Goal: Task Accomplishment & Management: Use online tool/utility

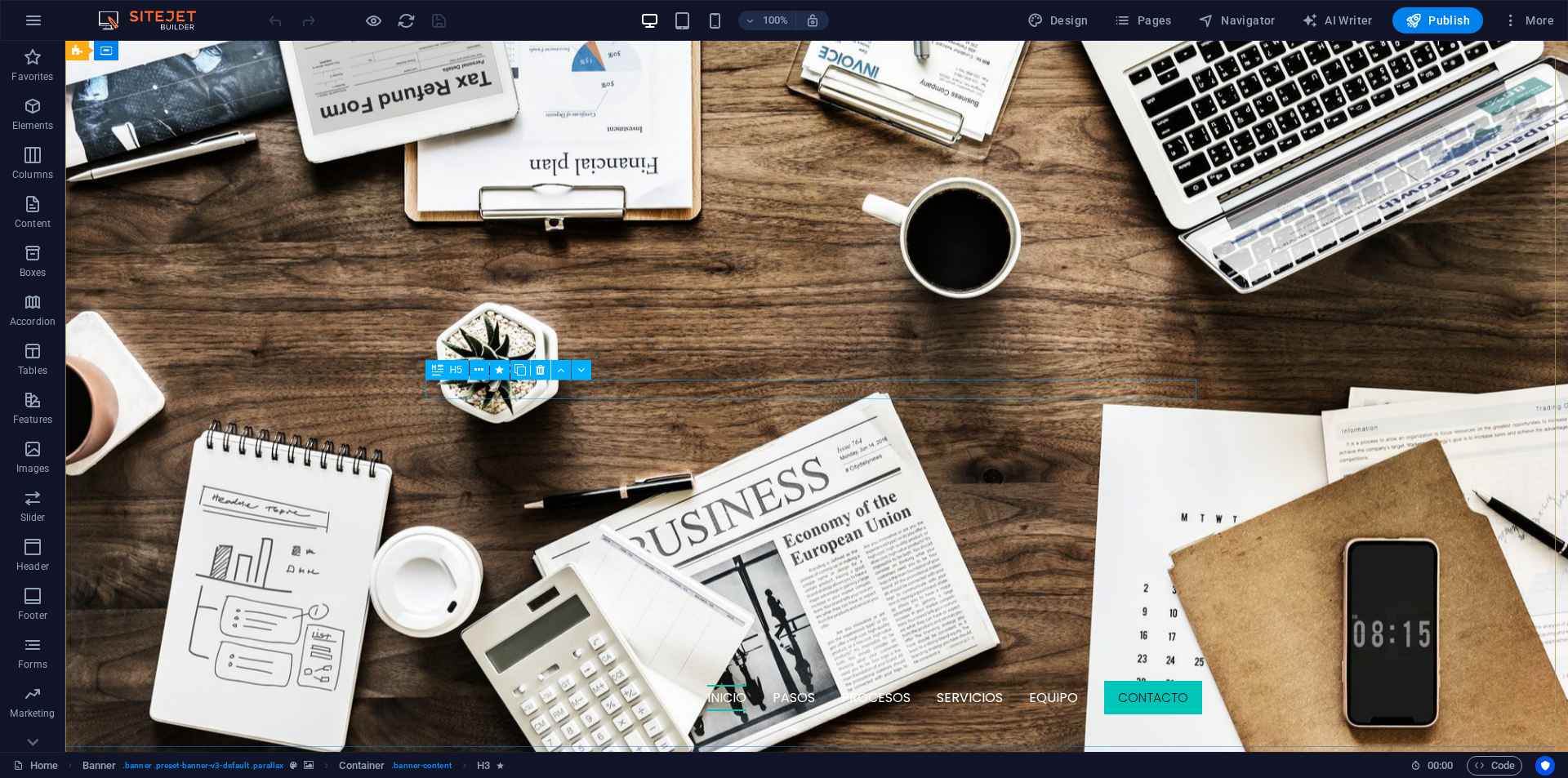
scroll to position [247, 0]
select select "move-right-to-left"
select select "s"
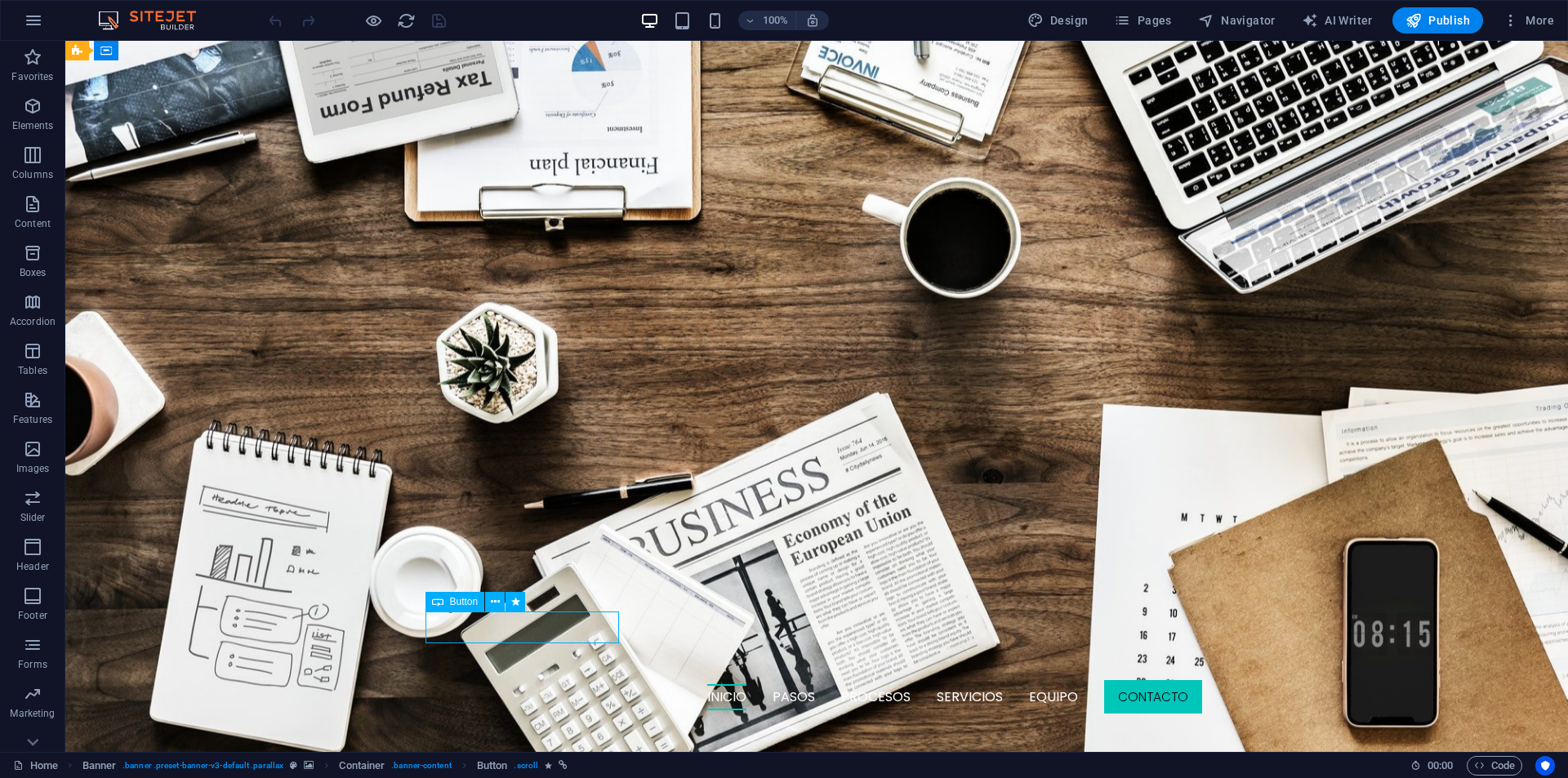
select select "s"
select select "scroll"
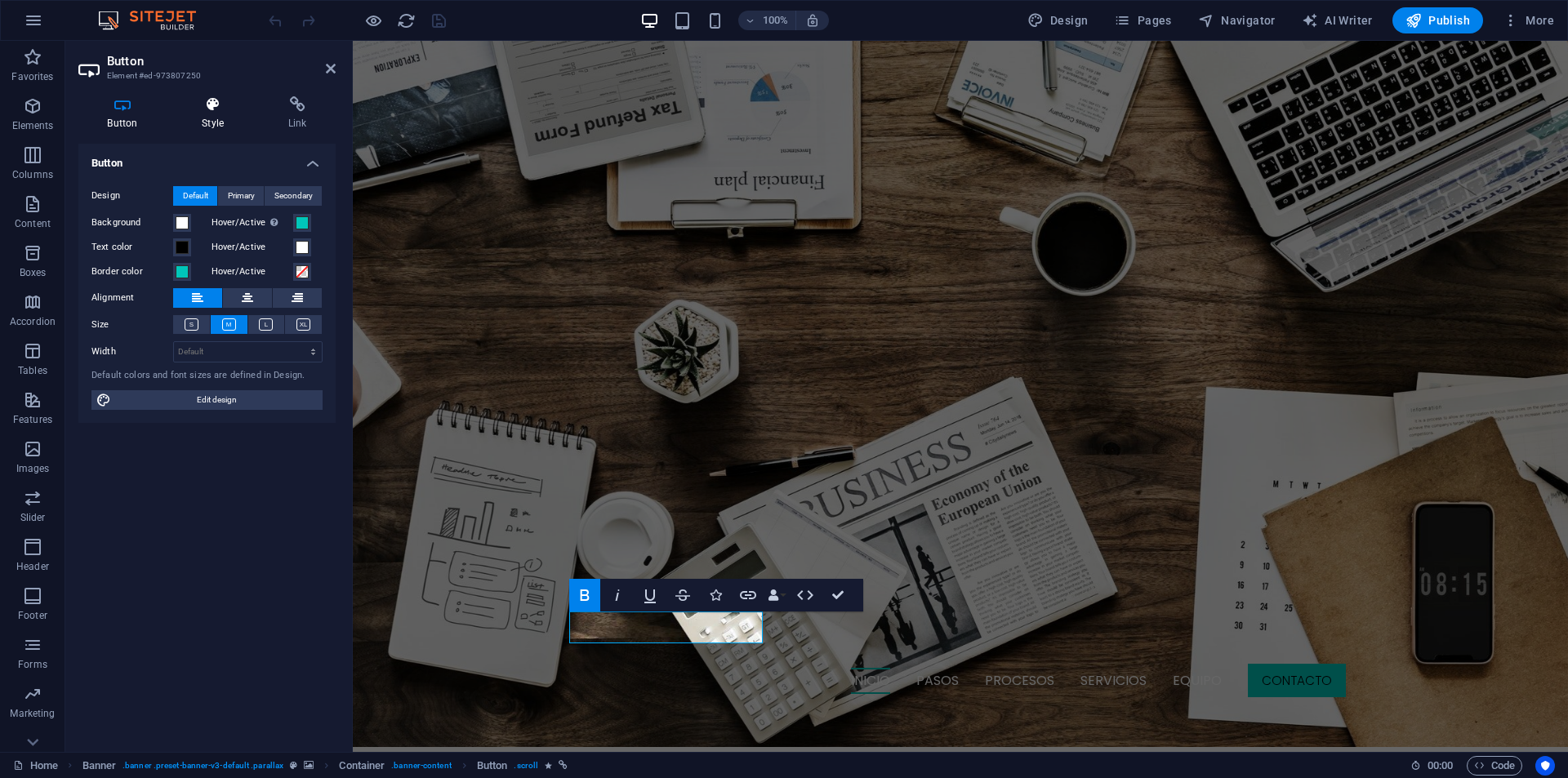
click at [206, 125] on h4 "Style" at bounding box center [215, 113] width 86 height 34
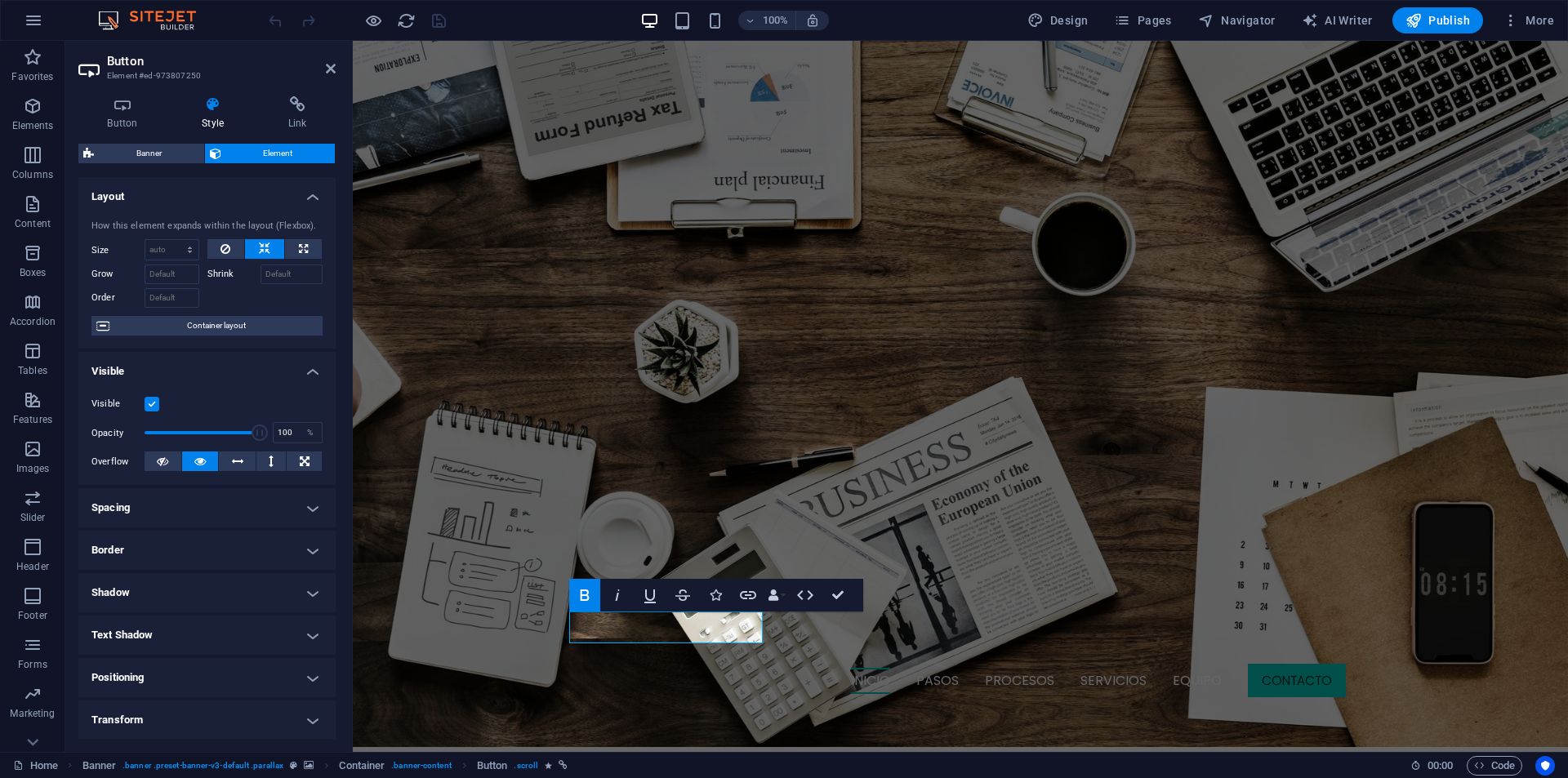
scroll to position [128, 0]
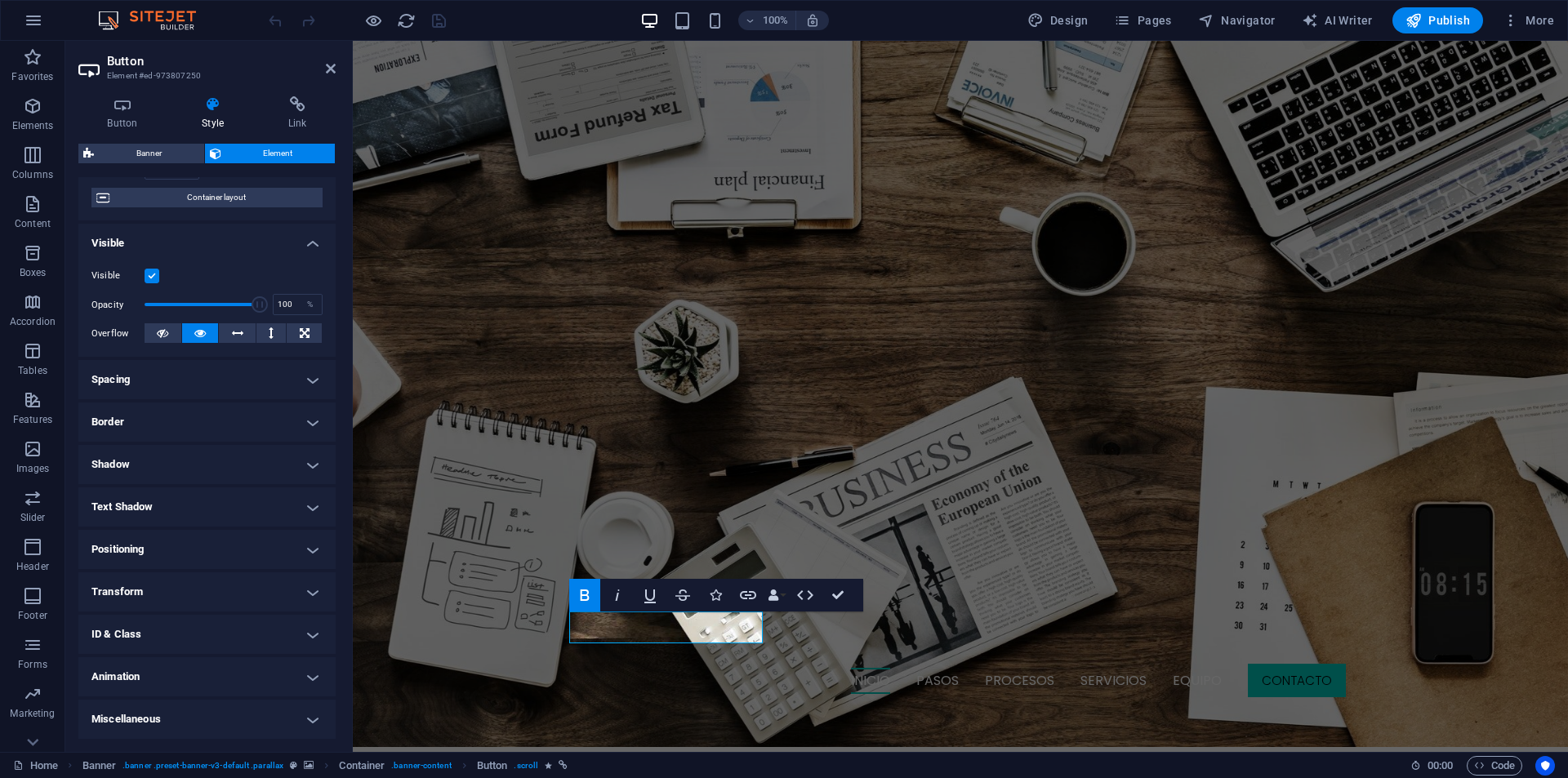
click at [180, 683] on h4 "Animation" at bounding box center [206, 677] width 257 height 39
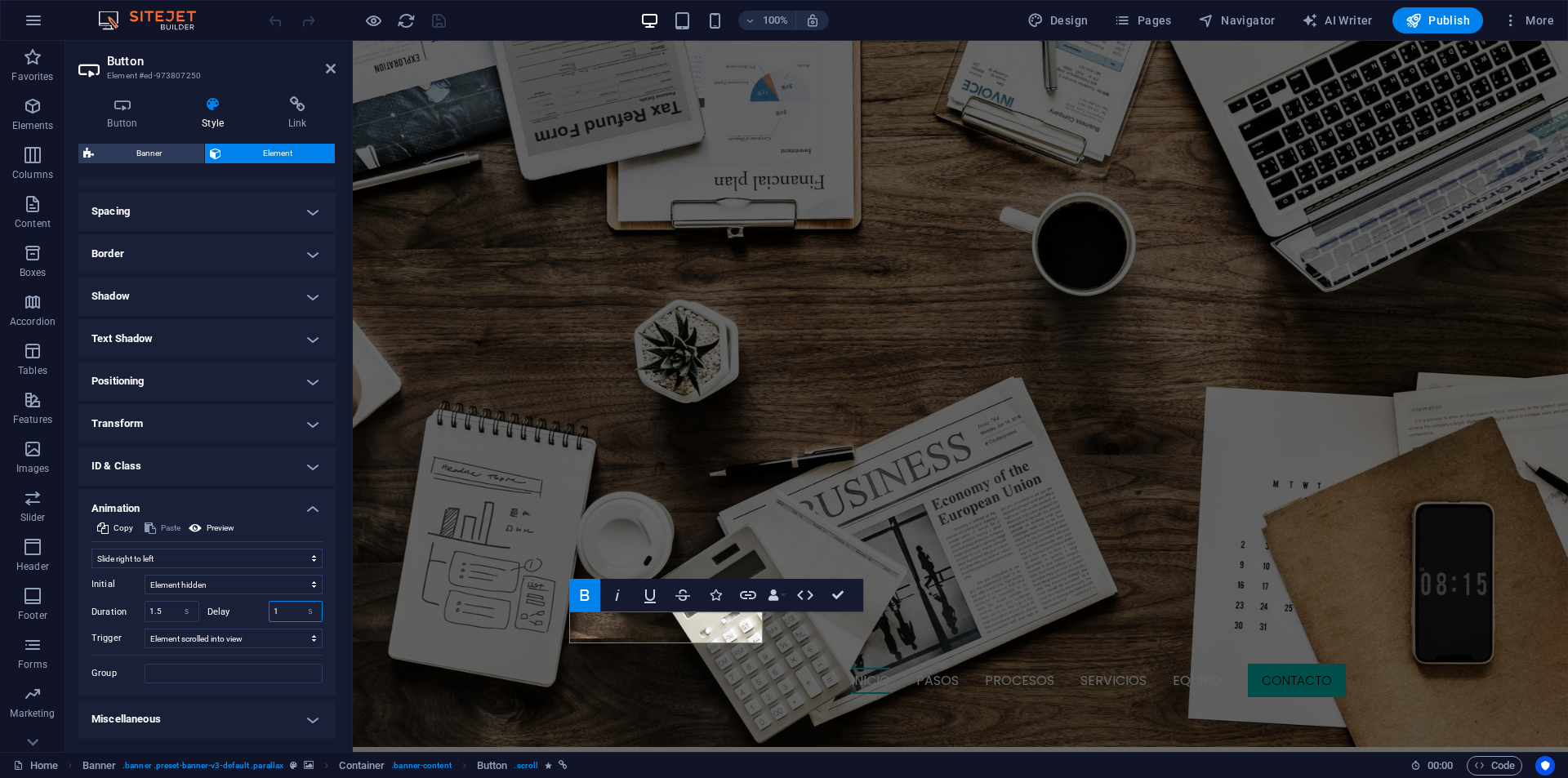
click at [290, 611] on input "1" at bounding box center [295, 611] width 53 height 19
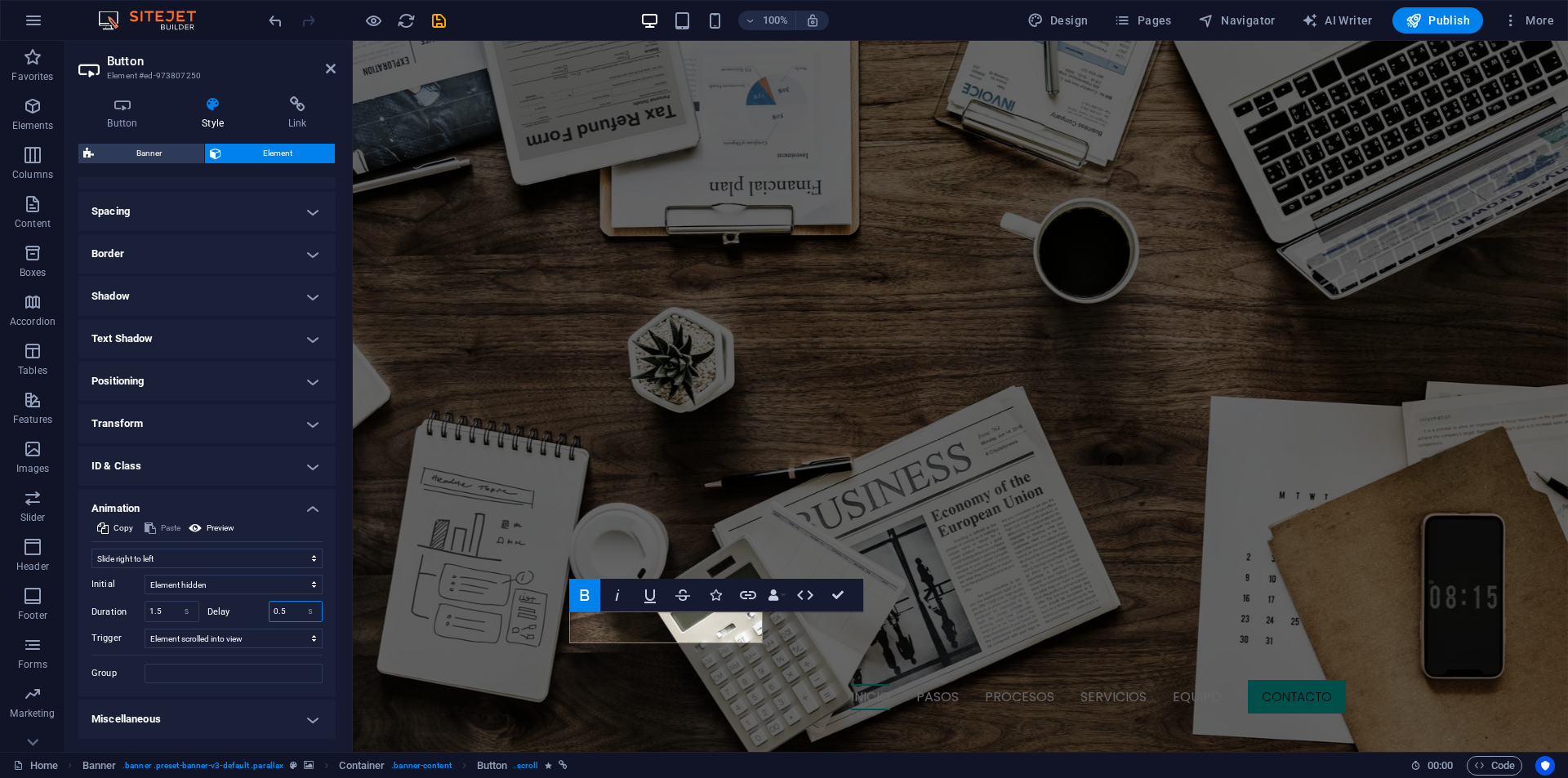
type input "0.5"
click at [162, 607] on input "1.5" at bounding box center [172, 611] width 53 height 19
type input "1"
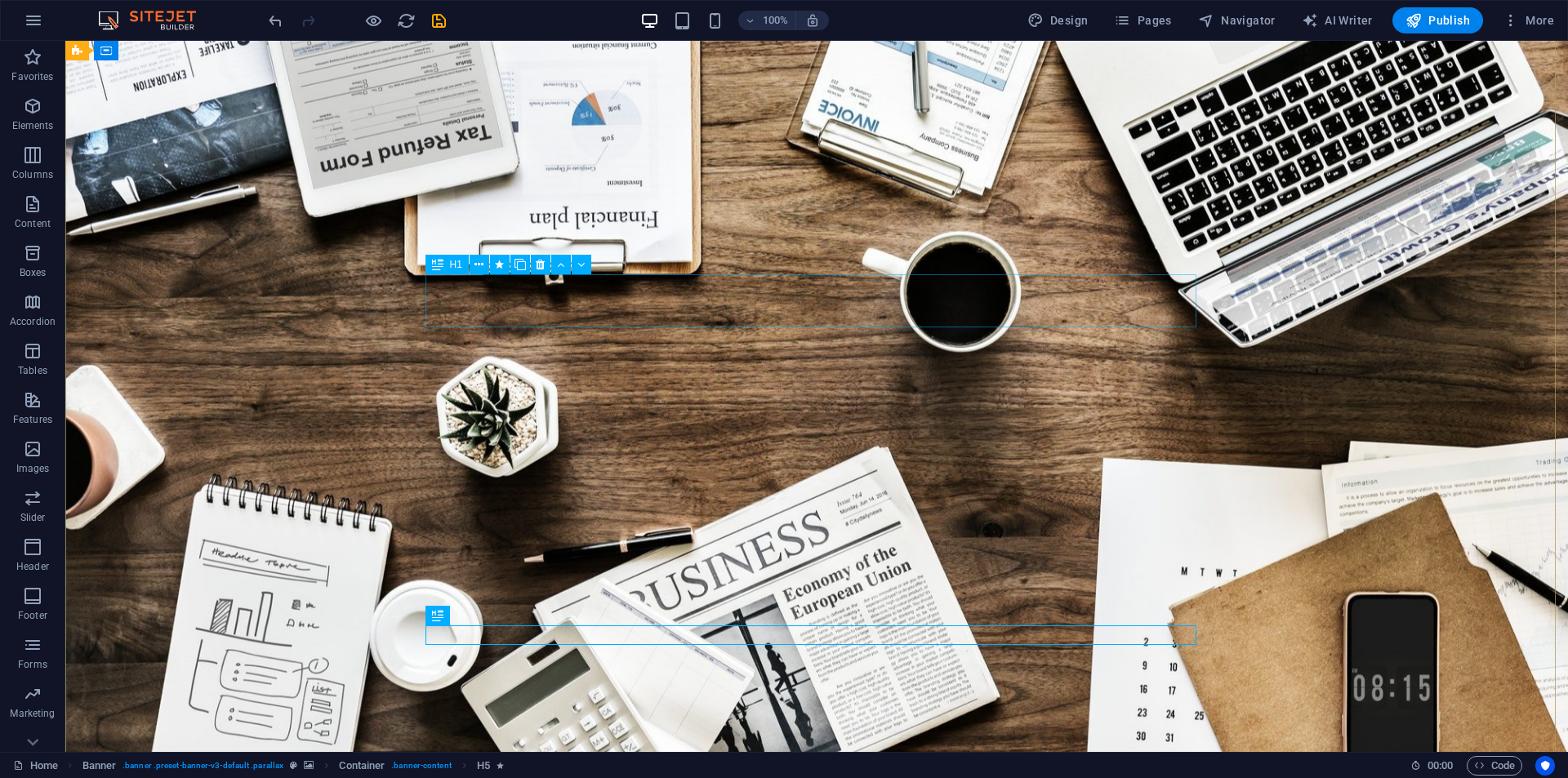
scroll to position [0, 0]
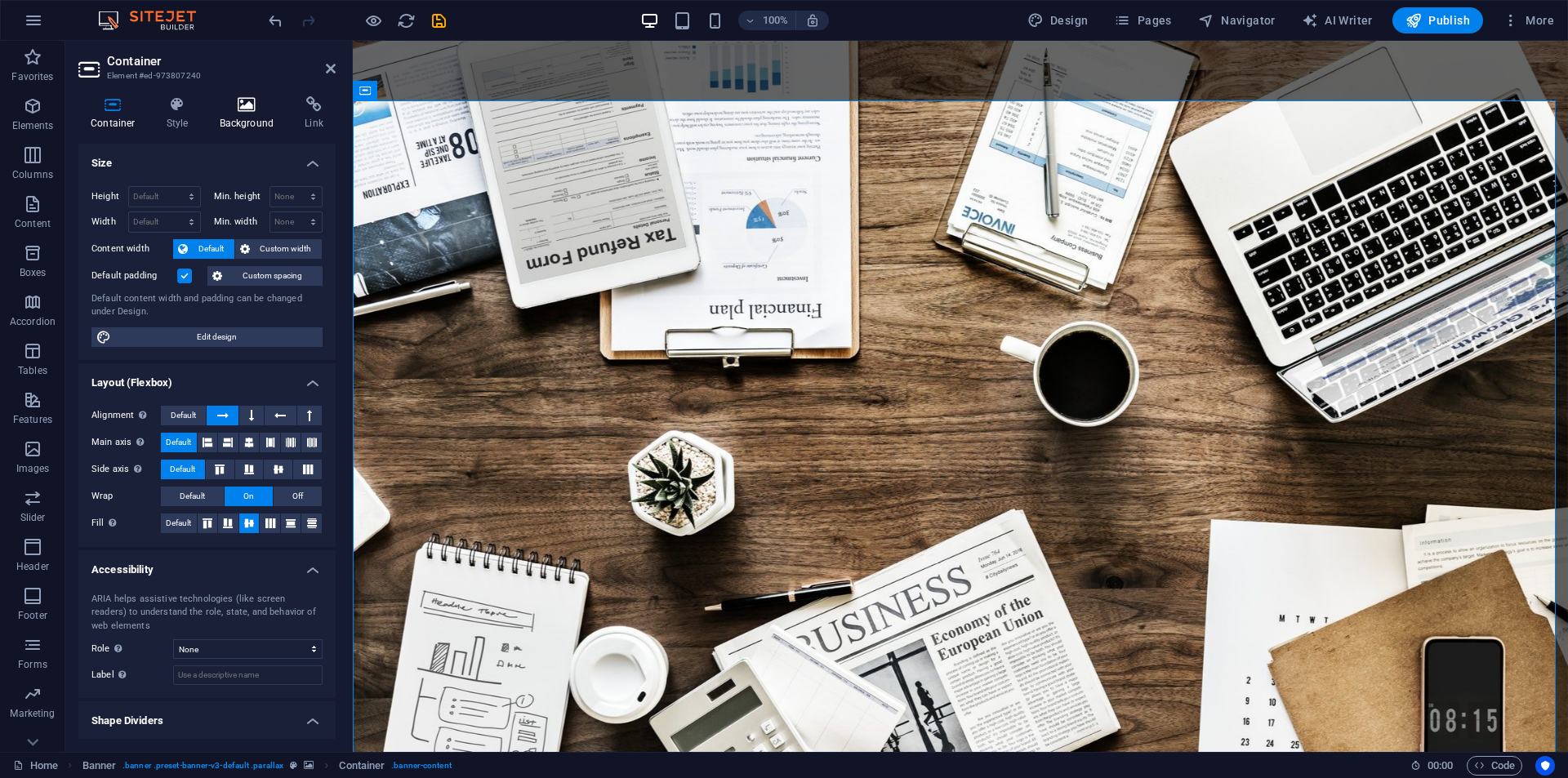
click at [253, 107] on icon at bounding box center [246, 105] width 79 height 17
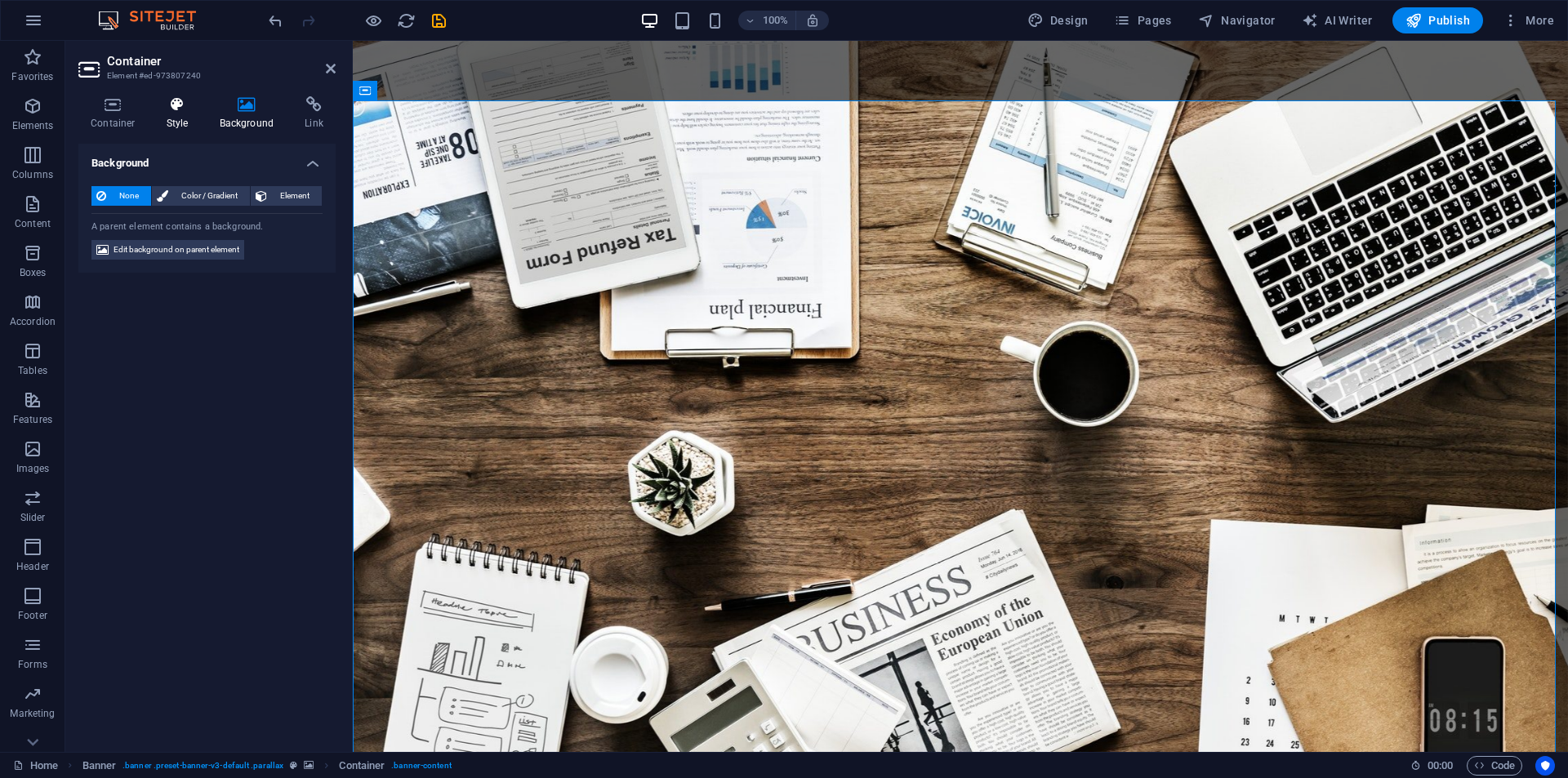
click at [177, 102] on icon at bounding box center [177, 105] width 46 height 17
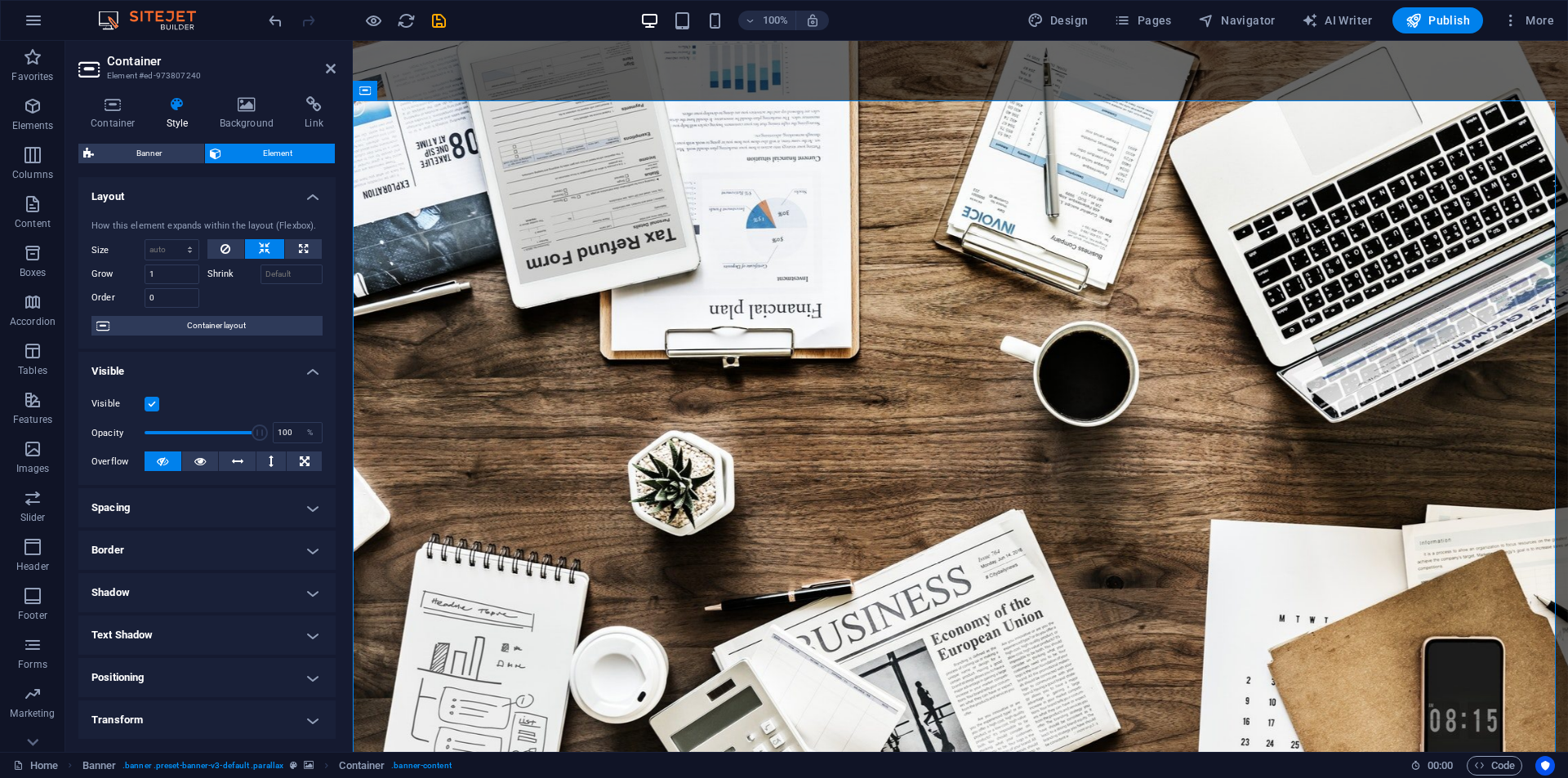
scroll to position [128, 0]
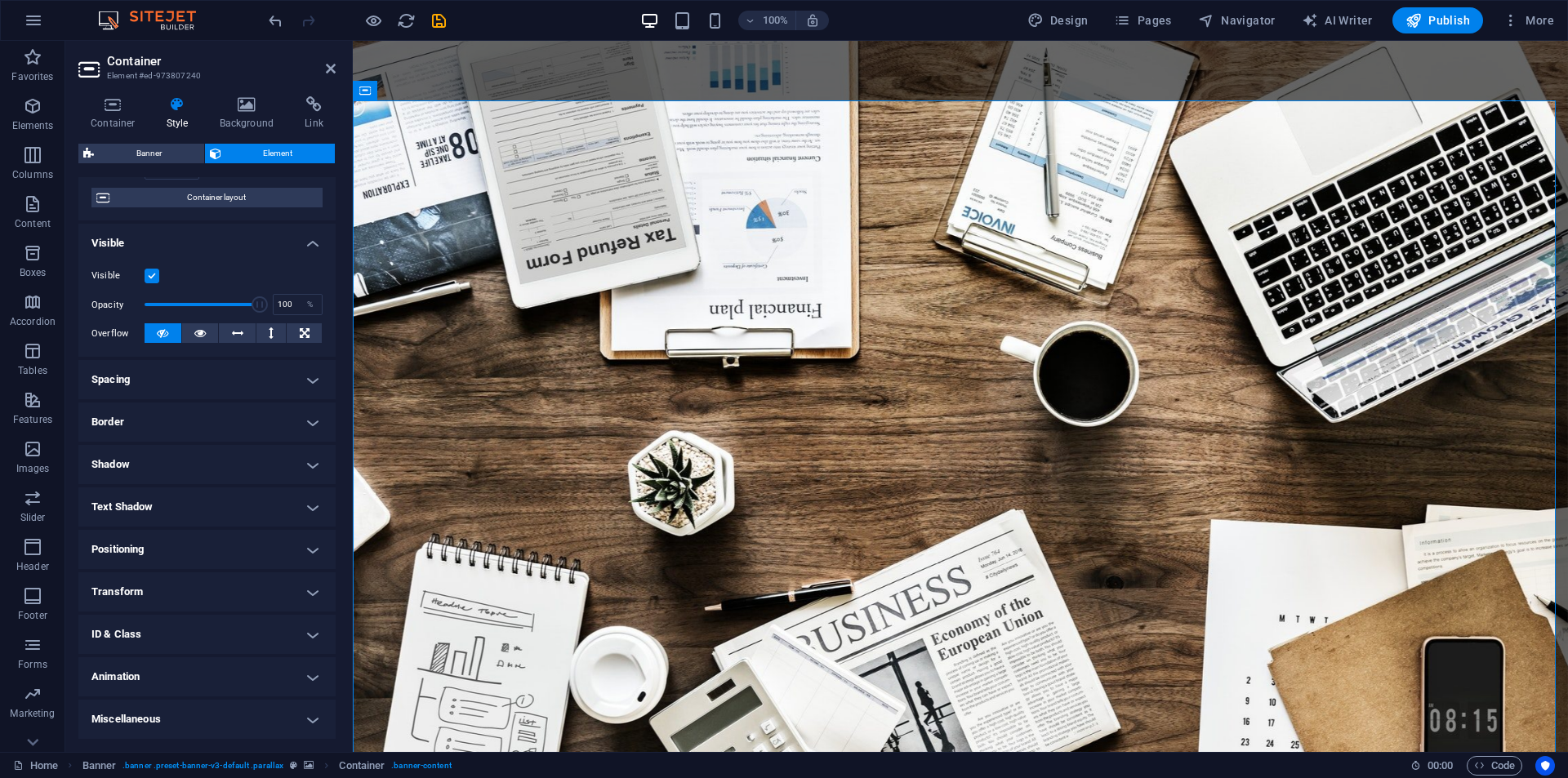
click at [133, 676] on h4 "Animation" at bounding box center [206, 677] width 257 height 39
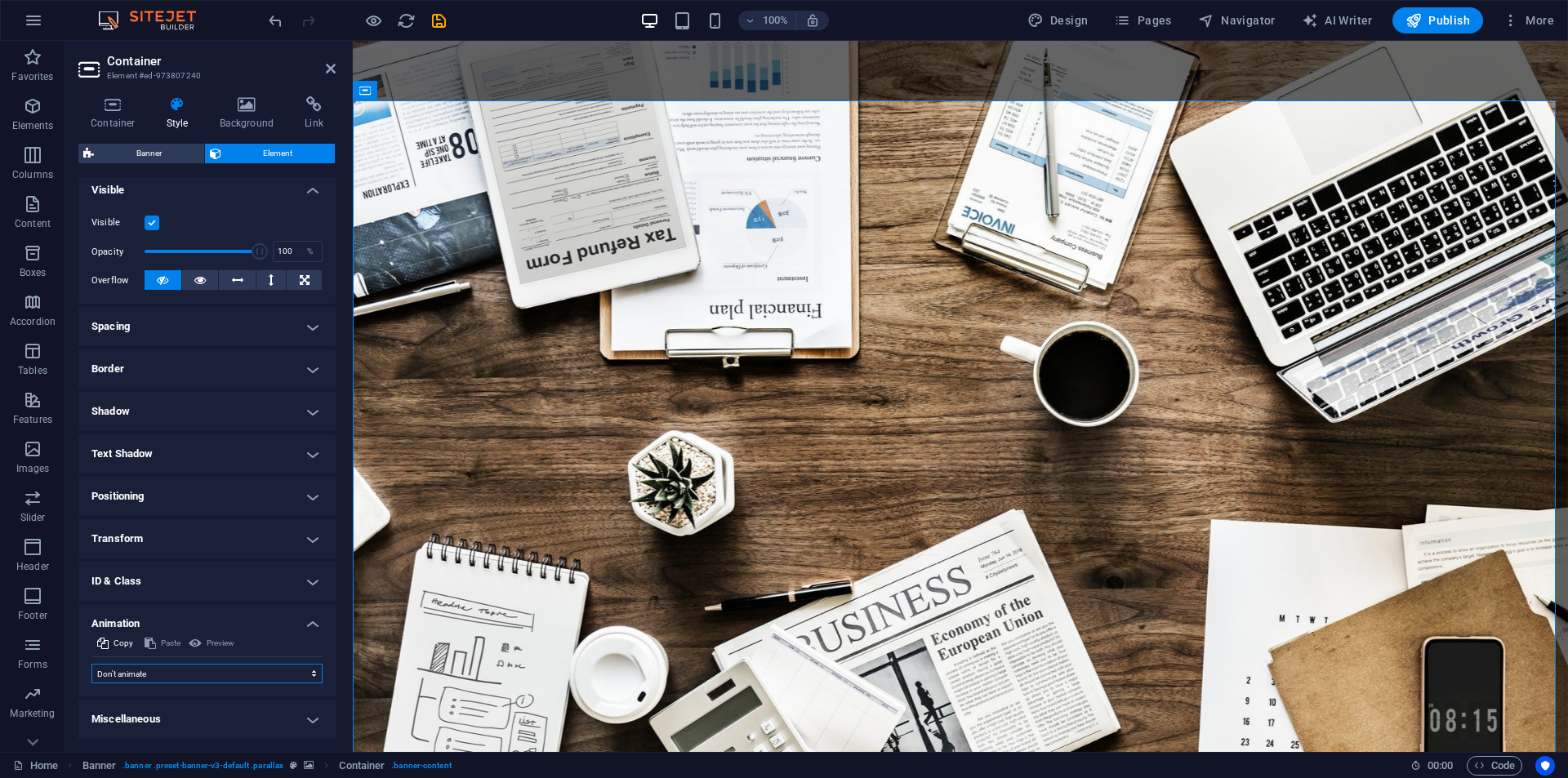
click at [187, 679] on select "Don't animate Show / Hide Slide up/down Zoom in/out Slide left to right Slide r…" at bounding box center [207, 673] width 231 height 19
select select "fade"
click at [92, 664] on select "Don't animate Show / Hide Slide up/down Zoom in/out Slide left to right Slide r…" at bounding box center [207, 673] width 231 height 19
select select "scroll"
click at [440, 17] on icon "save" at bounding box center [439, 20] width 19 height 19
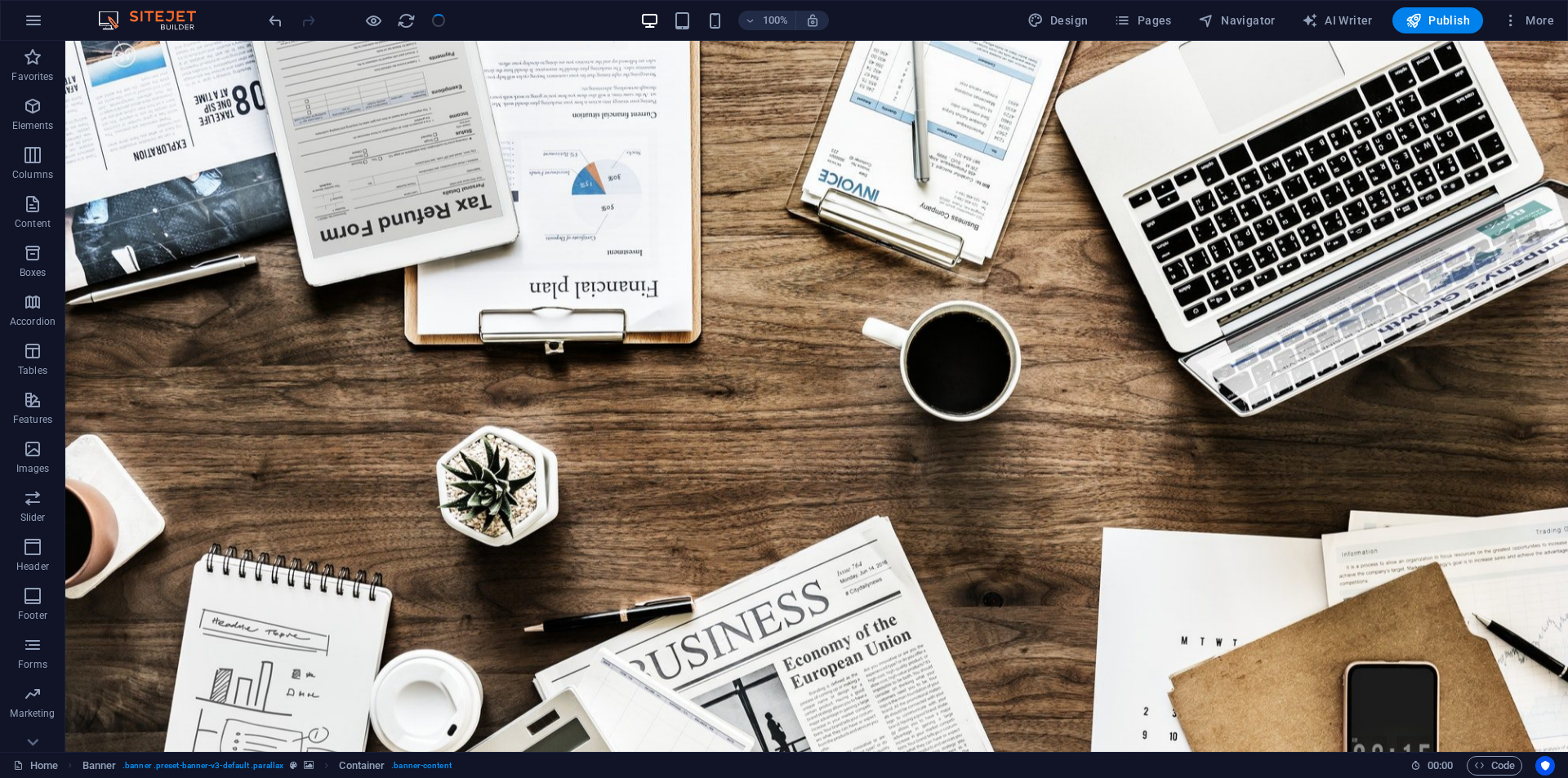
checkbox input "false"
click at [1445, 24] on span "Publish" at bounding box center [1437, 20] width 64 height 17
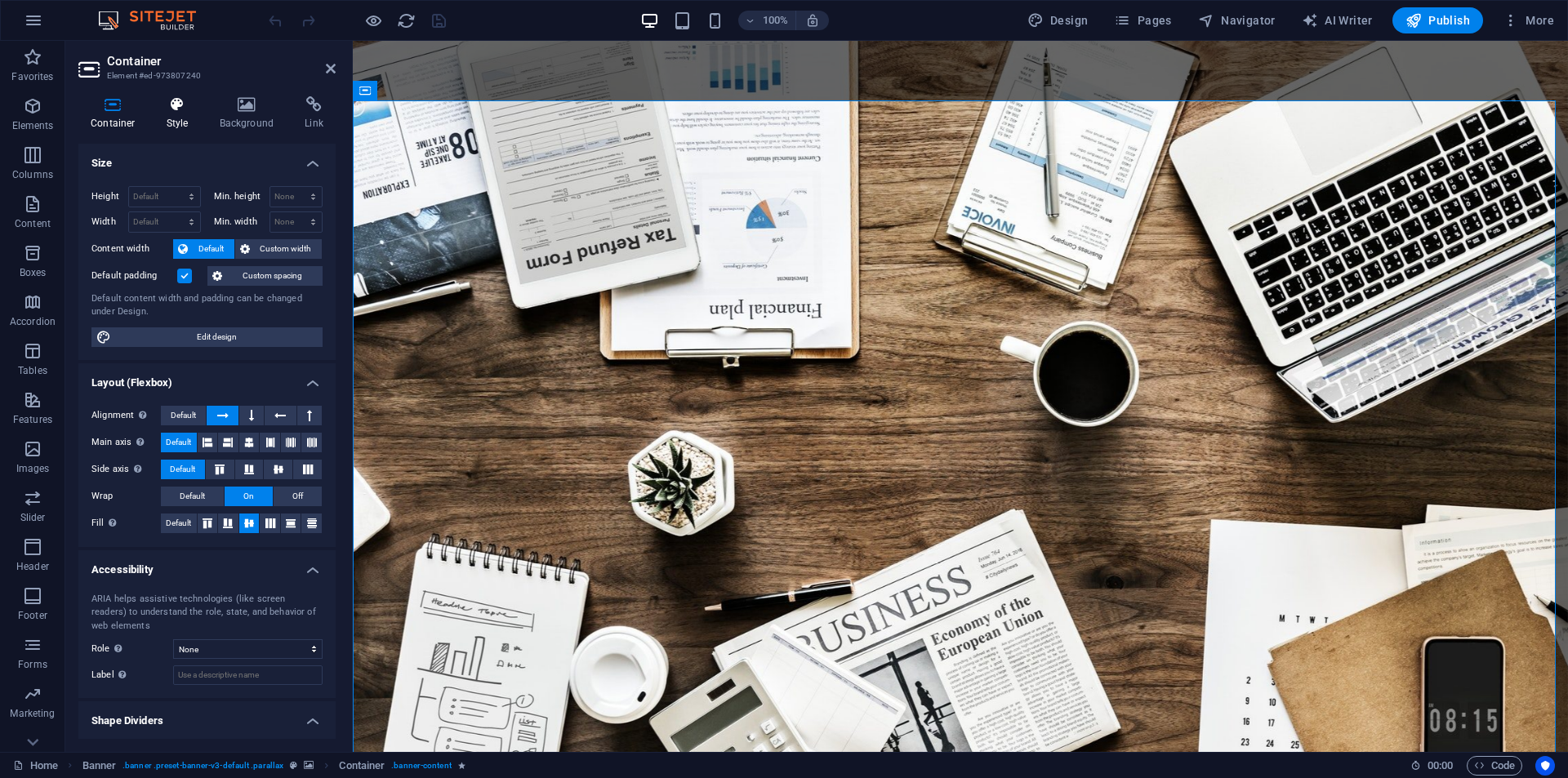
click at [192, 112] on icon at bounding box center [177, 105] width 46 height 17
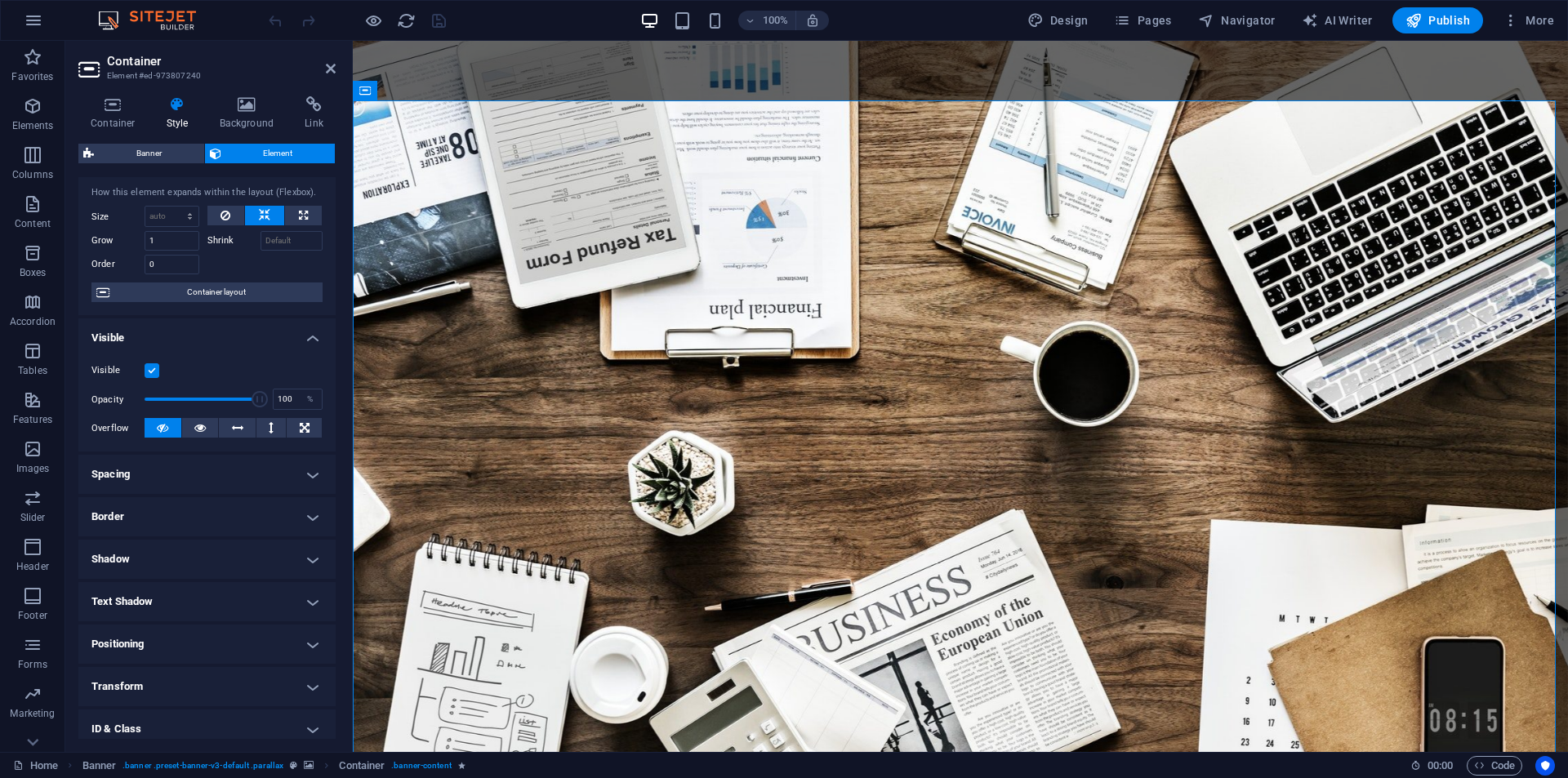
scroll to position [128, 0]
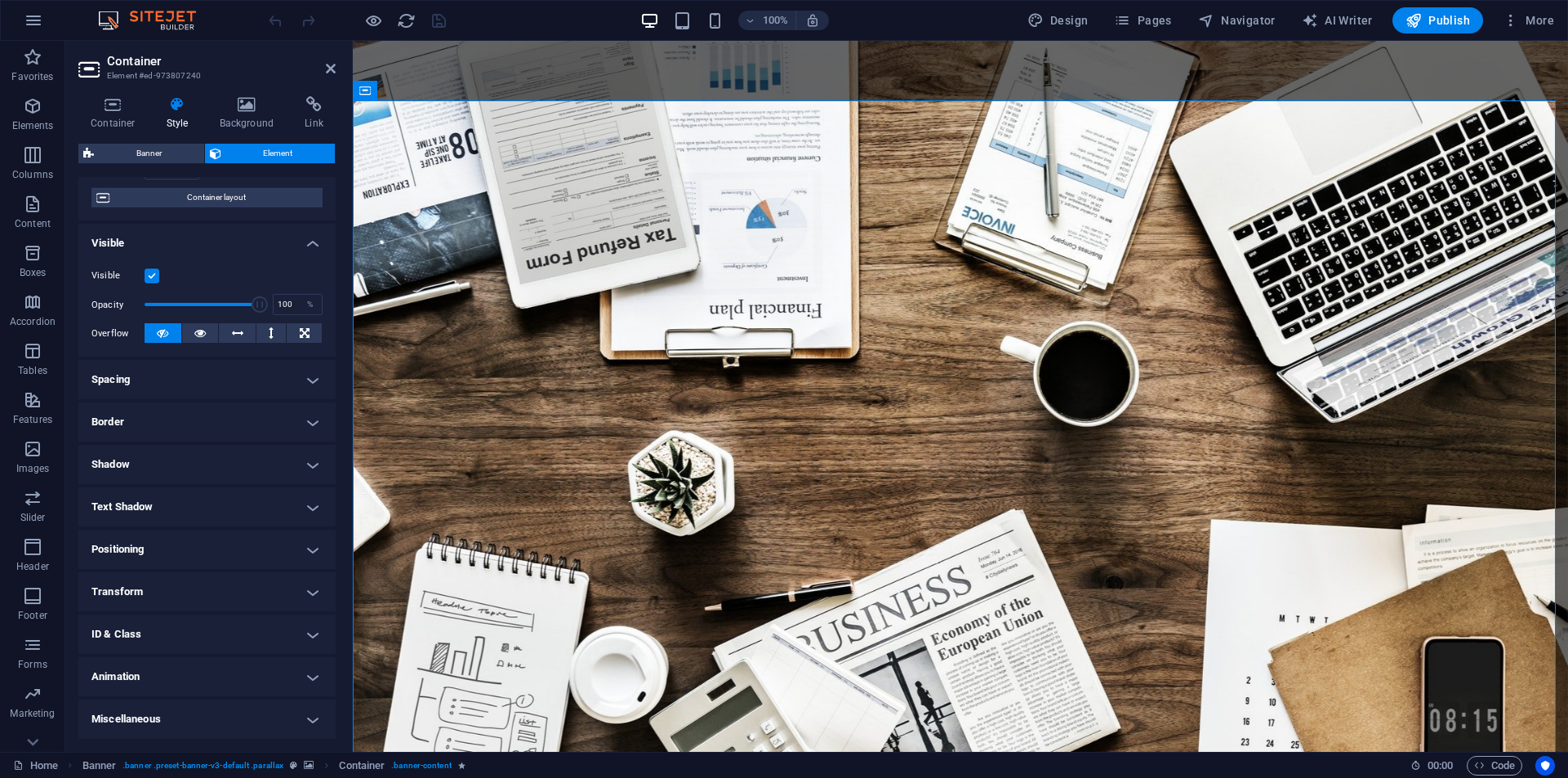
click at [166, 673] on h4 "Animation" at bounding box center [206, 677] width 257 height 39
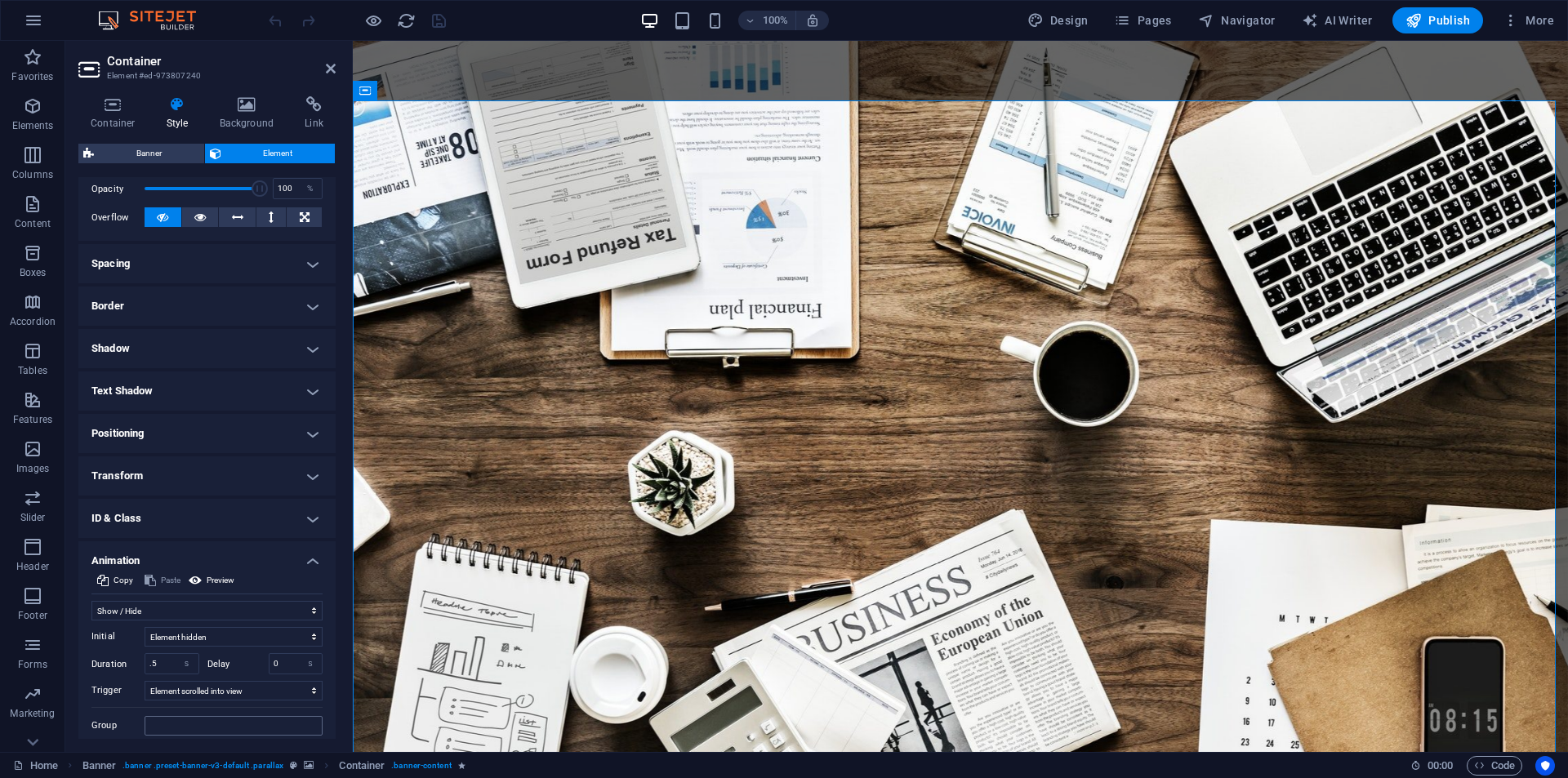
scroll to position [296, 0]
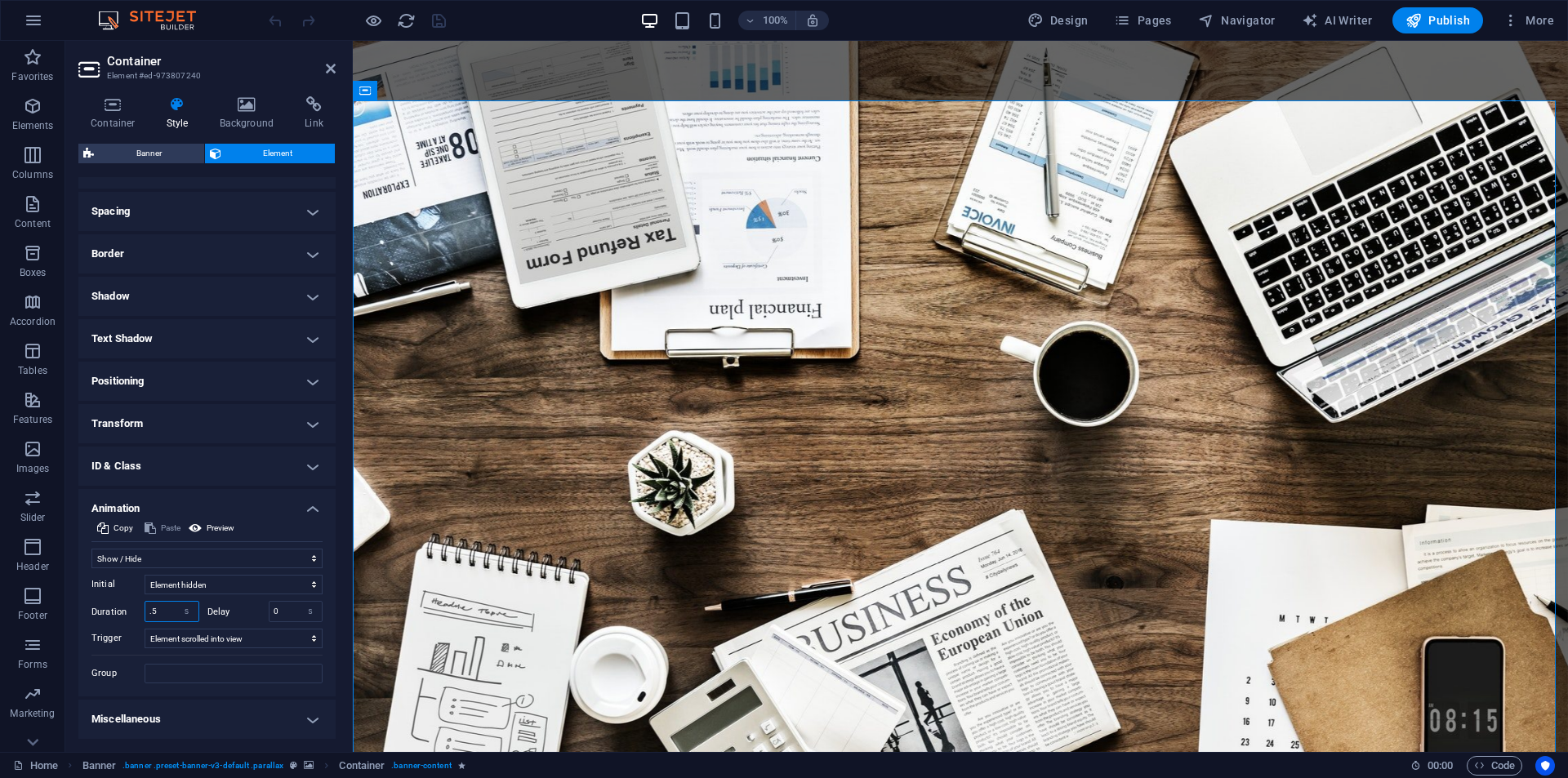
click at [160, 615] on input ".5" at bounding box center [172, 611] width 53 height 19
click at [162, 615] on input ".5" at bounding box center [172, 611] width 53 height 19
type input ".1"
type input "1"
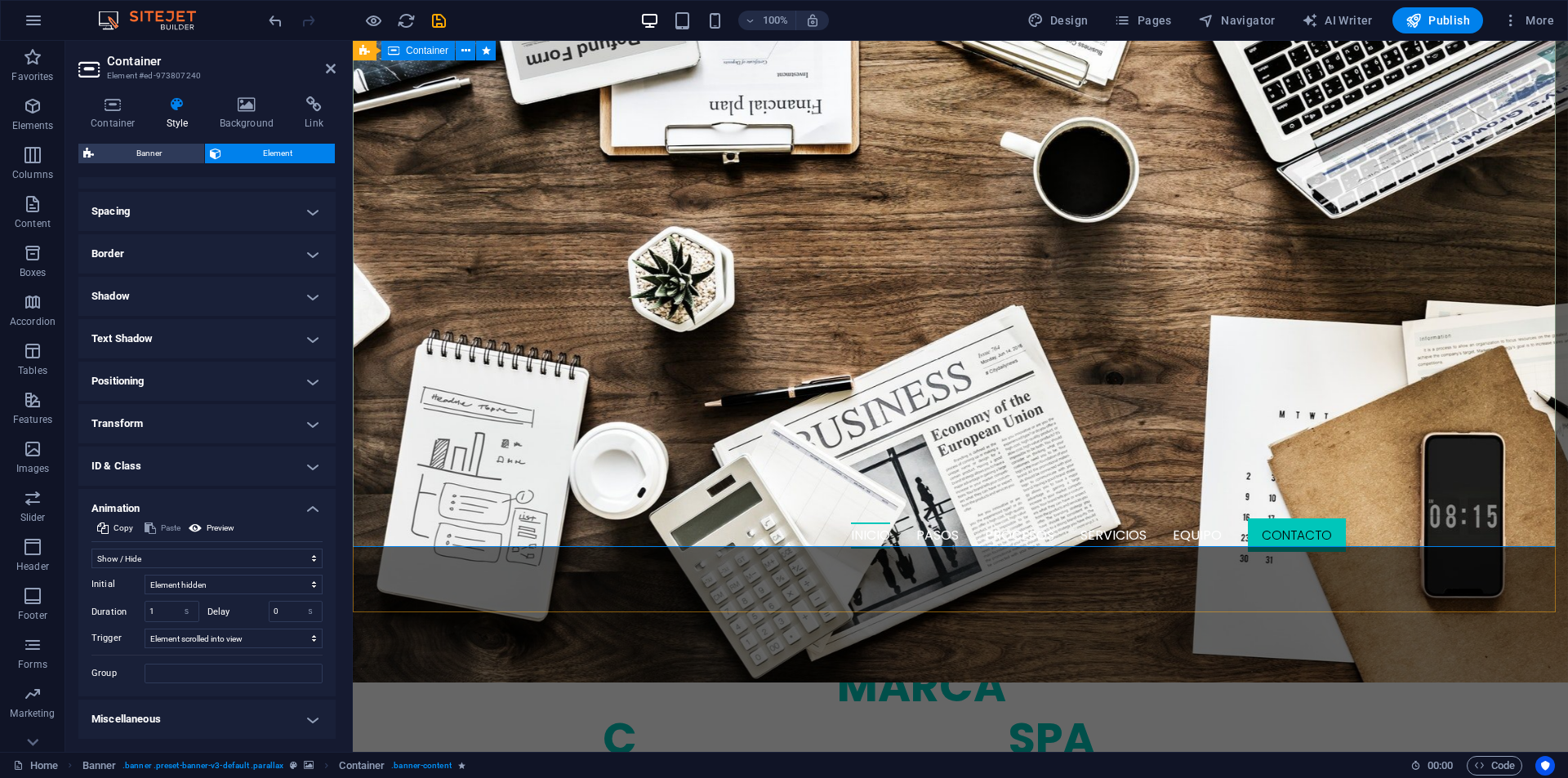
scroll to position [0, 0]
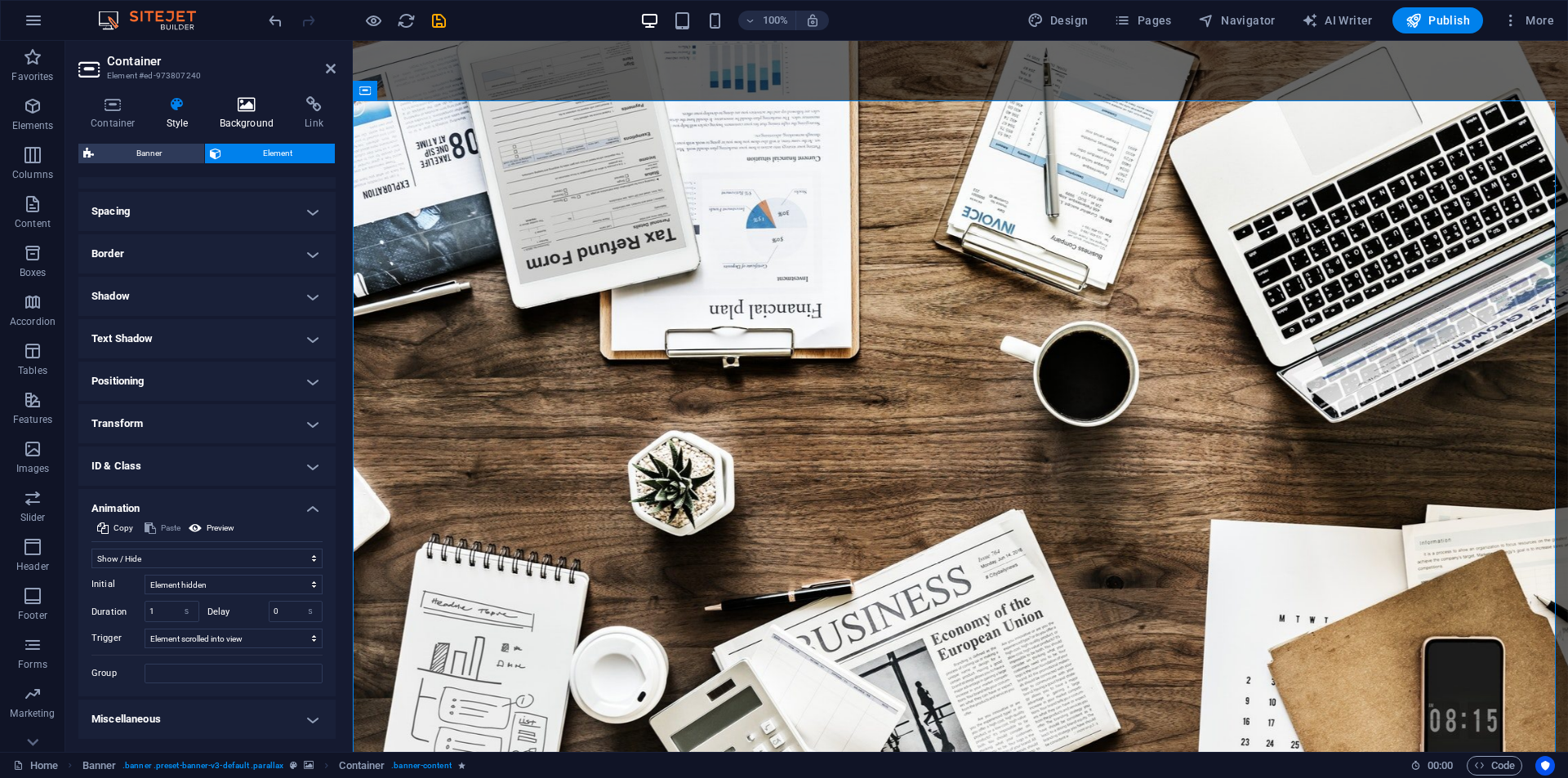
click at [239, 103] on icon at bounding box center [246, 105] width 79 height 17
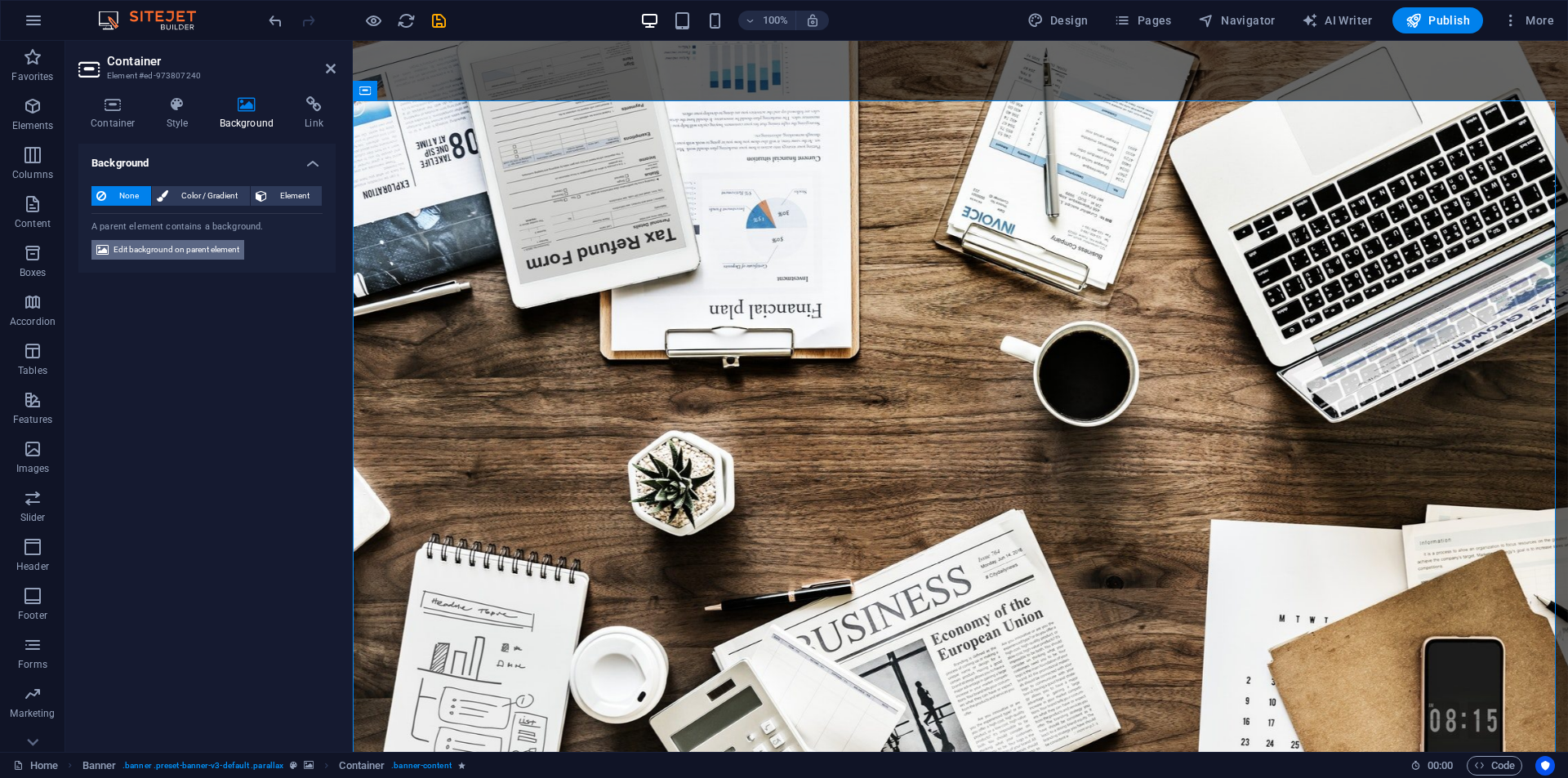
click at [219, 249] on span "Edit background on parent element" at bounding box center [175, 250] width 125 height 19
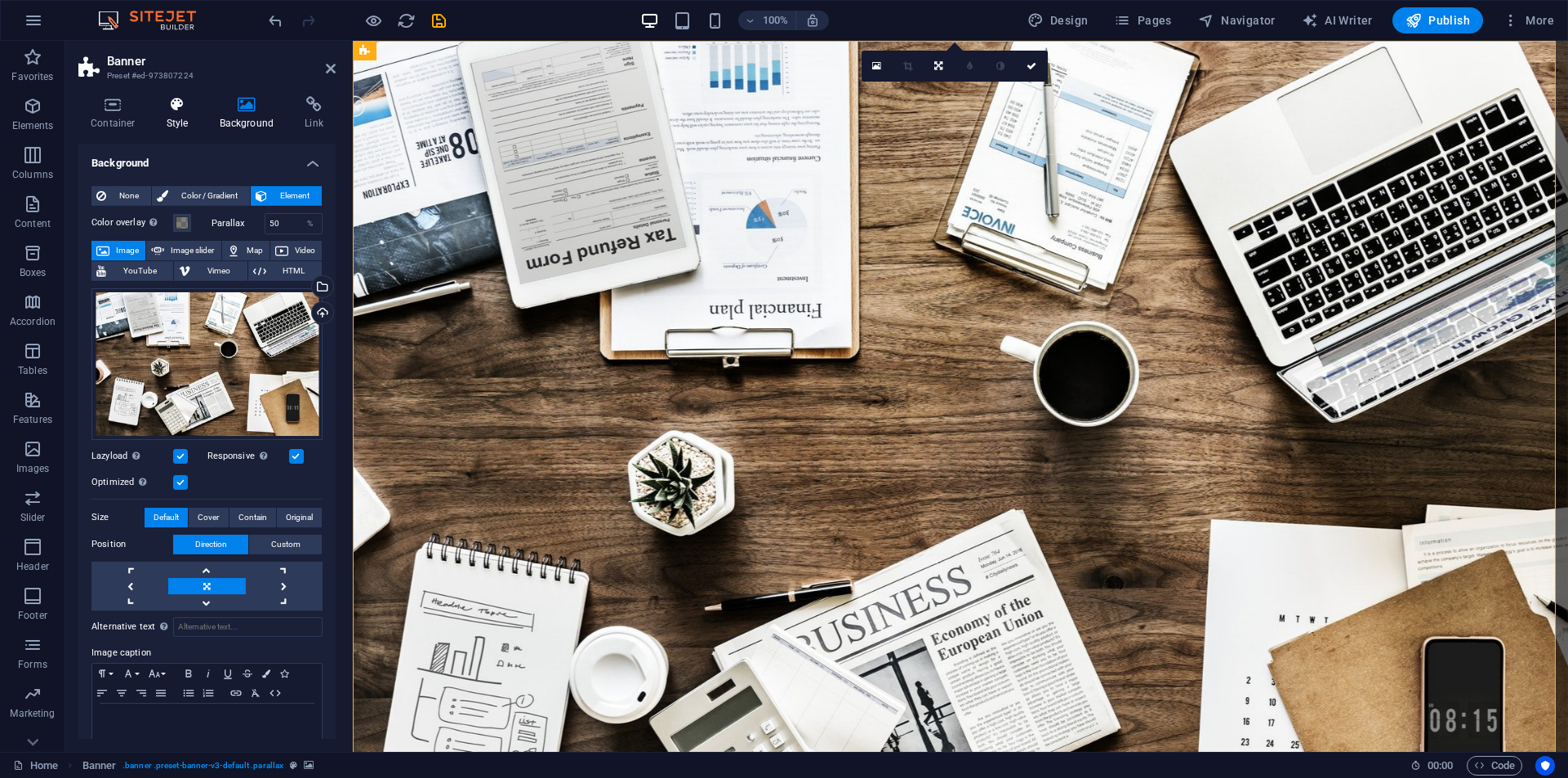
click at [184, 110] on icon at bounding box center [177, 105] width 46 height 17
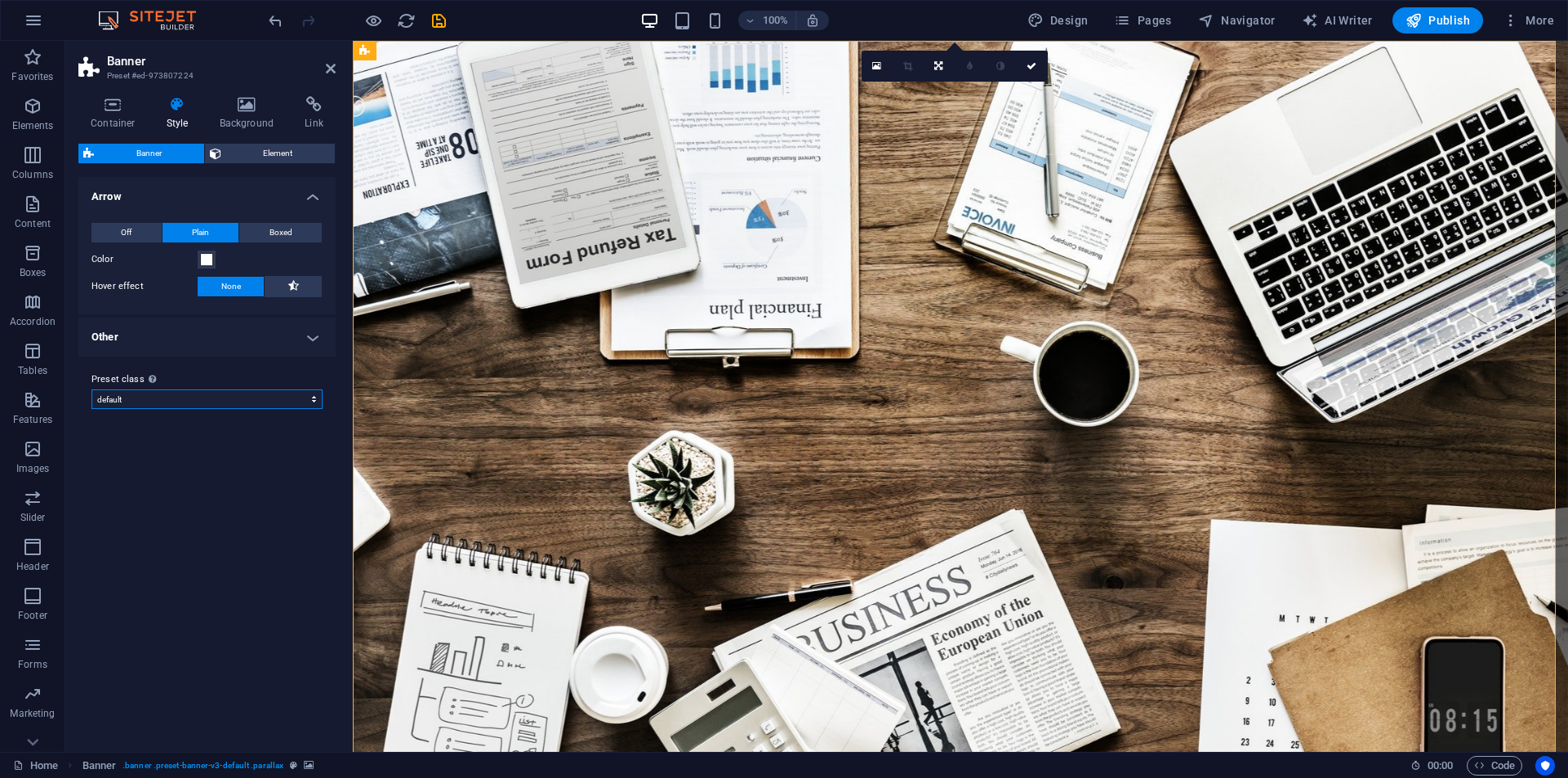
click at [234, 397] on select "default Add preset class" at bounding box center [207, 399] width 231 height 19
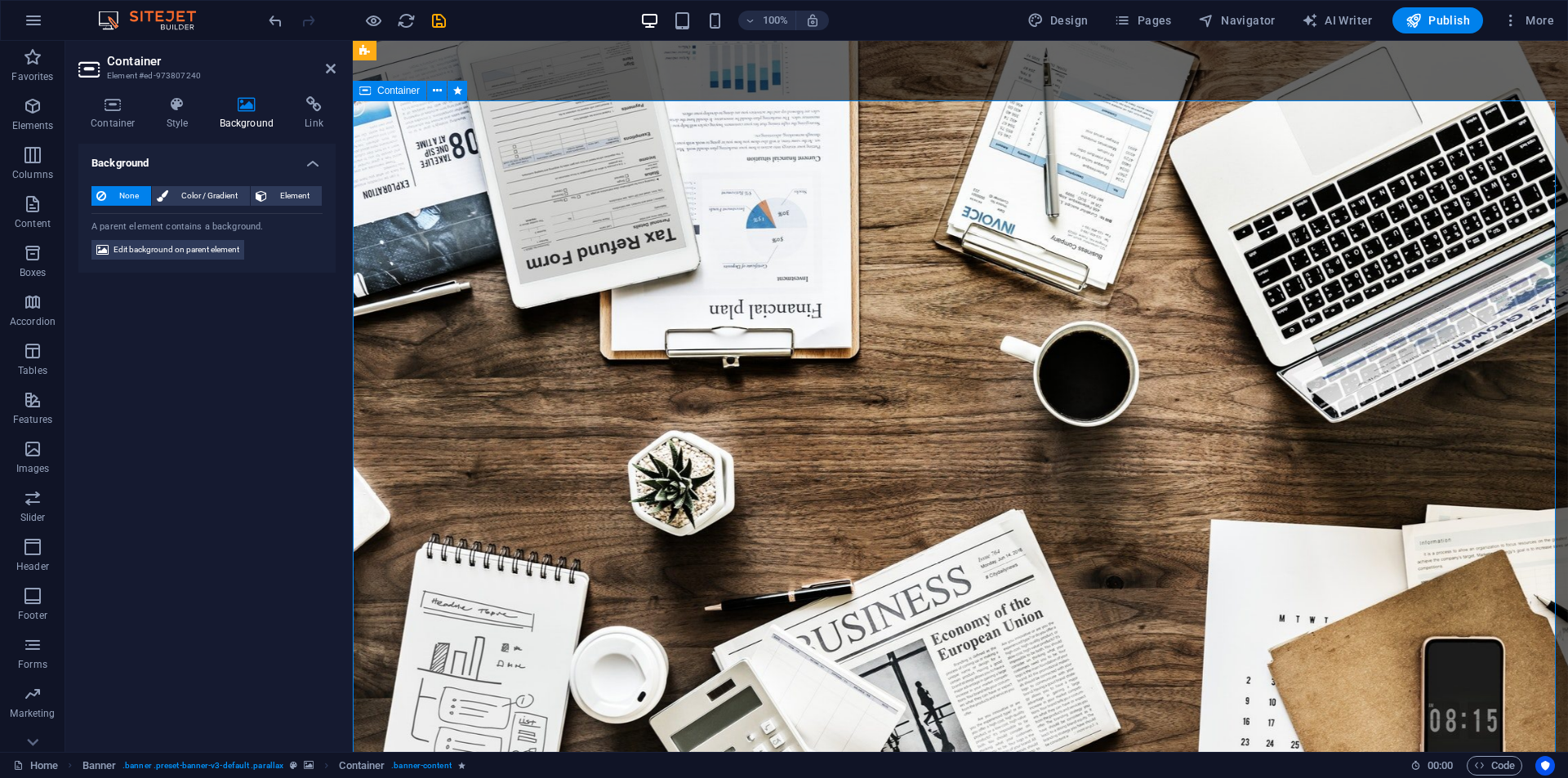
click at [177, 240] on span "Edit background on parent element" at bounding box center [175, 250] width 125 height 19
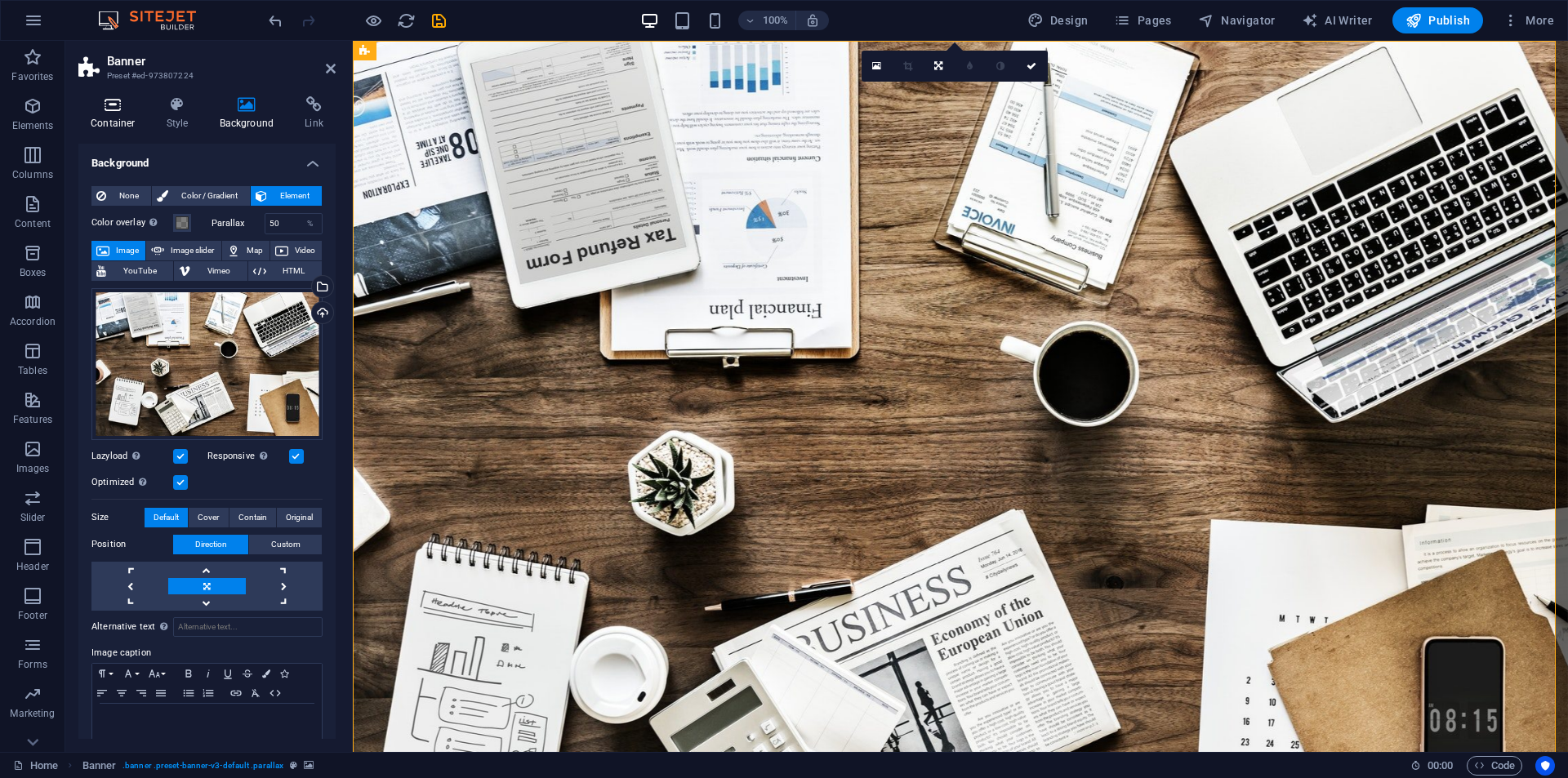
click at [102, 119] on h4 "Container" at bounding box center [116, 113] width 76 height 34
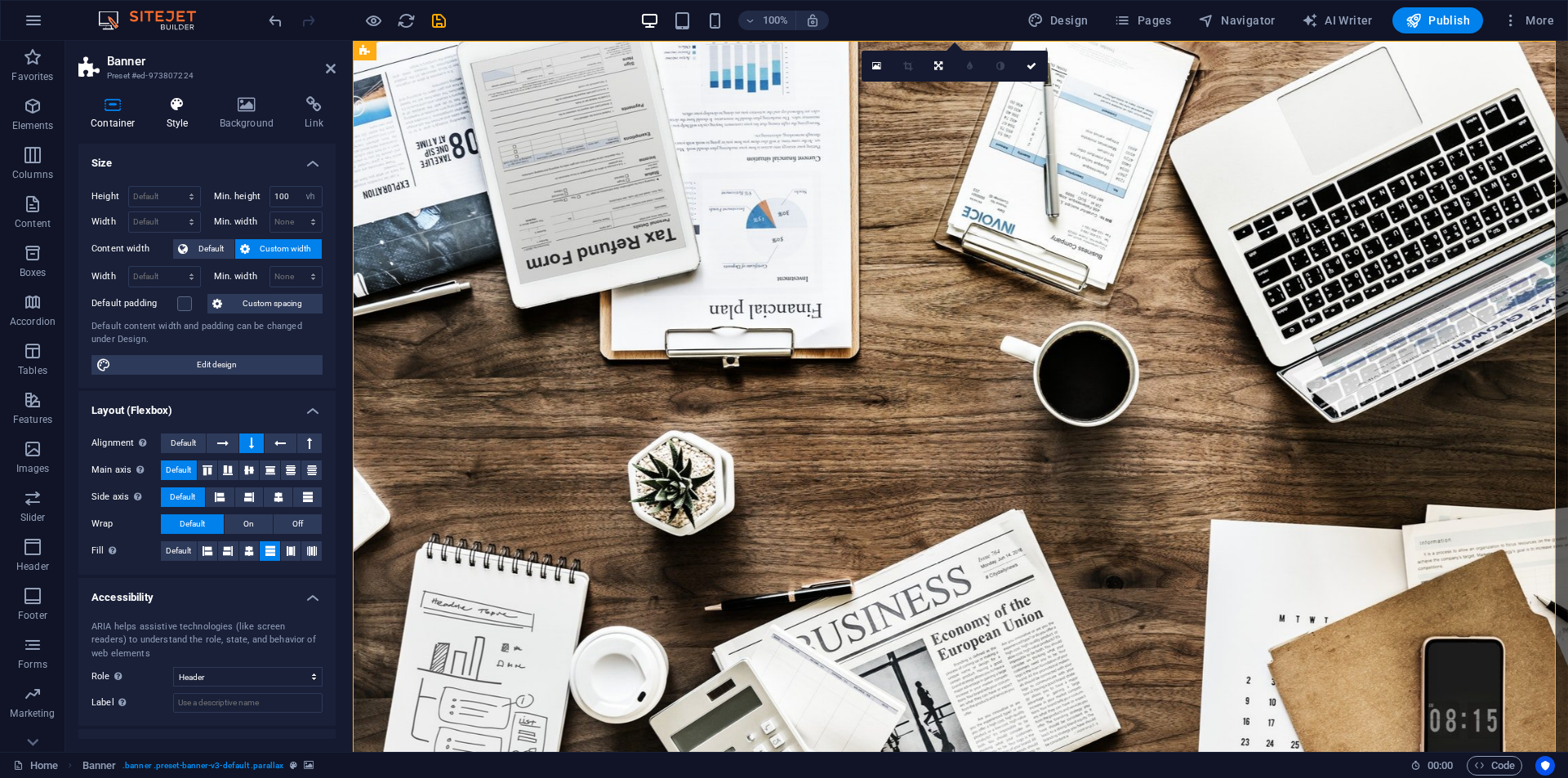
click at [173, 125] on h4 "Style" at bounding box center [180, 113] width 53 height 34
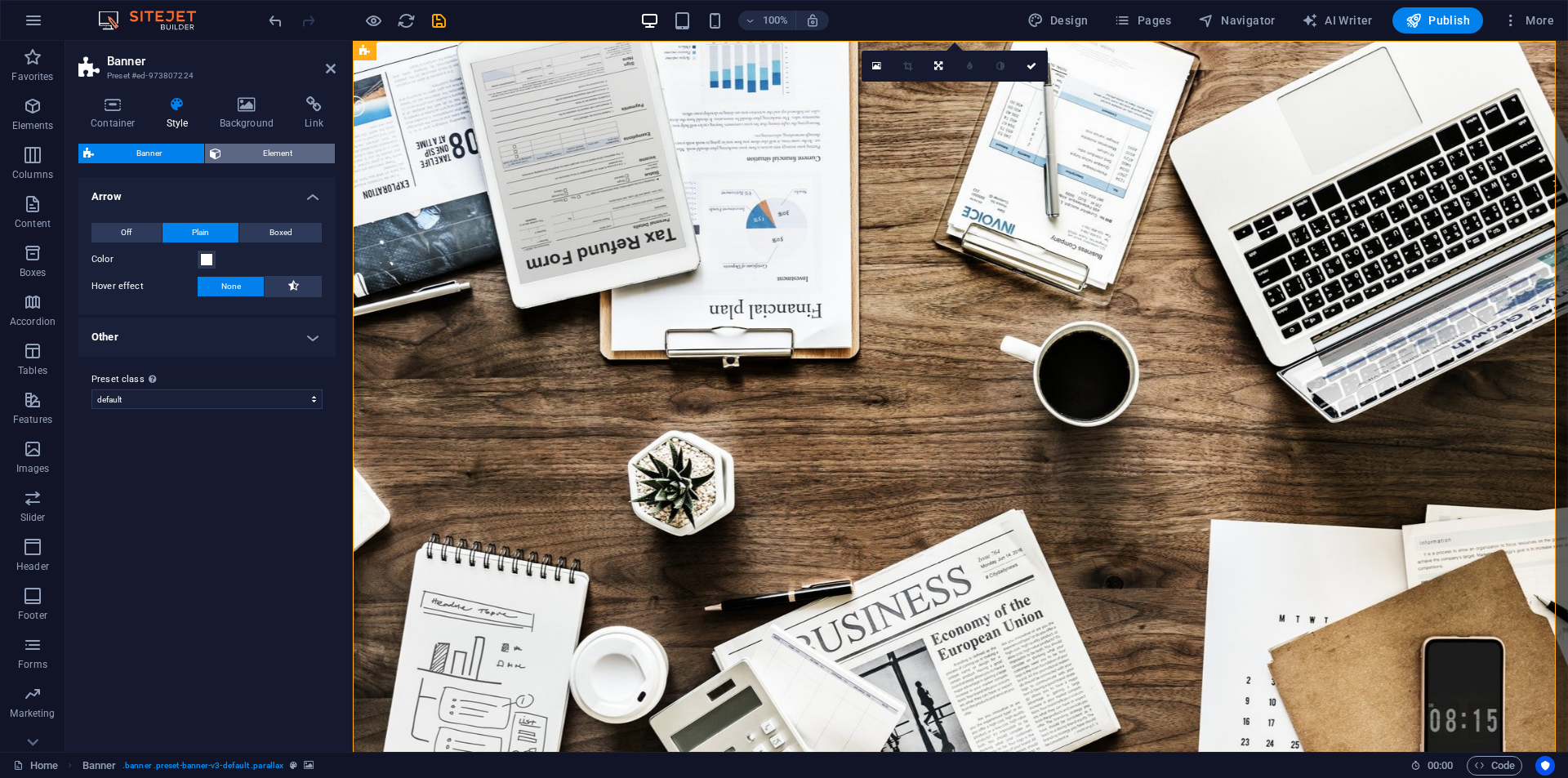
click at [289, 160] on span "Element" at bounding box center [279, 153] width 105 height 19
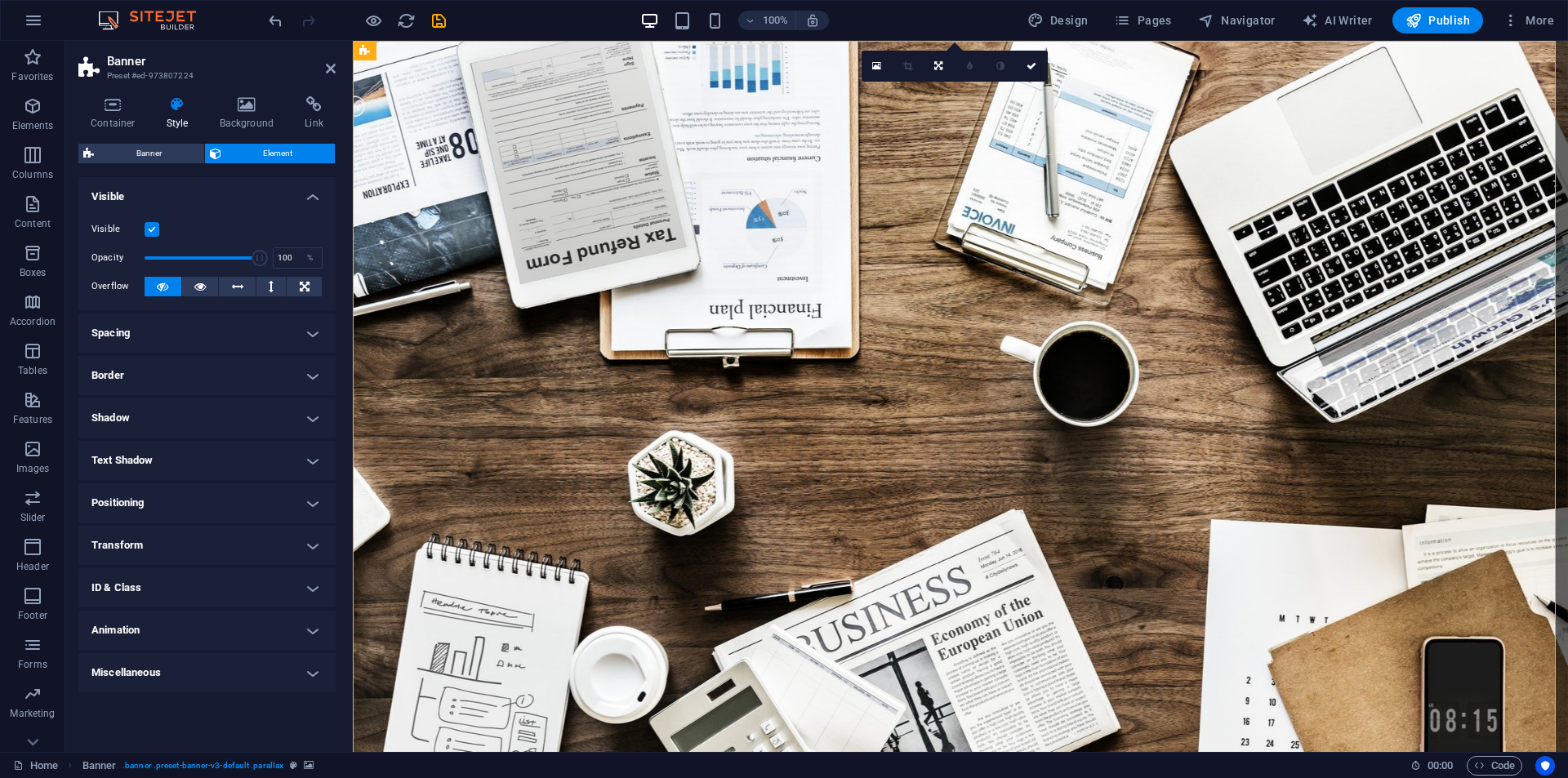
click at [149, 634] on h4 "Animation" at bounding box center [206, 630] width 257 height 39
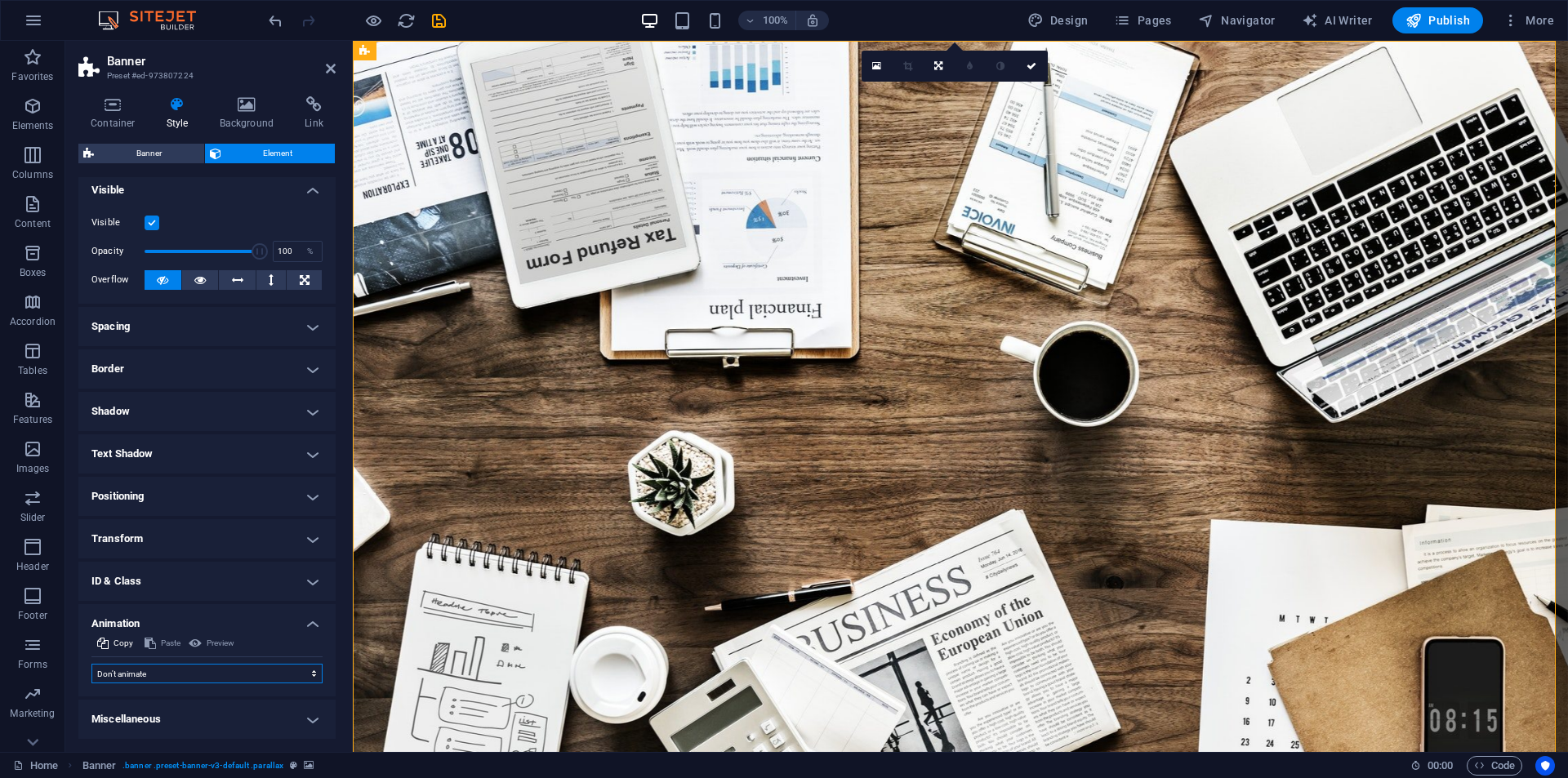
click at [162, 674] on select "Don't animate Show / Hide Slide up/down Zoom in/out Slide left to right Slide r…" at bounding box center [207, 673] width 231 height 19
select select "fade"
click at [92, 664] on select "Don't animate Show / Hide Slide up/down Zoom in/out Slide left to right Slide r…" at bounding box center [207, 673] width 231 height 19
select select "scroll"
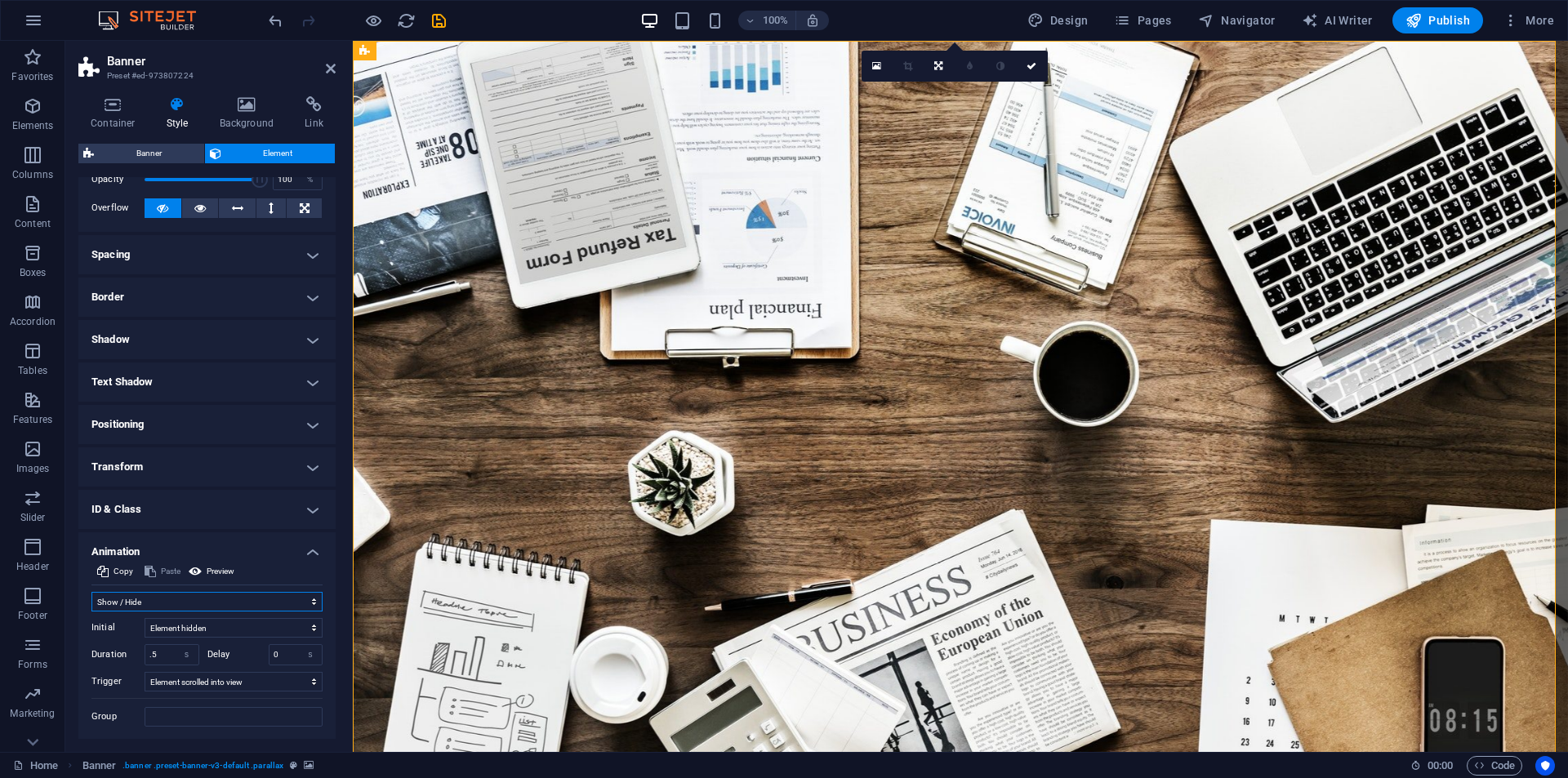
scroll to position [122, 0]
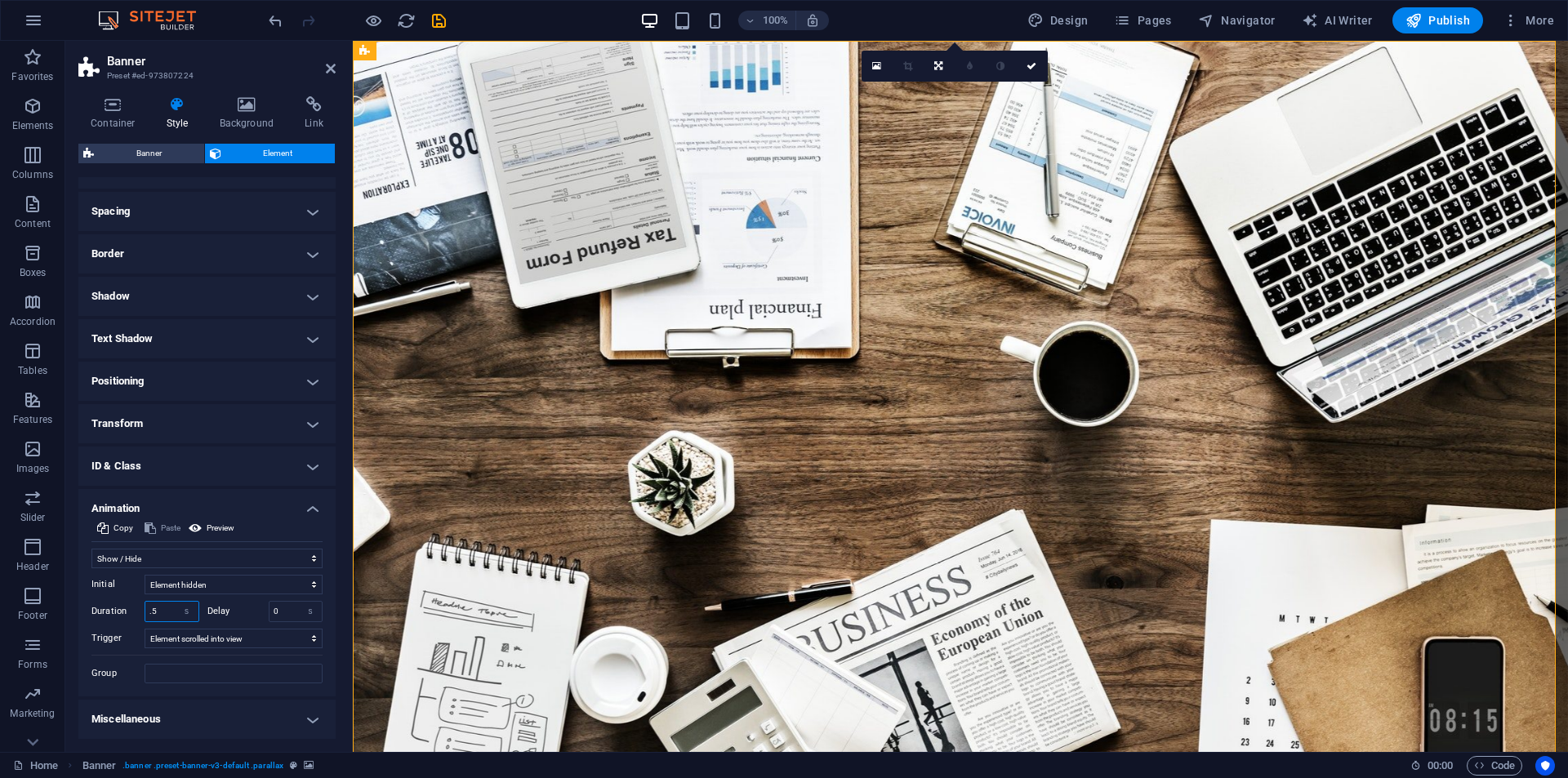
click at [161, 606] on input ".5" at bounding box center [172, 611] width 53 height 19
type input "1"
click at [443, 29] on icon "save" at bounding box center [439, 20] width 19 height 19
checkbox input "false"
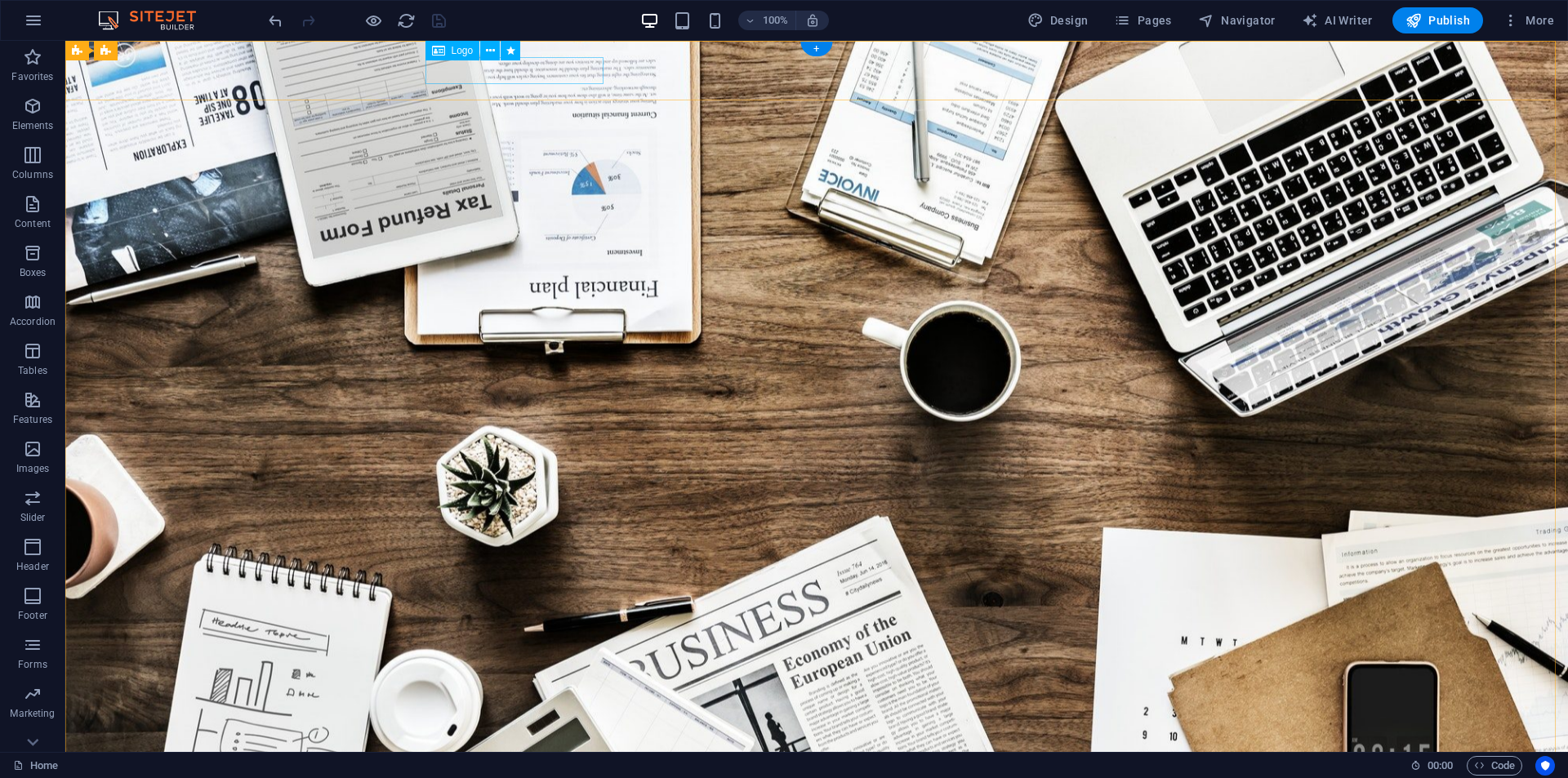
select select "px"
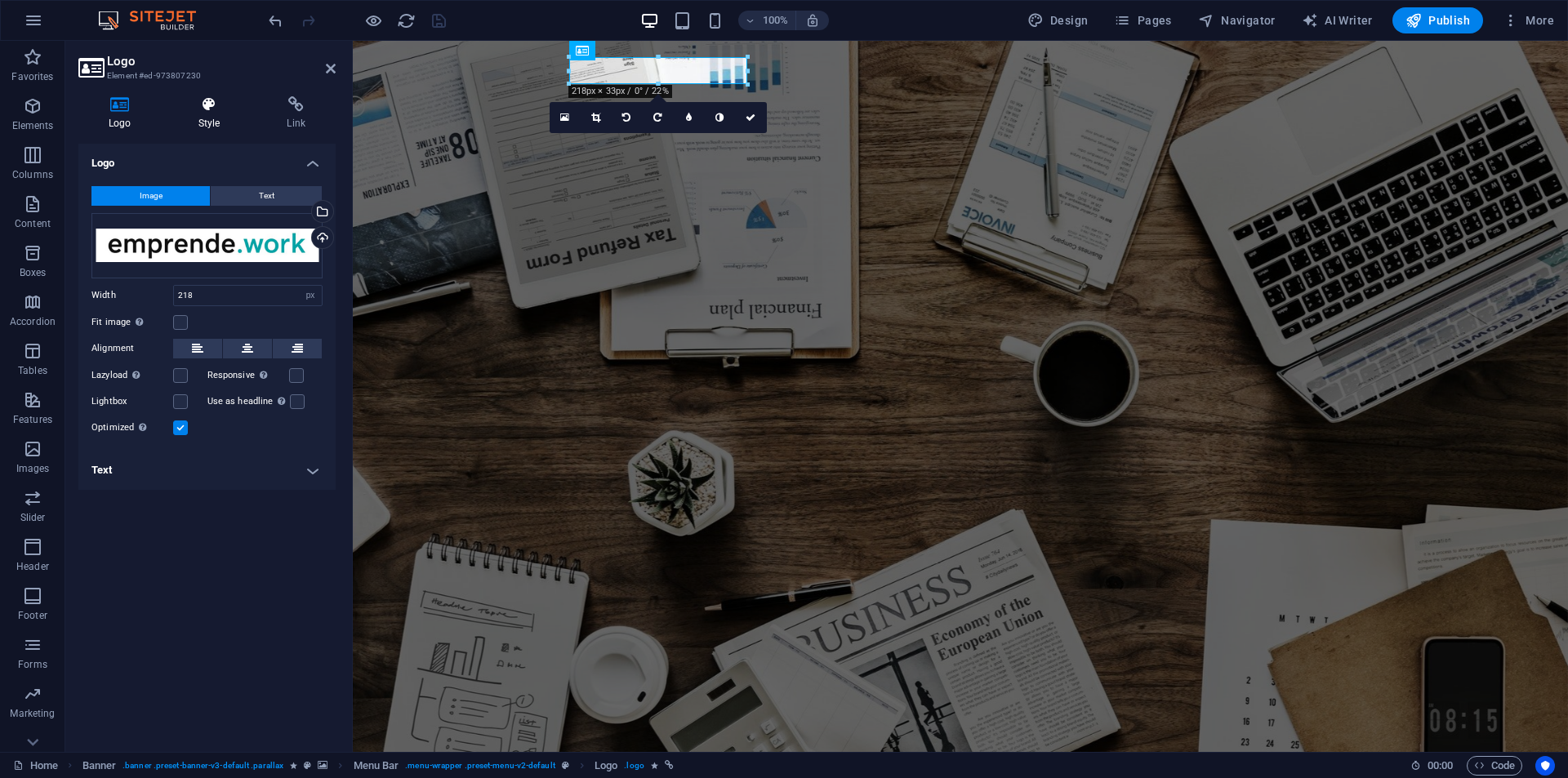
click at [201, 118] on h4 "Style" at bounding box center [213, 113] width 89 height 34
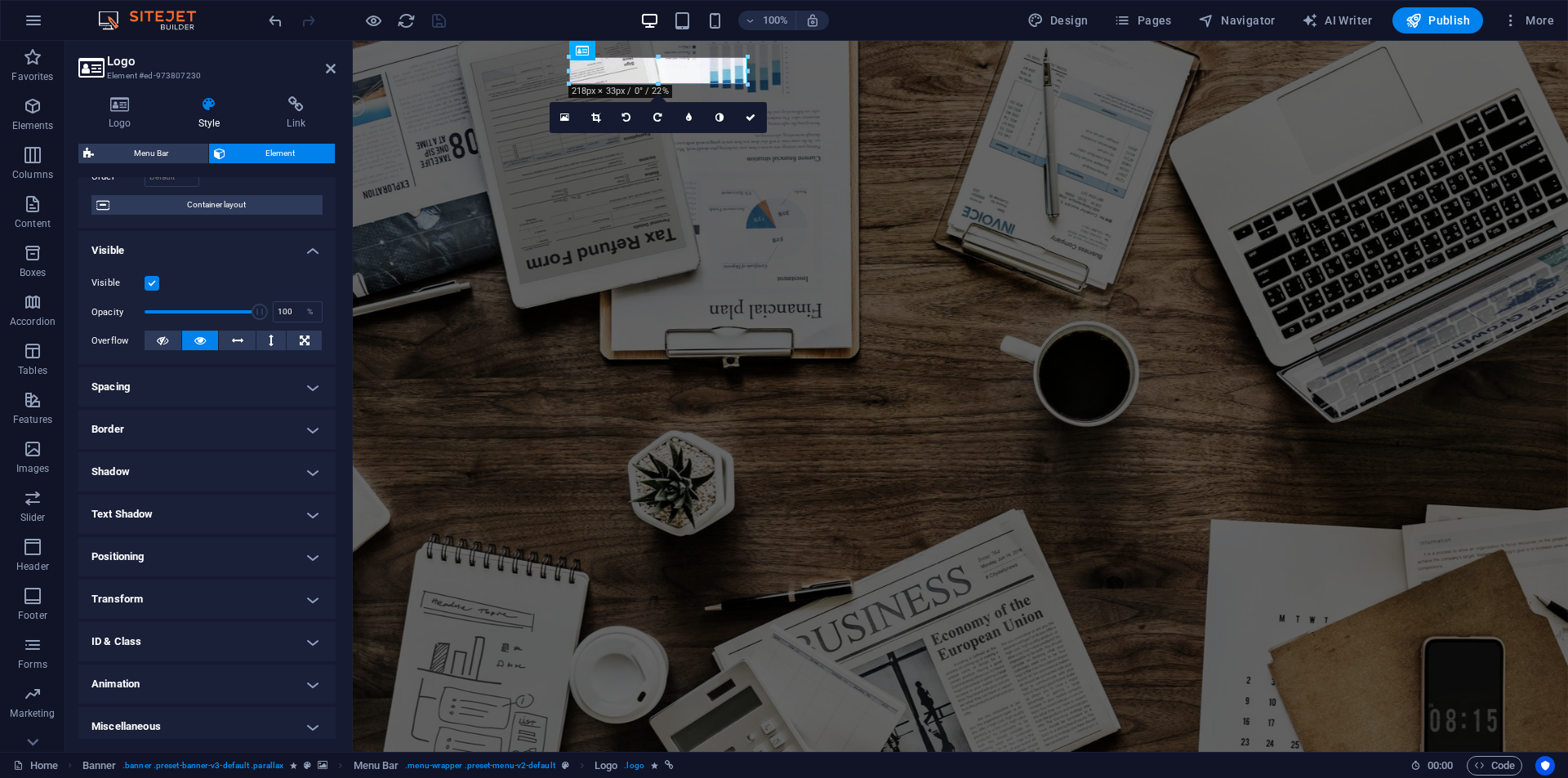
scroll to position [128, 0]
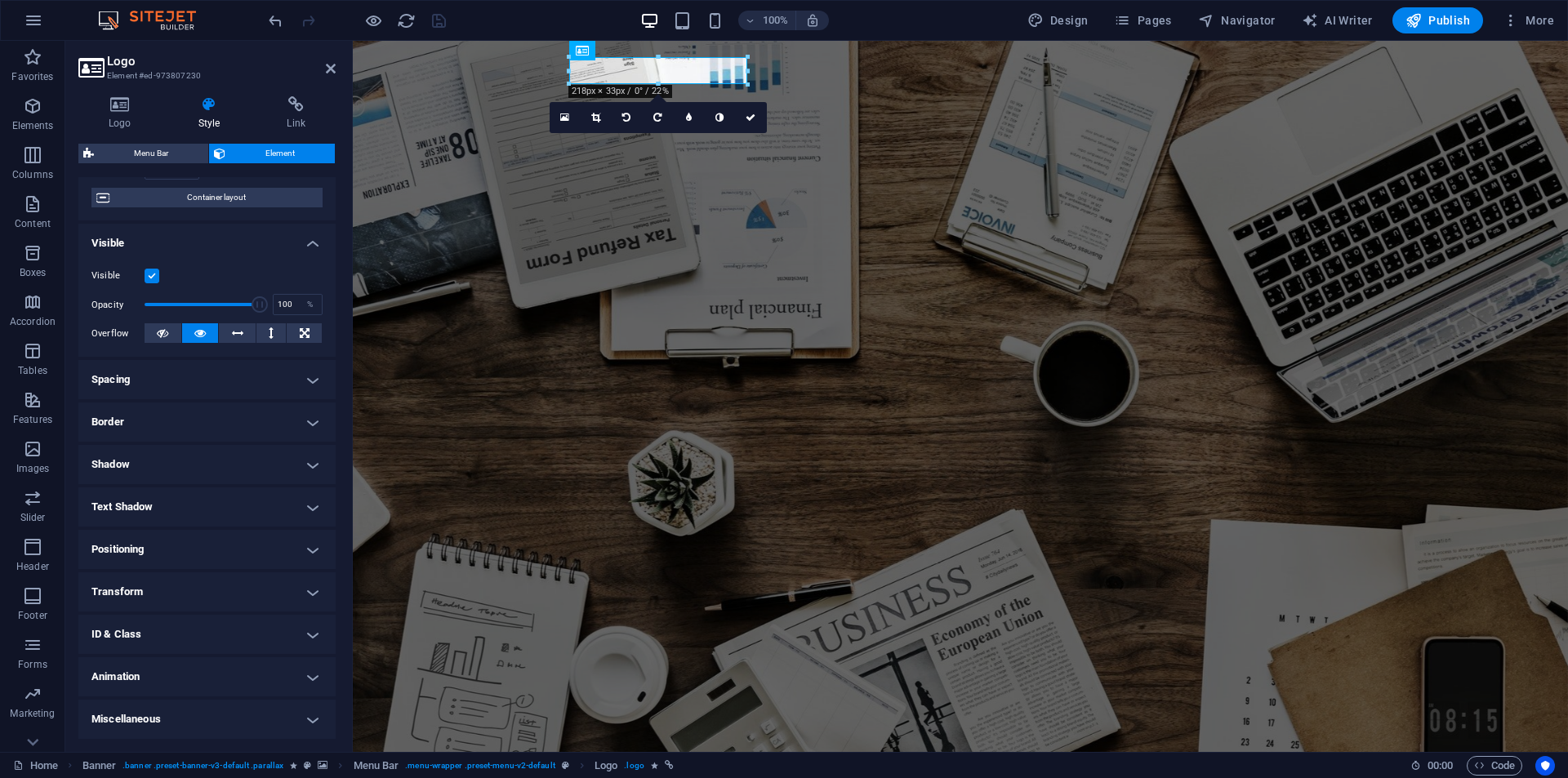
click at [172, 691] on h4 "Animation" at bounding box center [206, 677] width 257 height 39
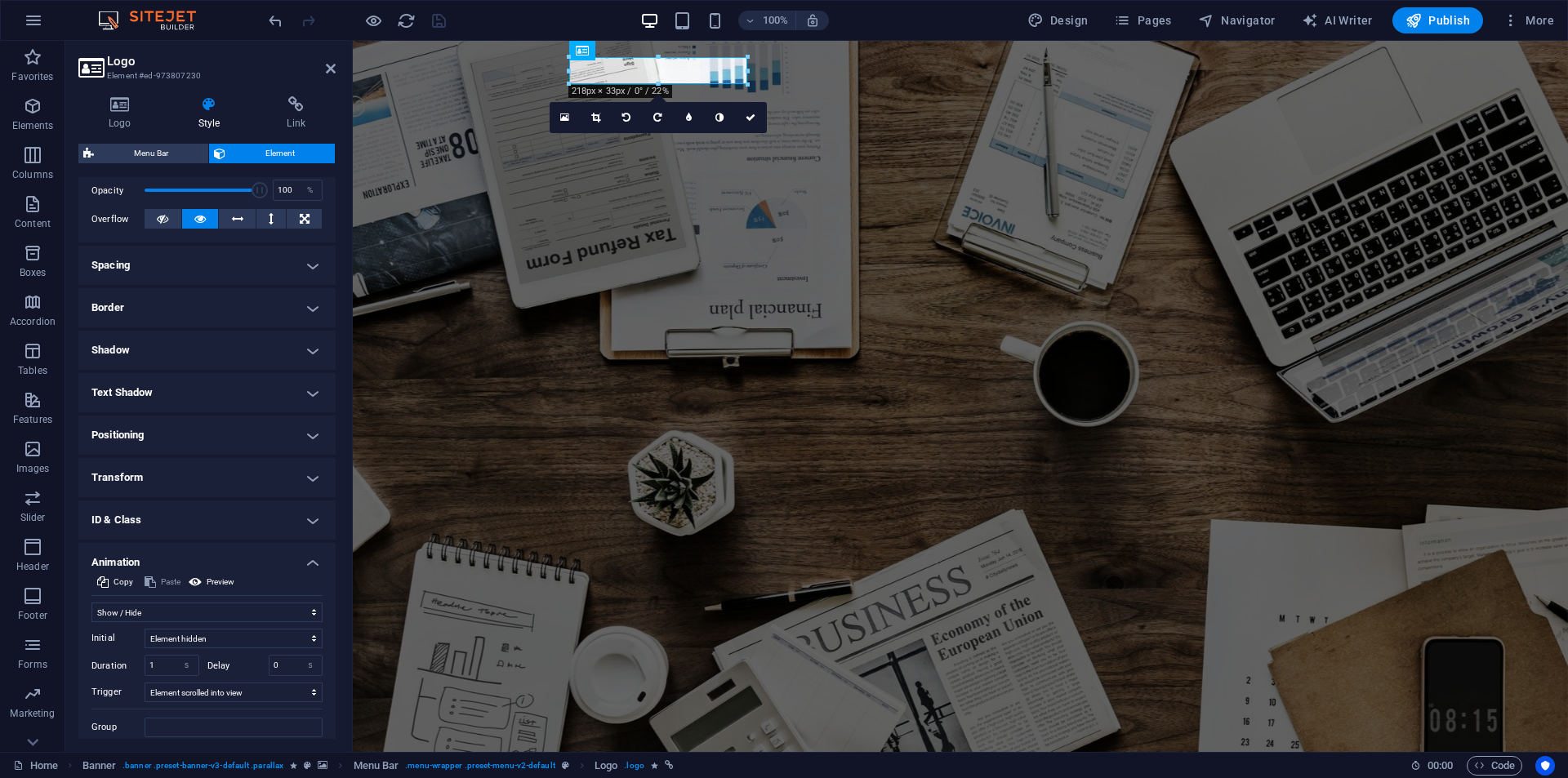
scroll to position [296, 0]
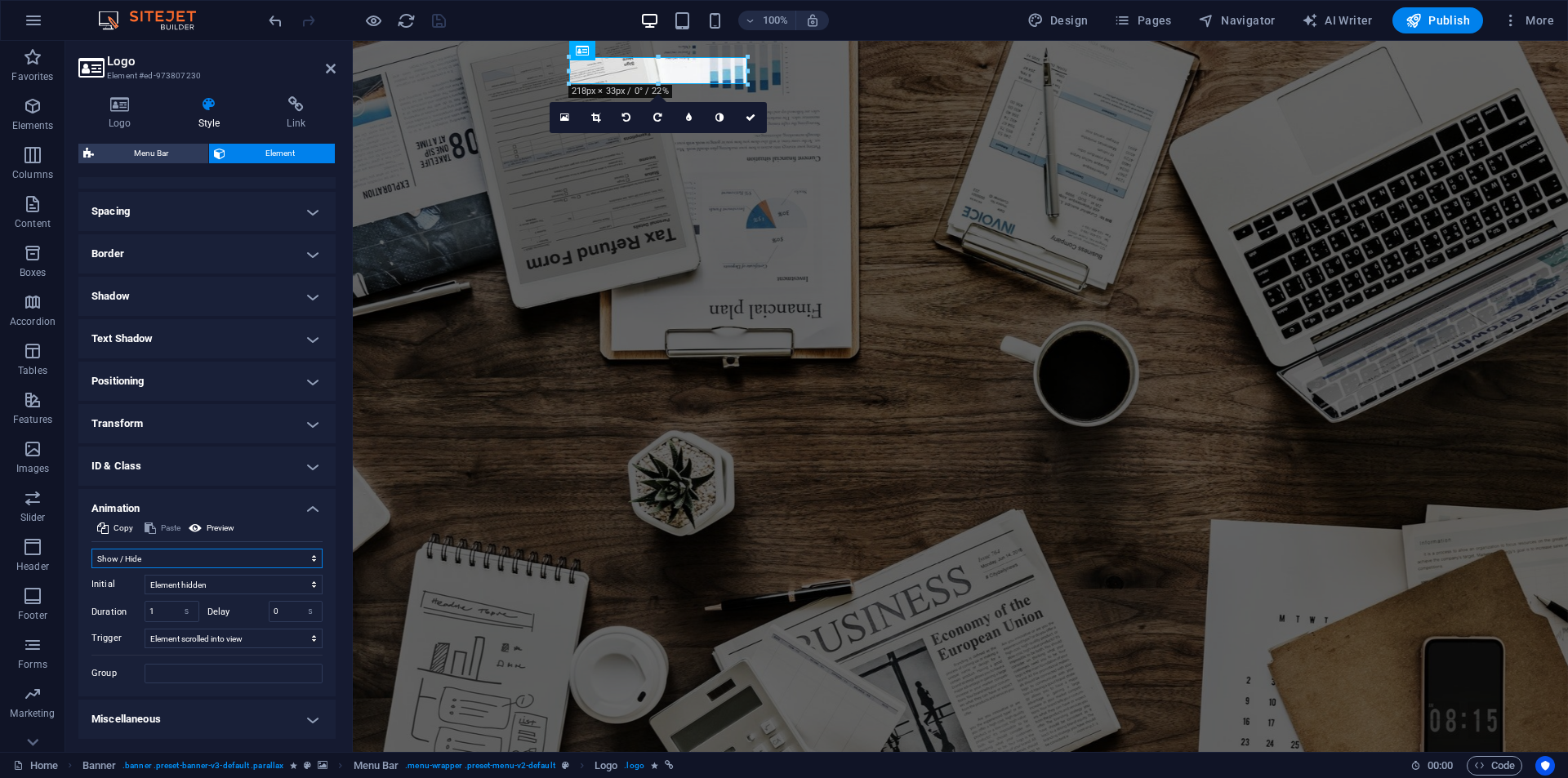
click at [217, 561] on select "Don't animate Show / Hide Slide up/down Zoom in/out Slide left to right Slide r…" at bounding box center [207, 558] width 231 height 19
select select "move-left-to-right"
click at [92, 549] on select "Don't animate Show / Hide Slide up/down Zoom in/out Slide left to right Slide r…" at bounding box center [207, 558] width 231 height 19
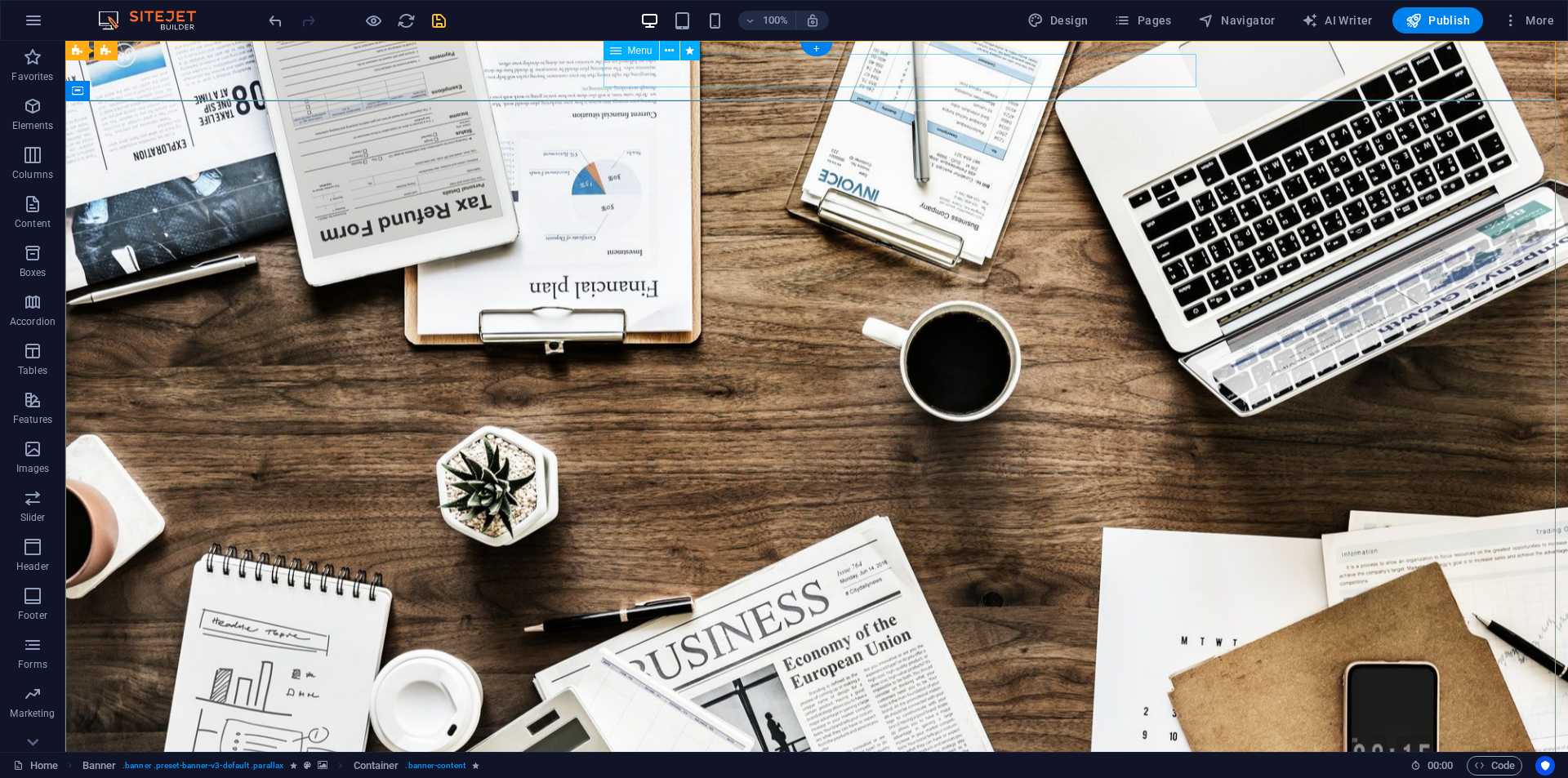
select select "primary"
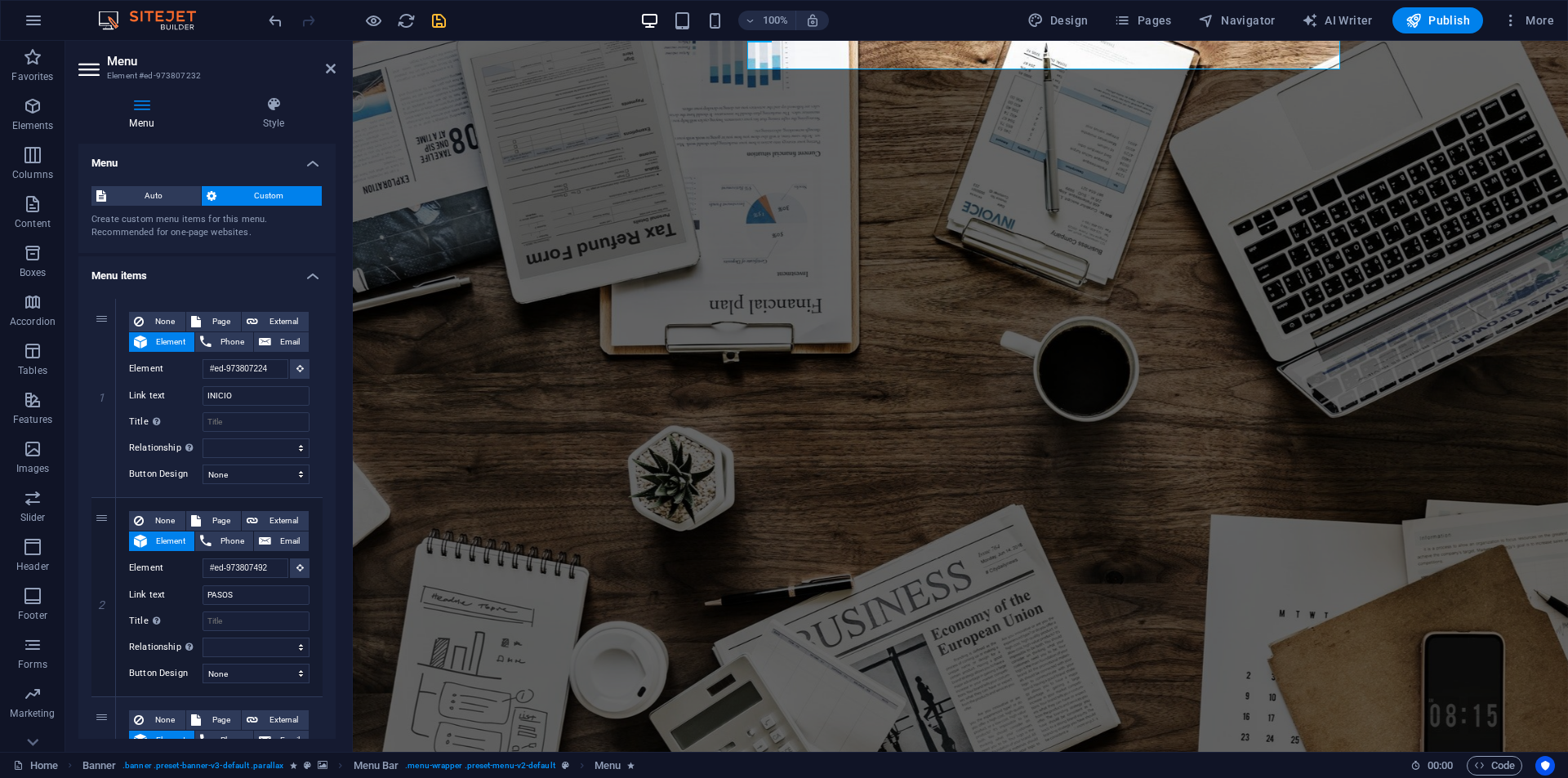
scroll to position [0, 0]
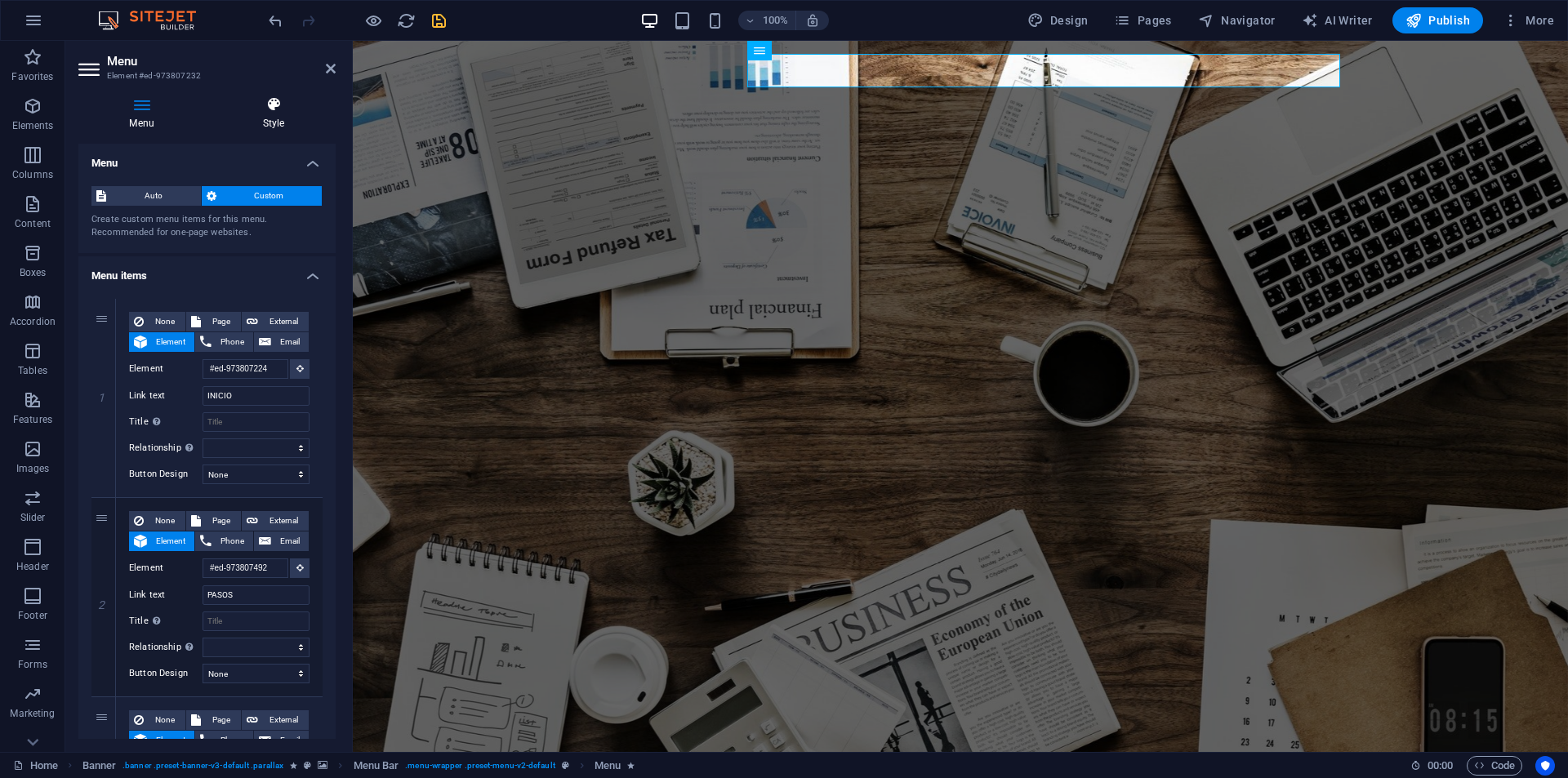
click at [255, 109] on icon at bounding box center [274, 105] width 124 height 17
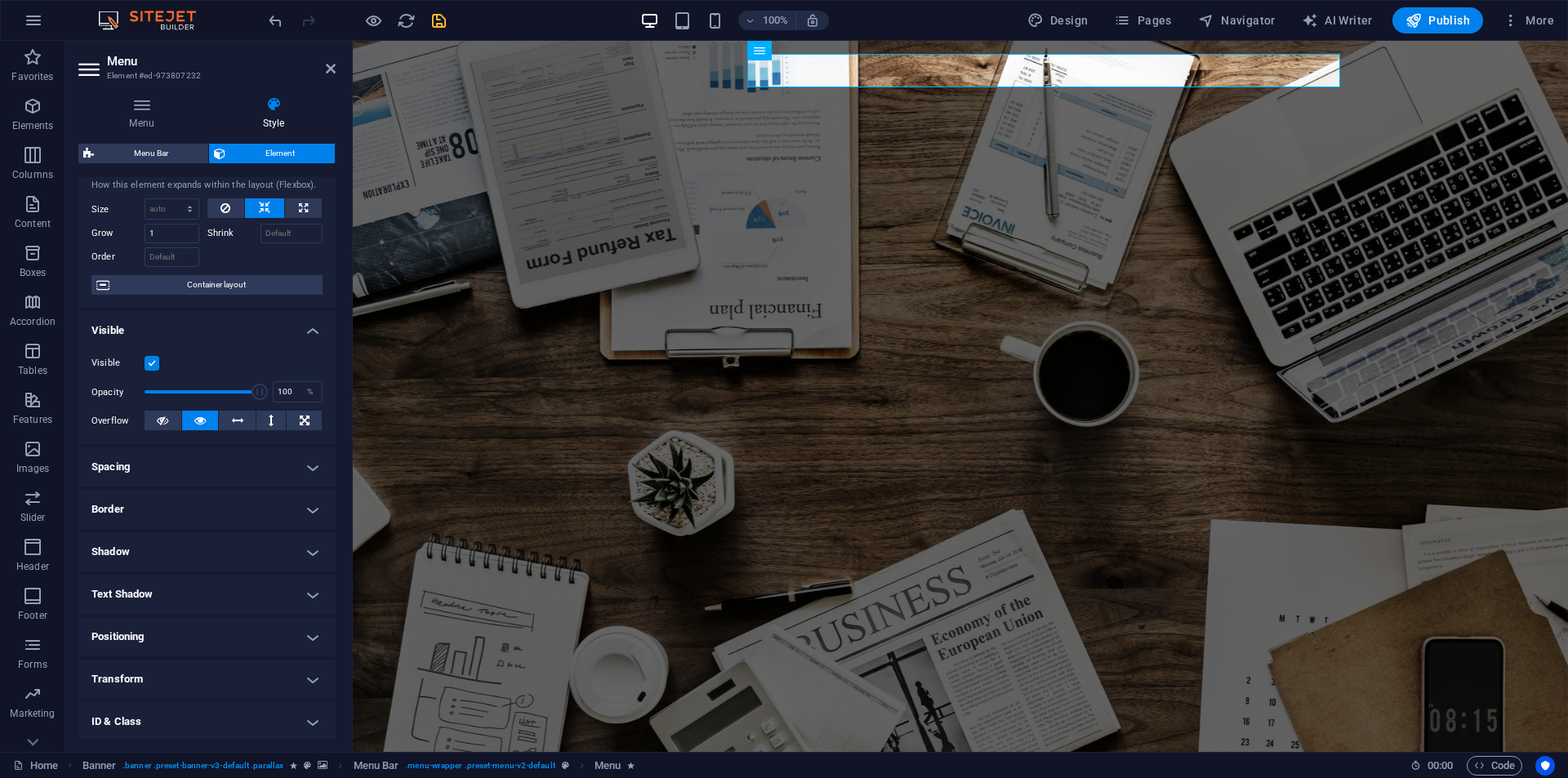
scroll to position [128, 0]
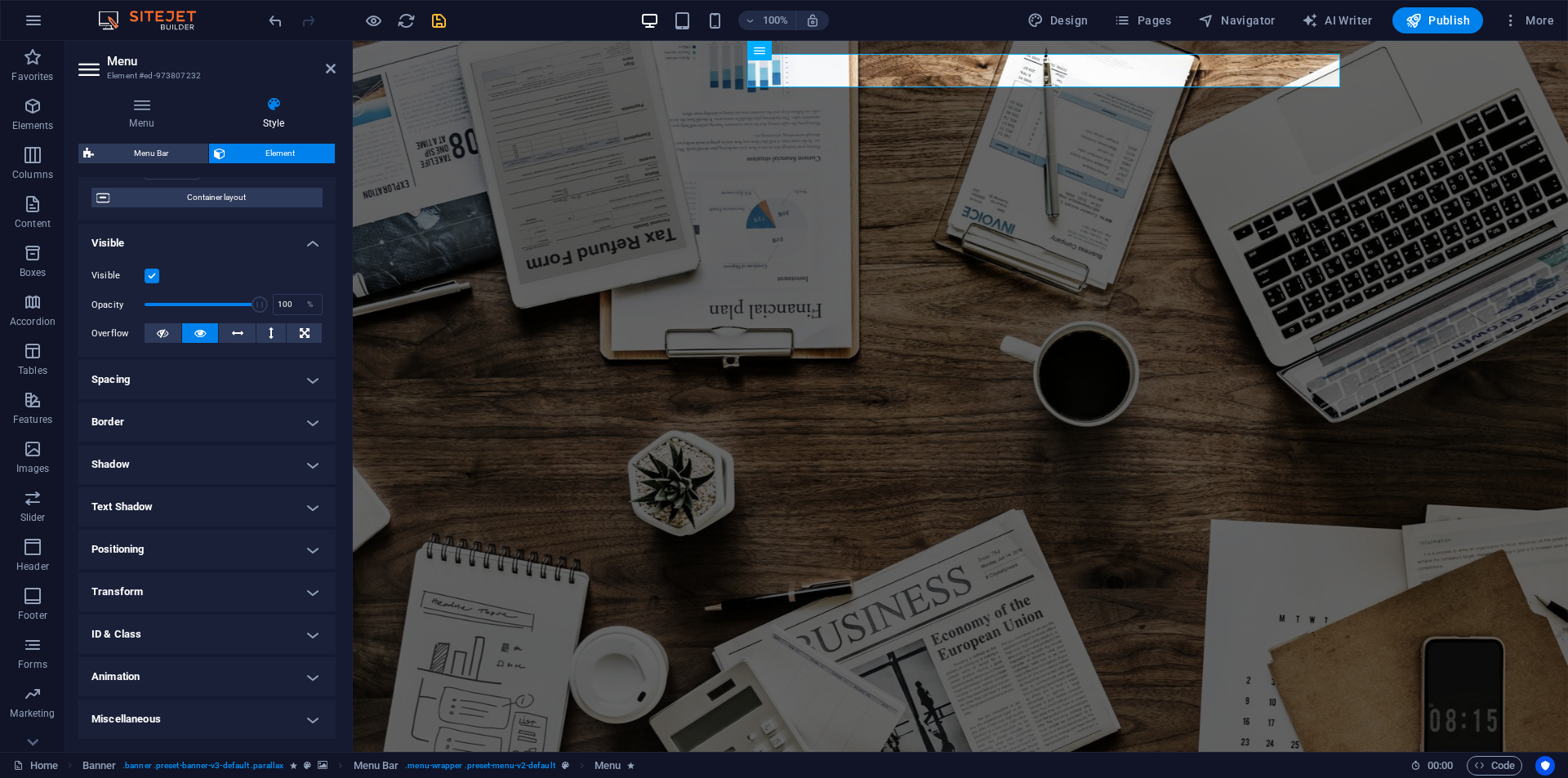
click at [217, 668] on h4 "Animation" at bounding box center [206, 677] width 257 height 39
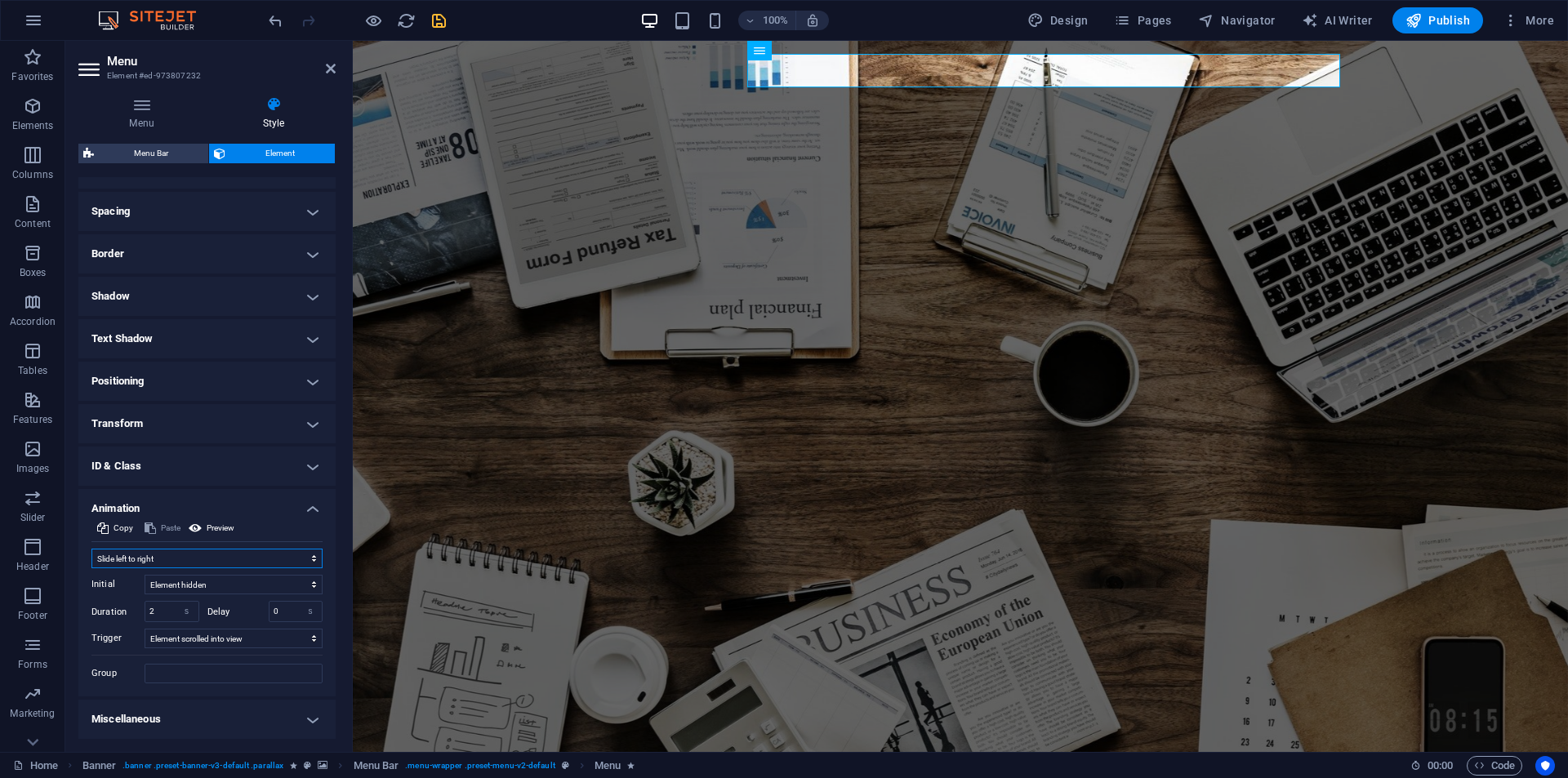
click at [245, 567] on select "Don't animate Show / Hide Slide up/down Zoom in/out Slide left to right Slide r…" at bounding box center [207, 558] width 231 height 19
select select "move-right-to-left"
click at [92, 549] on select "Don't animate Show / Hide Slide up/down Zoom in/out Slide left to right Slide r…" at bounding box center [207, 558] width 231 height 19
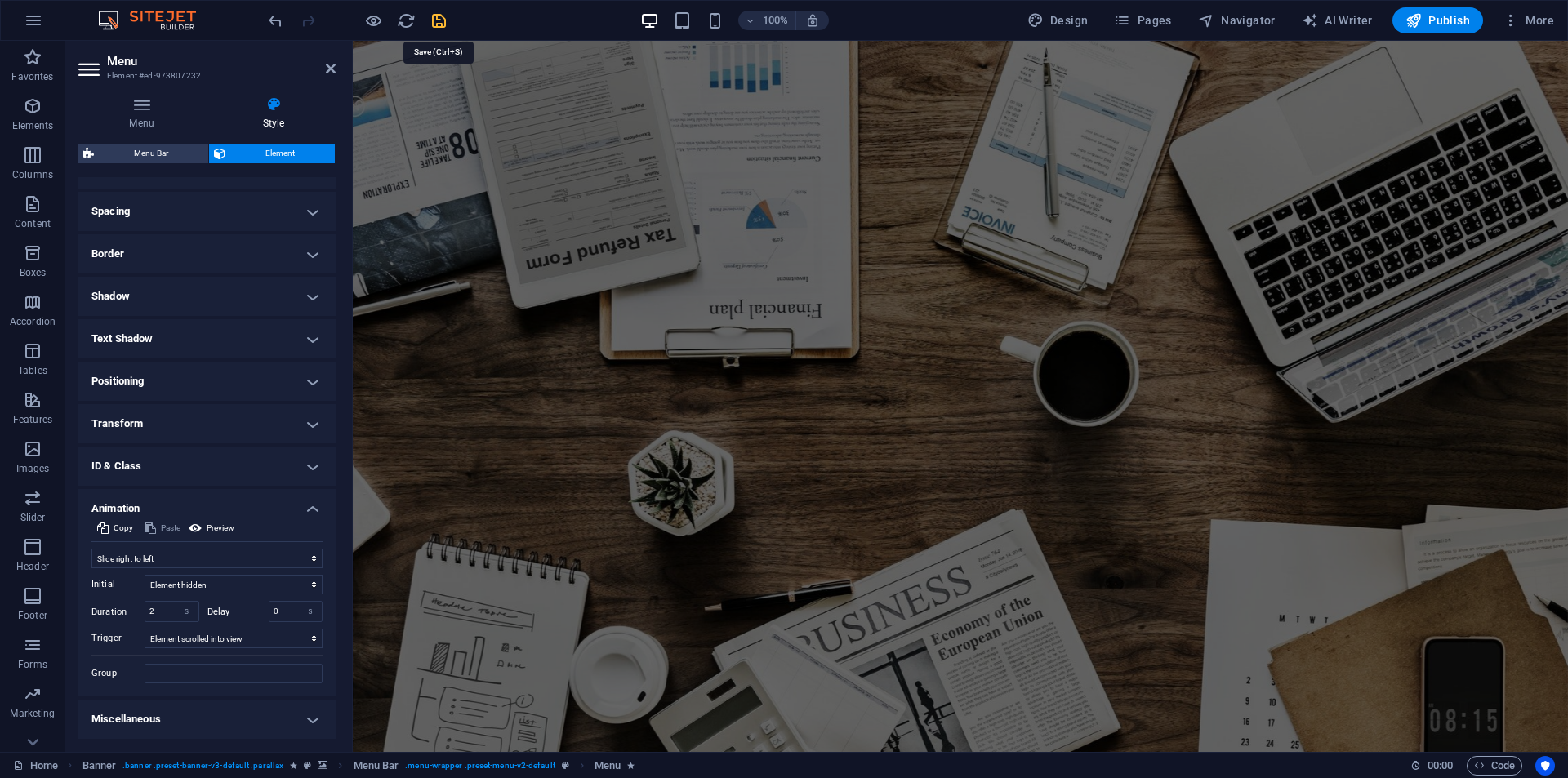
click at [441, 19] on icon "save" at bounding box center [439, 20] width 19 height 19
checkbox input "false"
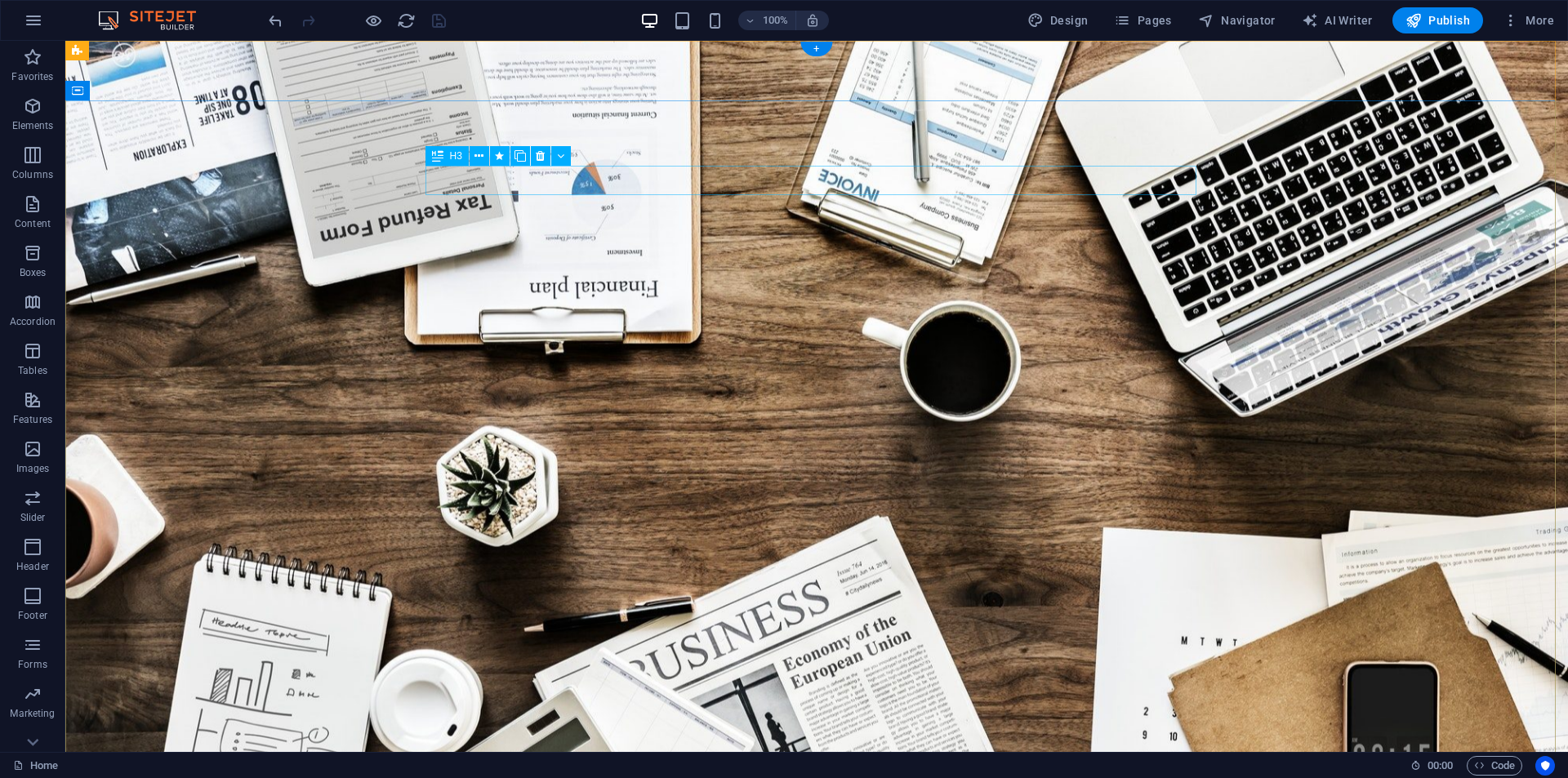
drag, startPoint x: 599, startPoint y: 178, endPoint x: 311, endPoint y: 179, distance: 288.0
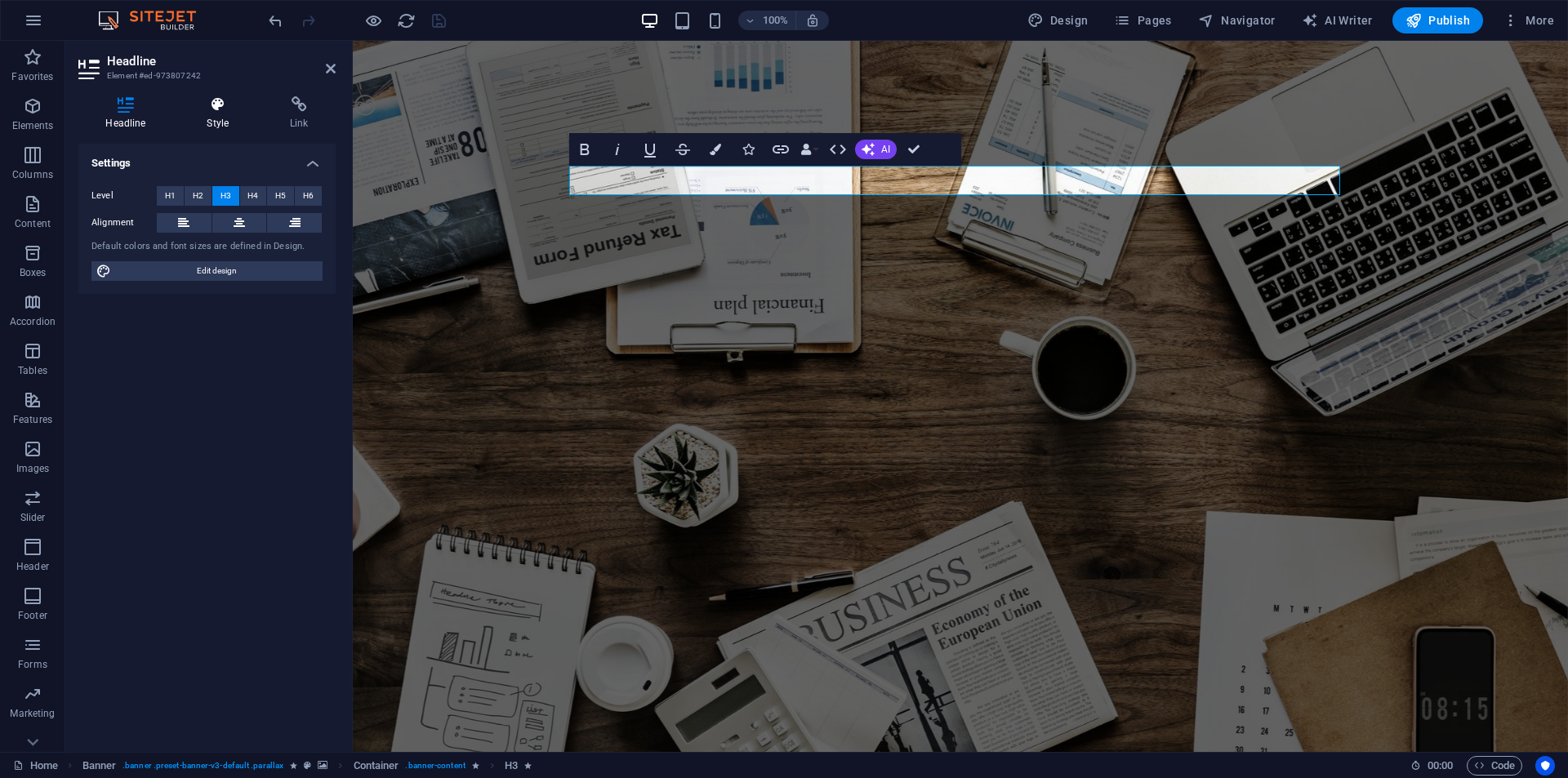
click at [242, 113] on h4 "Style" at bounding box center [222, 113] width 84 height 34
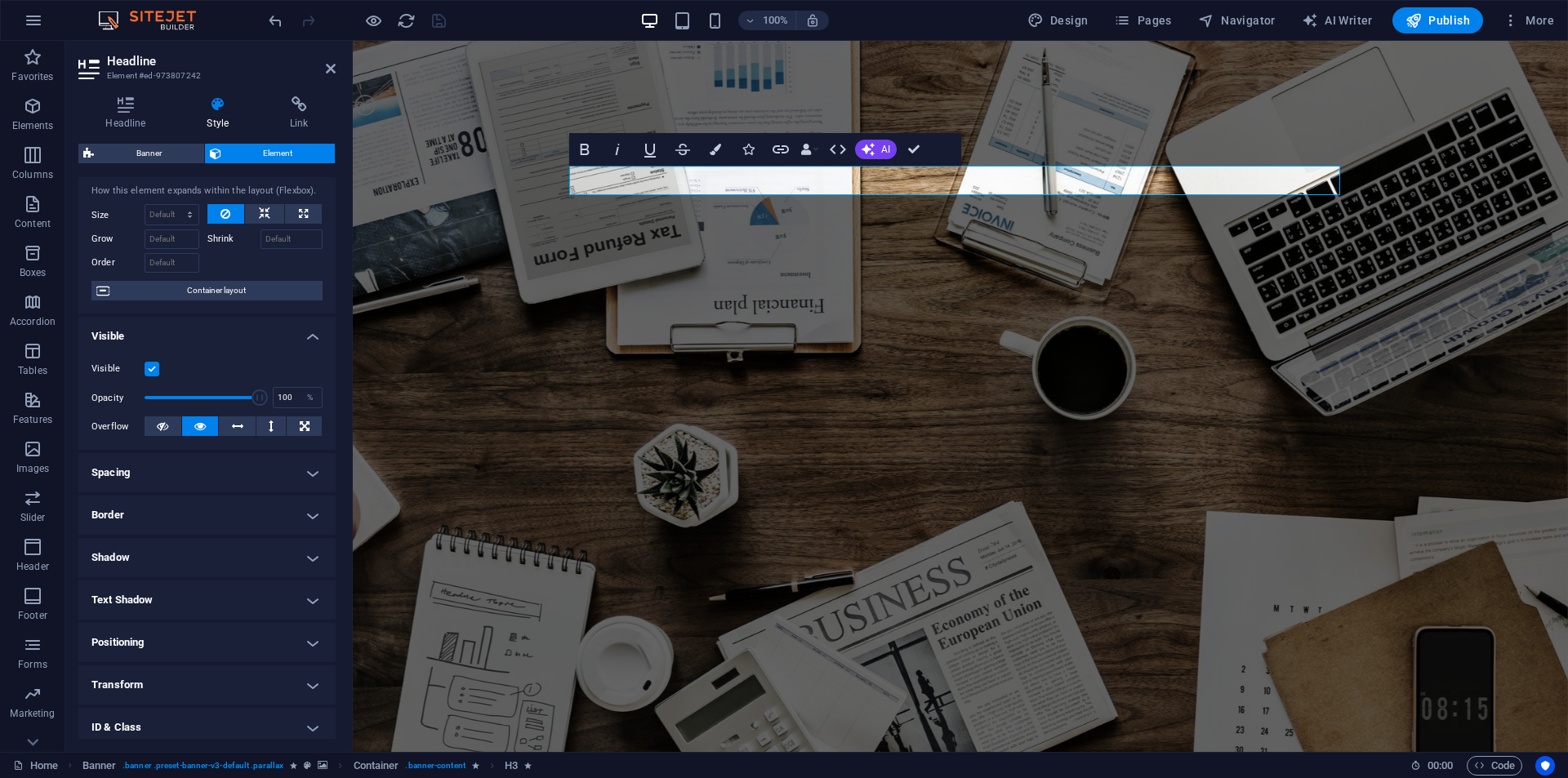
scroll to position [128, 0]
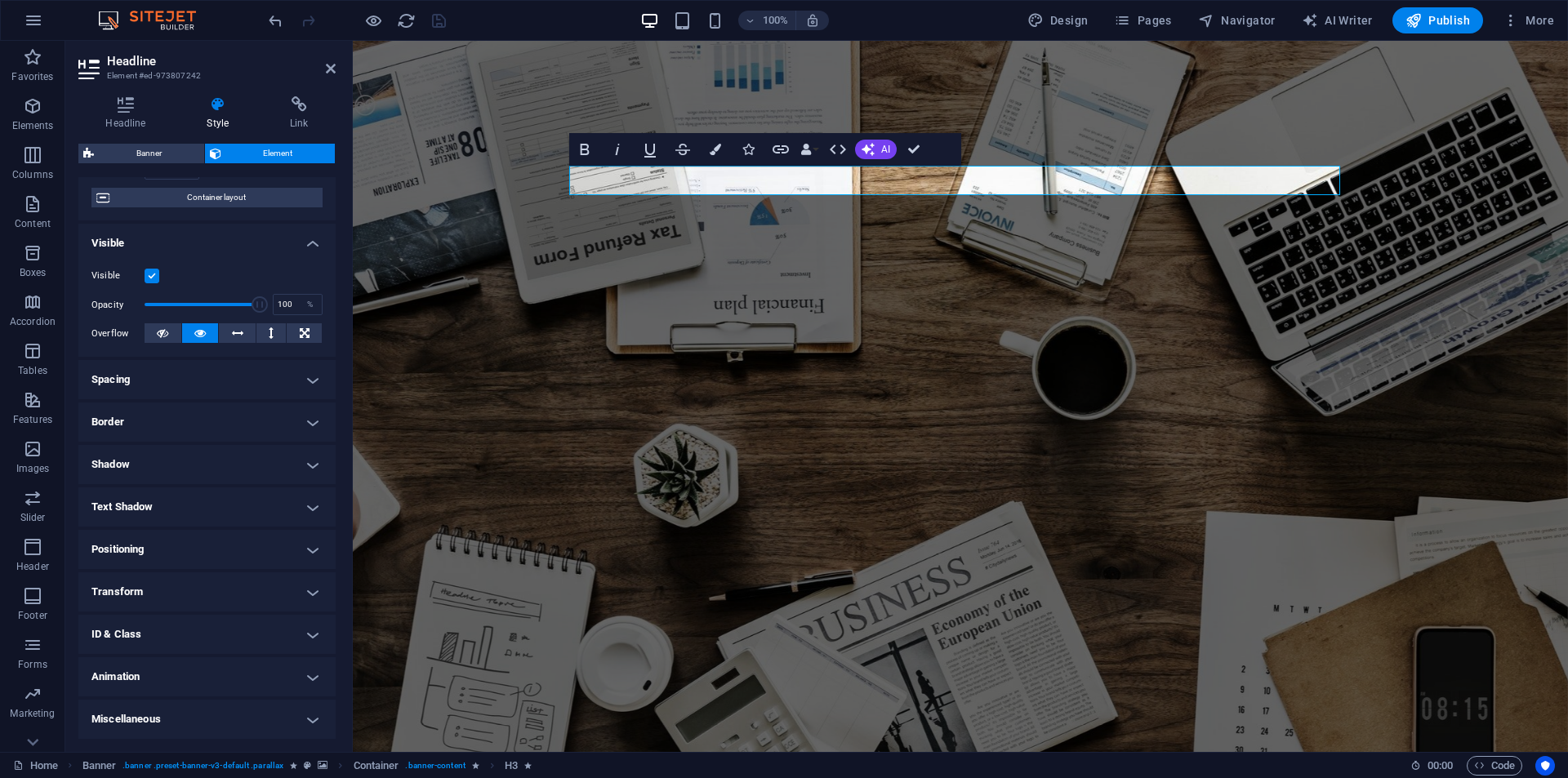
click at [162, 676] on h4 "Animation" at bounding box center [206, 677] width 257 height 39
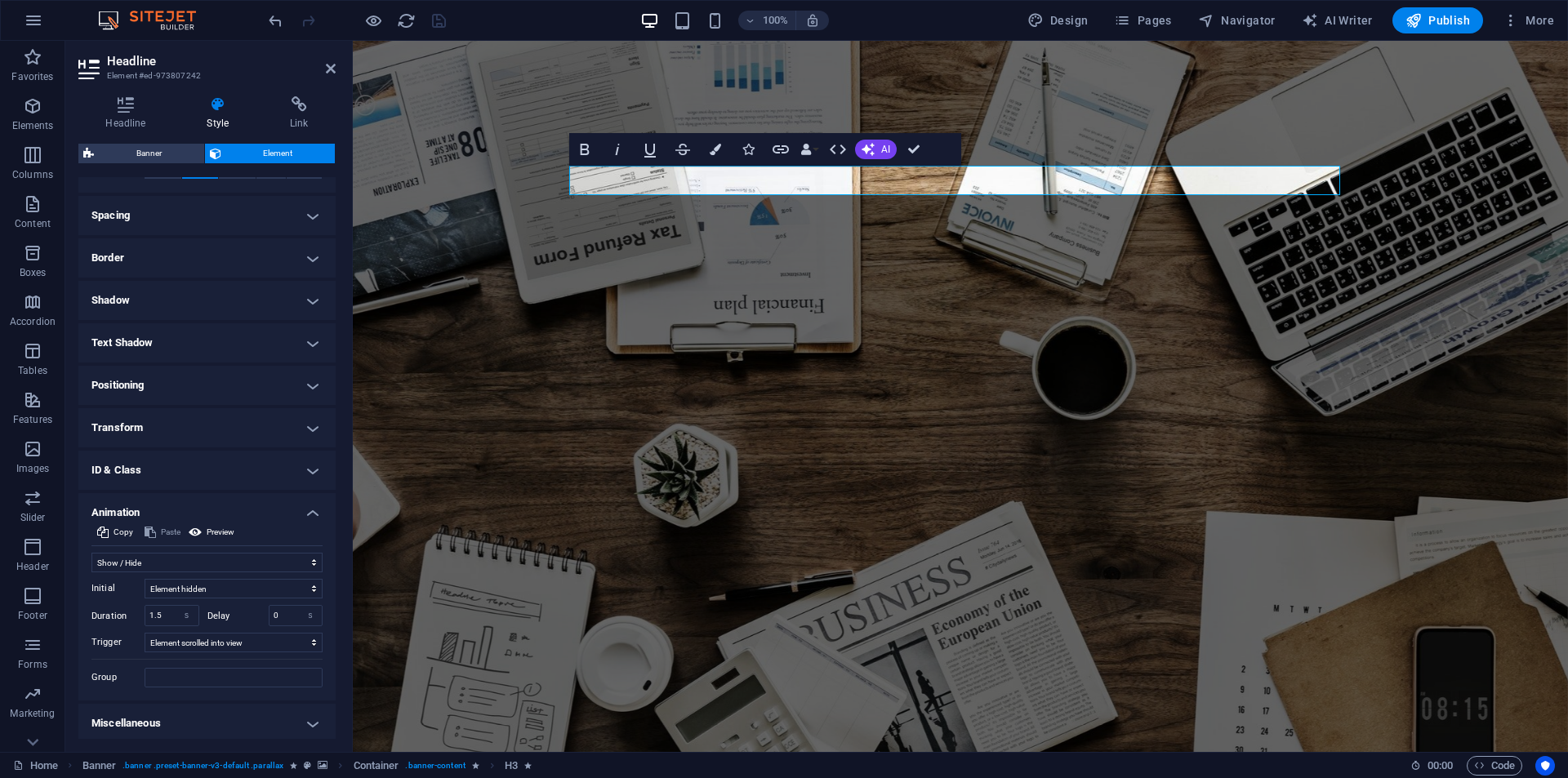
scroll to position [296, 0]
click at [166, 614] on input "1.5" at bounding box center [172, 611] width 53 height 19
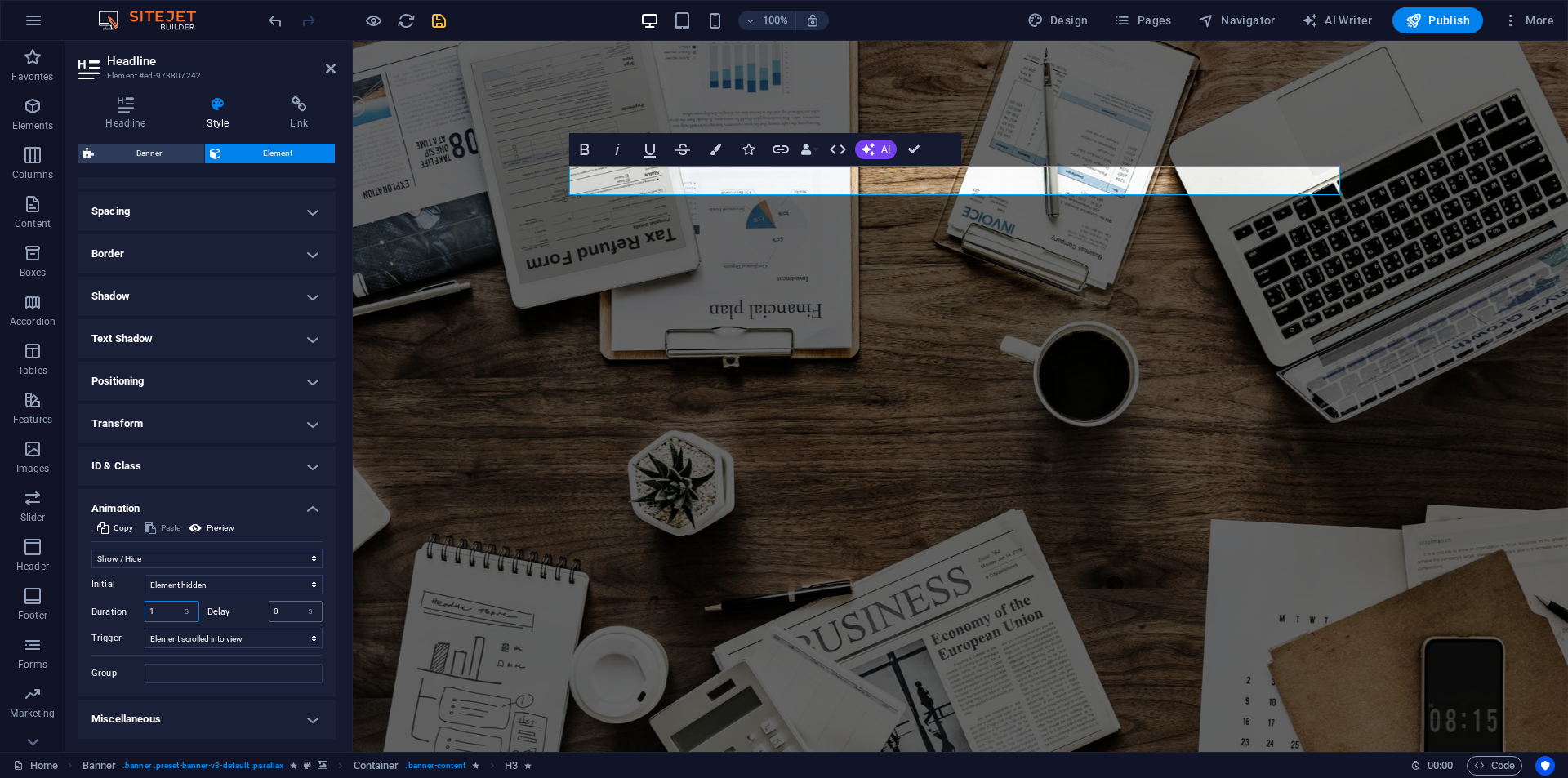
type input "1"
click at [275, 604] on input "0" at bounding box center [295, 611] width 53 height 19
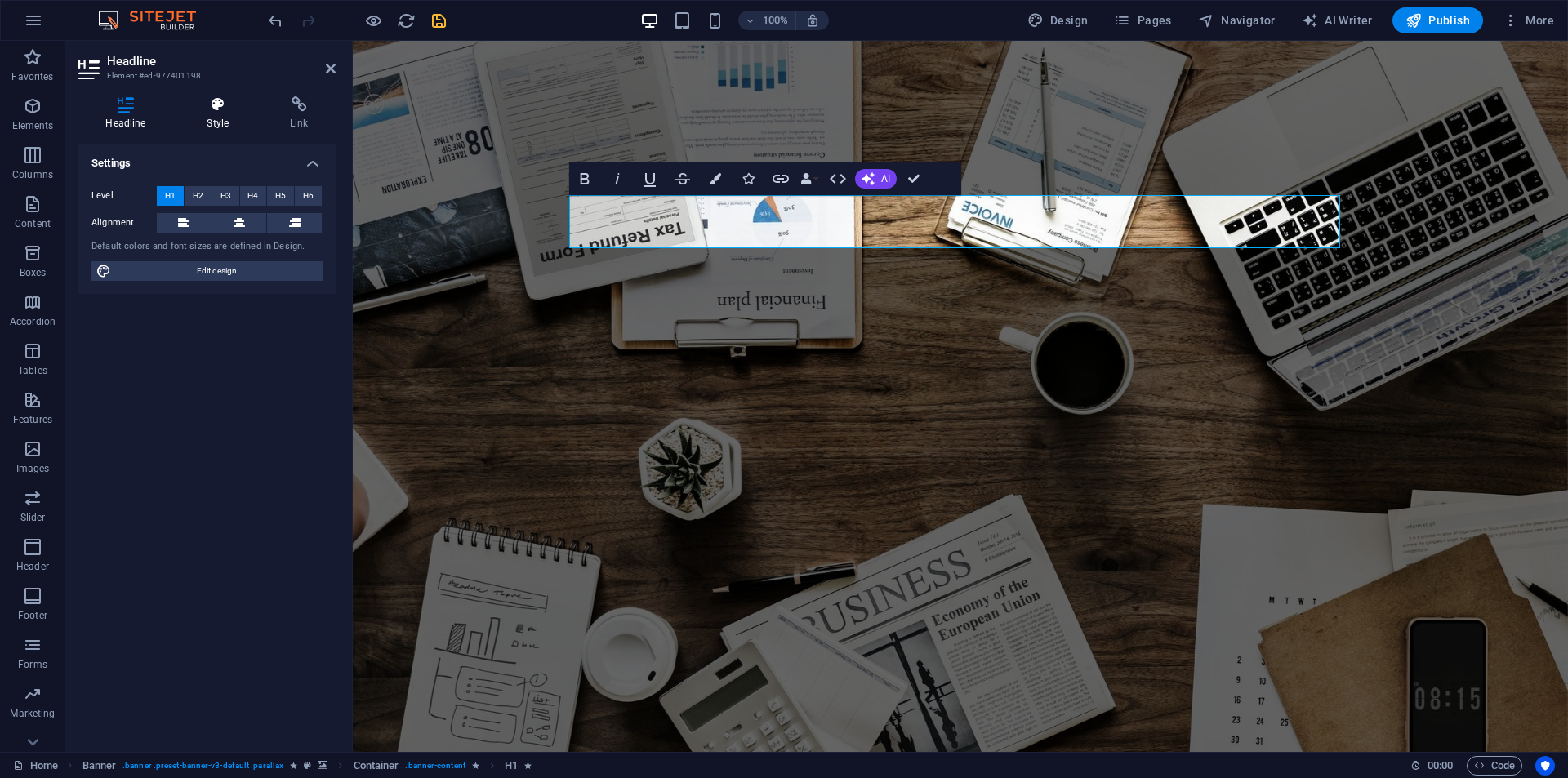
click at [207, 104] on icon at bounding box center [218, 105] width 77 height 17
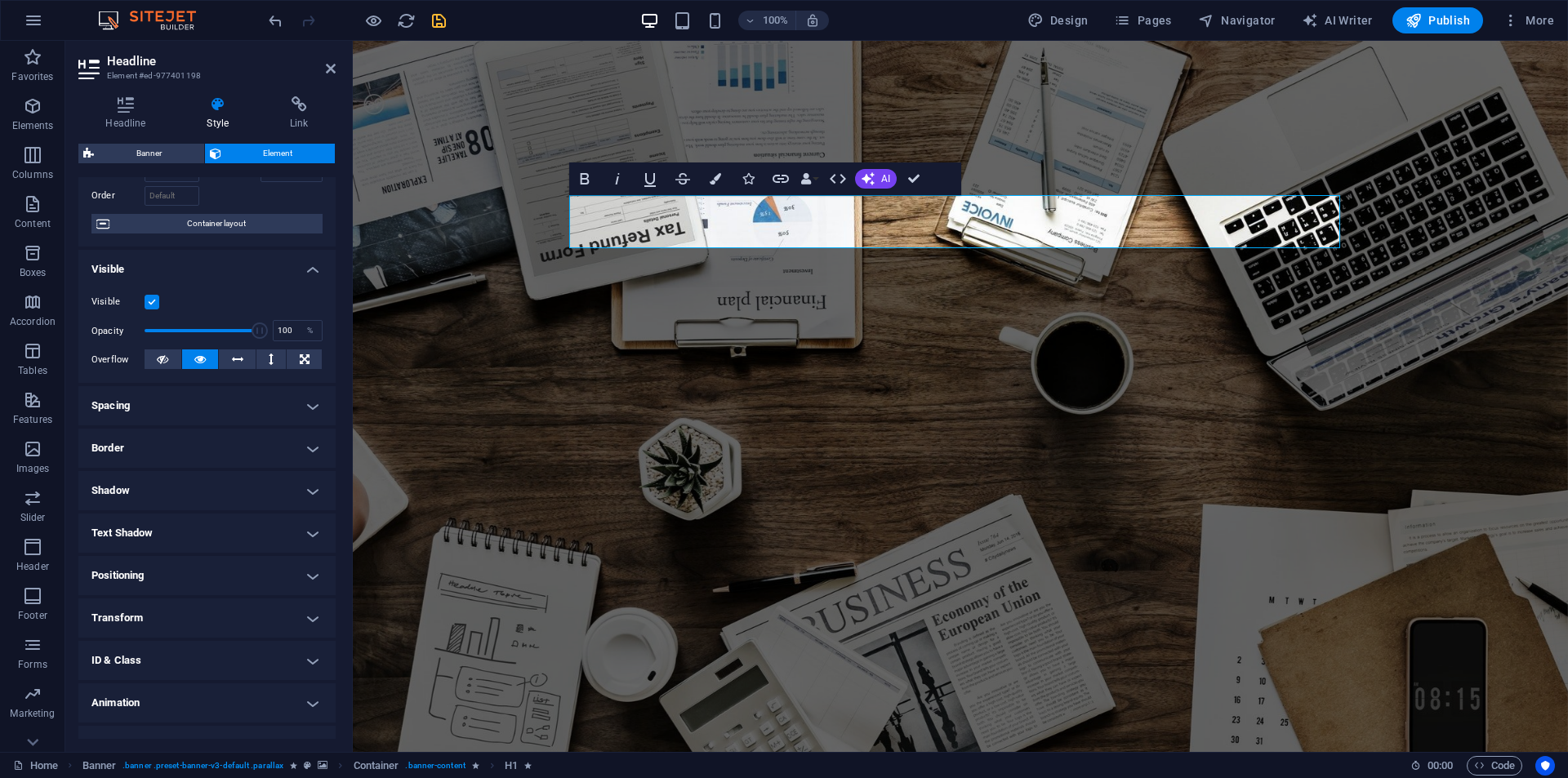
scroll to position [128, 0]
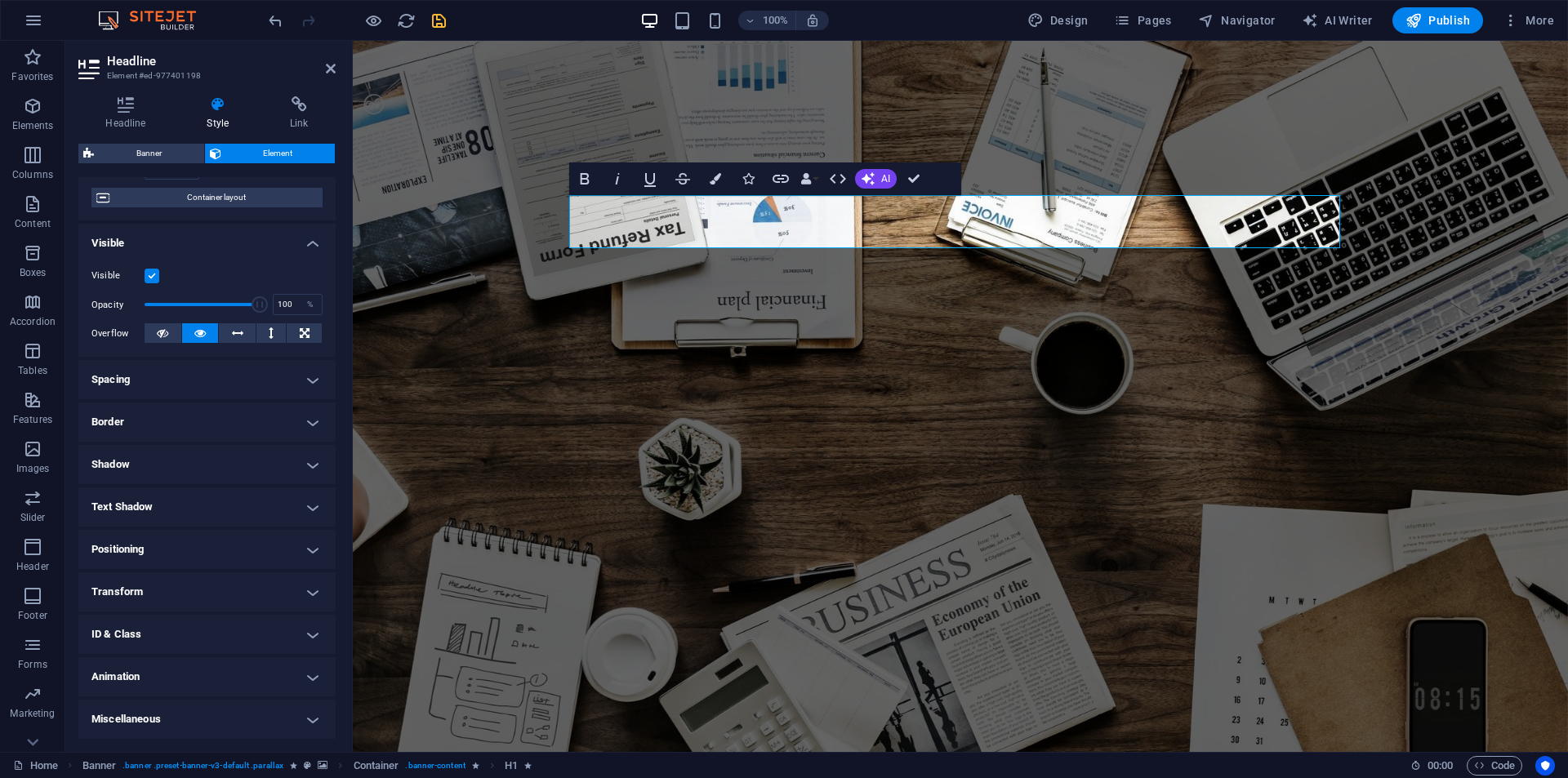
click at [159, 680] on h4 "Animation" at bounding box center [206, 677] width 257 height 39
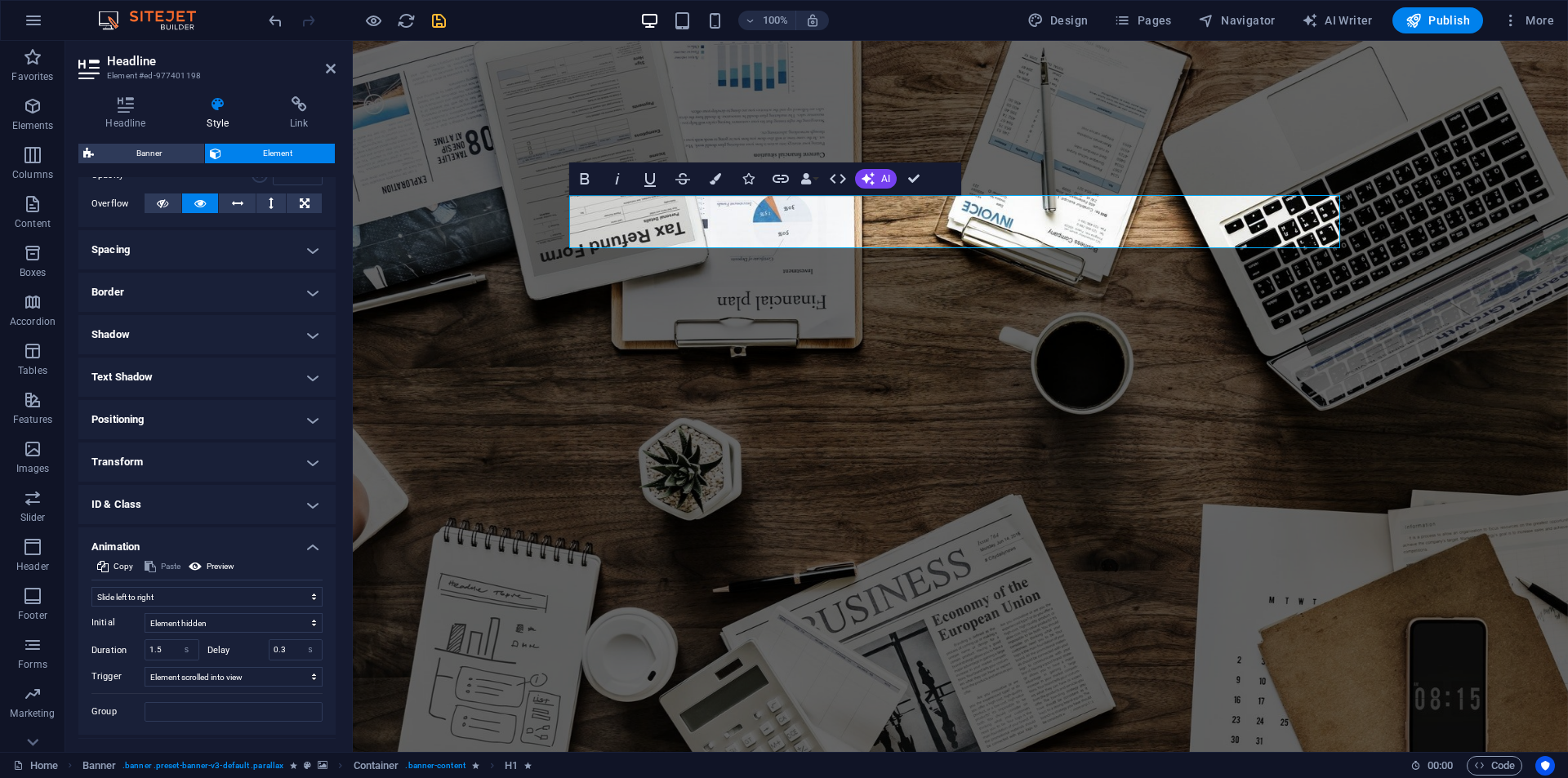
scroll to position [296, 0]
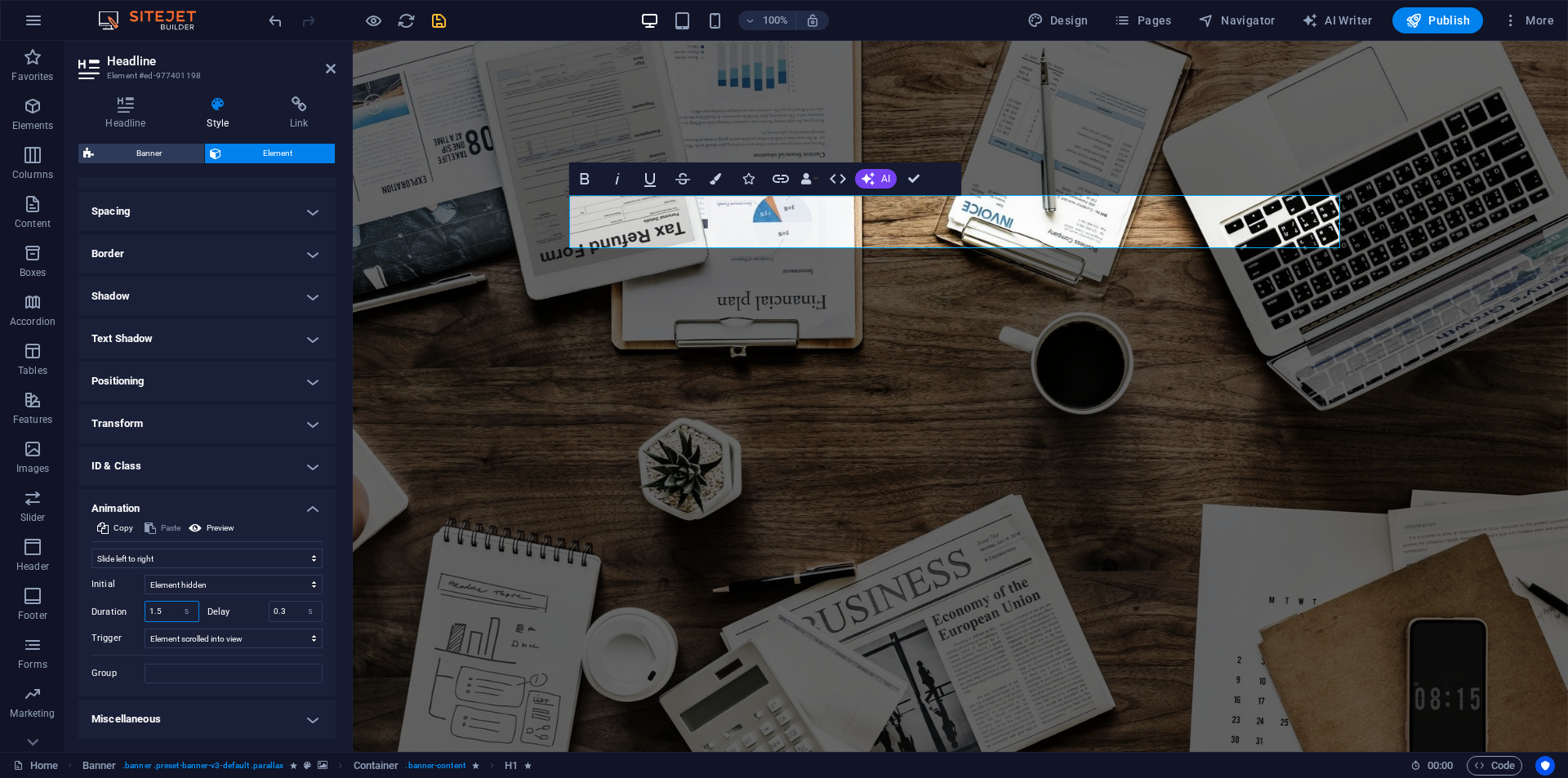
click at [170, 616] on input "1.5" at bounding box center [172, 611] width 53 height 19
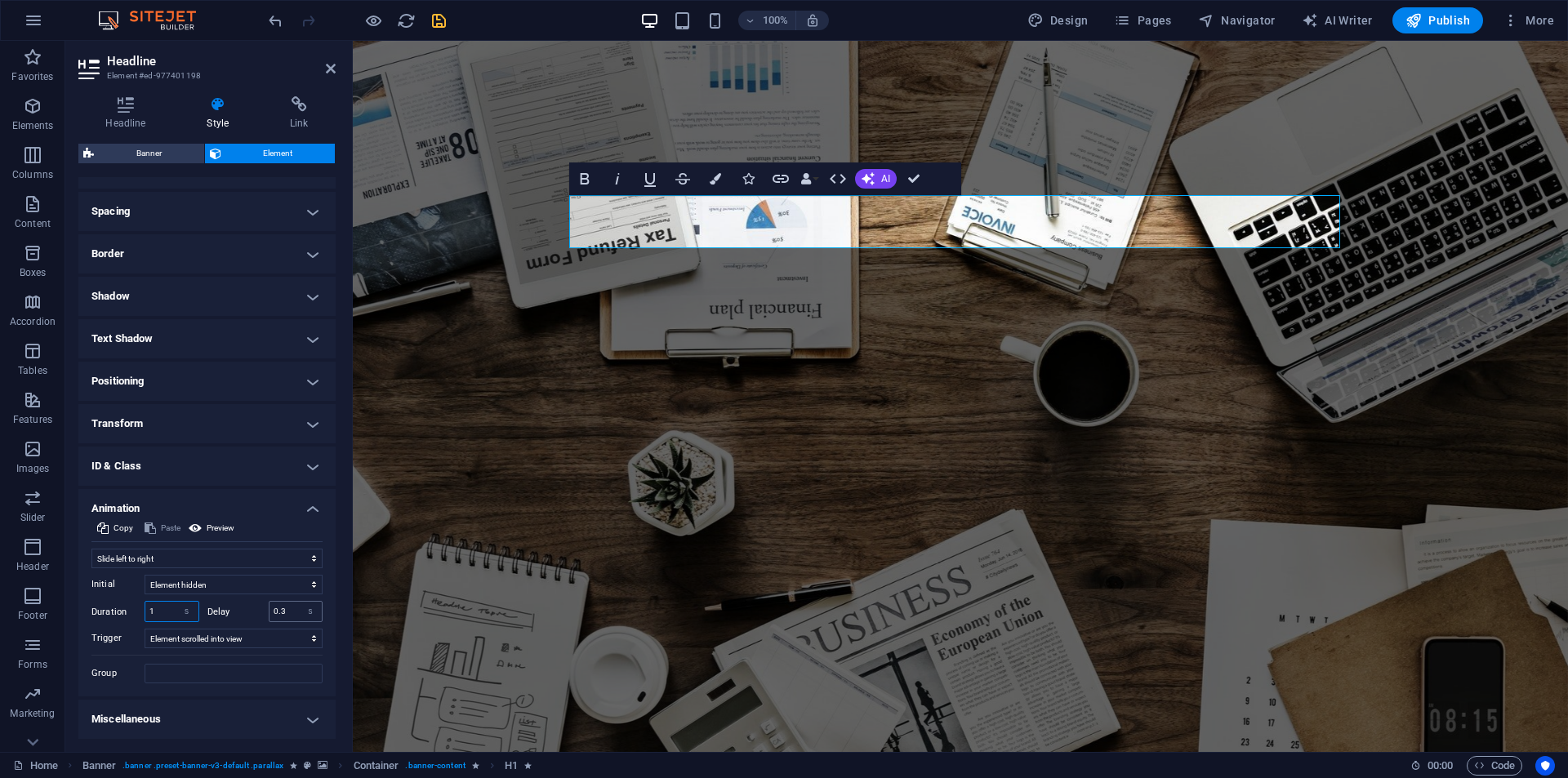
type input "1"
click at [284, 616] on input "0.3" at bounding box center [295, 611] width 53 height 19
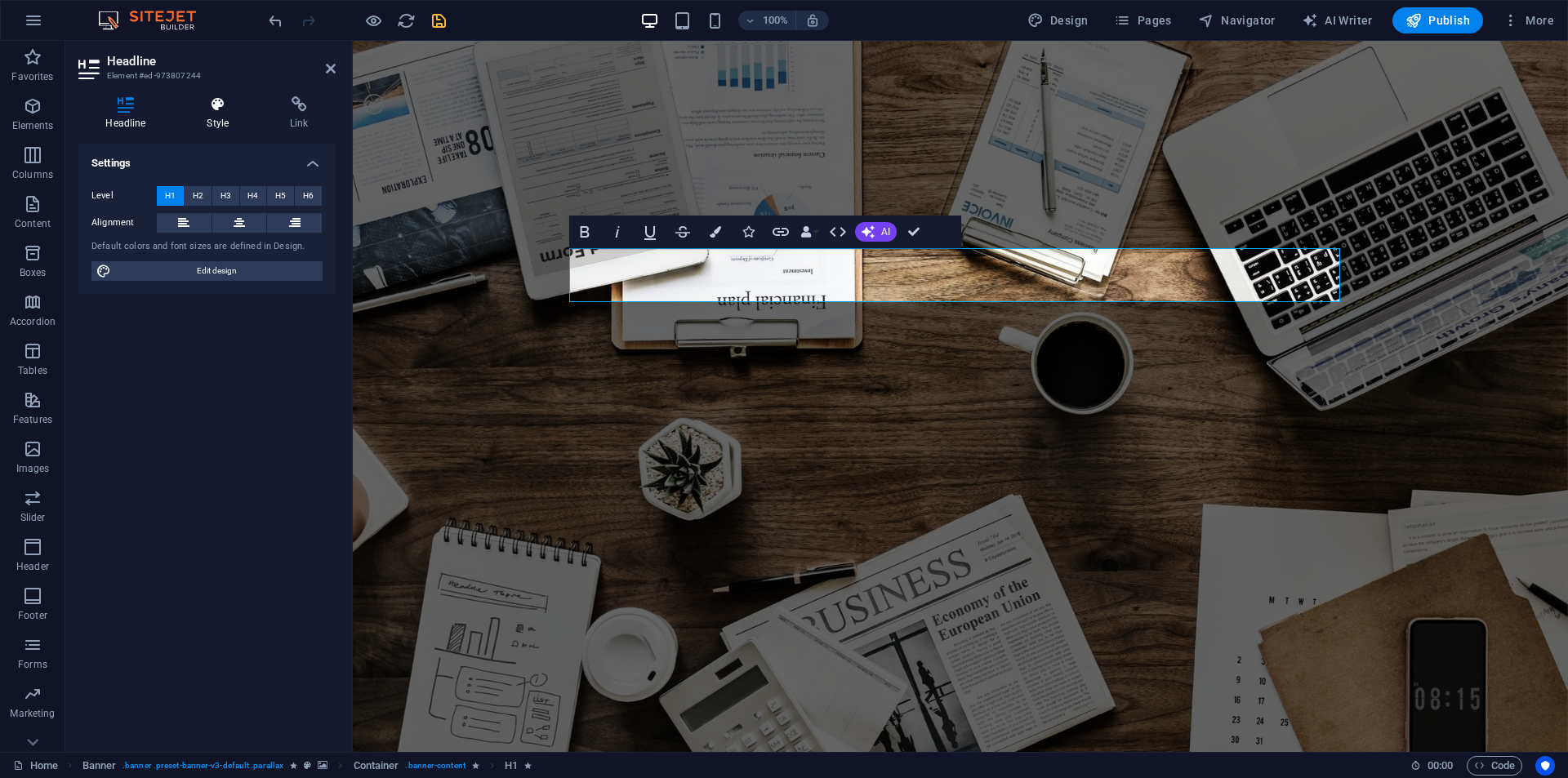
drag, startPoint x: 210, startPoint y: 119, endPoint x: 201, endPoint y: 122, distance: 9.5
click at [207, 120] on h4 "Style" at bounding box center [222, 113] width 84 height 34
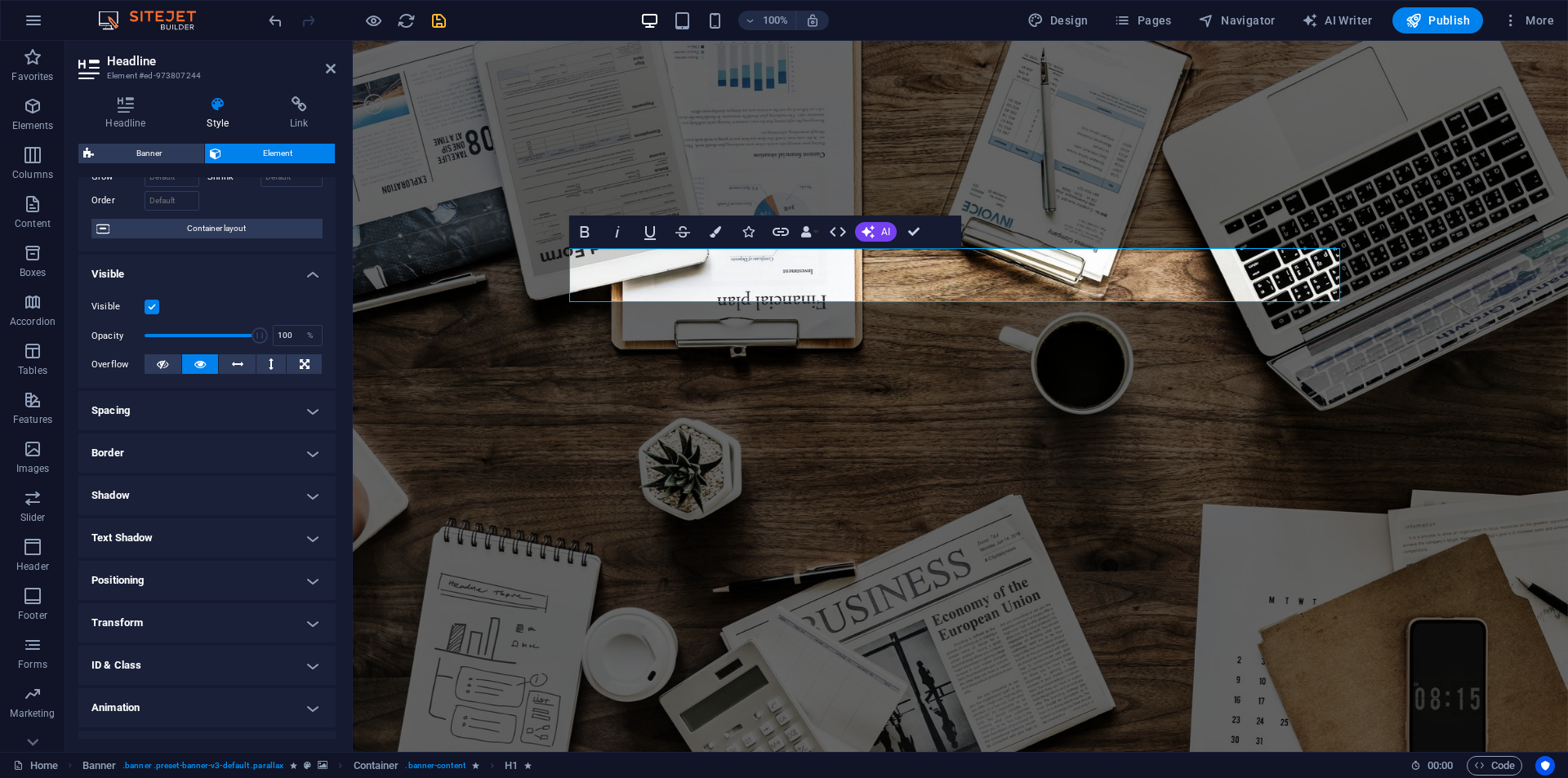
scroll to position [128, 0]
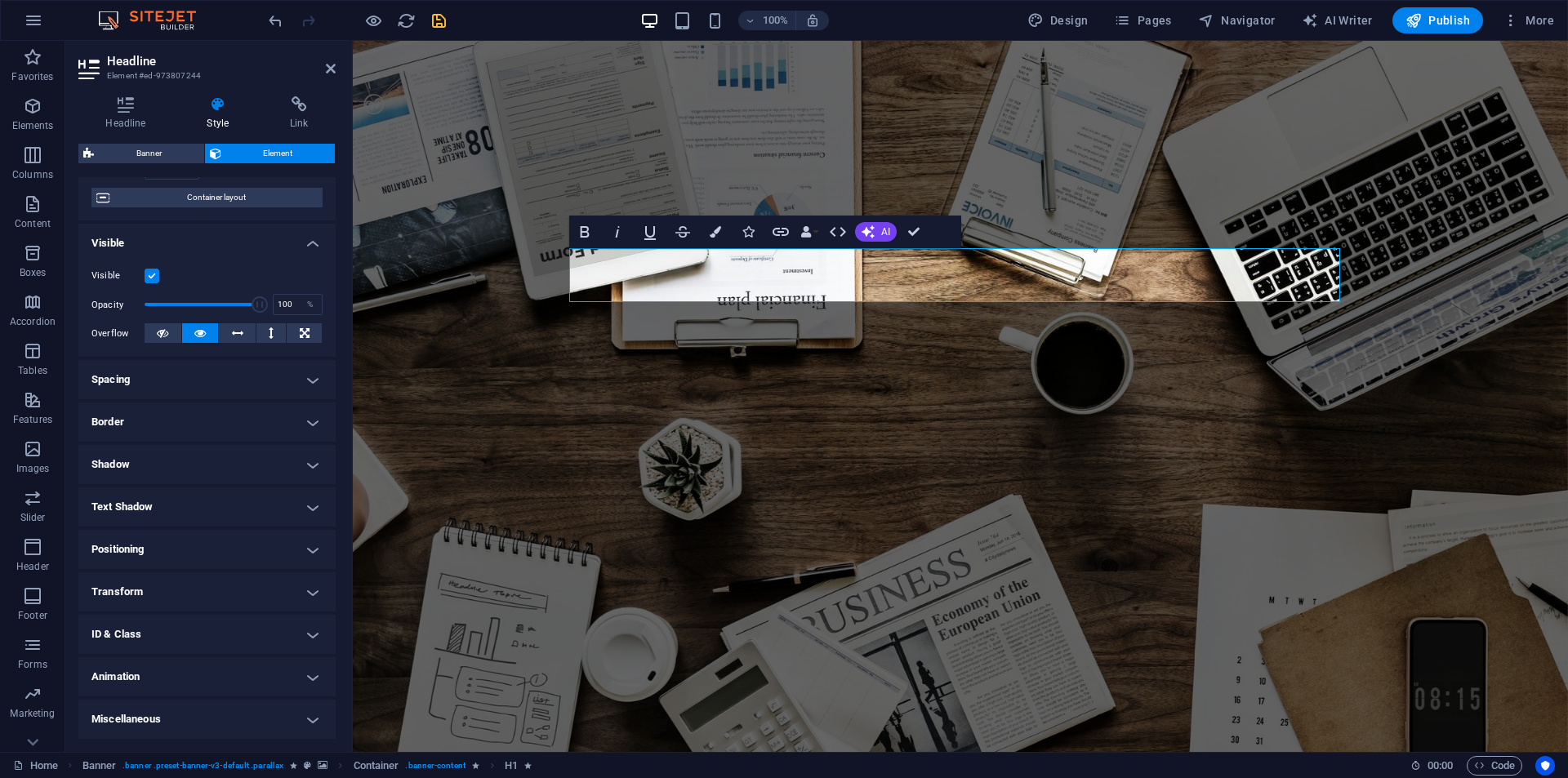
click at [171, 675] on h4 "Animation" at bounding box center [206, 677] width 257 height 39
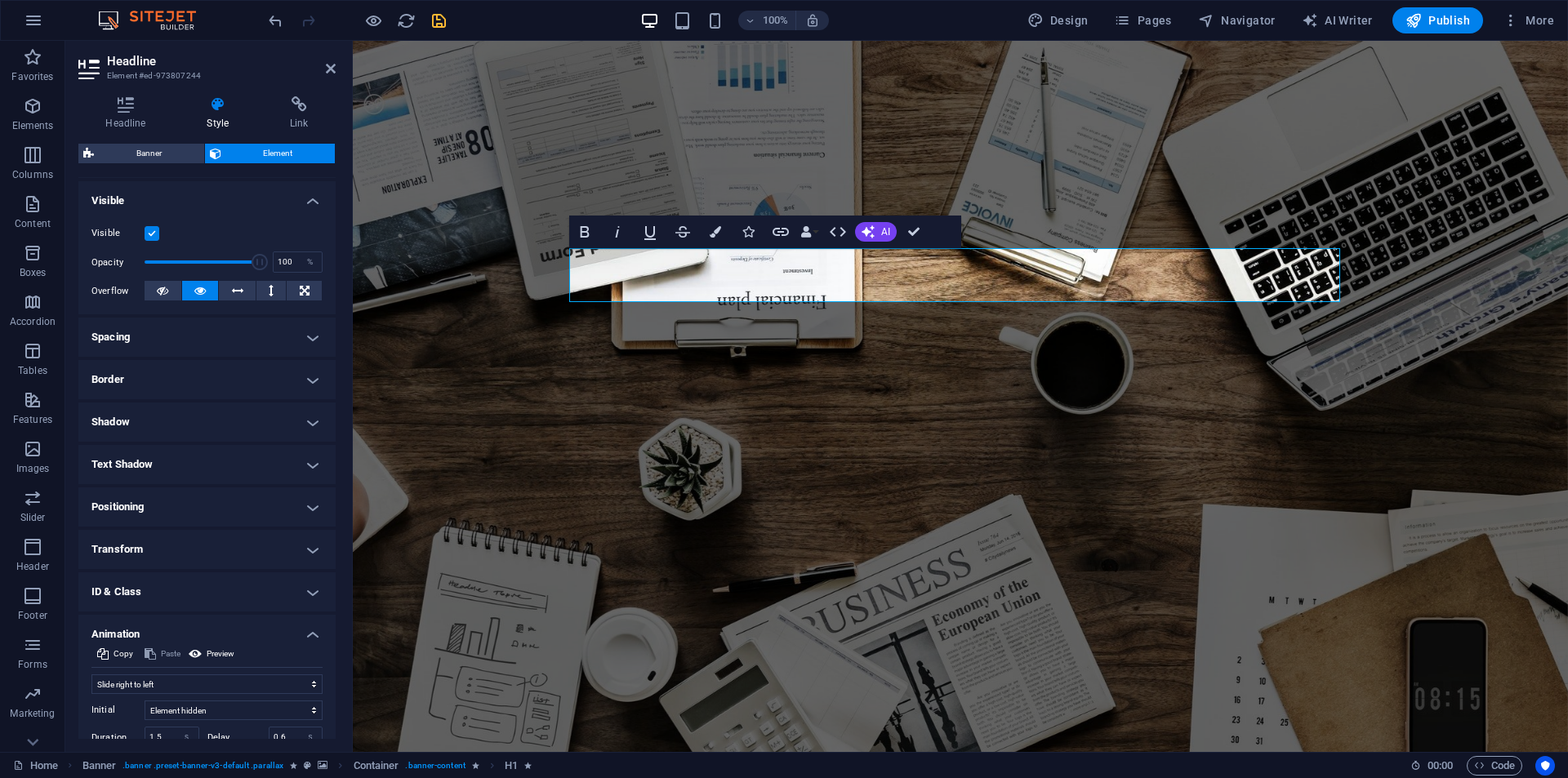
scroll to position [296, 0]
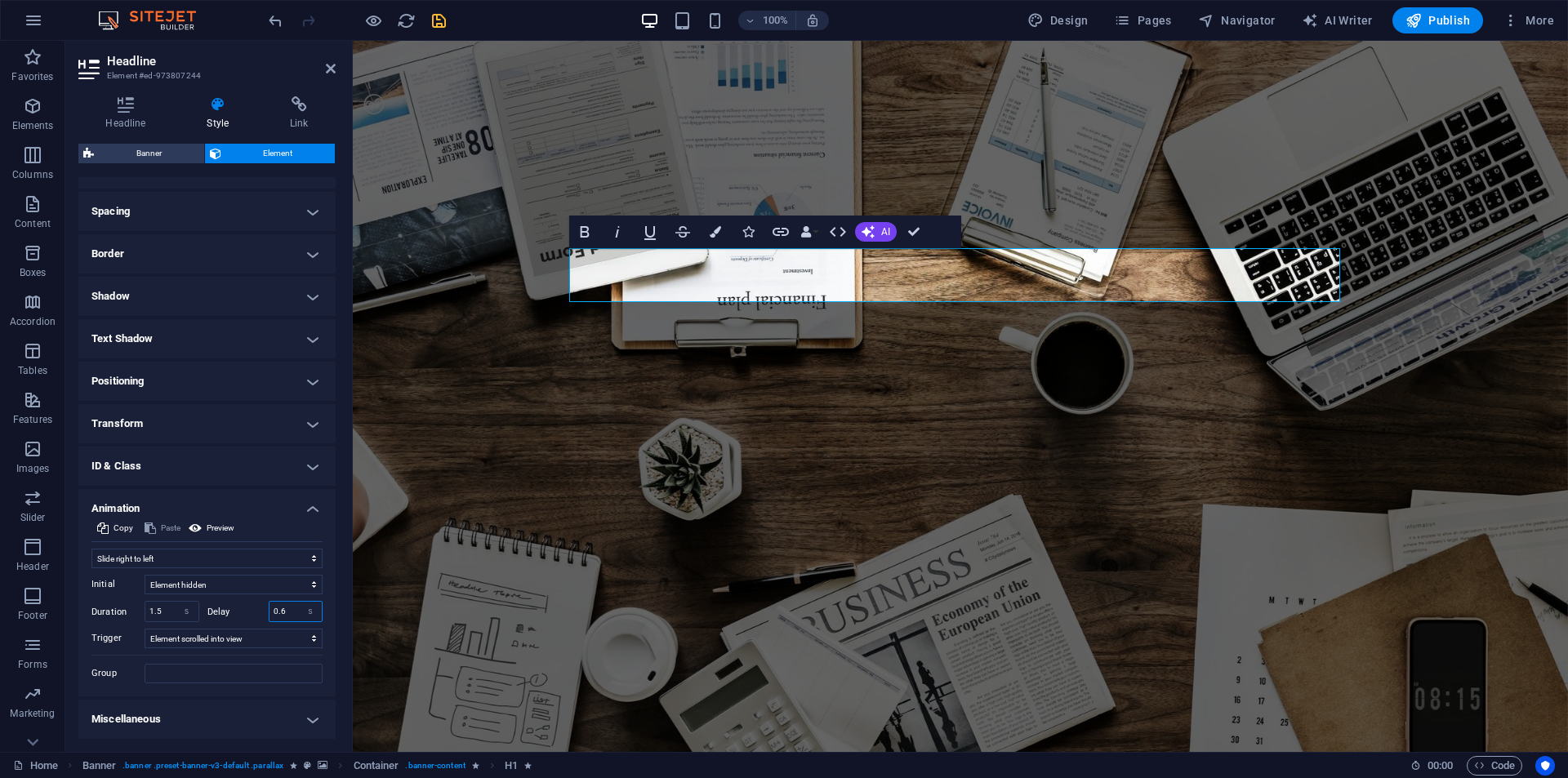
click at [286, 607] on input "0.6" at bounding box center [295, 611] width 53 height 19
click at [161, 606] on input "1.5" at bounding box center [172, 611] width 53 height 19
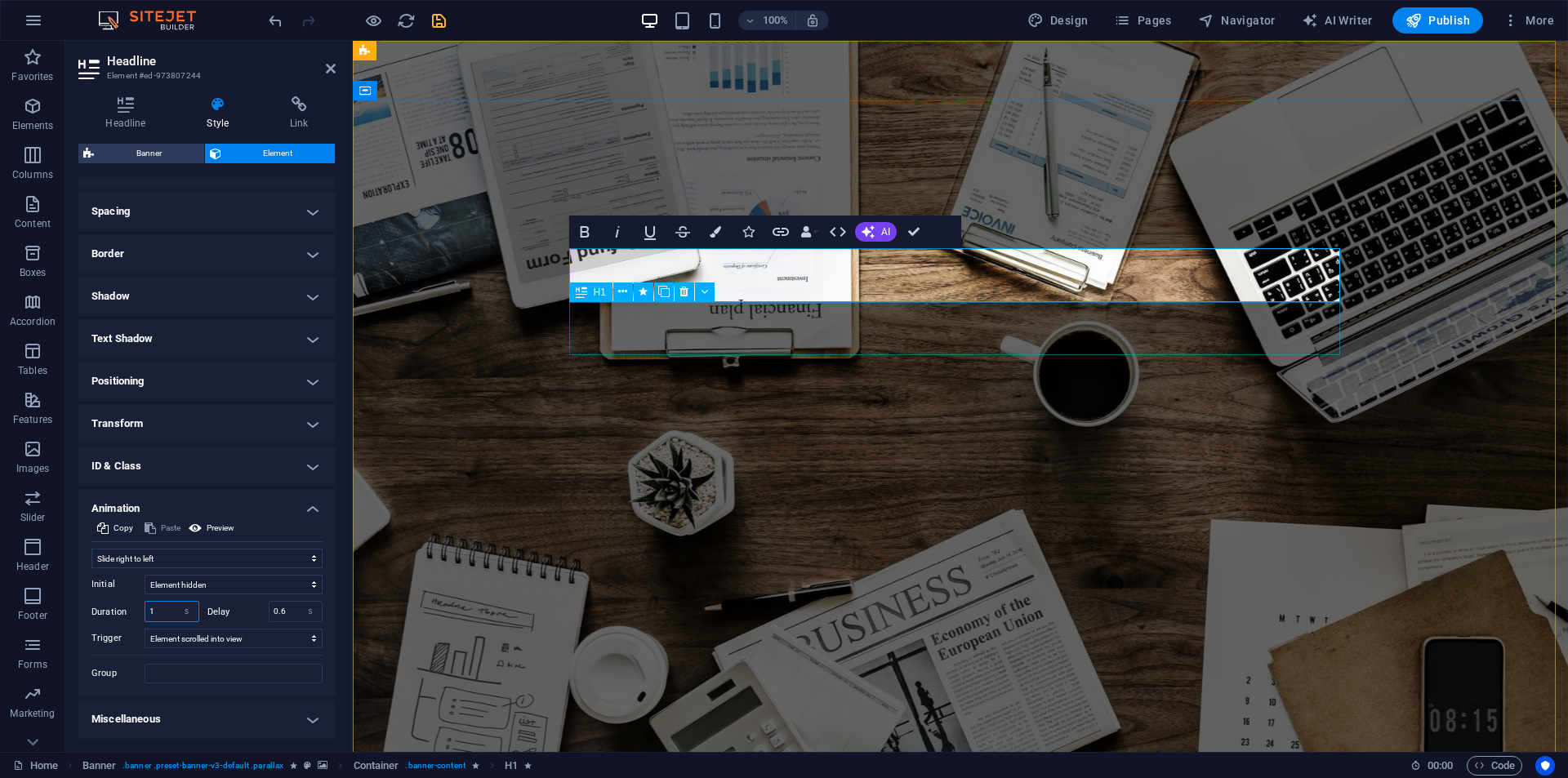
type input "1"
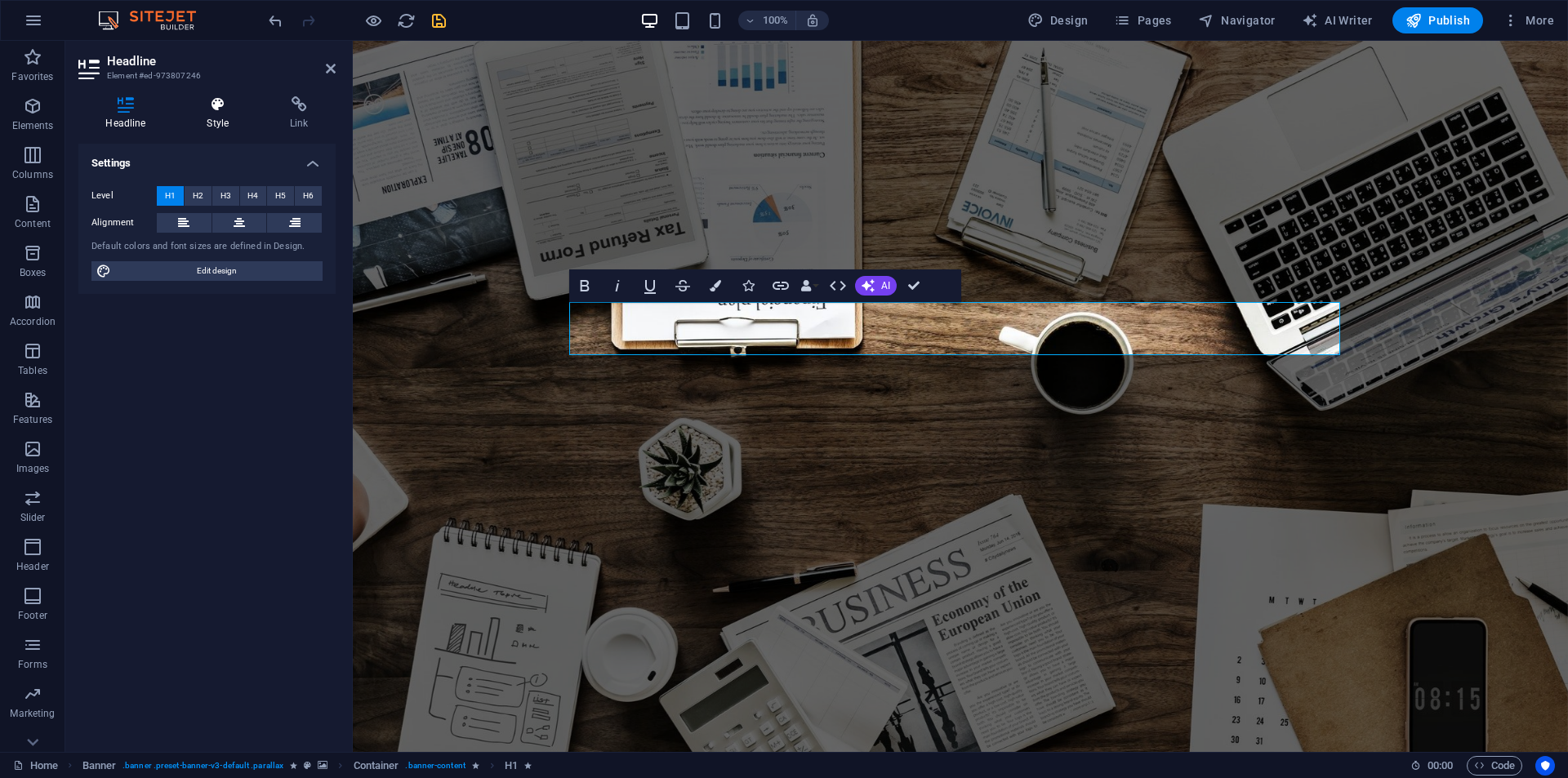
click at [219, 112] on icon at bounding box center [218, 105] width 77 height 17
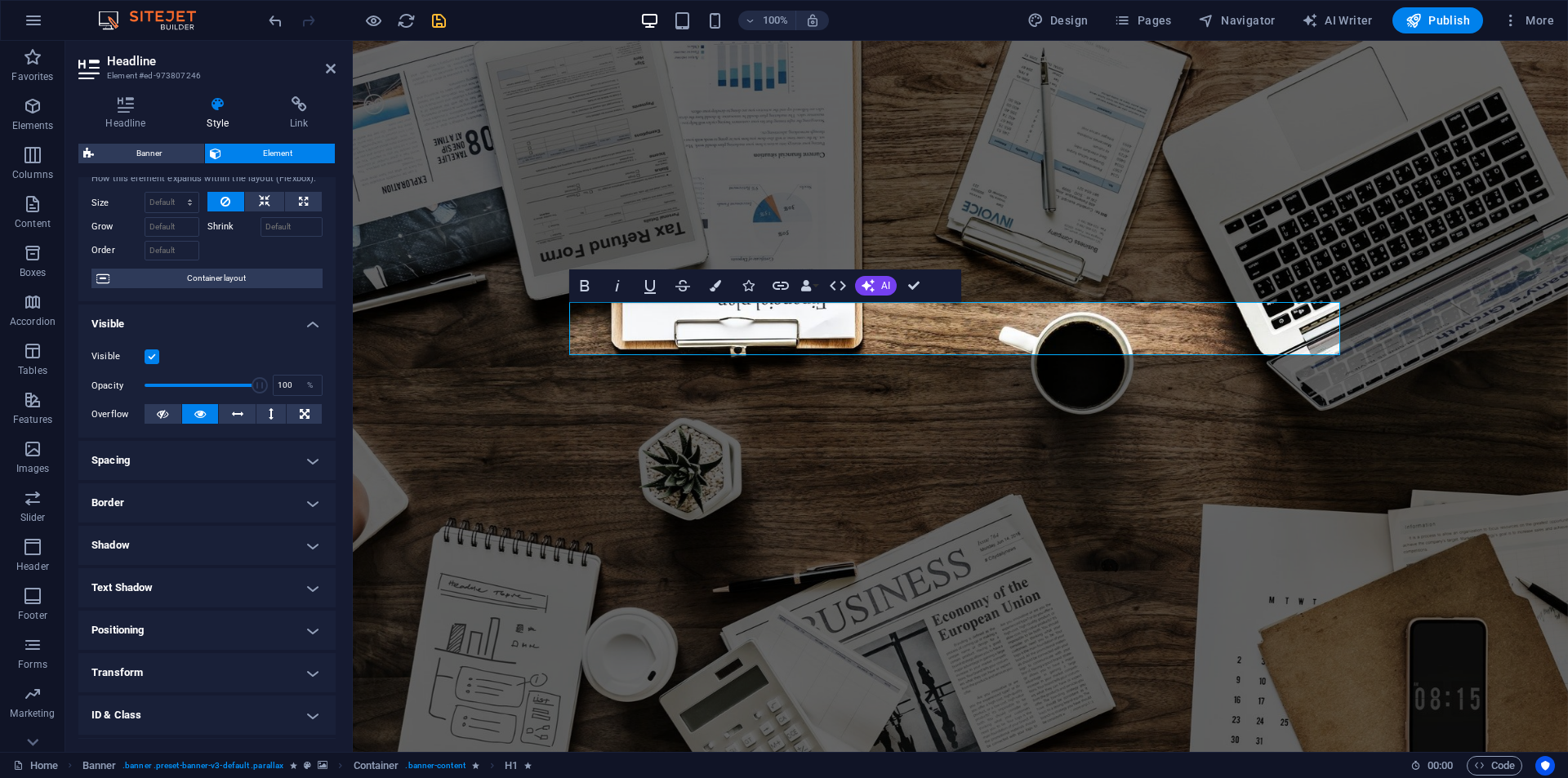
scroll to position [128, 0]
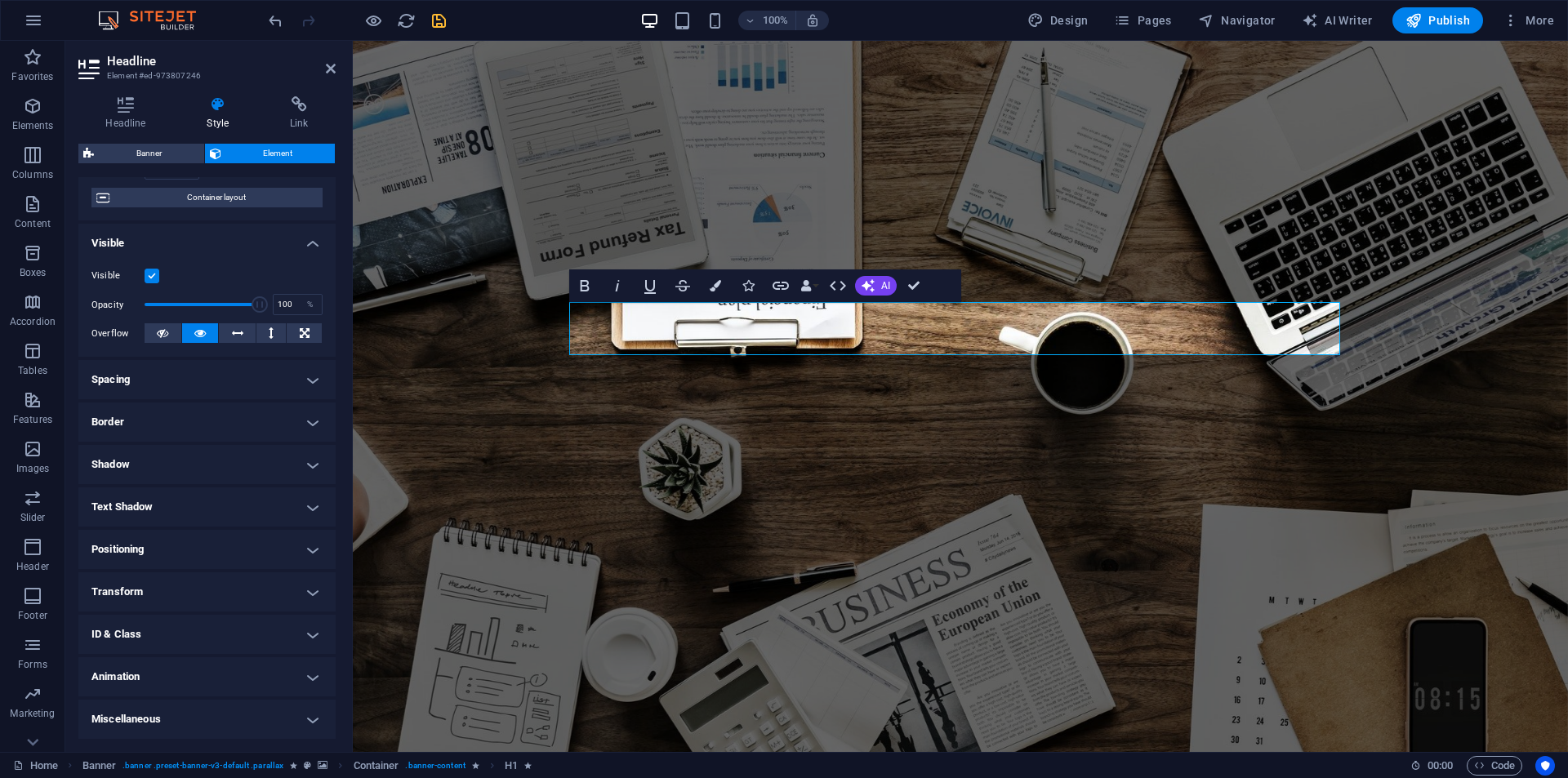
click at [138, 672] on h4 "Animation" at bounding box center [206, 677] width 257 height 39
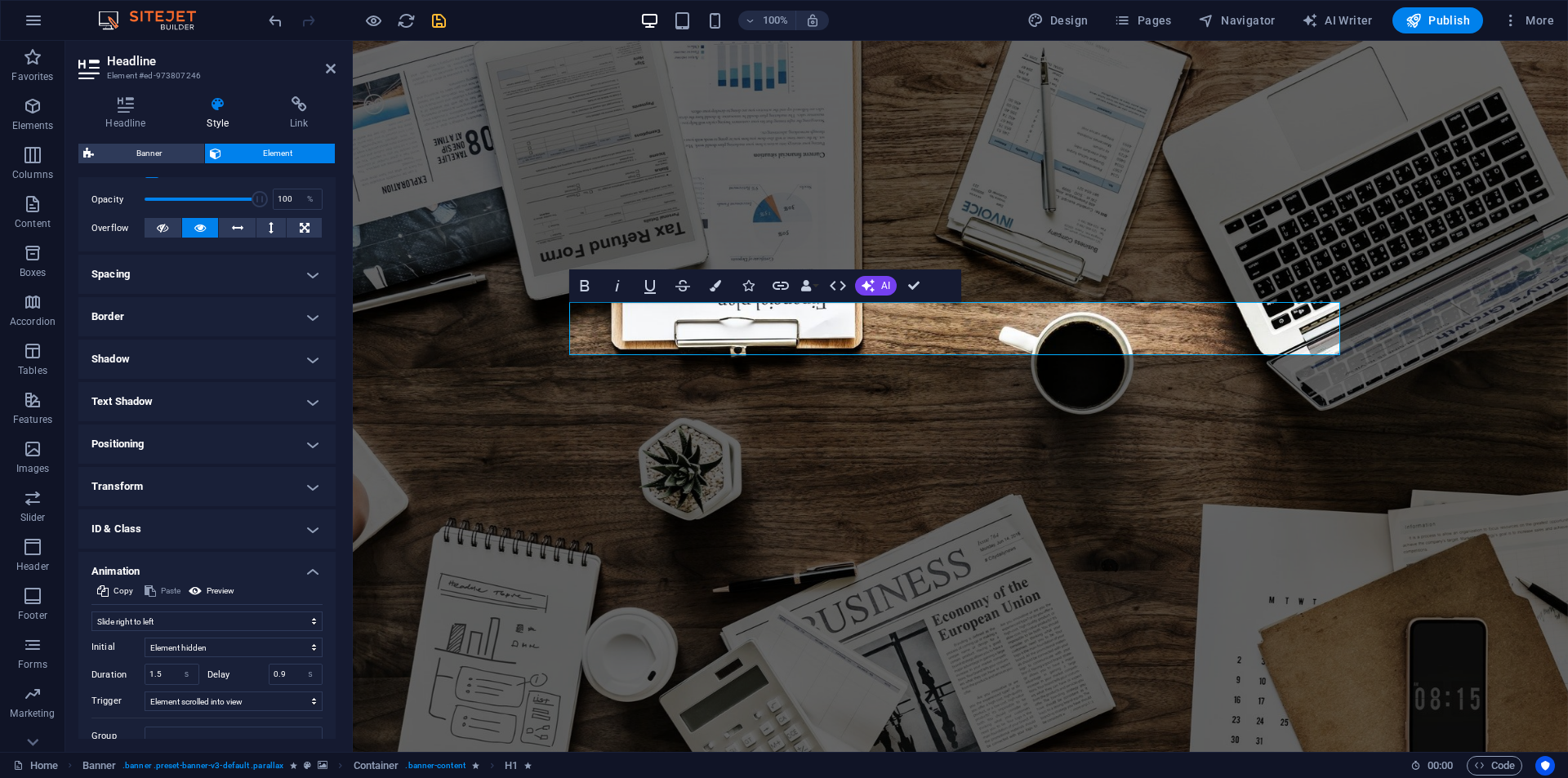
scroll to position [296, 0]
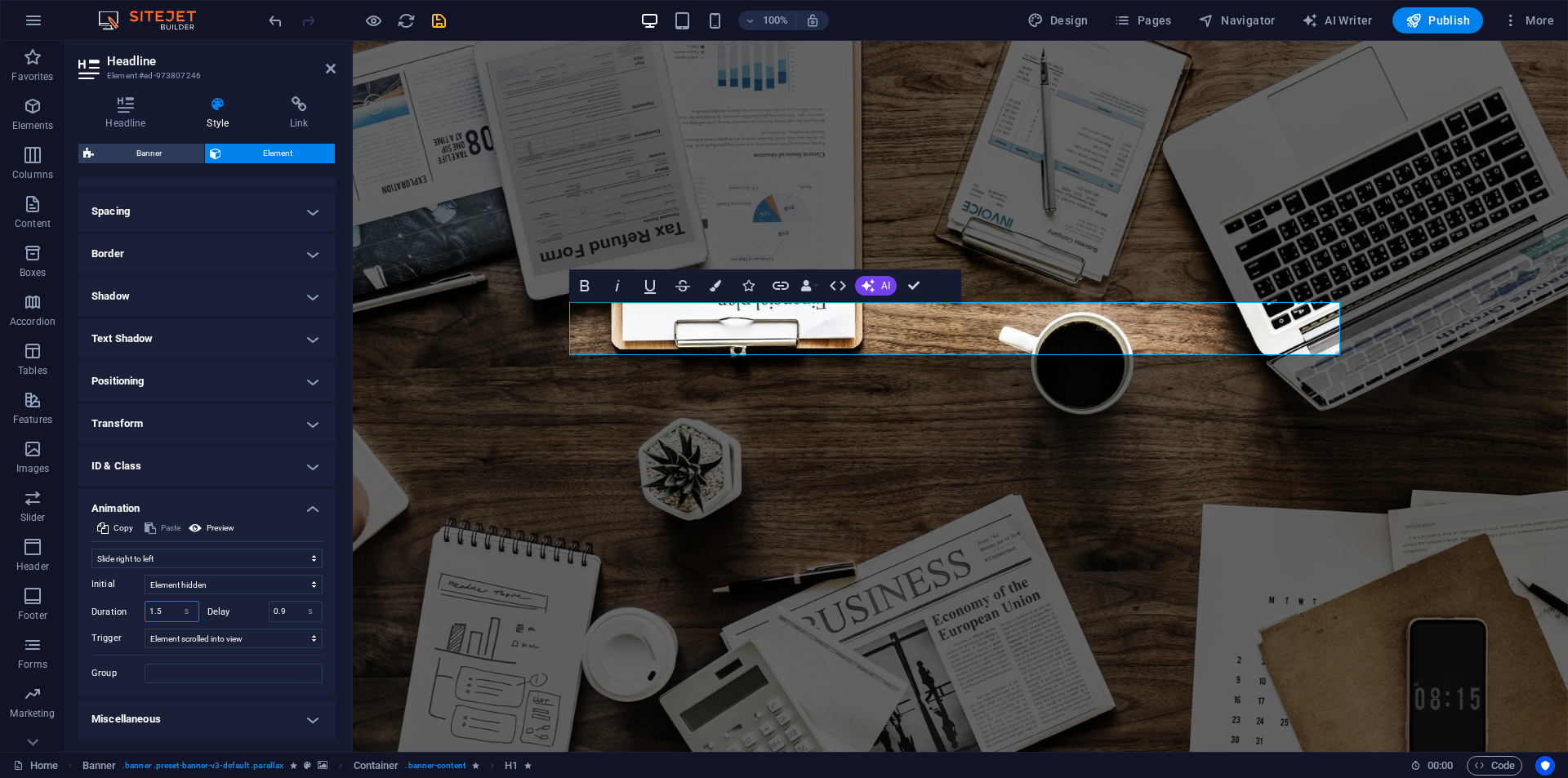
click at [154, 612] on input "1.5" at bounding box center [172, 611] width 53 height 19
click at [154, 613] on input "1.5" at bounding box center [172, 611] width 53 height 19
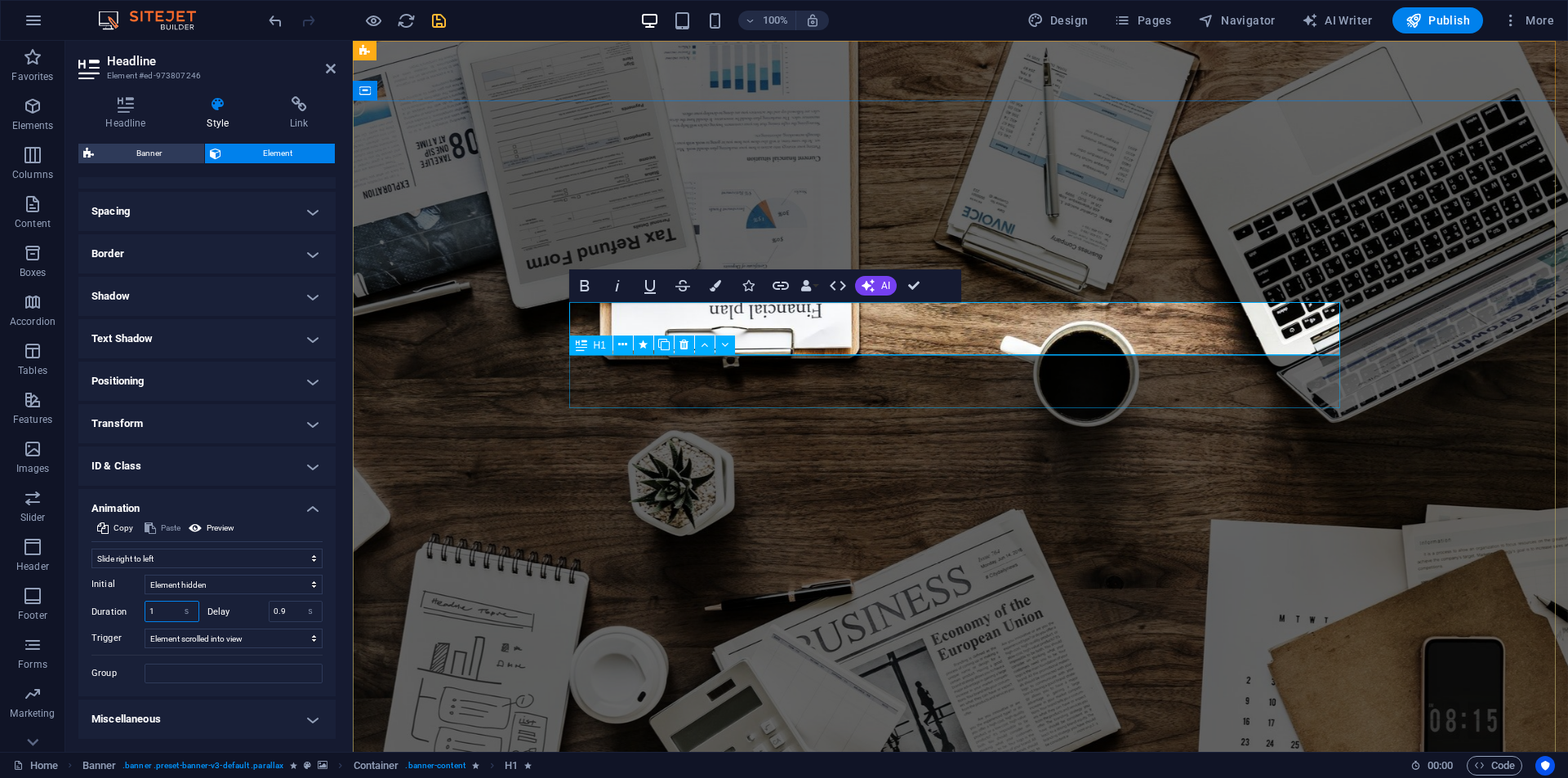
type input "1"
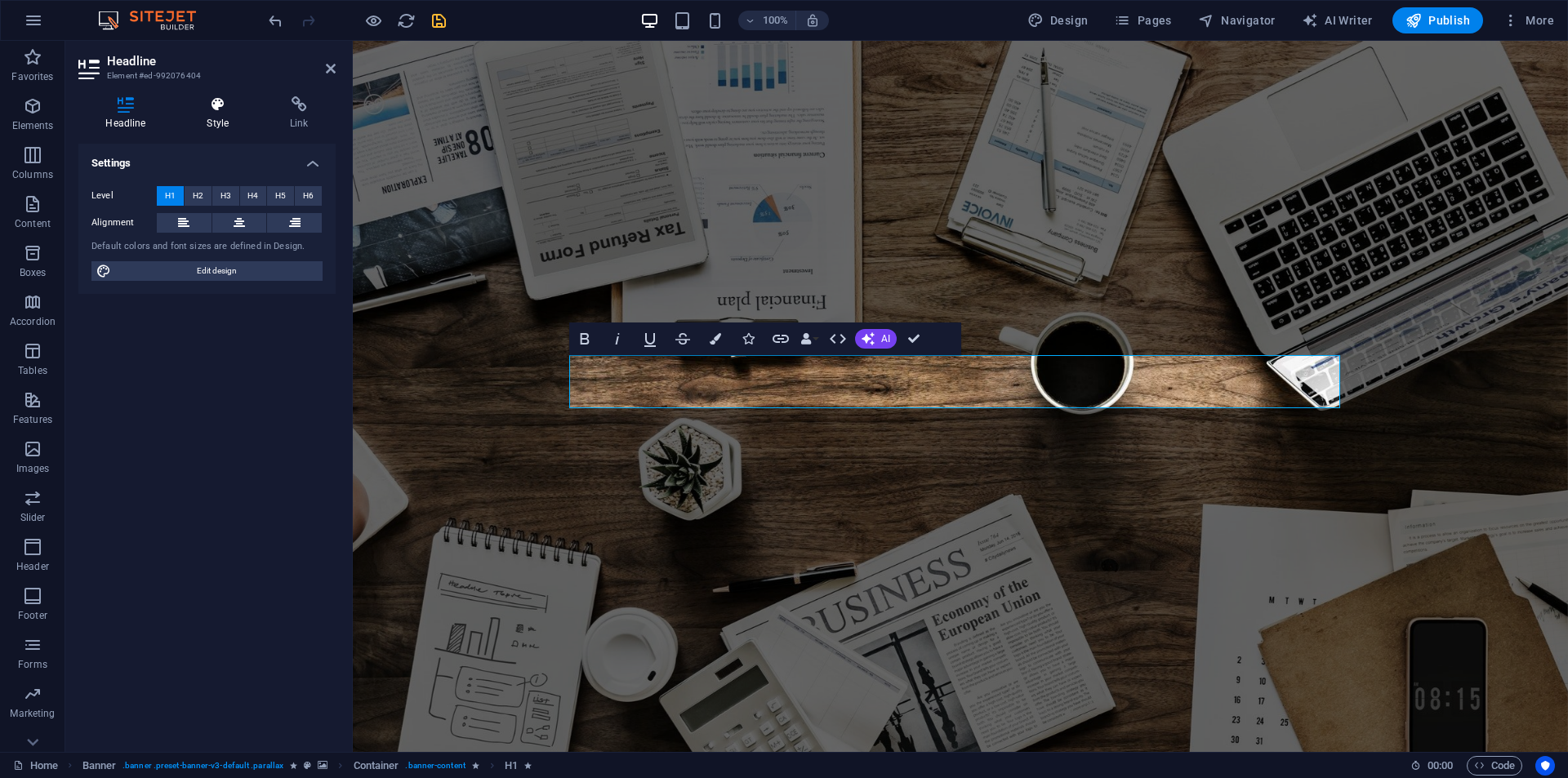
click at [209, 105] on icon at bounding box center [218, 105] width 77 height 17
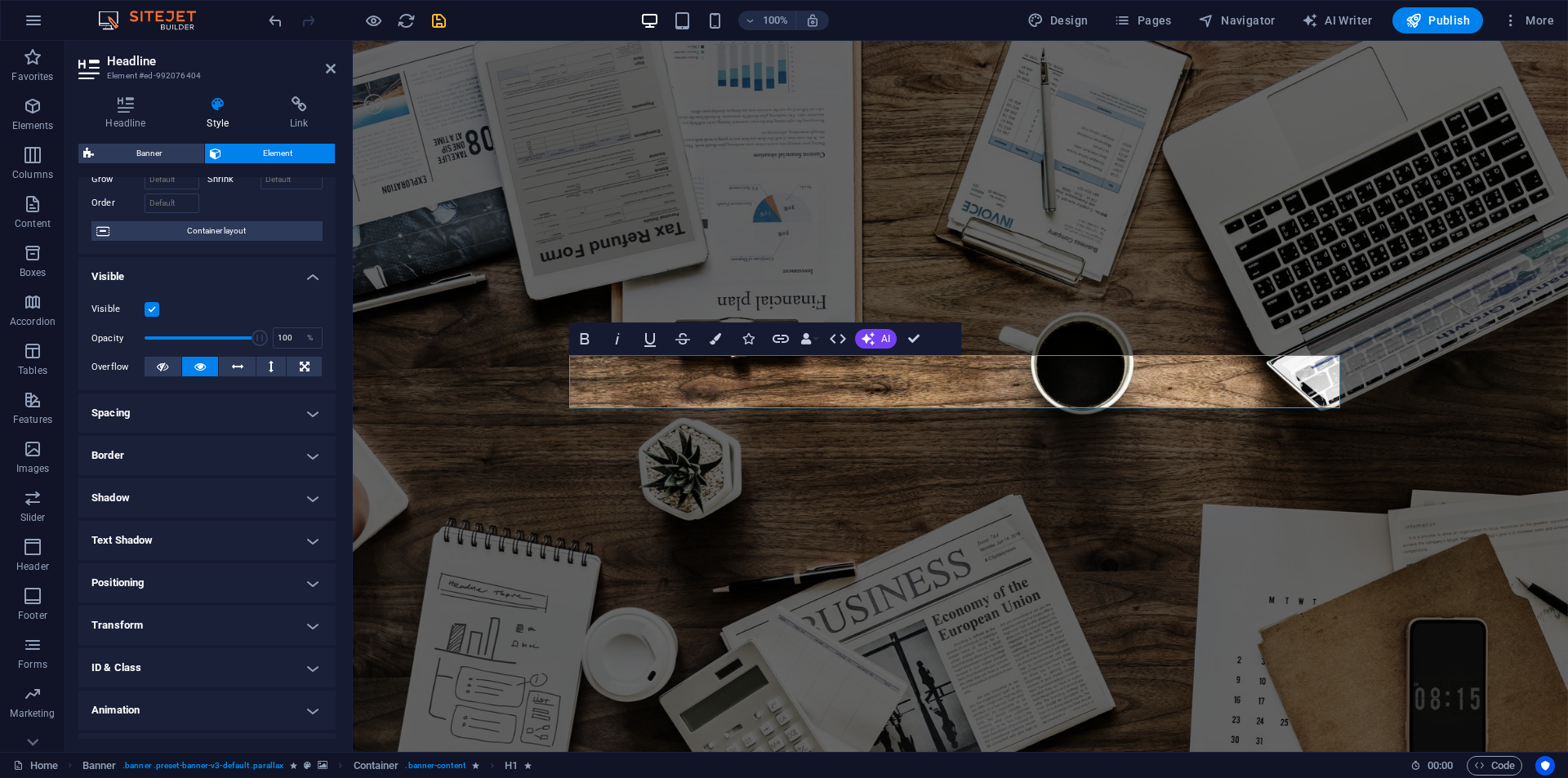
scroll to position [128, 0]
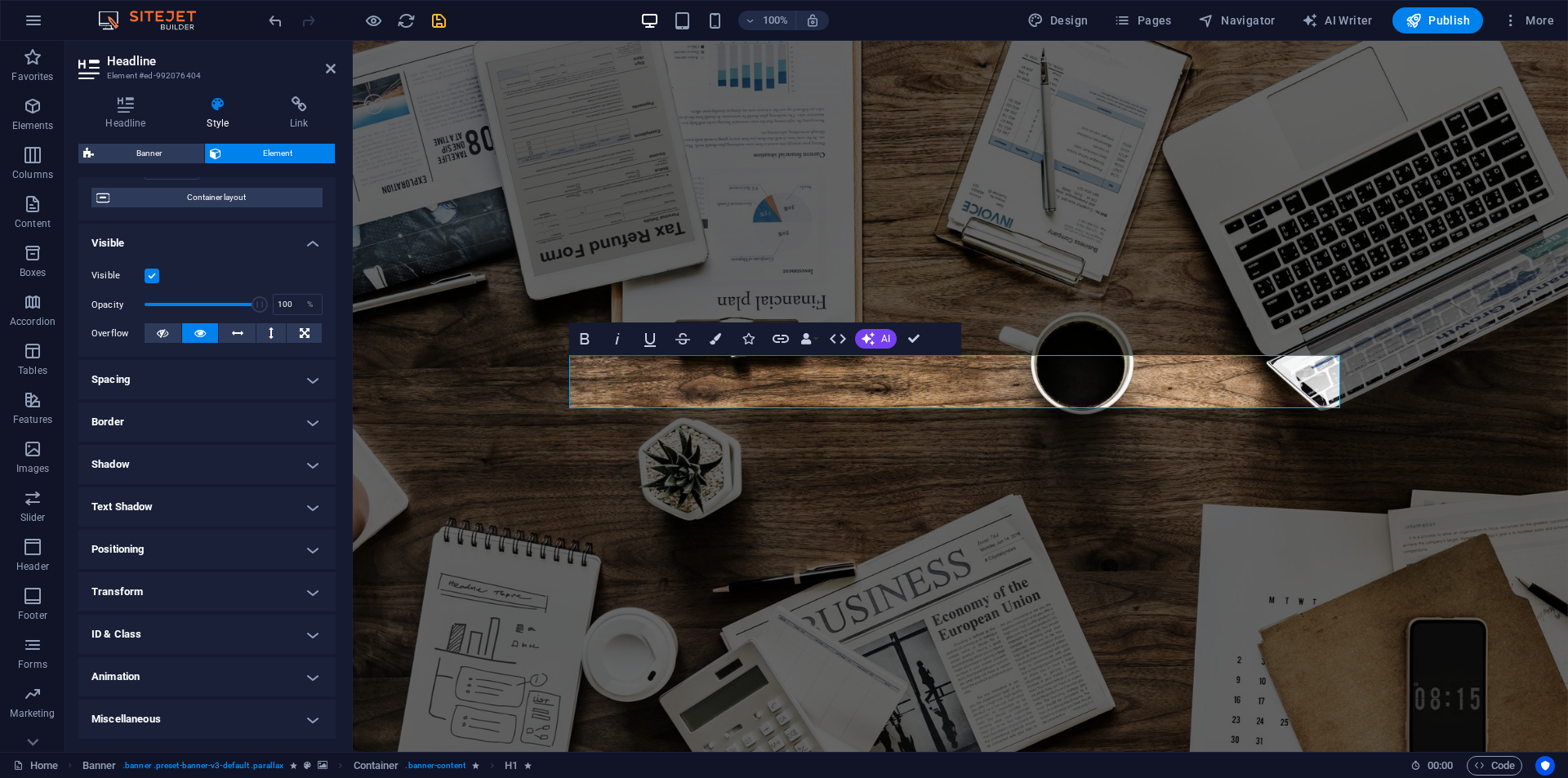
click at [148, 677] on h4 "Animation" at bounding box center [206, 677] width 257 height 39
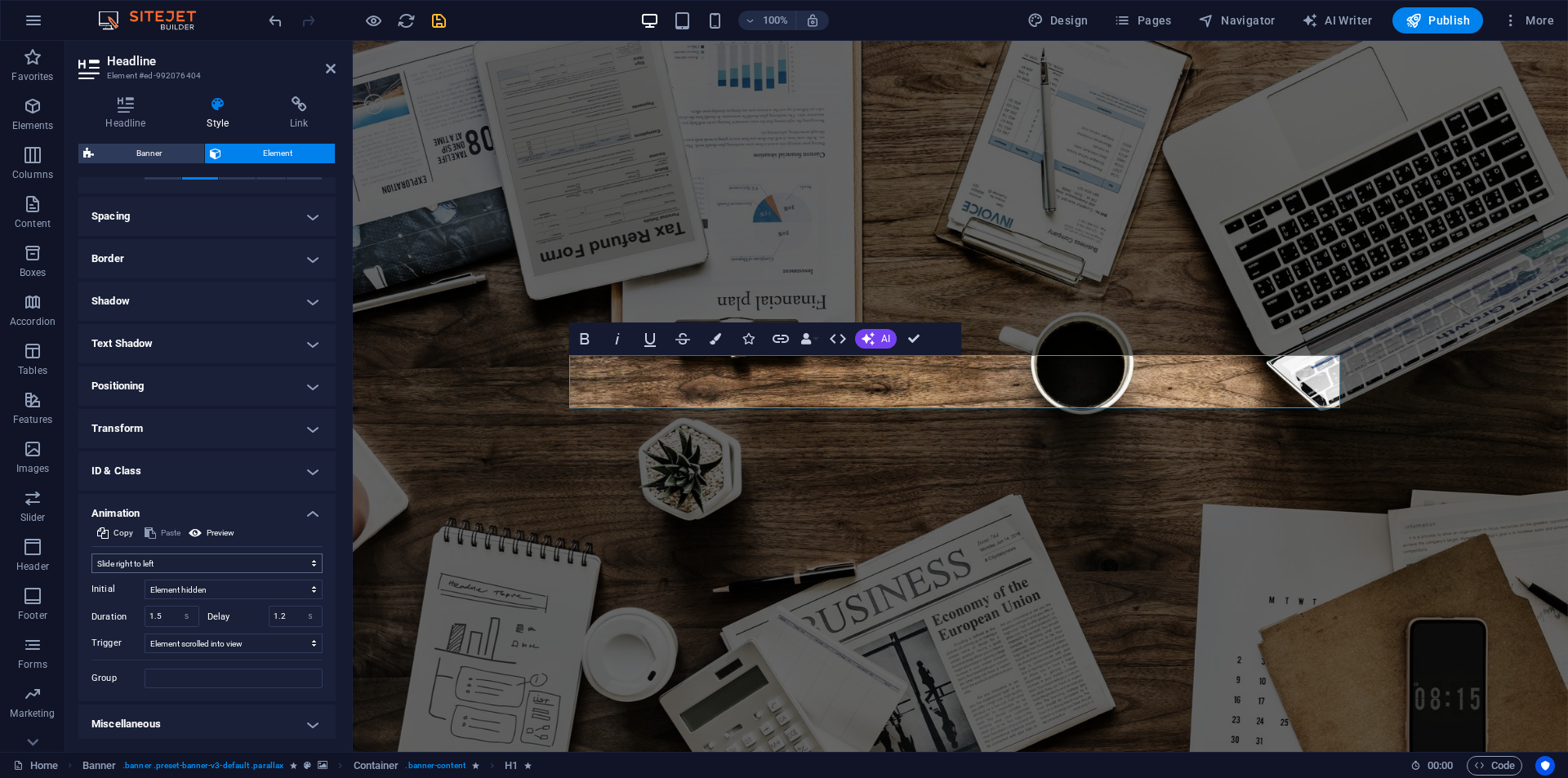
scroll to position [296, 0]
click at [171, 559] on select "Don't animate Show / Hide Slide up/down Zoom in/out Slide left to right Slide r…" at bounding box center [207, 558] width 231 height 19
click at [92, 549] on select "Don't animate Show / Hide Slide up/down Zoom in/out Slide left to right Slide r…" at bounding box center [207, 558] width 231 height 19
click at [149, 605] on input "1.5" at bounding box center [172, 611] width 53 height 19
click at [149, 606] on input "1.5" at bounding box center [172, 611] width 53 height 19
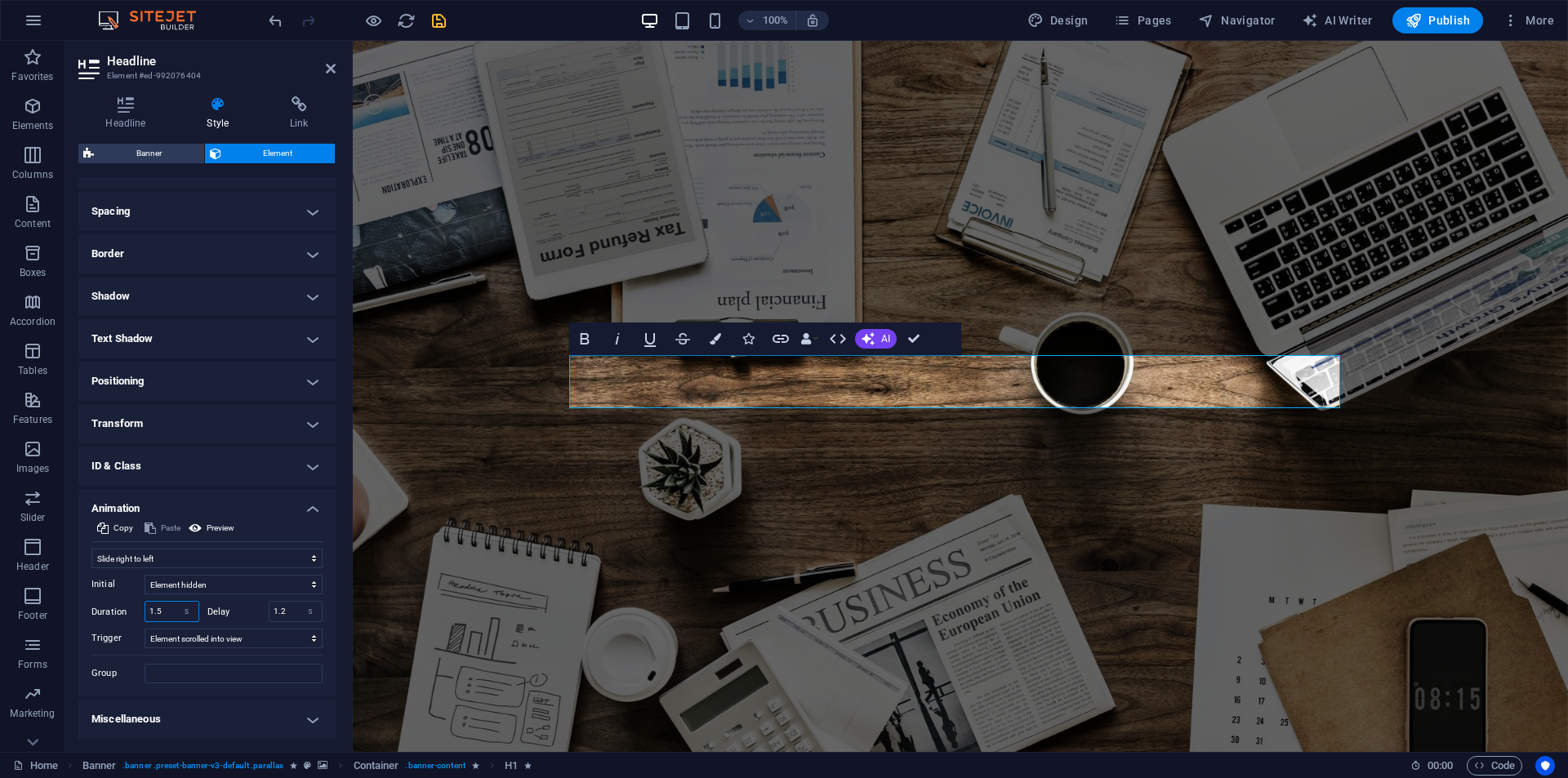
click at [149, 606] on input "1.5" at bounding box center [172, 611] width 53 height 19
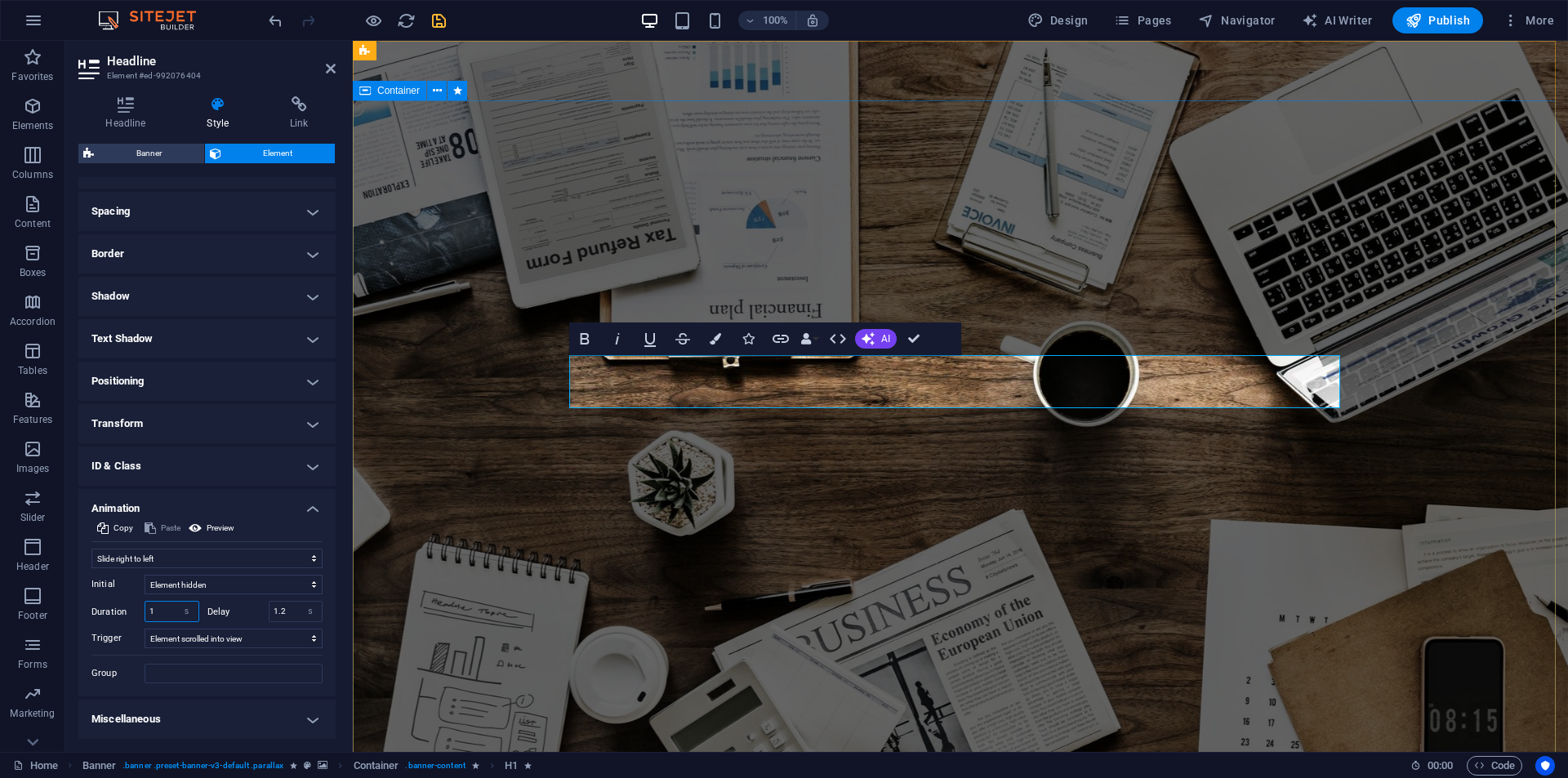
type input "1"
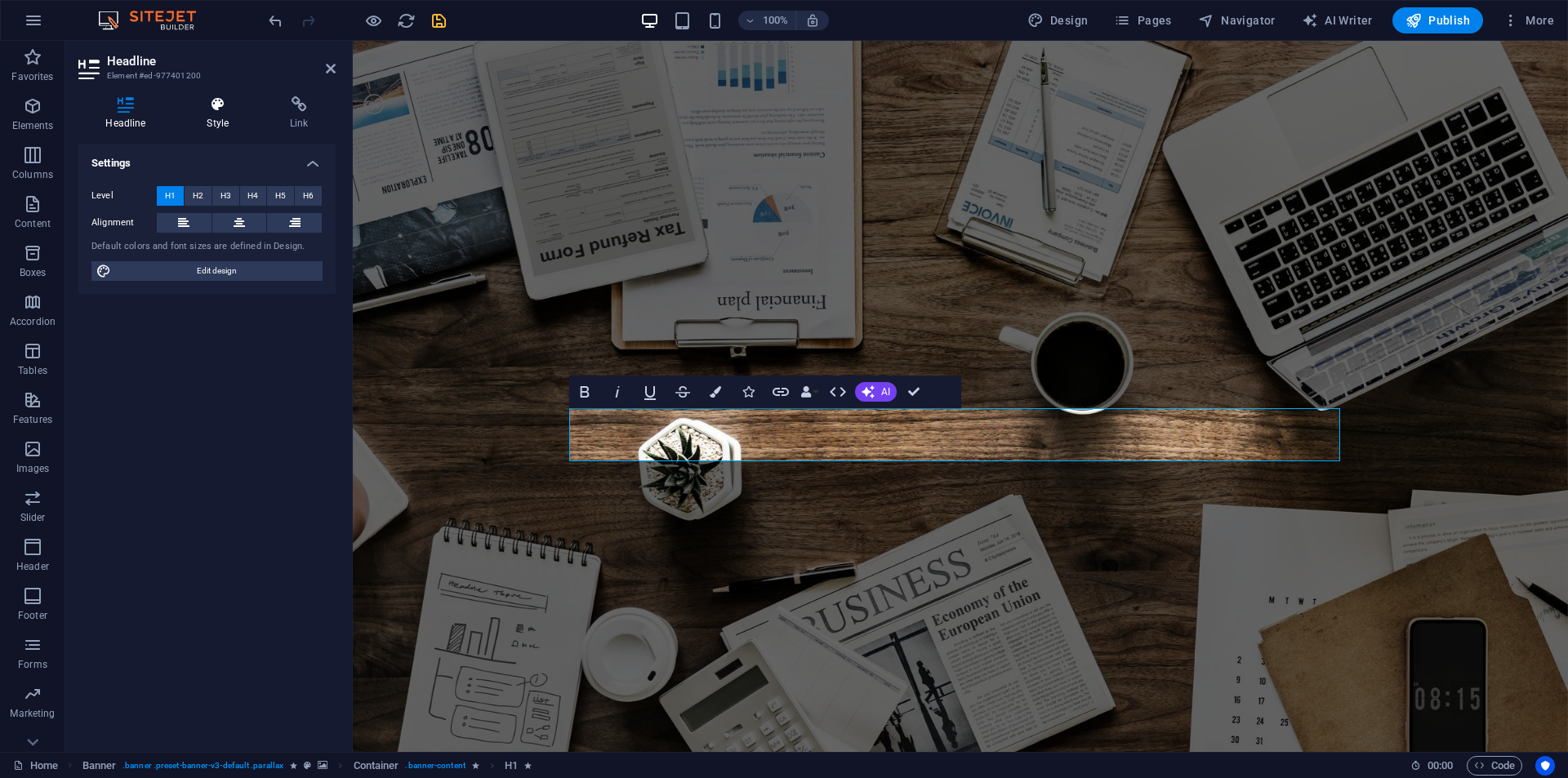
click at [193, 99] on icon at bounding box center [218, 105] width 77 height 17
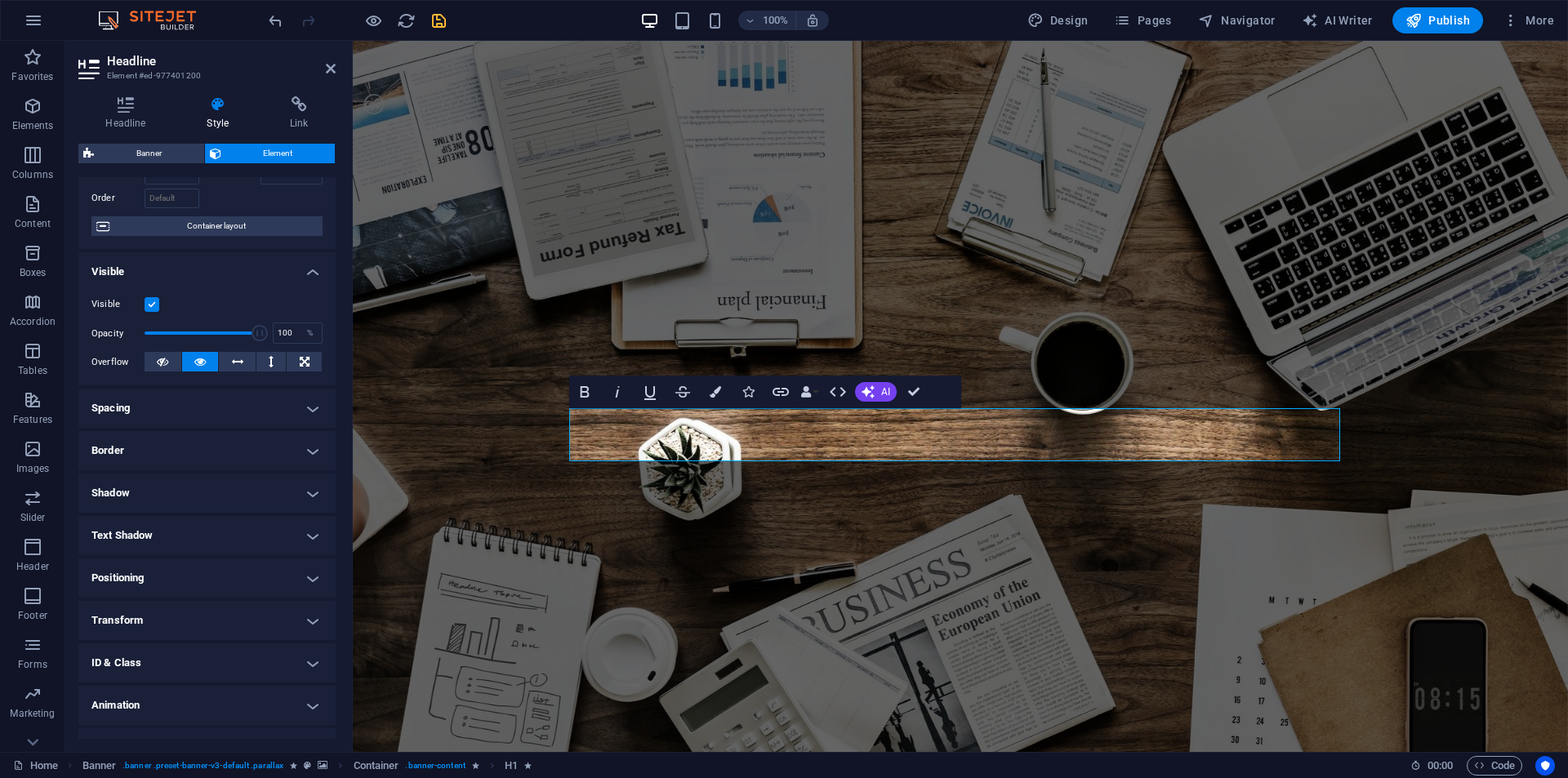
scroll to position [128, 0]
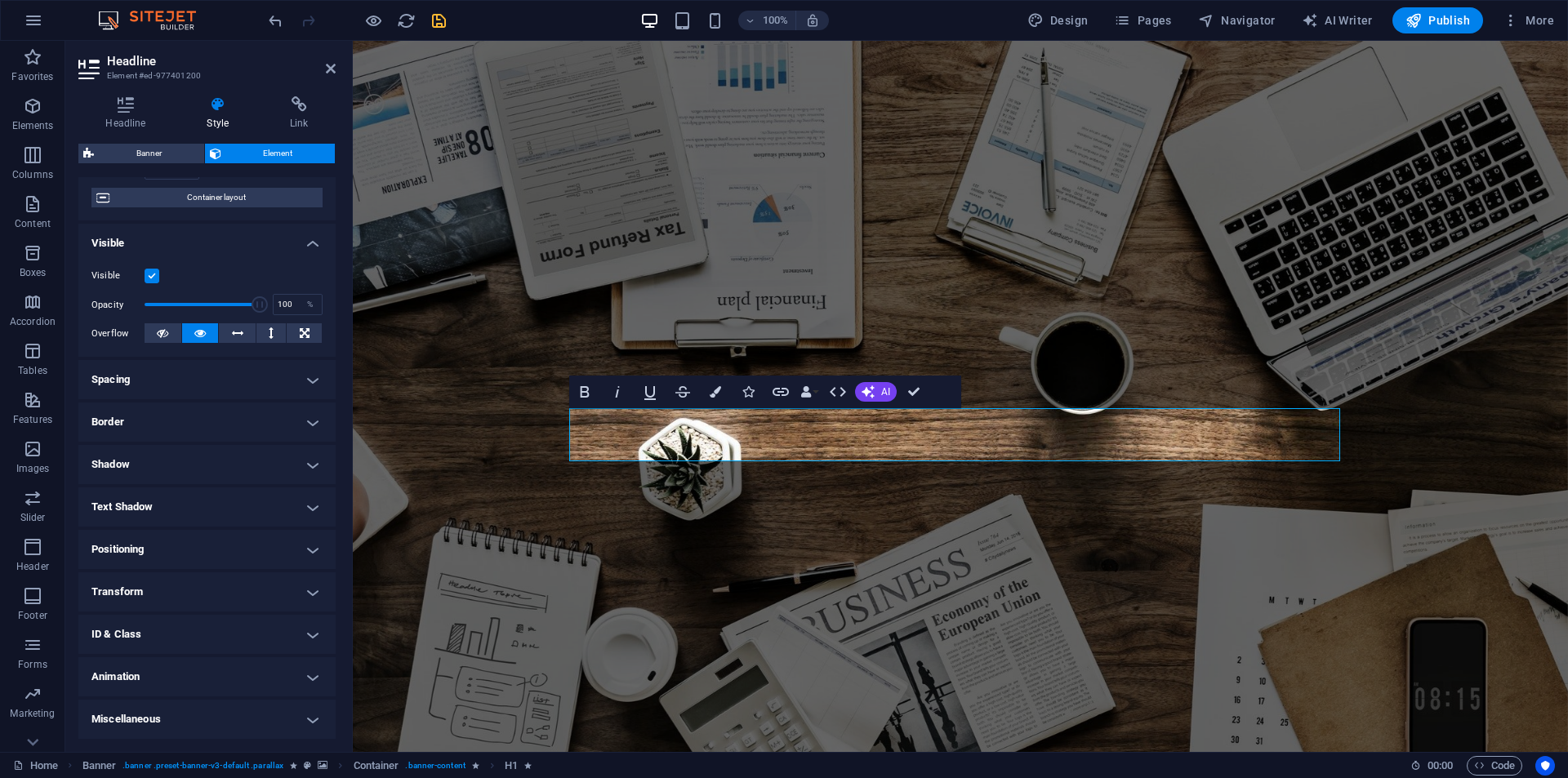
click at [160, 679] on h4 "Animation" at bounding box center [206, 677] width 257 height 39
click at [159, 679] on h4 "Animation" at bounding box center [206, 672] width 257 height 30
click at [158, 679] on h4 "Animation" at bounding box center [206, 677] width 257 height 39
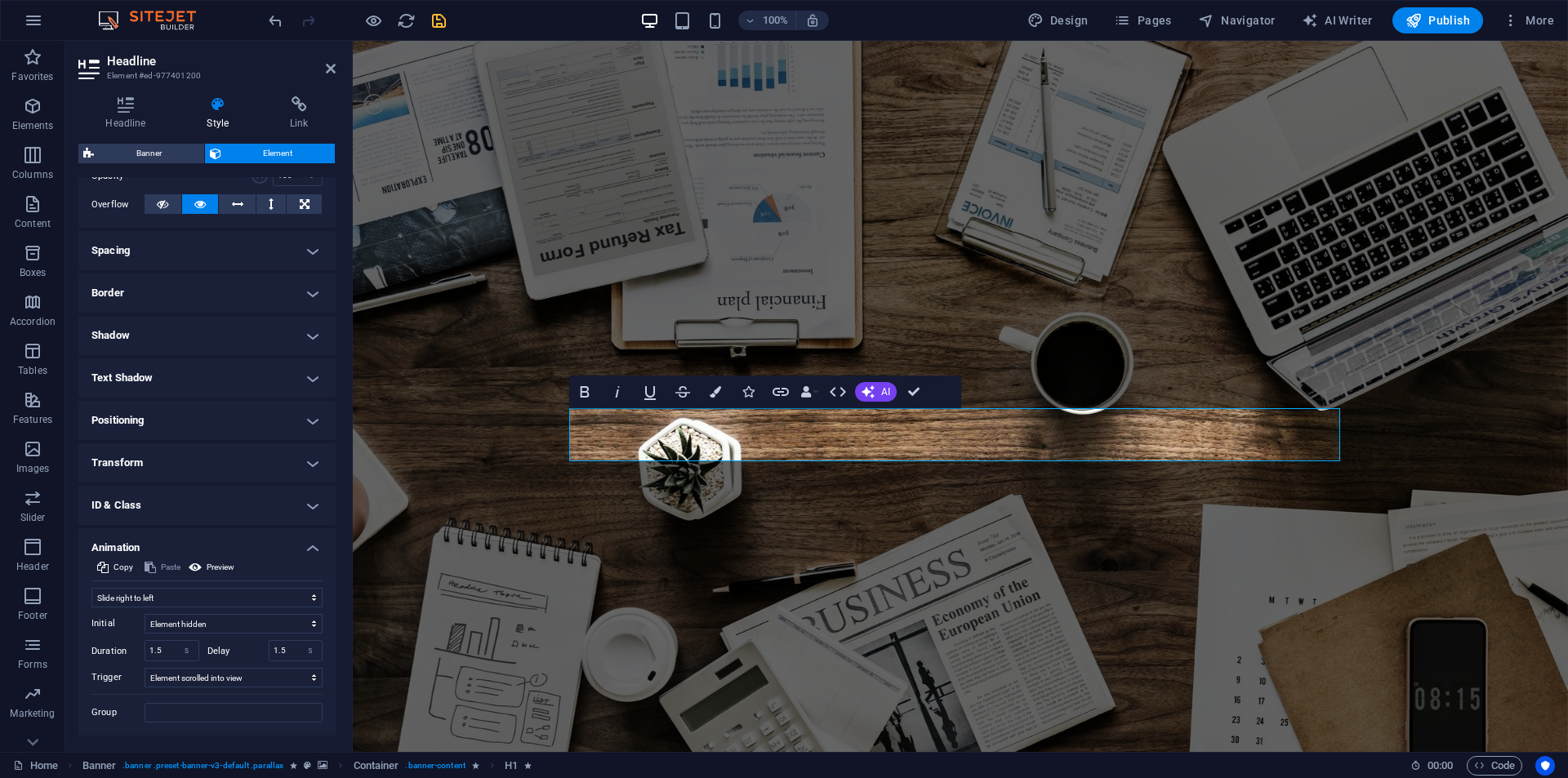
scroll to position [296, 0]
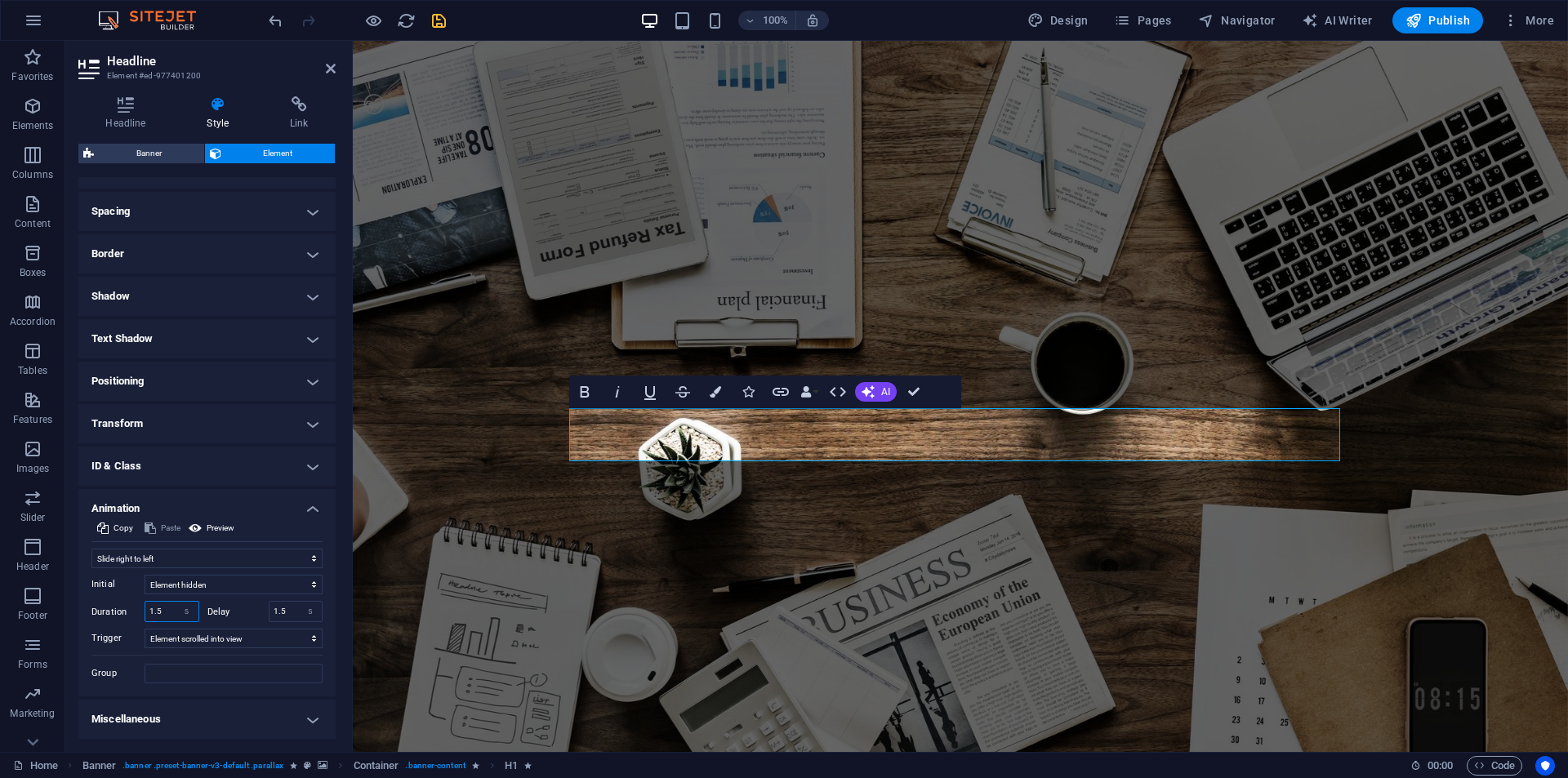
click at [146, 608] on input "1.5" at bounding box center [172, 611] width 53 height 19
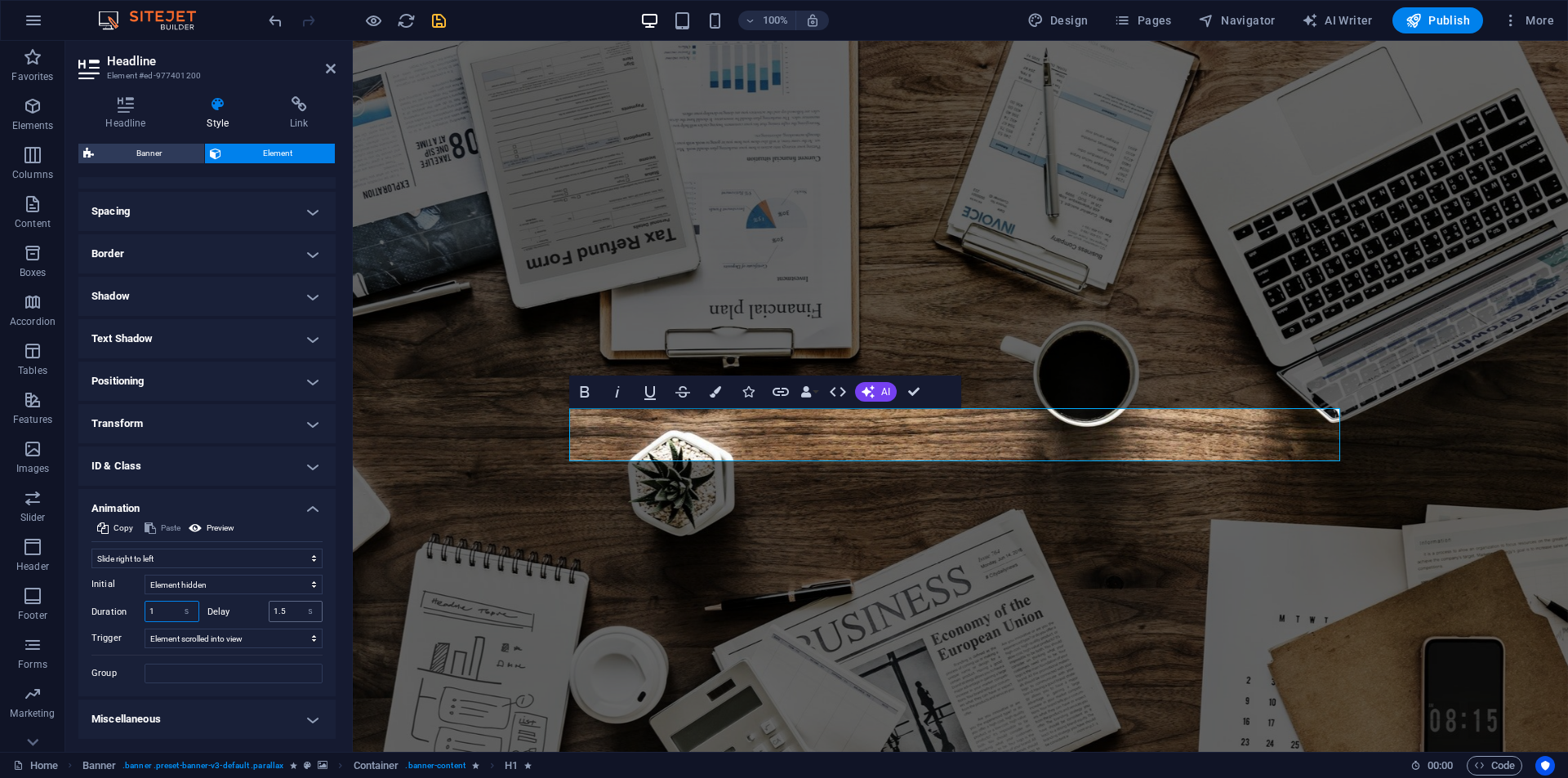
type input "1"
click at [274, 607] on input "1.5" at bounding box center [295, 611] width 53 height 19
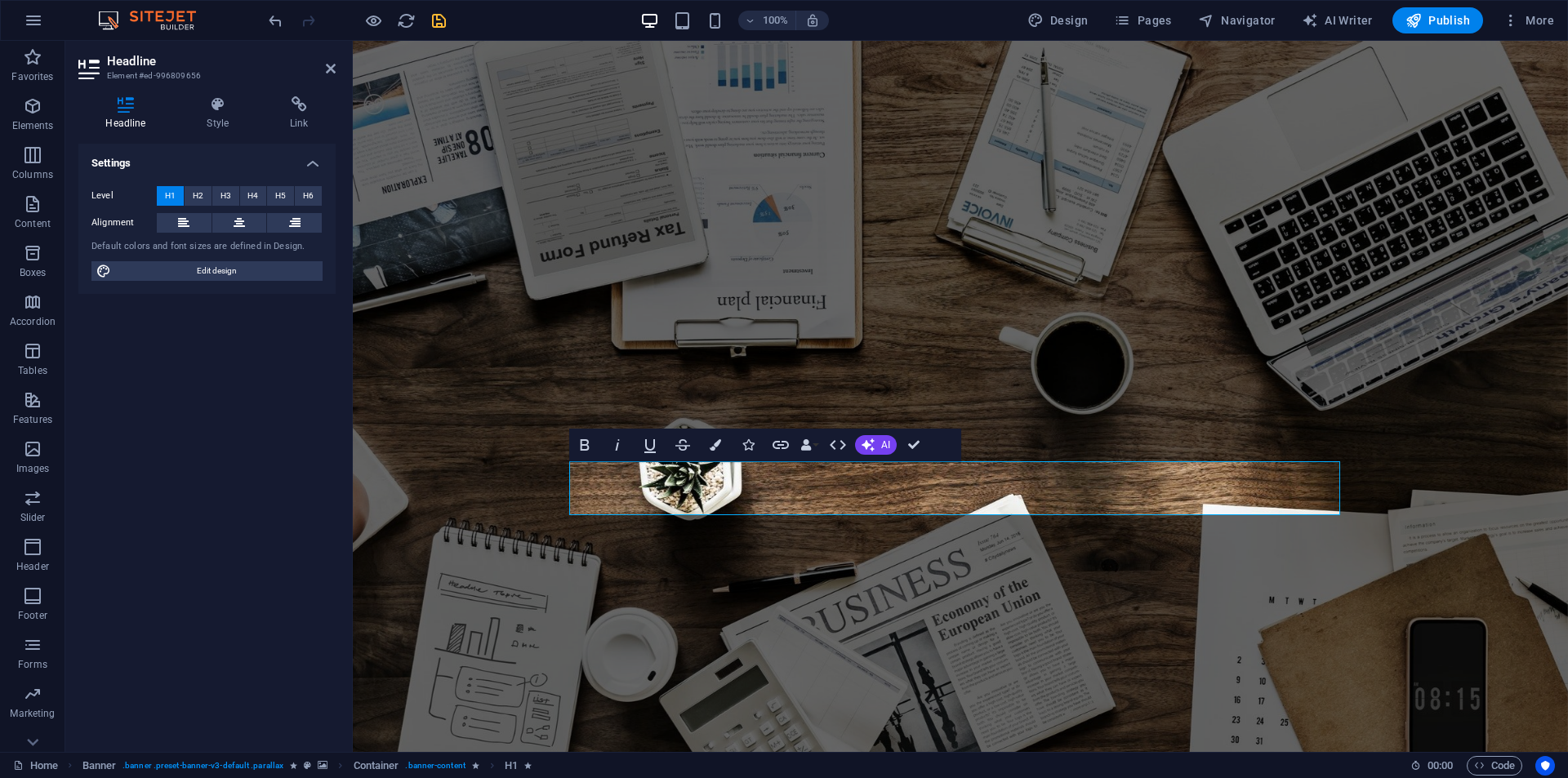
click at [227, 91] on div "Headline Style Link Settings Level H1 H2 H3 H4 H5 H6 Alignment Default colors a…" at bounding box center [206, 418] width 283 height 668
click at [211, 128] on h4 "Style" at bounding box center [222, 113] width 84 height 34
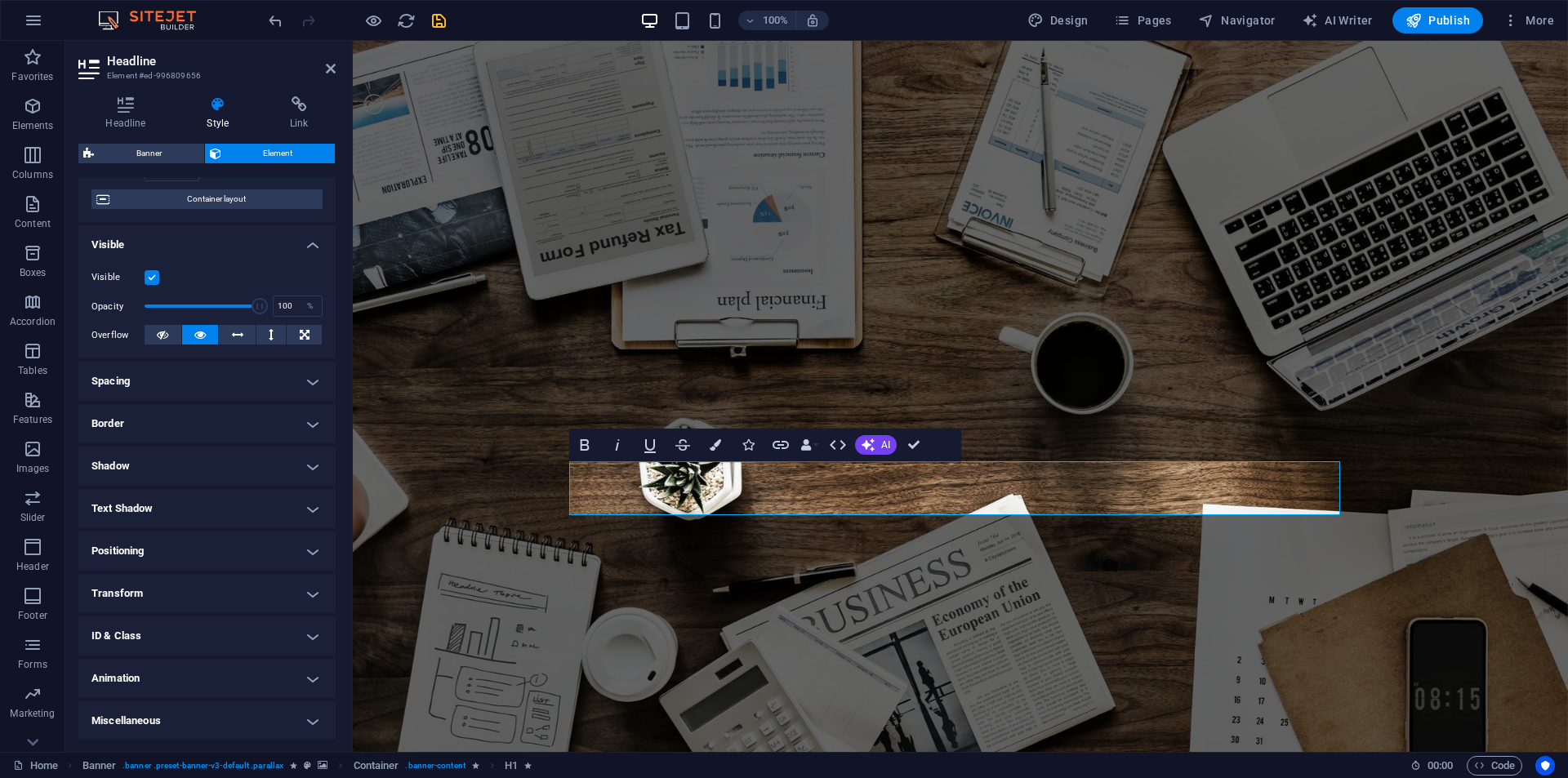
scroll to position [128, 0]
click at [178, 662] on h4 "Animation" at bounding box center [206, 677] width 257 height 39
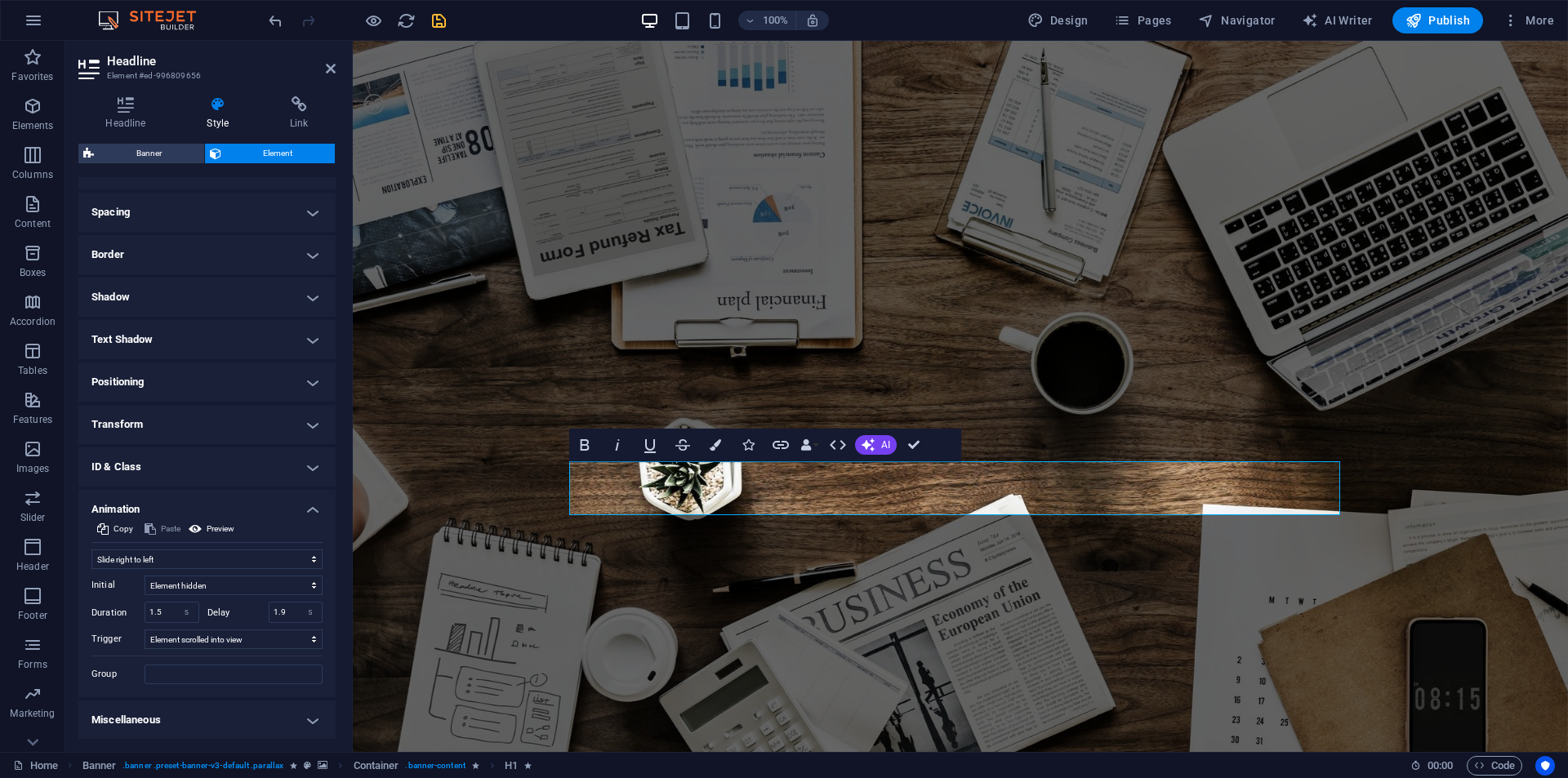
scroll to position [296, 0]
click at [161, 608] on input "1.5" at bounding box center [172, 611] width 53 height 19
click at [161, 609] on input "1.5" at bounding box center [172, 611] width 53 height 19
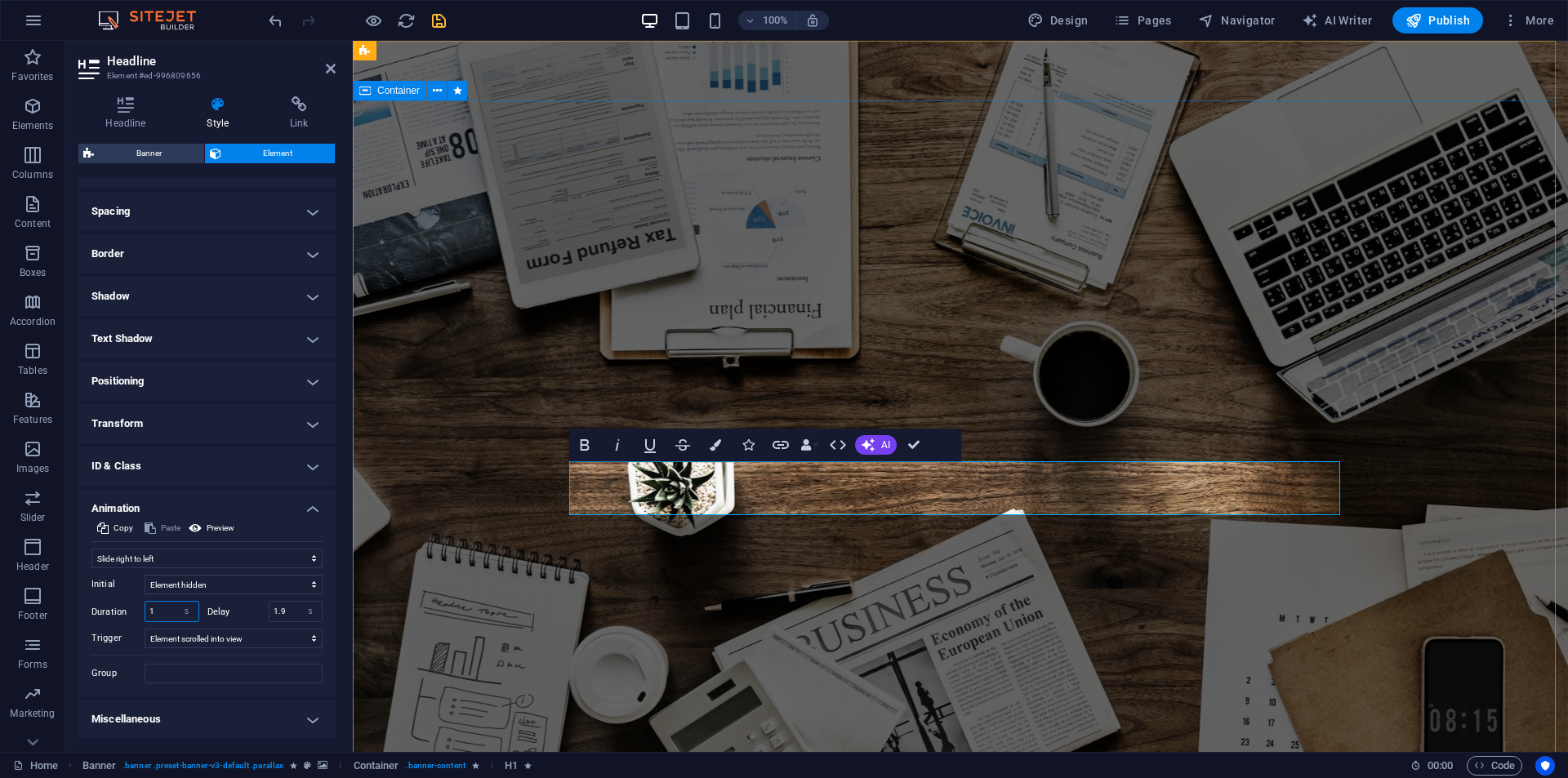
type input "1"
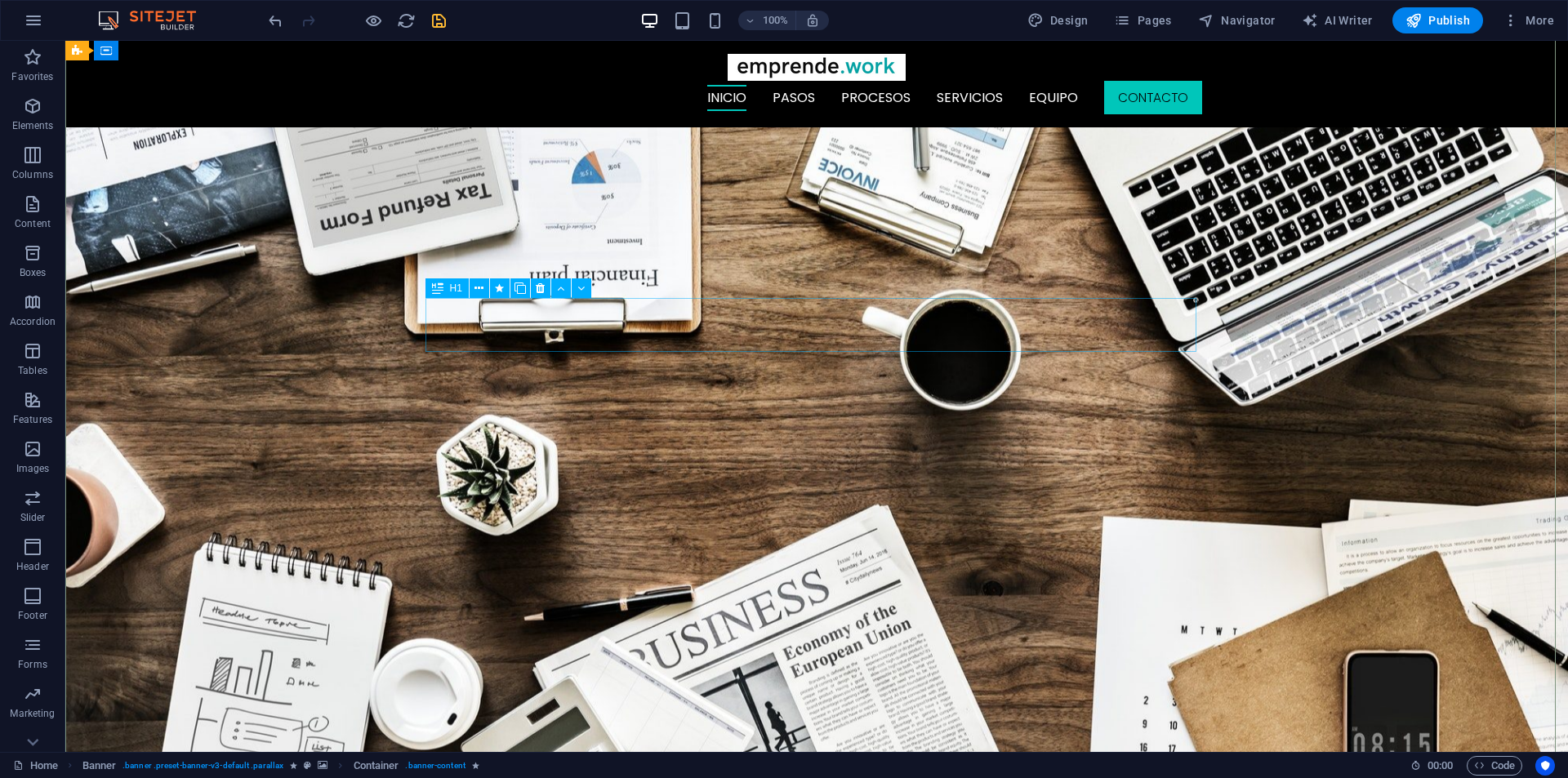
scroll to position [163, 0]
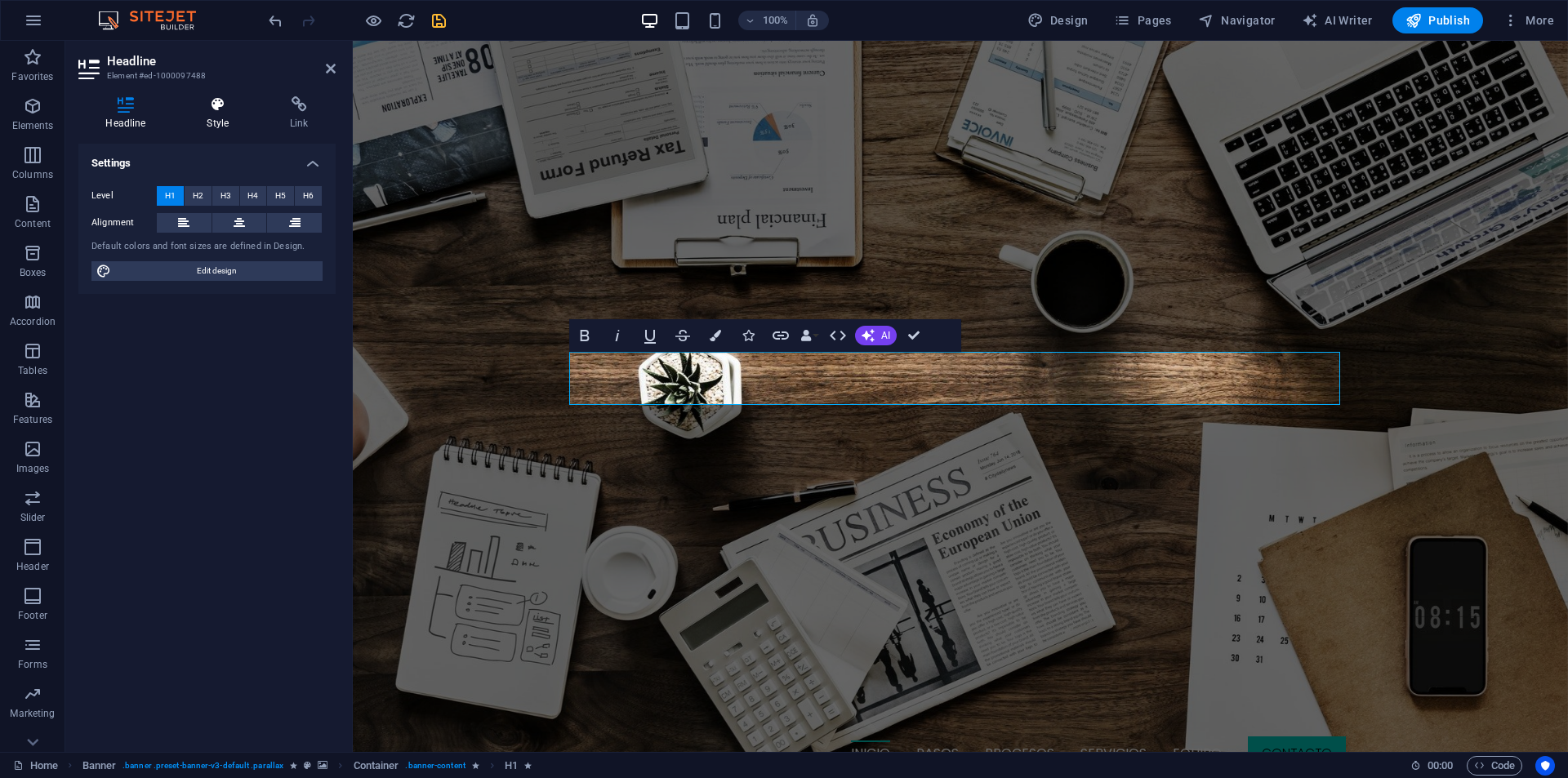
click at [203, 103] on icon at bounding box center [218, 105] width 77 height 17
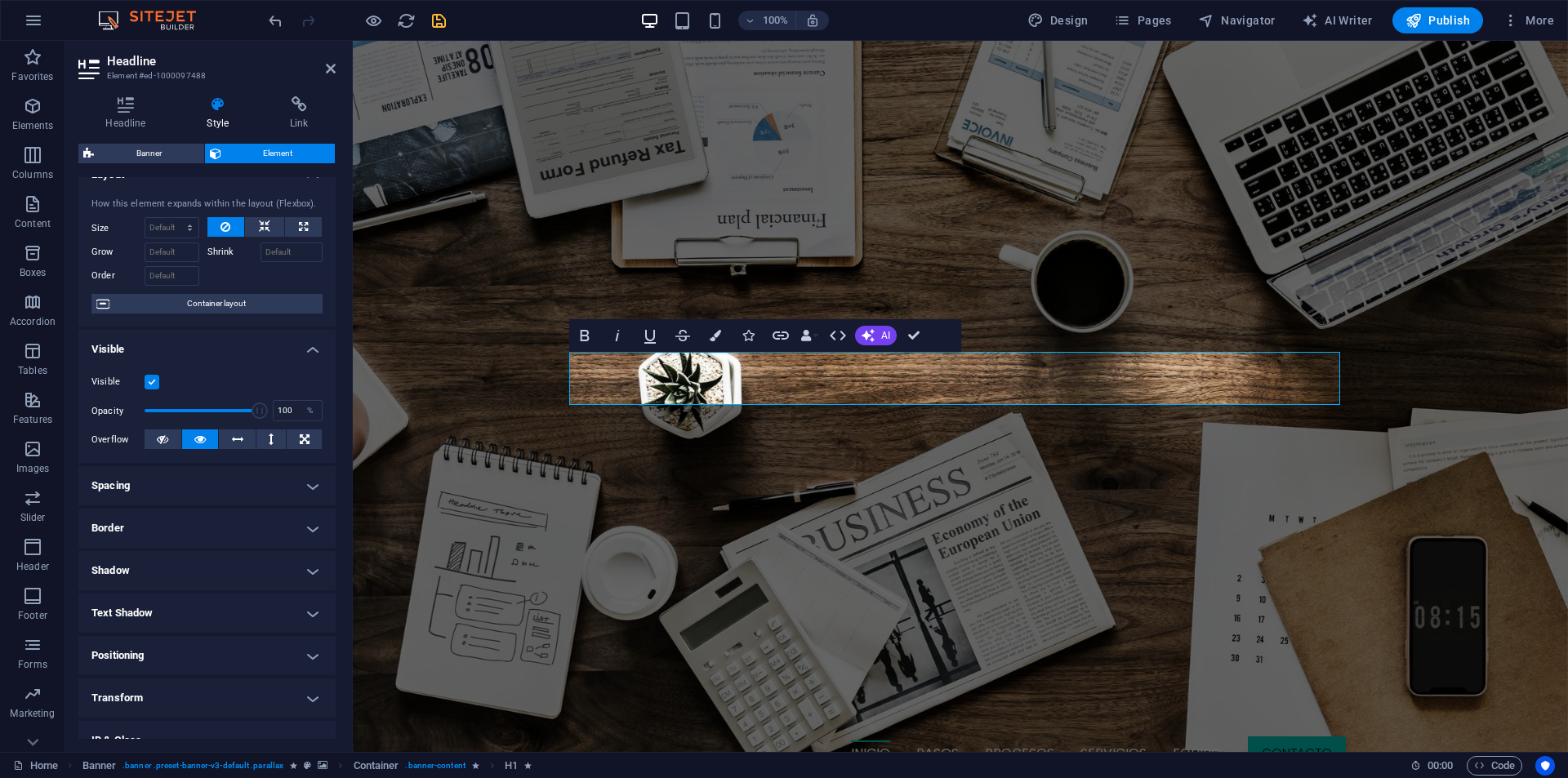
scroll to position [128, 0]
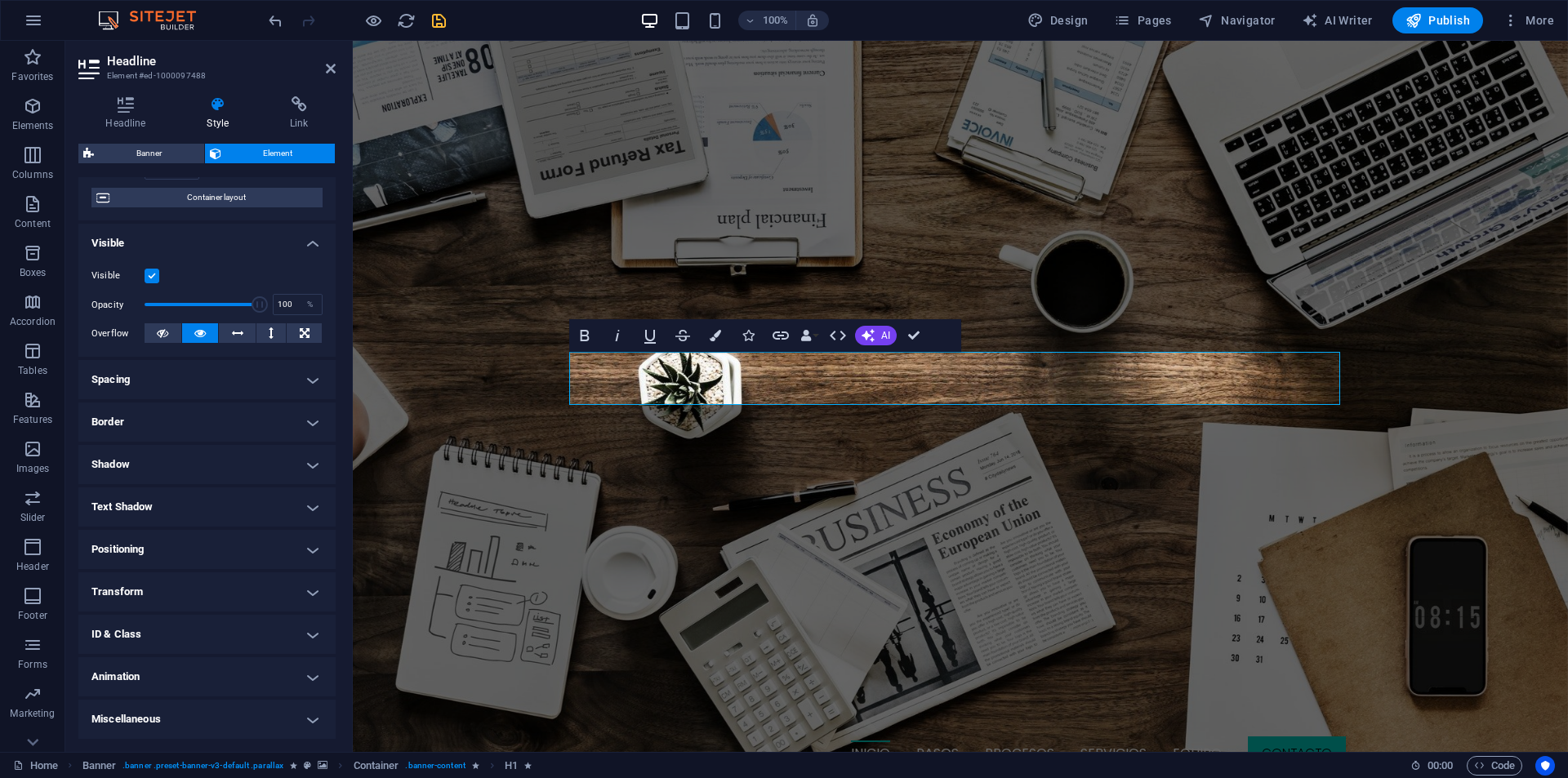
click at [160, 672] on h4 "Animation" at bounding box center [206, 677] width 257 height 39
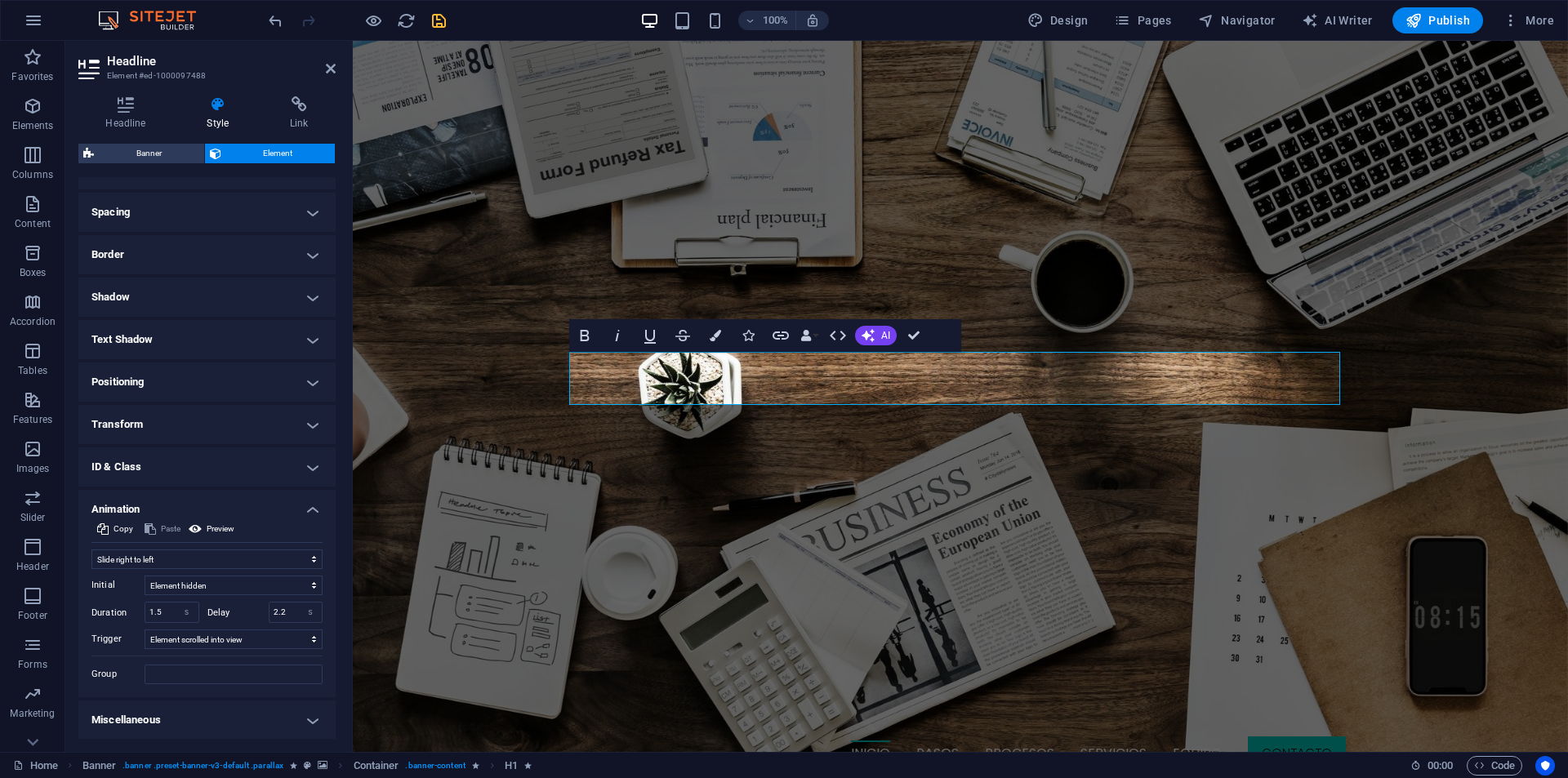
scroll to position [296, 0]
click at [198, 560] on select "Don't animate Show / Hide Slide up/down Zoom in/out Slide left to right Slide r…" at bounding box center [207, 558] width 231 height 19
click at [92, 549] on select "Don't animate Show / Hide Slide up/down Zoom in/out Slide left to right Slide r…" at bounding box center [207, 558] width 231 height 19
click at [159, 607] on input "1.5" at bounding box center [172, 611] width 53 height 19
click at [159, 609] on input "1.5" at bounding box center [172, 611] width 53 height 19
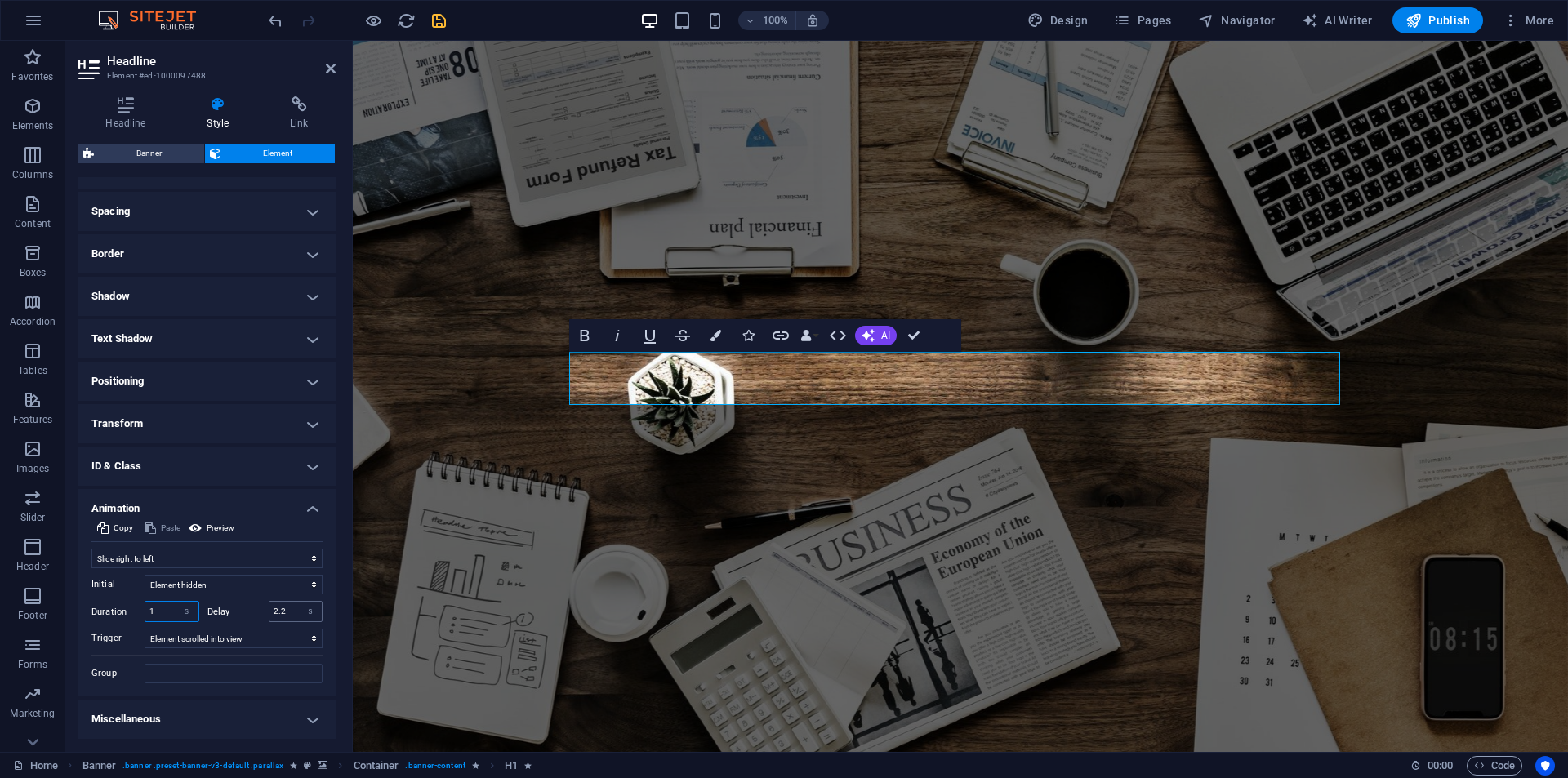
type input "1"
click at [279, 617] on input "2.2" at bounding box center [295, 611] width 53 height 19
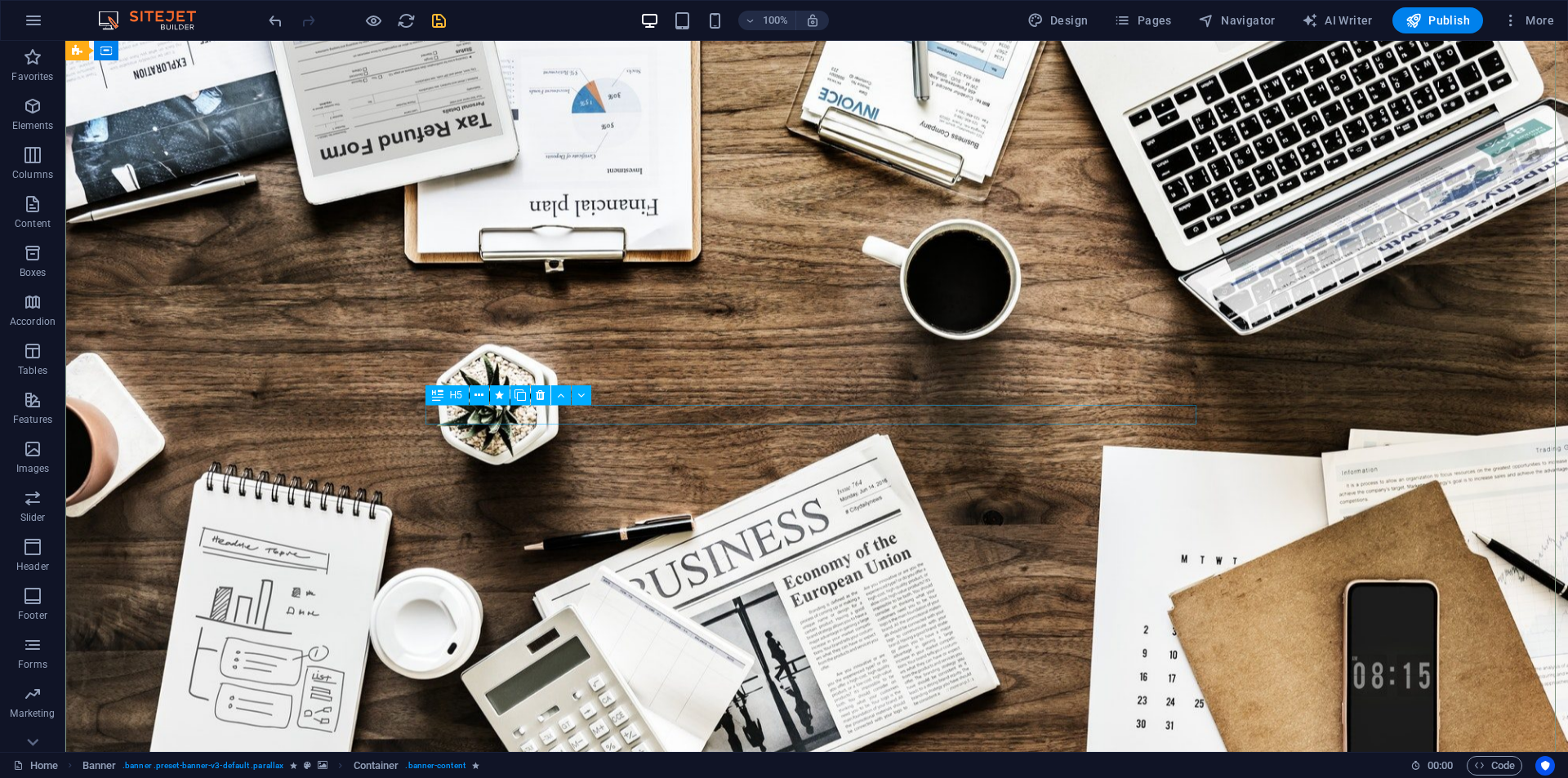
select select "fade"
select select "s"
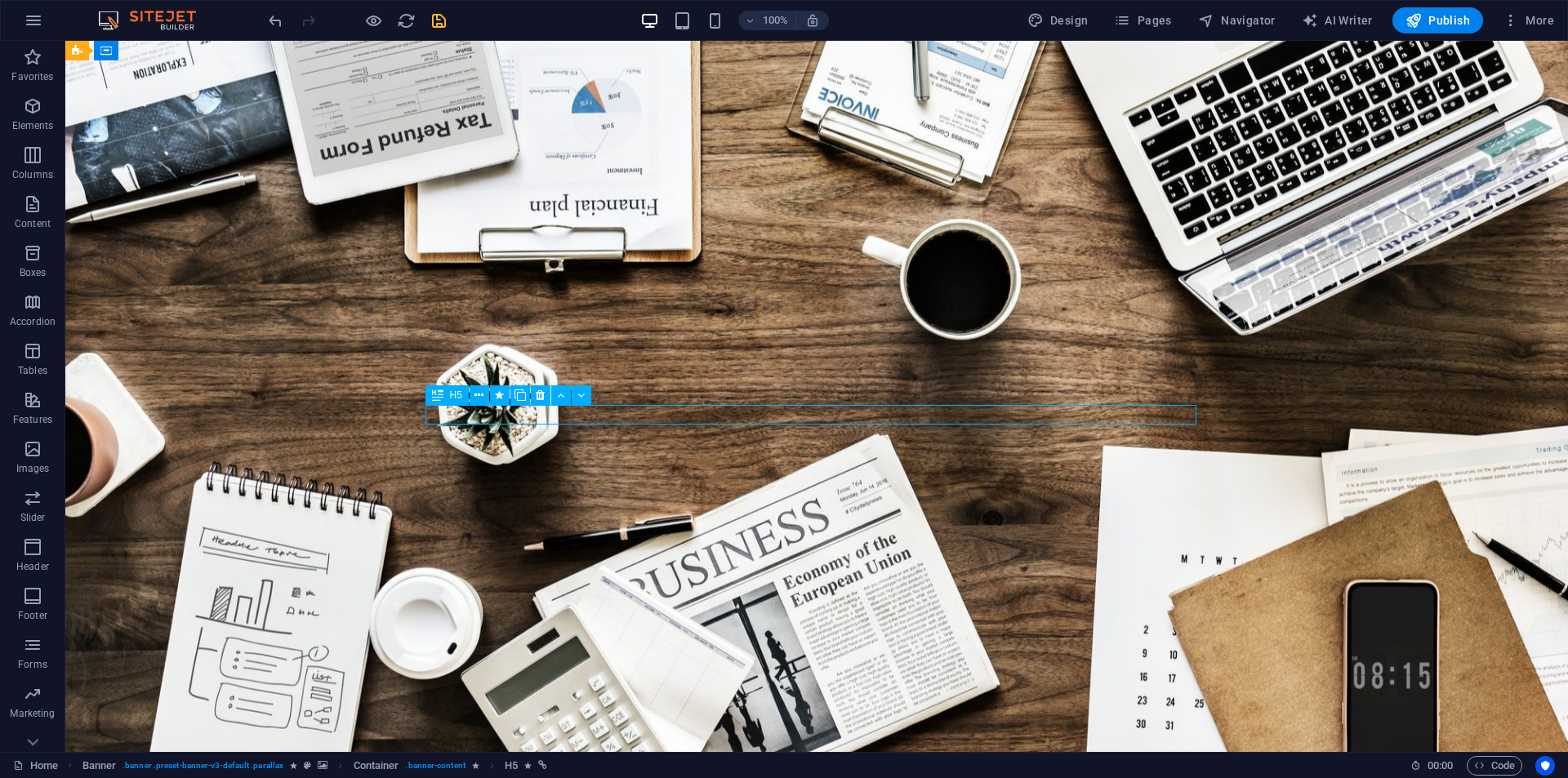
select select "scroll"
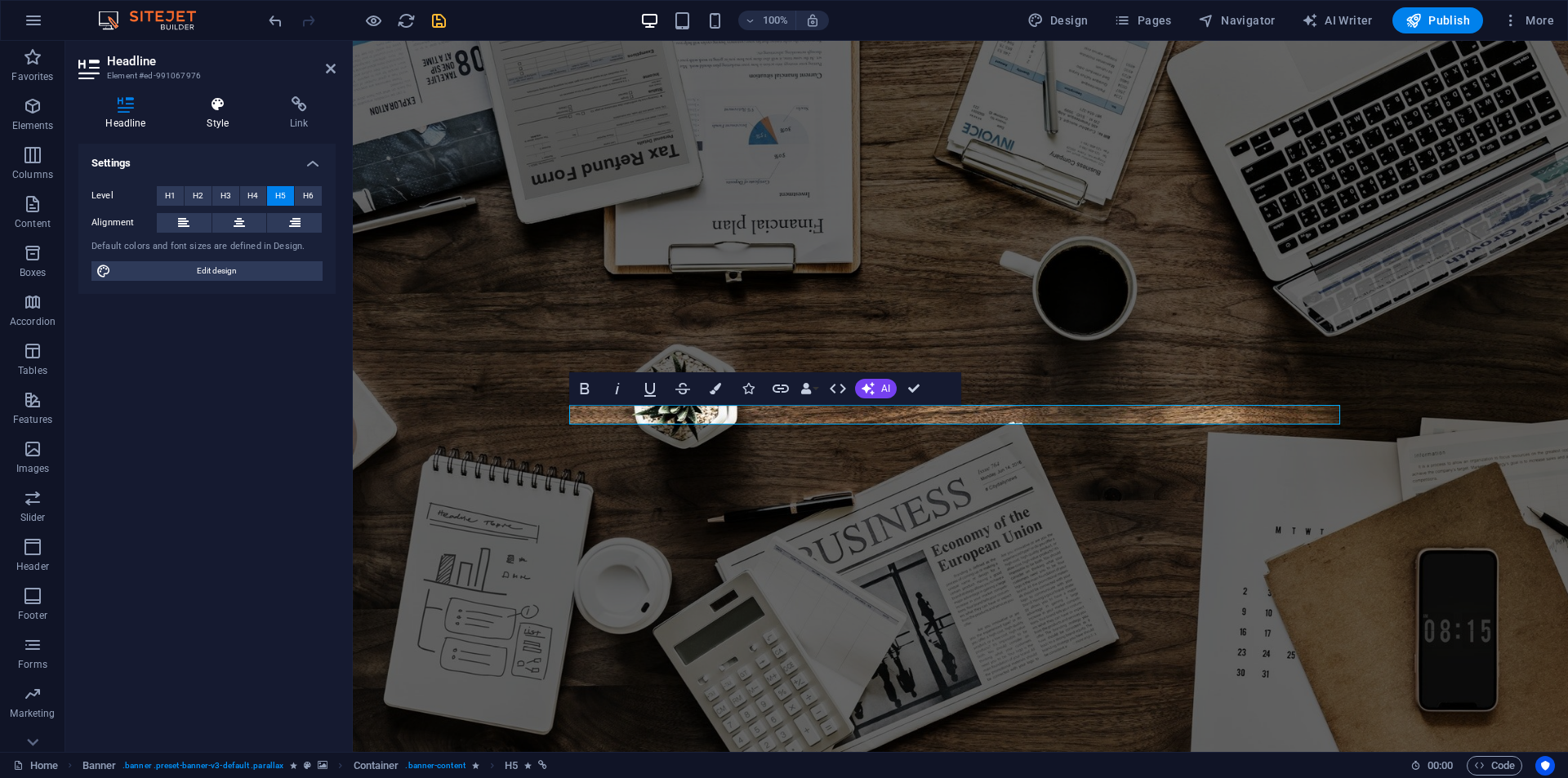
click at [209, 110] on icon at bounding box center [218, 105] width 77 height 17
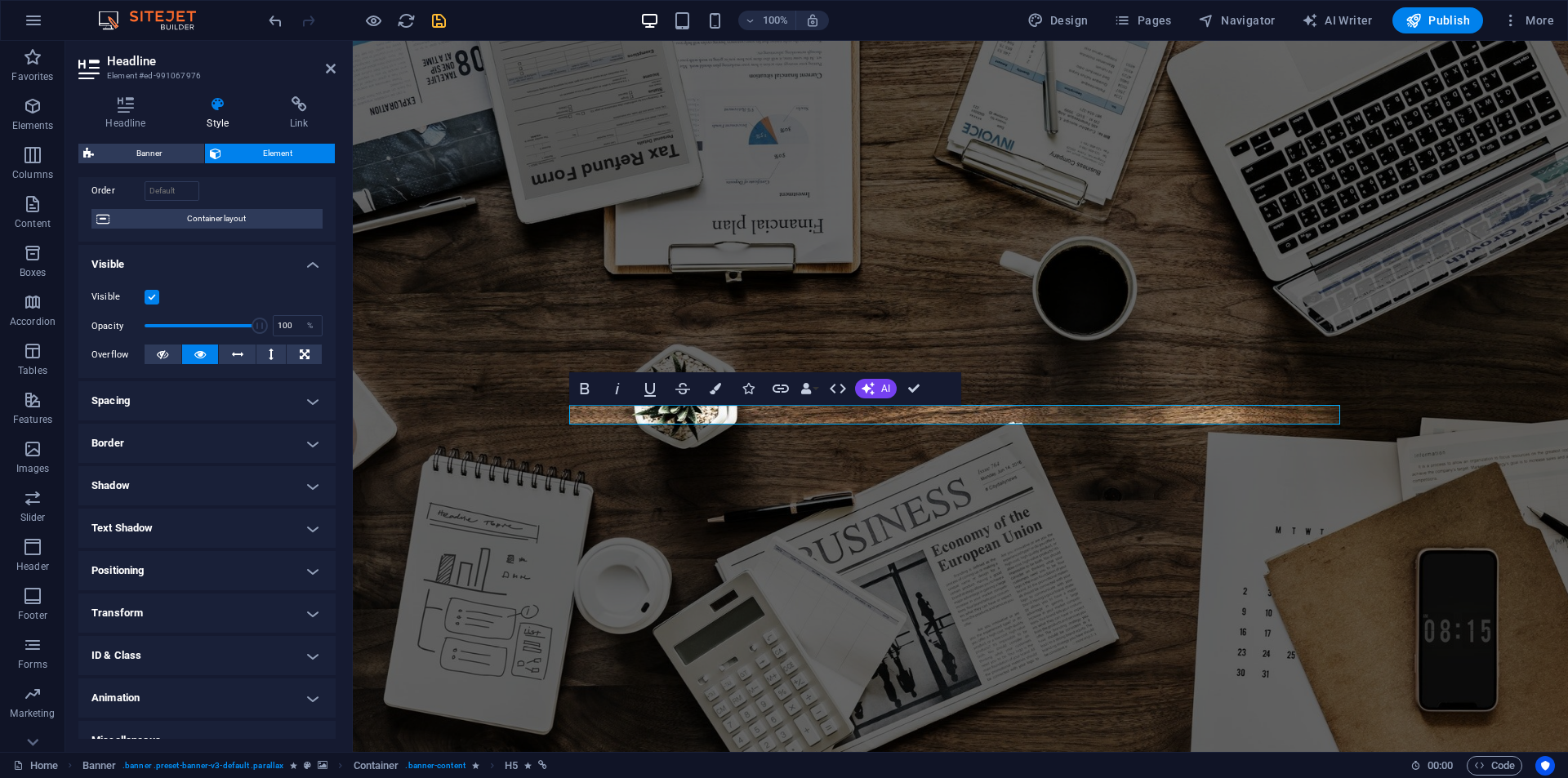
scroll to position [128, 0]
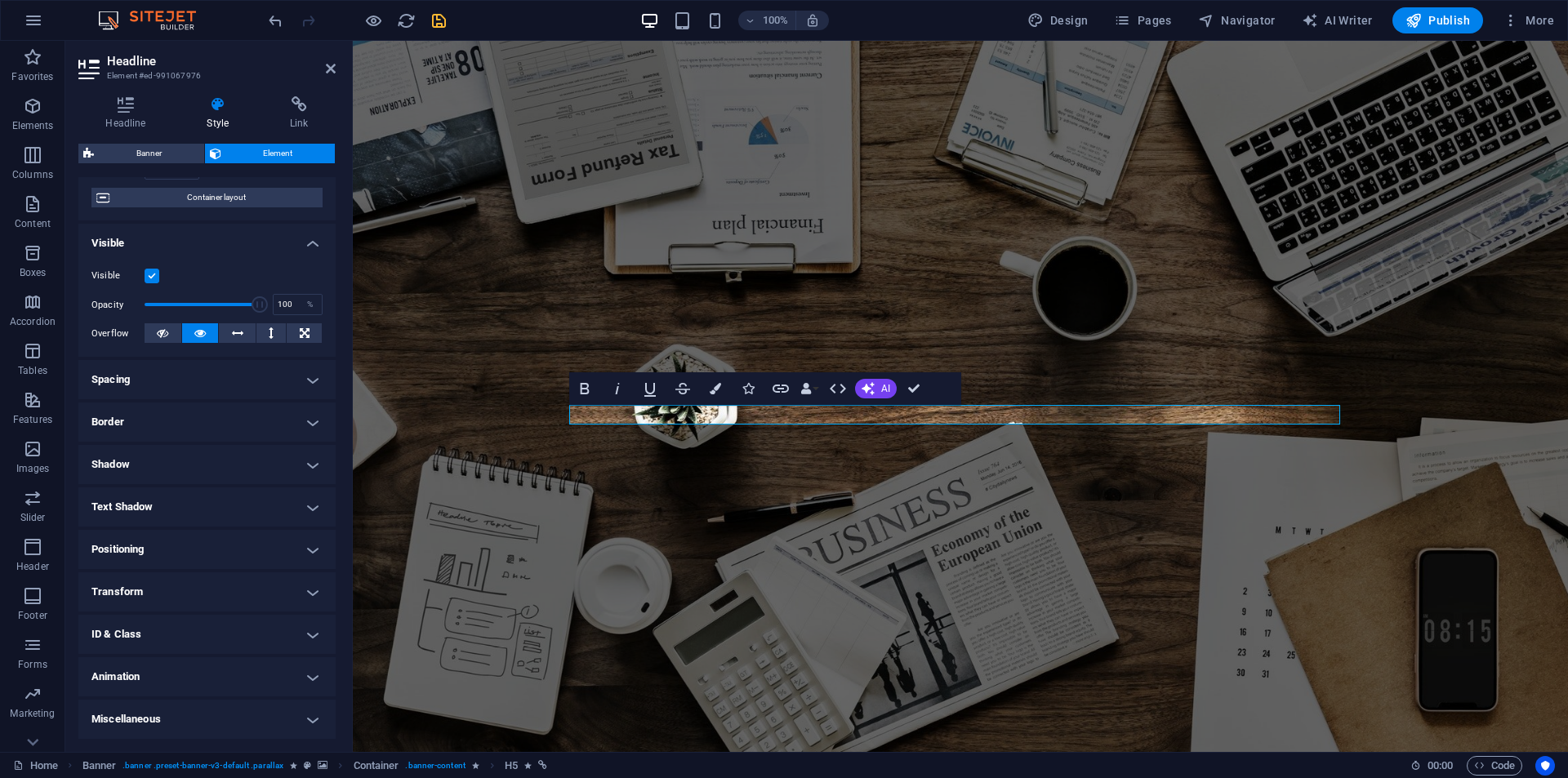
click at [170, 686] on h4 "Animation" at bounding box center [206, 677] width 257 height 39
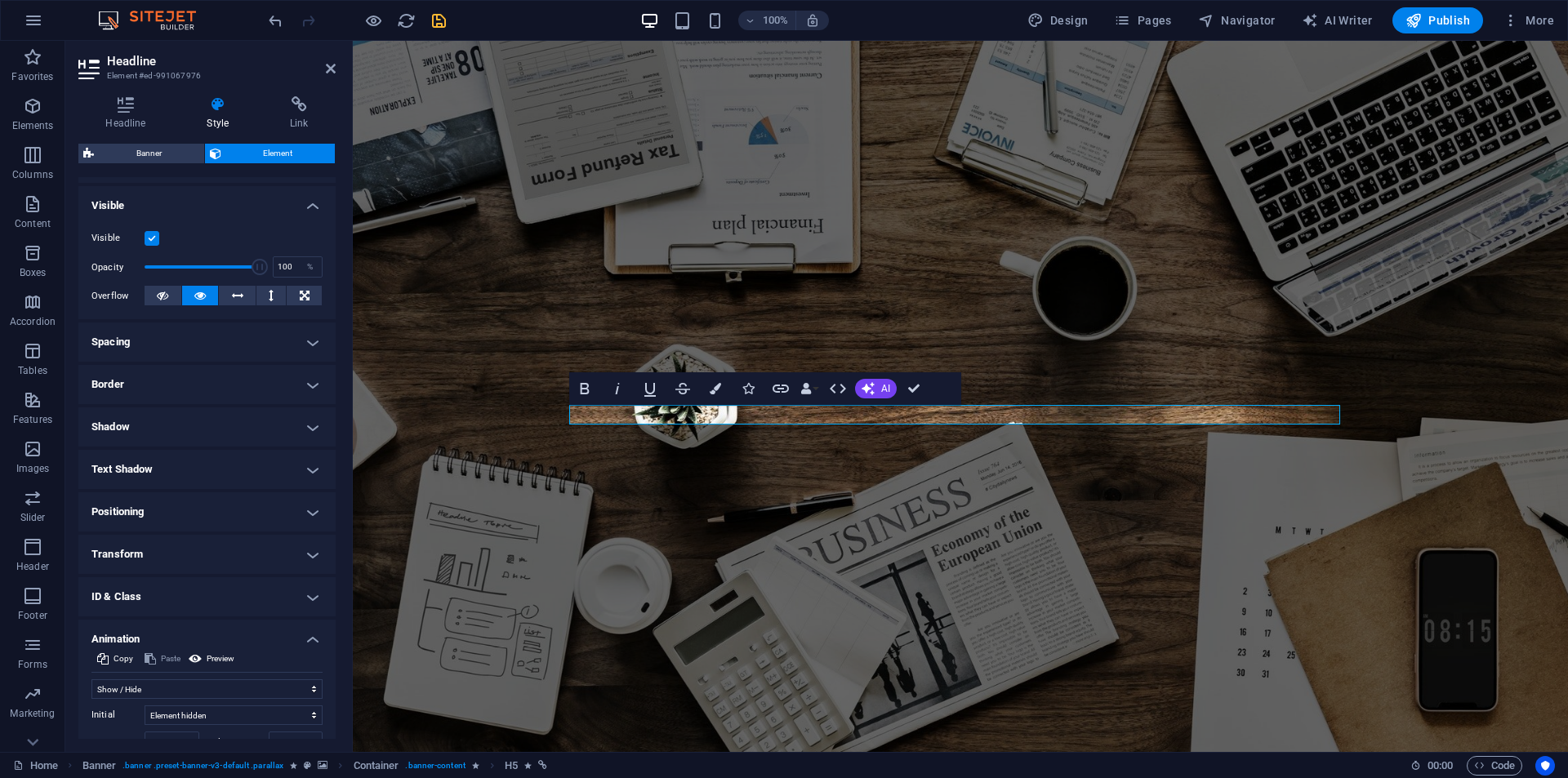
scroll to position [296, 0]
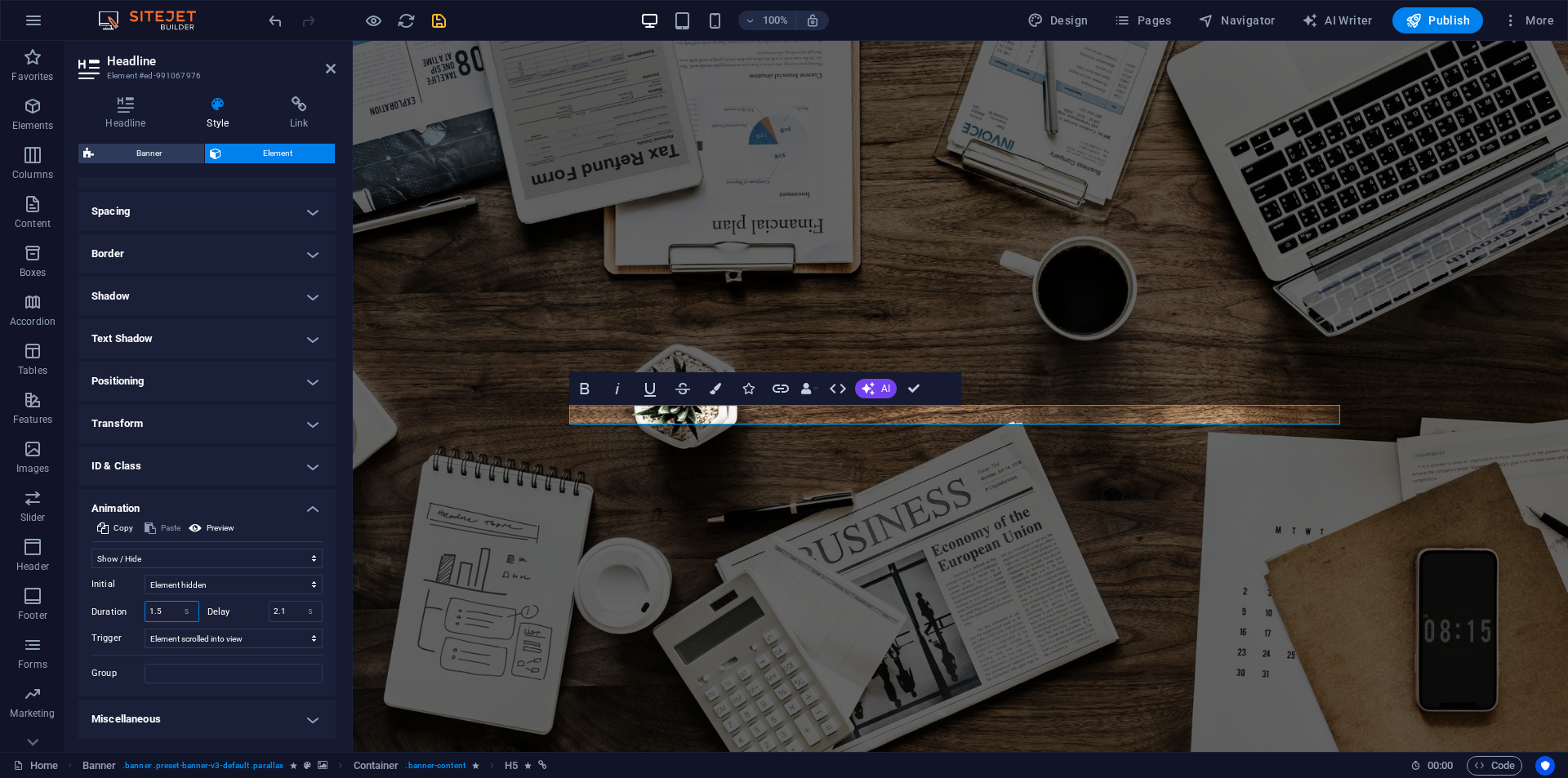
click at [162, 613] on input "1.5" at bounding box center [172, 611] width 53 height 19
click at [162, 615] on input "1.5" at bounding box center [172, 611] width 53 height 19
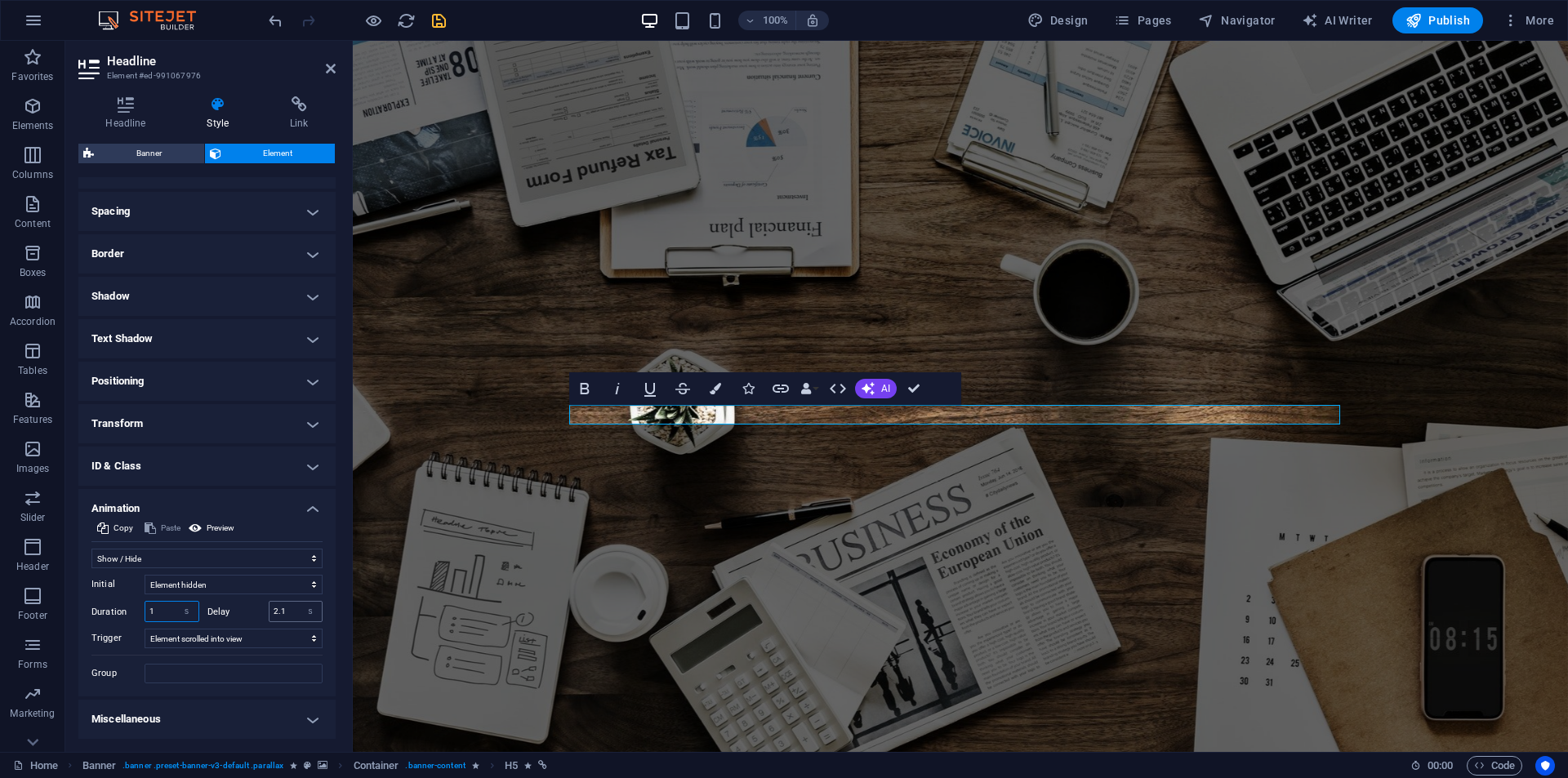
type input "1"
click at [275, 608] on input "2.1" at bounding box center [295, 611] width 53 height 19
type input "2.4"
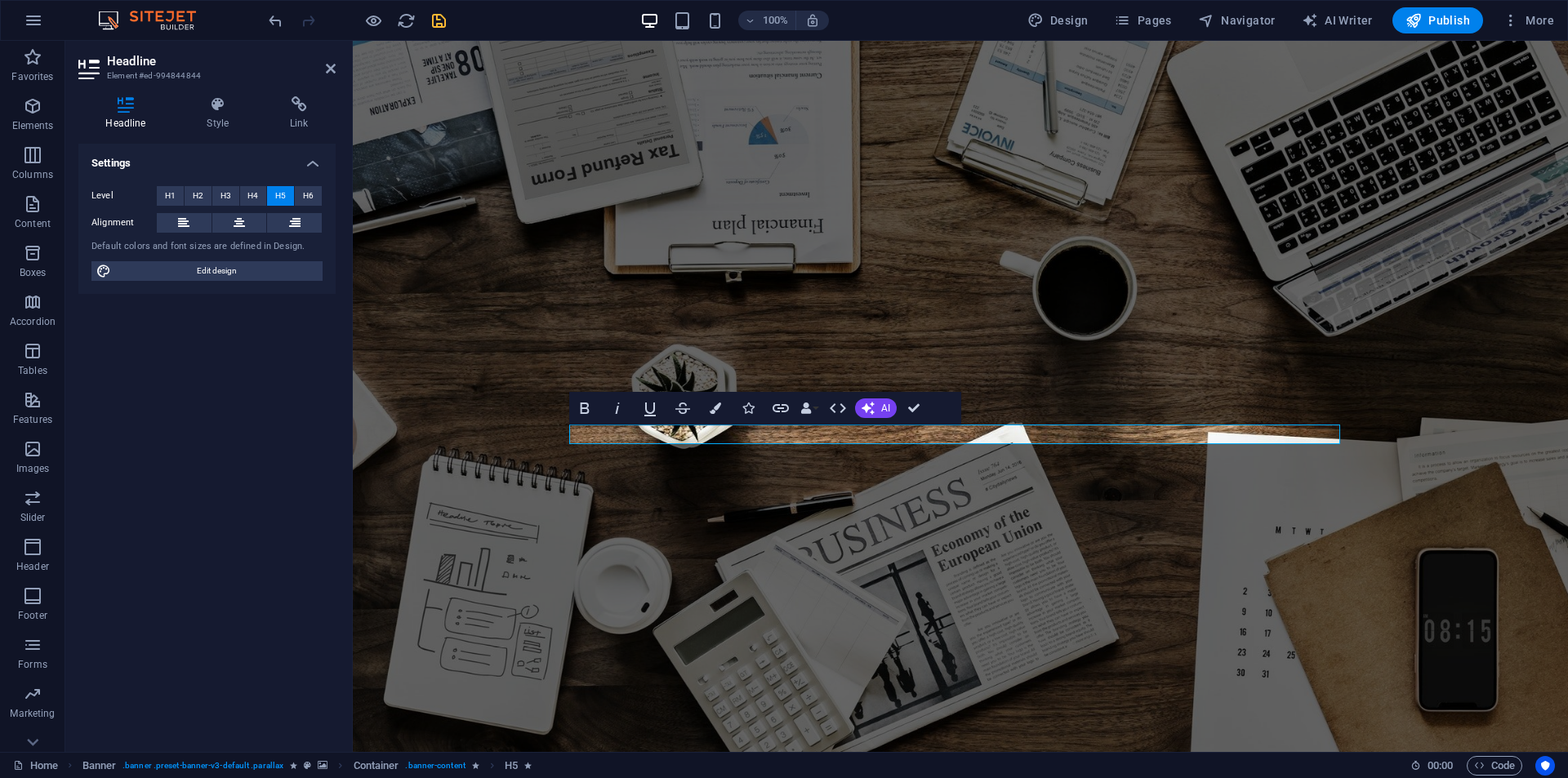
drag, startPoint x: 214, startPoint y: 104, endPoint x: 208, endPoint y: 95, distance: 10.8
click at [212, 103] on icon at bounding box center [218, 105] width 77 height 17
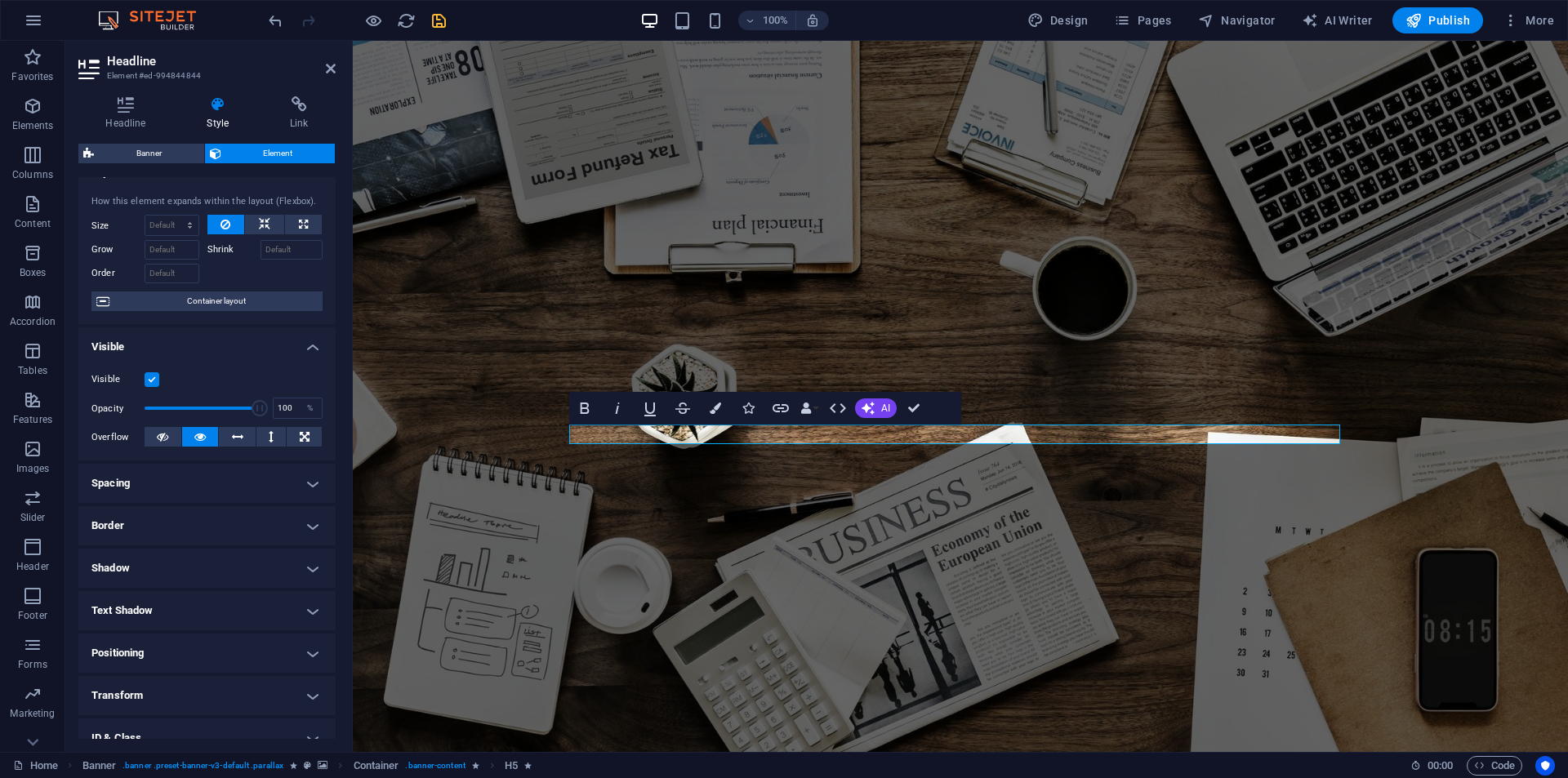
scroll to position [82, 0]
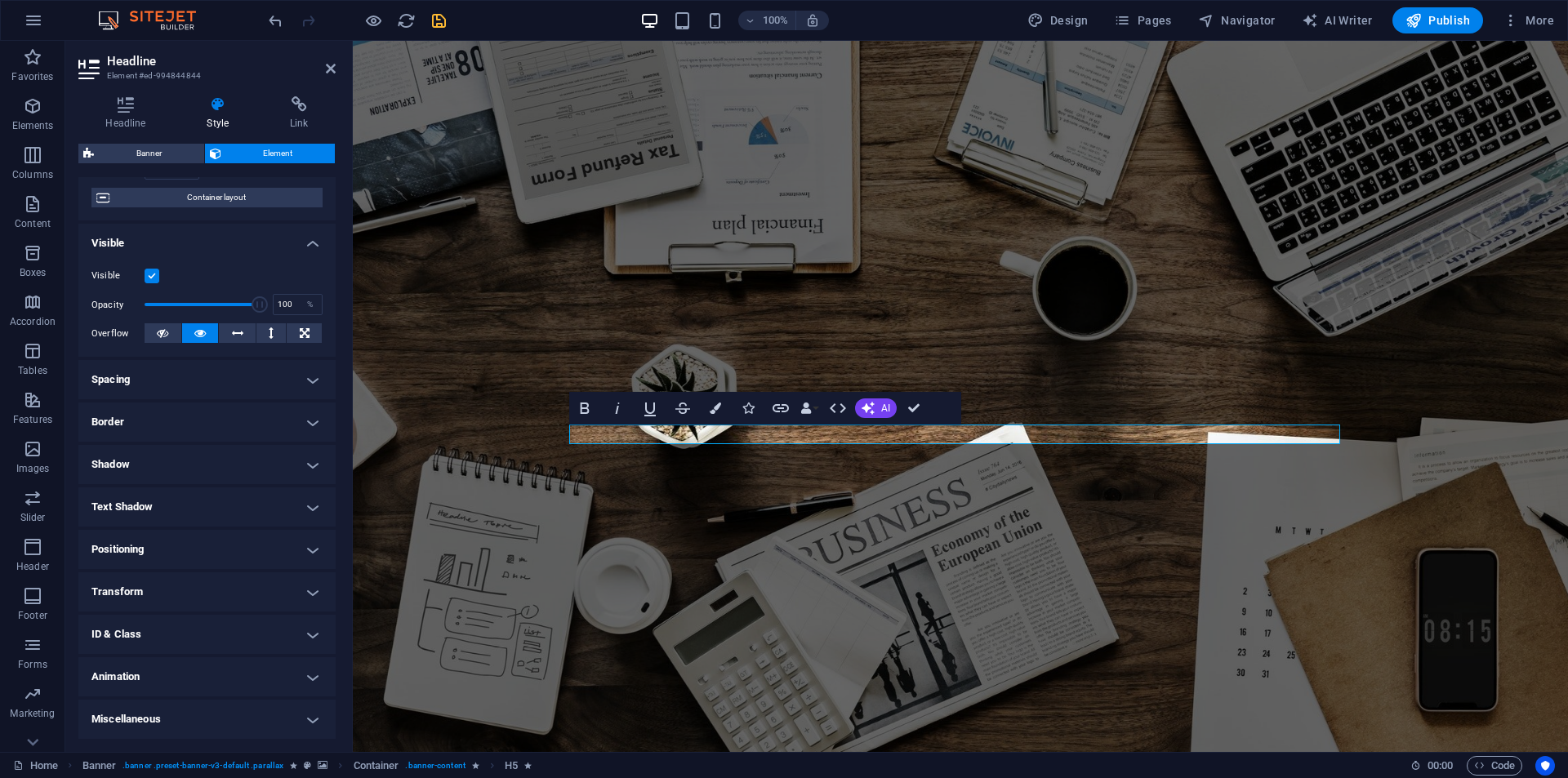
click at [149, 683] on h4 "Animation" at bounding box center [206, 677] width 257 height 39
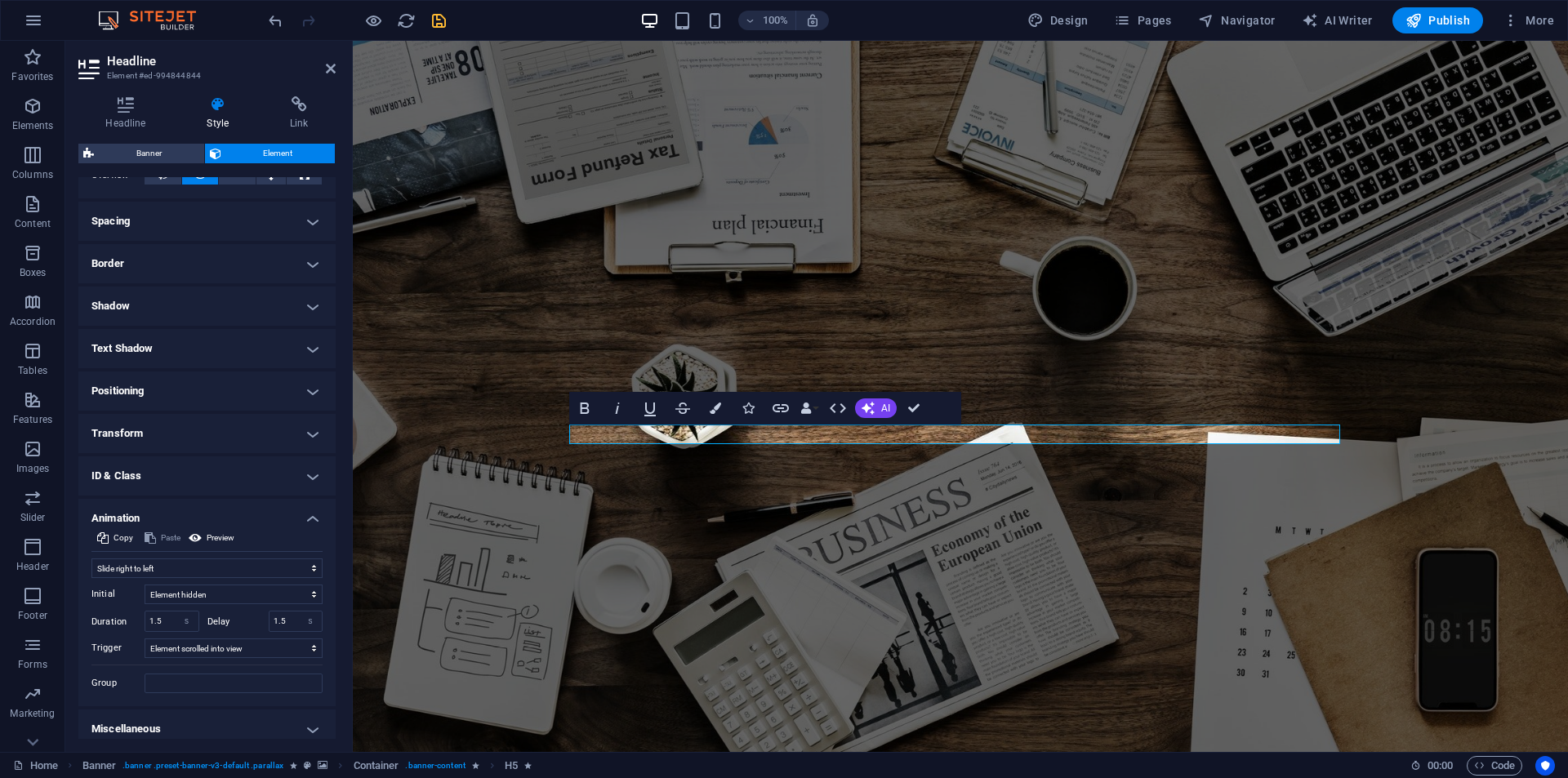
scroll to position [296, 0]
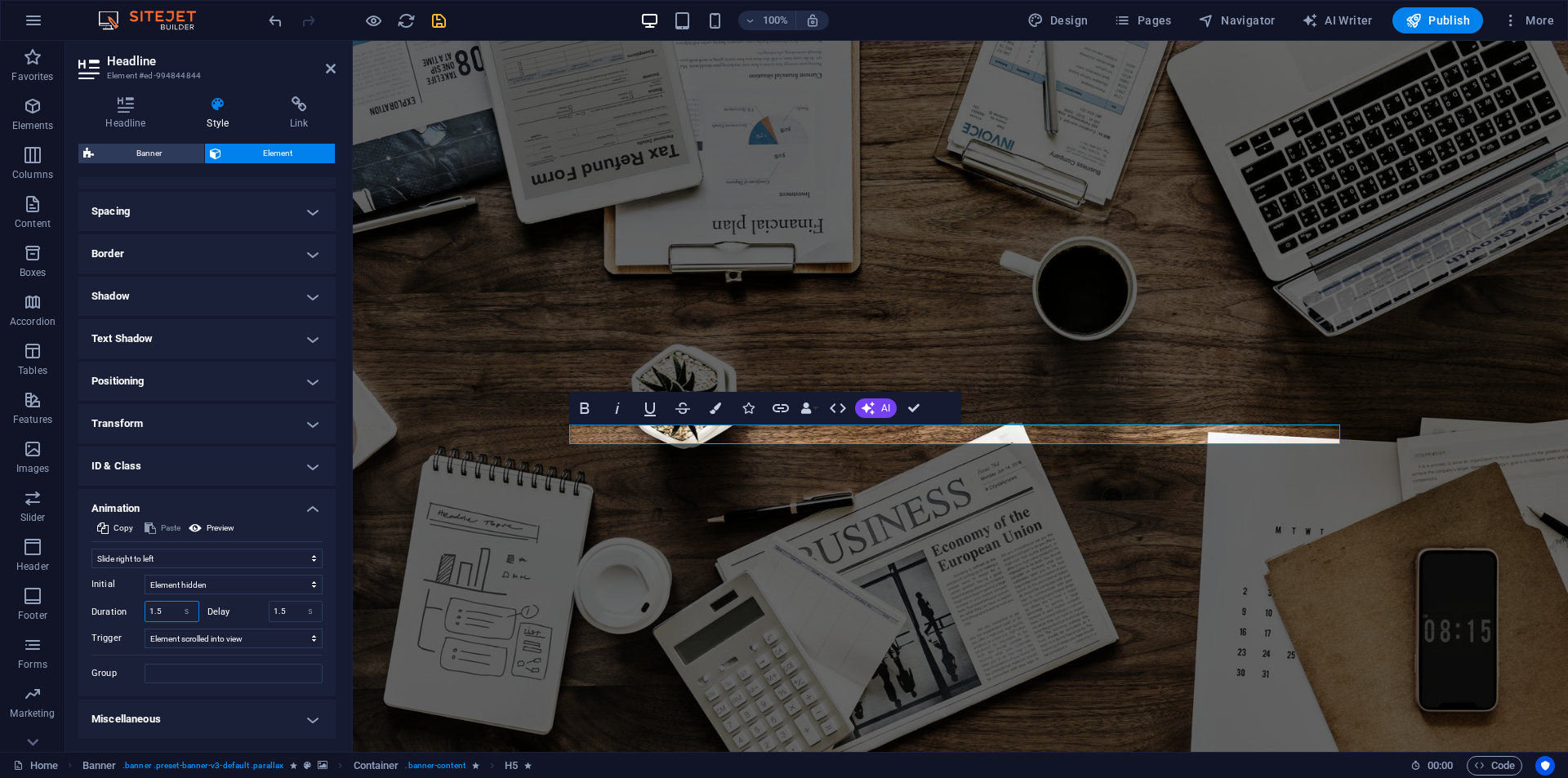
click at [162, 606] on input "1.5" at bounding box center [172, 611] width 53 height 19
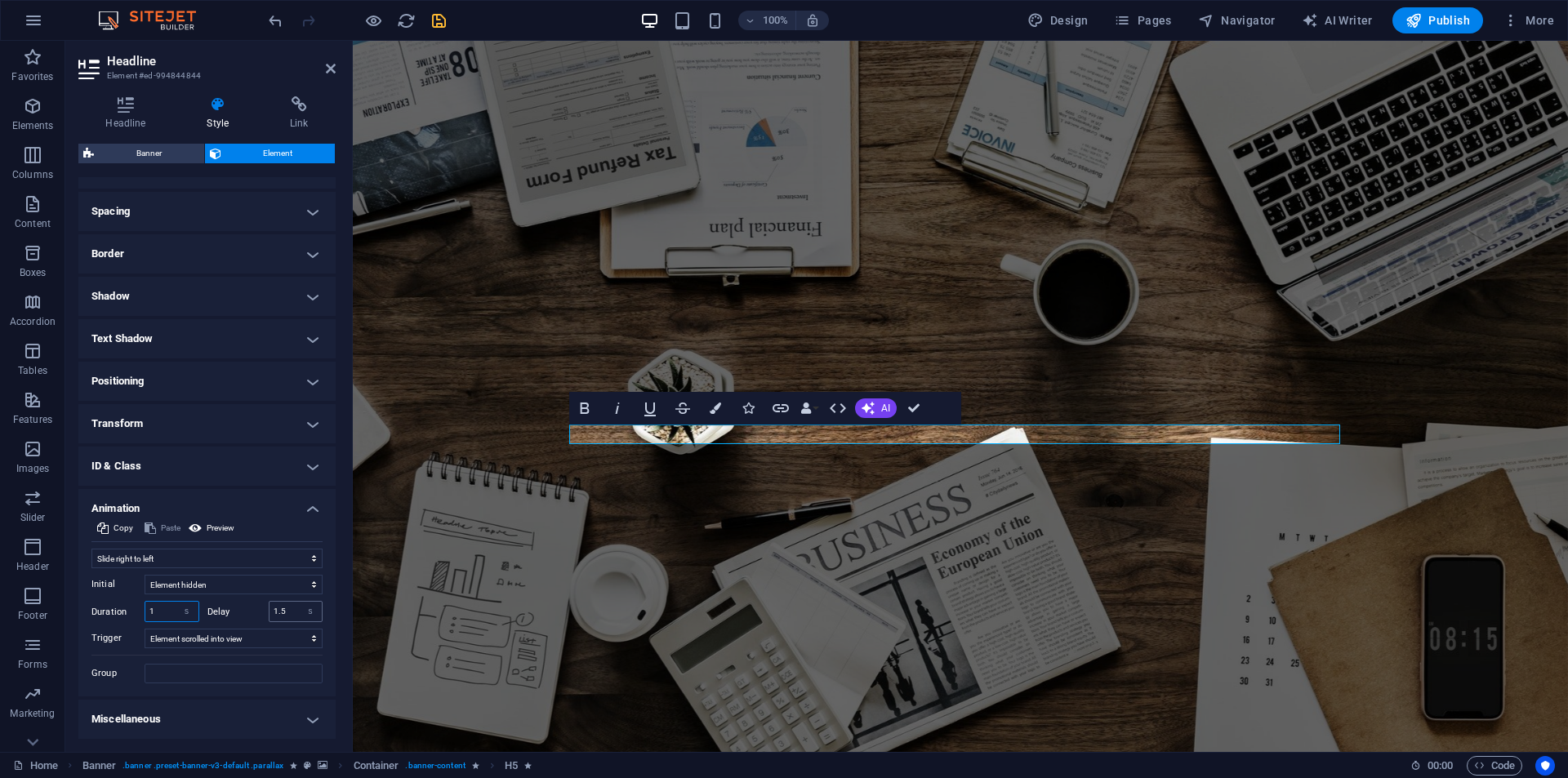
type input "1"
click at [275, 616] on input "1.5" at bounding box center [295, 611] width 53 height 19
type input "2"
type input "2.5"
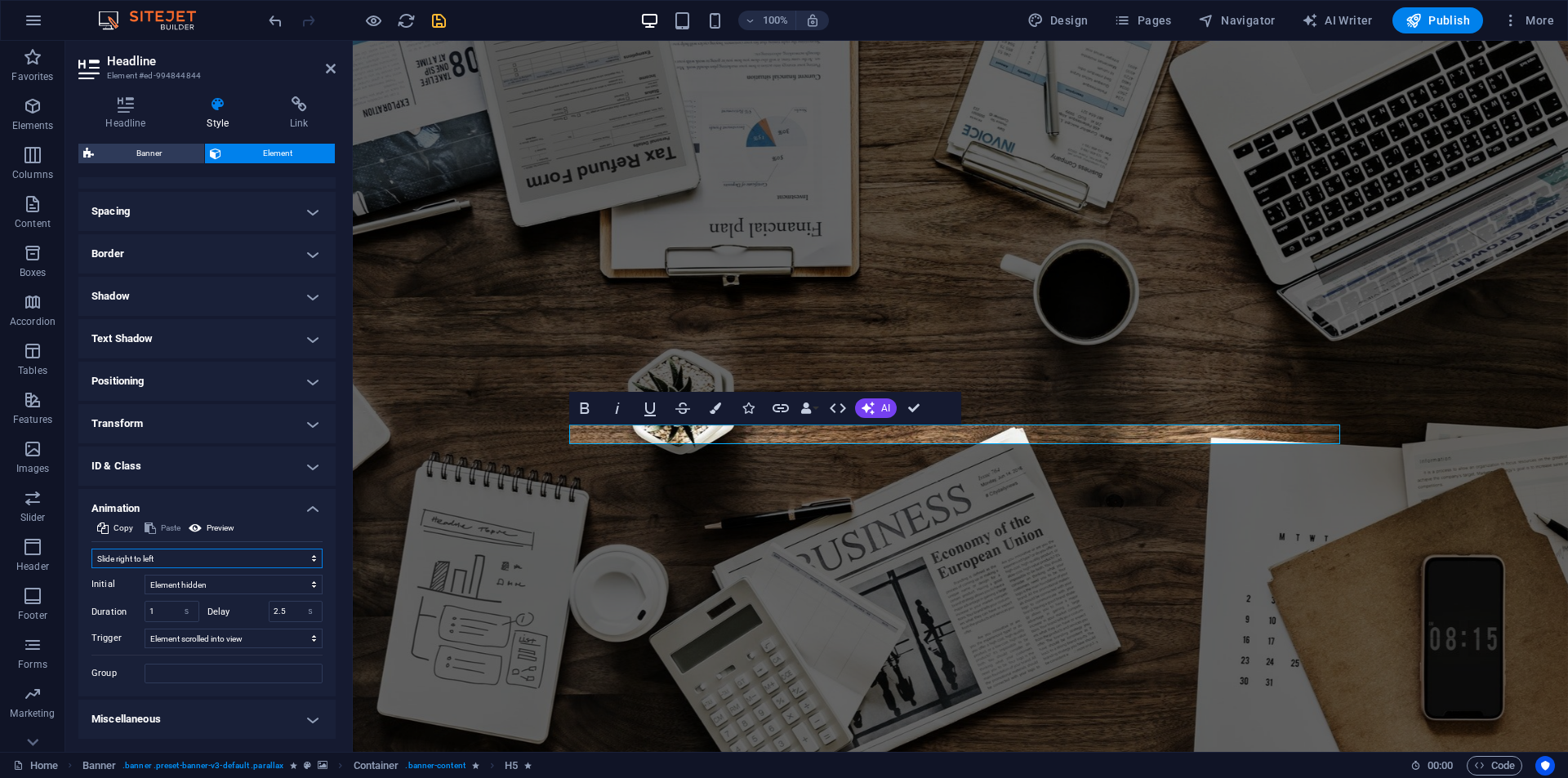
click at [162, 563] on select "Don't animate Show / Hide Slide up/down Zoom in/out Slide left to right Slide r…" at bounding box center [207, 558] width 231 height 19
select select "fade"
click at [92, 549] on select "Don't animate Show / Hide Slide up/down Zoom in/out Slide left to right Slide r…" at bounding box center [207, 558] width 231 height 19
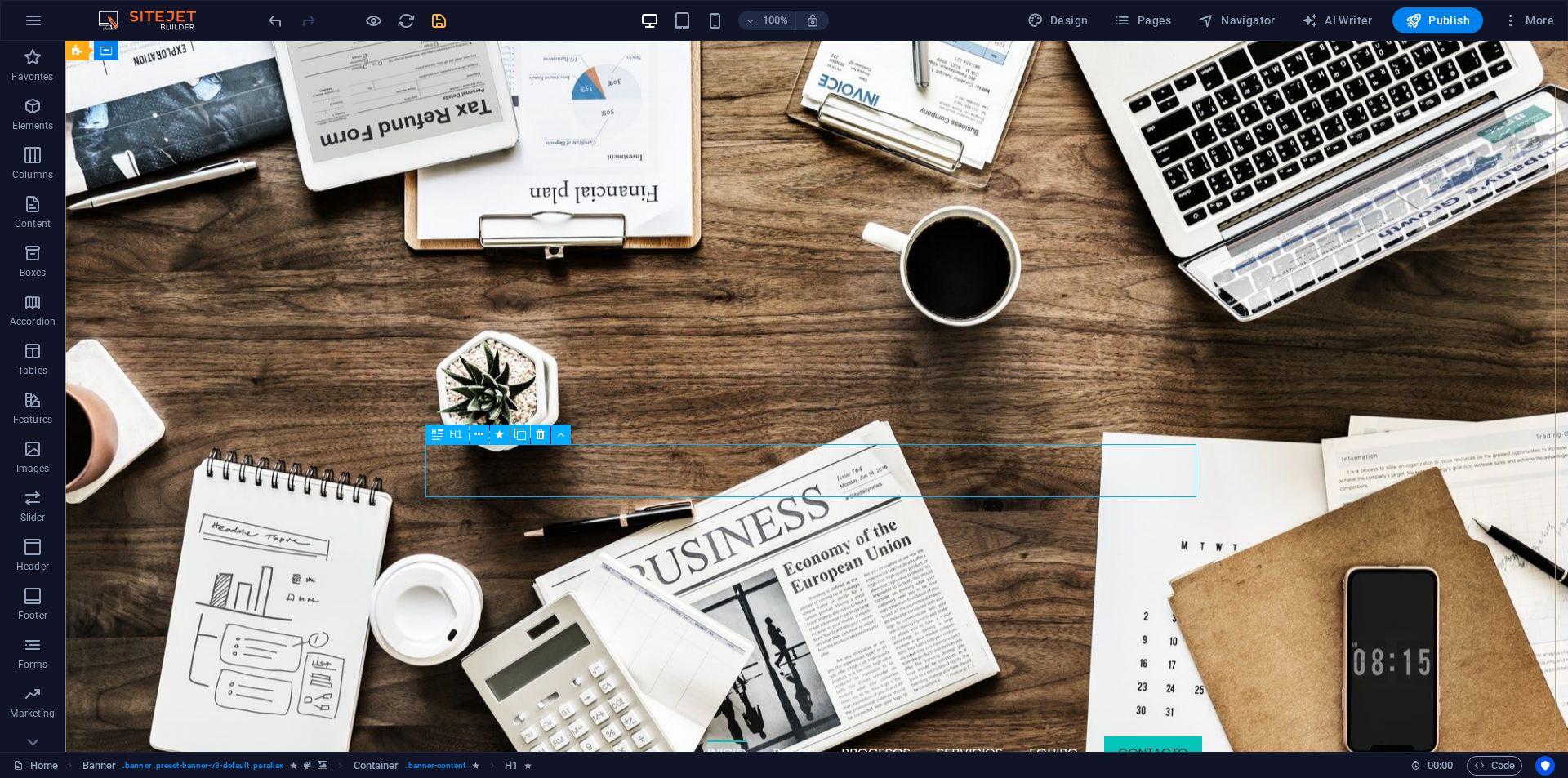
select select "move-left-to-right"
select select "s"
select select "scroll"
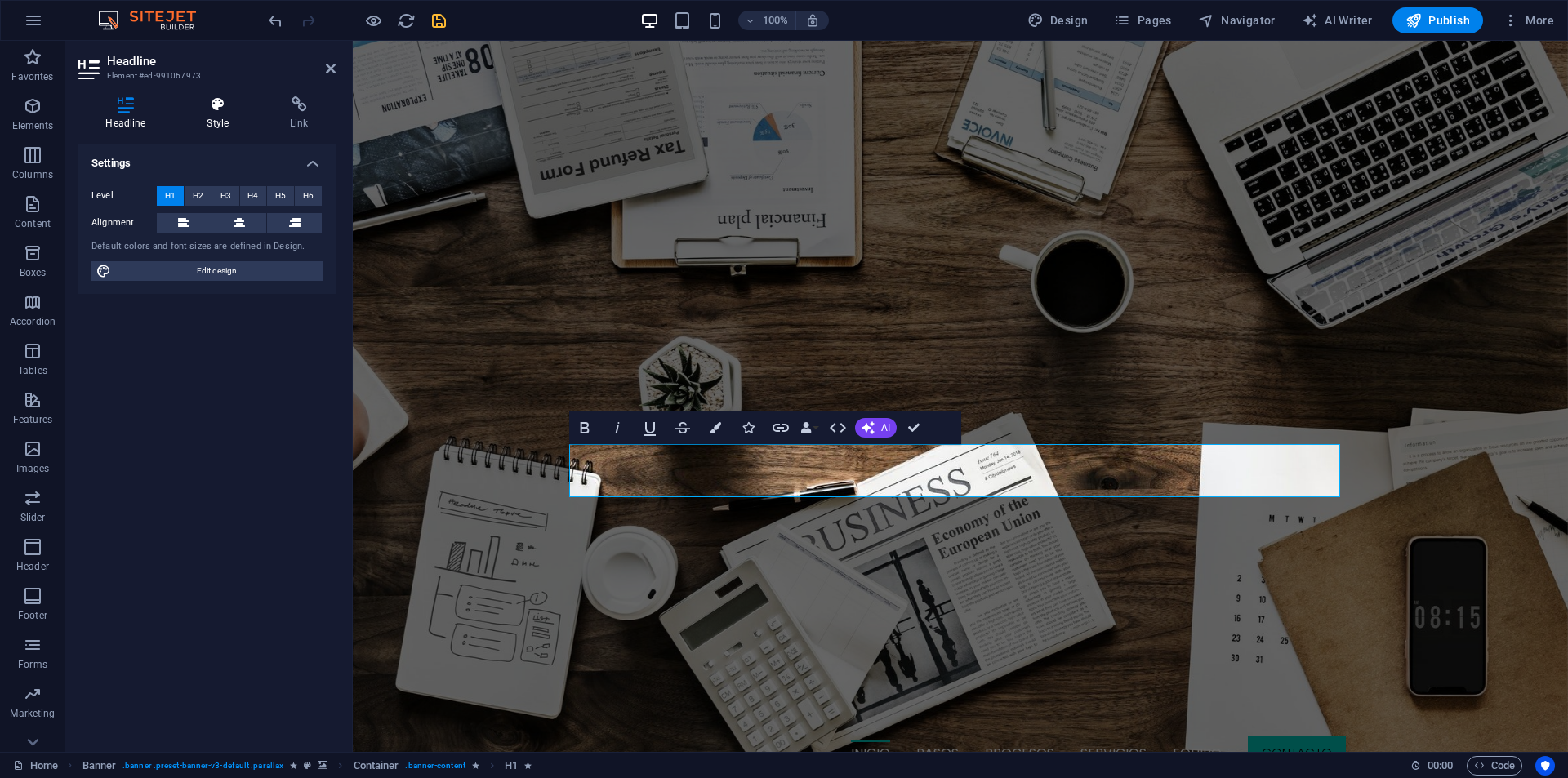
click at [214, 123] on h4 "Style" at bounding box center [222, 113] width 84 height 34
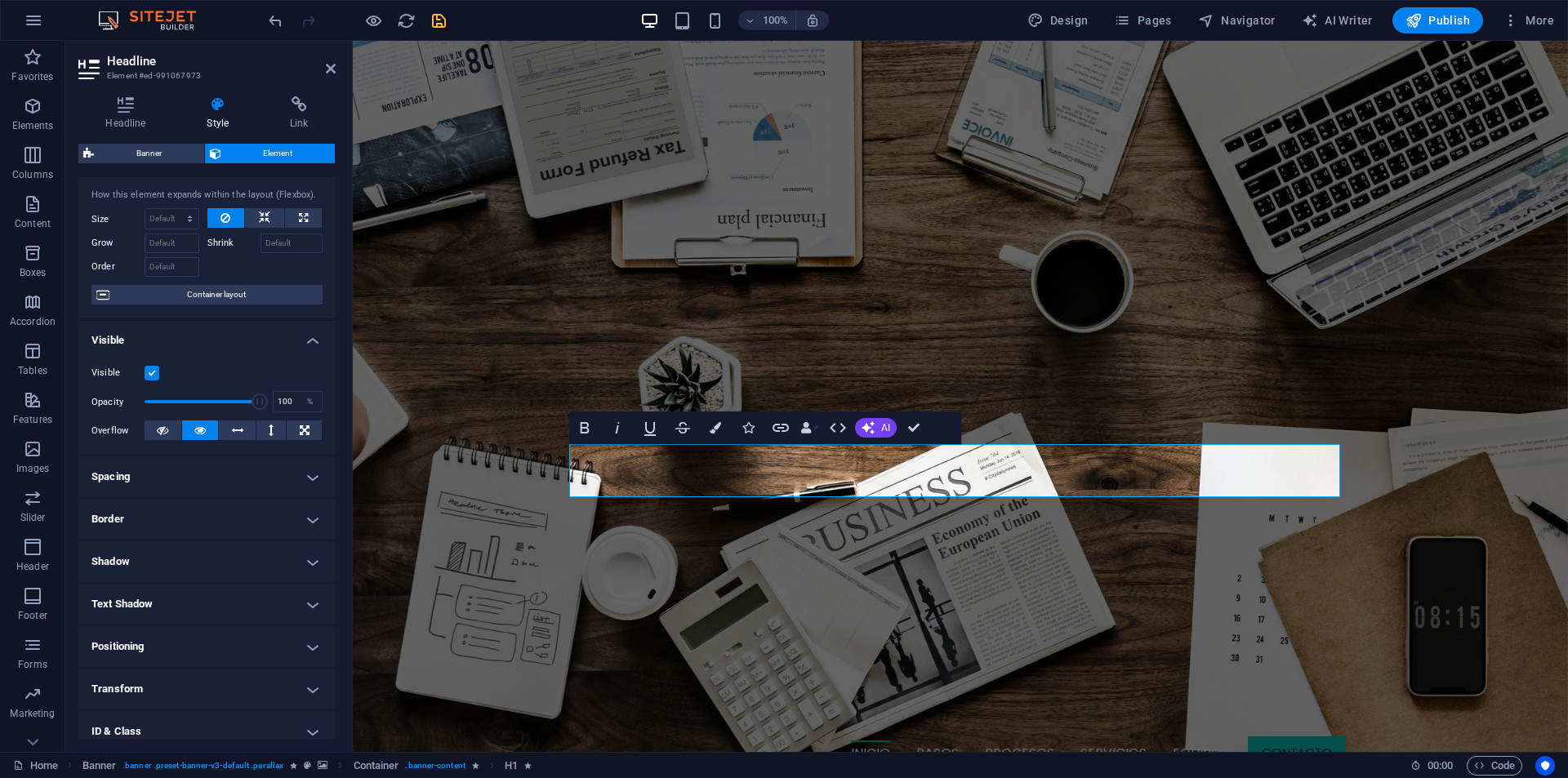
scroll to position [128, 0]
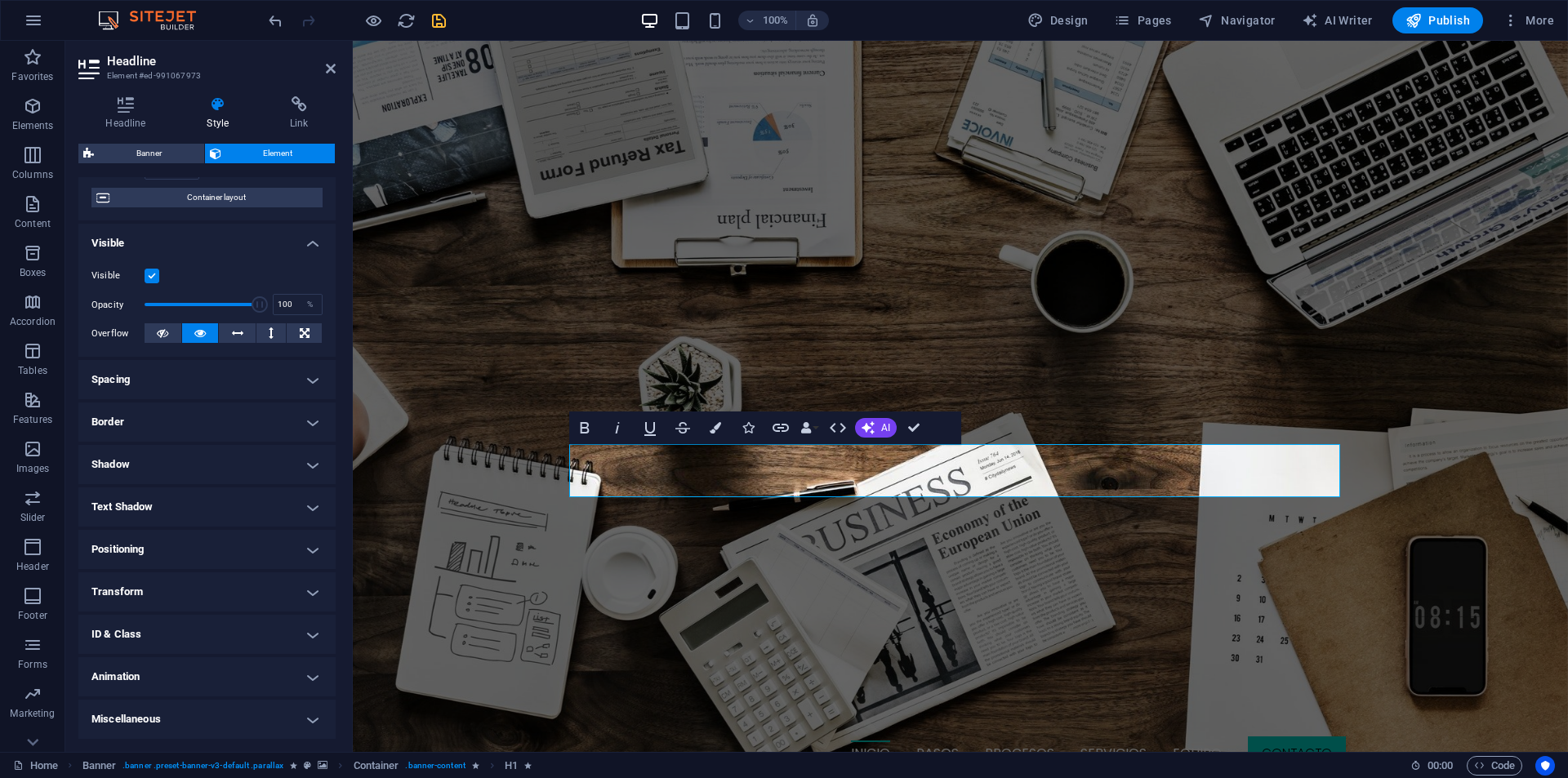
click at [119, 671] on h4 "Animation" at bounding box center [206, 677] width 257 height 39
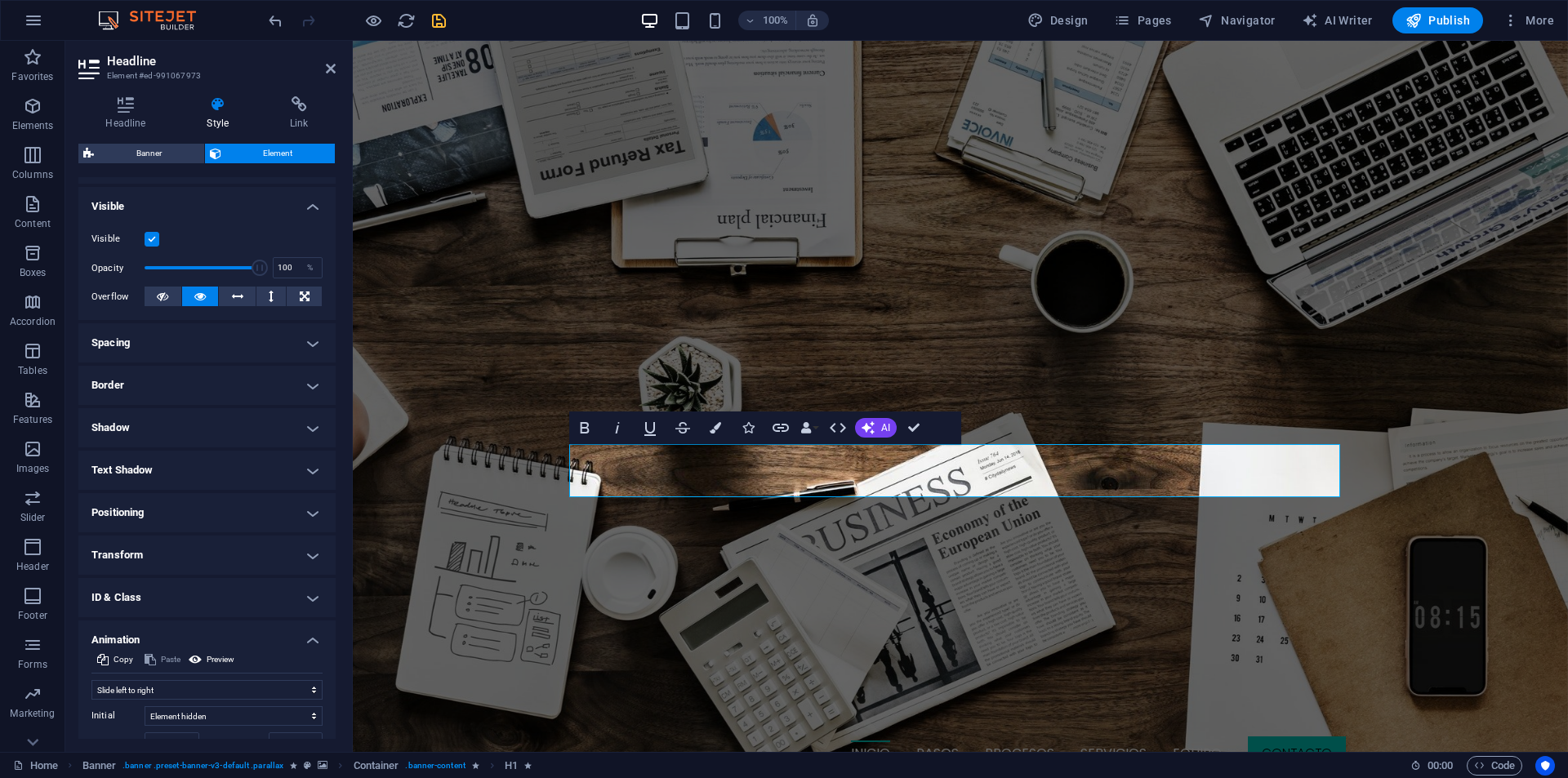
scroll to position [296, 0]
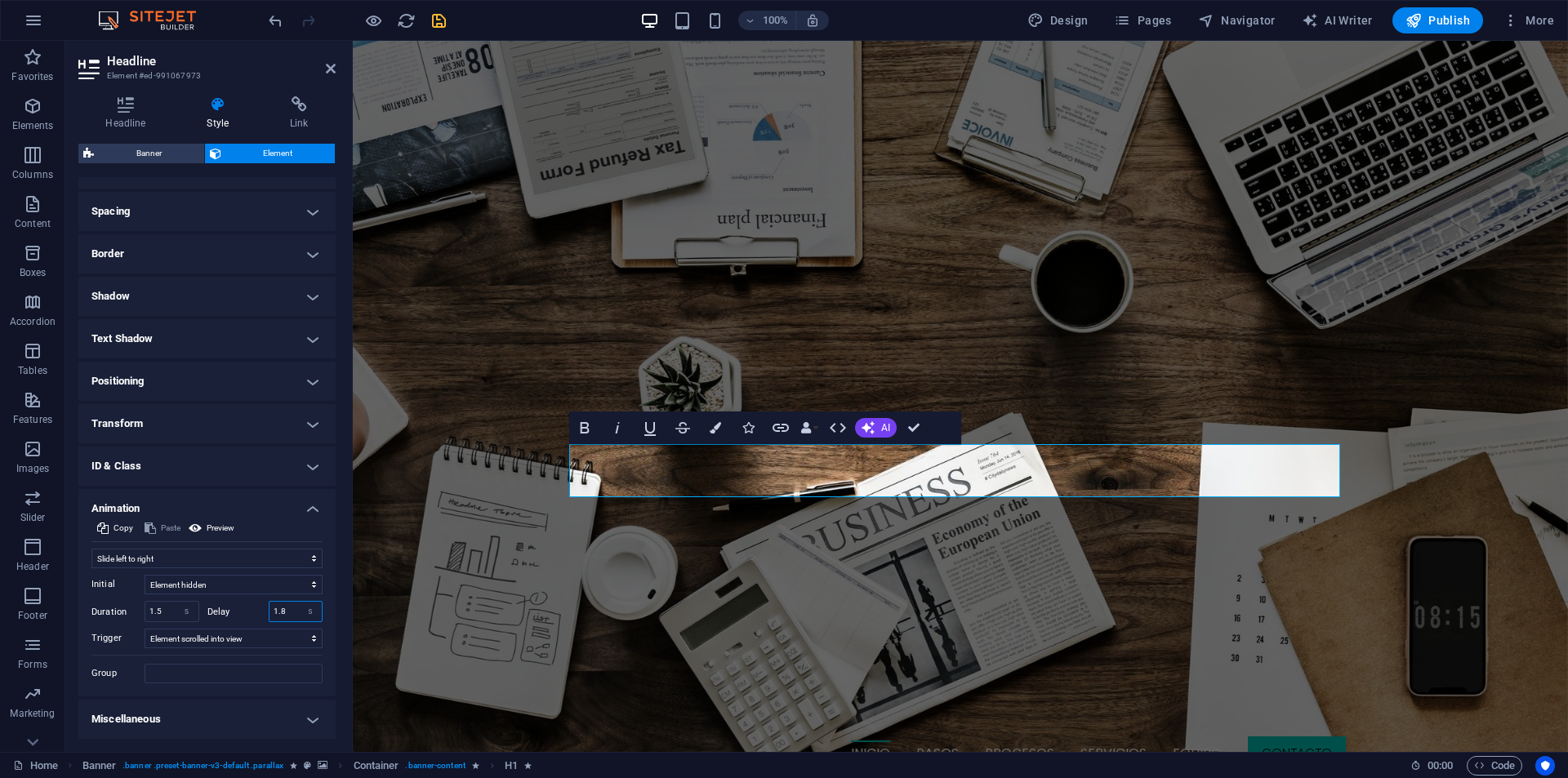
click at [288, 614] on input "1.8" at bounding box center [295, 611] width 53 height 19
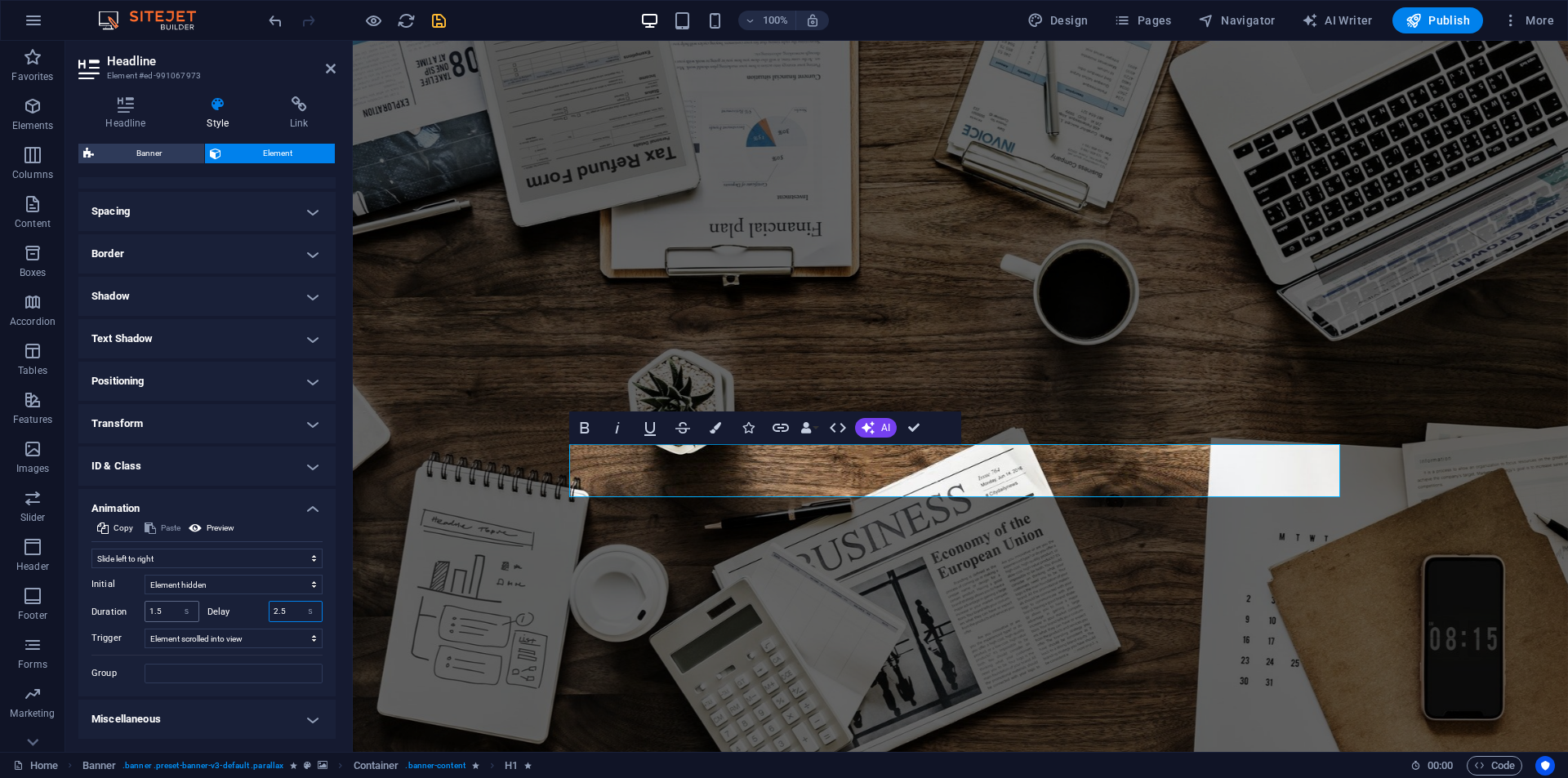
type input "2.5"
click at [162, 616] on input "1.5" at bounding box center [172, 611] width 53 height 19
type input "1.5"
click at [239, 556] on select "Don't animate Show / Hide Slide up/down Zoom in/out Slide left to right Slide r…" at bounding box center [207, 558] width 231 height 19
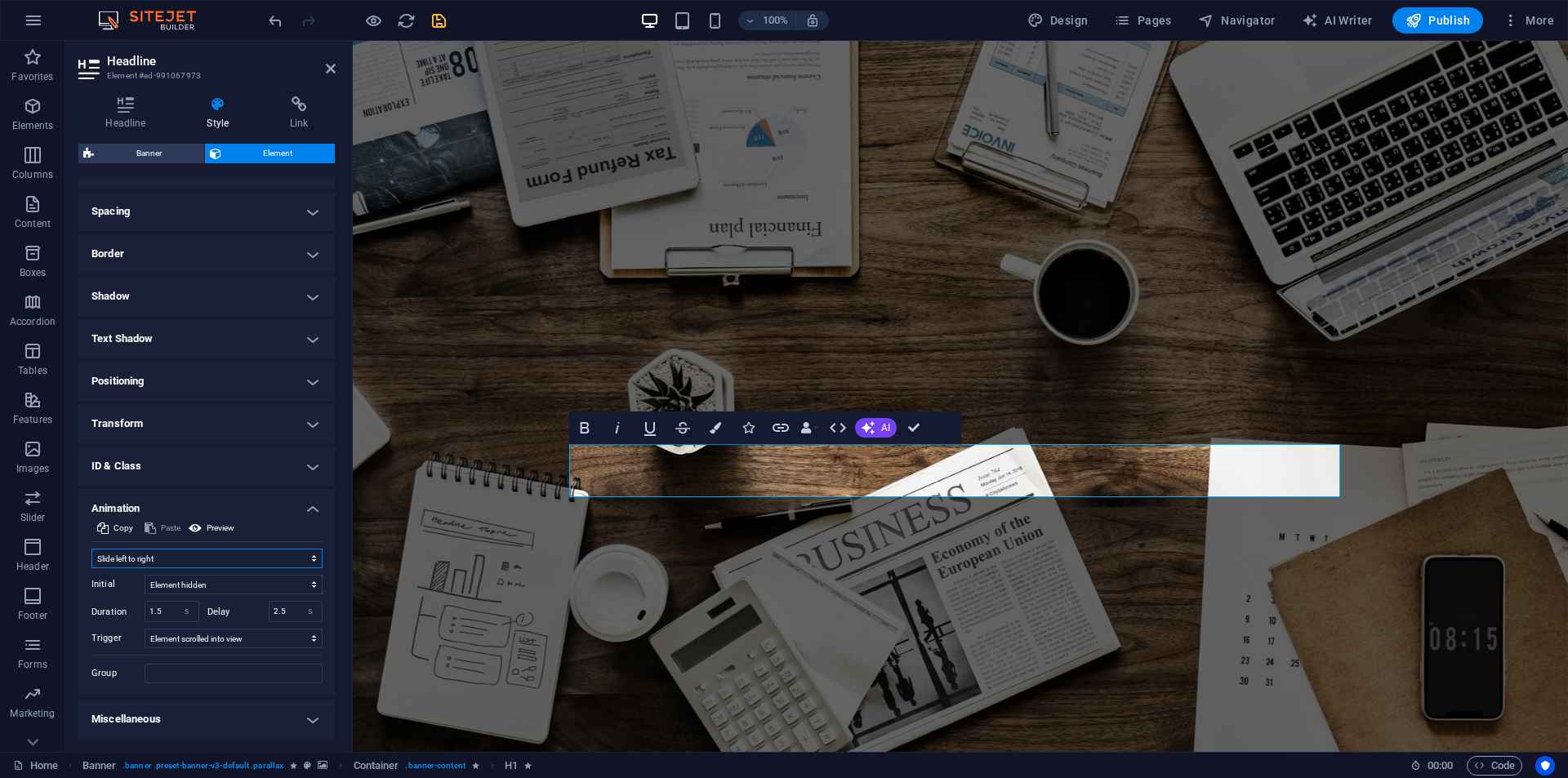
select select "move-right-to-left"
click at [92, 549] on select "Don't animate Show / Hide Slide up/down Zoom in/out Slide left to right Slide r…" at bounding box center [207, 558] width 231 height 19
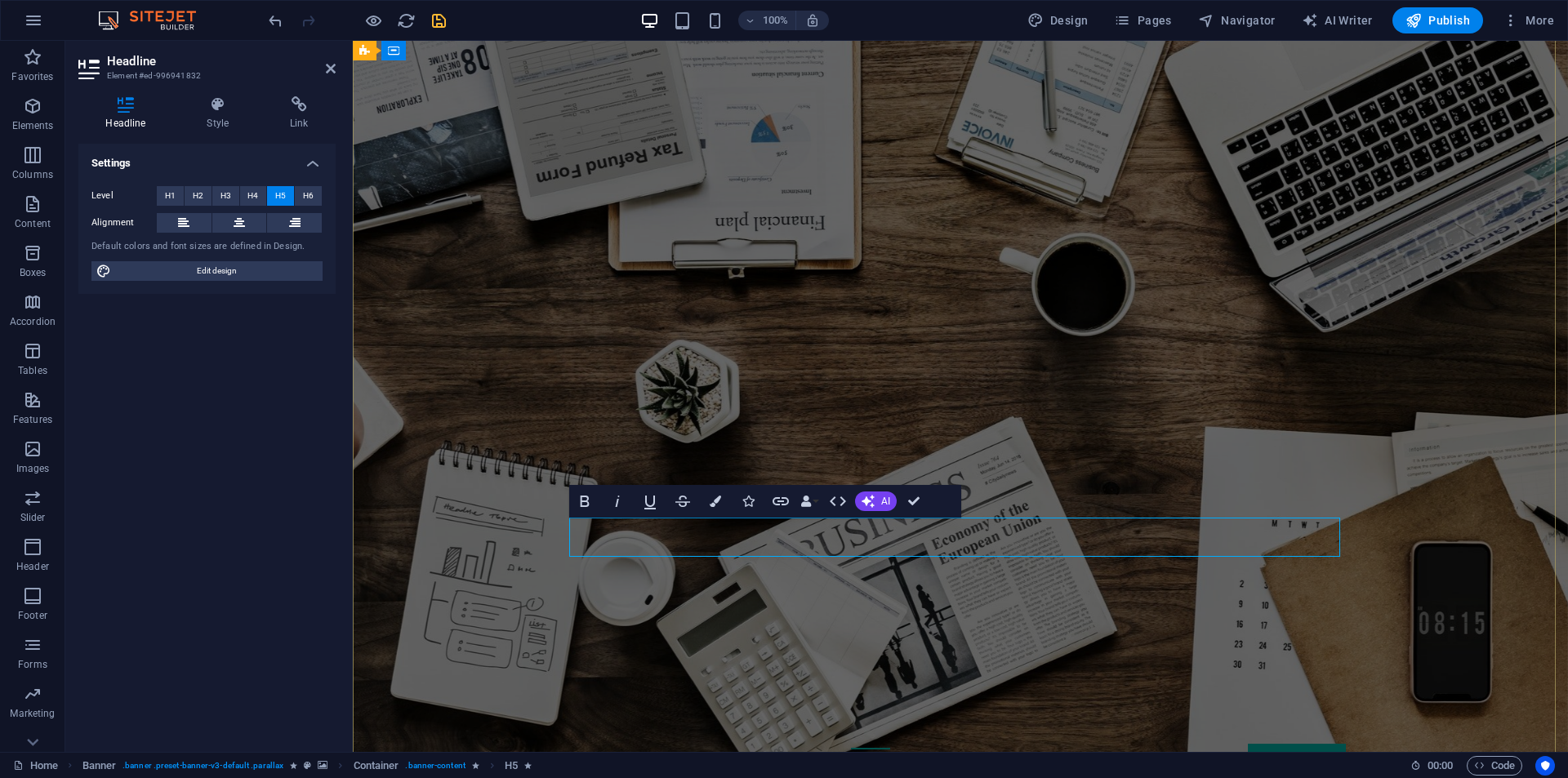
select select "fade"
select select "s"
select select "scroll"
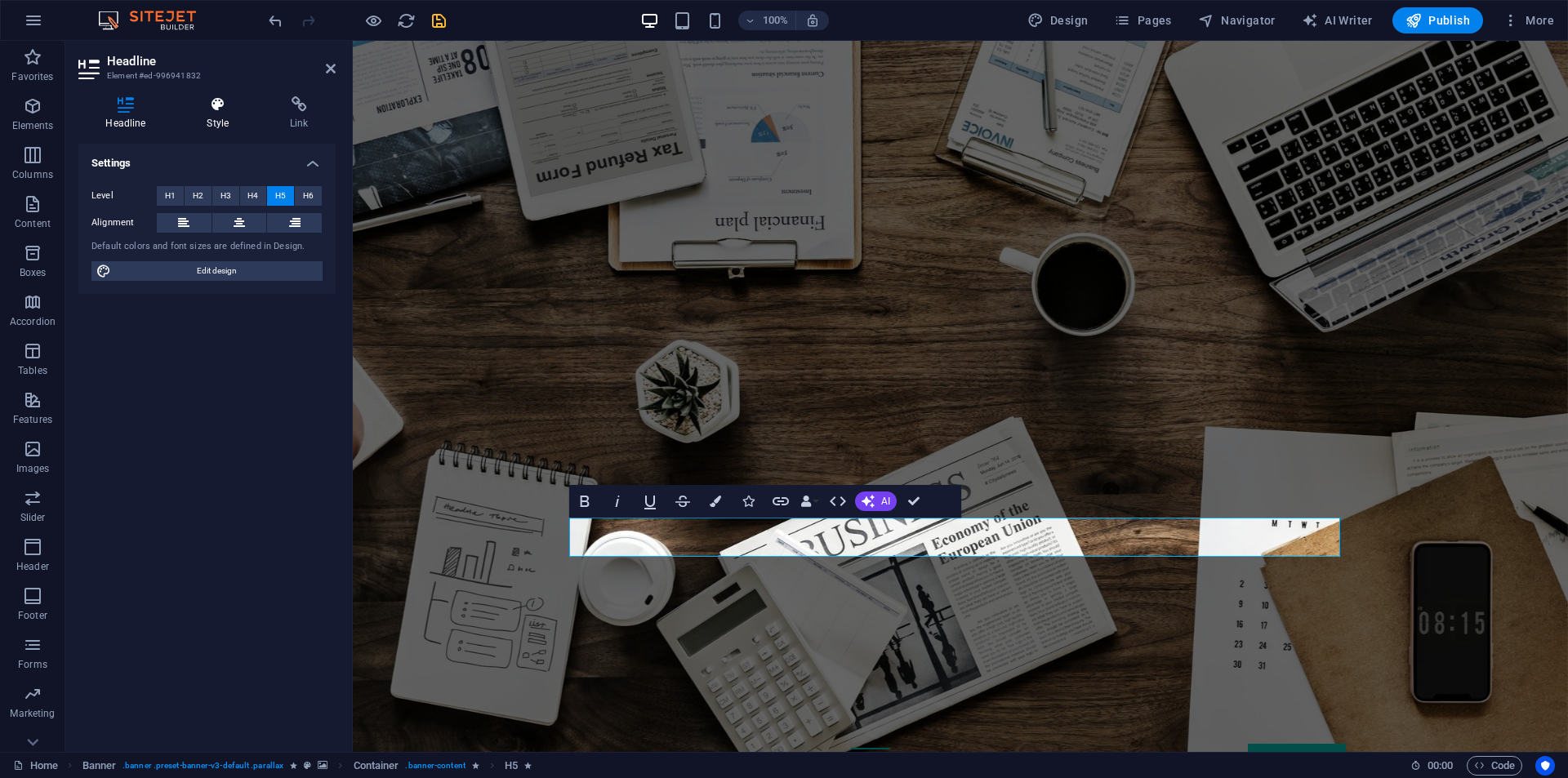
click at [231, 105] on icon at bounding box center [218, 105] width 77 height 17
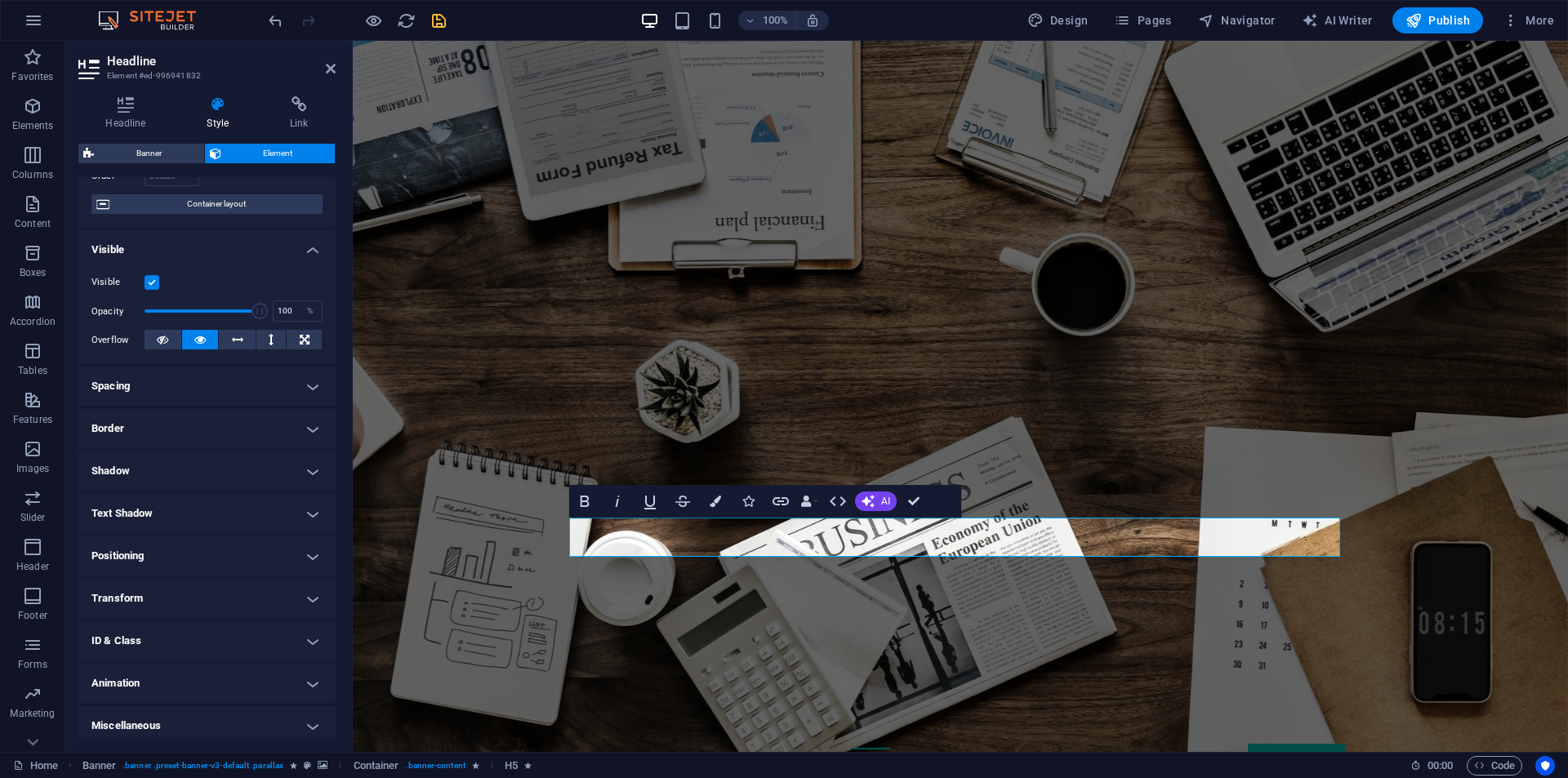
scroll to position [128, 0]
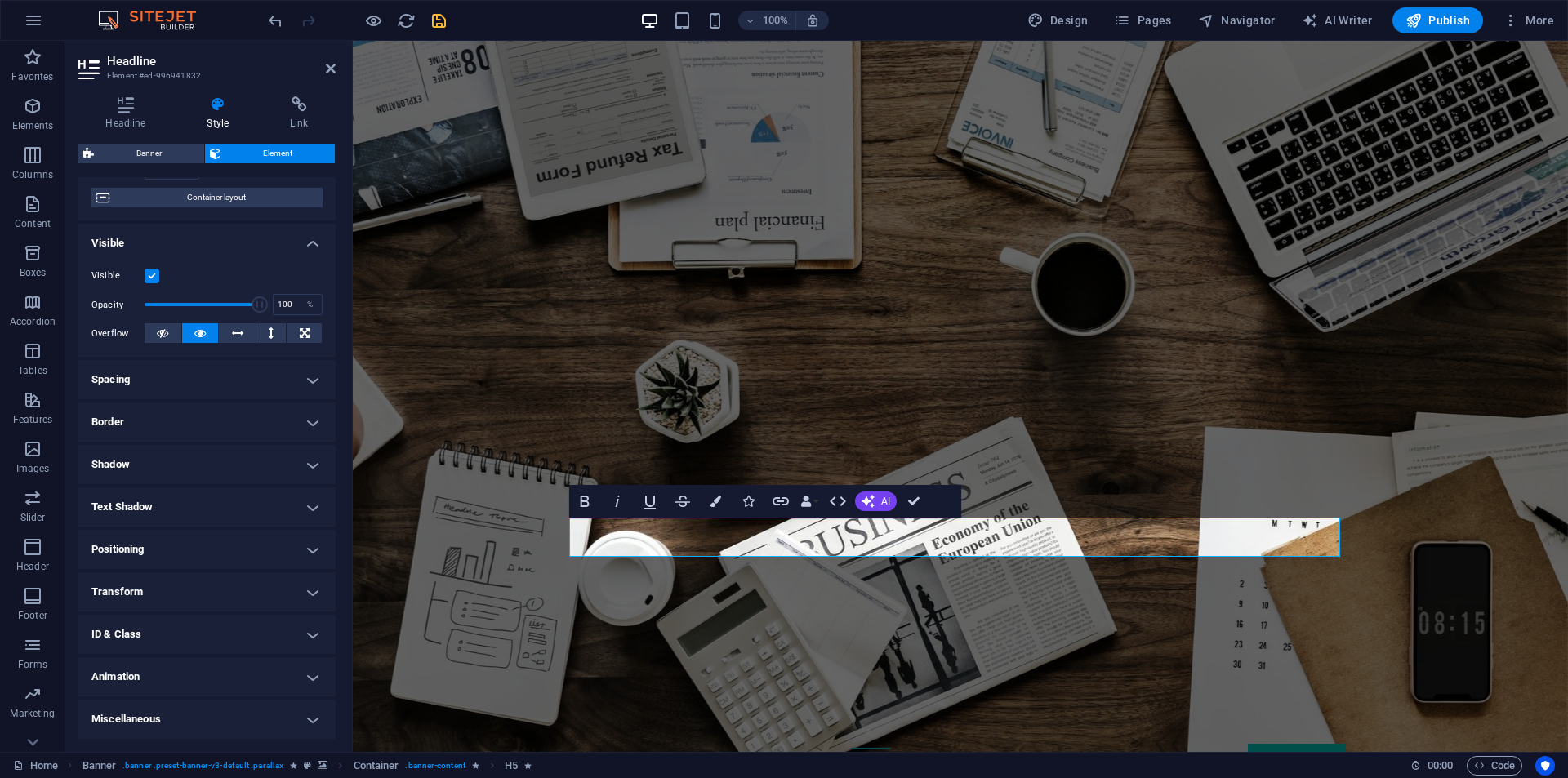
click at [151, 679] on h4 "Animation" at bounding box center [206, 677] width 257 height 39
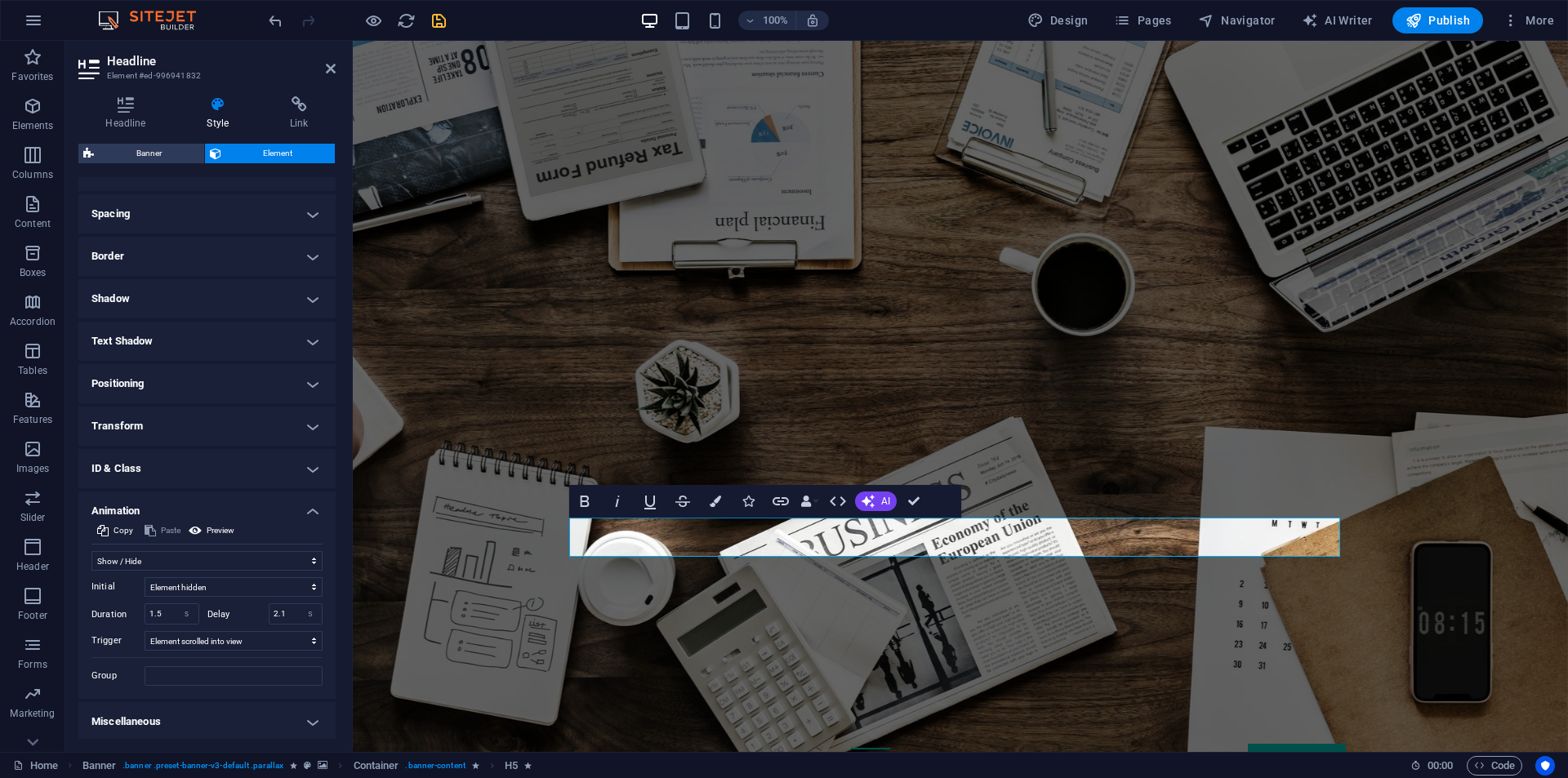
scroll to position [296, 0]
click at [284, 612] on input "2.1" at bounding box center [295, 611] width 53 height 19
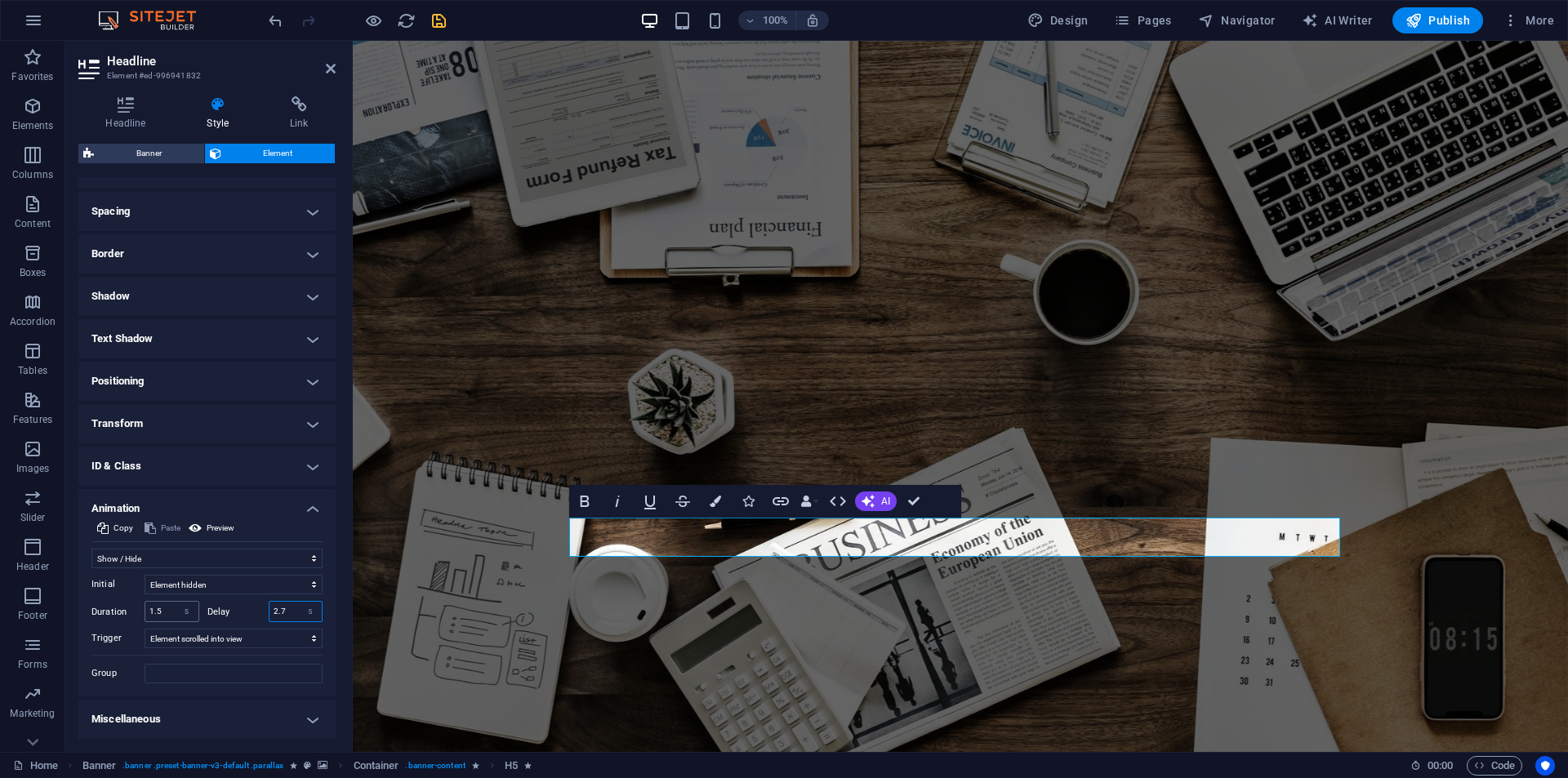
type input "2.7"
click at [162, 616] on input "1.5" at bounding box center [172, 611] width 53 height 19
type input "1"
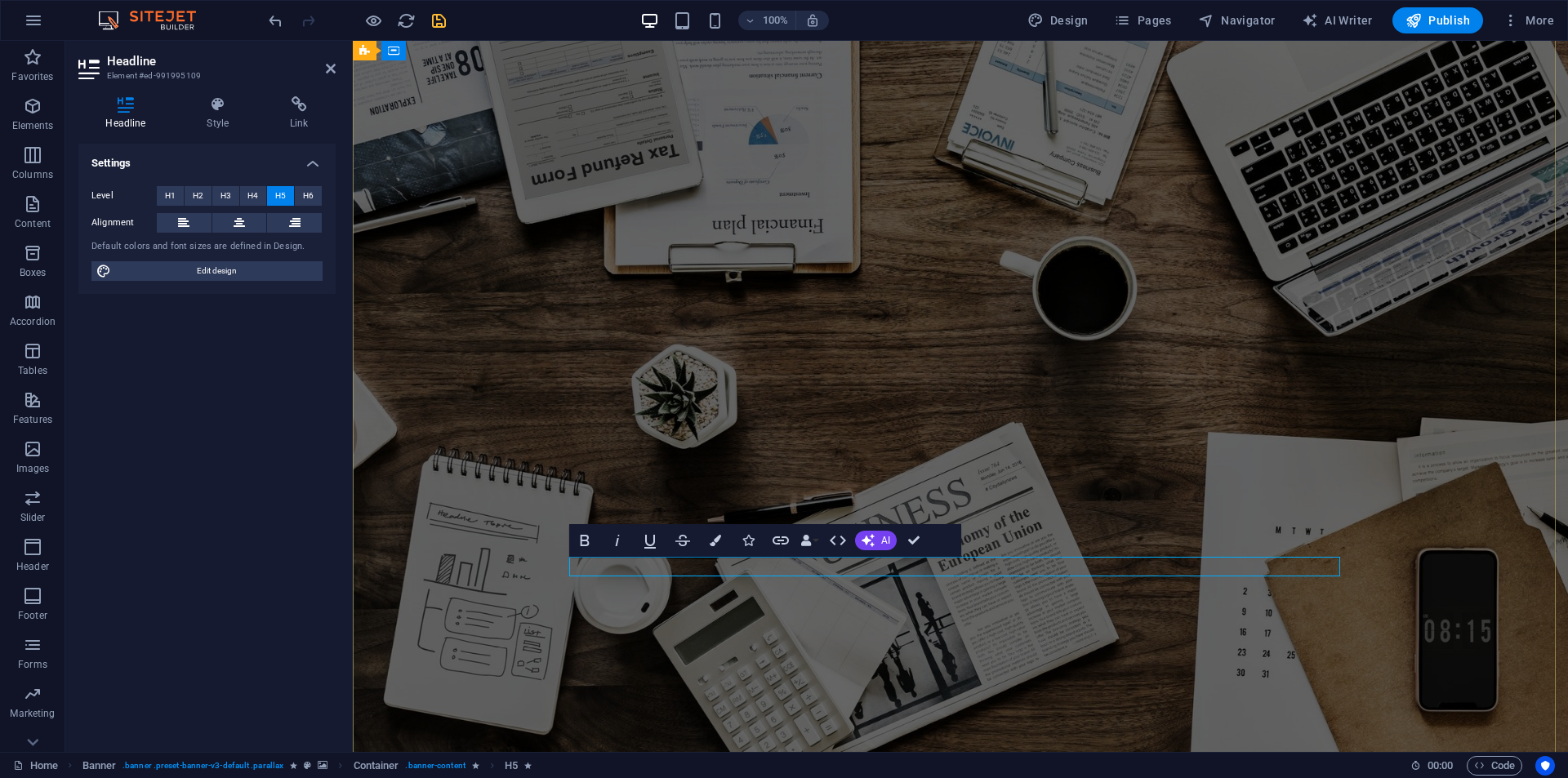
select select "fade"
select select "s"
select select "scroll"
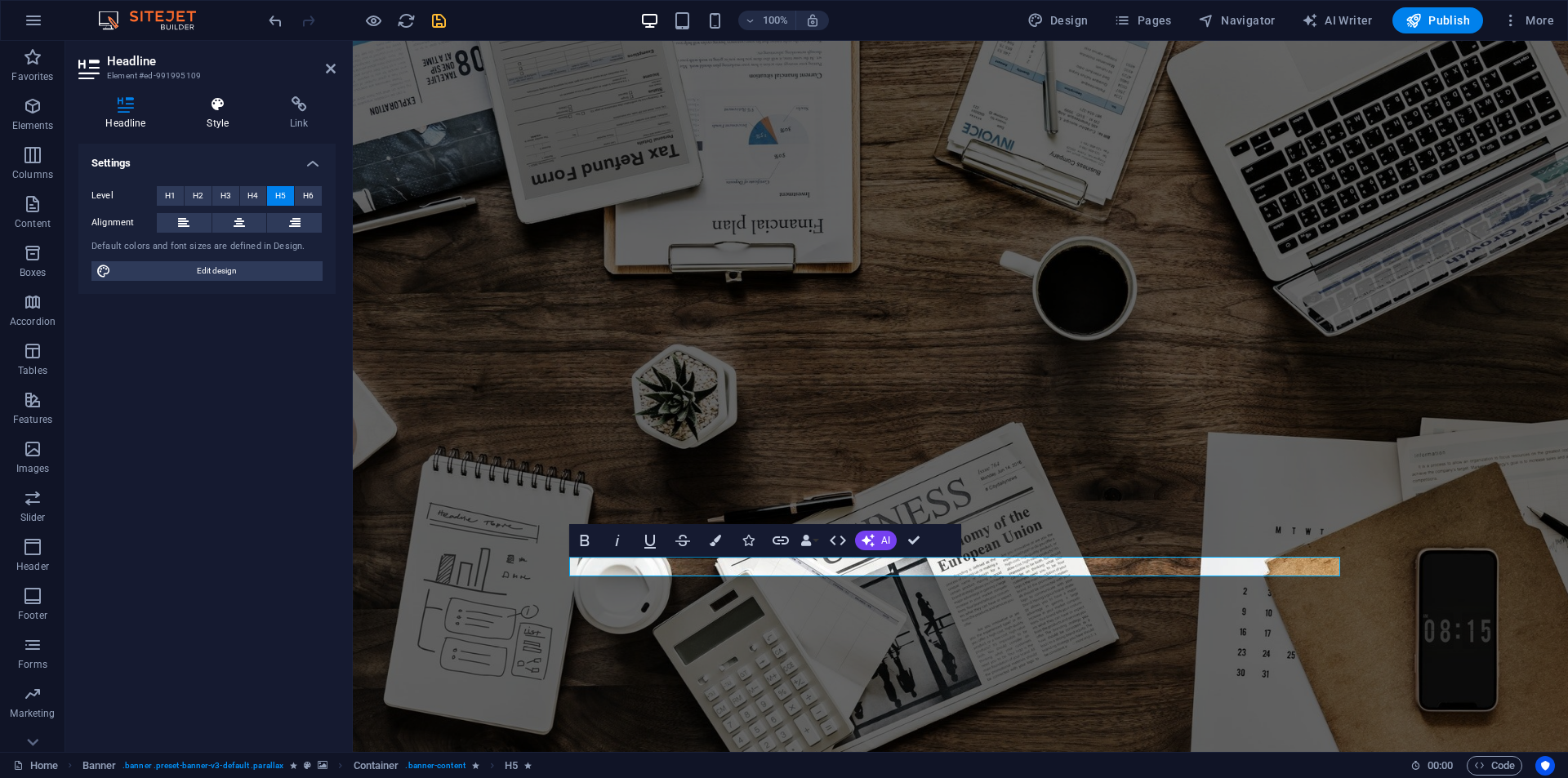
click at [210, 97] on icon at bounding box center [218, 105] width 77 height 17
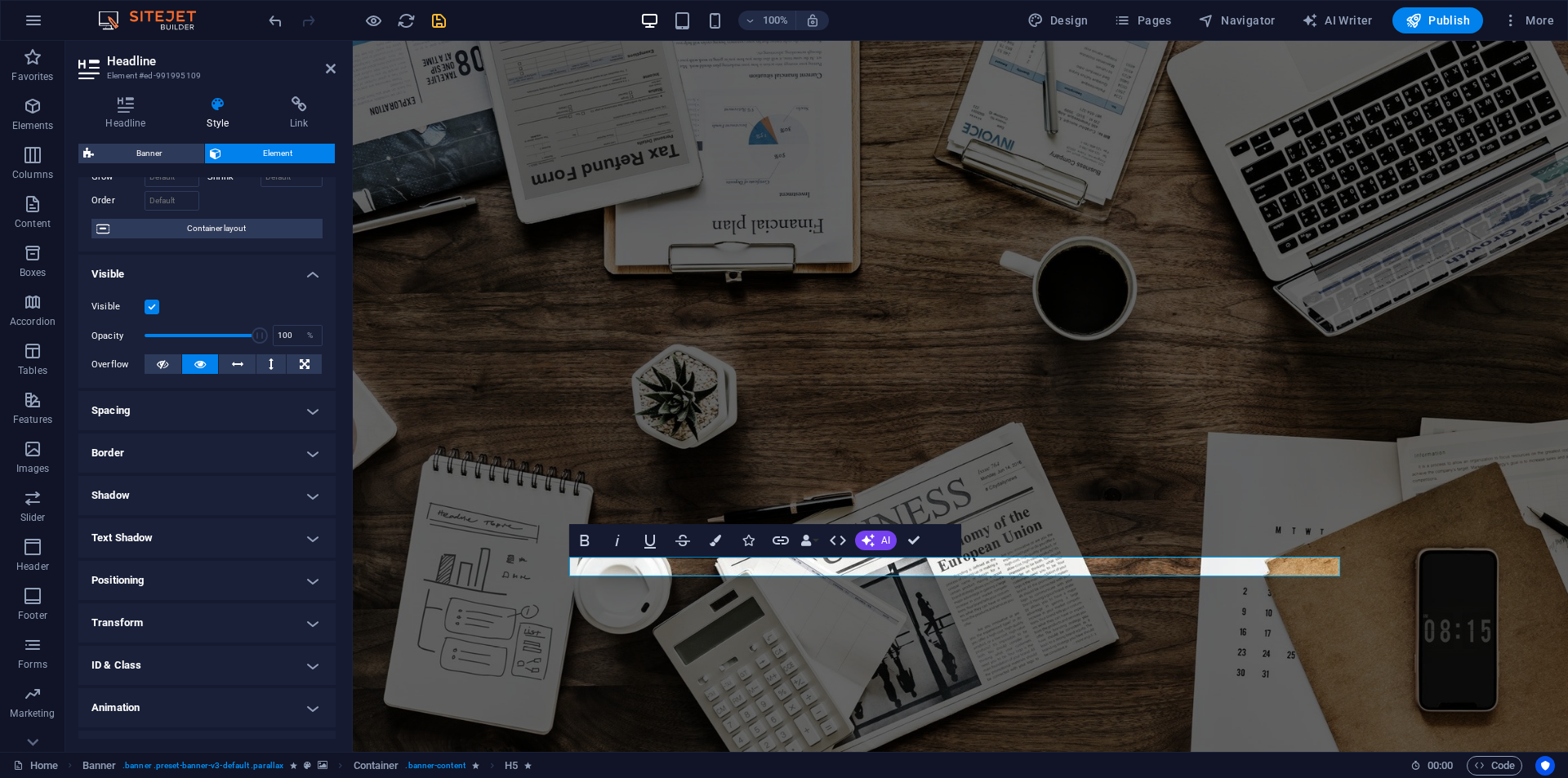
scroll to position [128, 0]
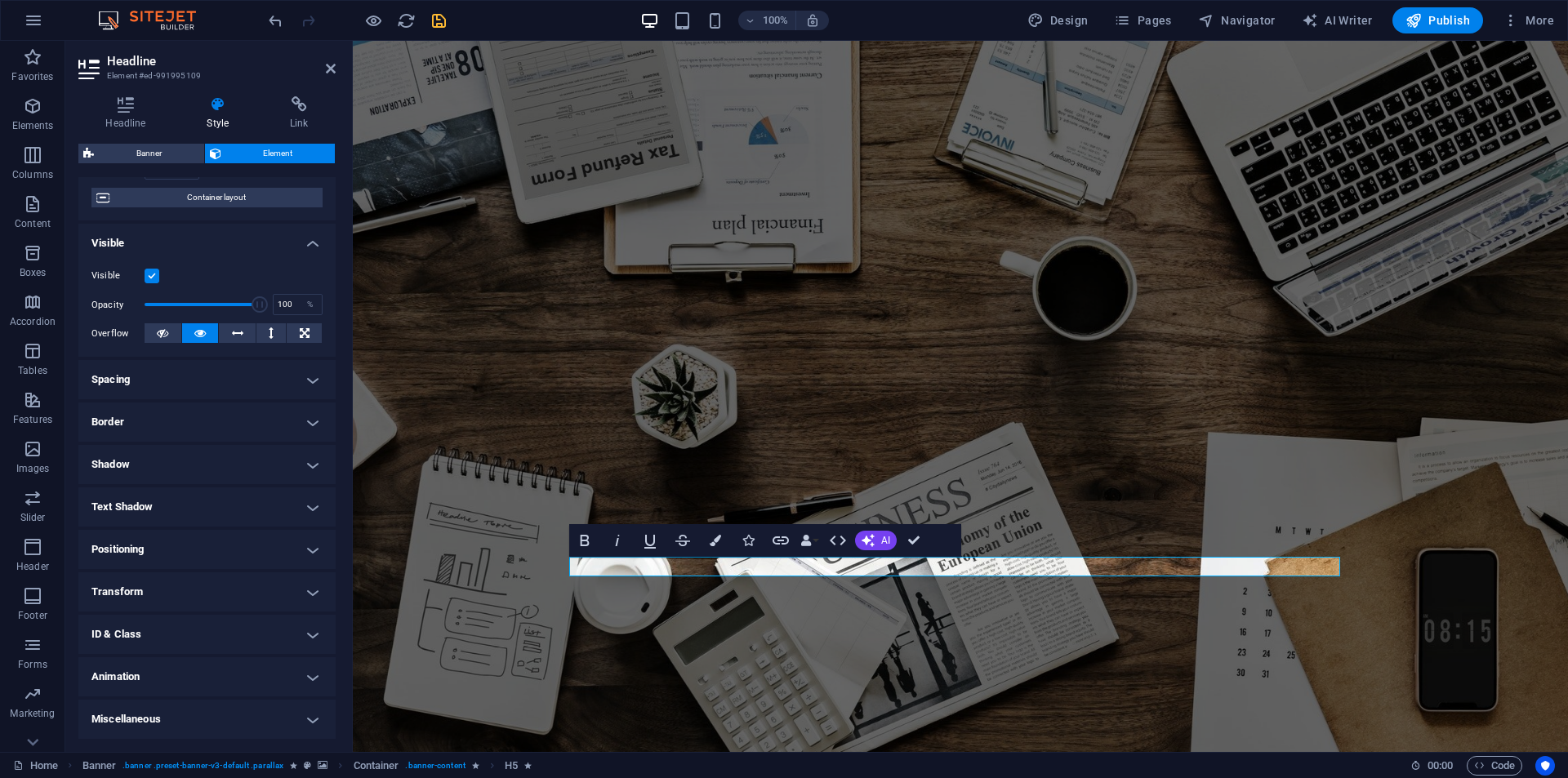
click at [139, 675] on h4 "Animation" at bounding box center [206, 677] width 257 height 39
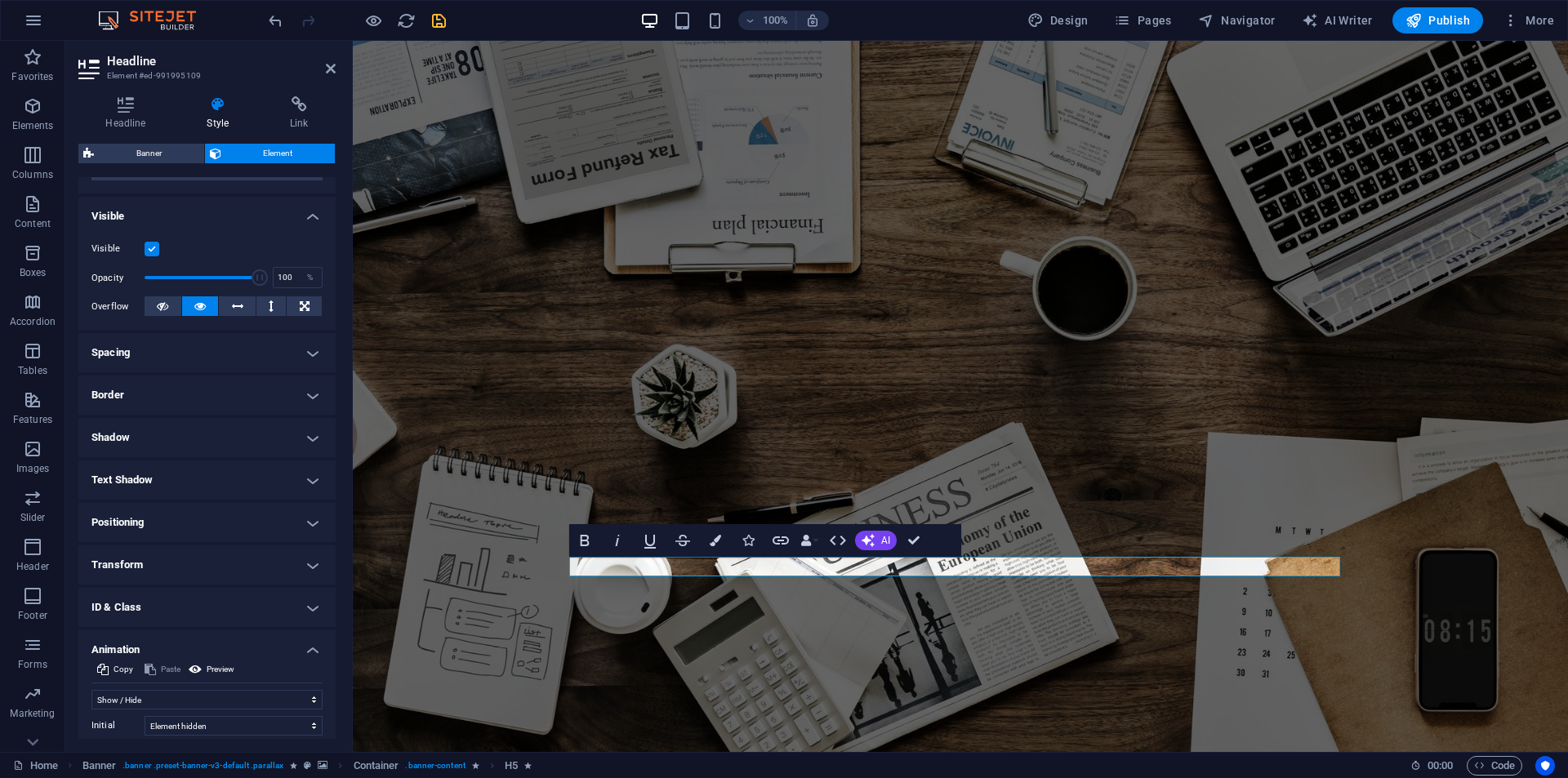
scroll to position [296, 0]
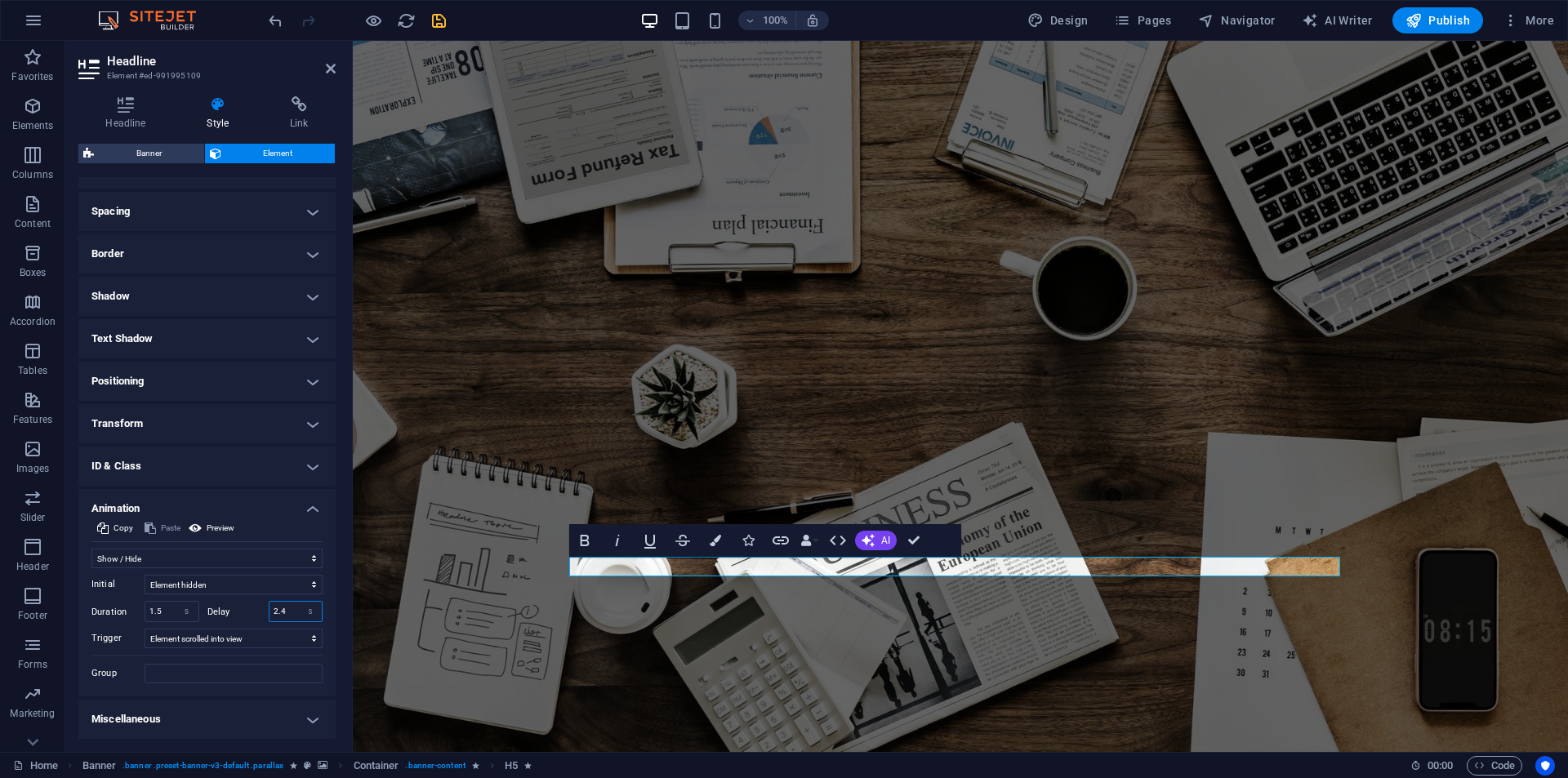
click at [293, 609] on input "2.4" at bounding box center [295, 611] width 53 height 19
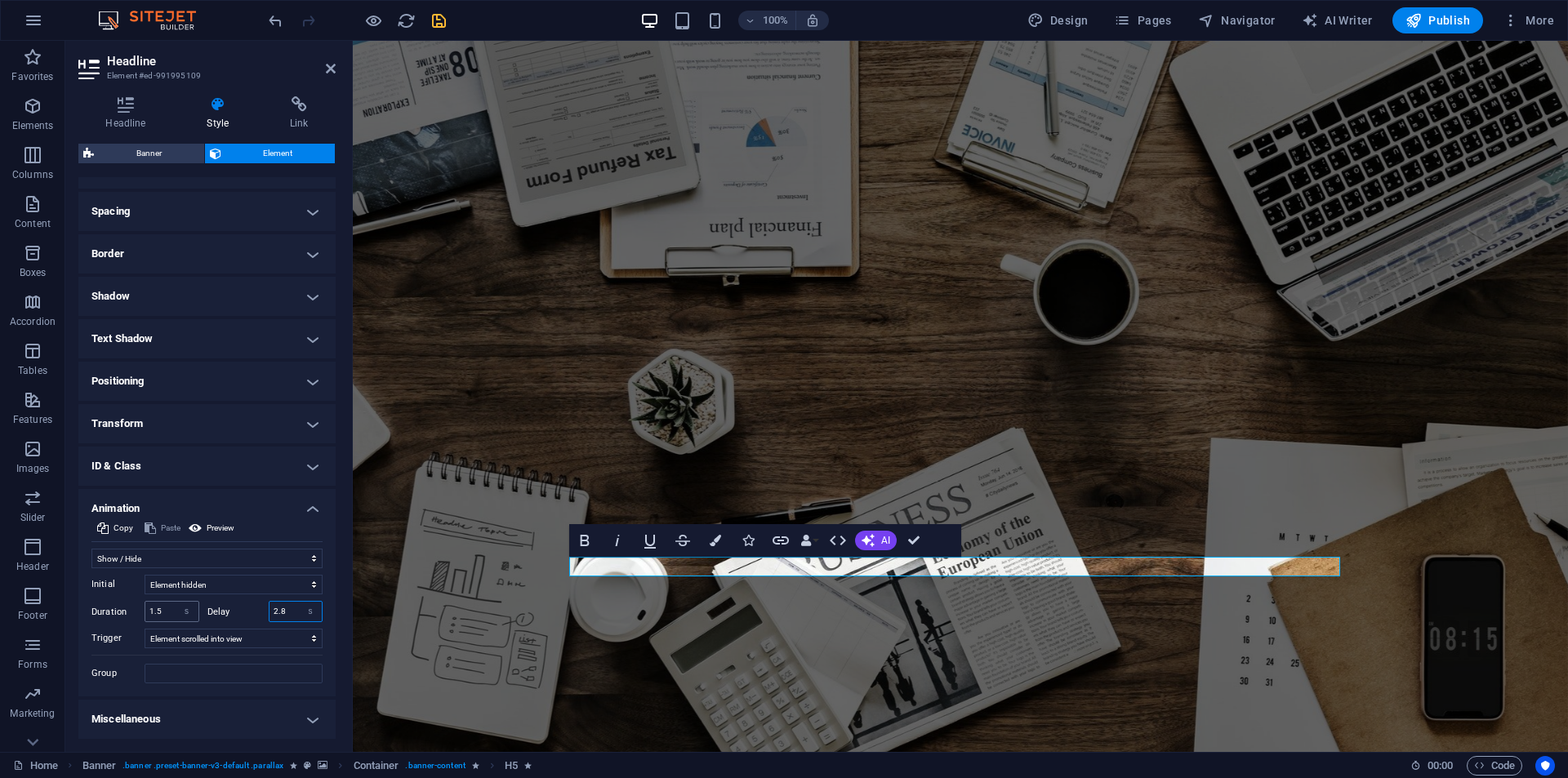
type input "2.8"
click at [160, 614] on input "1.5" at bounding box center [172, 611] width 53 height 19
click at [157, 616] on input "1.5" at bounding box center [172, 611] width 53 height 19
type input "1"
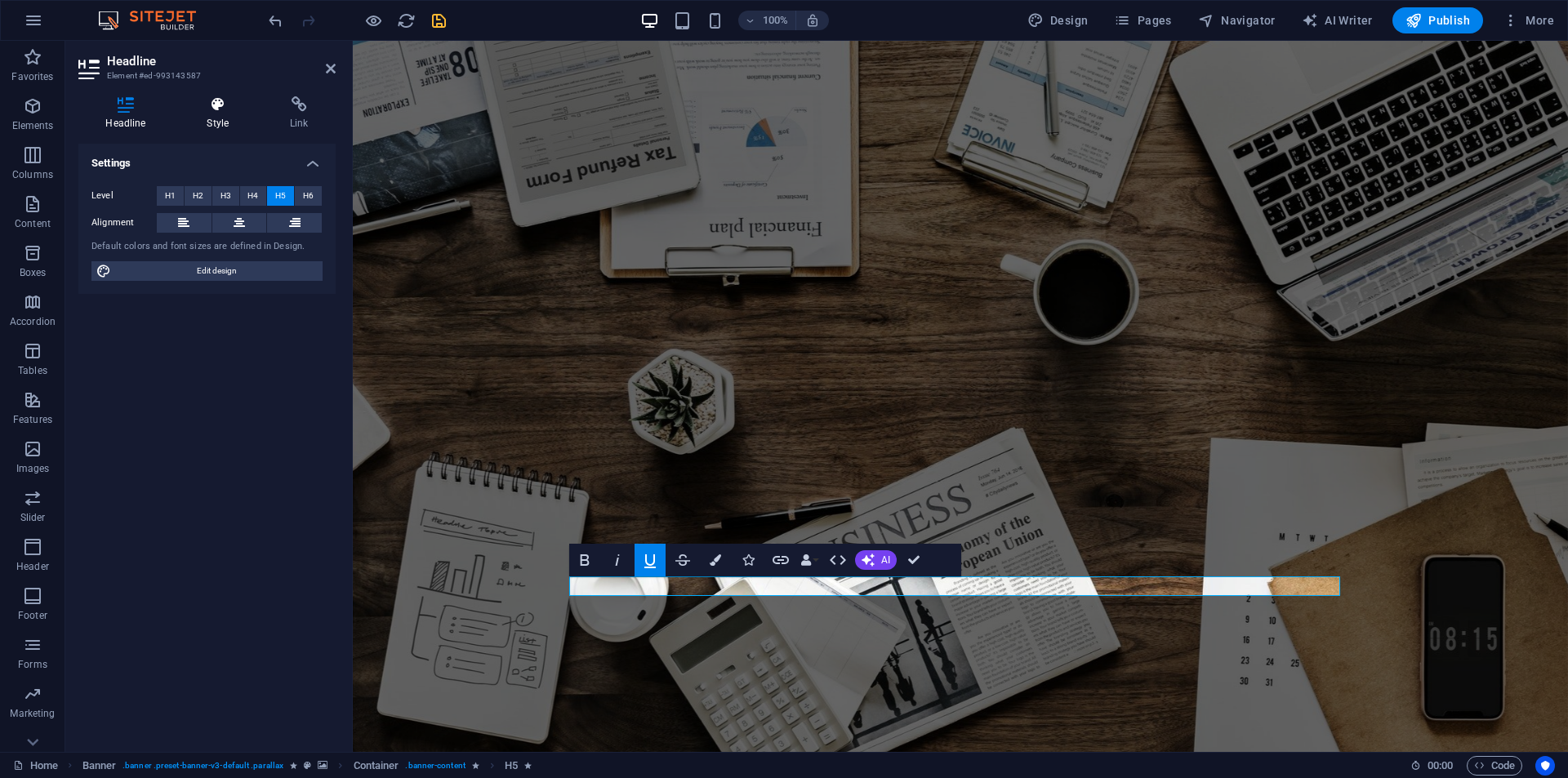
click at [223, 113] on h4 "Style" at bounding box center [222, 113] width 84 height 34
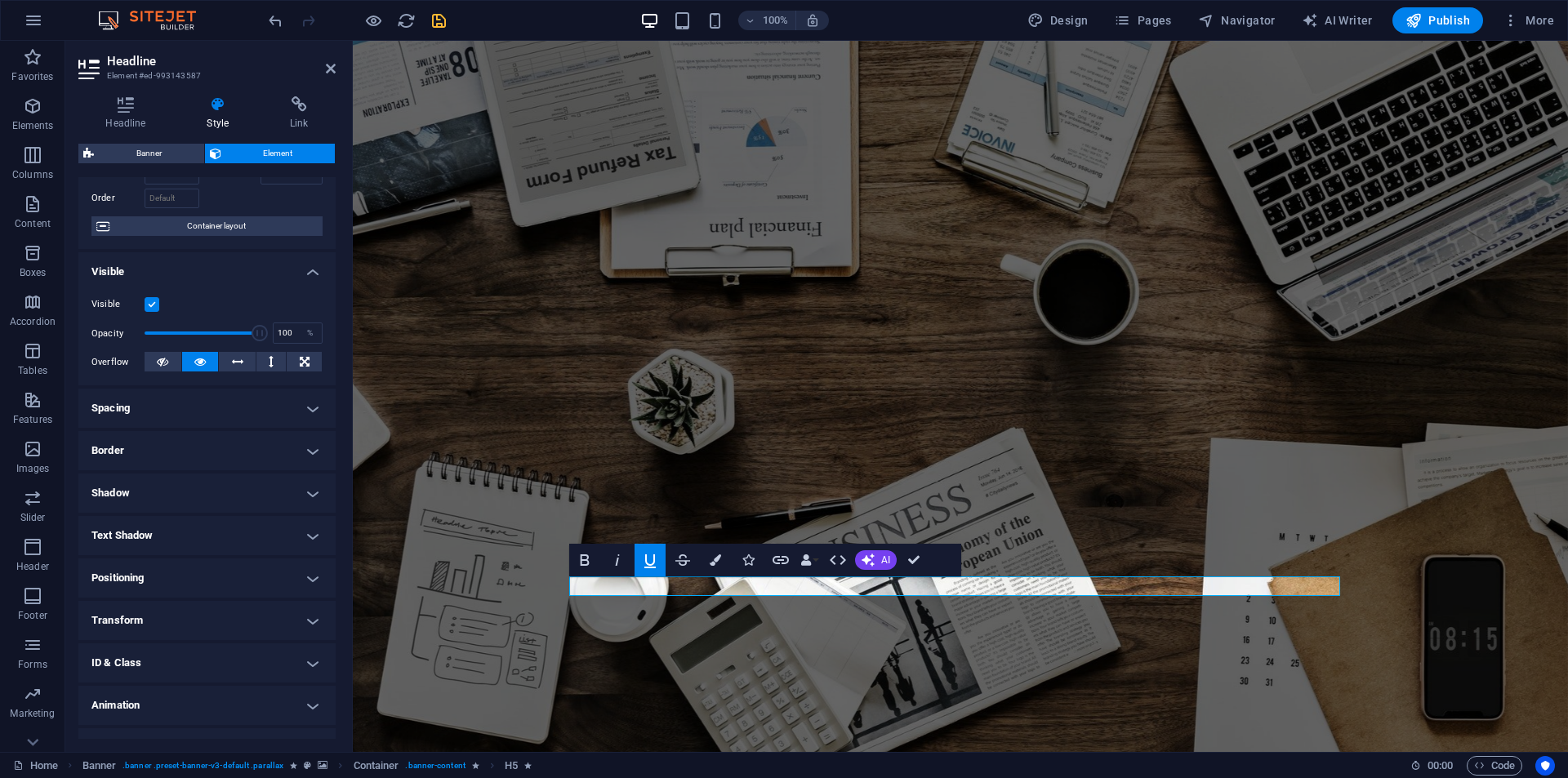
scroll to position [128, 0]
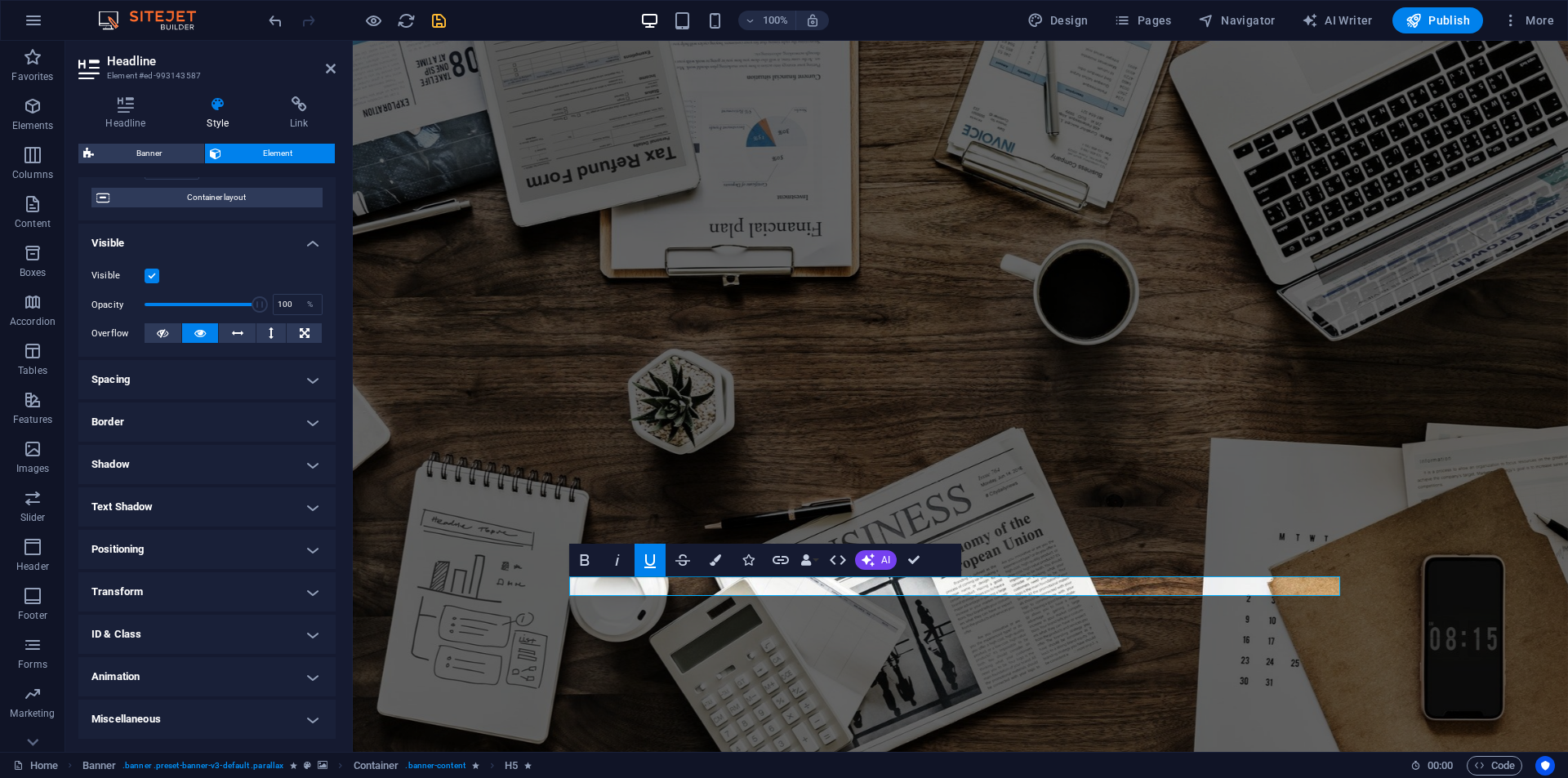
click at [206, 683] on h4 "Animation" at bounding box center [206, 677] width 257 height 39
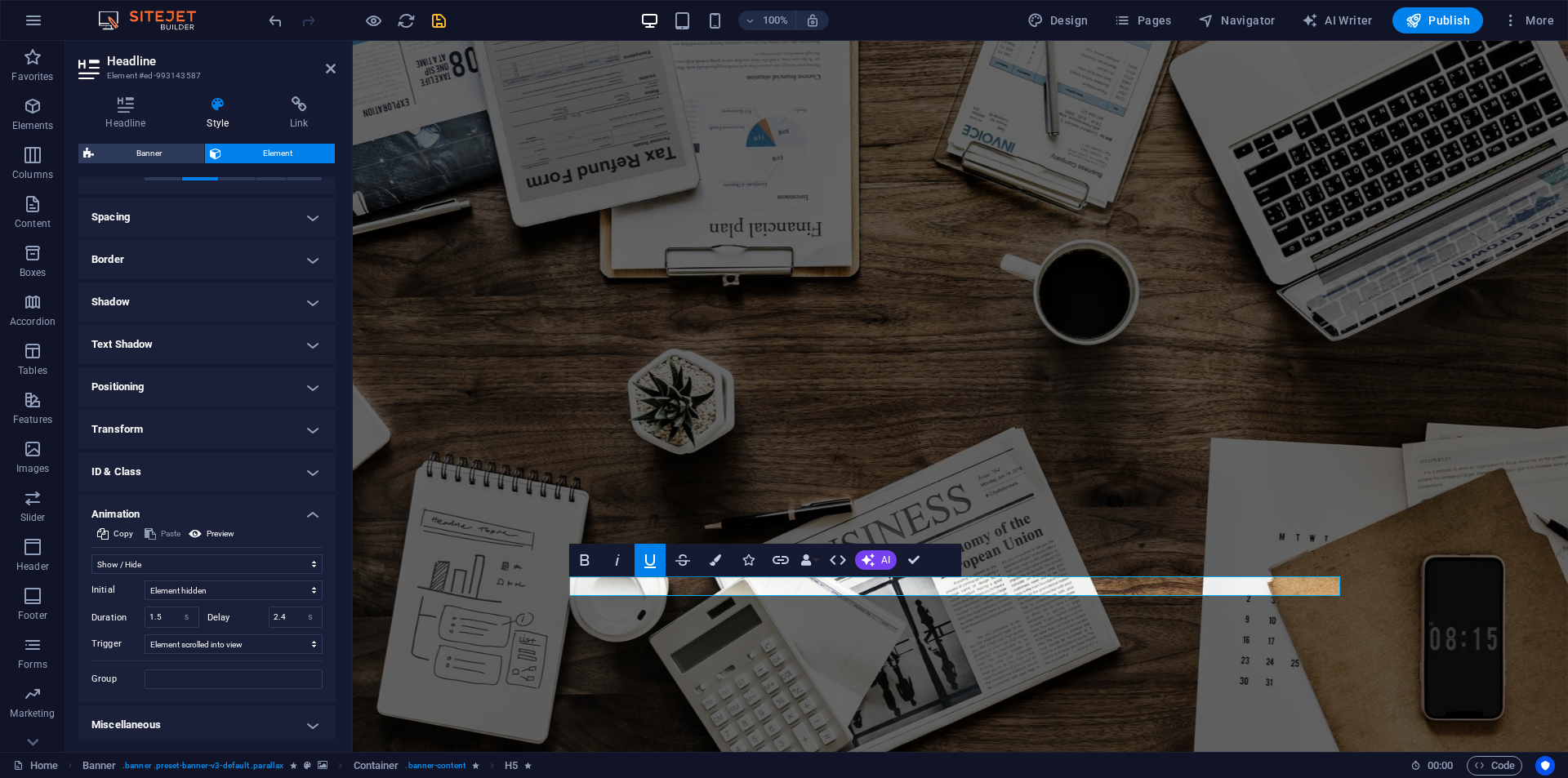
scroll to position [296, 0]
click at [282, 608] on input "2.4" at bounding box center [295, 611] width 53 height 19
type input "2.9"
click at [160, 606] on input "1.5" at bounding box center [172, 611] width 53 height 19
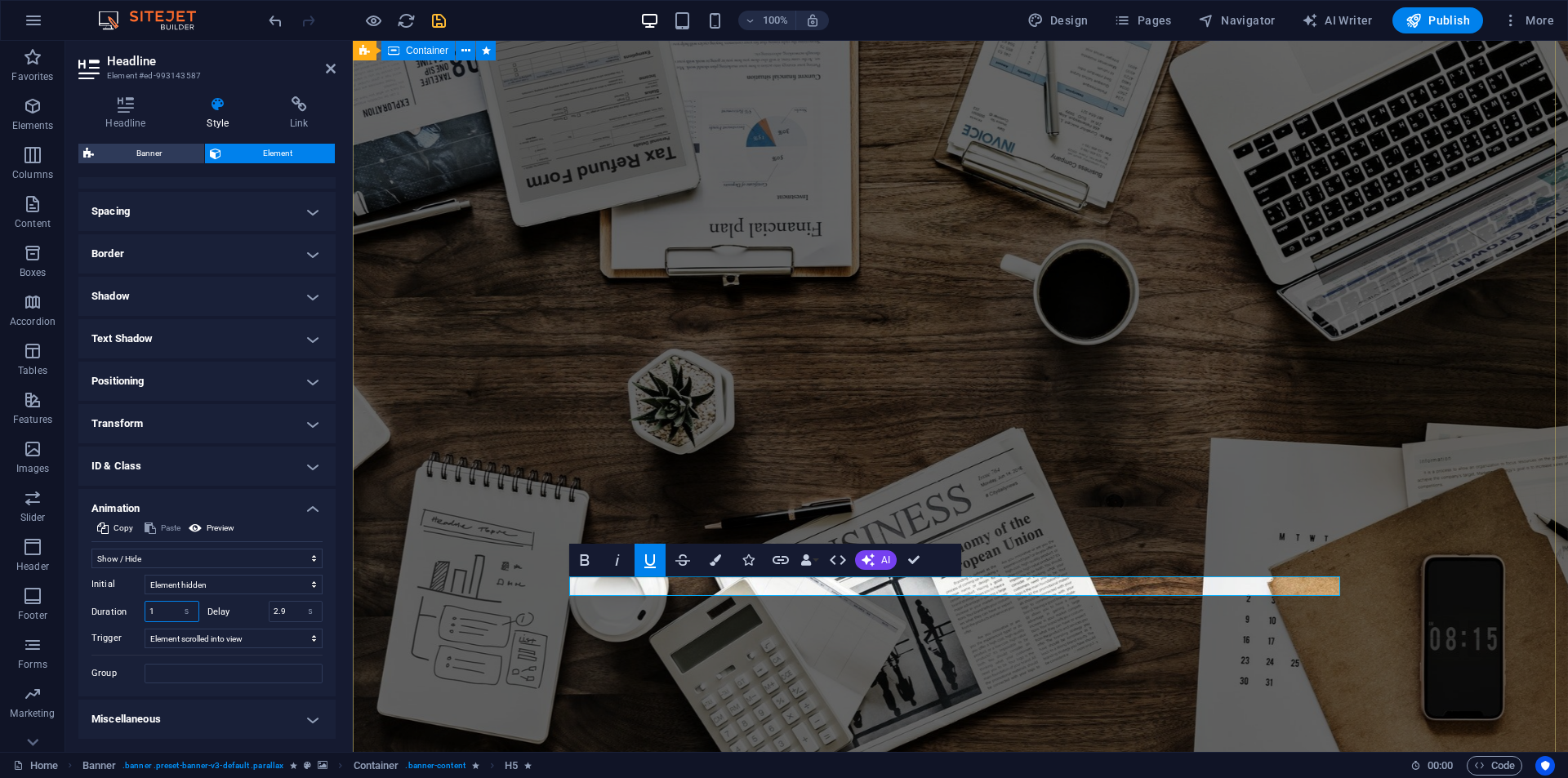
type input "1"
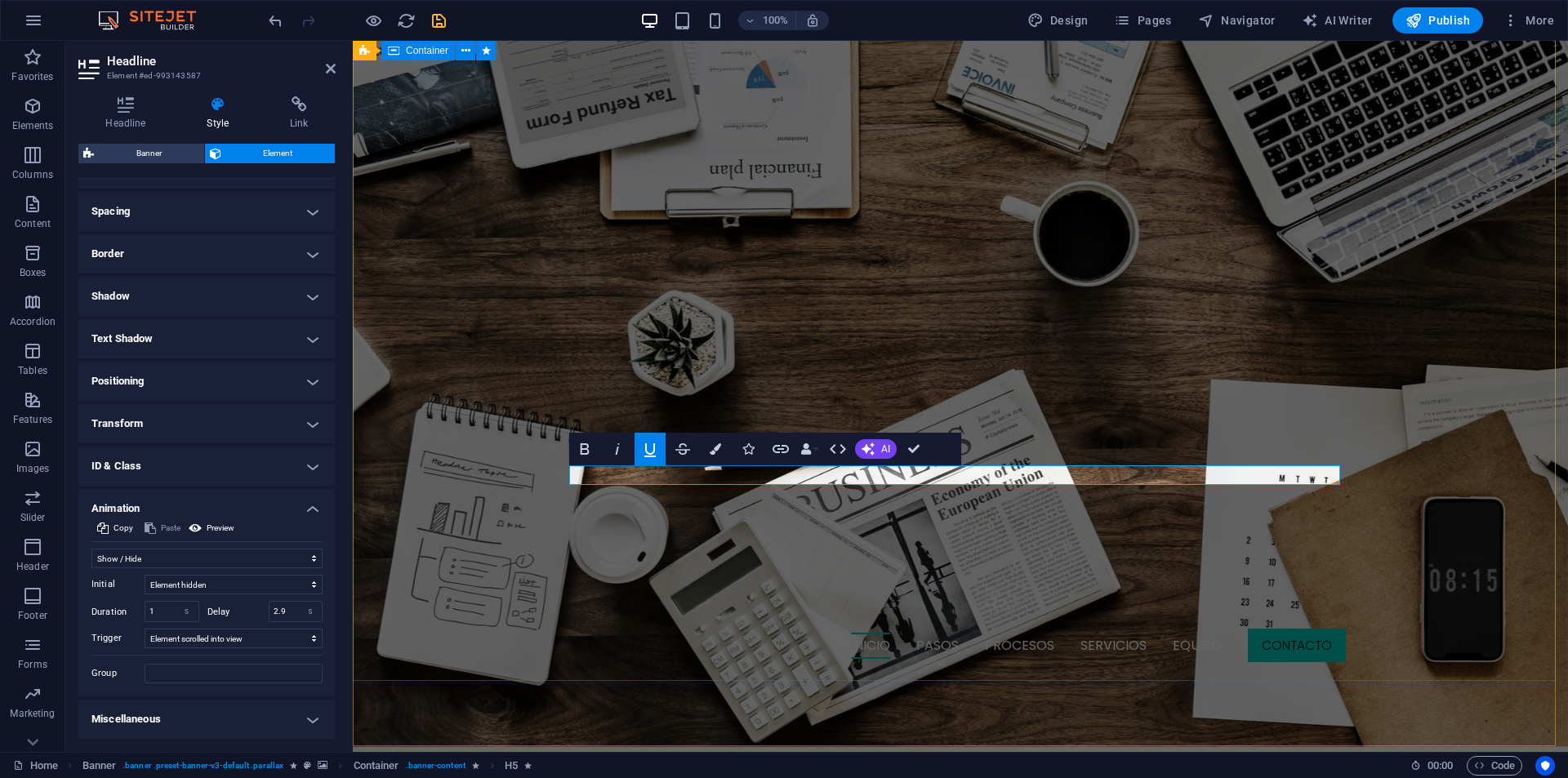
scroll to position [327, 0]
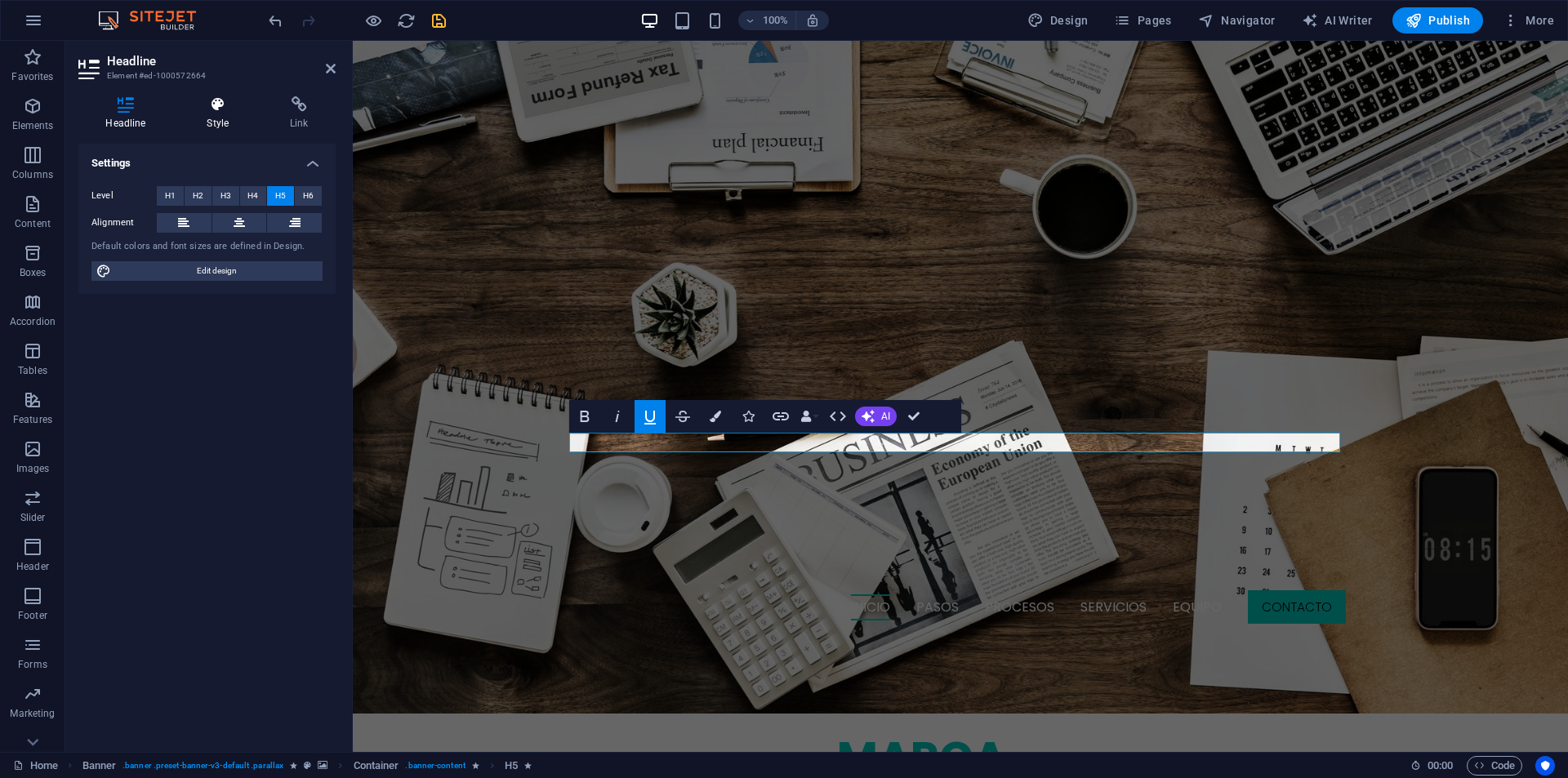
click at [214, 112] on icon at bounding box center [218, 105] width 77 height 17
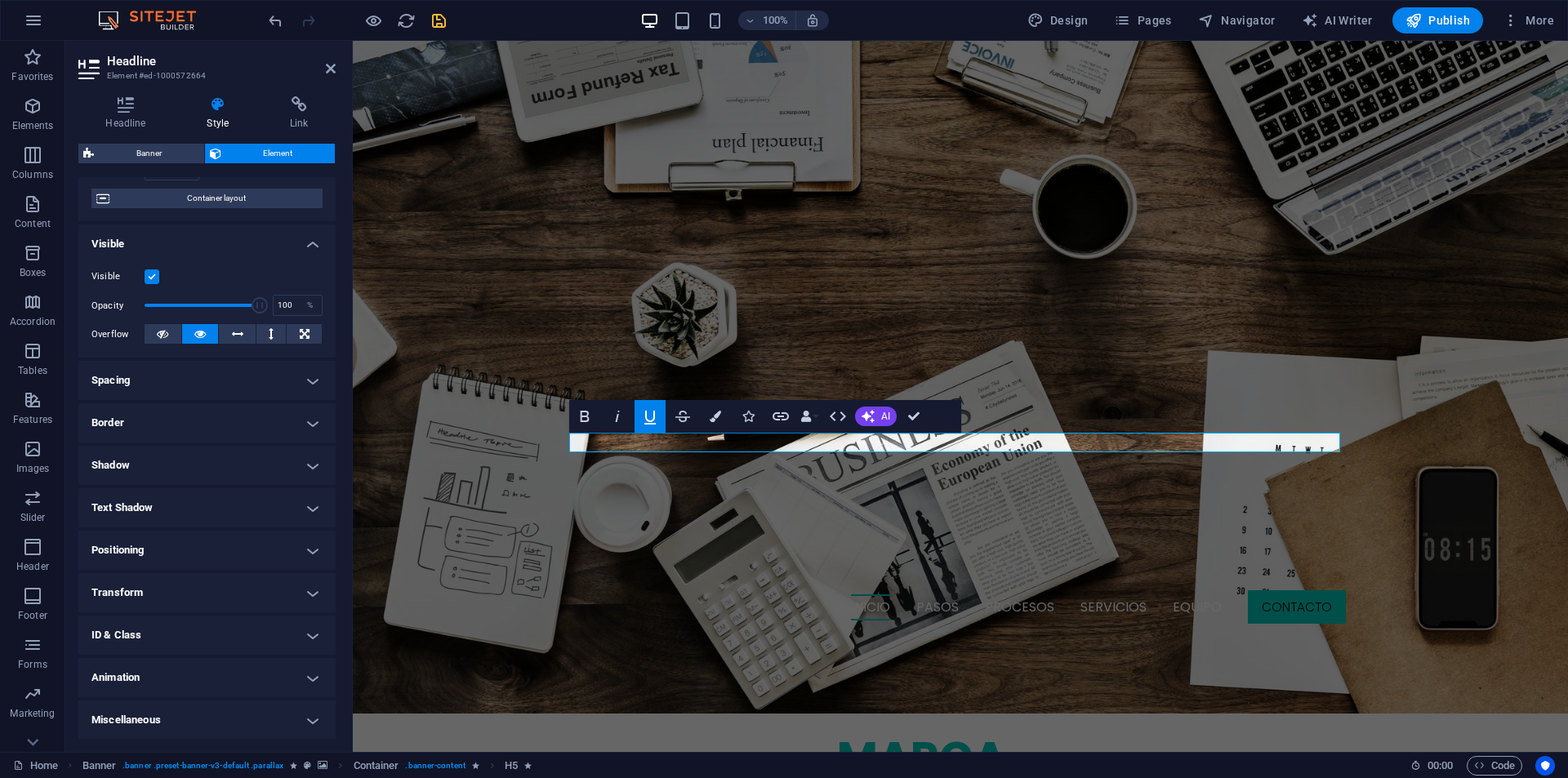
scroll to position [128, 0]
click at [141, 677] on h4 "Animation" at bounding box center [206, 677] width 257 height 39
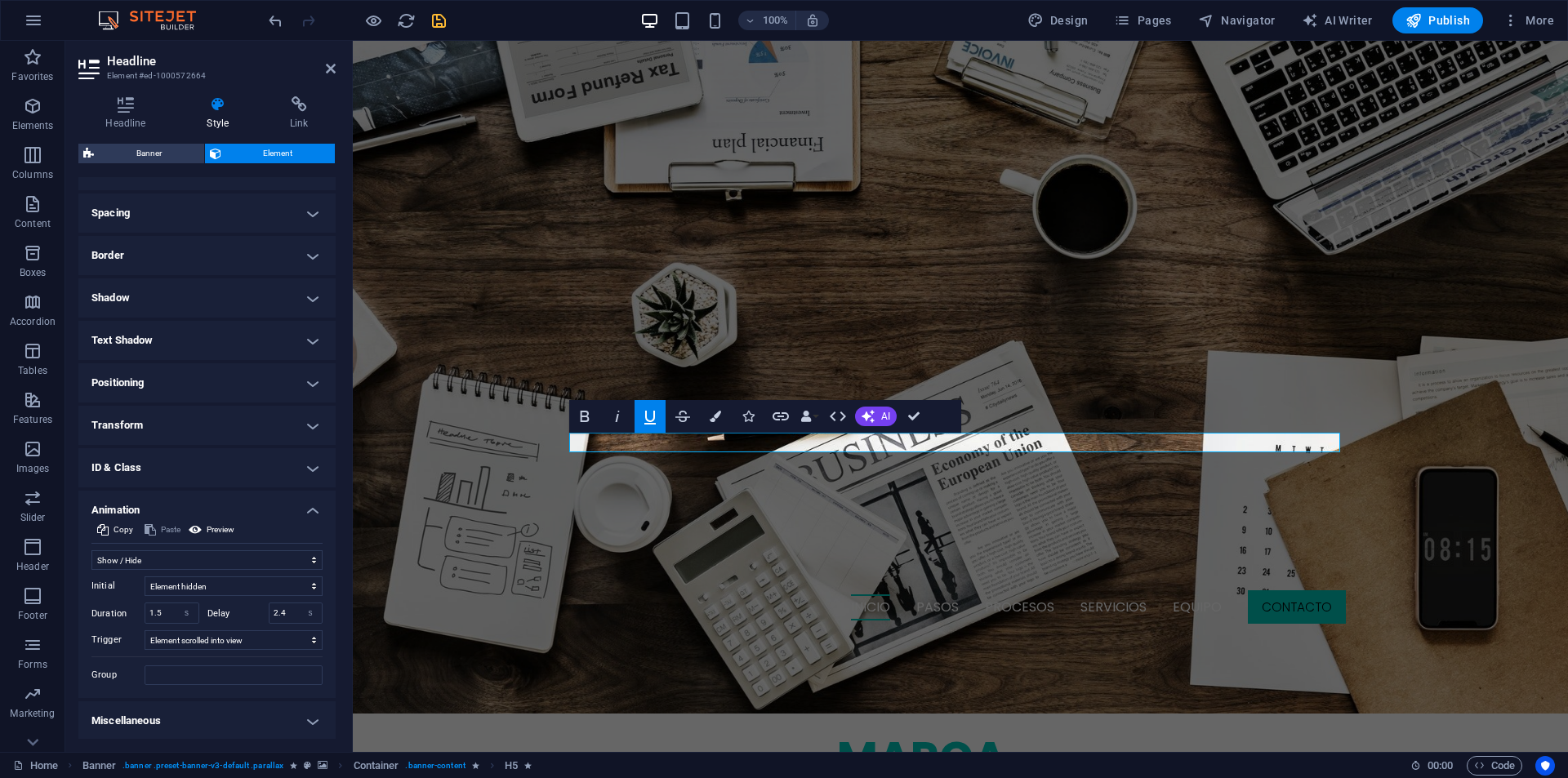
scroll to position [296, 0]
click at [293, 611] on input "2.4" at bounding box center [295, 611] width 53 height 19
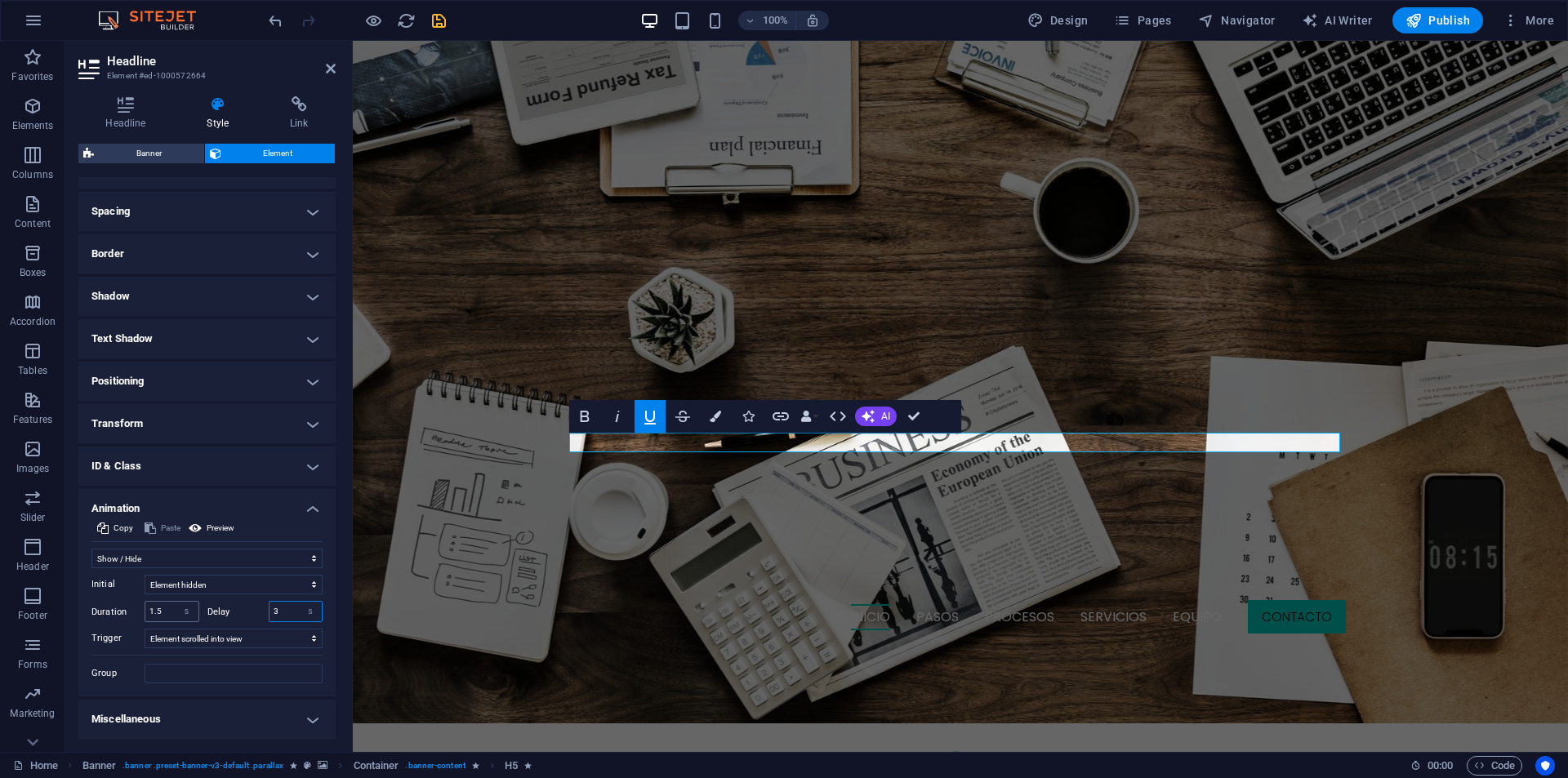
type input "3"
click at [167, 607] on input "1.5" at bounding box center [172, 611] width 53 height 19
drag, startPoint x: 167, startPoint y: 607, endPoint x: 162, endPoint y: 617, distance: 11.2
click at [162, 617] on input "1.5" at bounding box center [172, 611] width 53 height 19
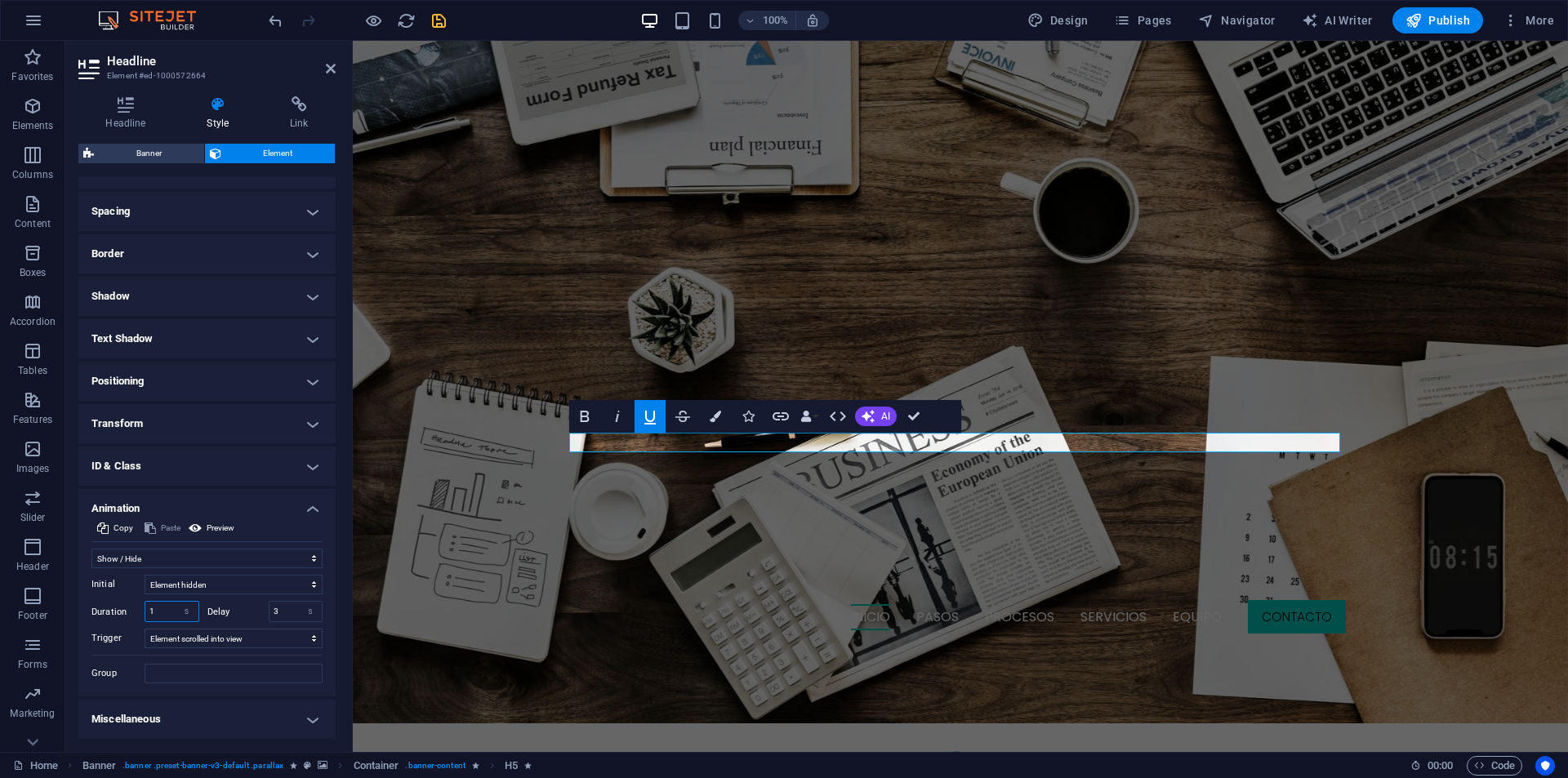
type input "1"
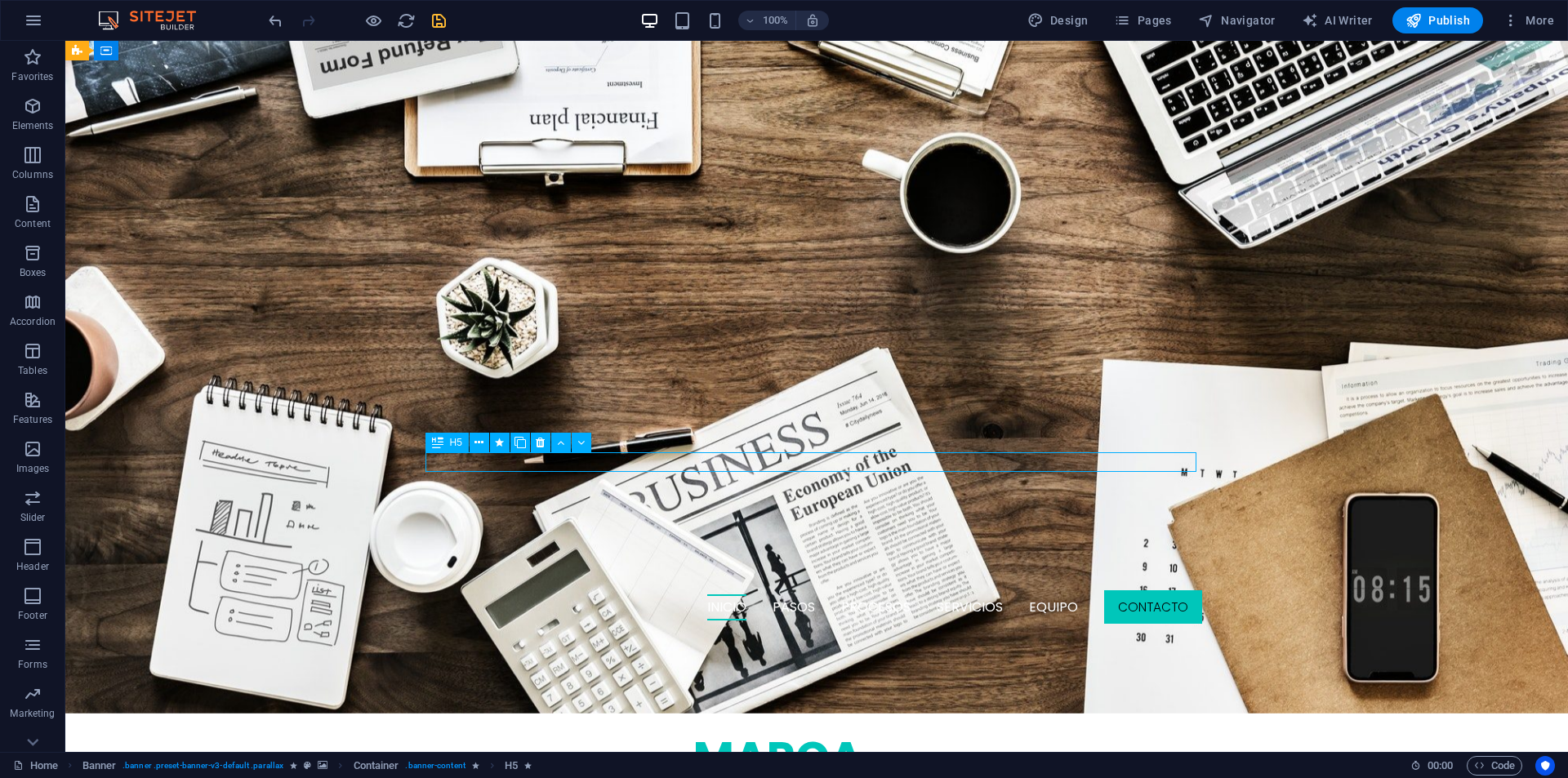
select select "fade"
select select "s"
select select "scroll"
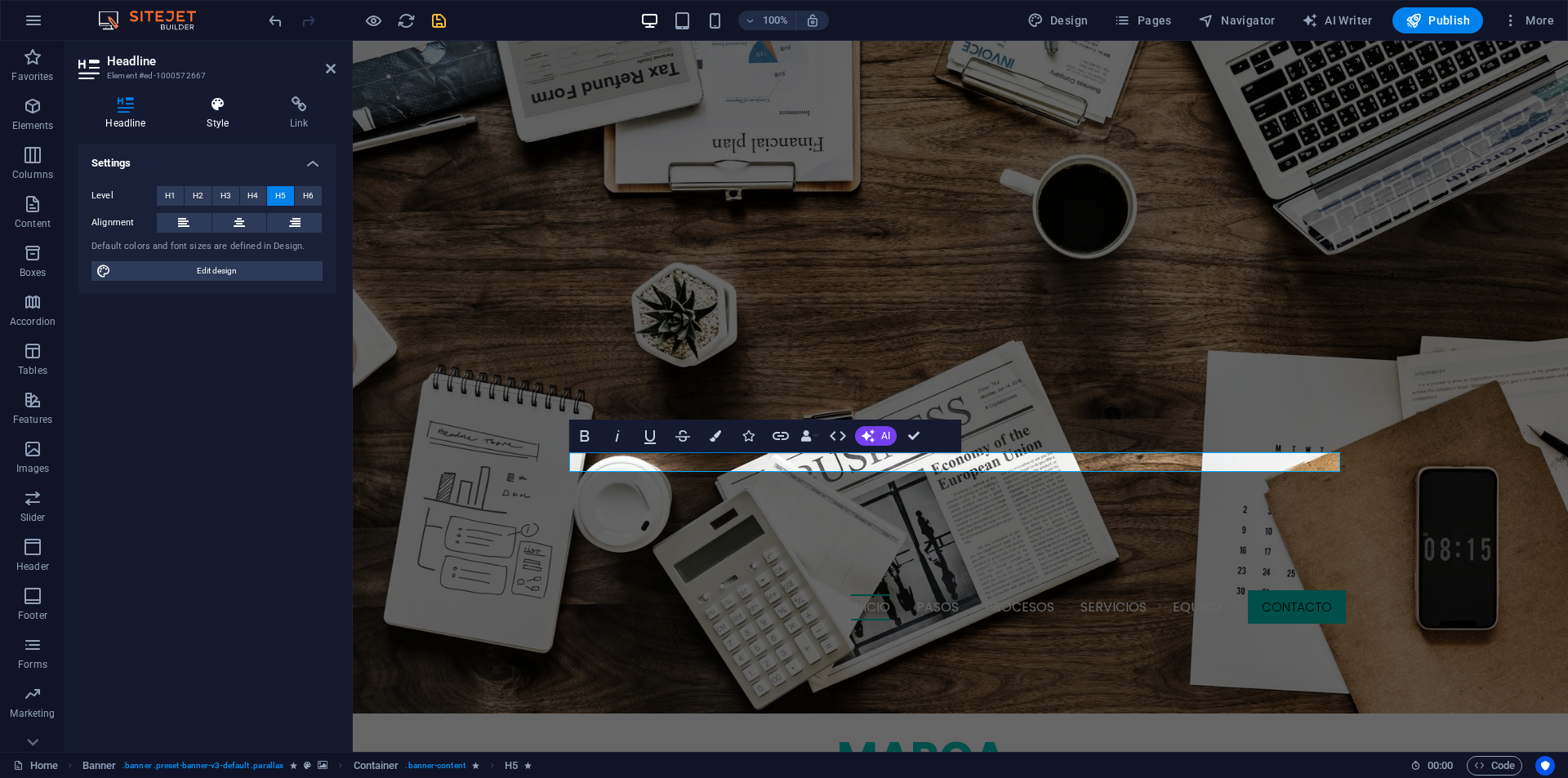
click at [220, 120] on h4 "Style" at bounding box center [222, 113] width 84 height 34
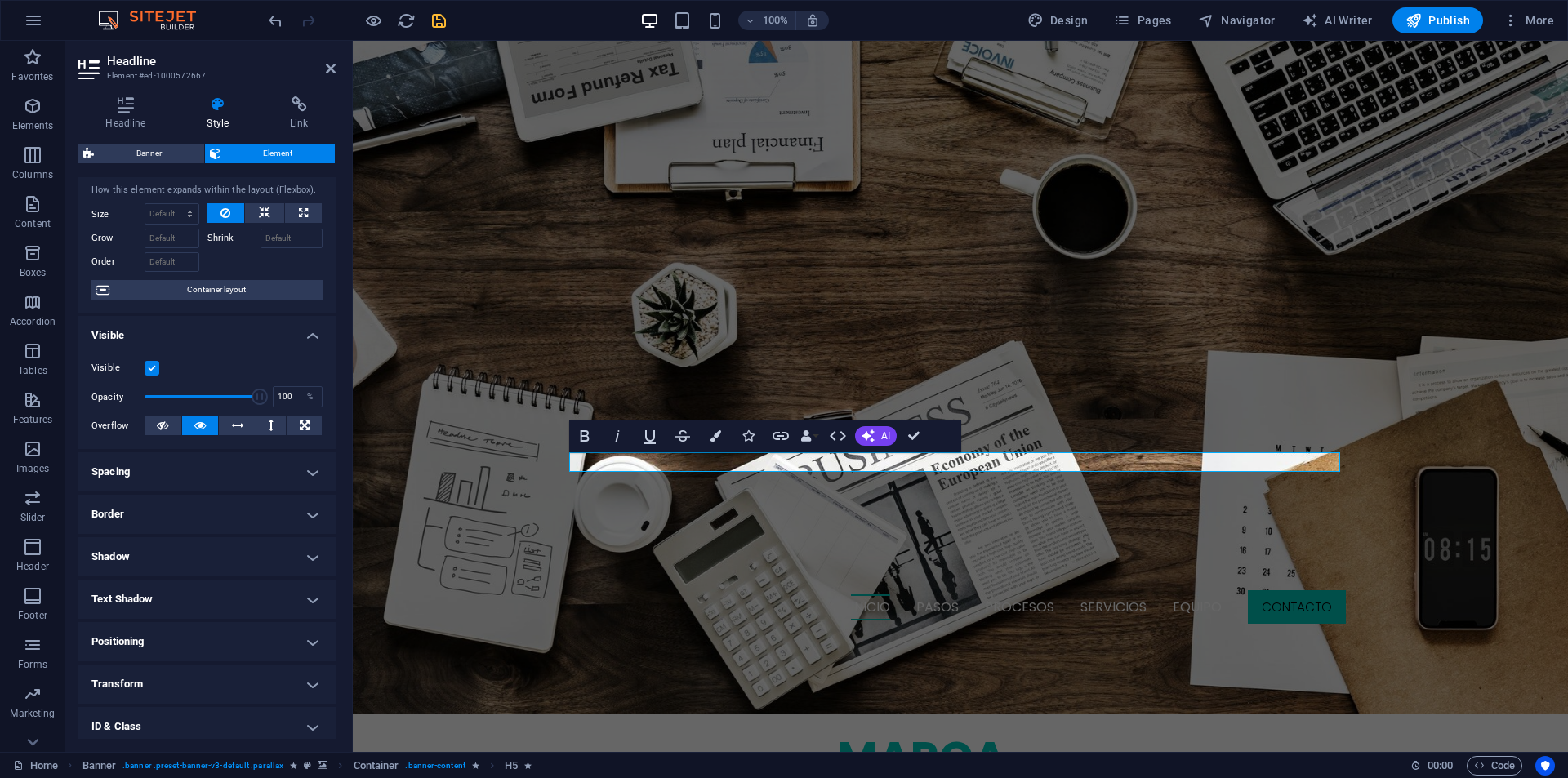
scroll to position [128, 0]
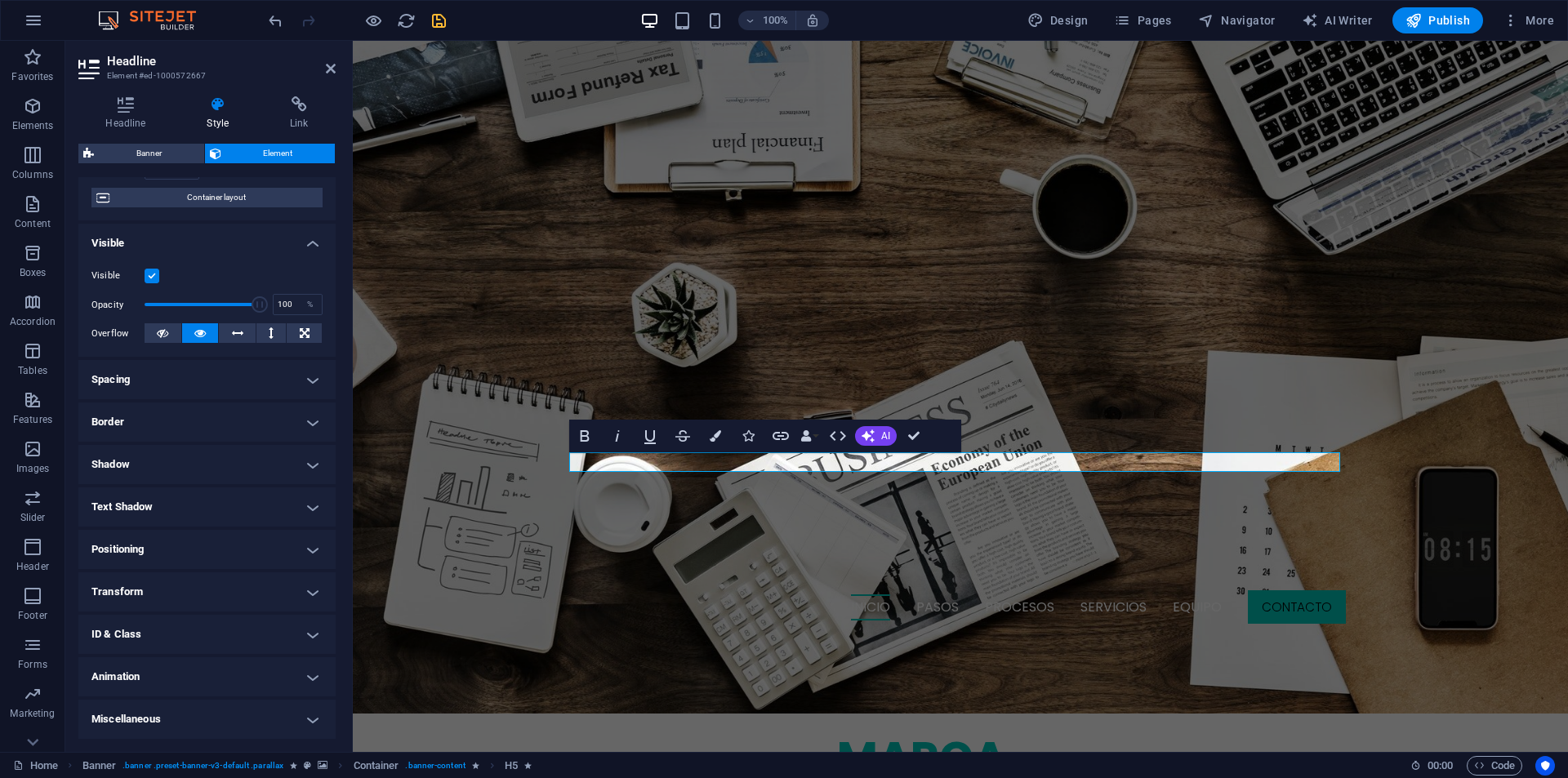
click at [164, 659] on h4 "Animation" at bounding box center [206, 677] width 257 height 39
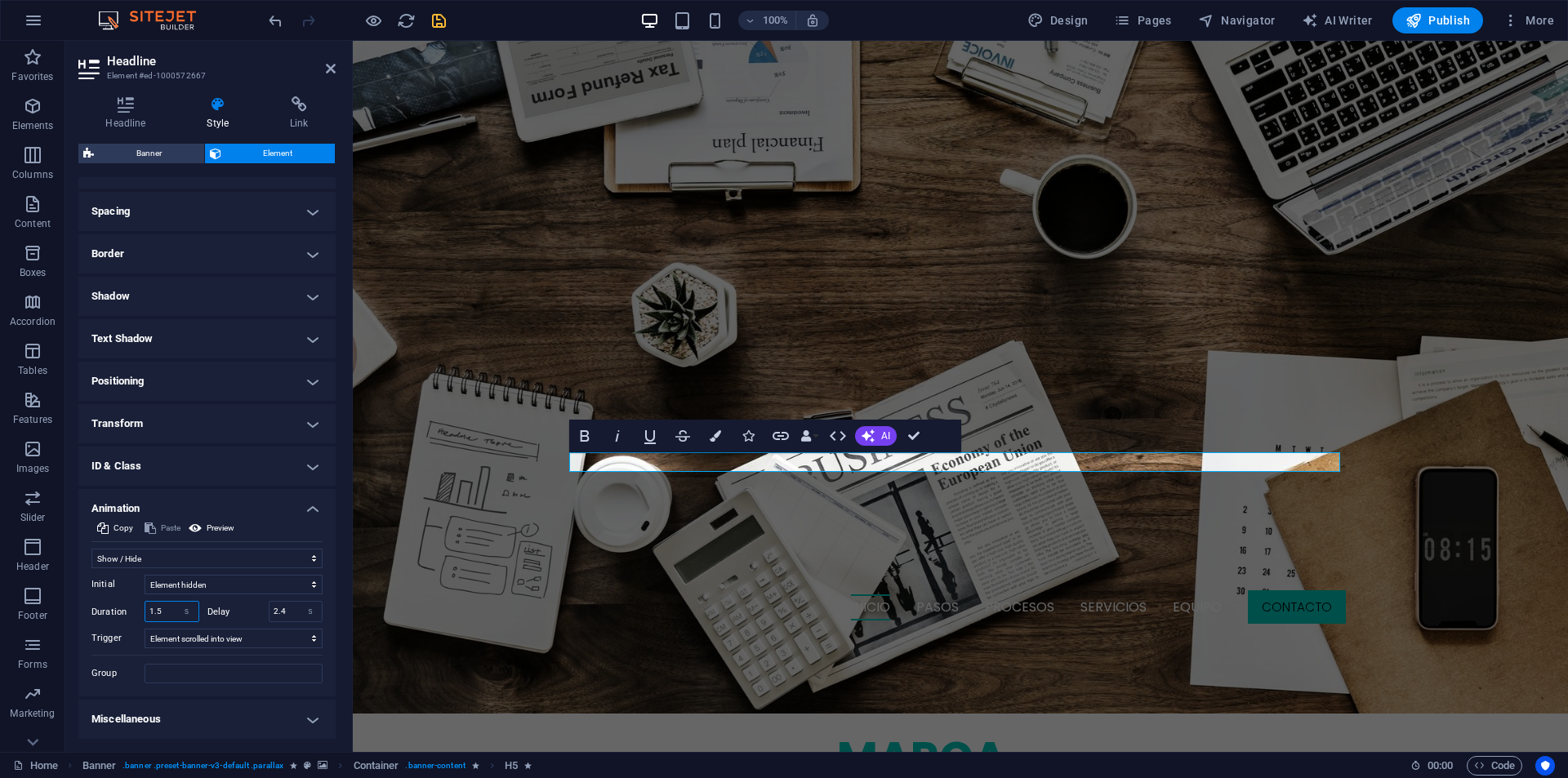
click at [149, 615] on input "1.5" at bounding box center [172, 611] width 53 height 19
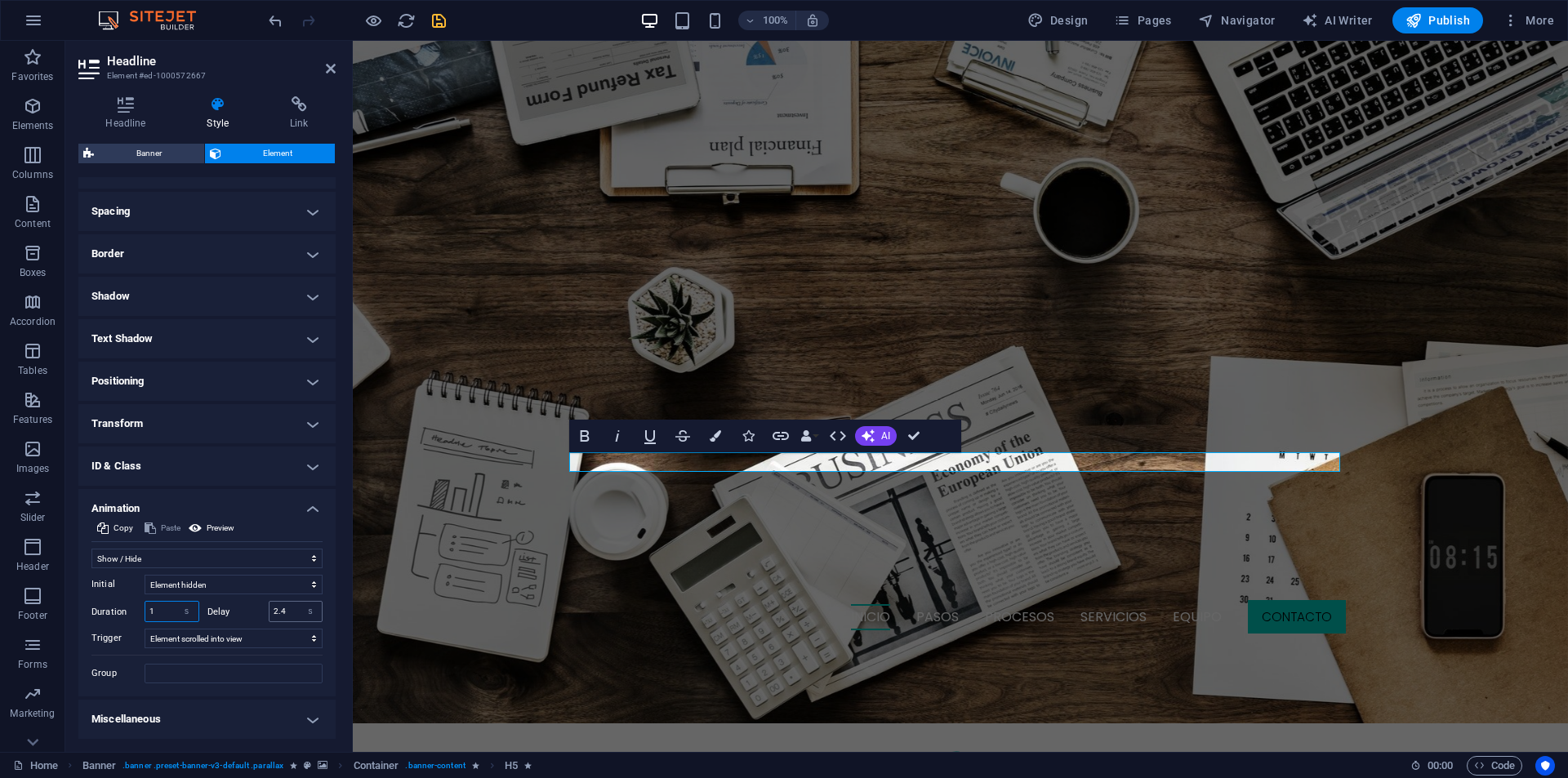
type input "1"
click at [281, 601] on div "2.4 s ms" at bounding box center [295, 611] width 55 height 21
click at [282, 613] on input "2.4" at bounding box center [295, 611] width 53 height 19
type input "3.1"
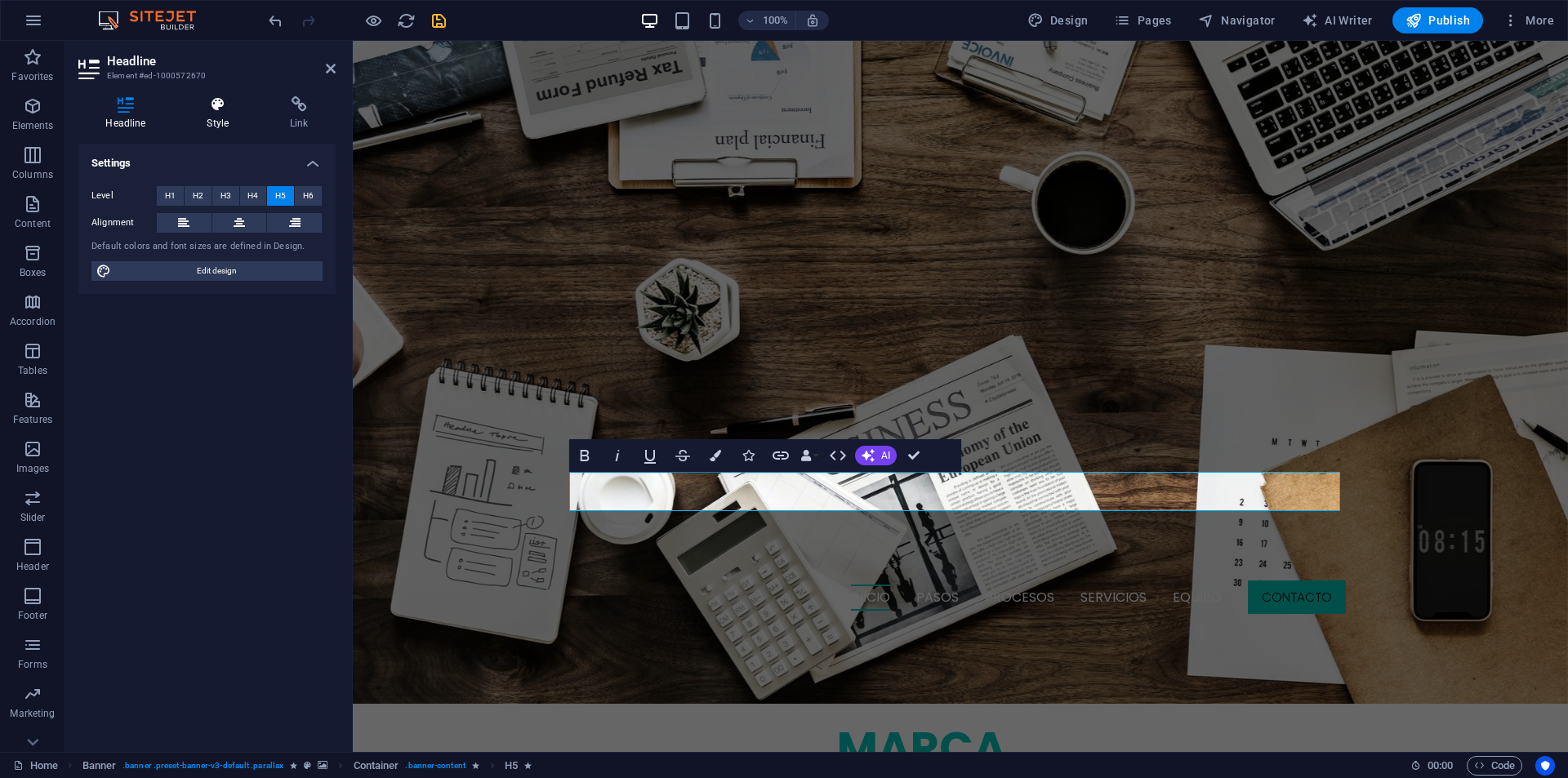
click at [213, 117] on h4 "Style" at bounding box center [222, 113] width 84 height 34
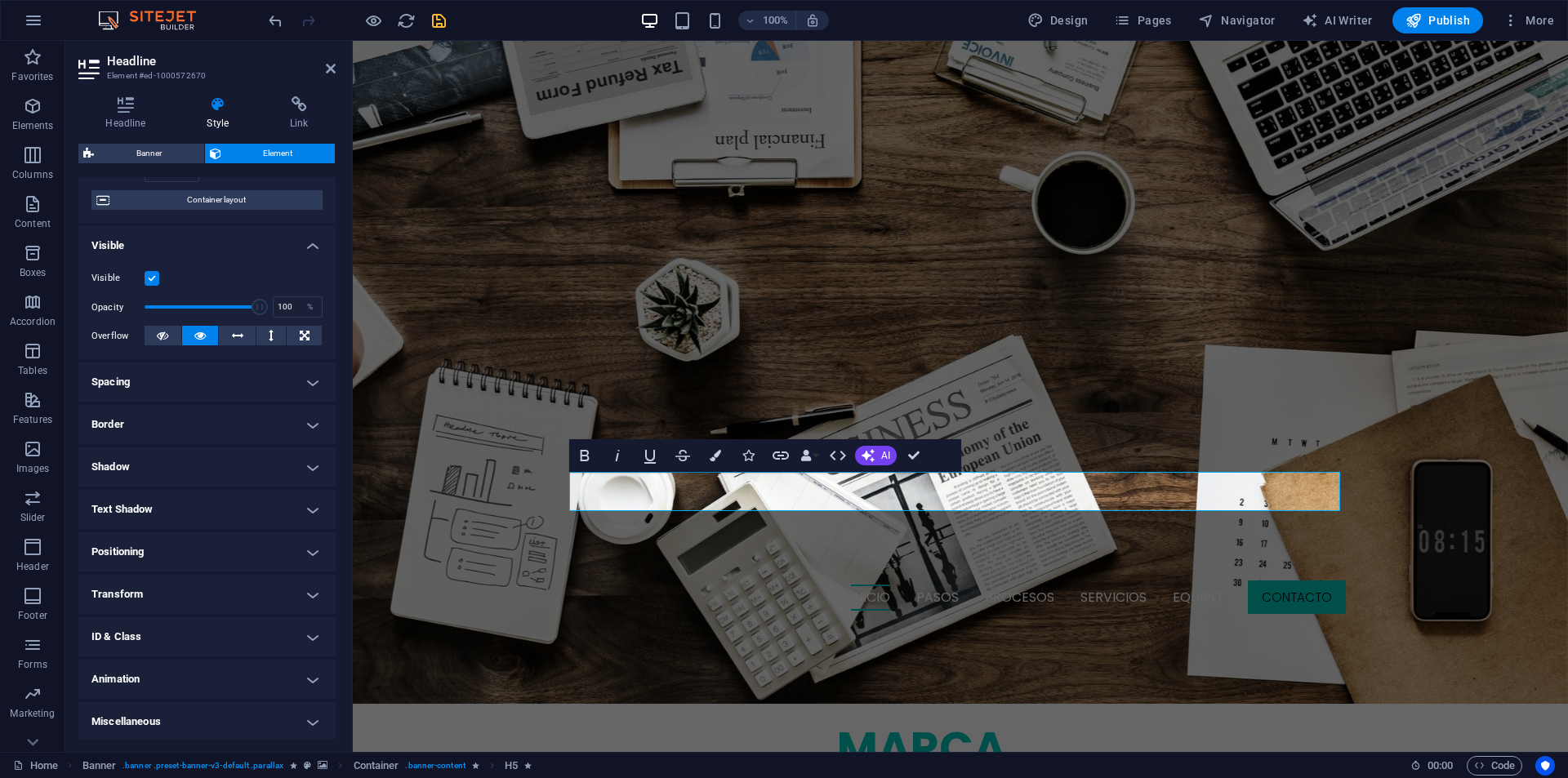
scroll to position [128, 0]
click at [165, 674] on h4 "Animation" at bounding box center [206, 677] width 257 height 39
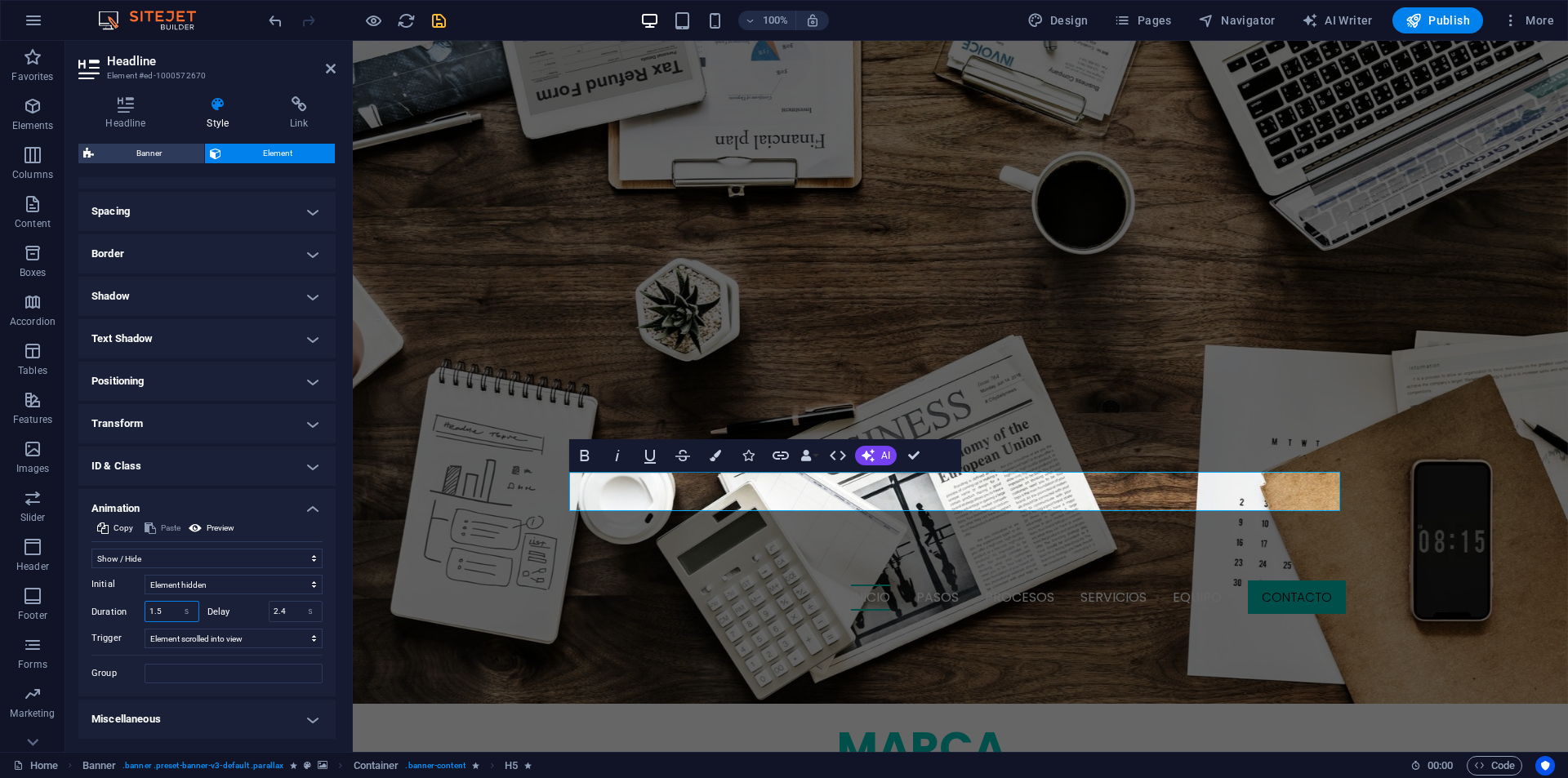
click at [158, 605] on input "1.5" at bounding box center [172, 611] width 53 height 19
click at [295, 611] on input "2.4" at bounding box center [295, 611] width 53 height 19
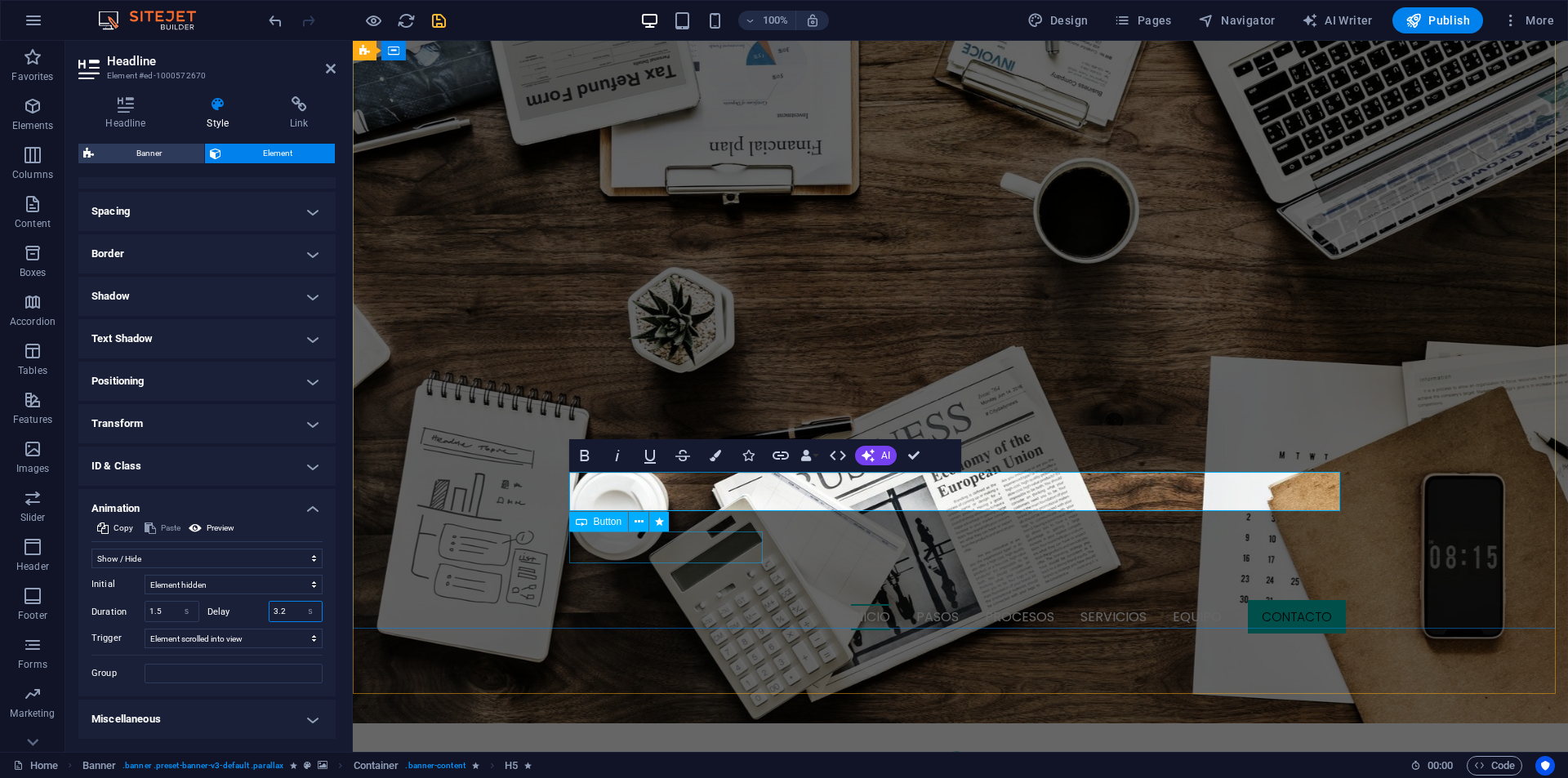
type input "3.2"
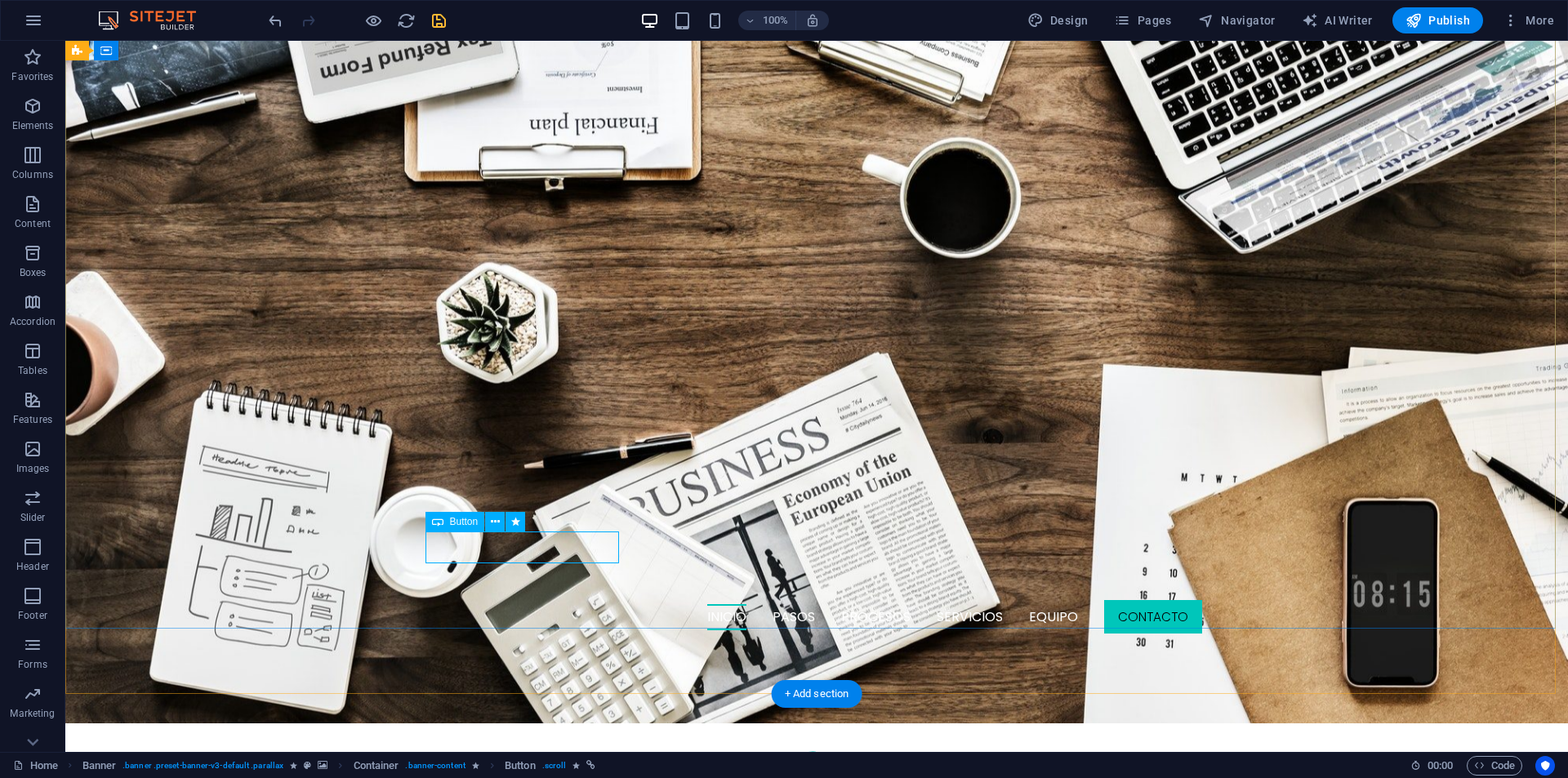
select select "move-right-to-left"
select select "s"
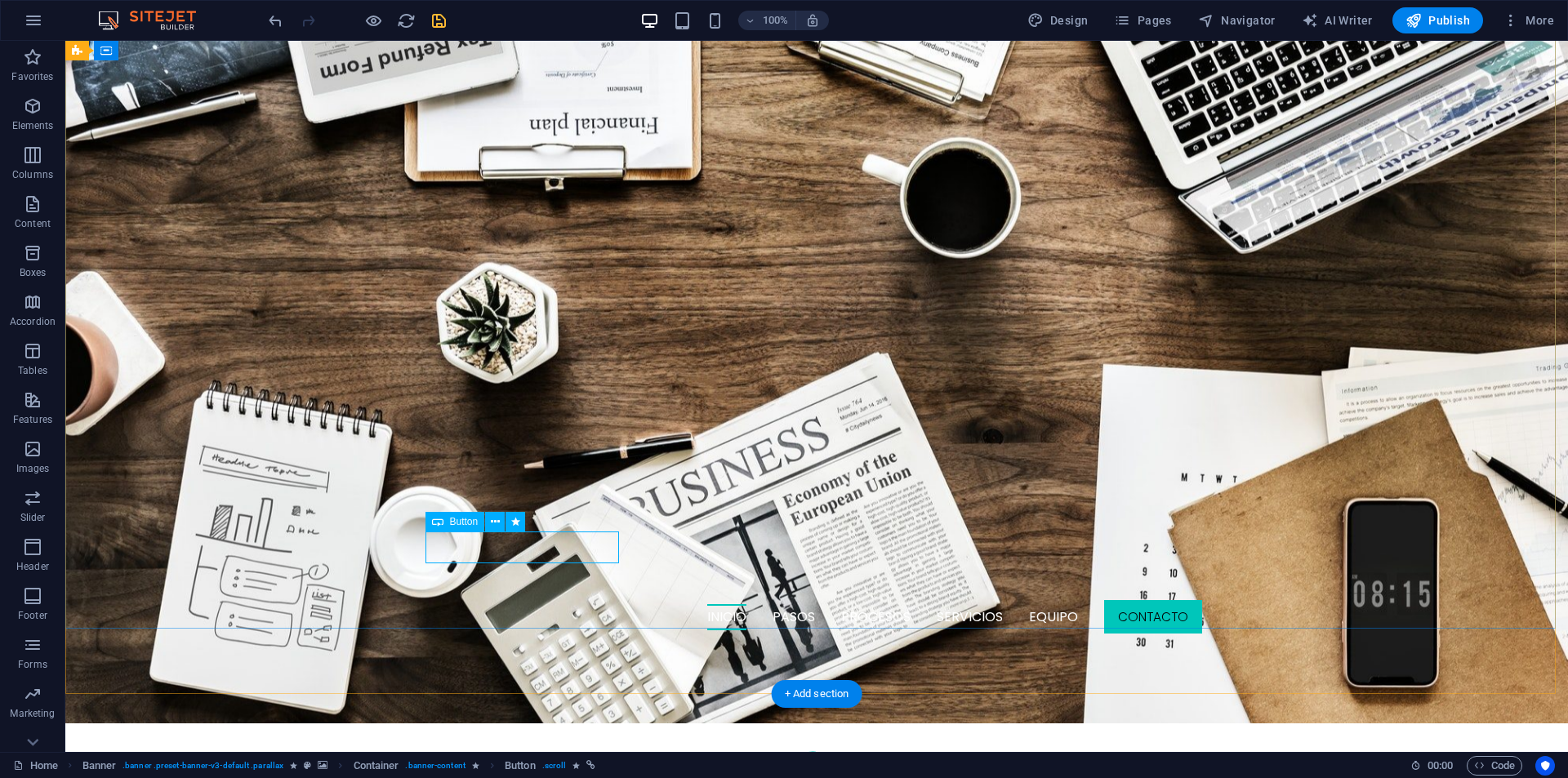
select select "scroll"
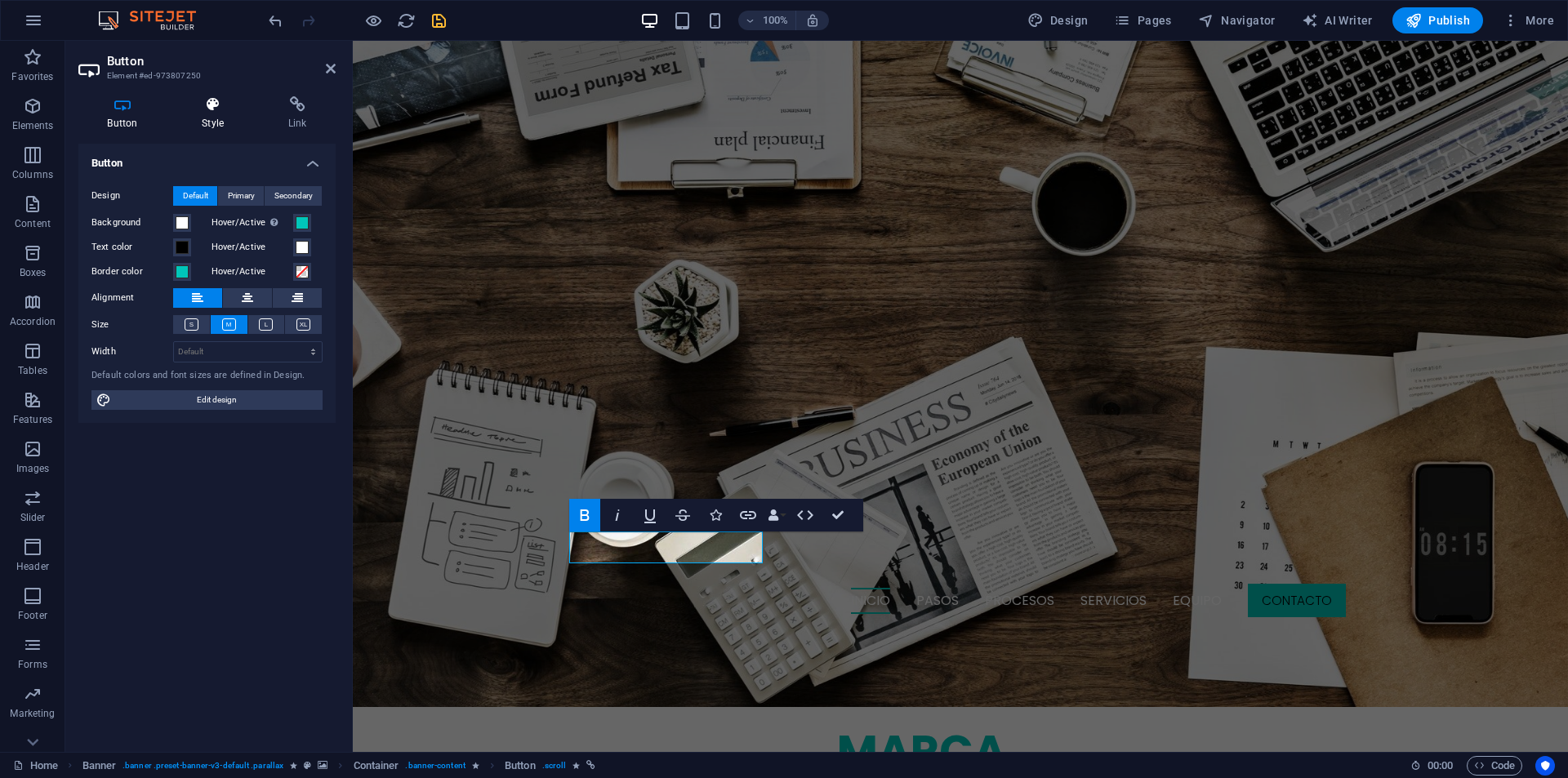
click at [232, 120] on h4 "Style" at bounding box center [215, 113] width 86 height 34
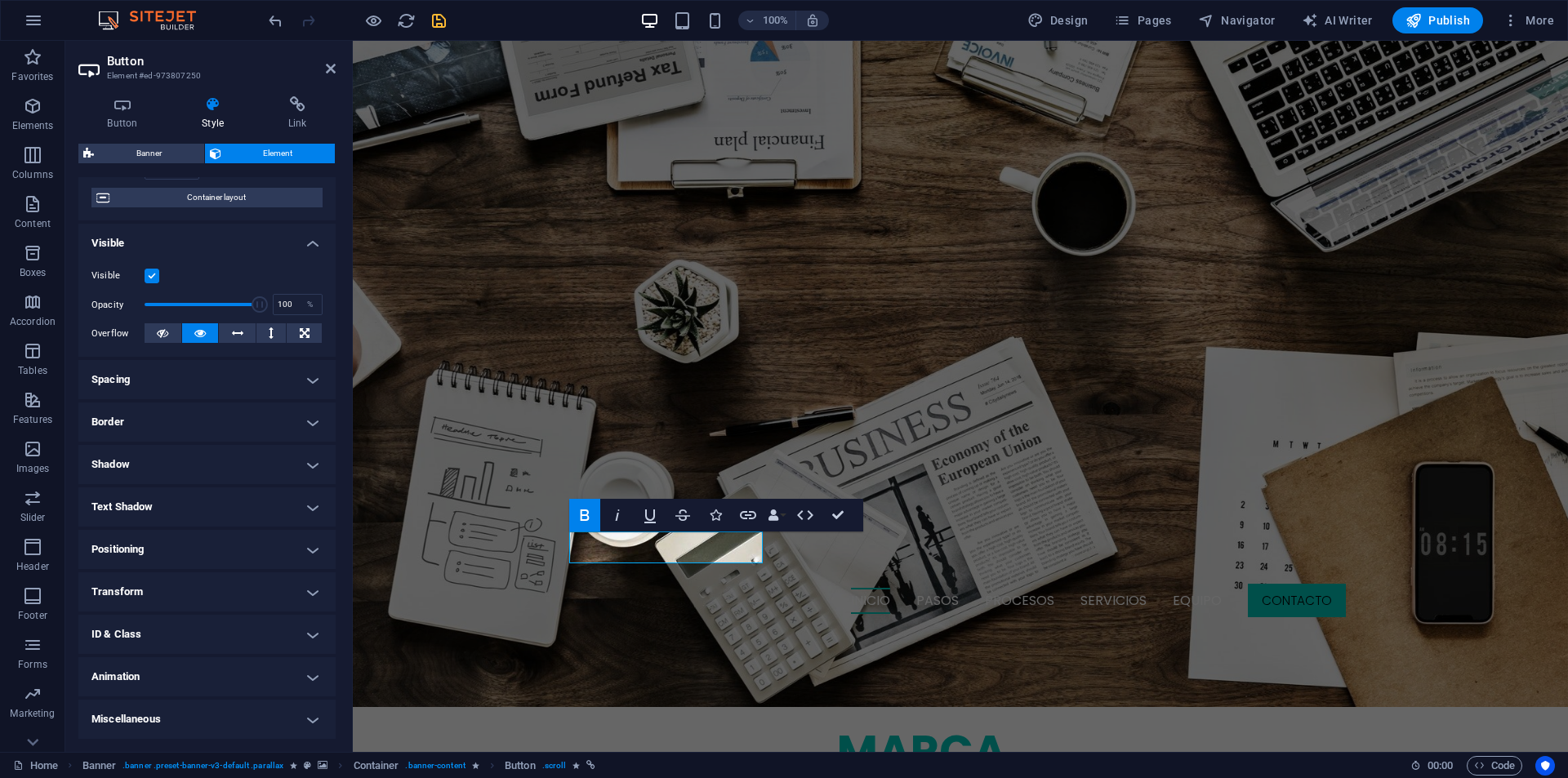
click at [174, 680] on h4 "Animation" at bounding box center [206, 677] width 257 height 39
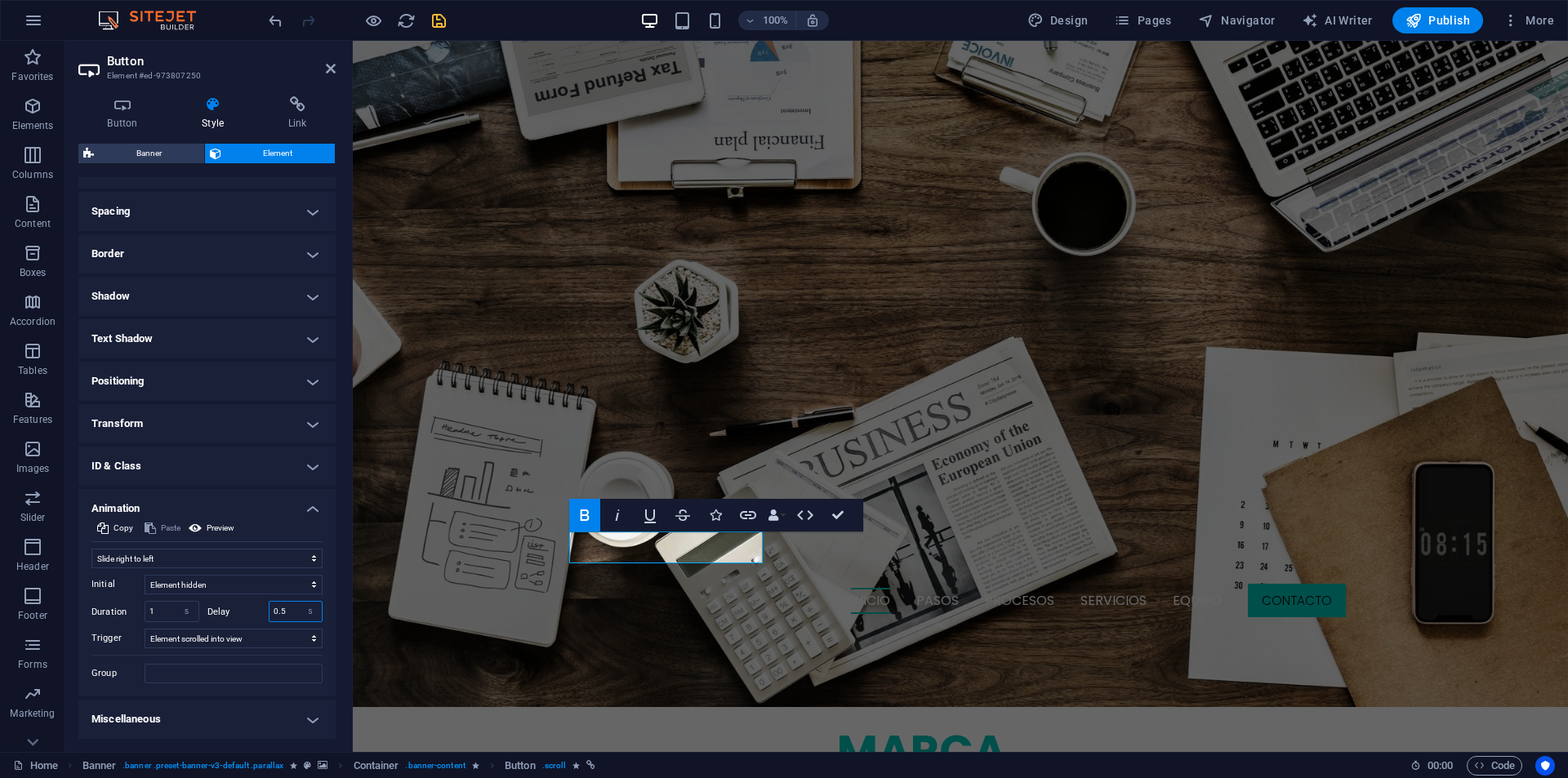
click at [279, 612] on input "0.5" at bounding box center [295, 611] width 53 height 19
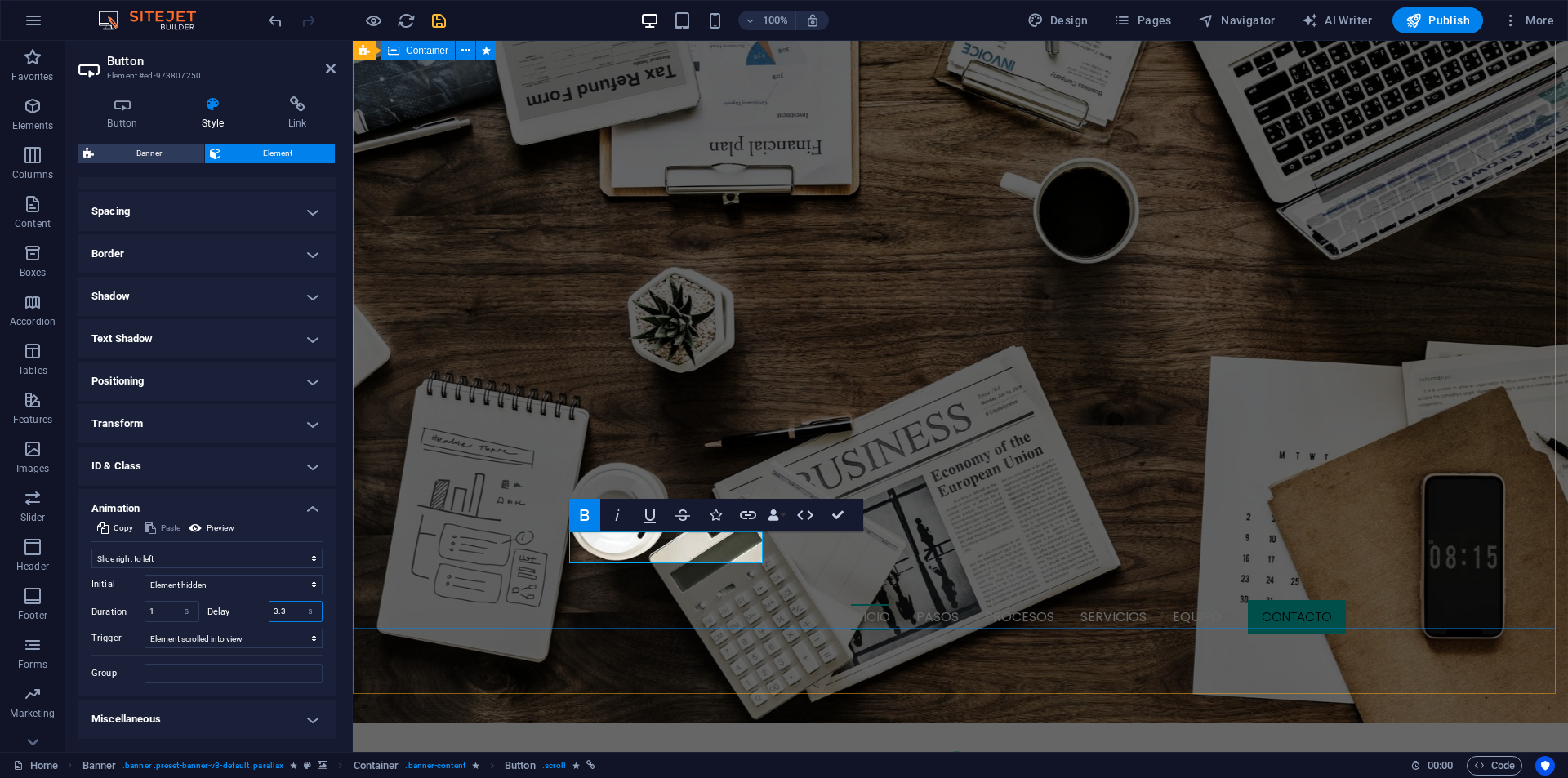
type input "3.3"
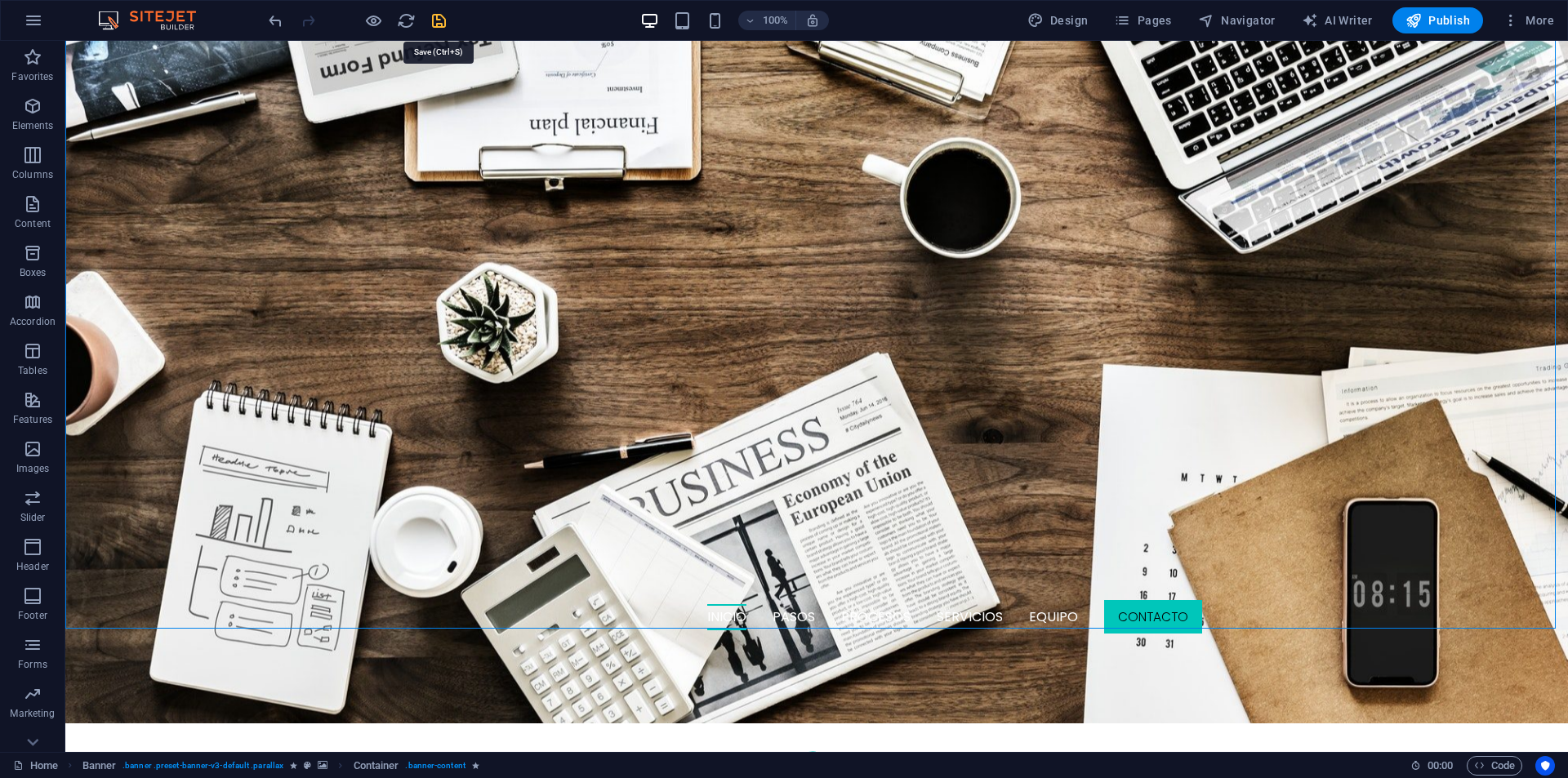
click at [442, 28] on icon "save" at bounding box center [439, 20] width 19 height 19
checkbox input "false"
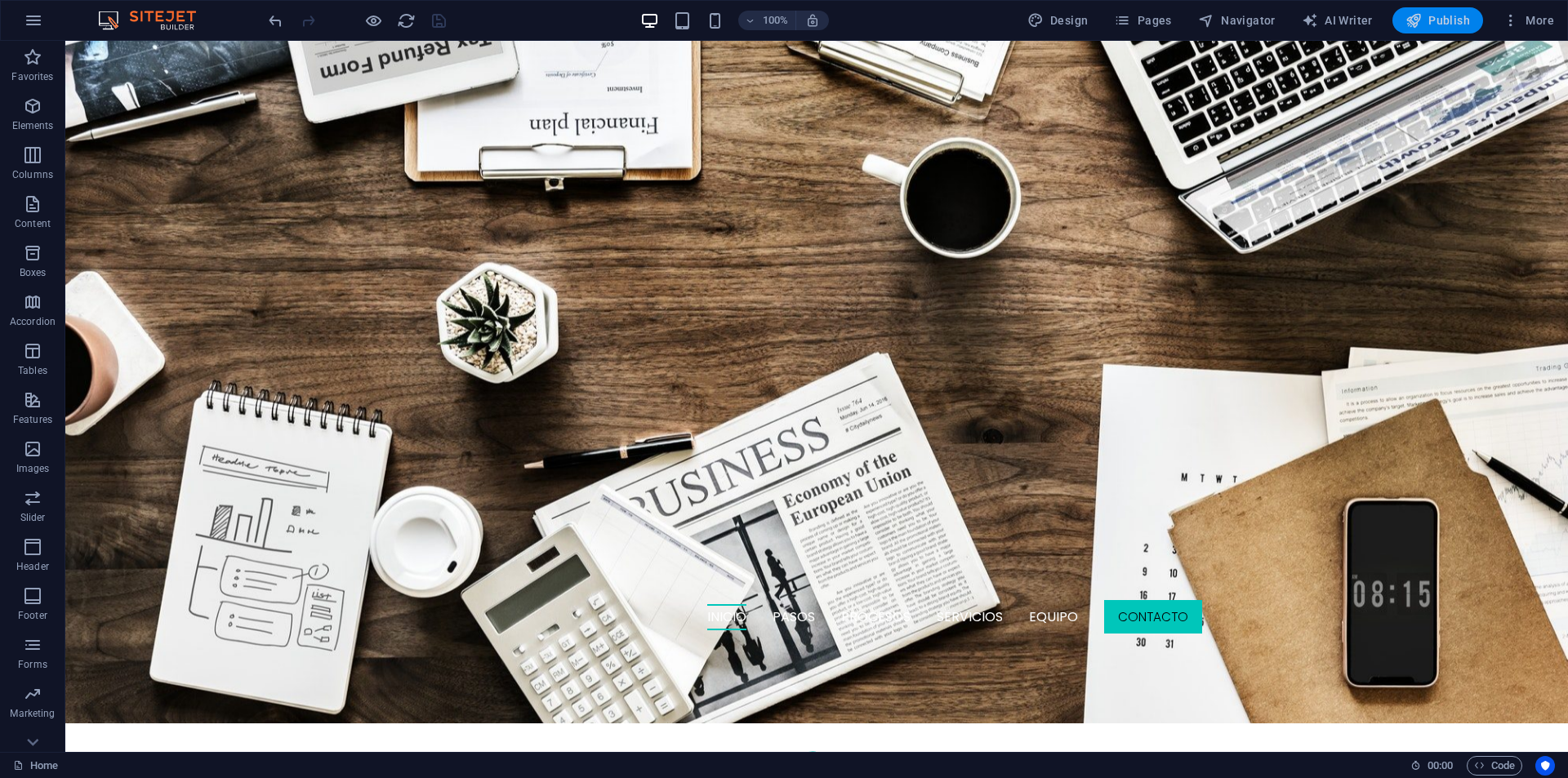
click at [1433, 24] on span "Publish" at bounding box center [1437, 20] width 64 height 17
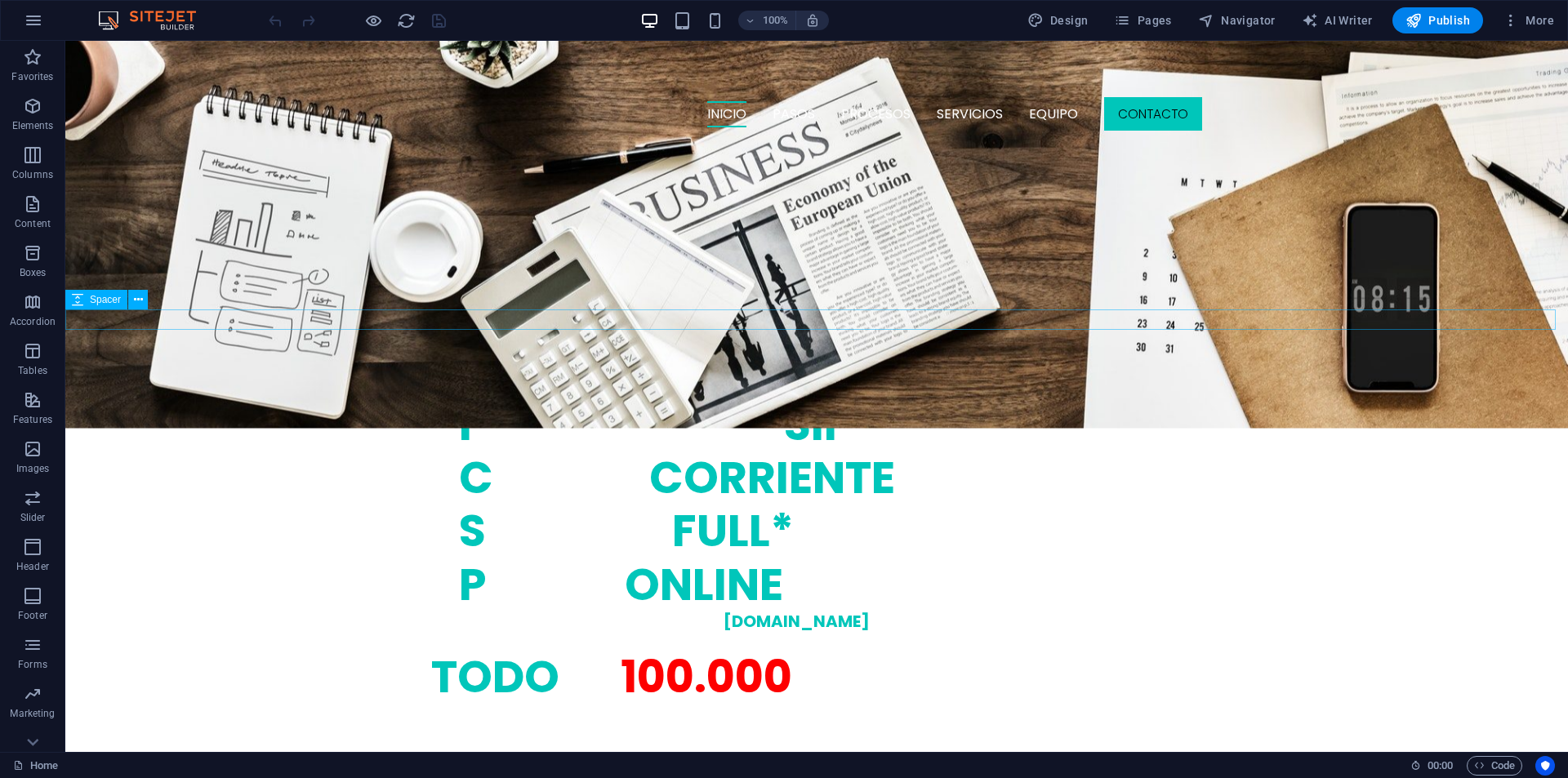
scroll to position [899, 0]
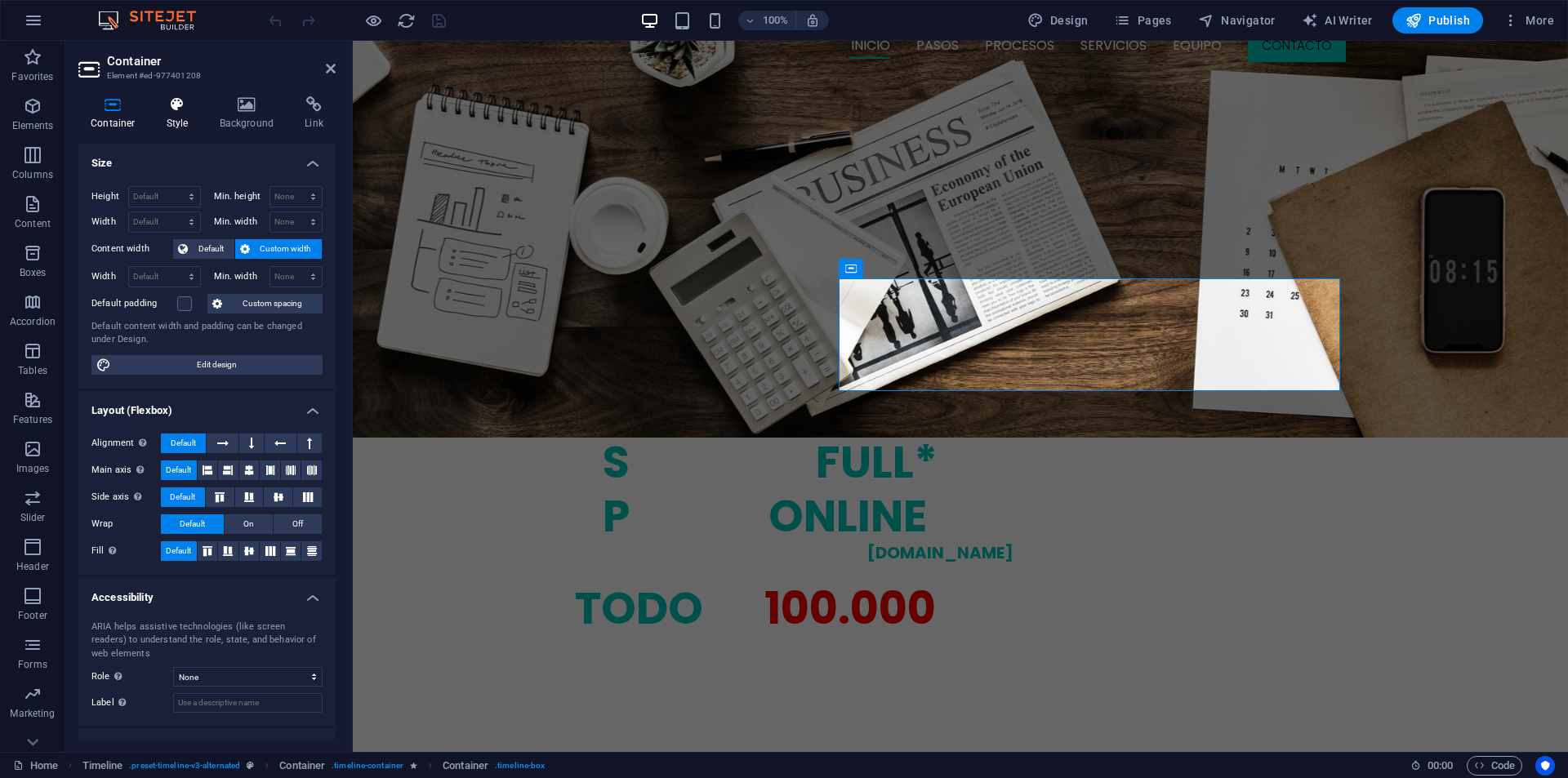
click at [182, 117] on h4 "Style" at bounding box center [180, 113] width 53 height 34
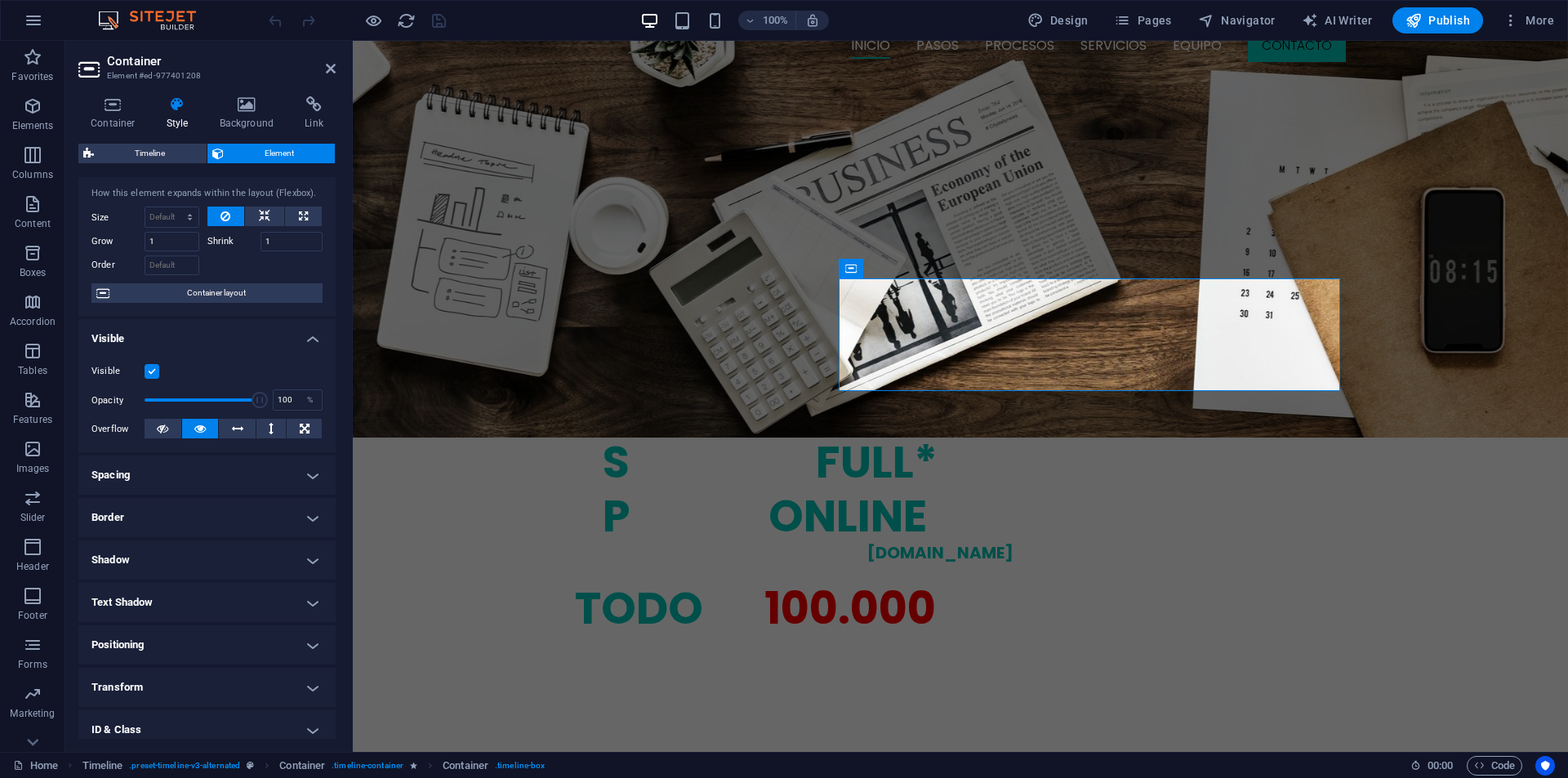
scroll to position [128, 0]
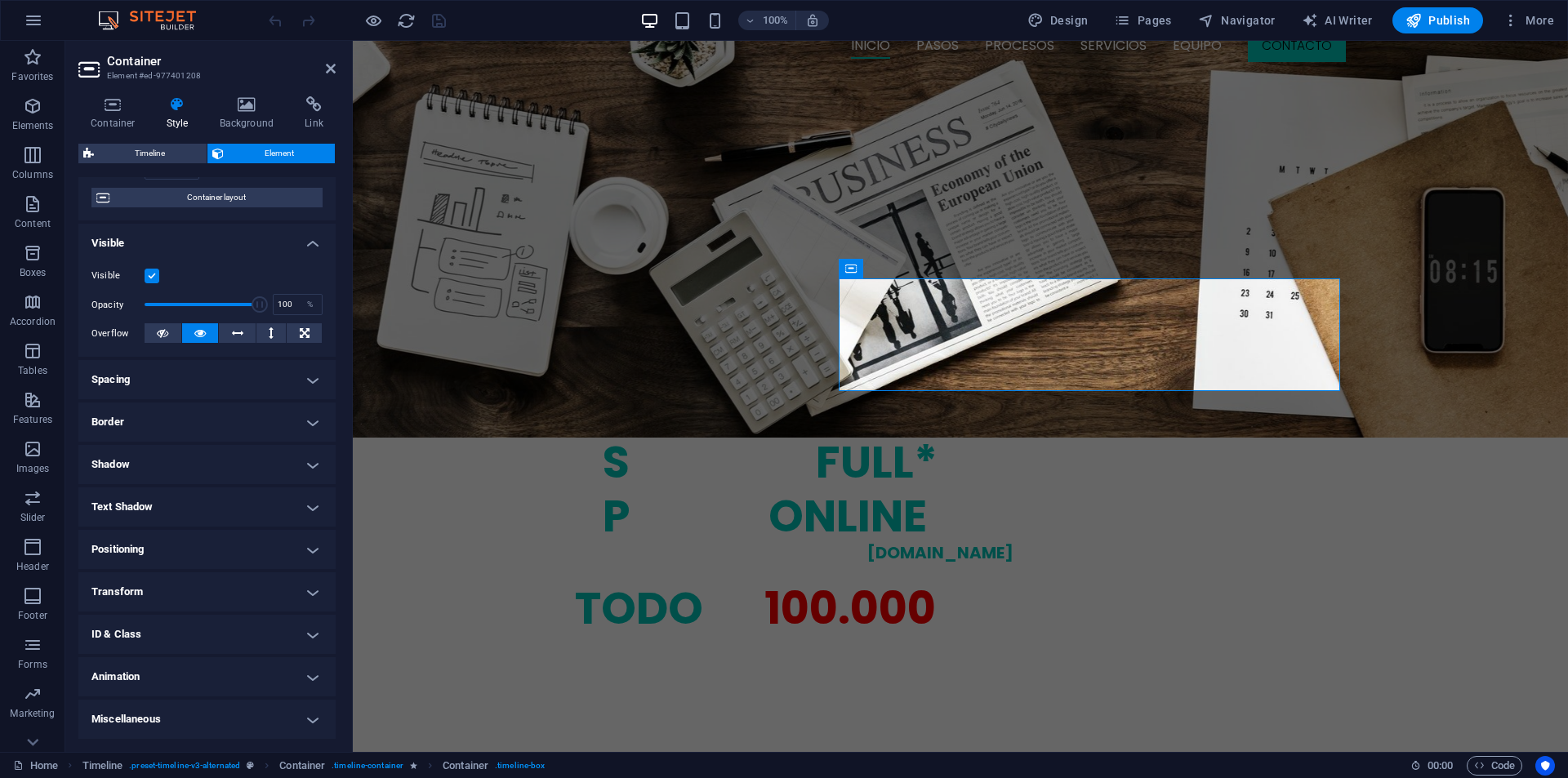
click at [159, 664] on h4 "Animation" at bounding box center [206, 677] width 257 height 39
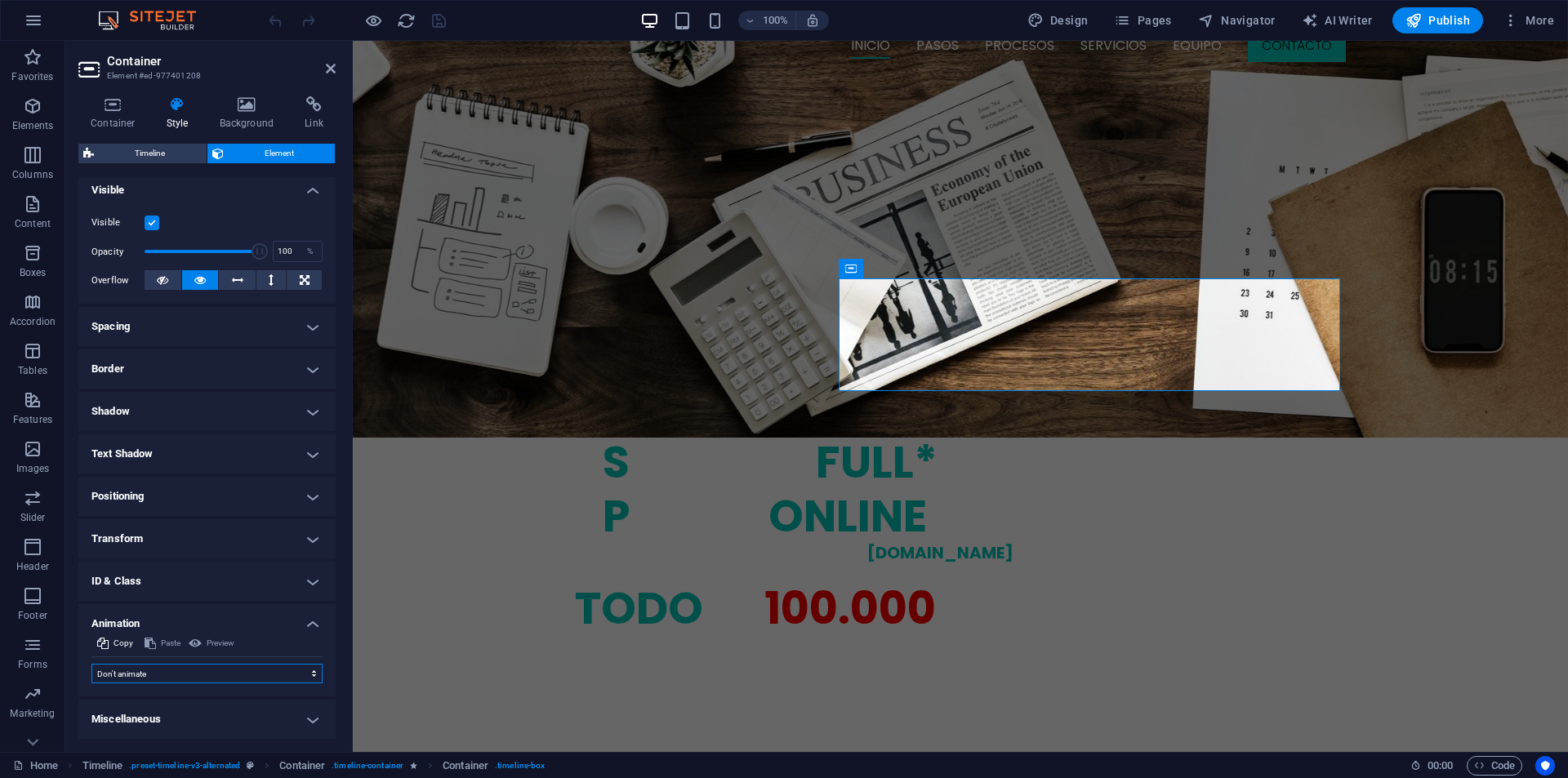
click at [160, 675] on select "Don't animate Show / Hide Slide up/down Zoom in/out Slide left to right Slide r…" at bounding box center [207, 673] width 231 height 19
select select "fade"
click at [92, 664] on select "Don't animate Show / Hide Slide up/down Zoom in/out Slide left to right Slide r…" at bounding box center [207, 673] width 231 height 19
select select "scroll"
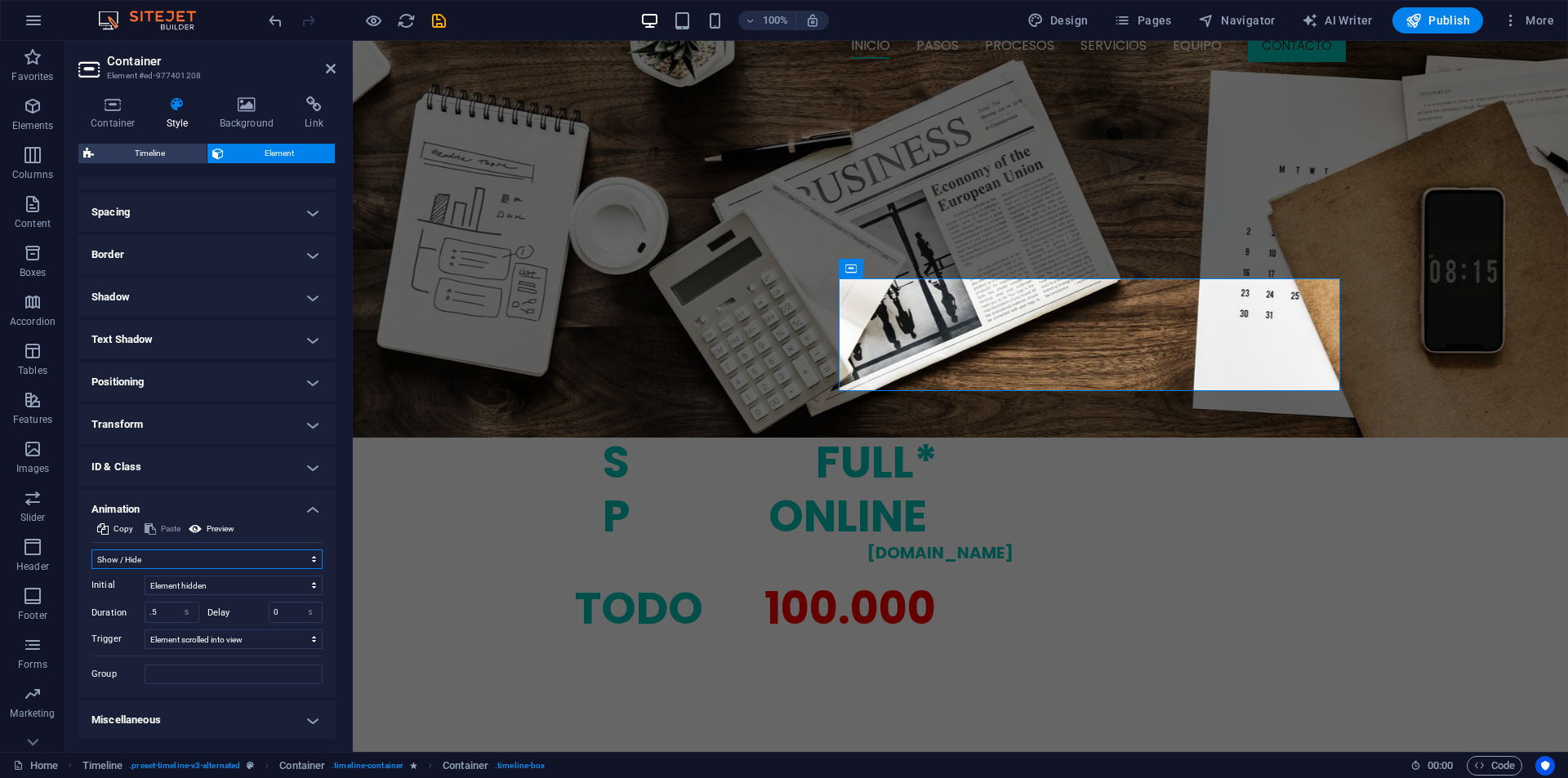
scroll to position [296, 0]
click at [156, 615] on input ".5" at bounding box center [172, 611] width 53 height 19
click at [155, 615] on input ".5" at bounding box center [172, 611] width 53 height 19
type input "1"
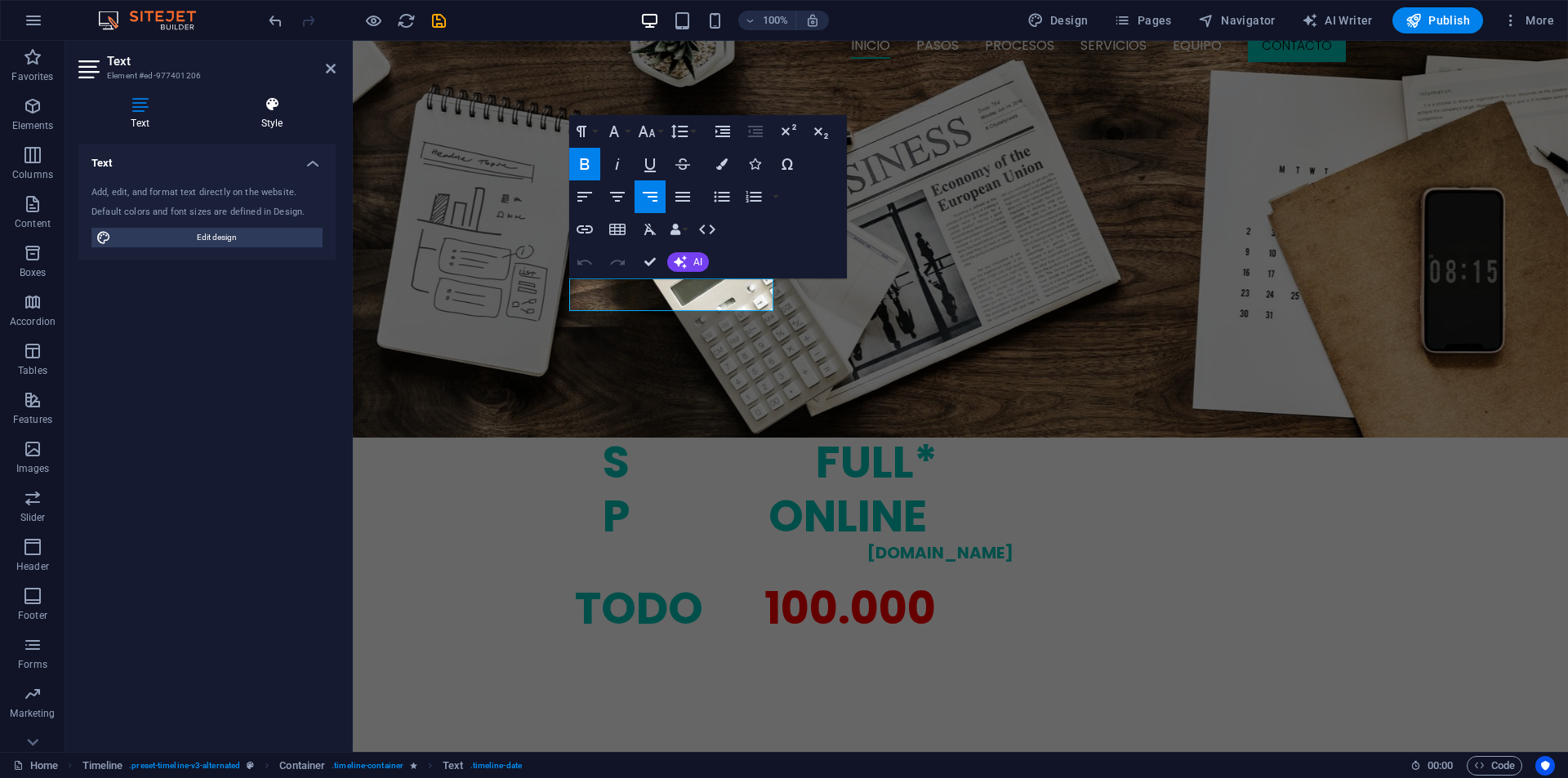
click at [251, 109] on icon at bounding box center [271, 105] width 127 height 17
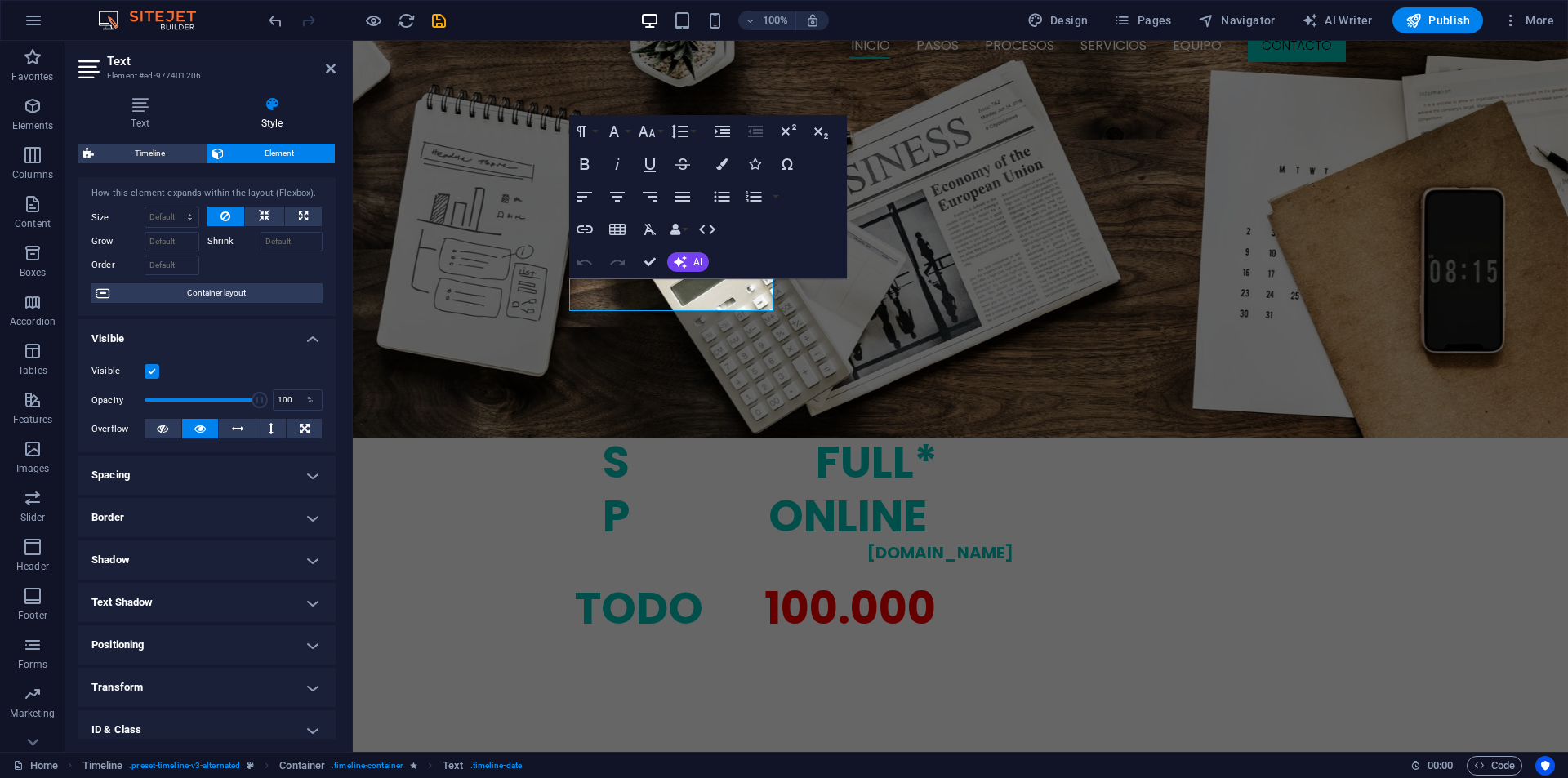
scroll to position [128, 0]
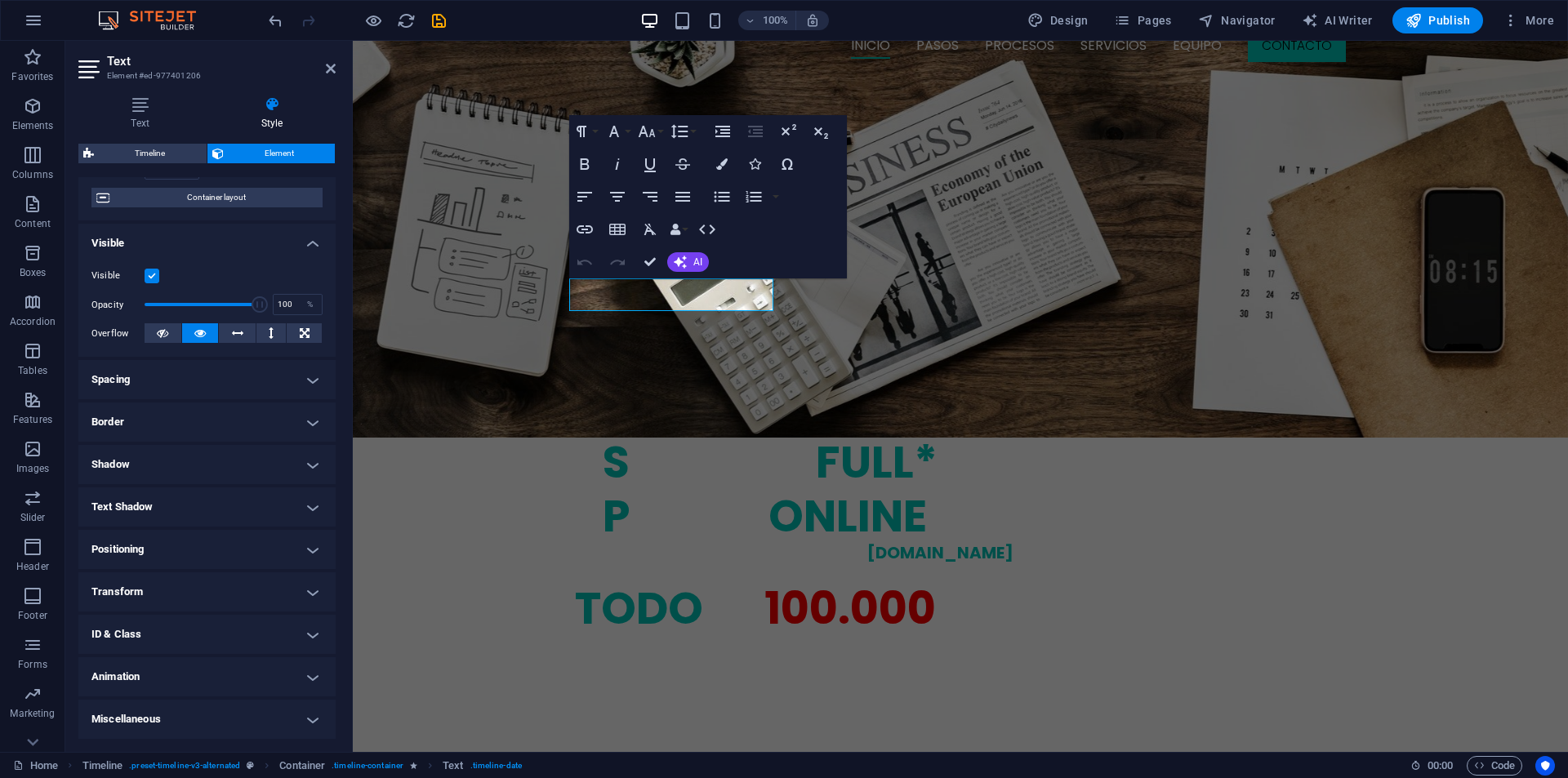
click at [176, 688] on h4 "Animation" at bounding box center [206, 677] width 257 height 39
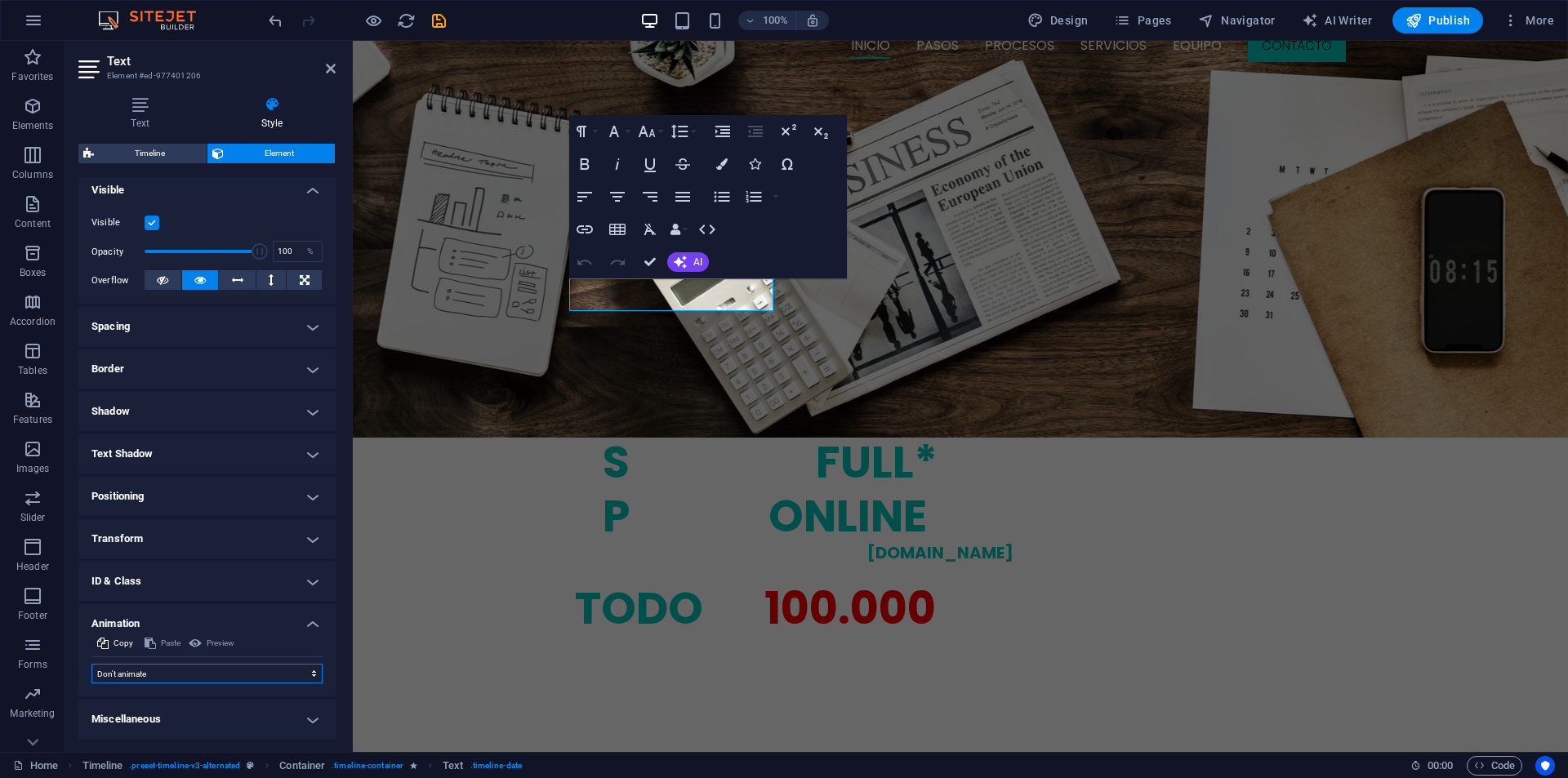
click at [191, 667] on select "Don't animate Show / Hide Slide up/down Zoom in/out Slide left to right Slide r…" at bounding box center [207, 673] width 231 height 19
select select "fade"
click at [92, 664] on select "Don't animate Show / Hide Slide up/down Zoom in/out Slide left to right Slide r…" at bounding box center [207, 673] width 231 height 19
select select "scroll"
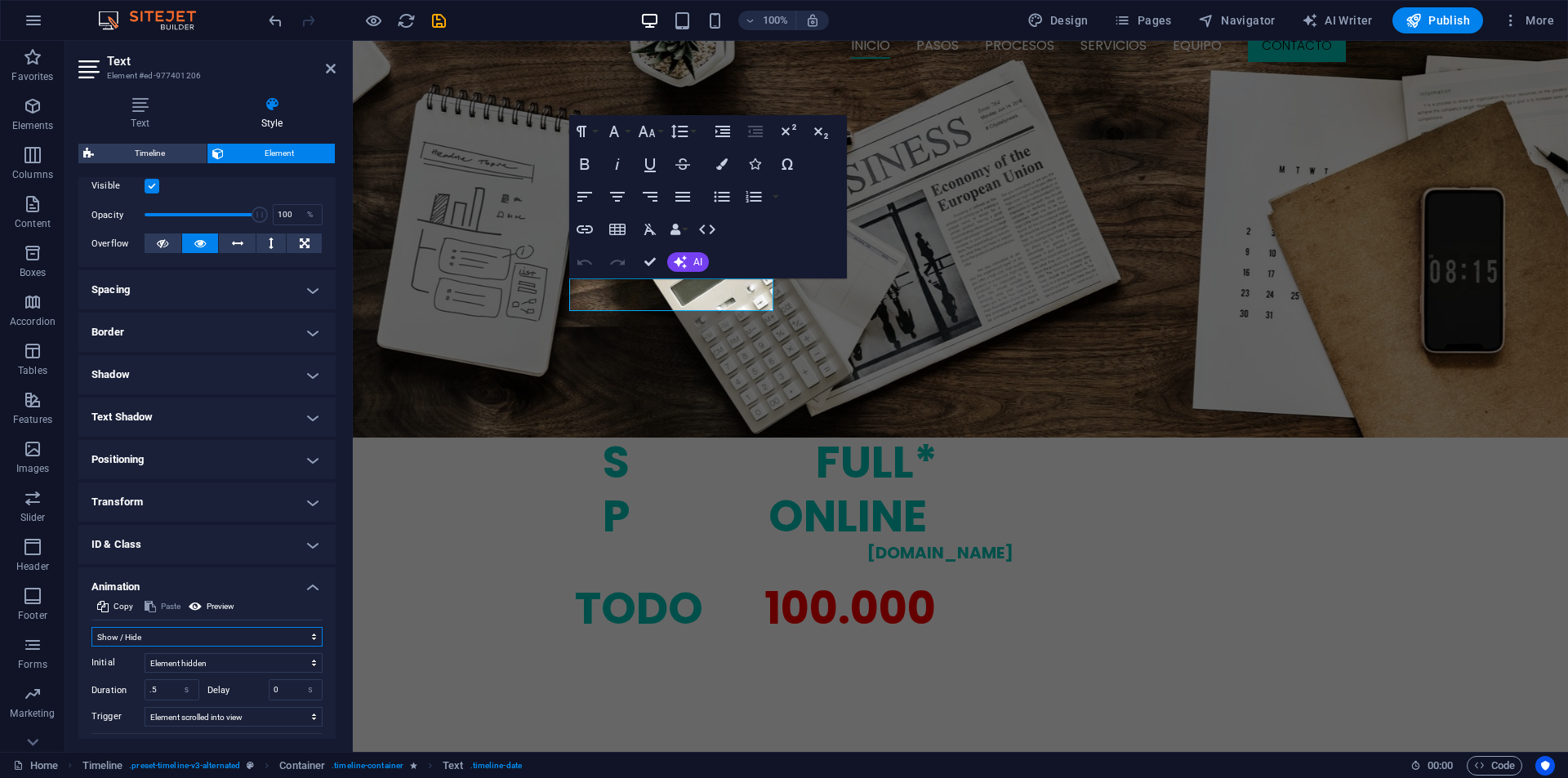
scroll to position [296, 0]
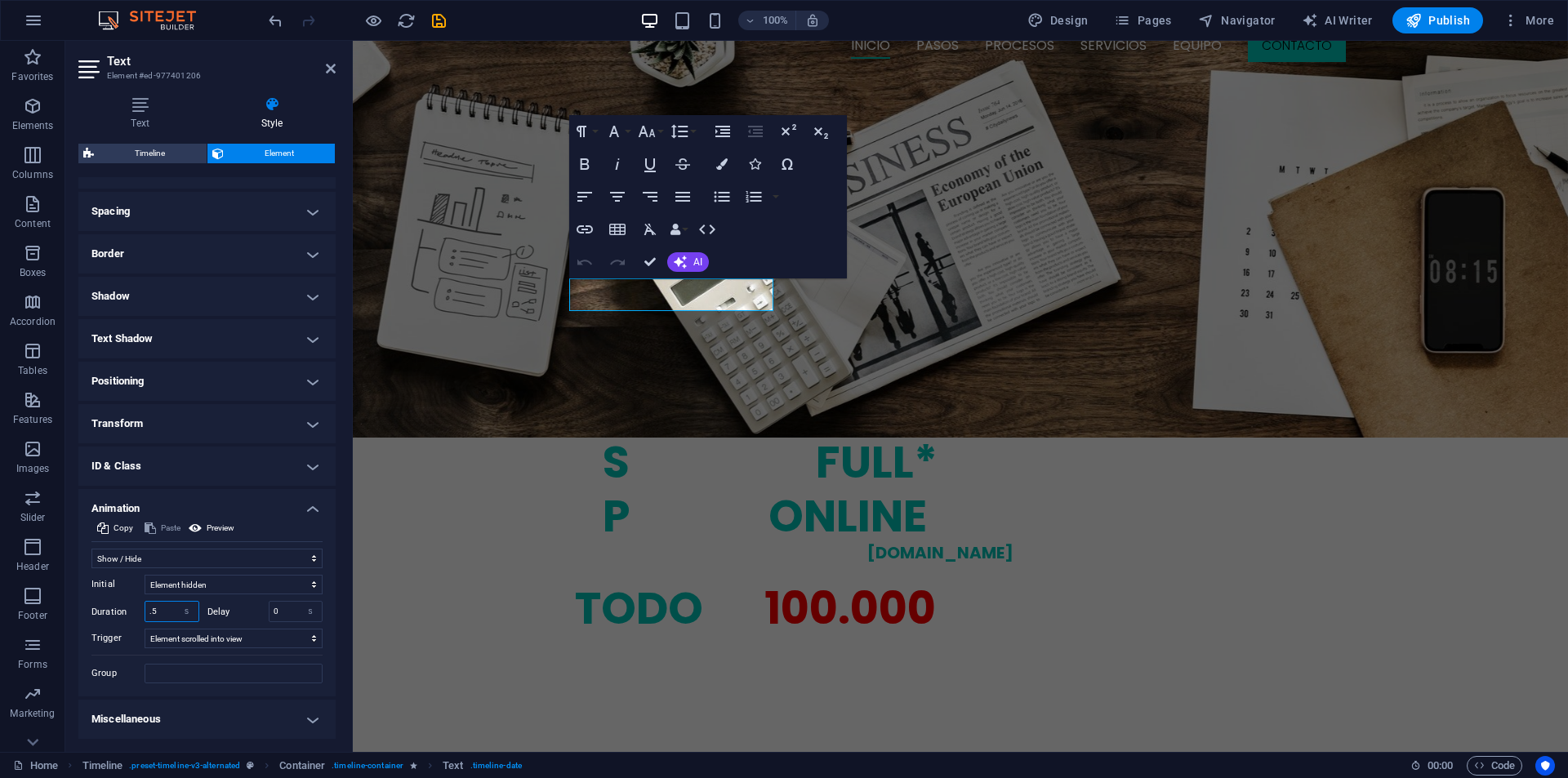
click at [160, 607] on input ".5" at bounding box center [172, 611] width 53 height 19
click at [286, 615] on input "0" at bounding box center [295, 611] width 53 height 19
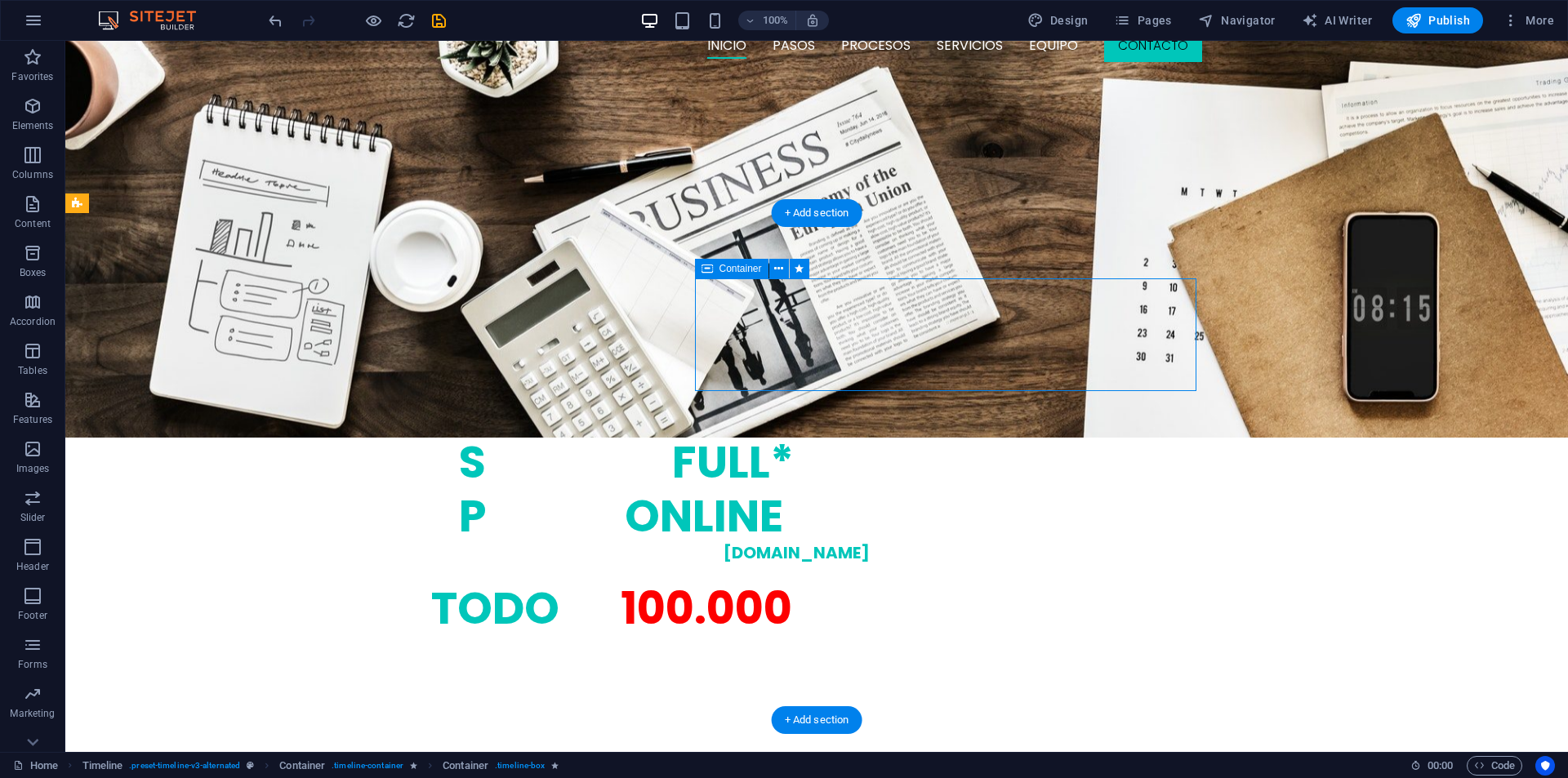
select select "fade"
select select "s"
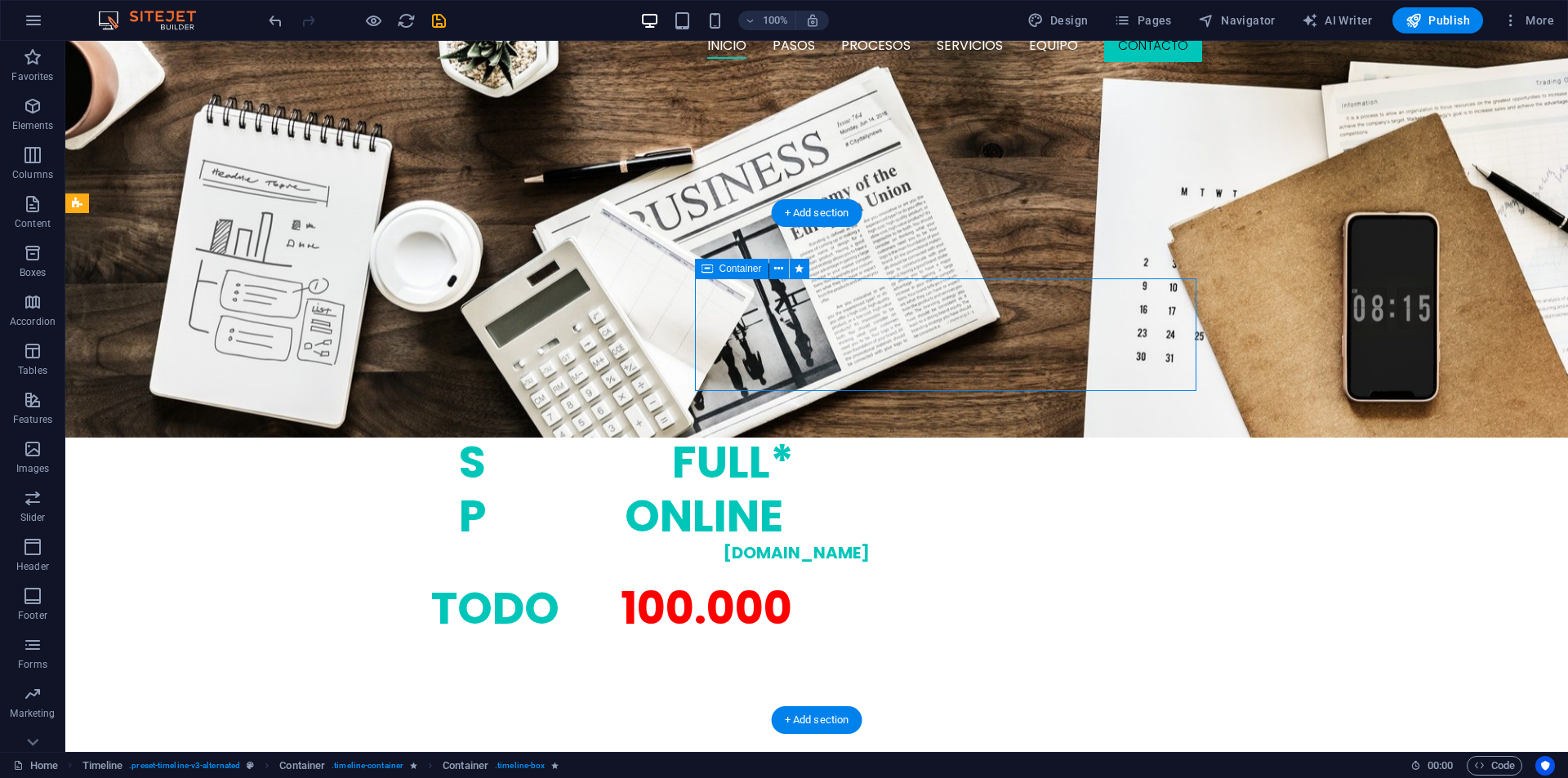
select select "scroll"
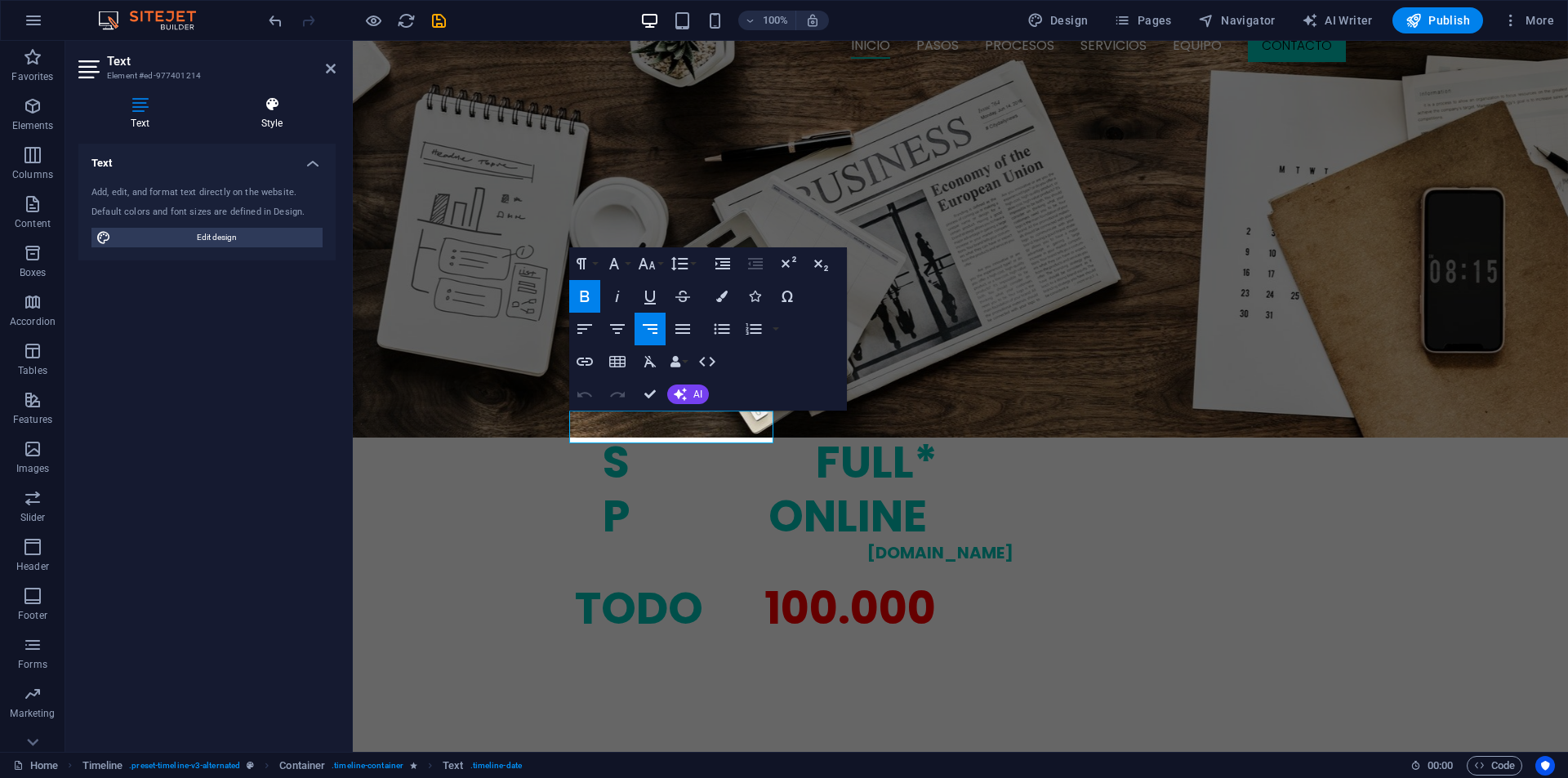
click at [295, 97] on div "Text Style Text Add, edit, and format text directly on the website. Default col…" at bounding box center [206, 418] width 283 height 668
click at [286, 99] on icon at bounding box center [271, 105] width 127 height 17
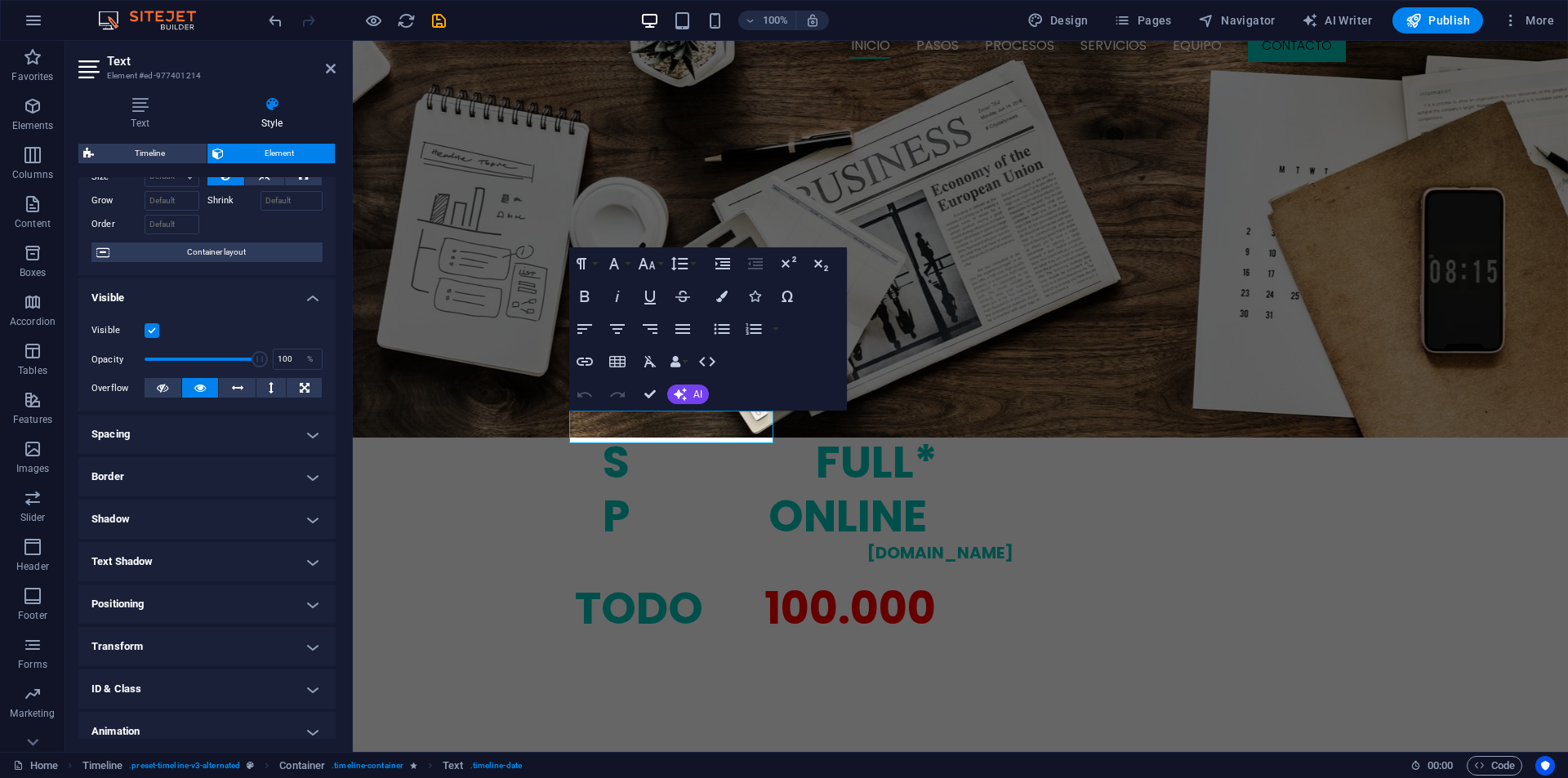
scroll to position [128, 0]
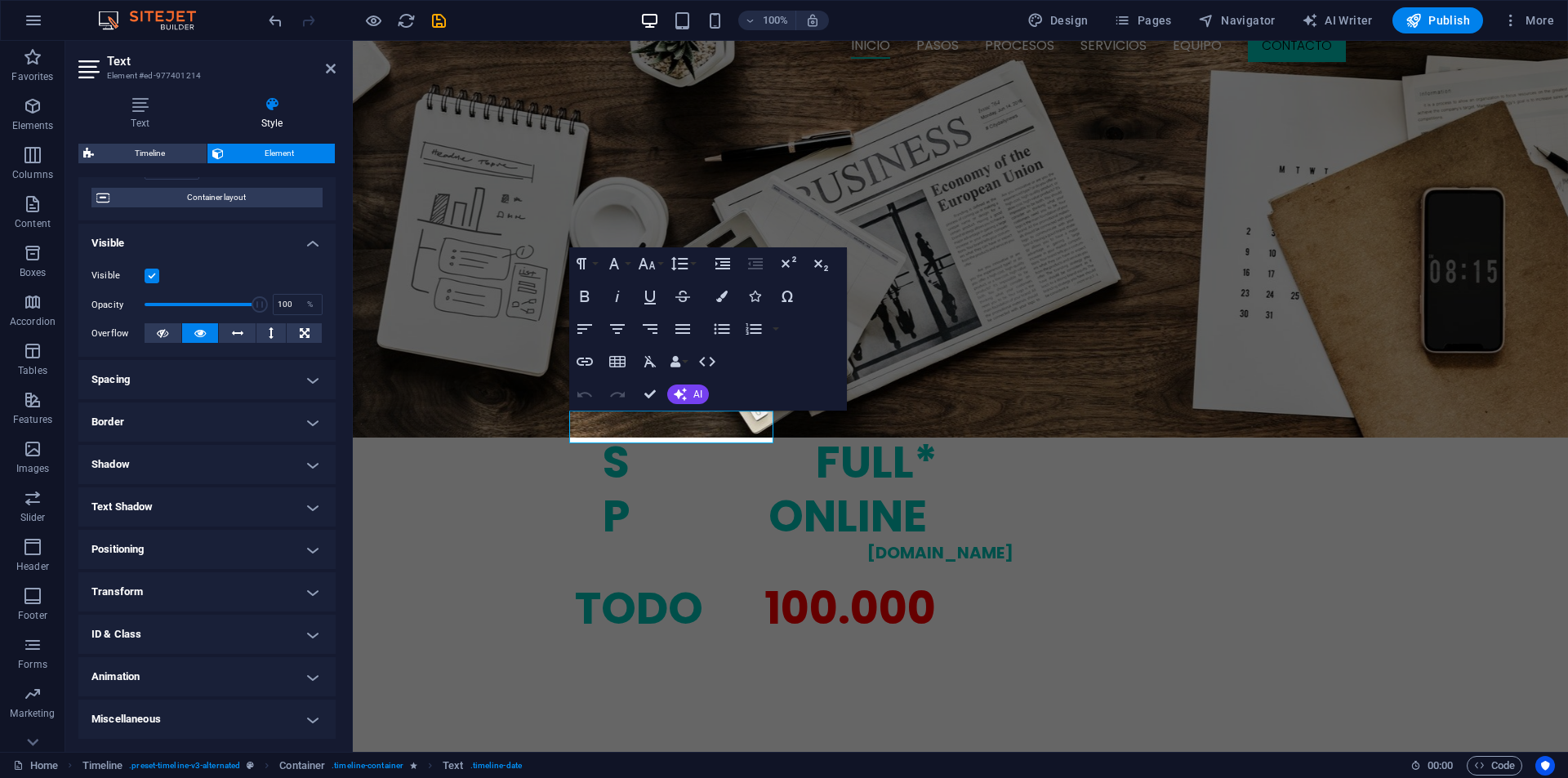
click at [117, 667] on h4 "Animation" at bounding box center [206, 677] width 257 height 39
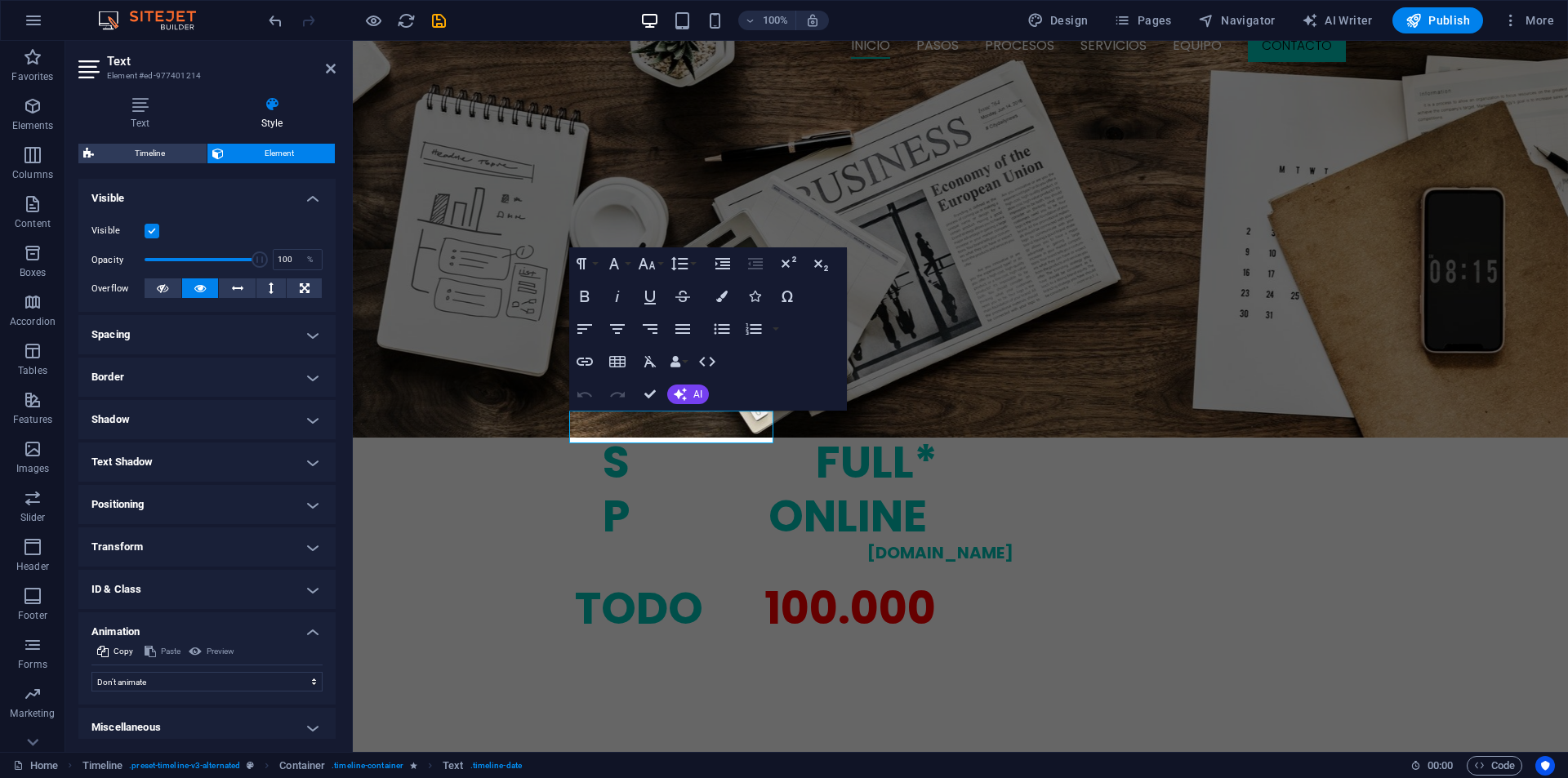
scroll to position [181, 0]
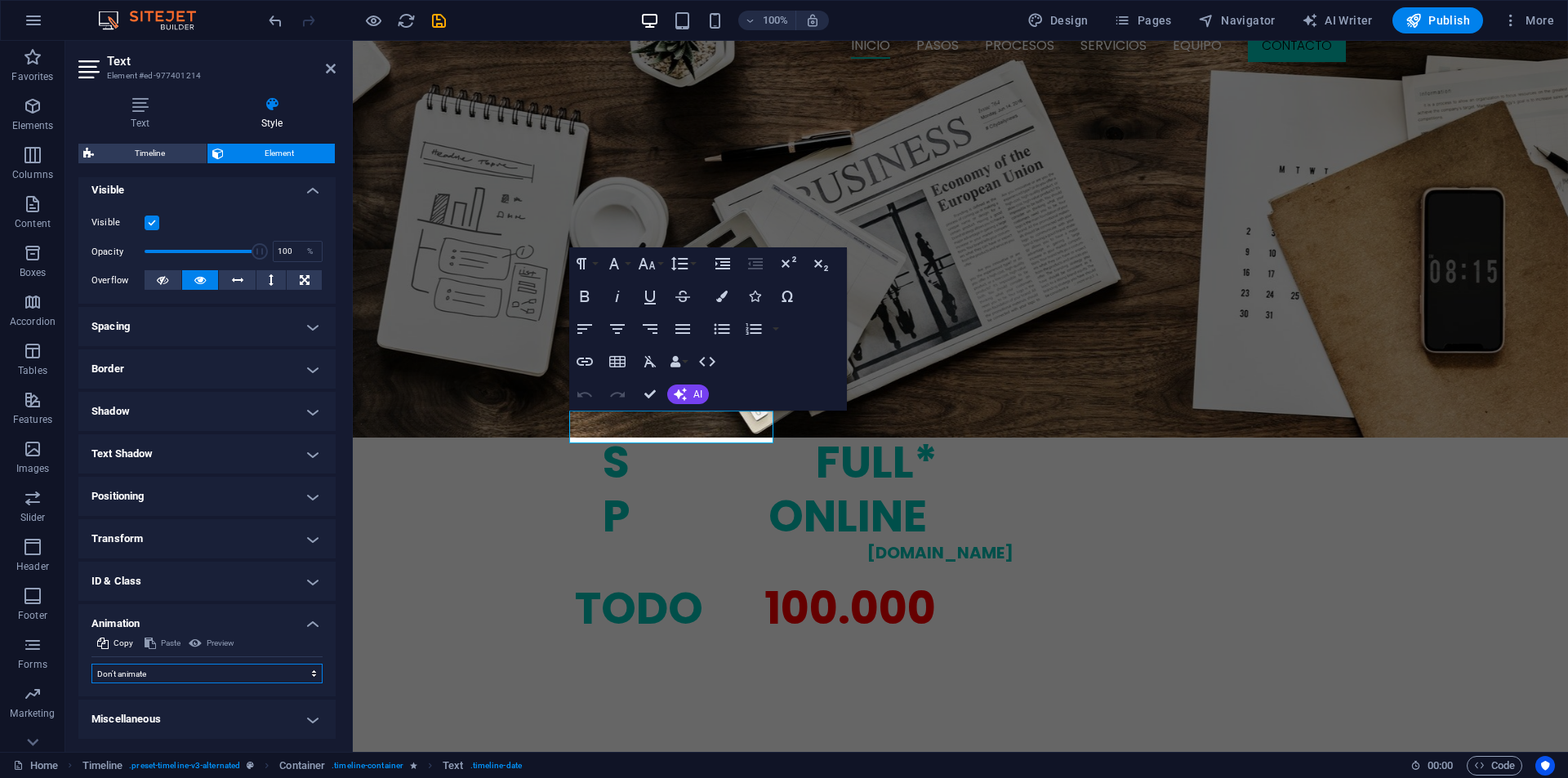
click at [150, 666] on select "Don't animate Show / Hide Slide up/down Zoom in/out Slide left to right Slide r…" at bounding box center [207, 673] width 231 height 19
select select "fade"
click at [92, 664] on select "Don't animate Show / Hide Slide up/down Zoom in/out Slide left to right Slide r…" at bounding box center [207, 673] width 231 height 19
select select "scroll"
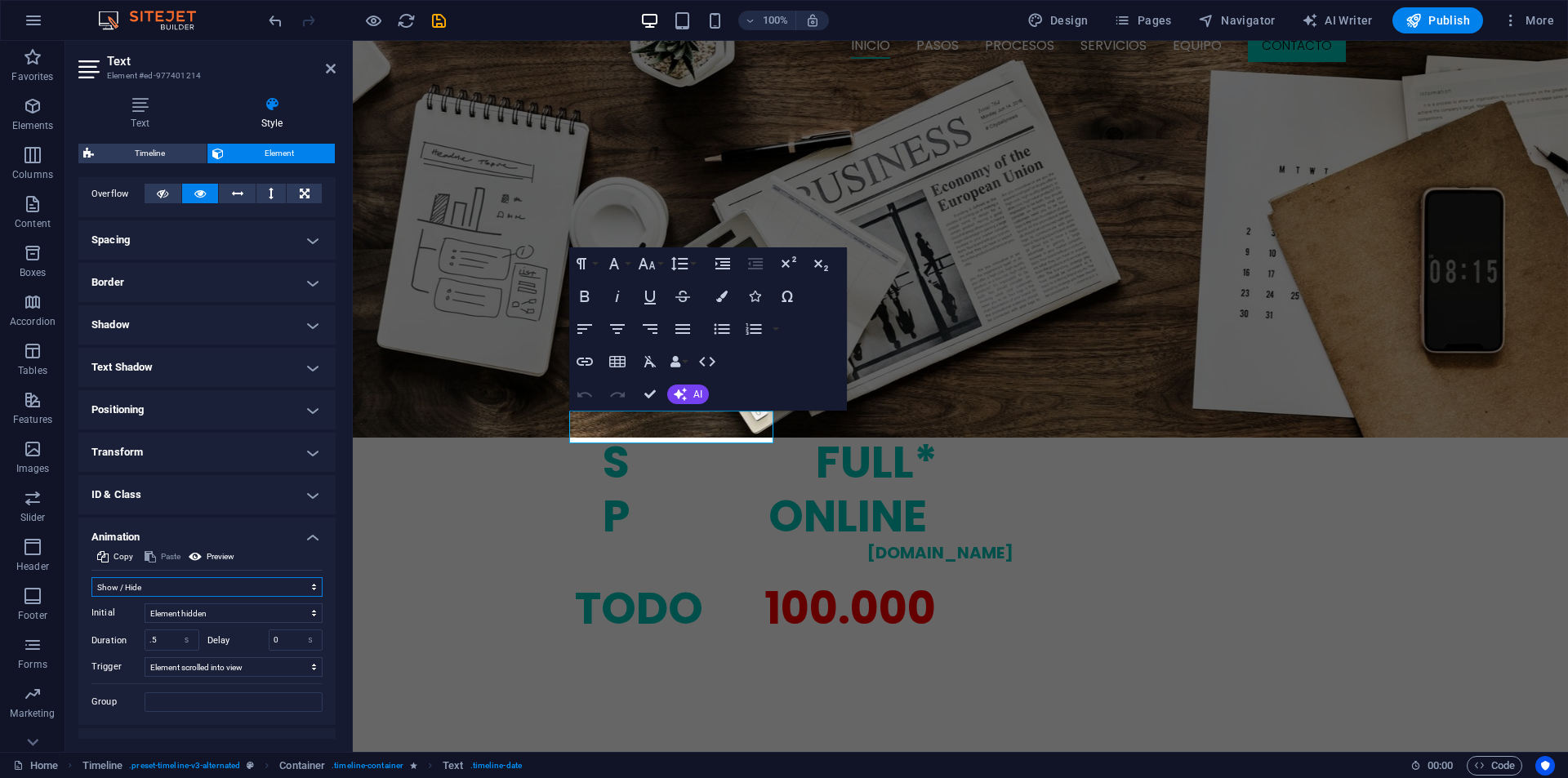
scroll to position [296, 0]
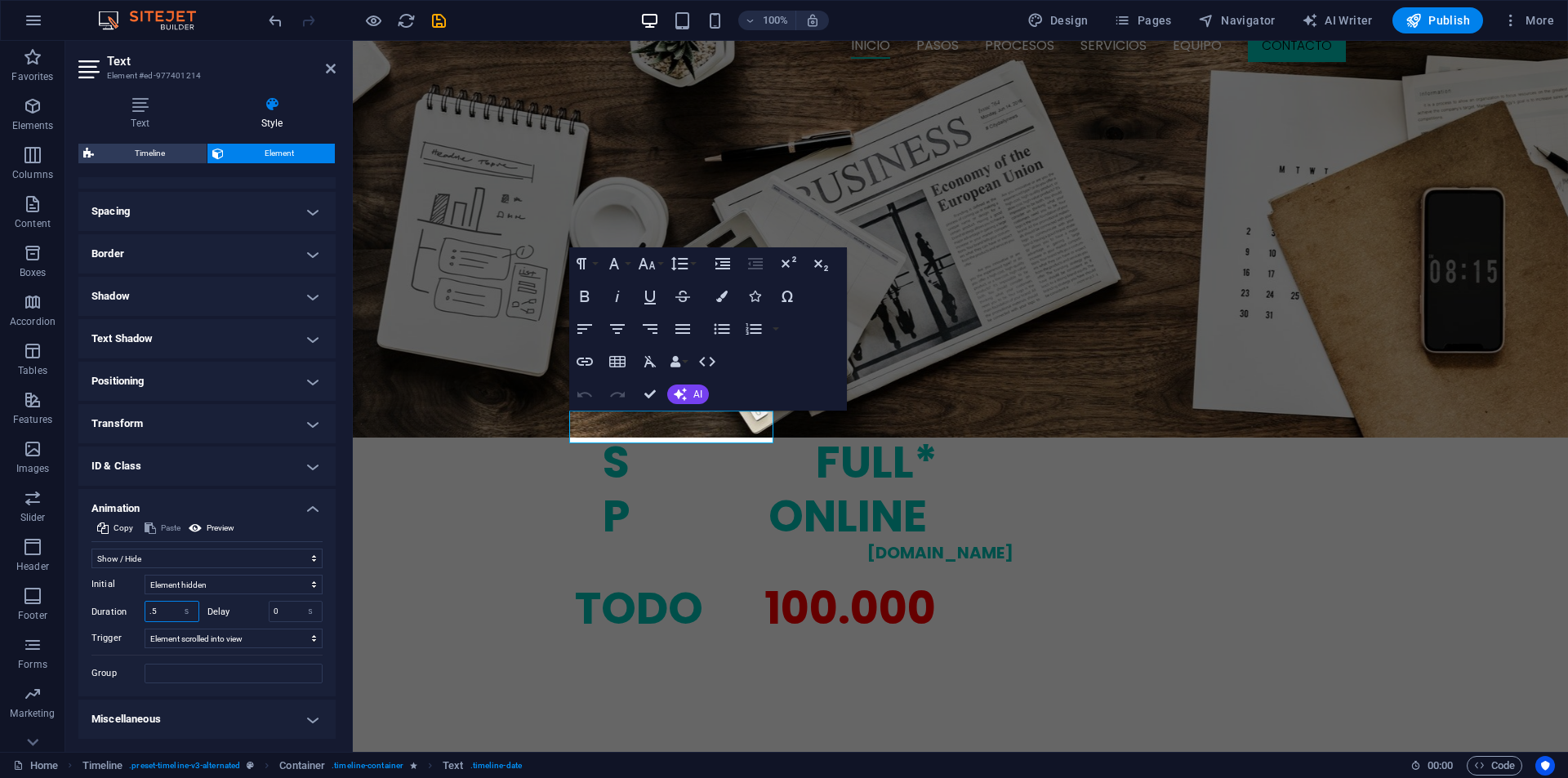
click at [157, 615] on input ".5" at bounding box center [172, 611] width 53 height 19
click at [153, 615] on input ".5" at bounding box center [172, 611] width 53 height 19
click at [154, 614] on input ".5" at bounding box center [172, 611] width 53 height 19
click at [158, 607] on input "1.2" at bounding box center [172, 611] width 53 height 19
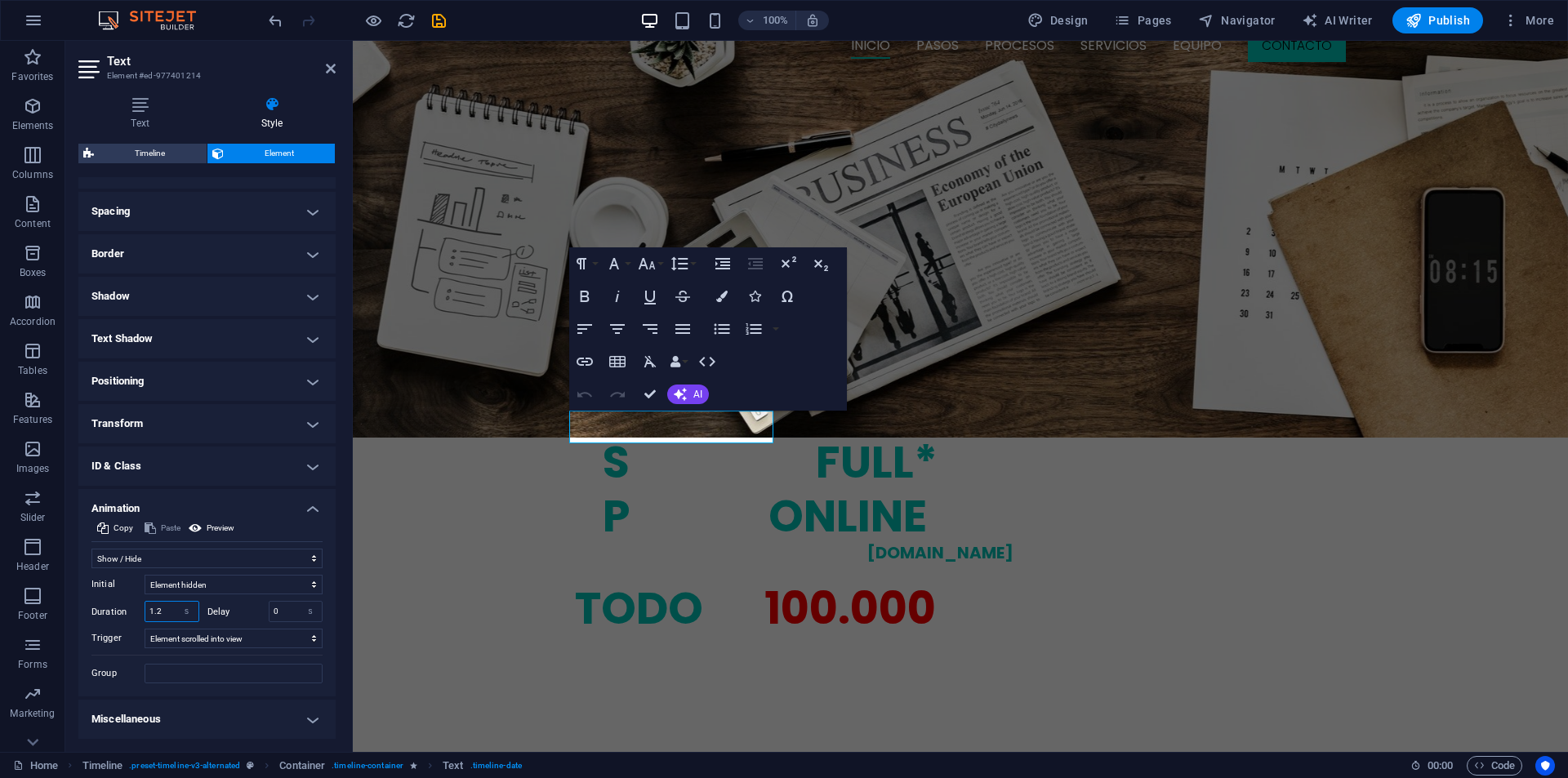
click at [154, 607] on input "1.2" at bounding box center [172, 611] width 53 height 19
type input "1"
click at [279, 615] on input "0" at bounding box center [295, 611] width 53 height 19
type input "1.2"
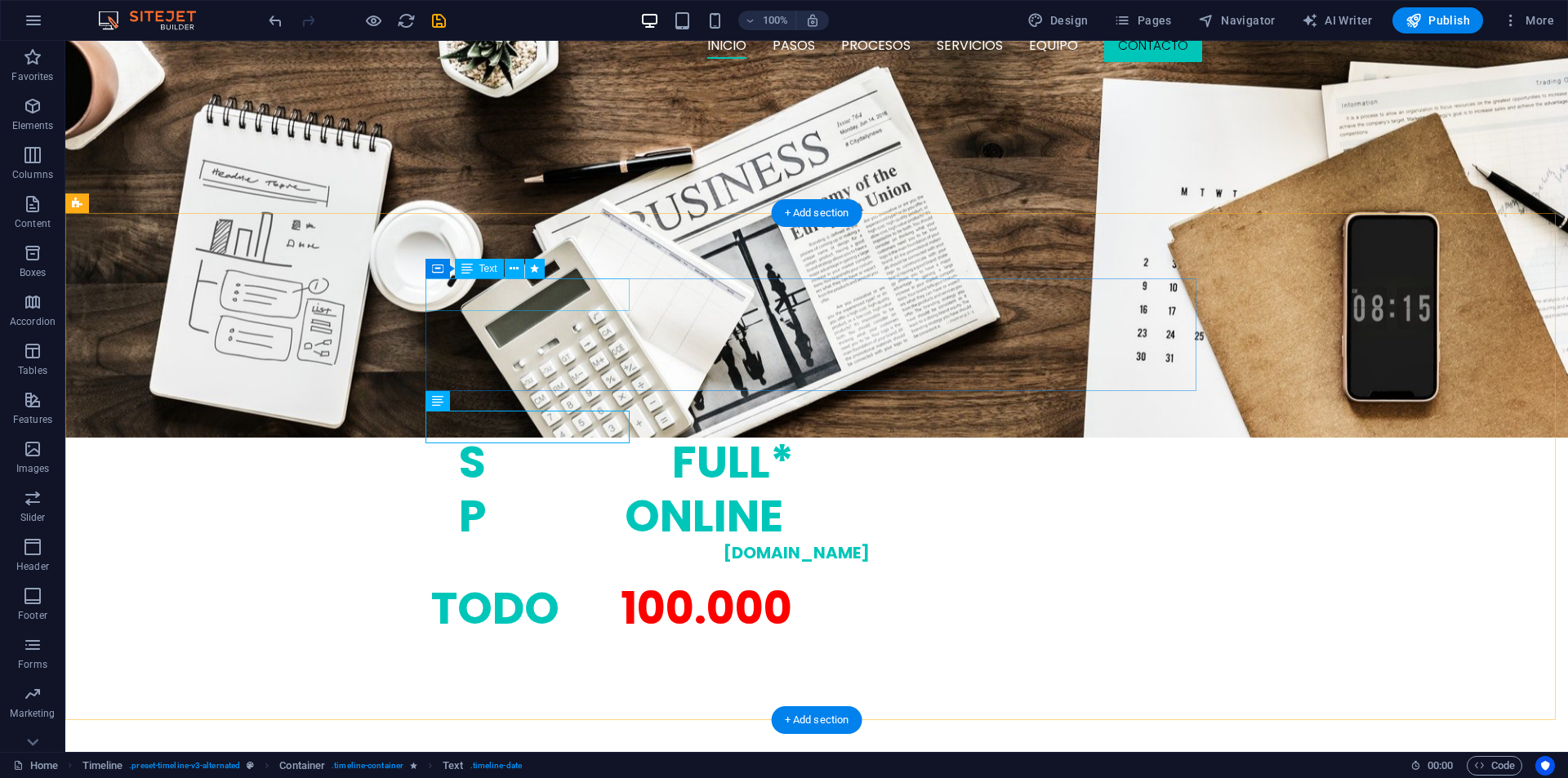
select select "fade"
select select "s"
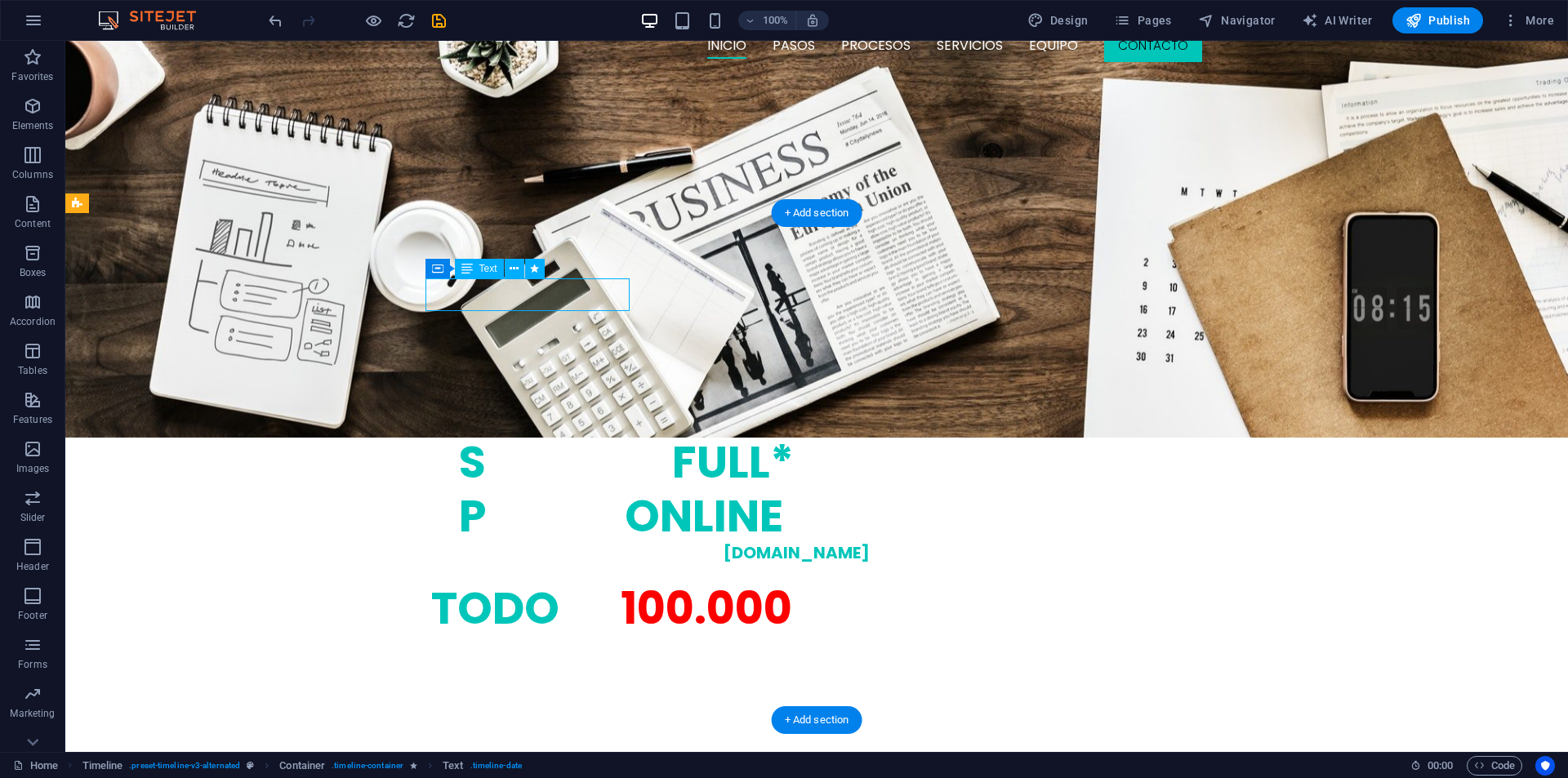
select select "scroll"
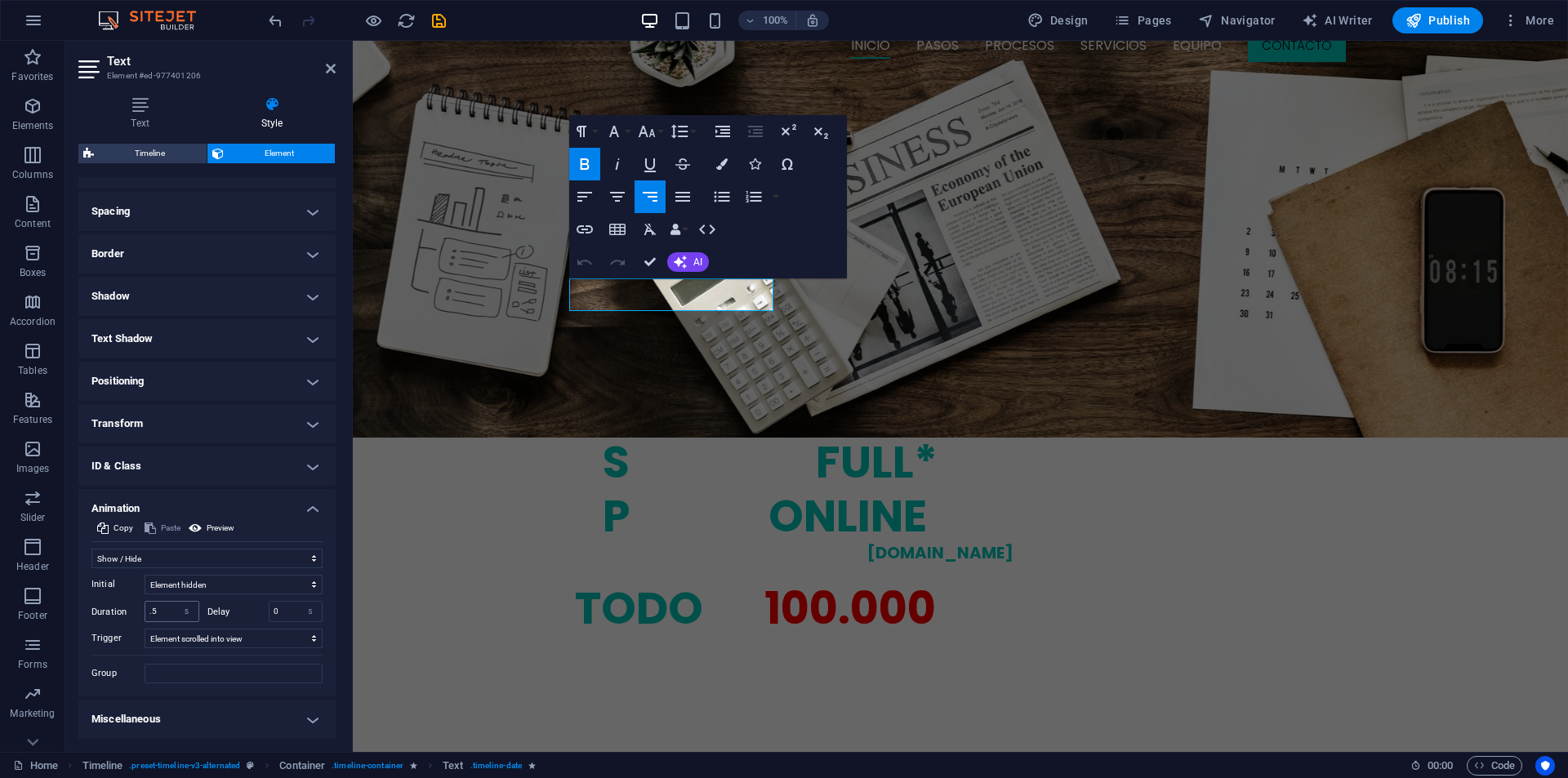
click at [149, 610] on input ".5" at bounding box center [172, 611] width 53 height 19
type input "1"
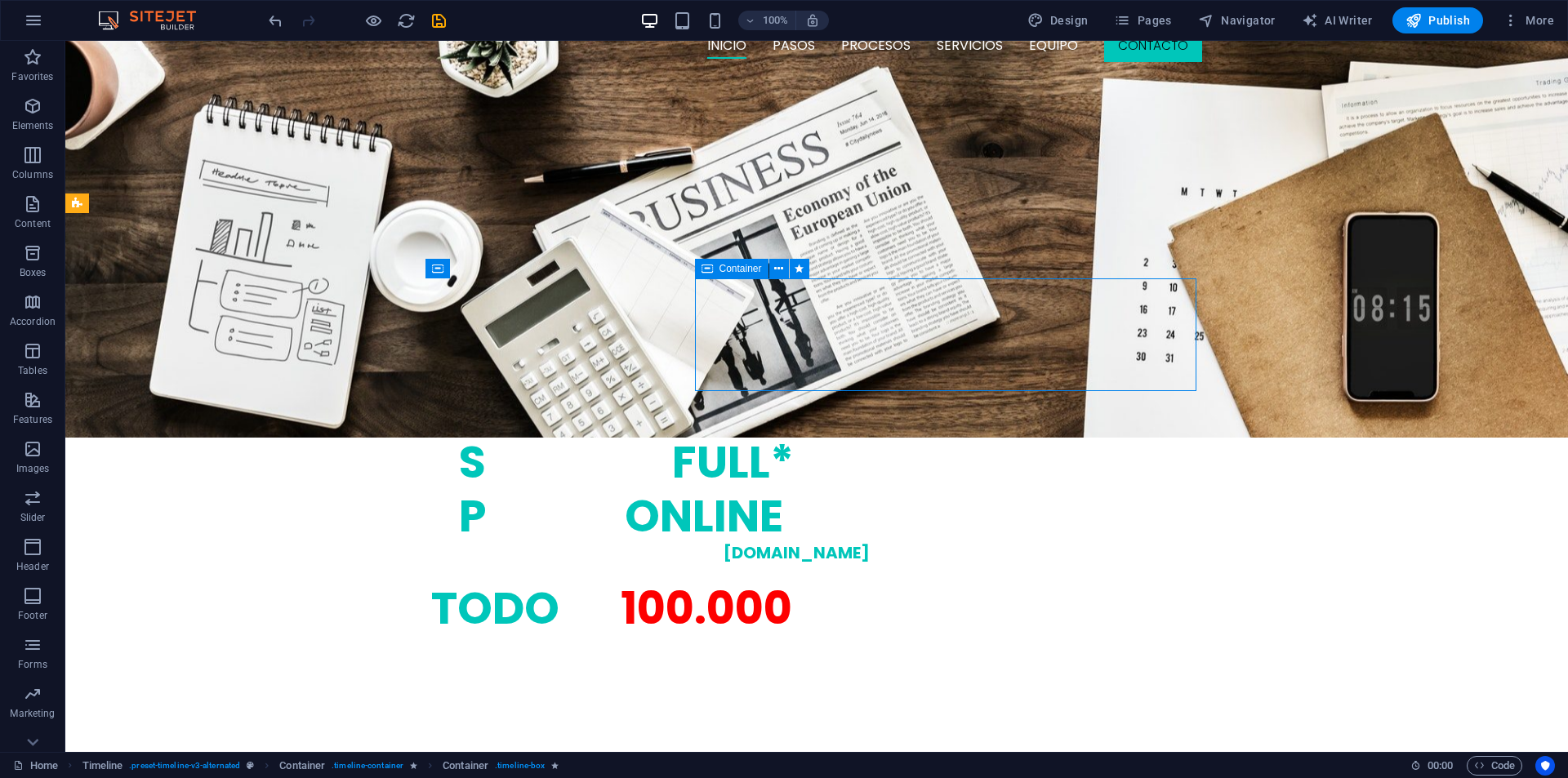
select select "fade"
select select "s"
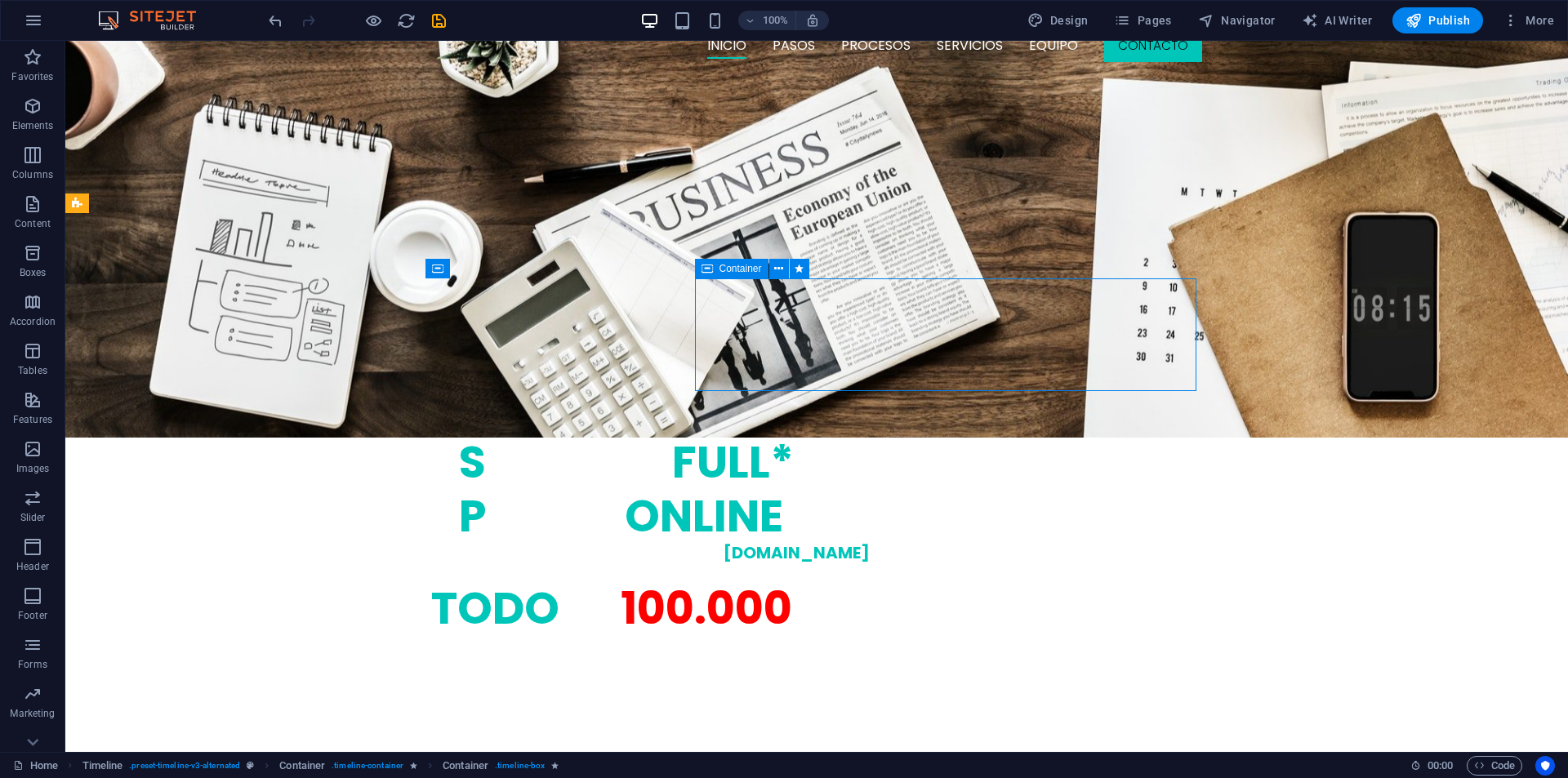
select select "scroll"
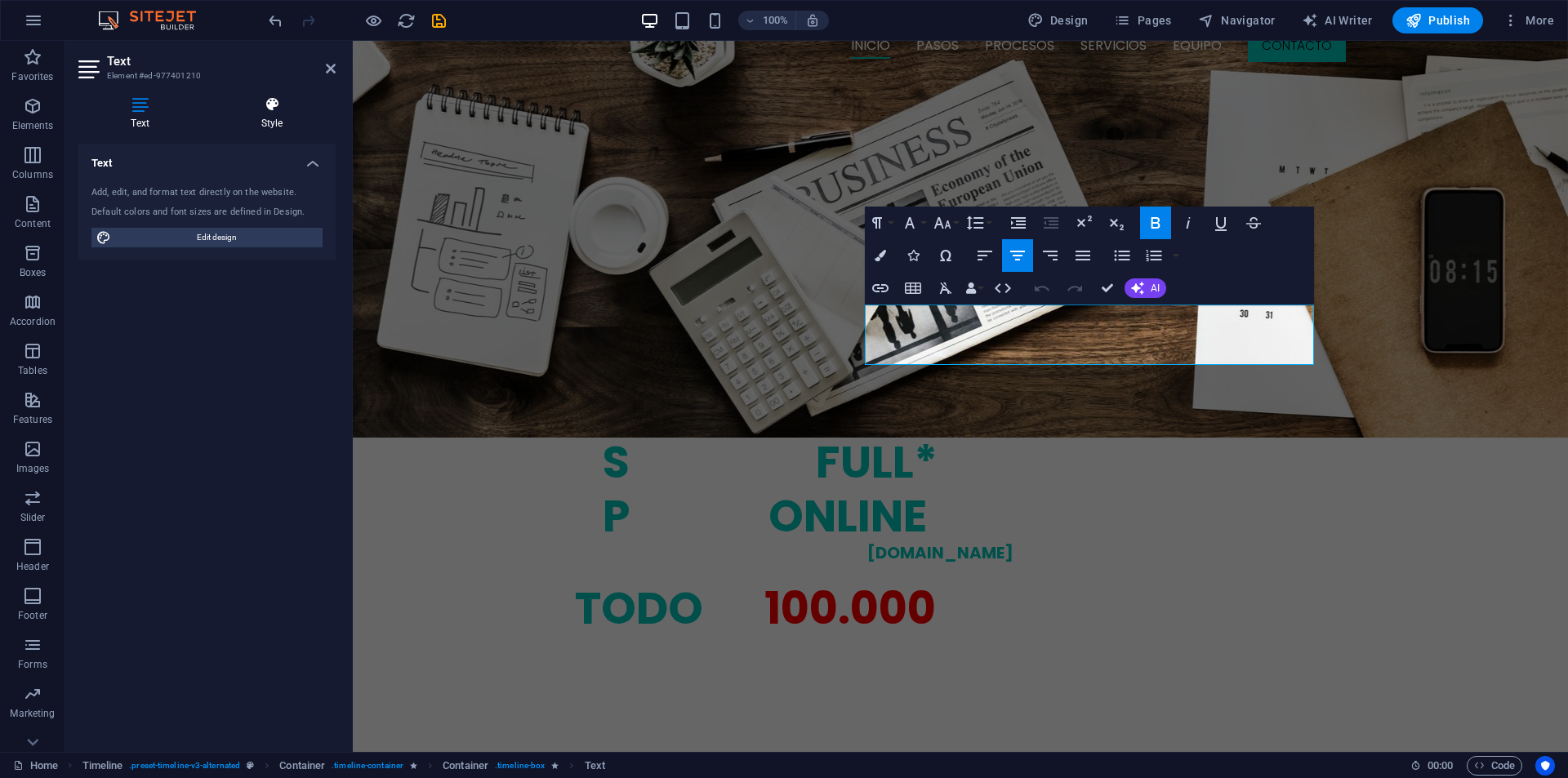
click at [304, 112] on icon at bounding box center [271, 105] width 127 height 17
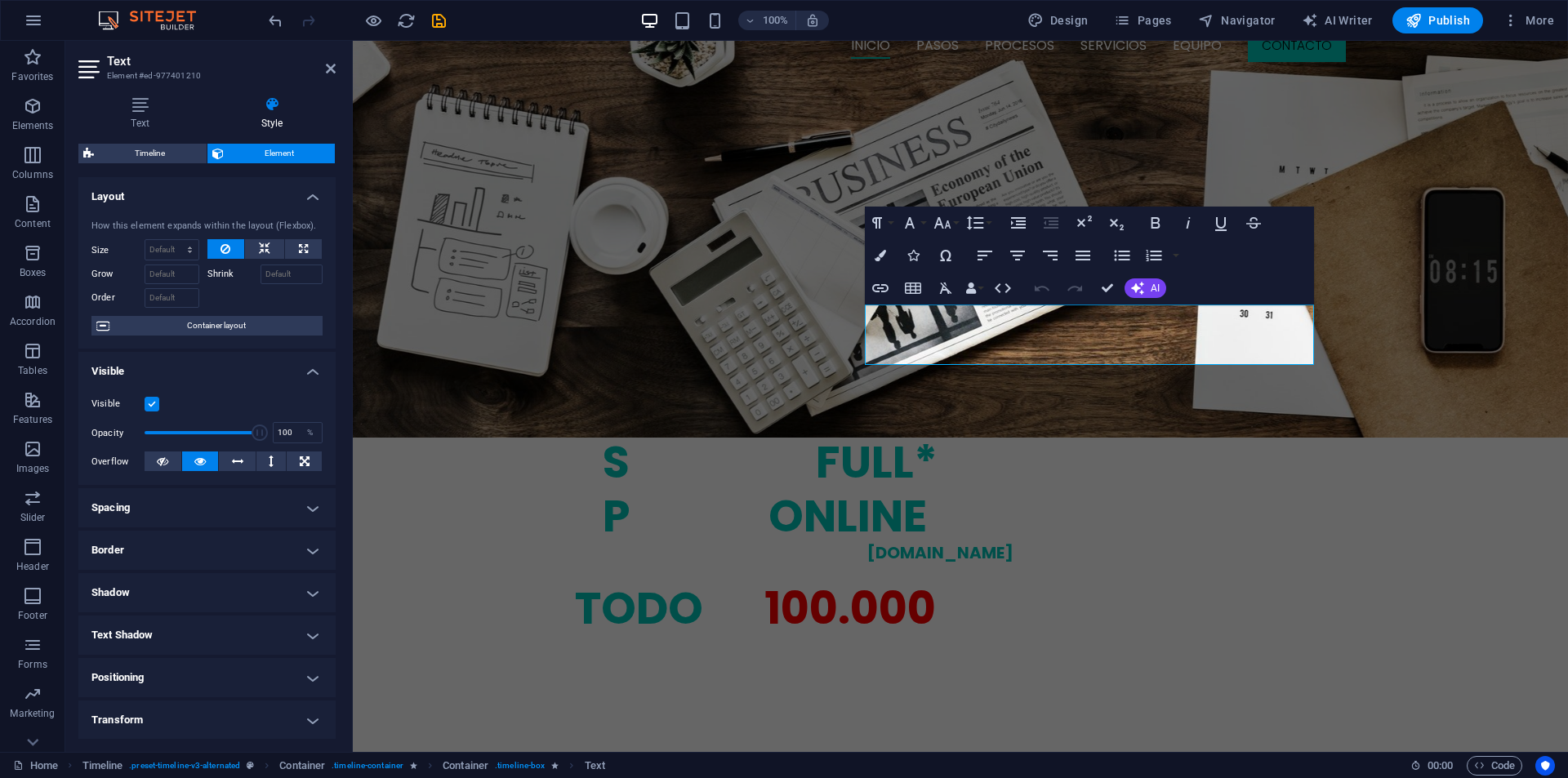
scroll to position [128, 0]
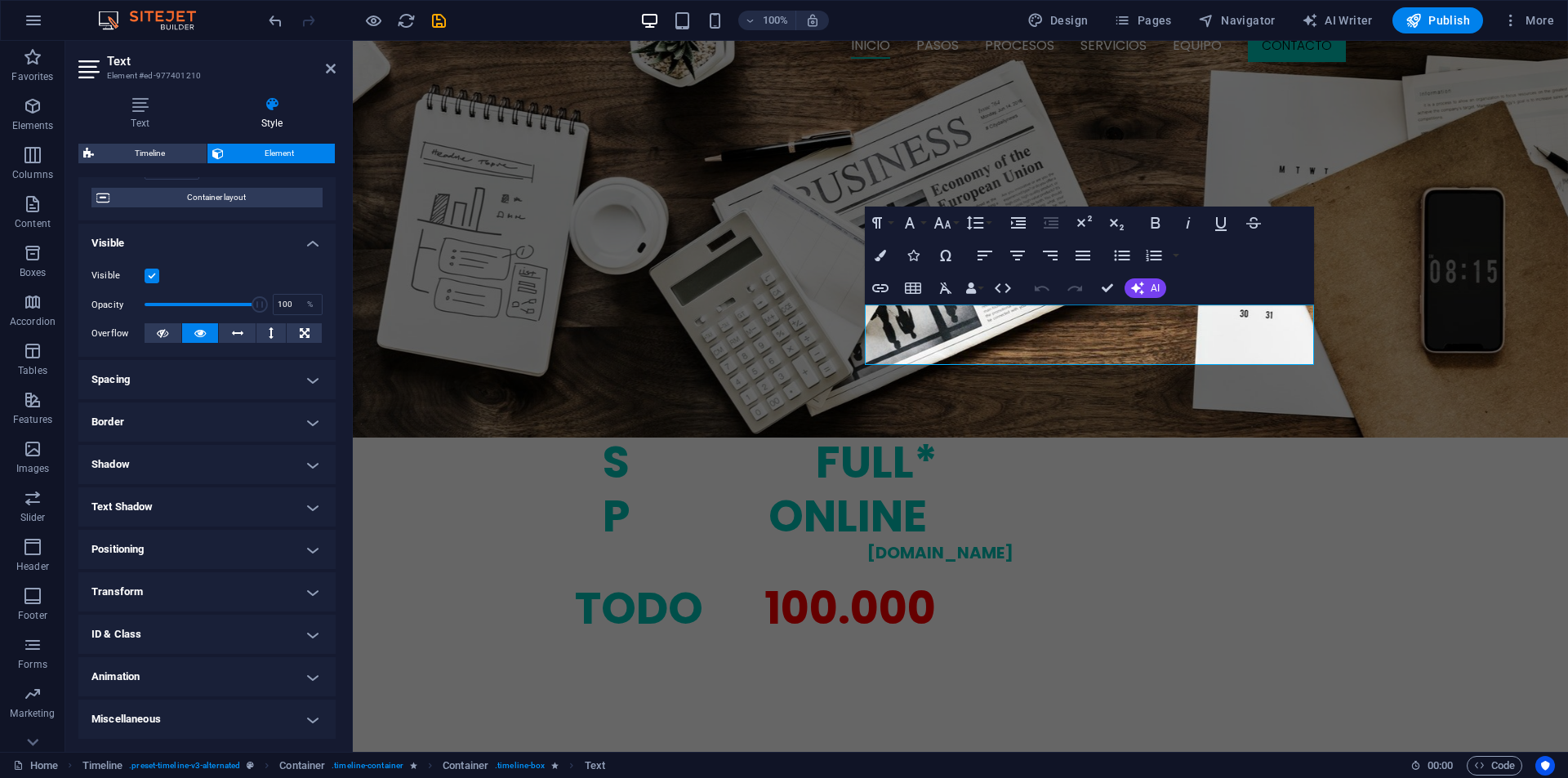
click at [170, 665] on h4 "Animation" at bounding box center [206, 677] width 257 height 39
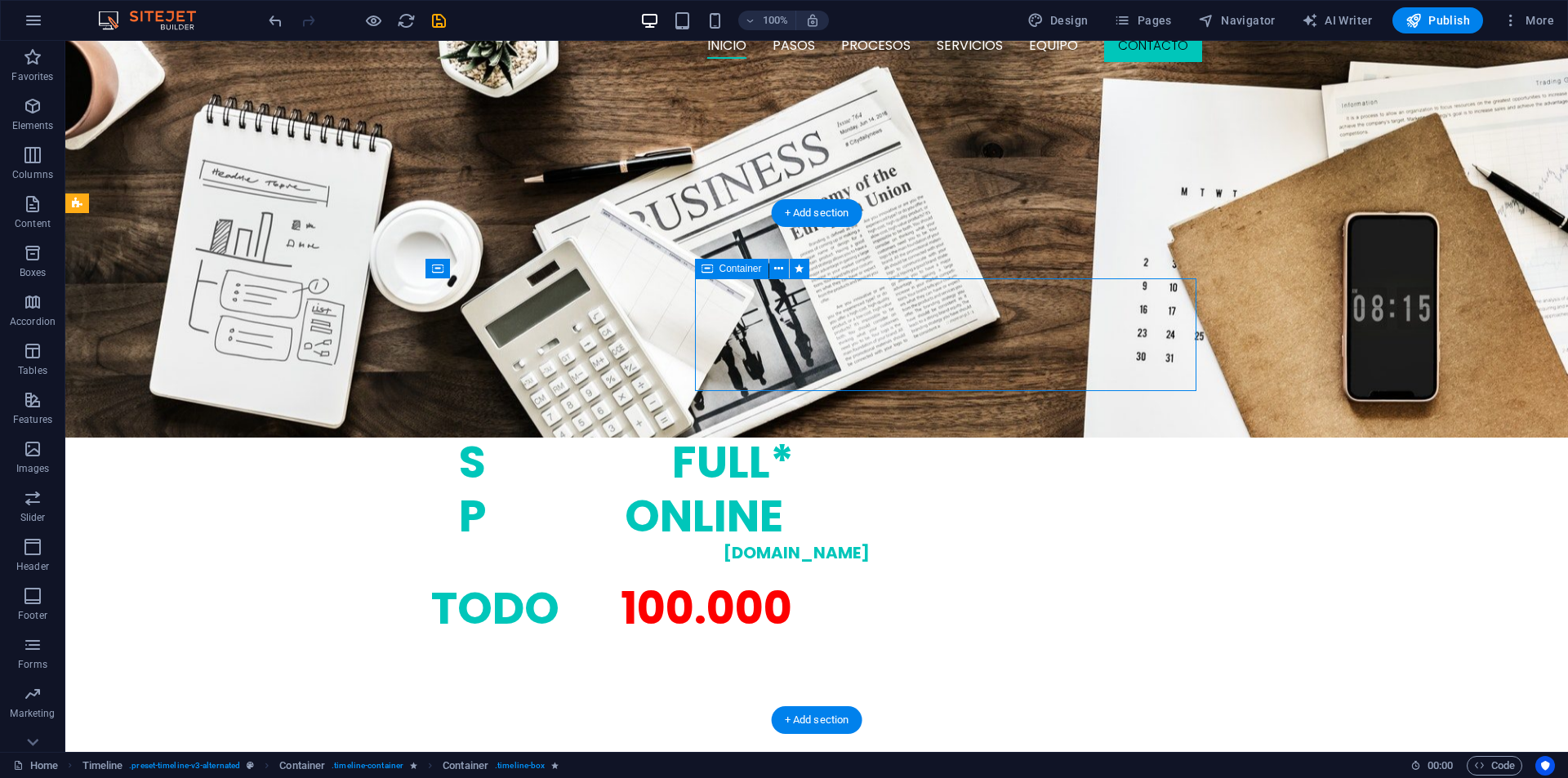
select select "fade"
select select "s"
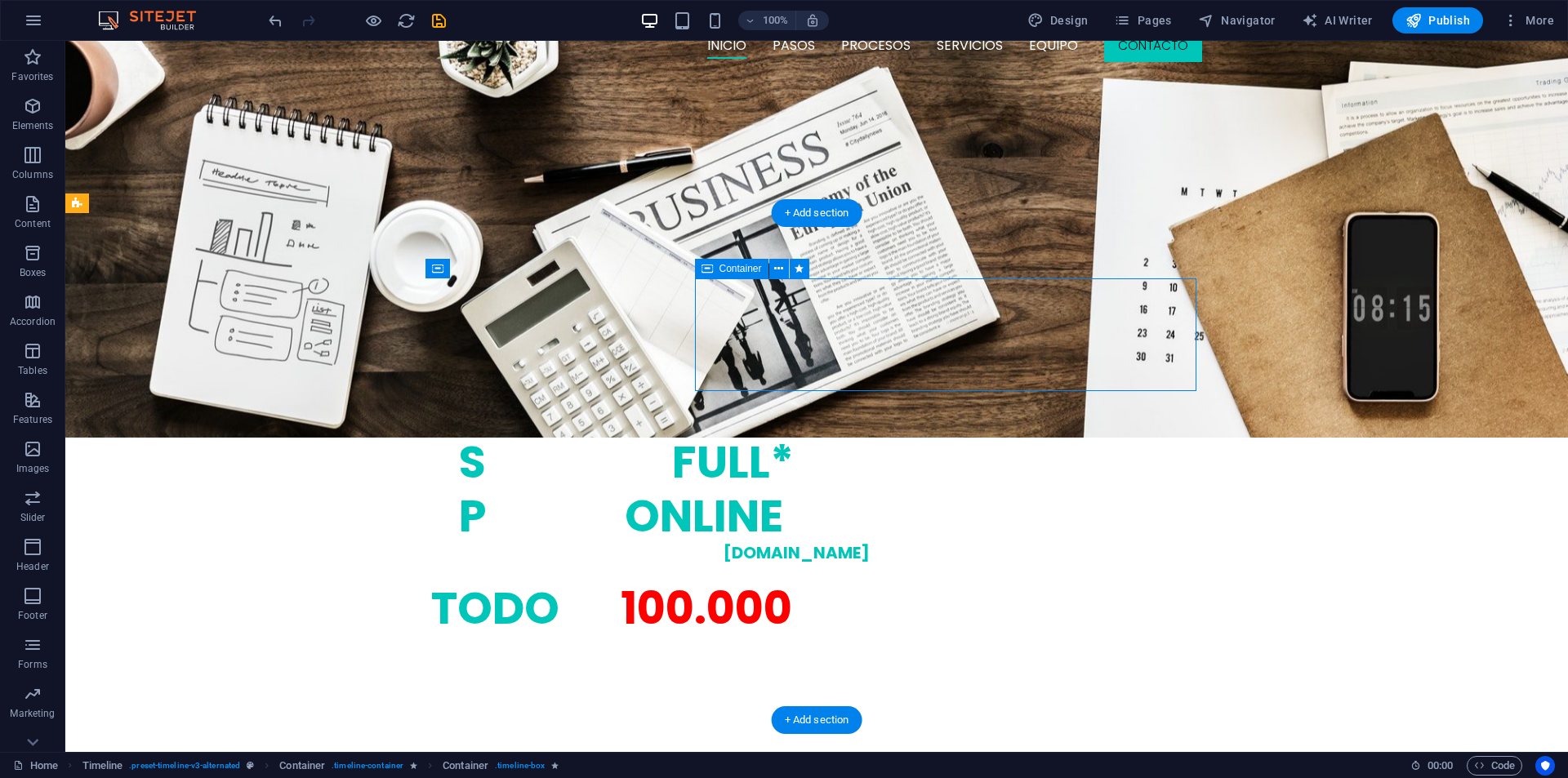
select select "scroll"
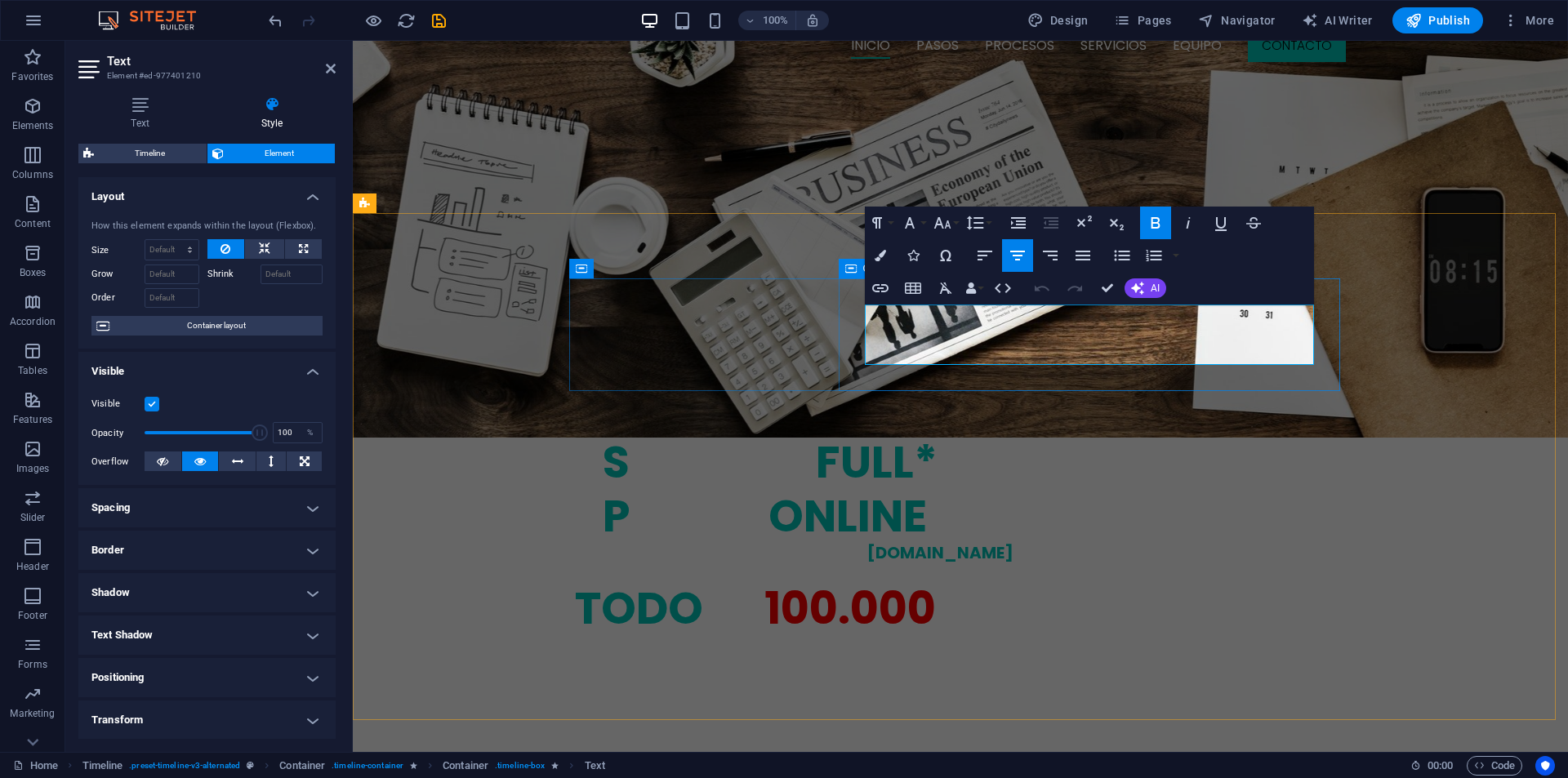
select select "fade"
select select "s"
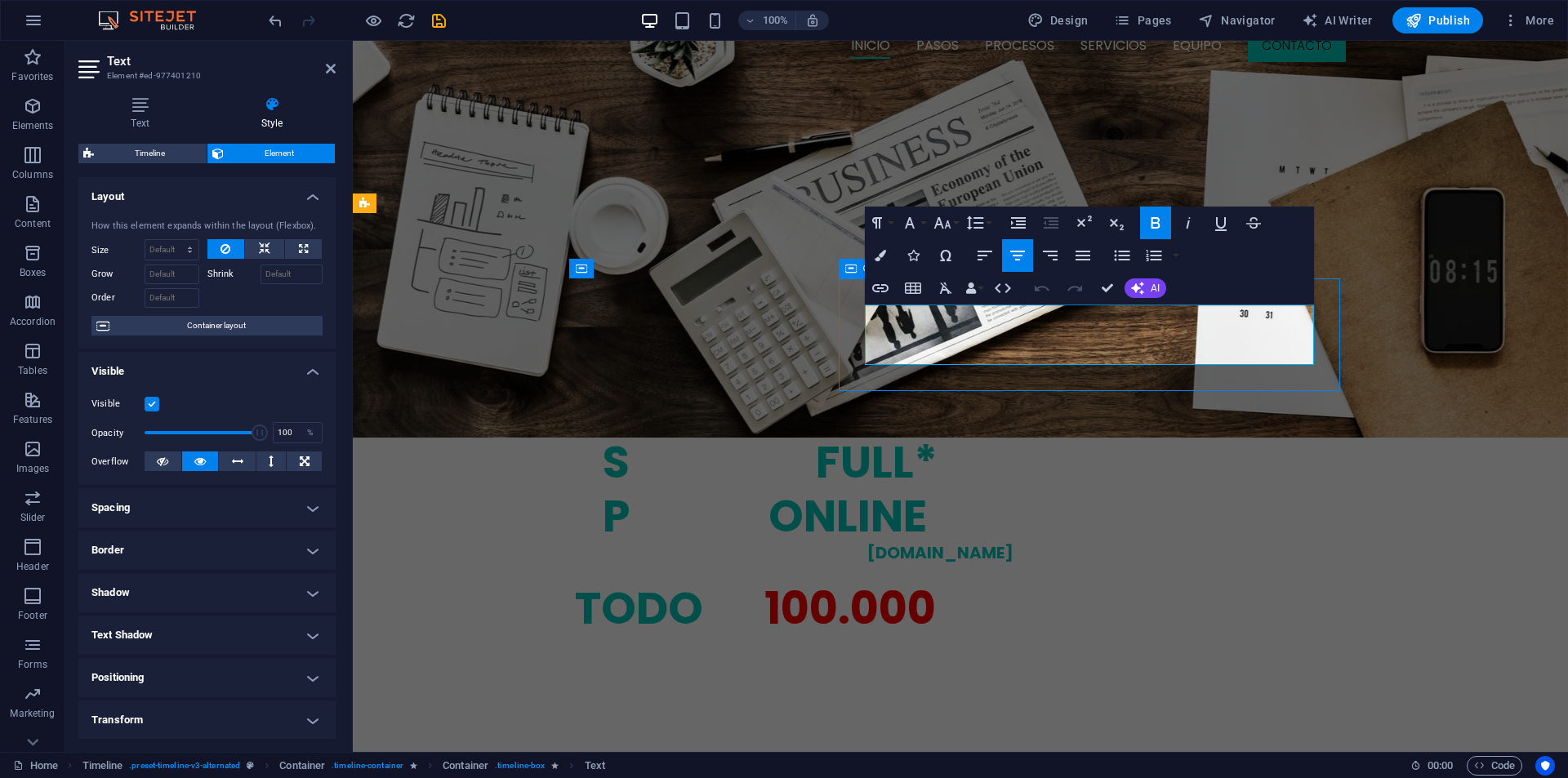
select select "scroll"
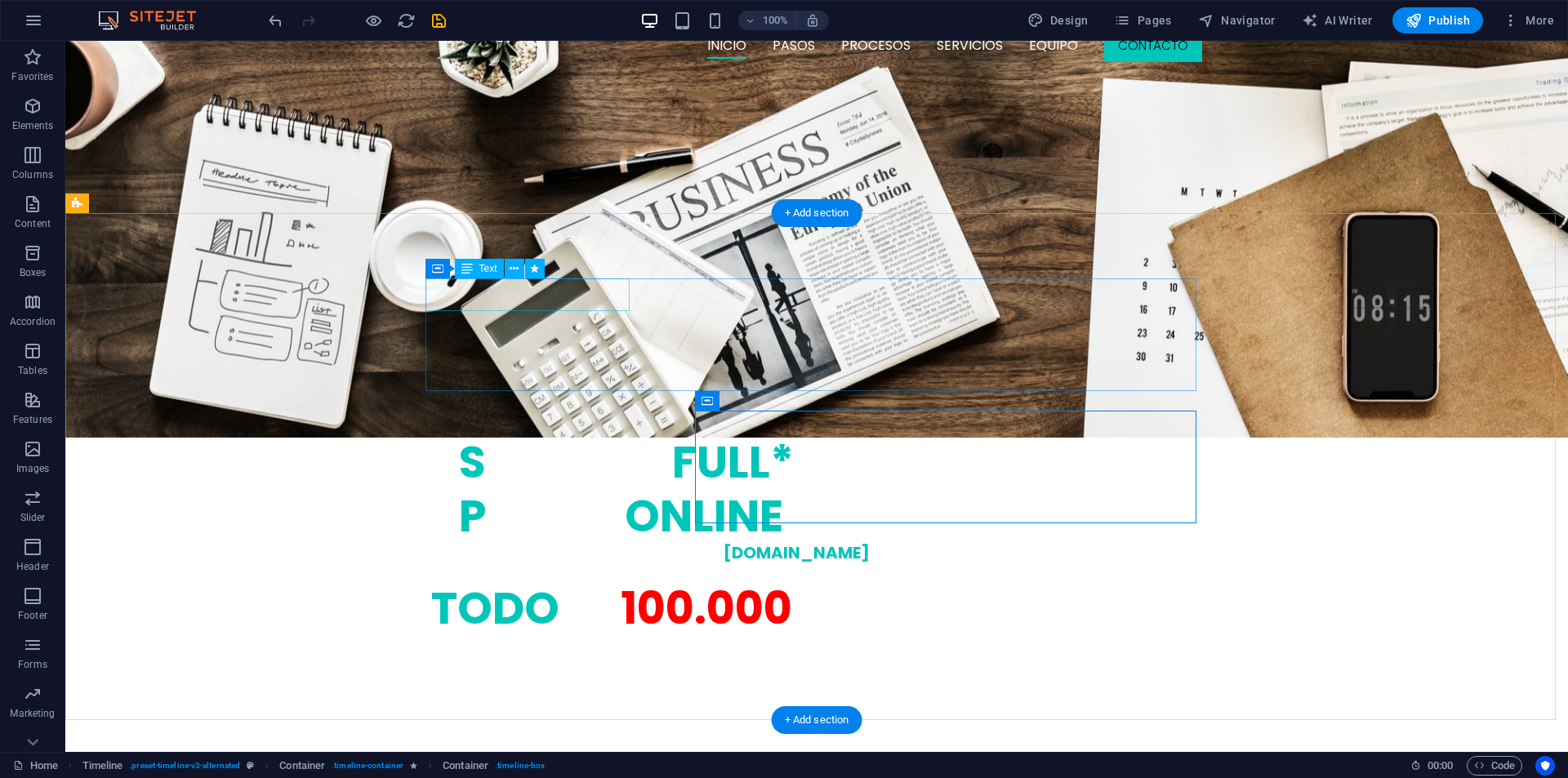
select select "fade"
select select "s"
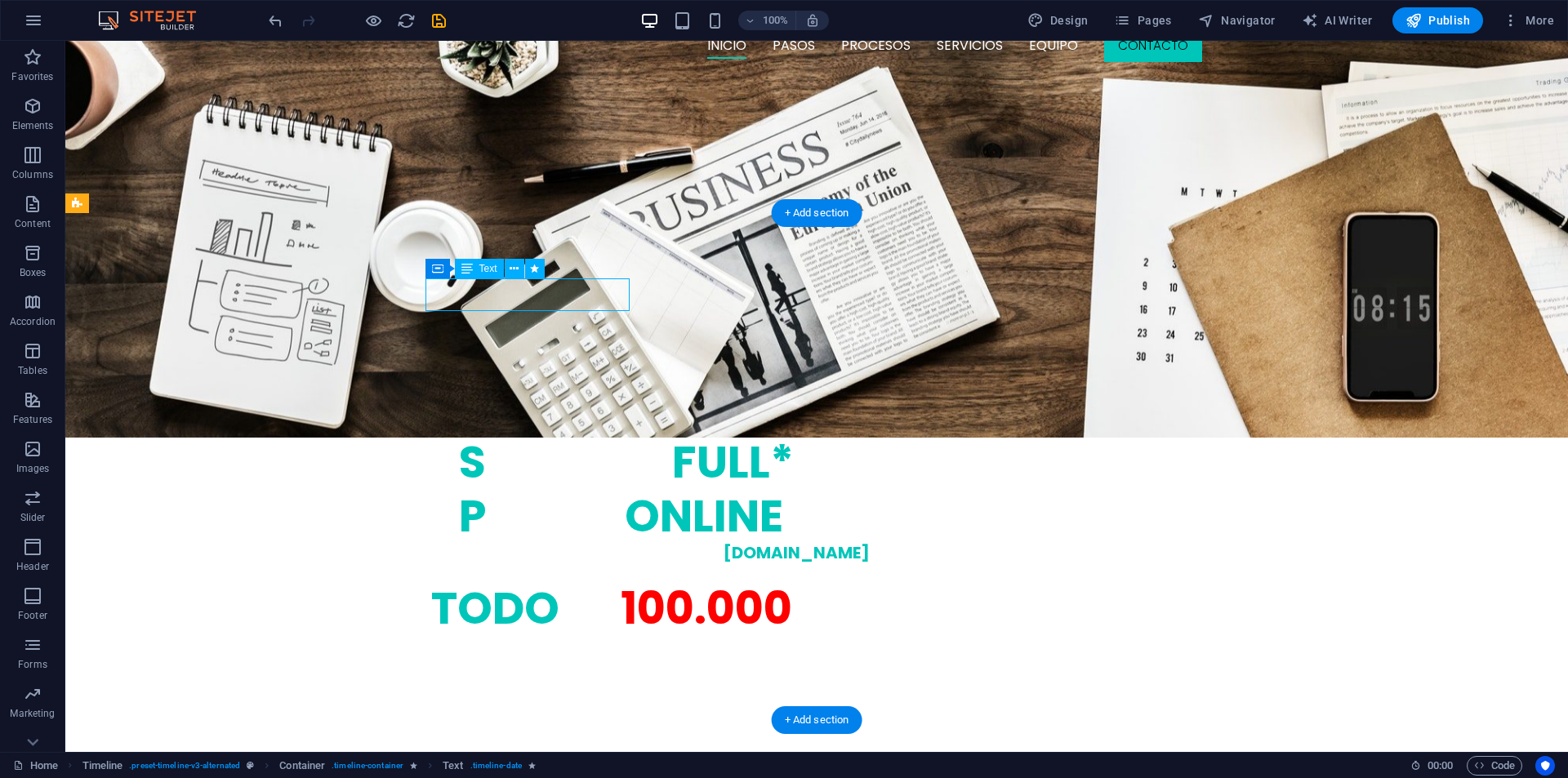
select select "scroll"
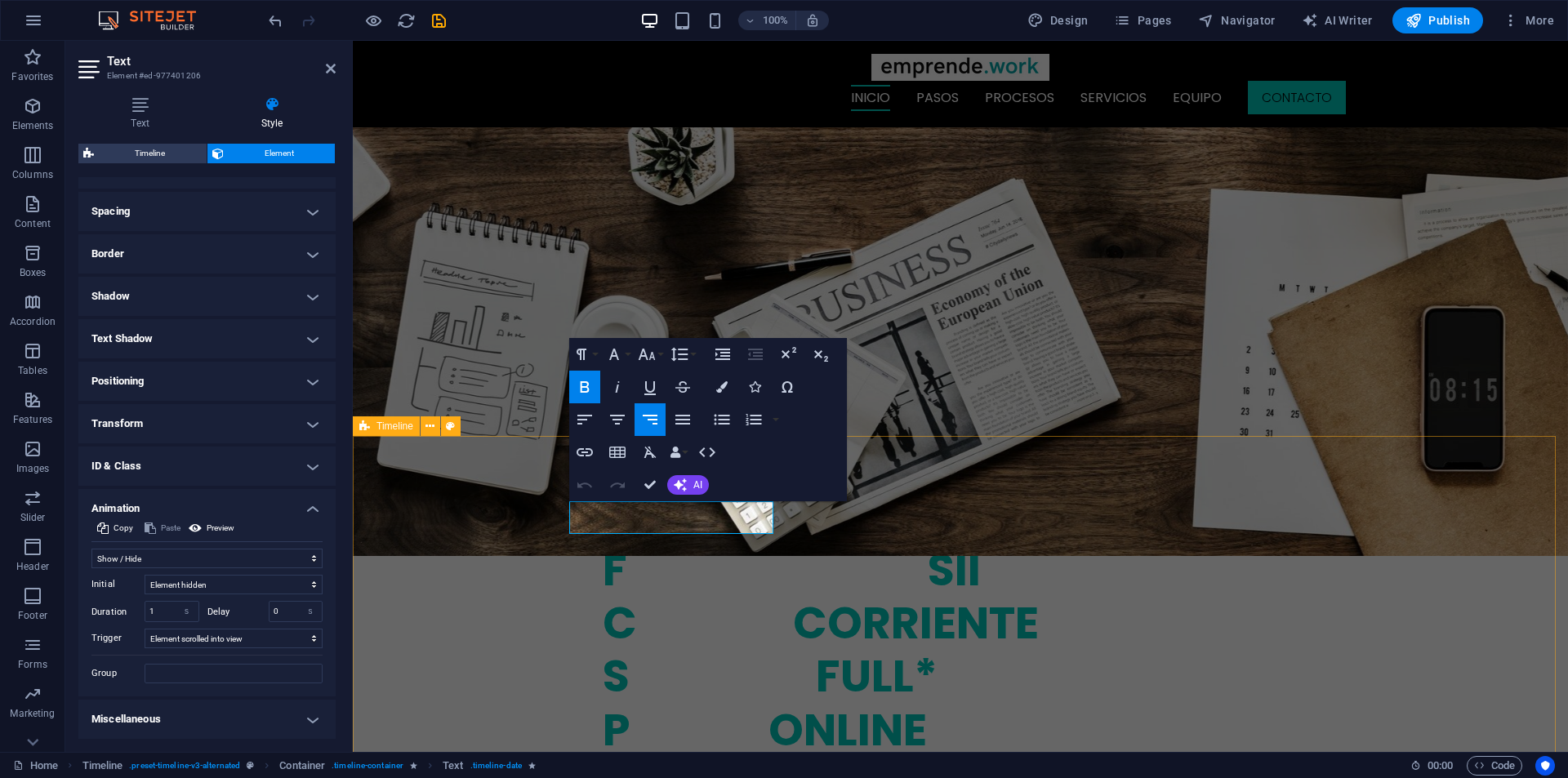
scroll to position [899, 0]
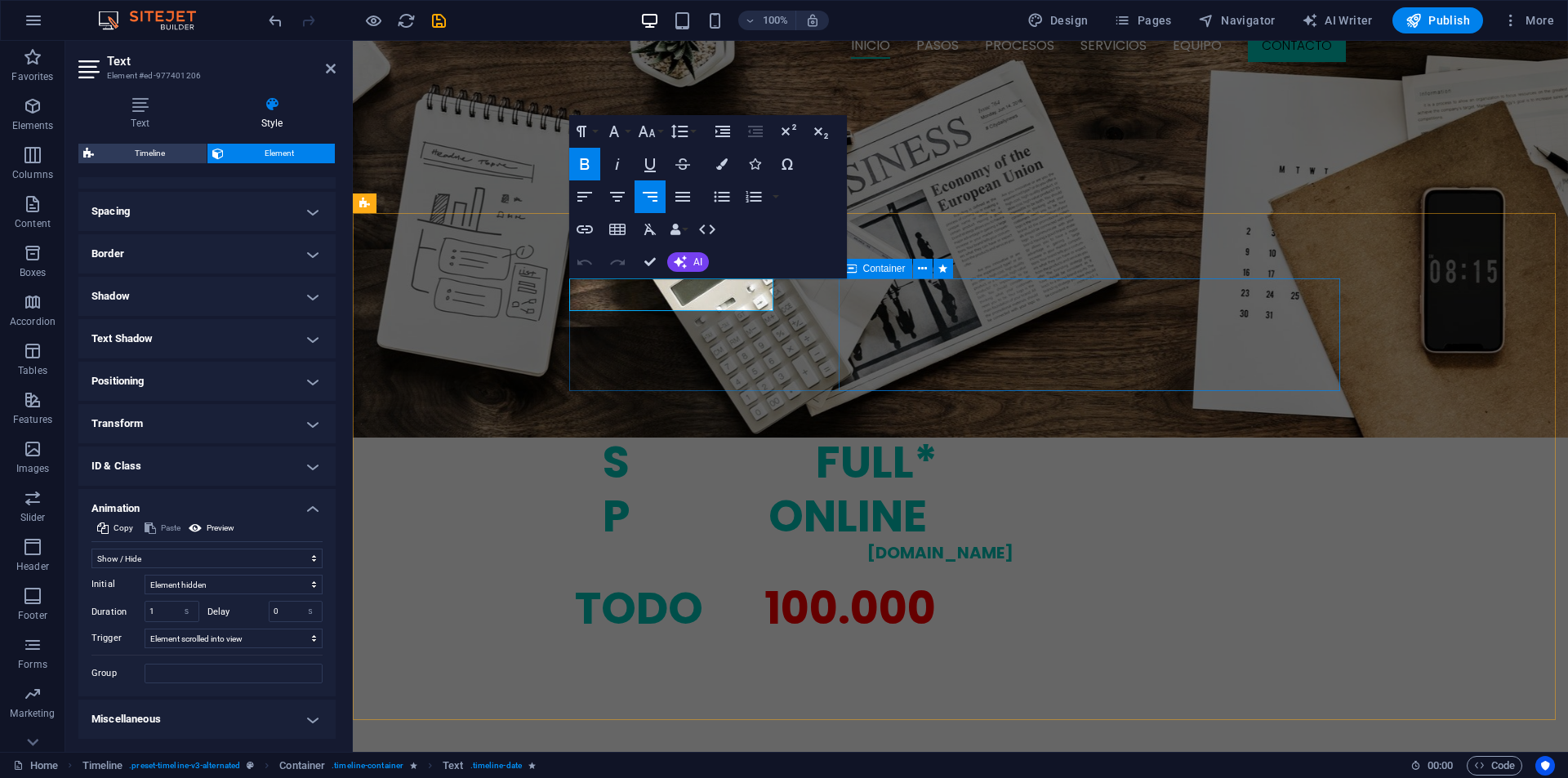
select select "fade"
select select "s"
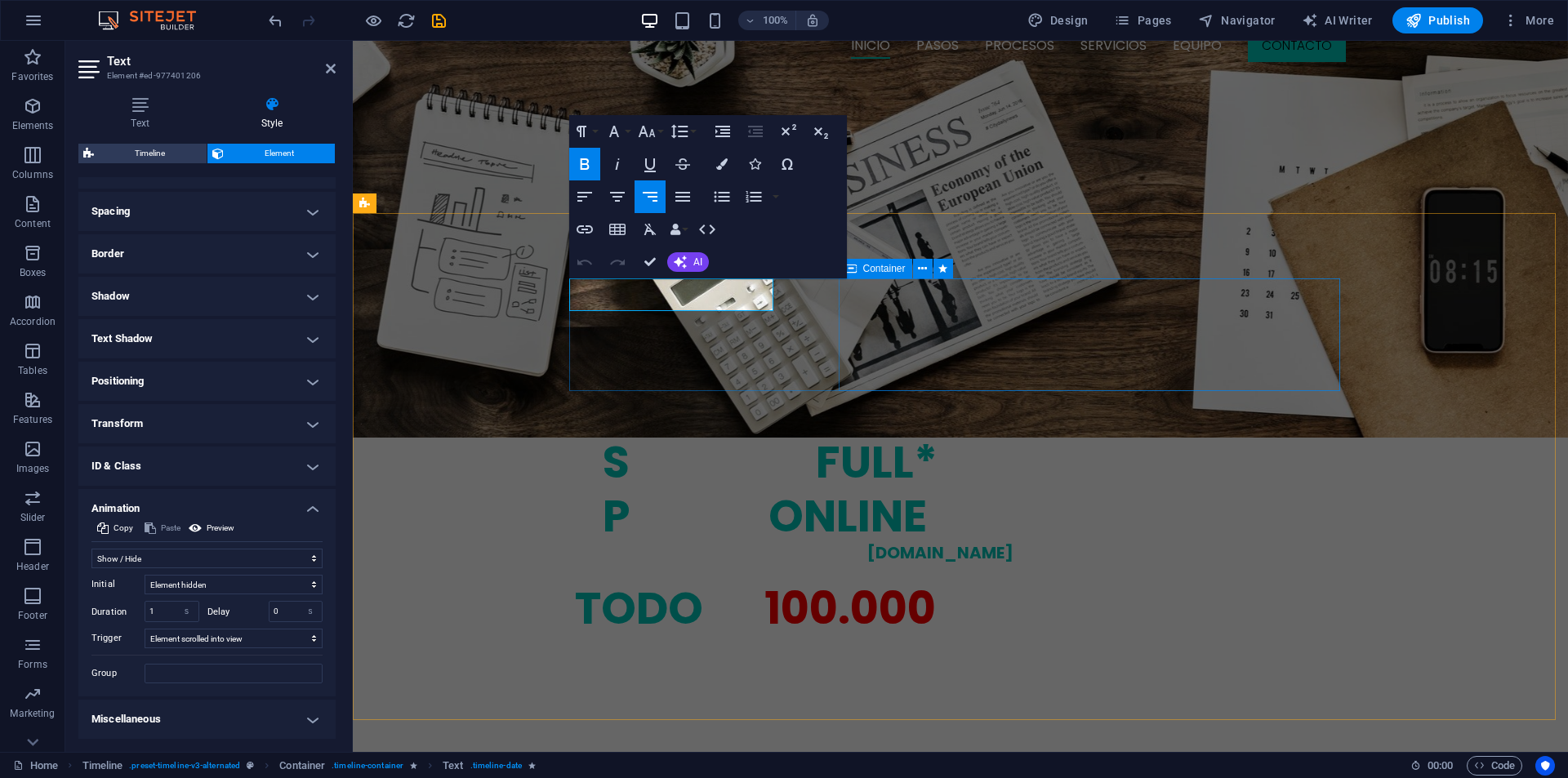
select select "scroll"
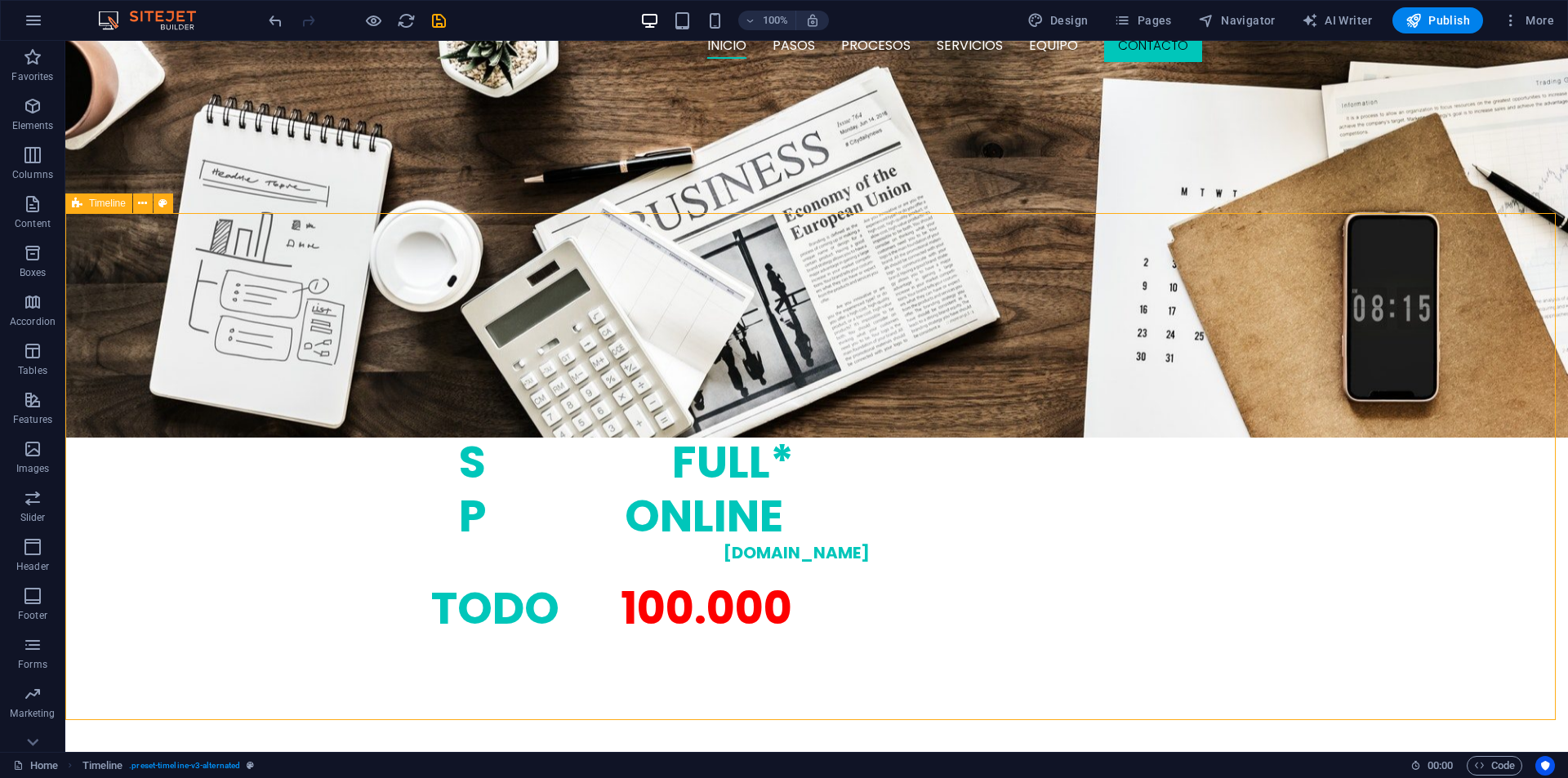
select select "rem"
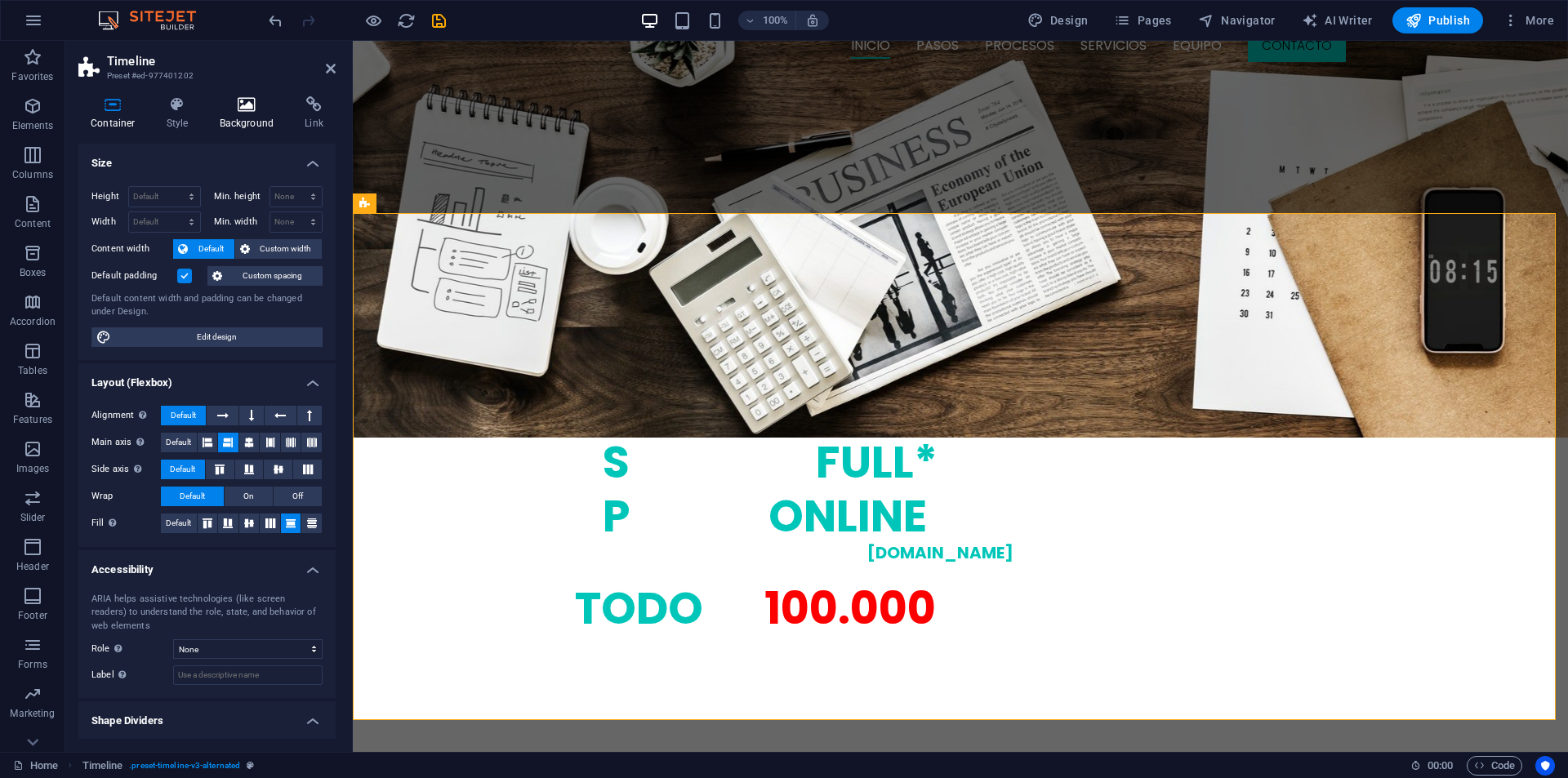
click at [245, 108] on icon at bounding box center [246, 105] width 79 height 17
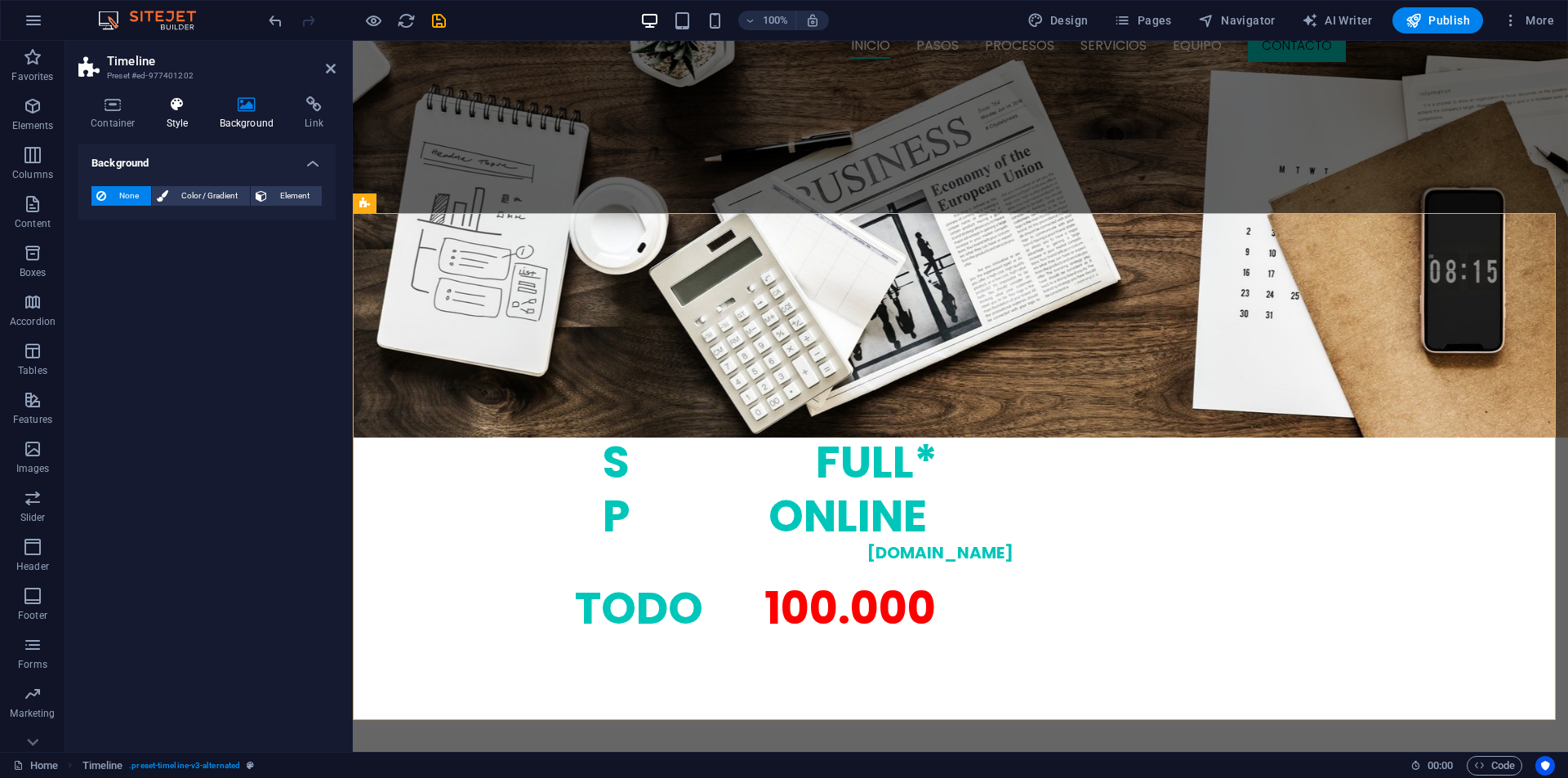
click at [173, 105] on icon at bounding box center [177, 105] width 46 height 17
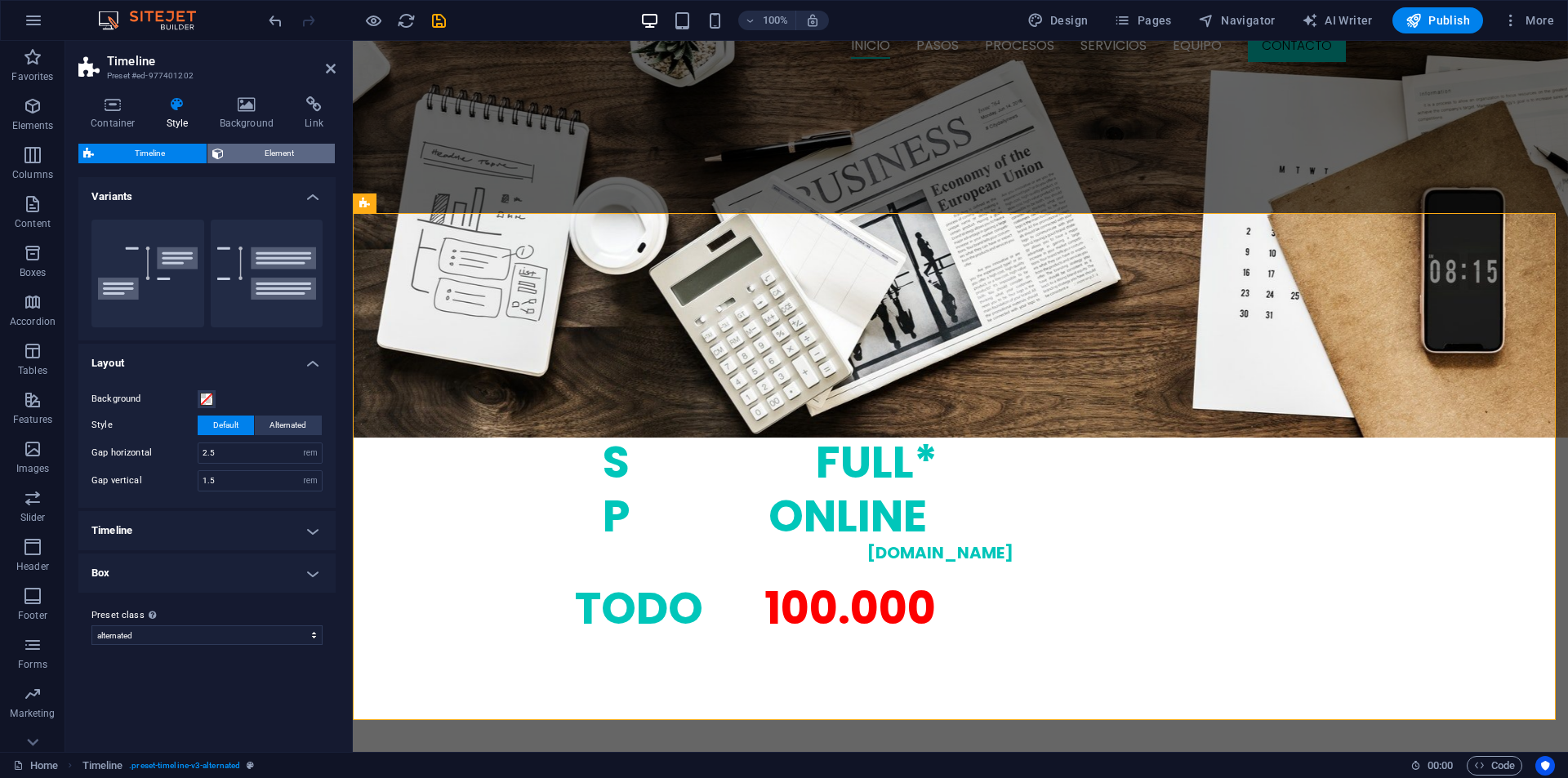
click at [260, 147] on span "Element" at bounding box center [279, 153] width 102 height 19
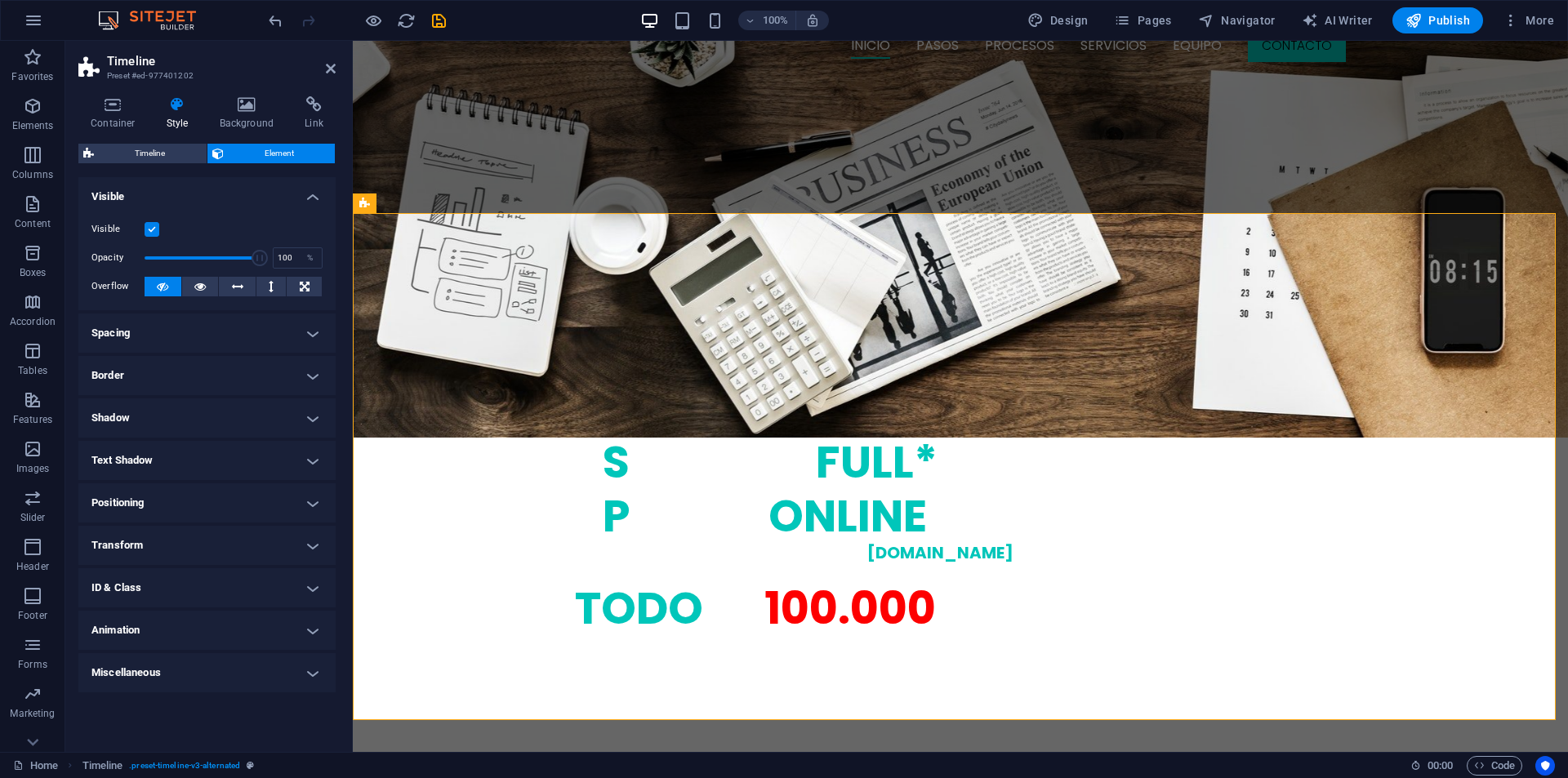
click at [173, 638] on h4 "Animation" at bounding box center [206, 630] width 257 height 39
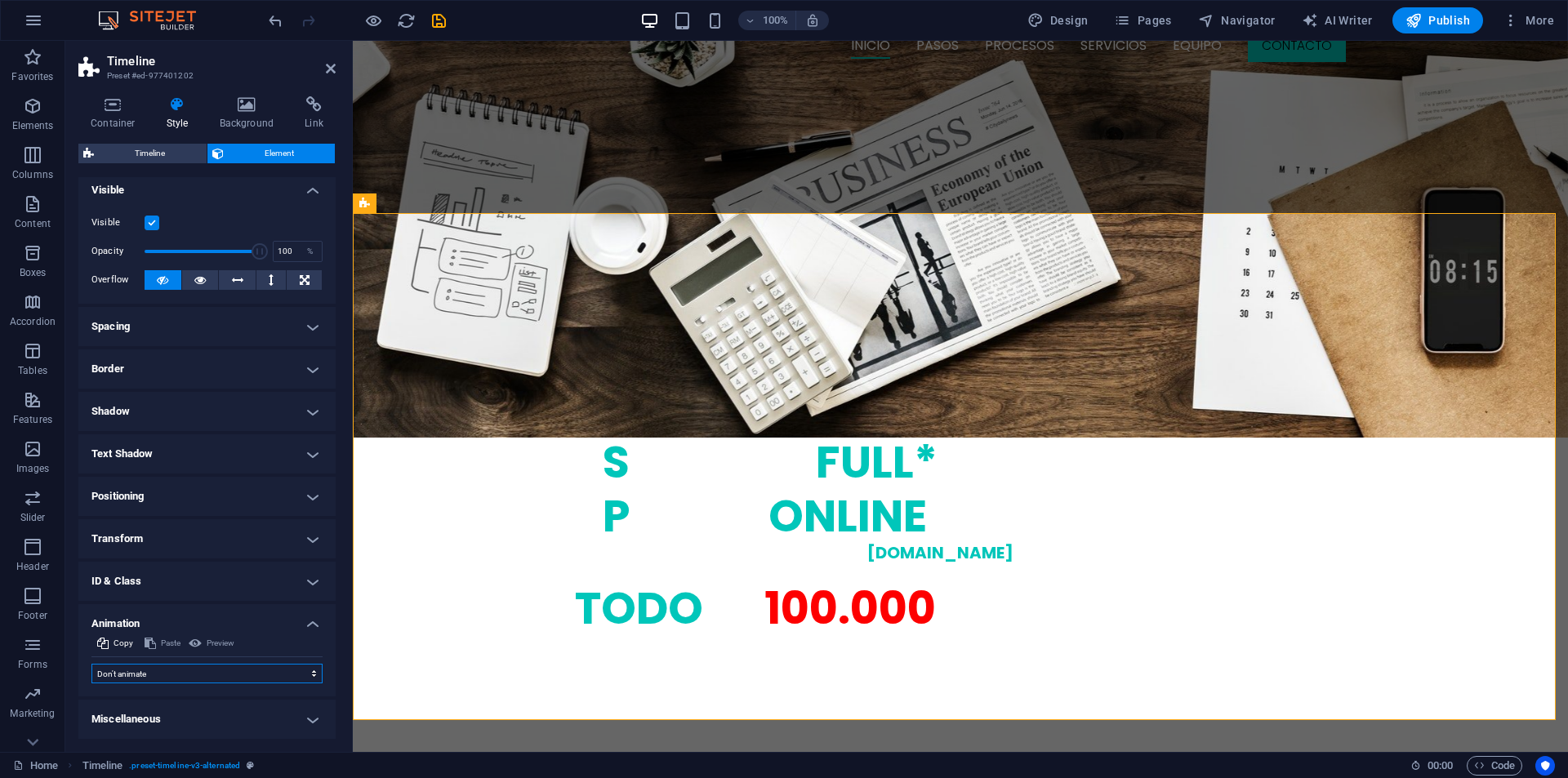
click at [172, 674] on select "Don't animate Show / Hide Slide up/down Zoom in/out Slide left to right Slide r…" at bounding box center [207, 673] width 231 height 19
select select "fade"
click at [92, 664] on select "Don't animate Show / Hide Slide up/down Zoom in/out Slide left to right Slide r…" at bounding box center [207, 673] width 231 height 19
select select "scroll"
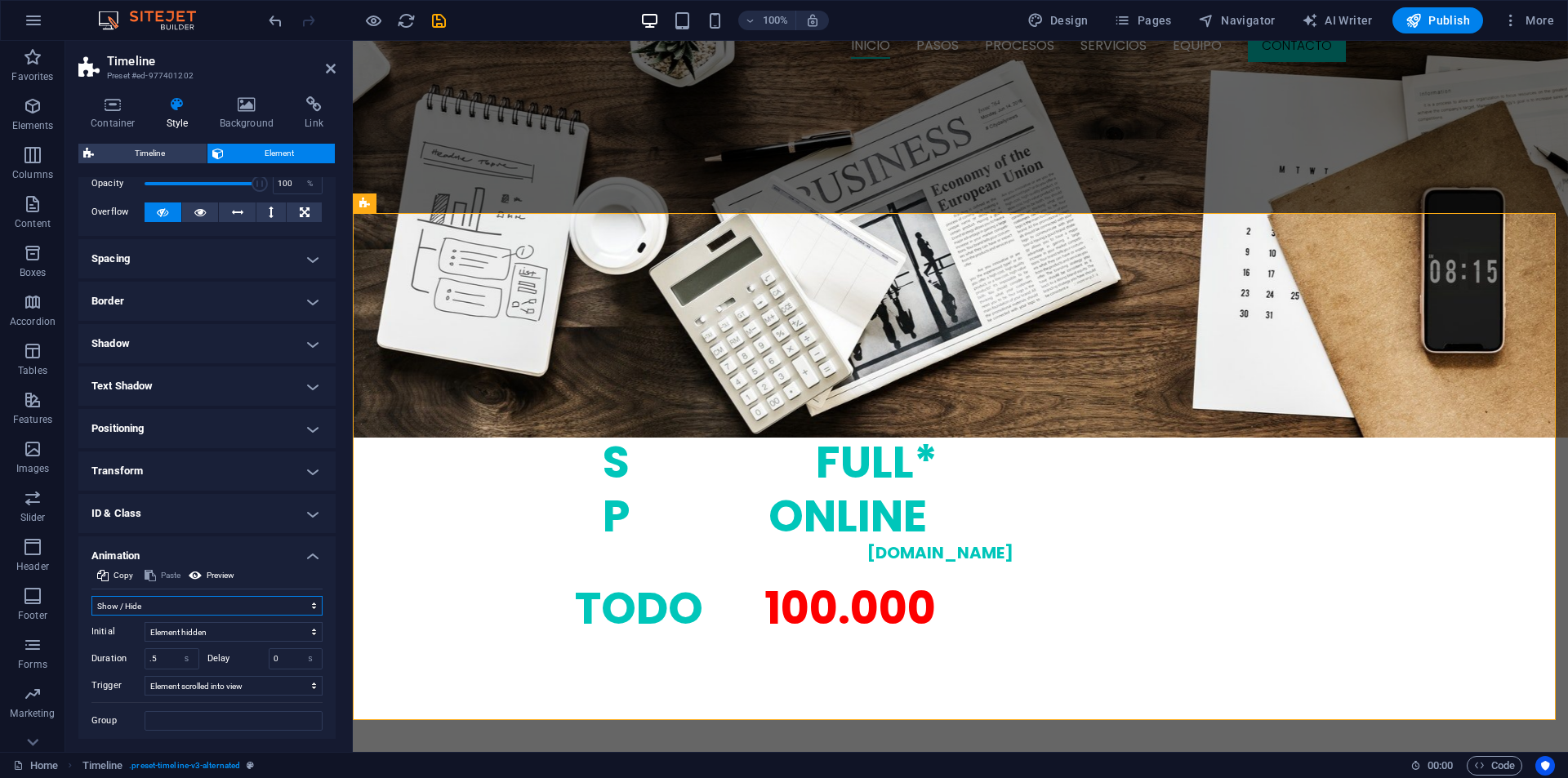
scroll to position [122, 0]
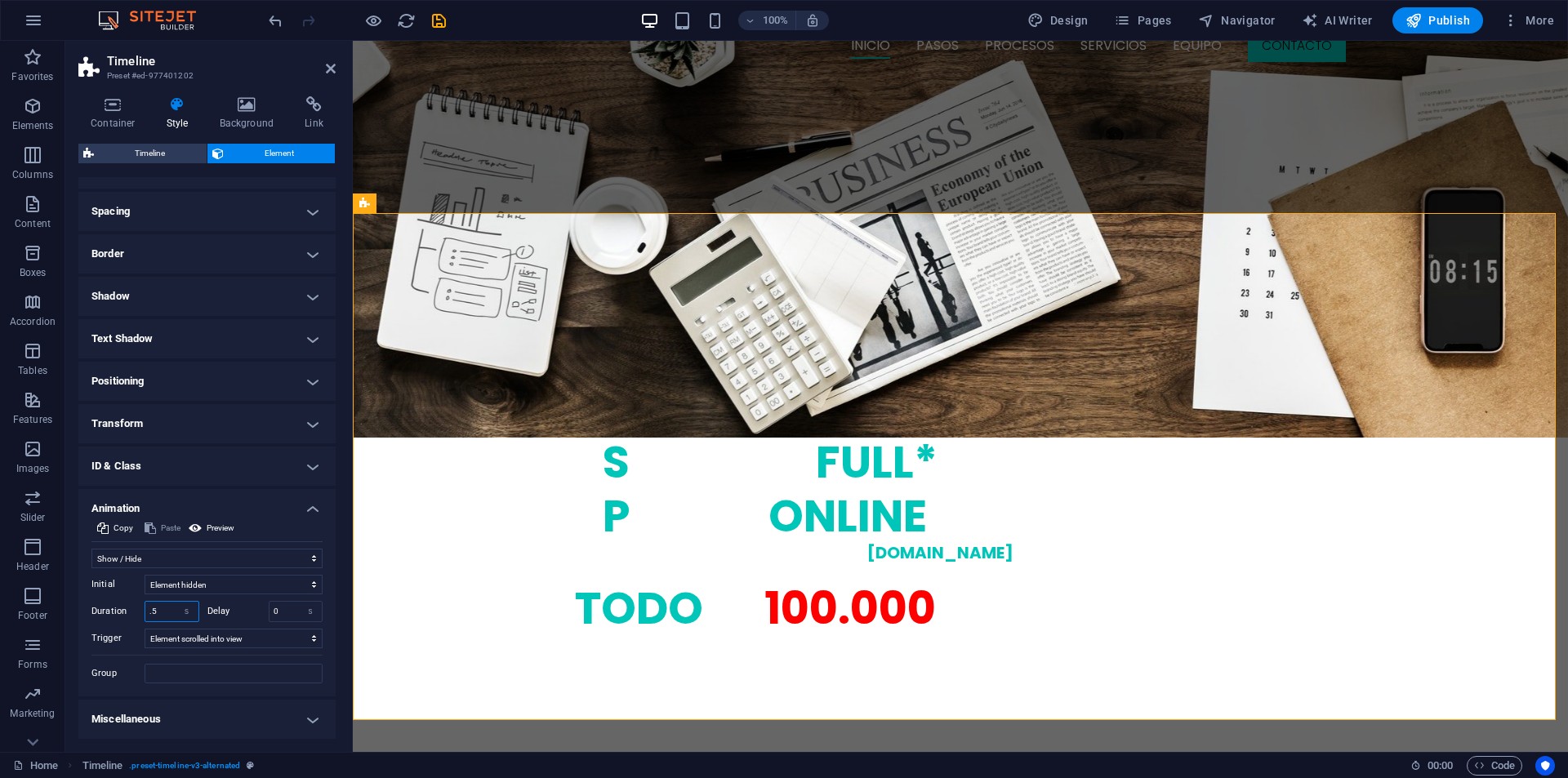
click at [162, 614] on input ".5" at bounding box center [172, 611] width 53 height 19
click at [164, 614] on input ".5" at bounding box center [172, 611] width 53 height 19
click at [165, 614] on input ".5" at bounding box center [172, 611] width 53 height 19
type input "1"
click at [435, 19] on icon "save" at bounding box center [439, 20] width 19 height 19
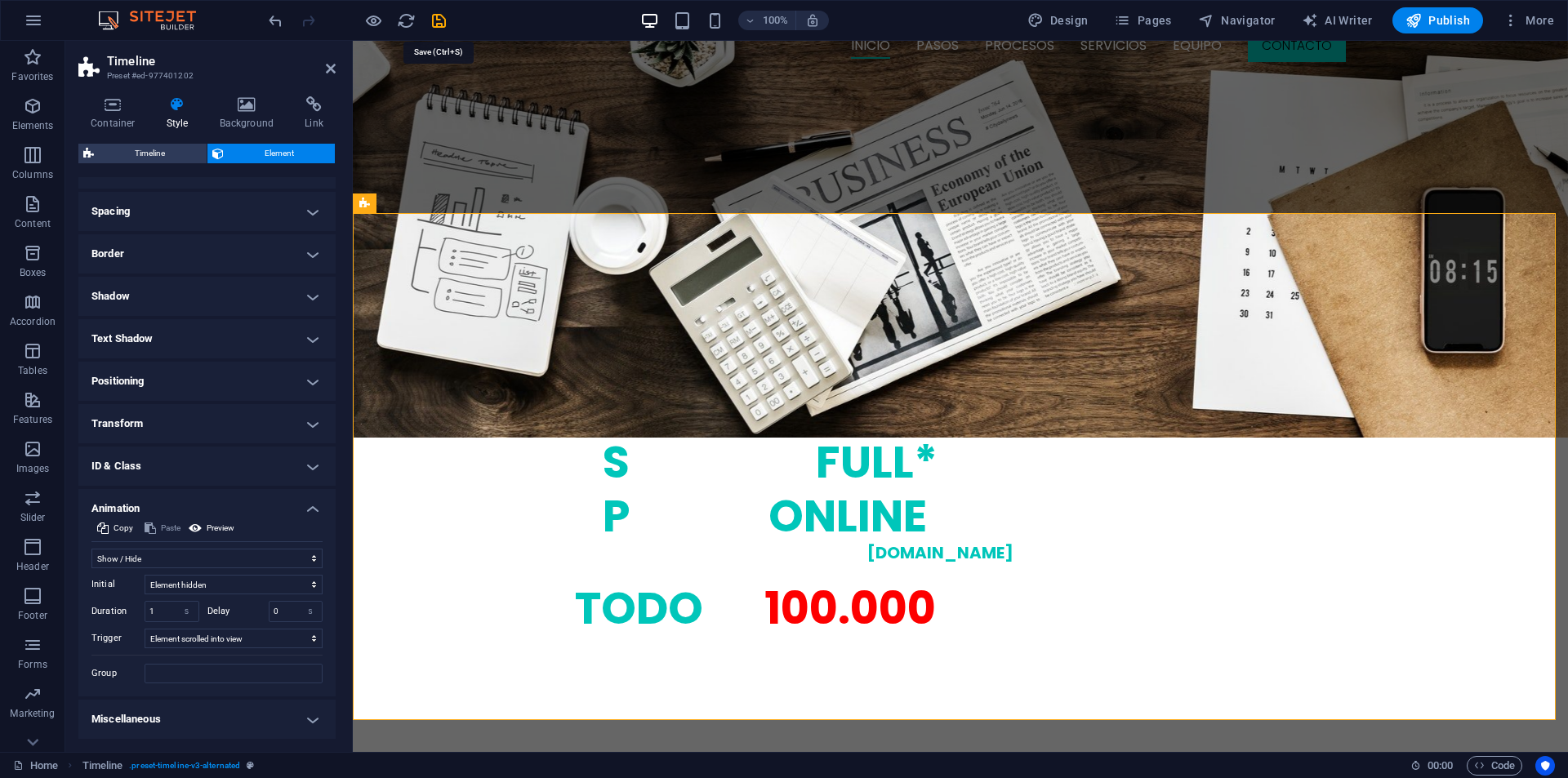
checkbox input "false"
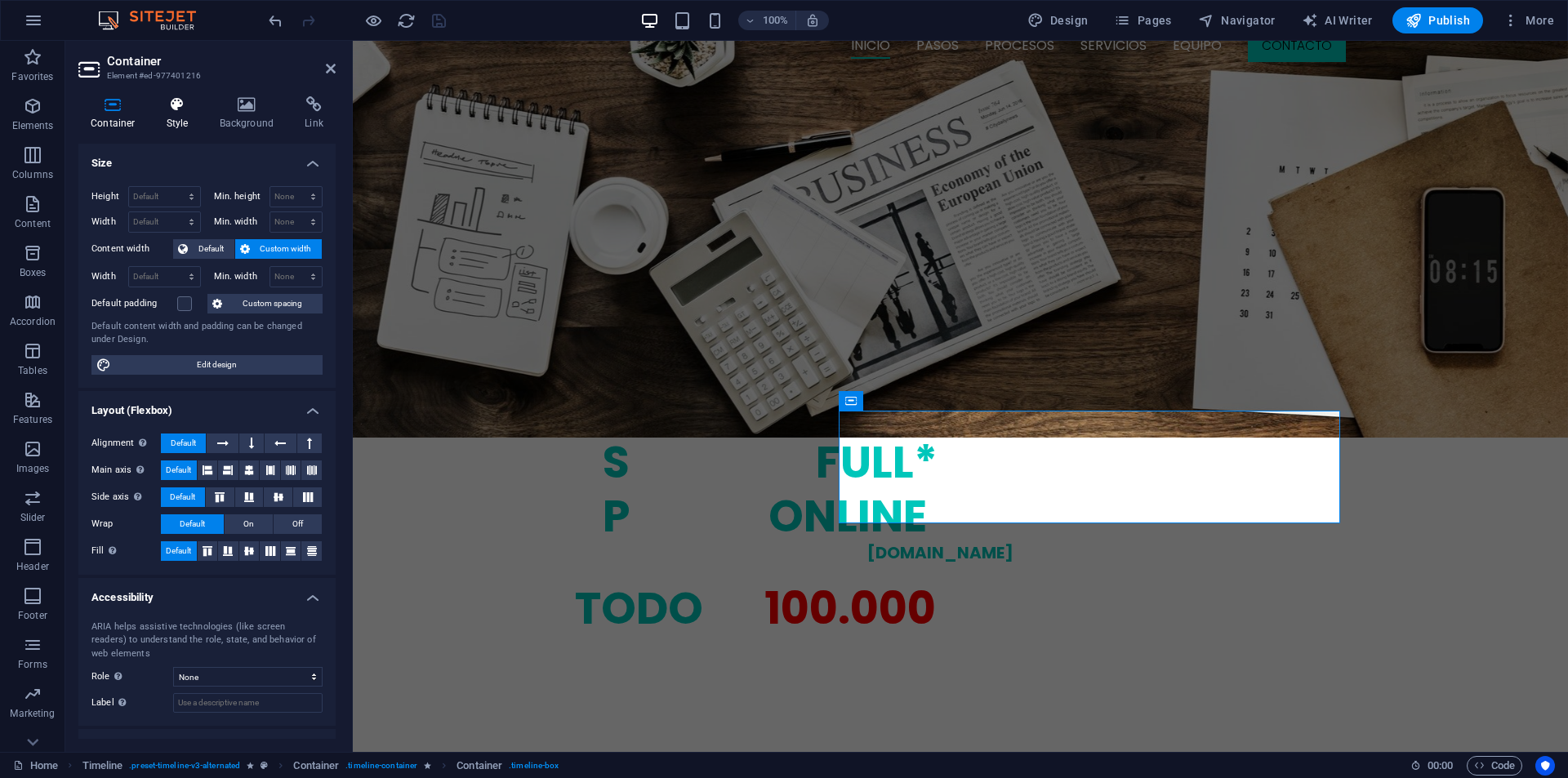
click at [188, 116] on h4 "Style" at bounding box center [180, 113] width 53 height 34
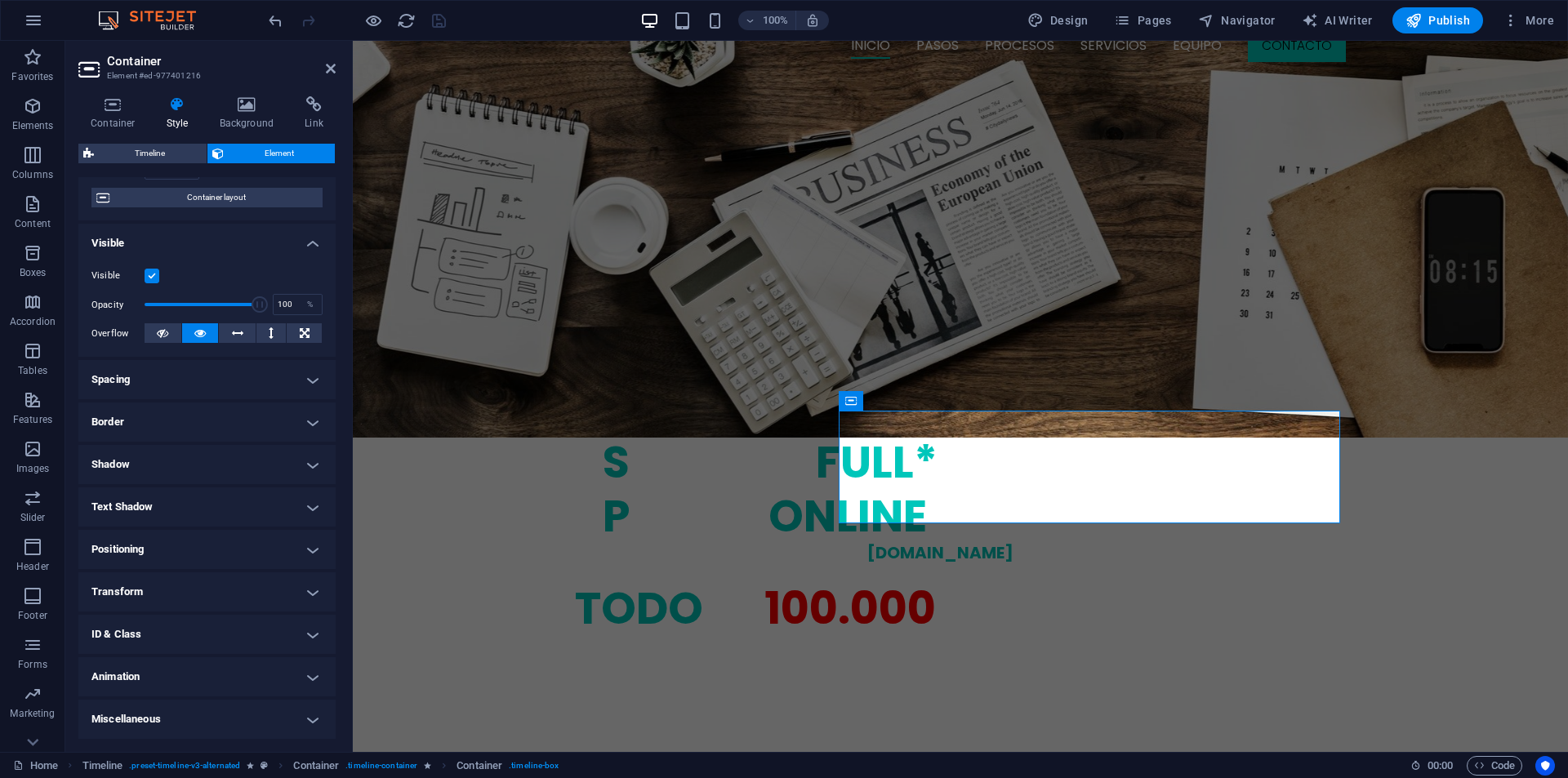
click at [183, 662] on h4 "Animation" at bounding box center [206, 677] width 257 height 39
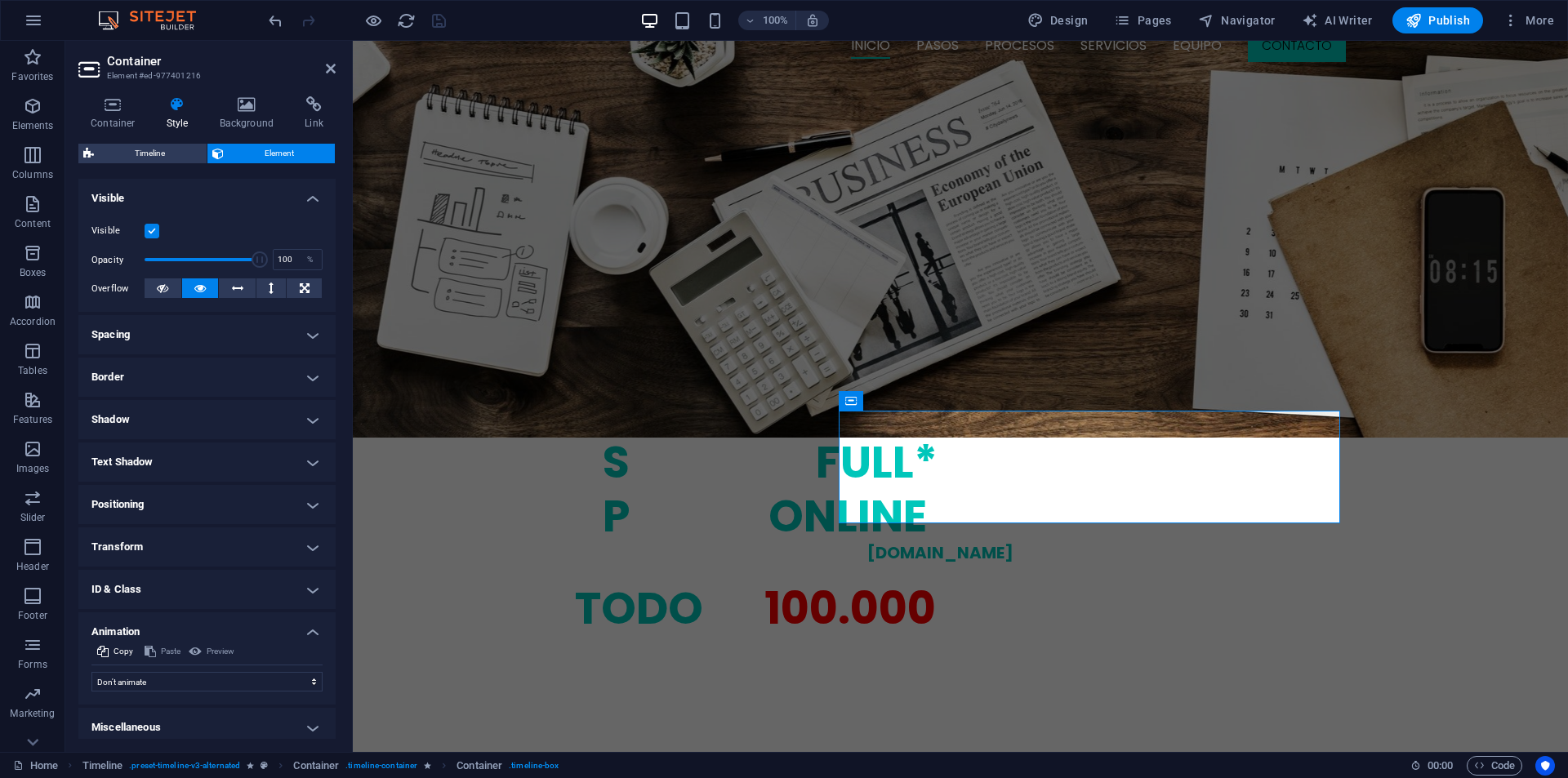
scroll to position [181, 0]
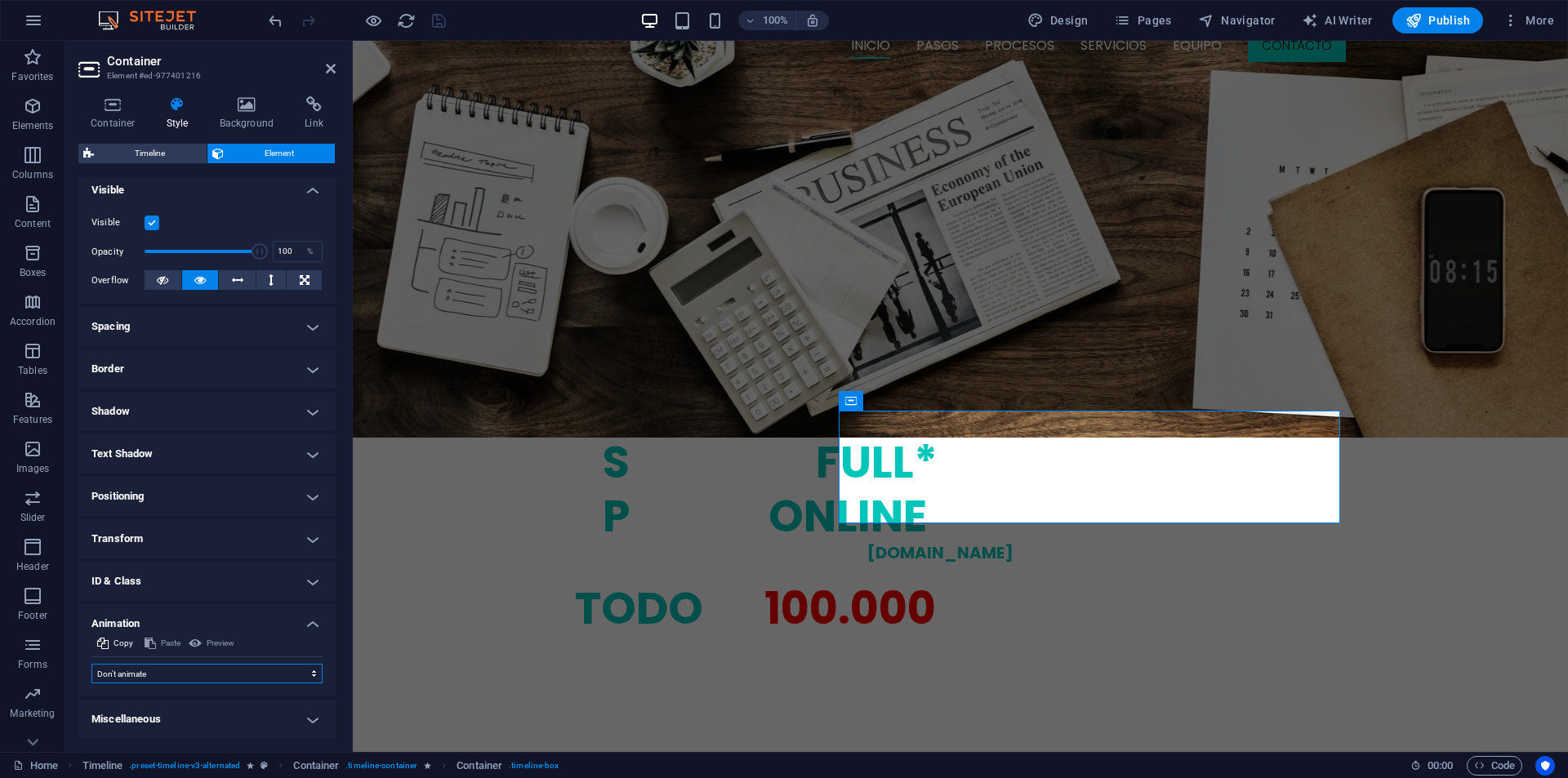
click at [187, 673] on select "Don't animate Show / Hide Slide up/down Zoom in/out Slide left to right Slide r…" at bounding box center [207, 673] width 231 height 19
select select "fade"
click at [92, 664] on select "Don't animate Show / Hide Slide up/down Zoom in/out Slide left to right Slide r…" at bounding box center [207, 673] width 231 height 19
select select "scroll"
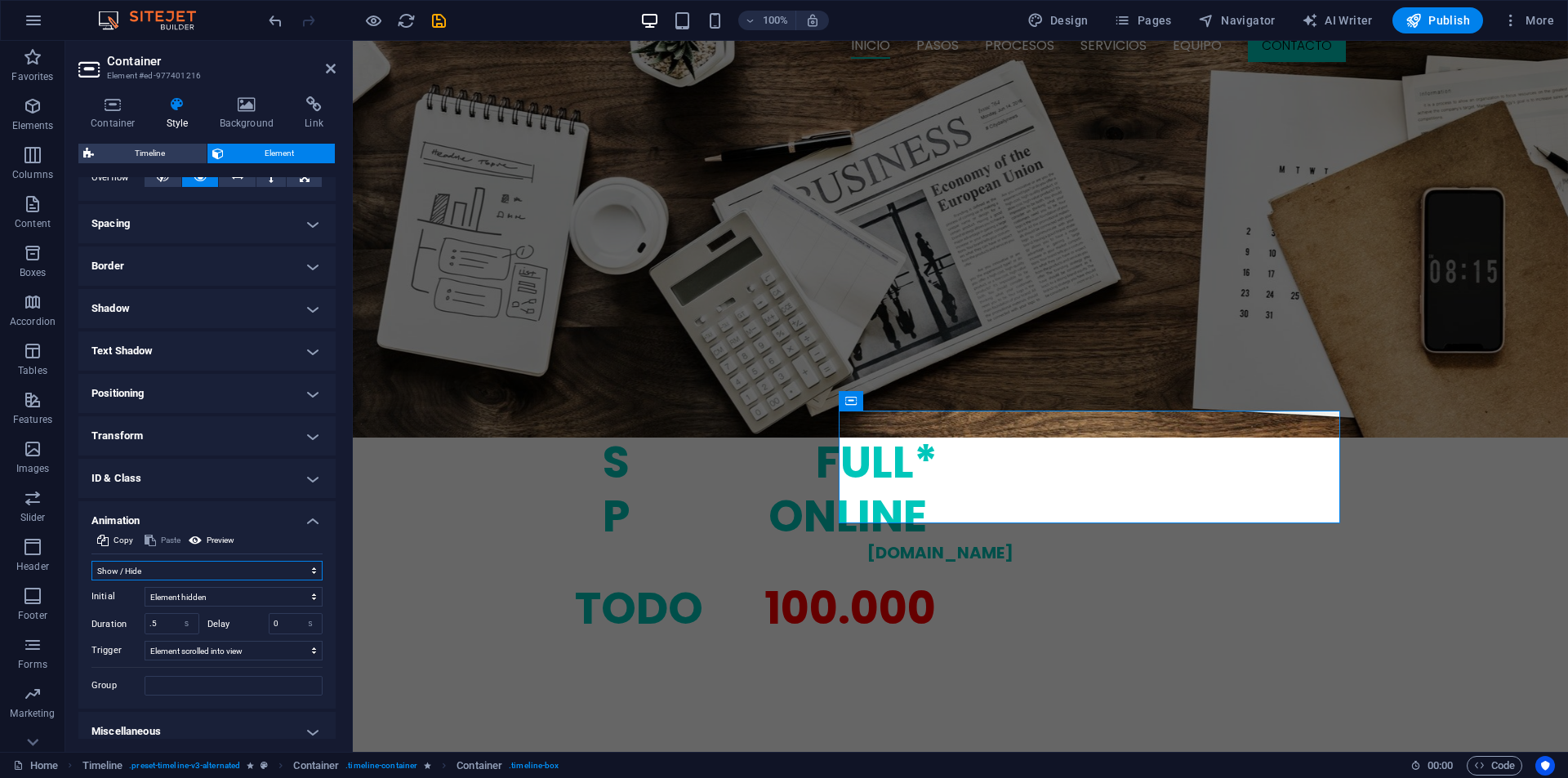
scroll to position [296, 0]
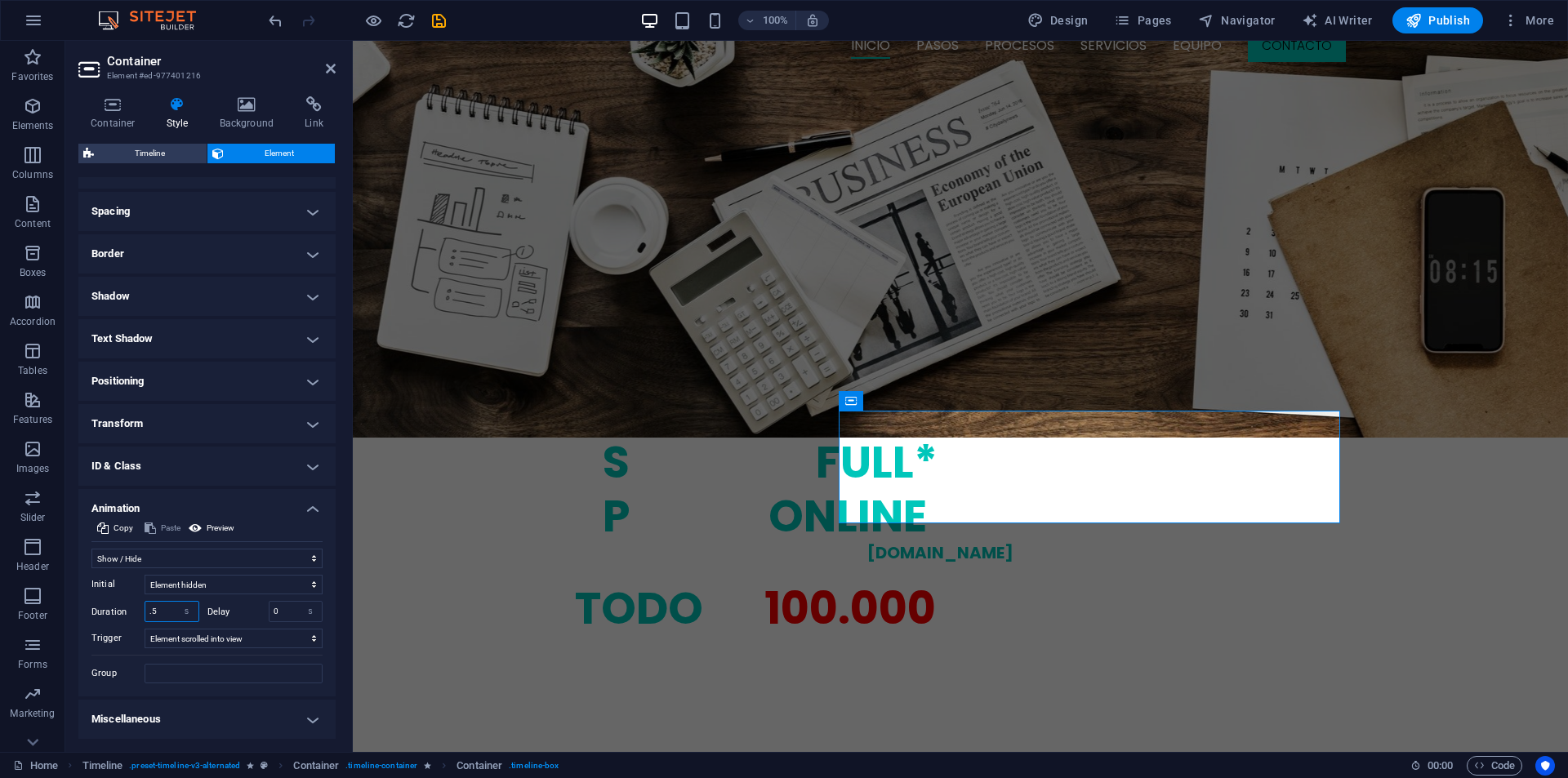
click at [168, 608] on input ".5" at bounding box center [172, 611] width 53 height 19
type input ".1"
type input "1.5"
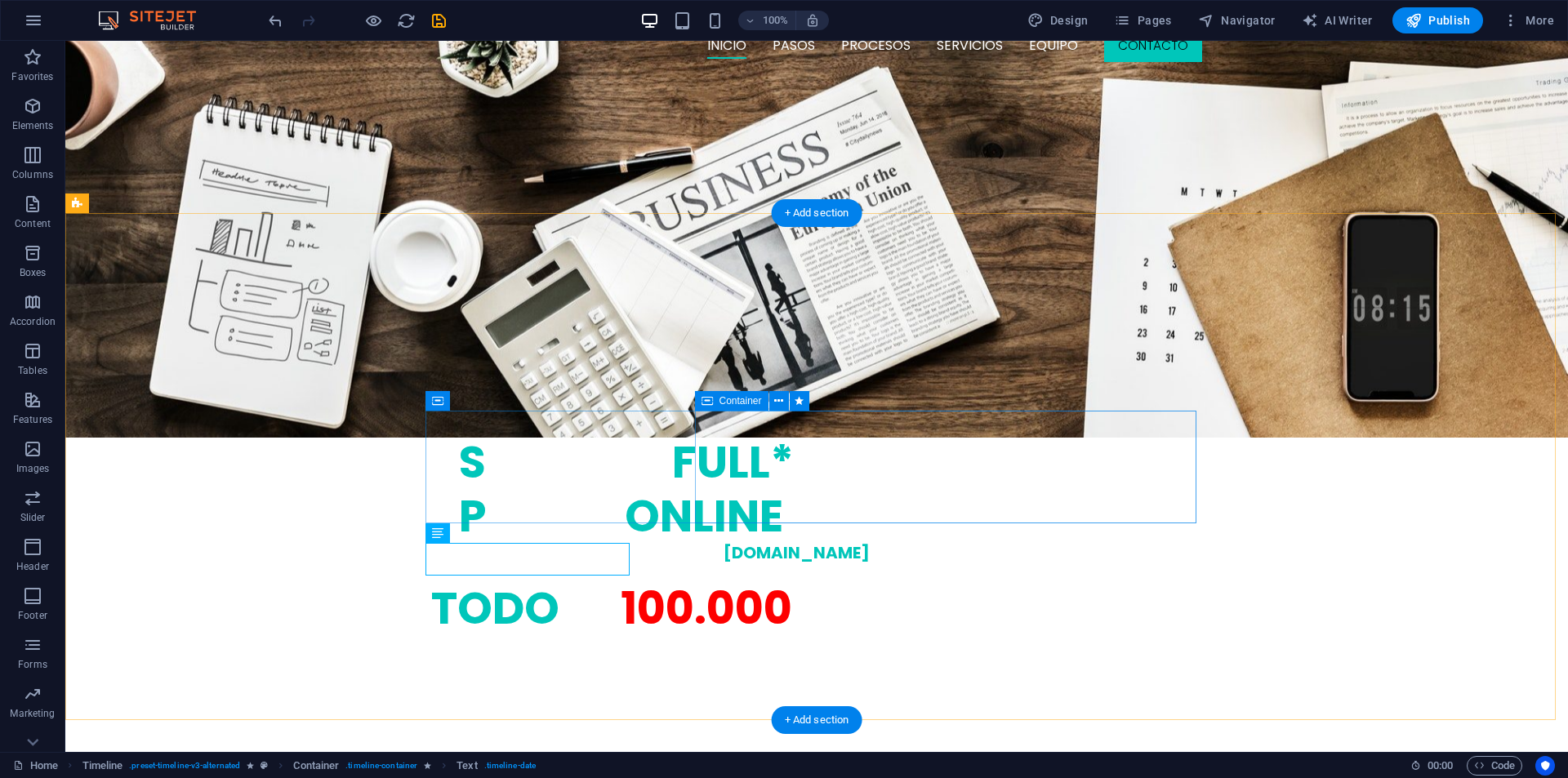
select select "fade"
select select "s"
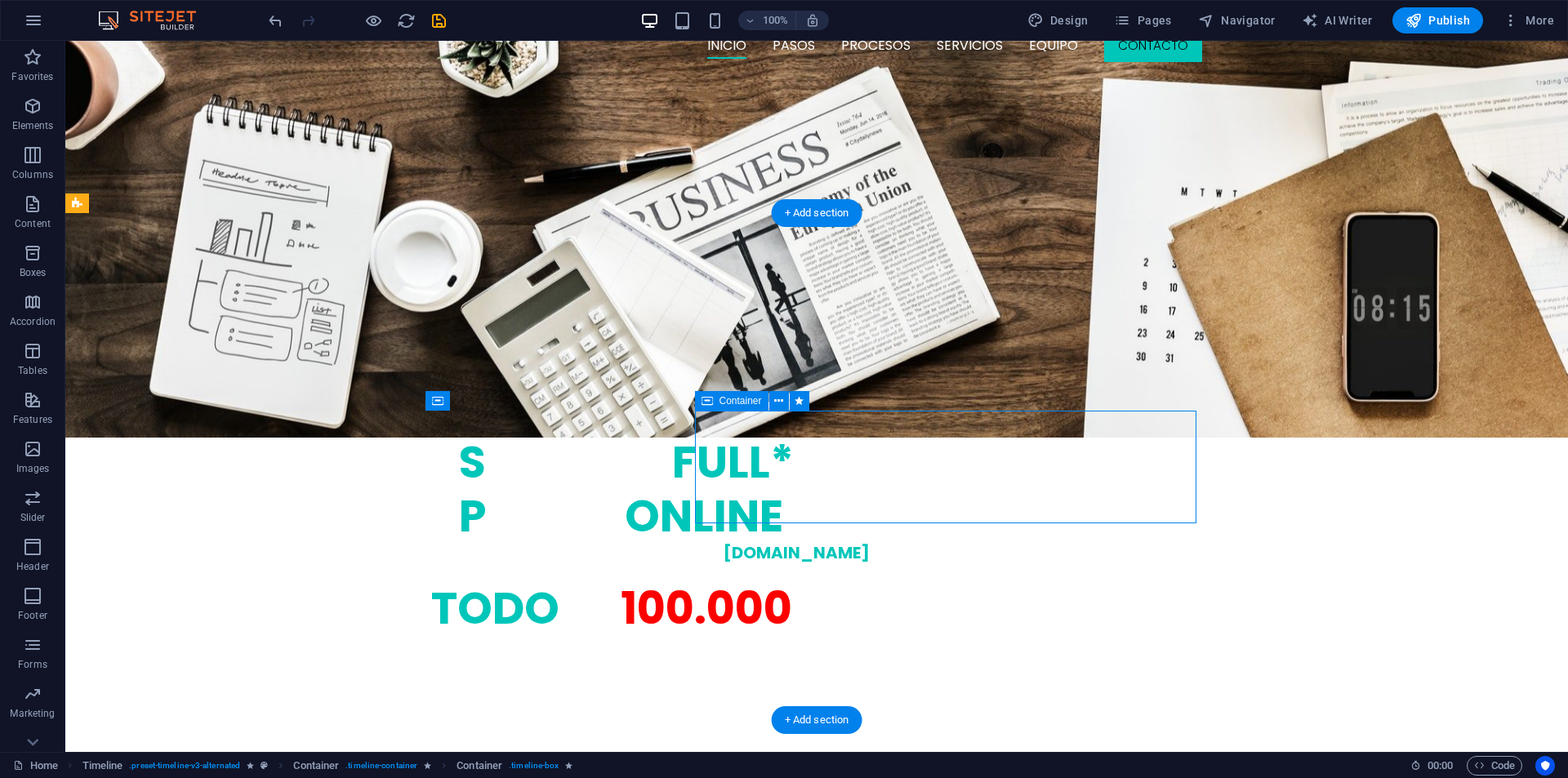
select select "scroll"
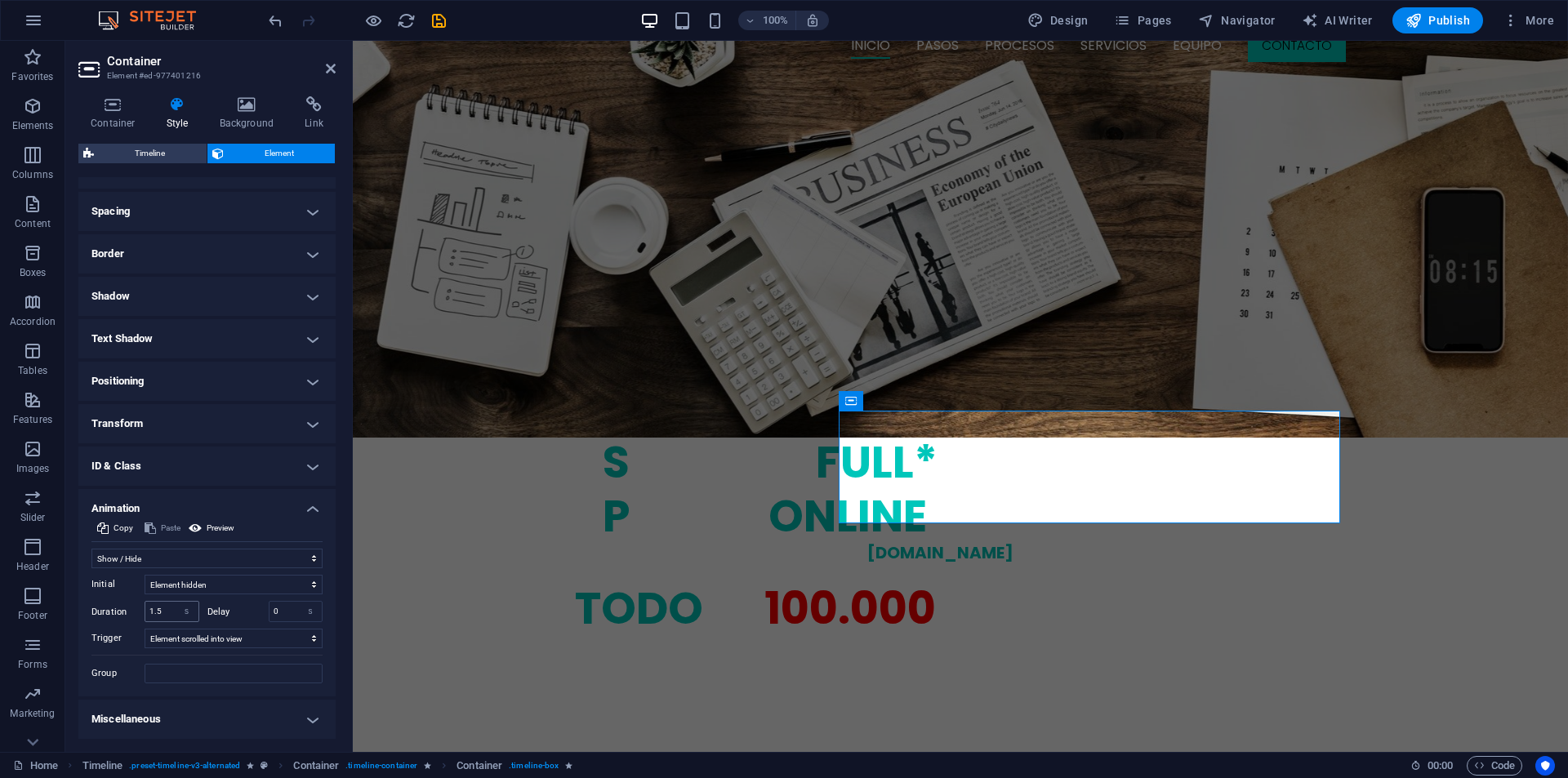
click at [150, 622] on div "1.5 s ms" at bounding box center [172, 611] width 55 height 21
click at [157, 614] on input "1.5" at bounding box center [172, 611] width 53 height 19
type input "1"
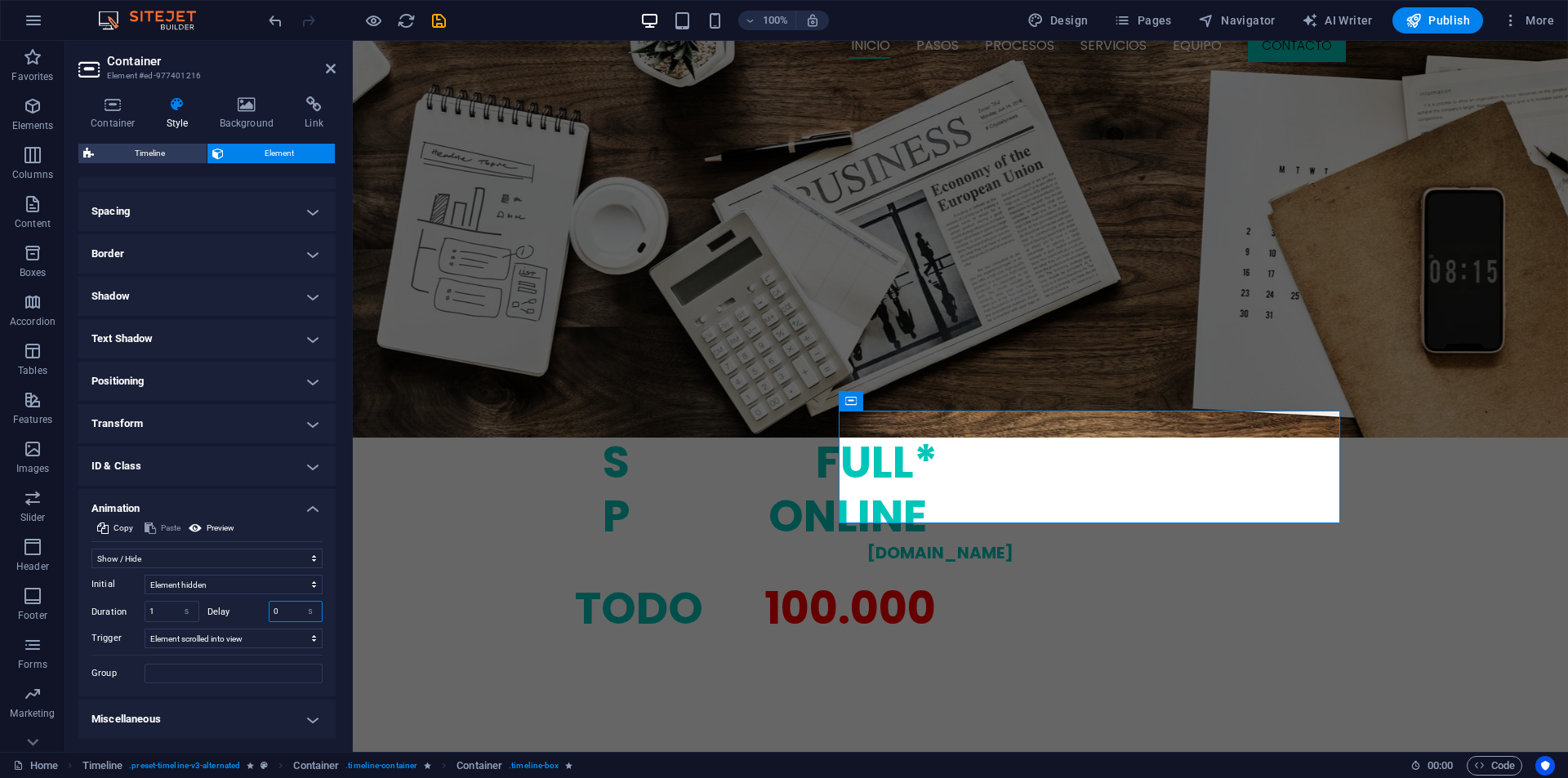
drag, startPoint x: 276, startPoint y: 605, endPoint x: 268, endPoint y: 607, distance: 8.2
click at [269, 607] on input "0" at bounding box center [295, 611] width 53 height 19
type input "1.5"
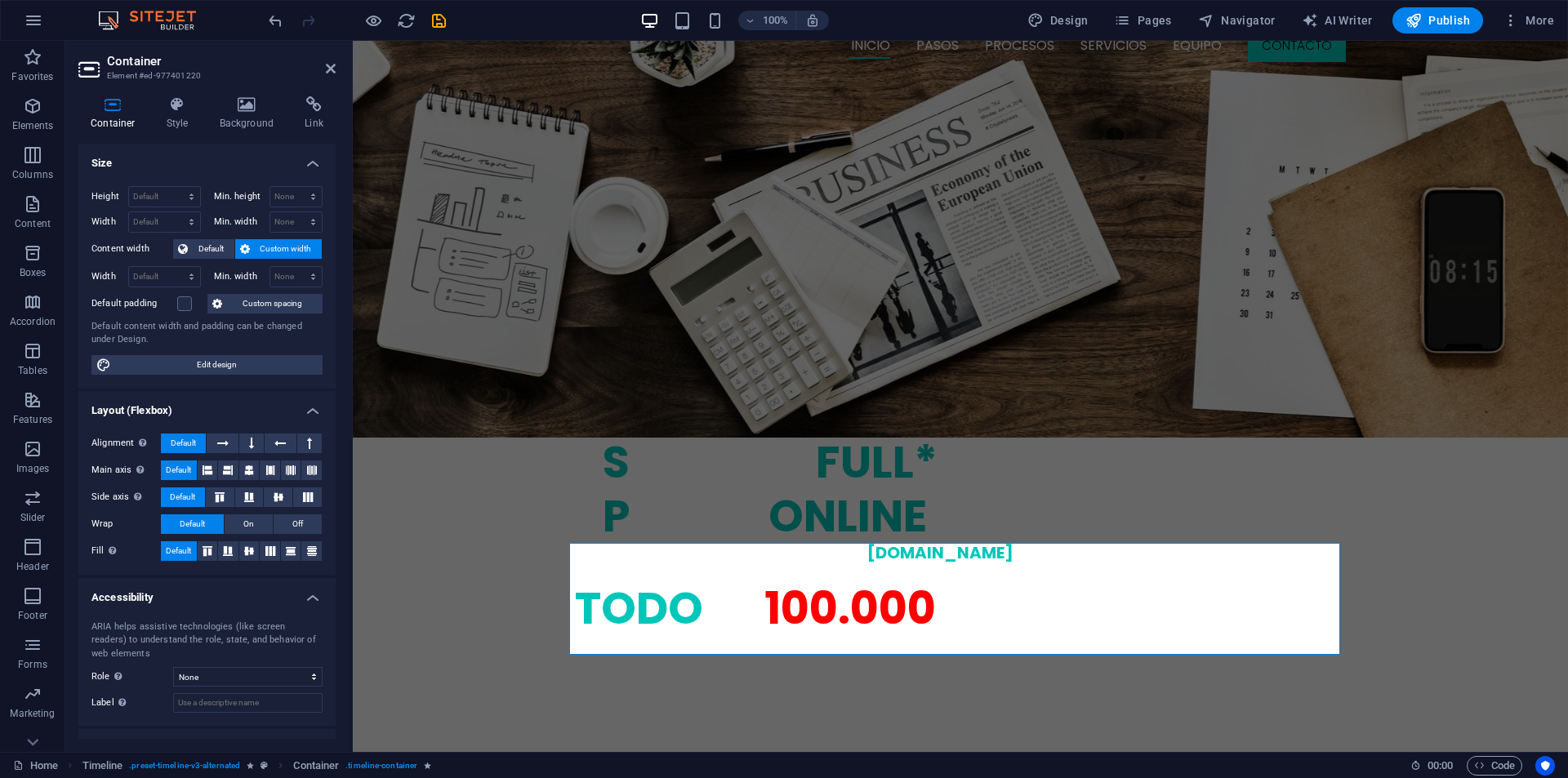
scroll to position [65, 0]
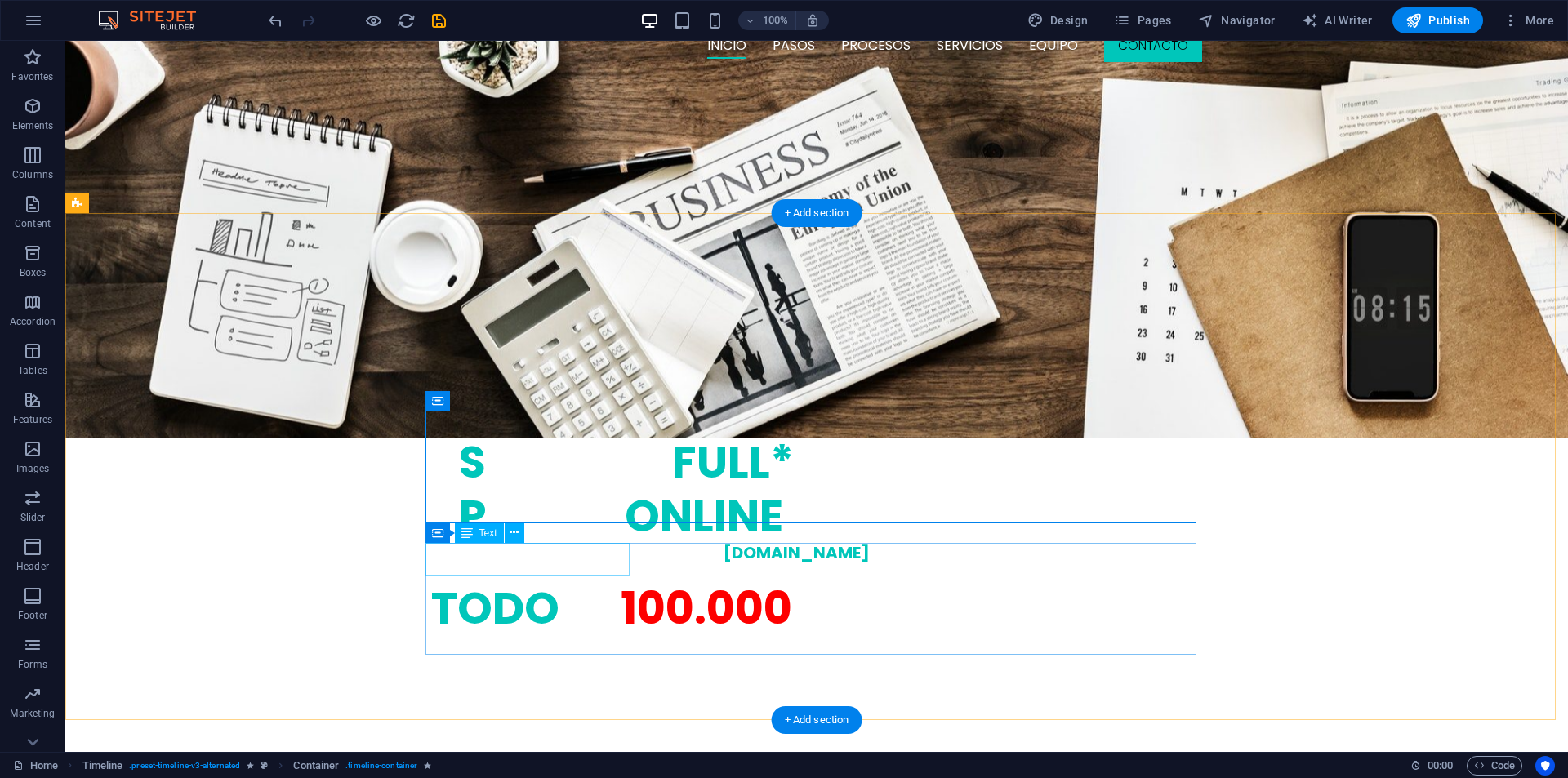
select select "s"
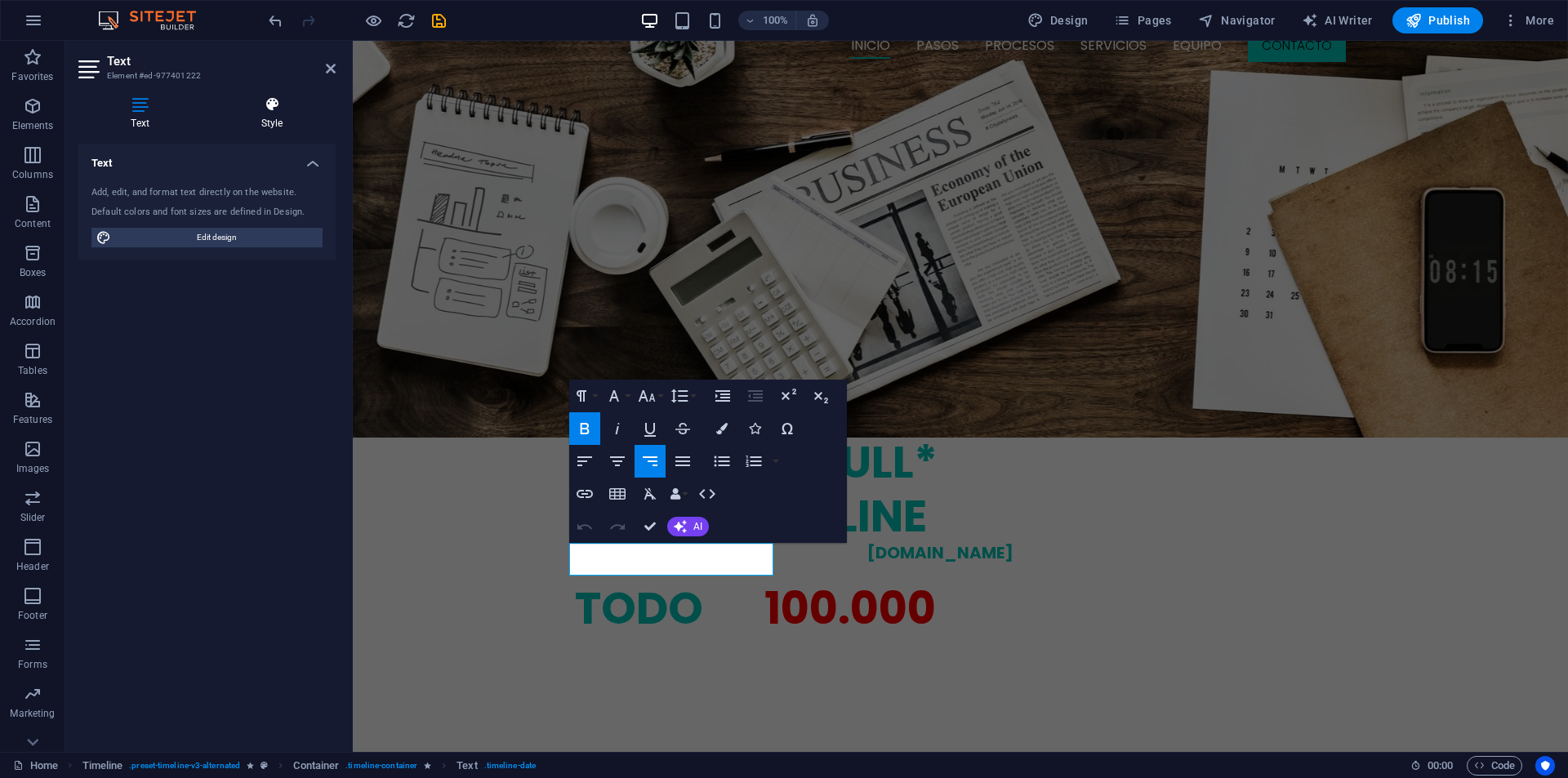
click at [282, 116] on h4 "Style" at bounding box center [271, 113] width 127 height 34
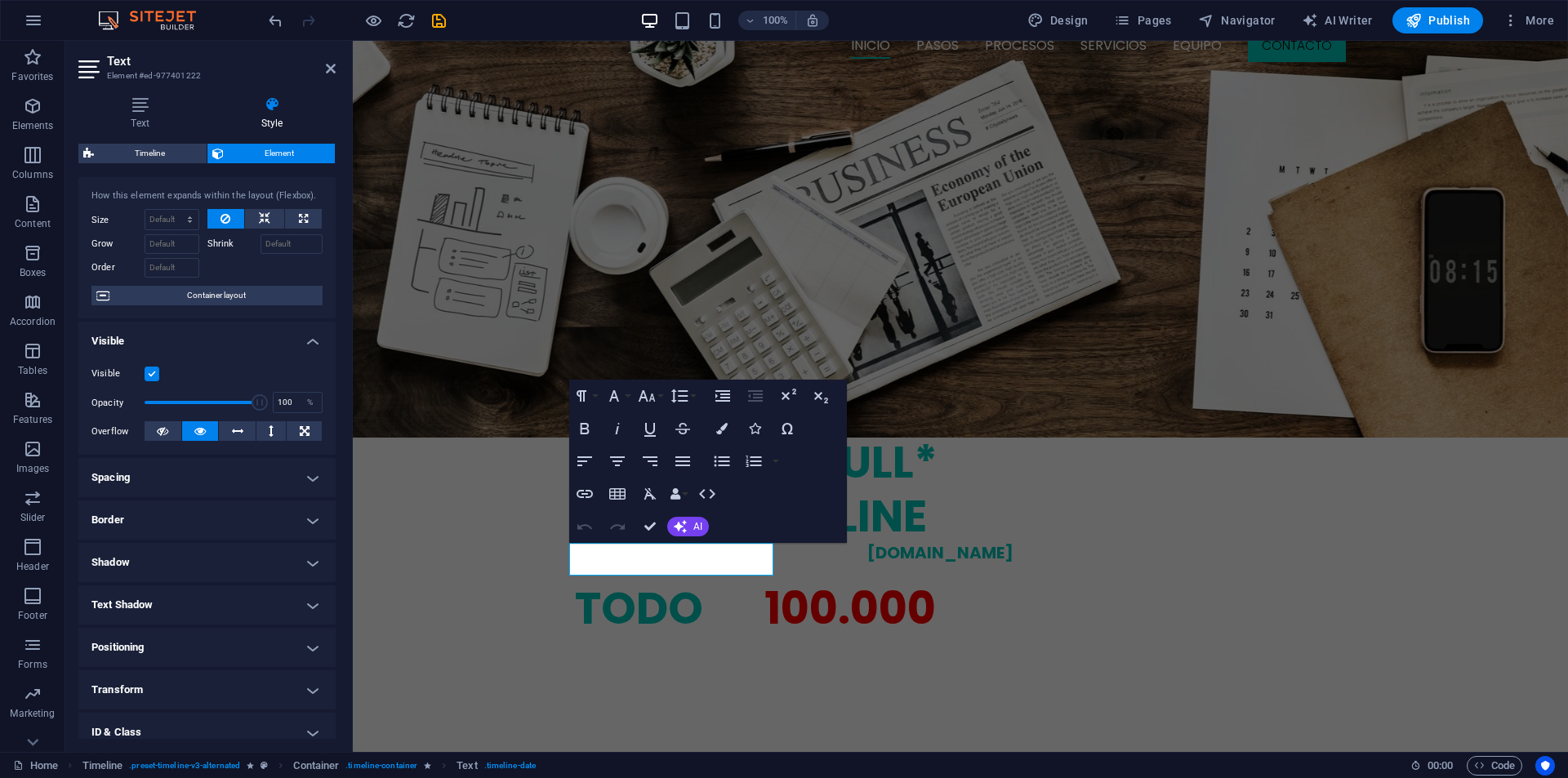
scroll to position [128, 0]
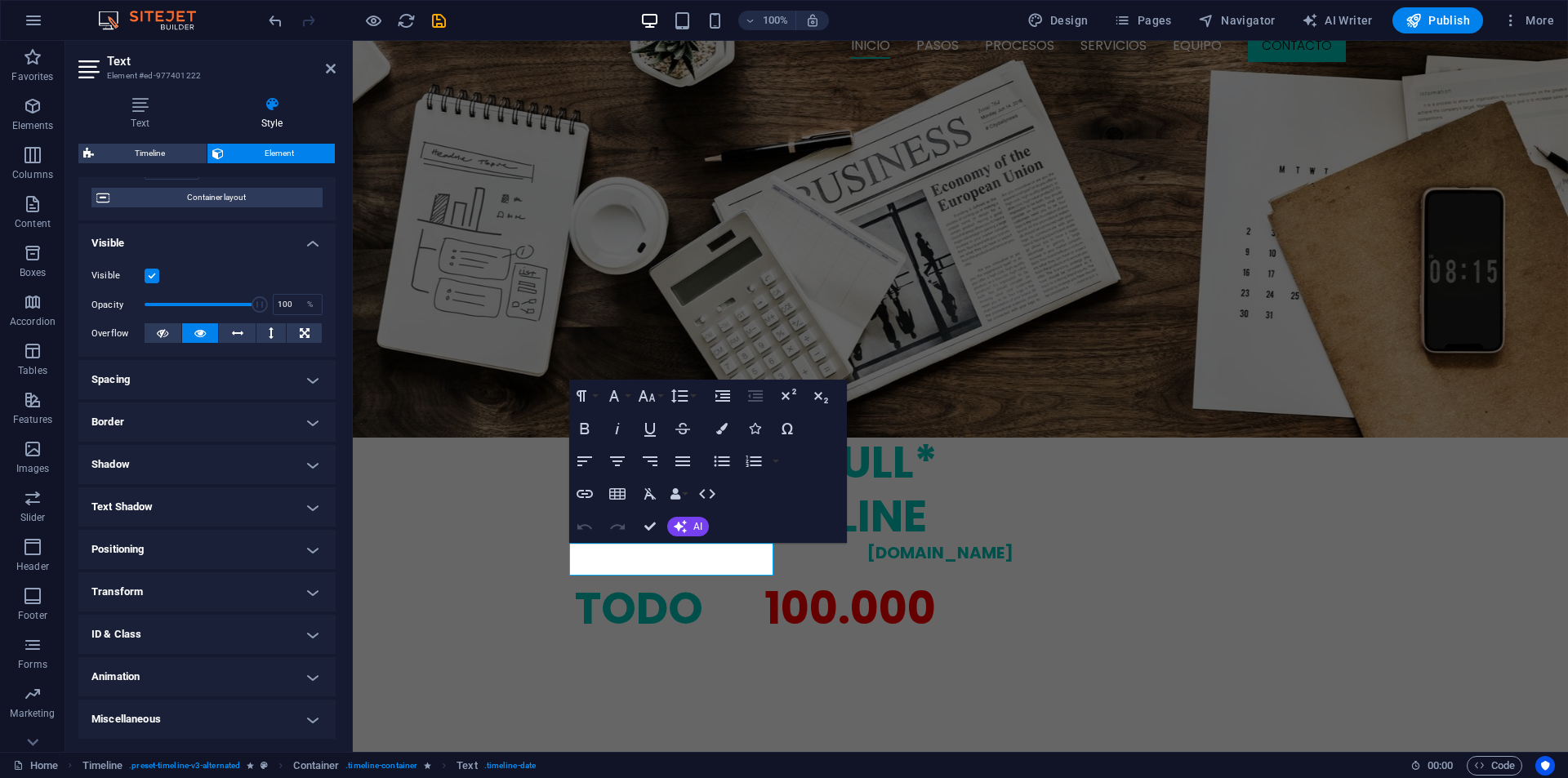
click at [119, 681] on h4 "Animation" at bounding box center [206, 677] width 257 height 39
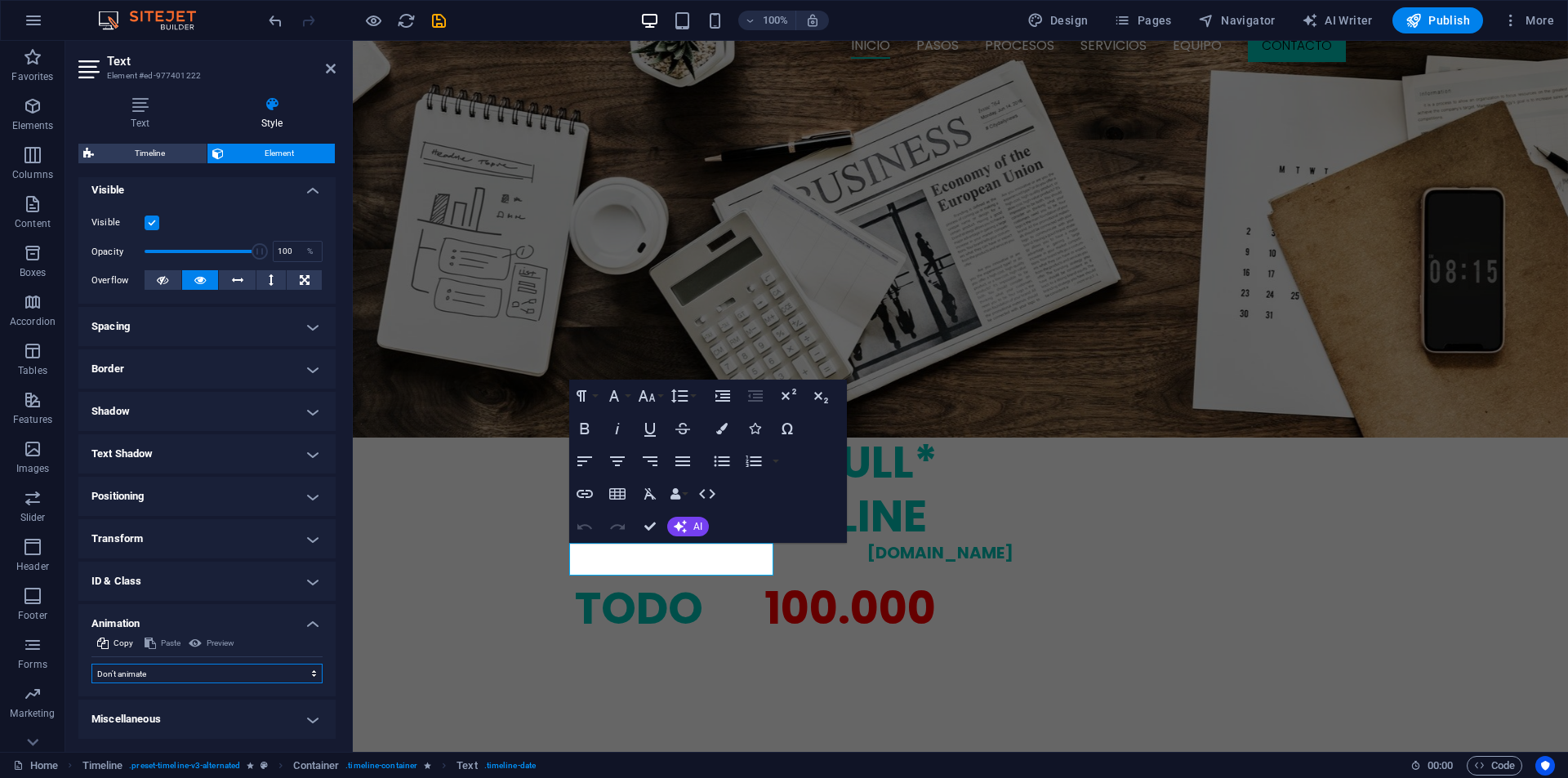
click at [127, 678] on select "Don't animate Show / Hide Slide up/down Zoom in/out Slide left to right Slide r…" at bounding box center [207, 673] width 231 height 19
select select "fade"
click at [92, 664] on select "Don't animate Show / Hide Slide up/down Zoom in/out Slide left to right Slide r…" at bounding box center [207, 673] width 231 height 19
select select "scroll"
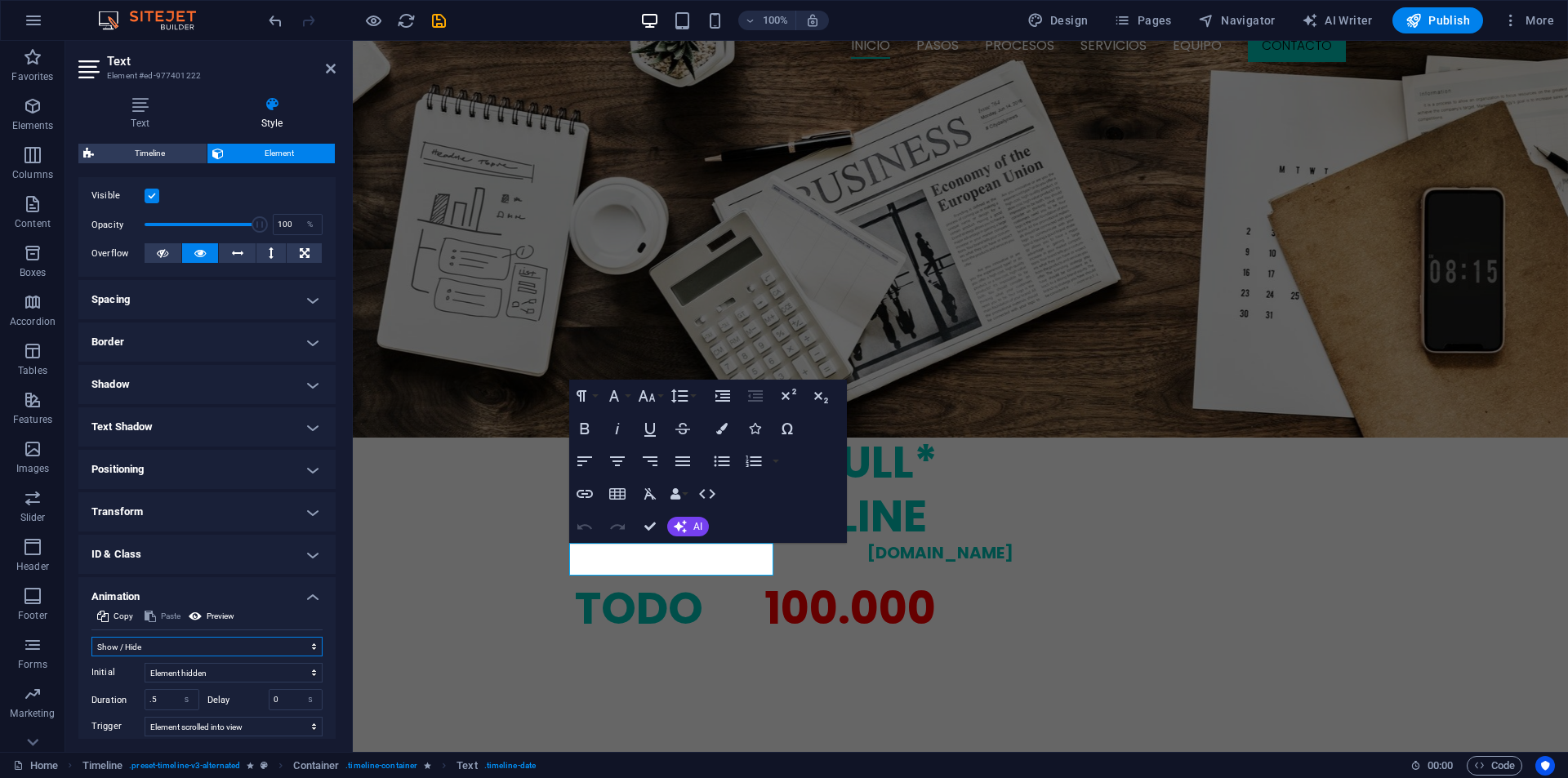
scroll to position [296, 0]
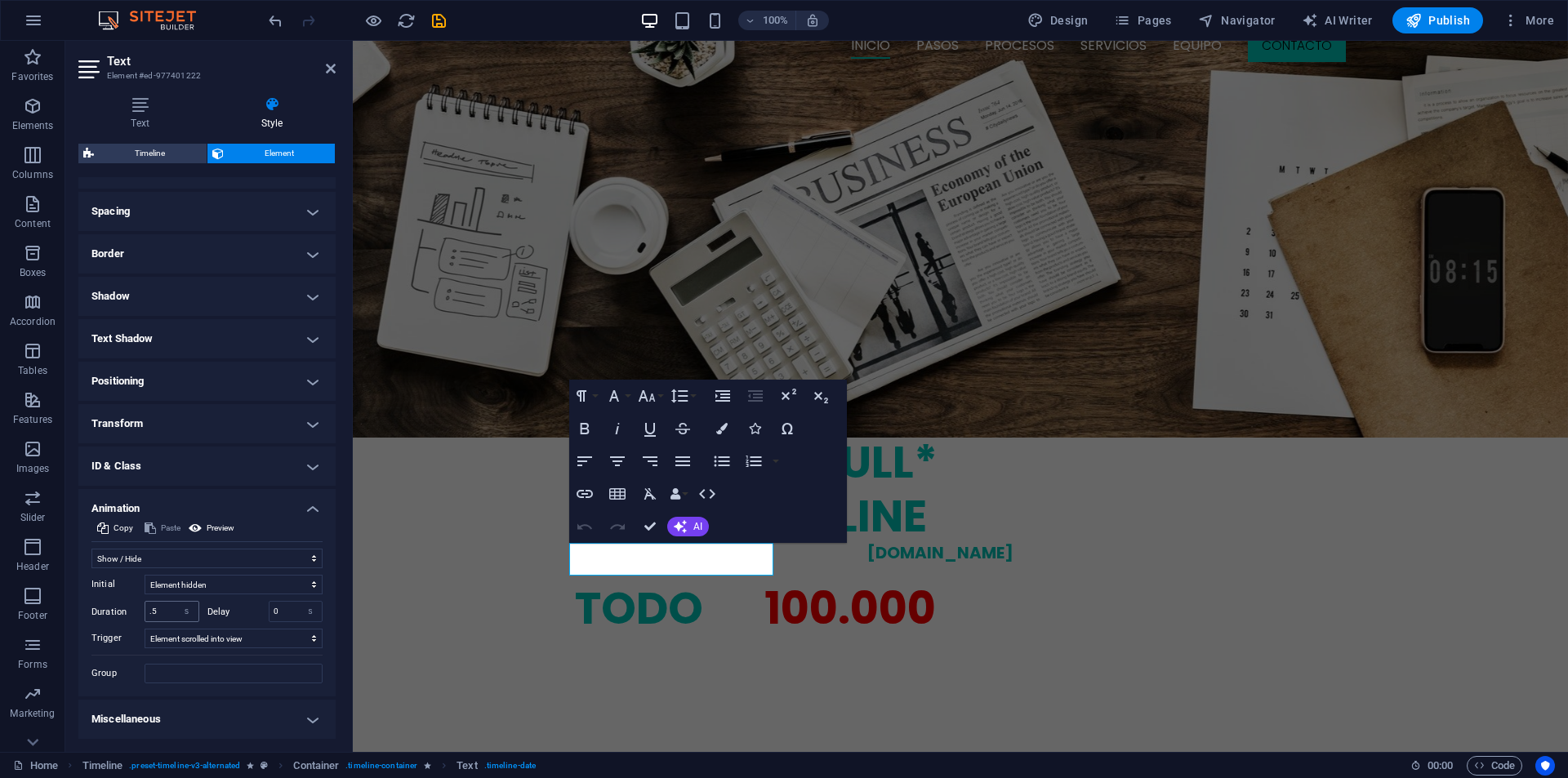
click at [148, 601] on div ".5 s ms" at bounding box center [172, 611] width 55 height 21
click at [160, 608] on input ".5" at bounding box center [172, 611] width 53 height 19
type input "1"
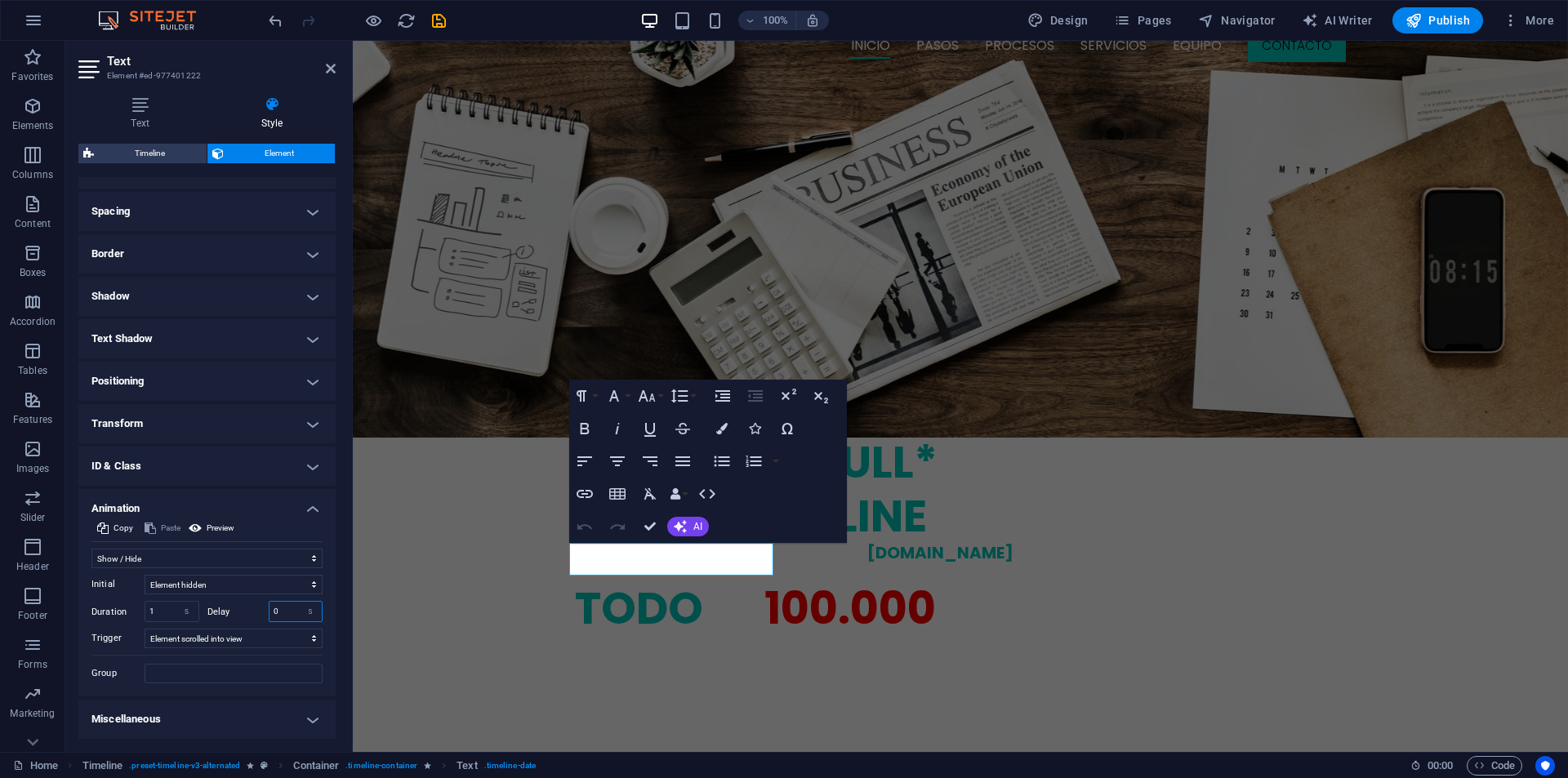
click at [287, 610] on input "0" at bounding box center [295, 611] width 53 height 19
type input "1.7"
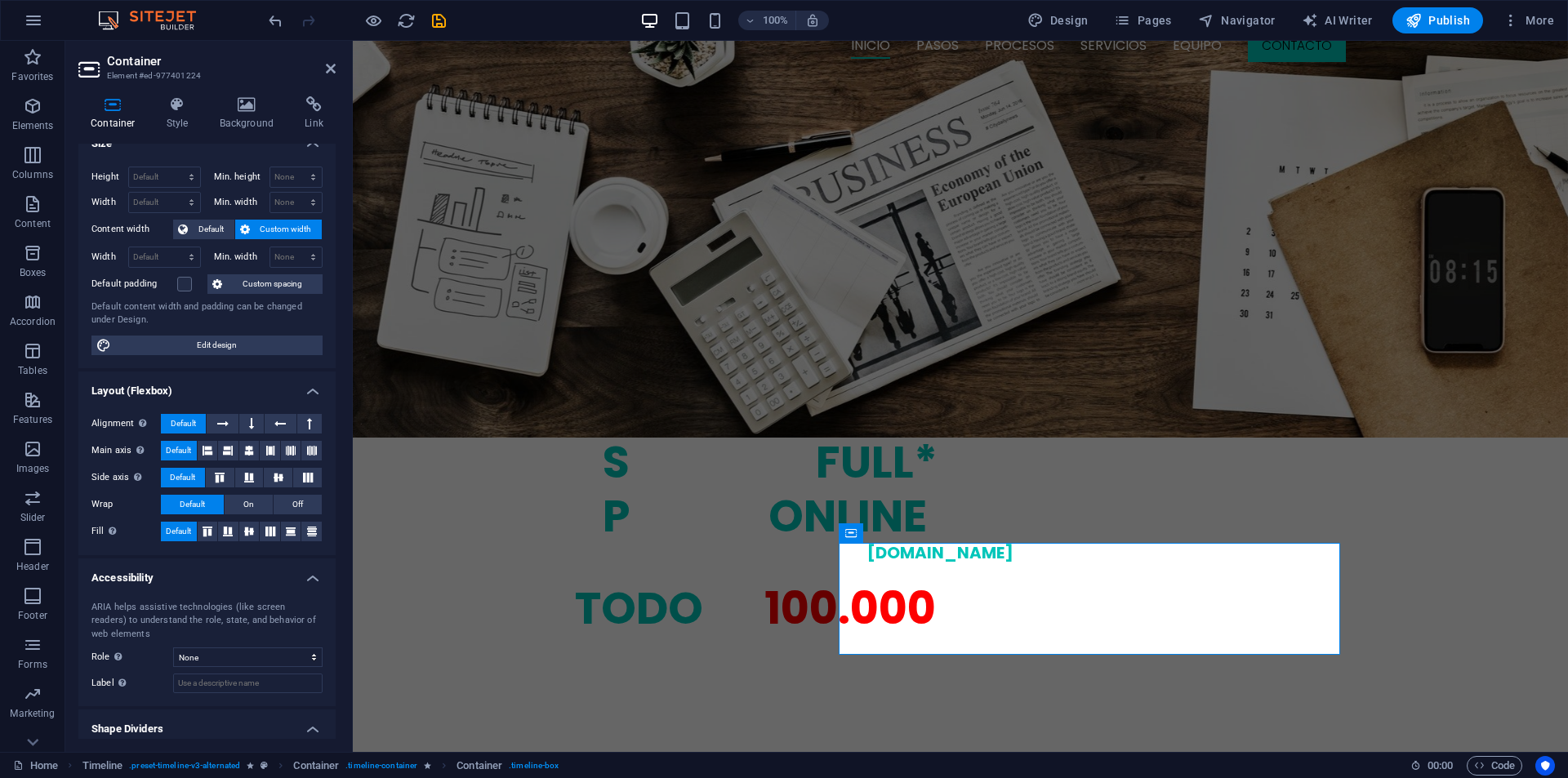
scroll to position [65, 0]
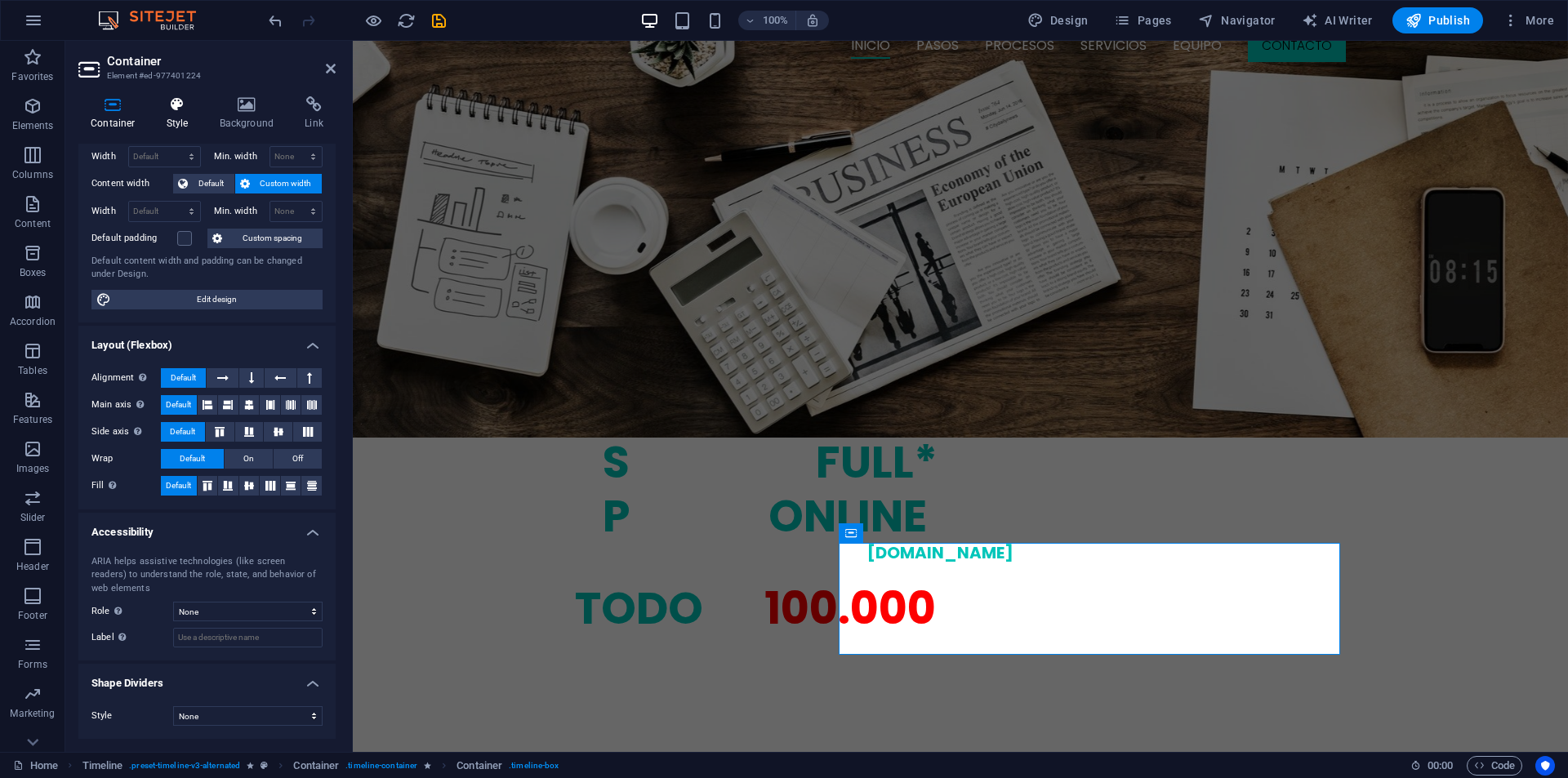
click at [188, 112] on h4 "Style" at bounding box center [180, 113] width 53 height 34
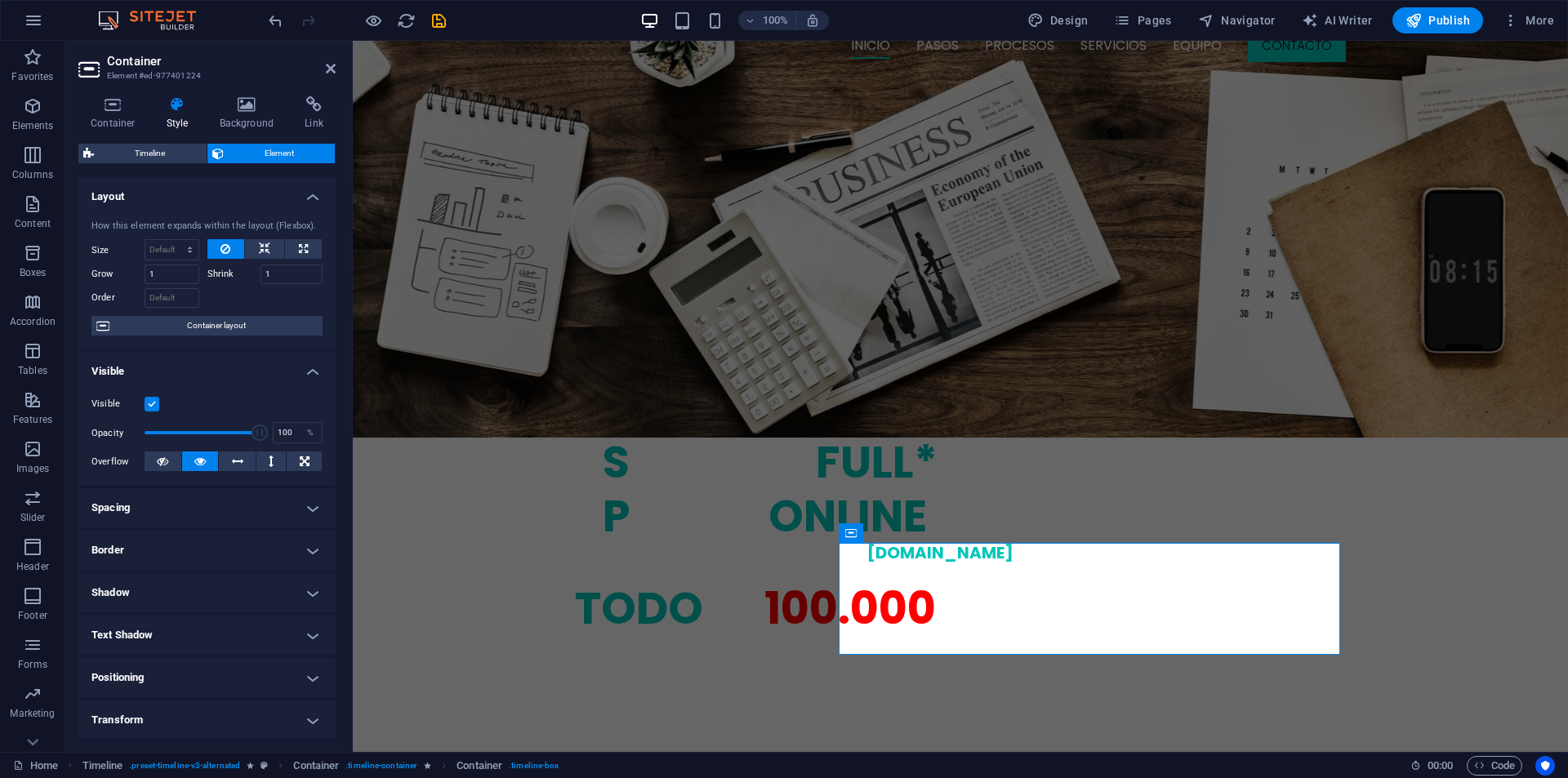
scroll to position [128, 0]
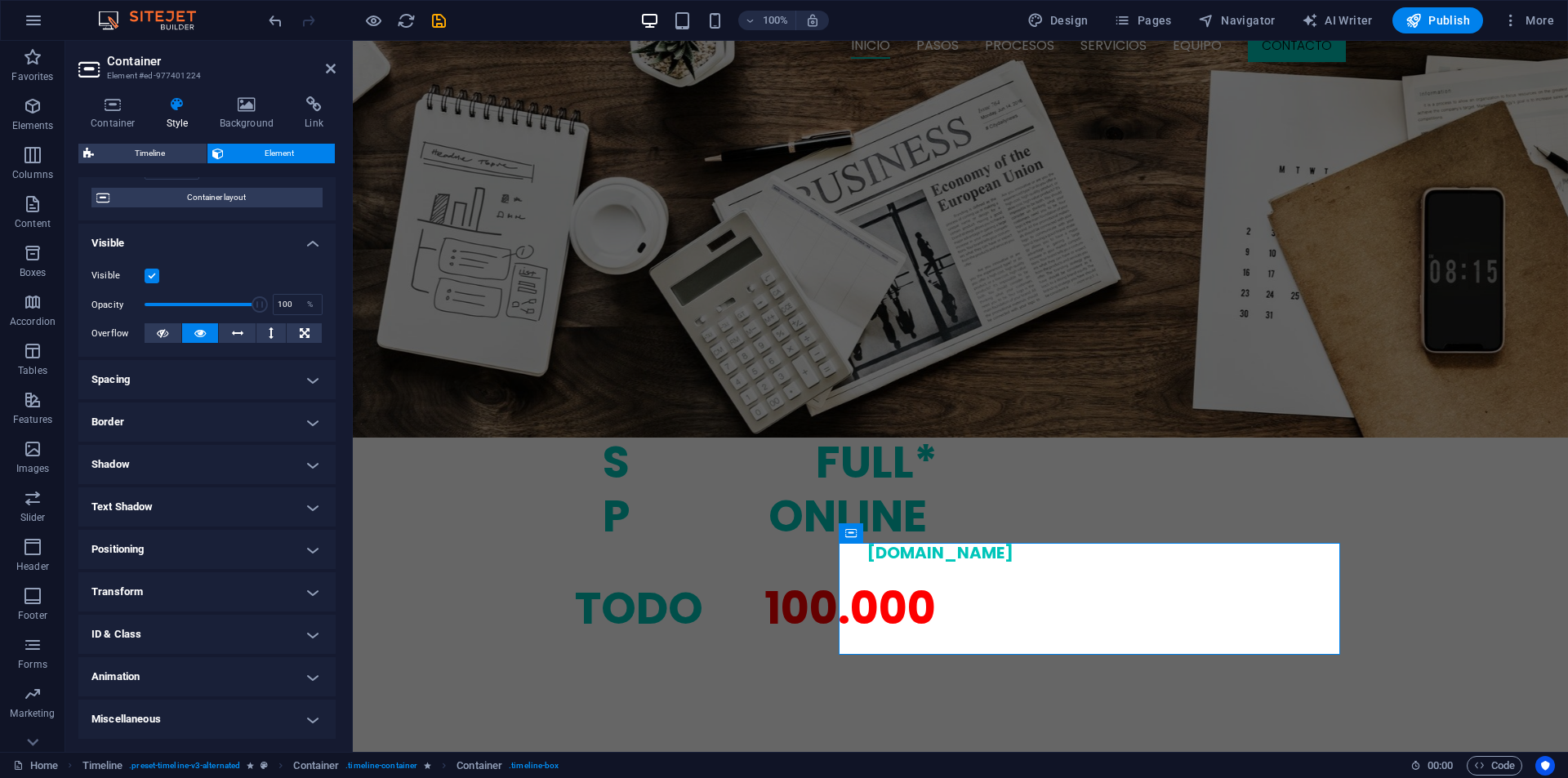
click at [146, 668] on h4 "Animation" at bounding box center [206, 677] width 257 height 39
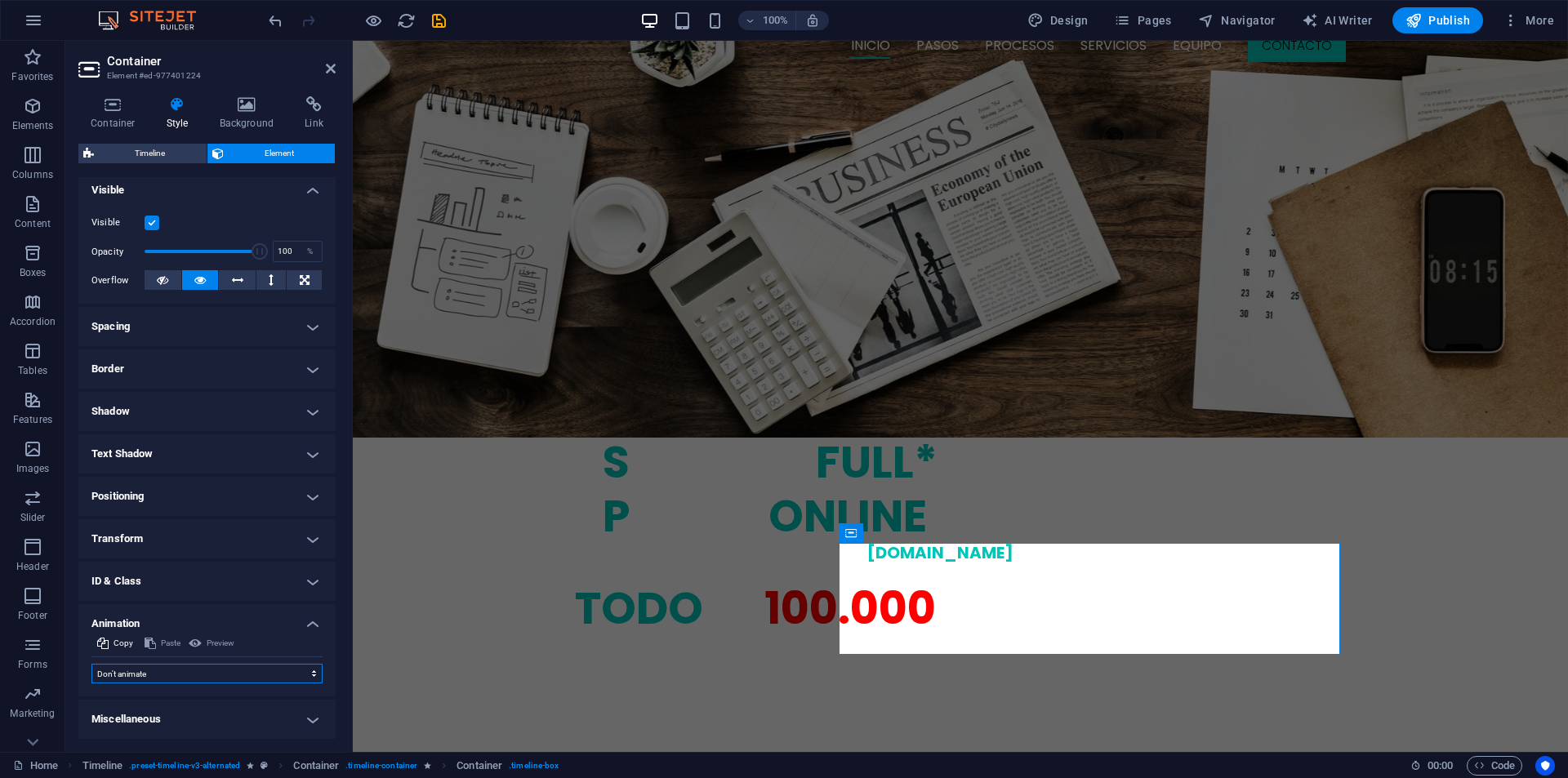
click at [146, 668] on select "Don't animate Show / Hide Slide up/down Zoom in/out Slide left to right Slide r…" at bounding box center [207, 673] width 231 height 19
click at [149, 675] on select "Don't animate Show / Hide Slide up/down Zoom in/out Slide left to right Slide r…" at bounding box center [207, 673] width 231 height 19
select select "fade"
click at [92, 664] on select "Don't animate Show / Hide Slide up/down Zoom in/out Slide left to right Slide r…" at bounding box center [207, 673] width 231 height 19
select select "scroll"
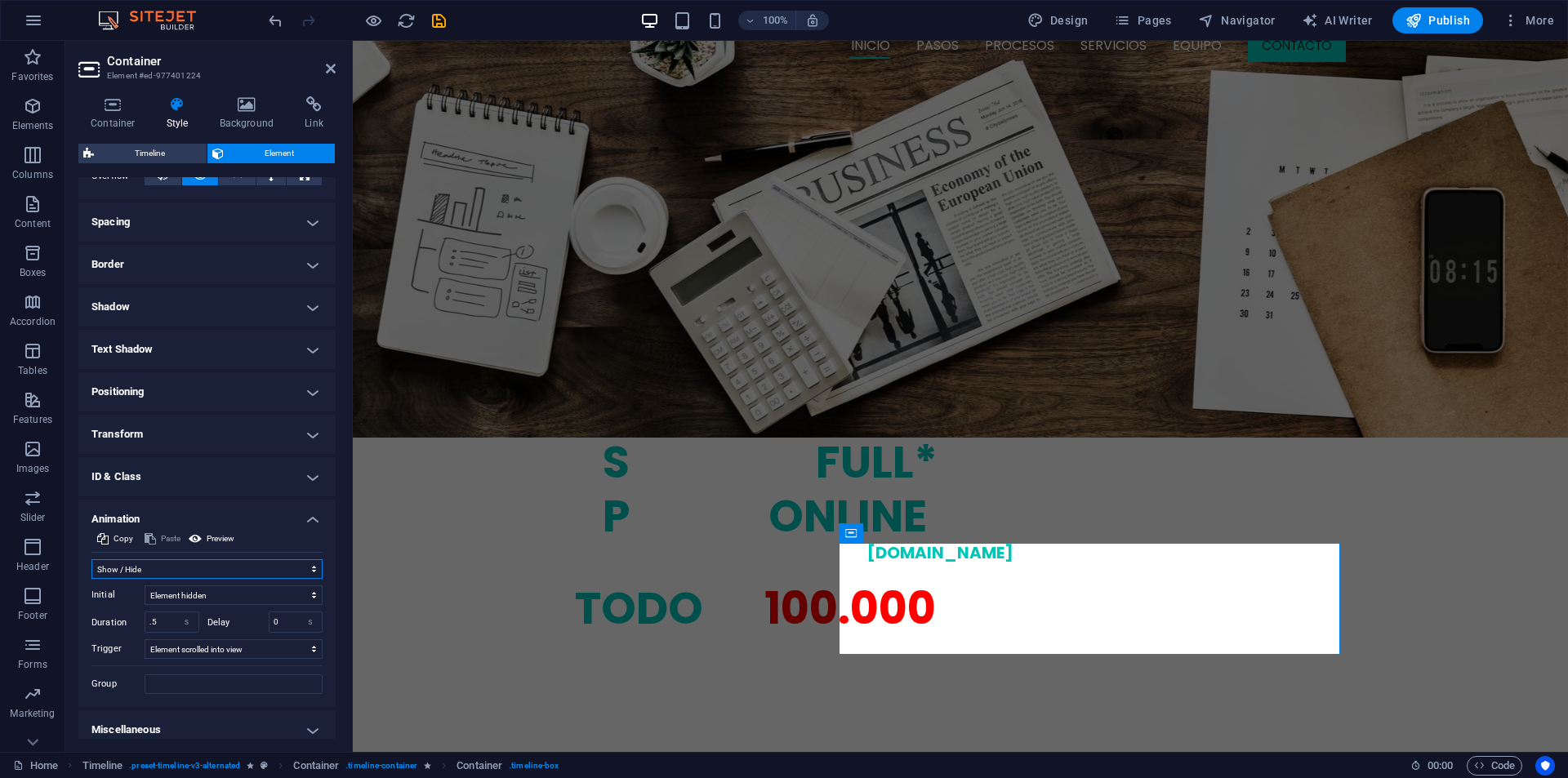
scroll to position [296, 0]
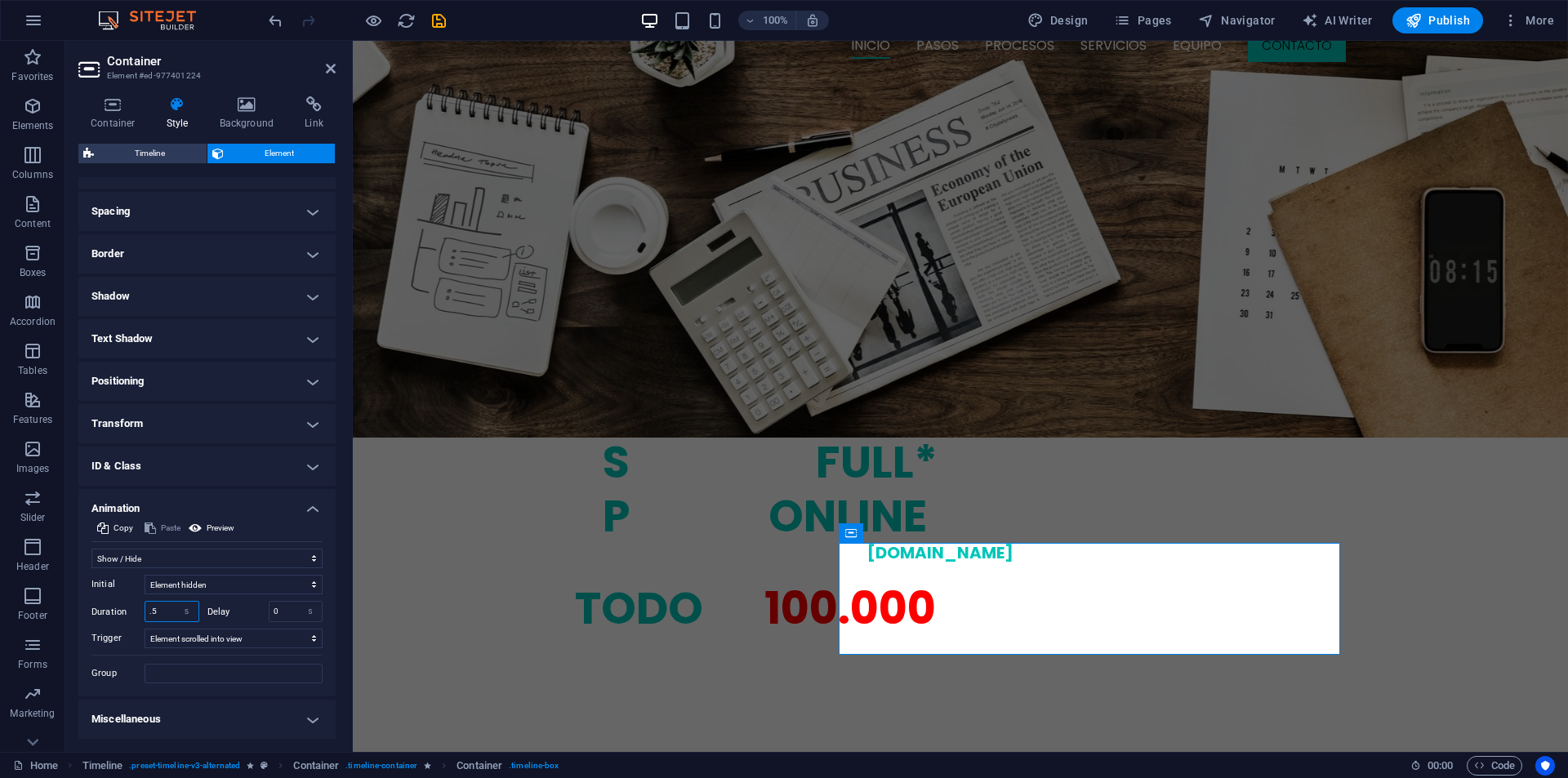
click at [151, 620] on input ".5" at bounding box center [172, 611] width 53 height 19
drag, startPoint x: 158, startPoint y: 616, endPoint x: 123, endPoint y: 621, distance: 35.4
click at [123, 622] on div "Duration .5 s ms" at bounding box center [146, 611] width 108 height 21
type input "1"
drag, startPoint x: 282, startPoint y: 607, endPoint x: 265, endPoint y: 605, distance: 17.1
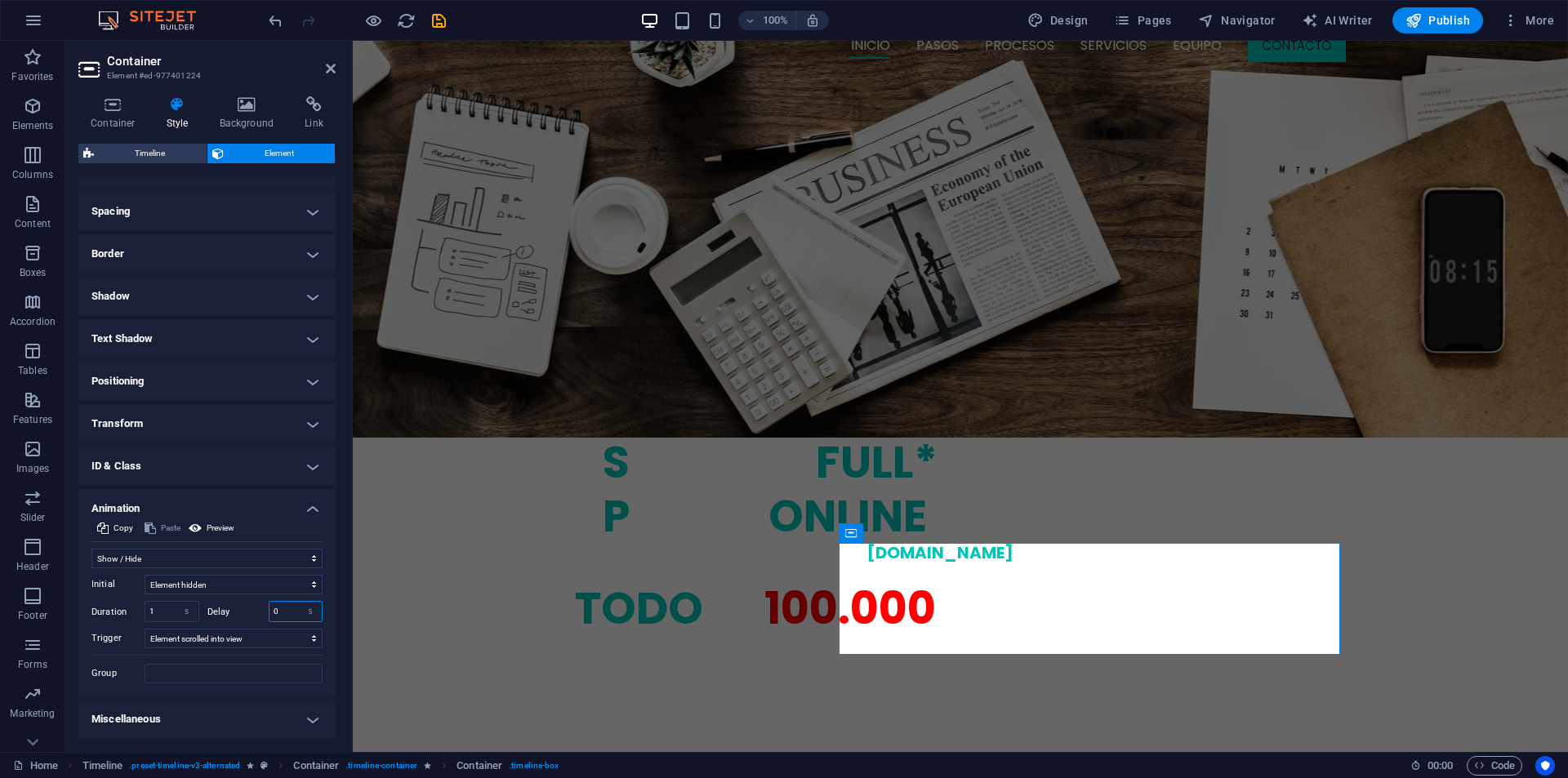
click at [265, 605] on div "Delay 0 s ms" at bounding box center [265, 611] width 116 height 21
type input "1.8"
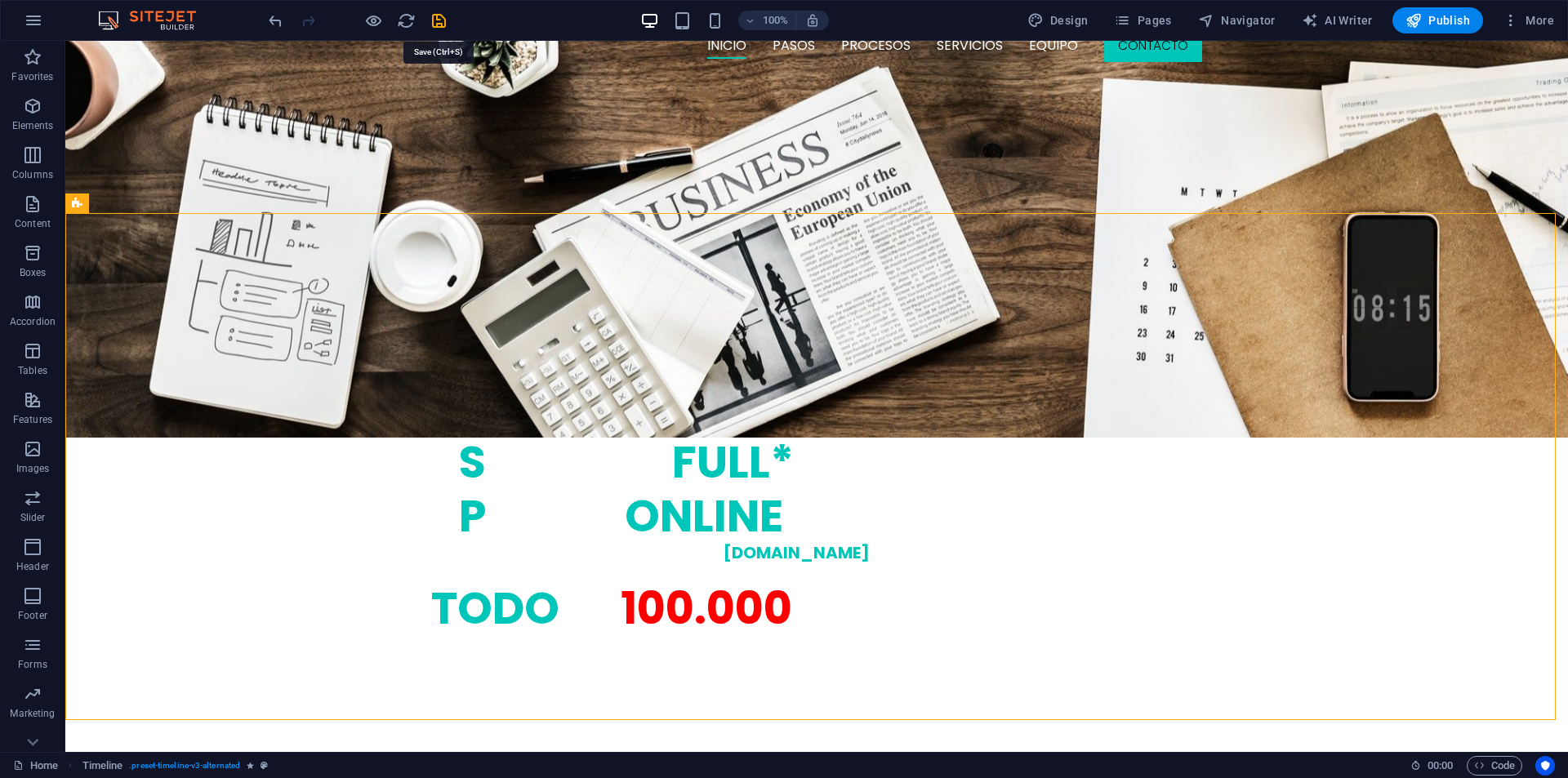
click at [441, 17] on icon "save" at bounding box center [439, 20] width 19 height 19
checkbox input "false"
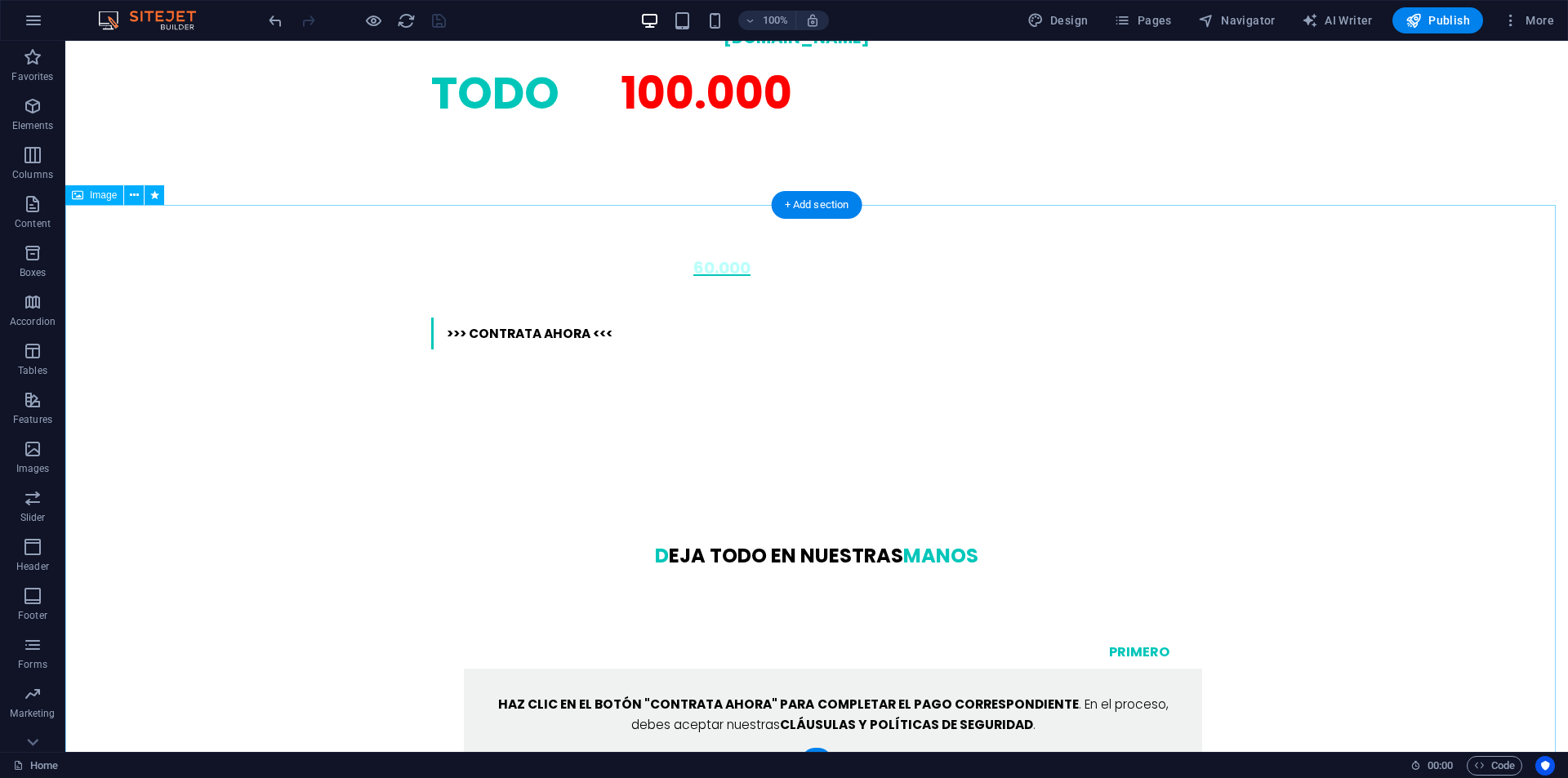
scroll to position [1470, 0]
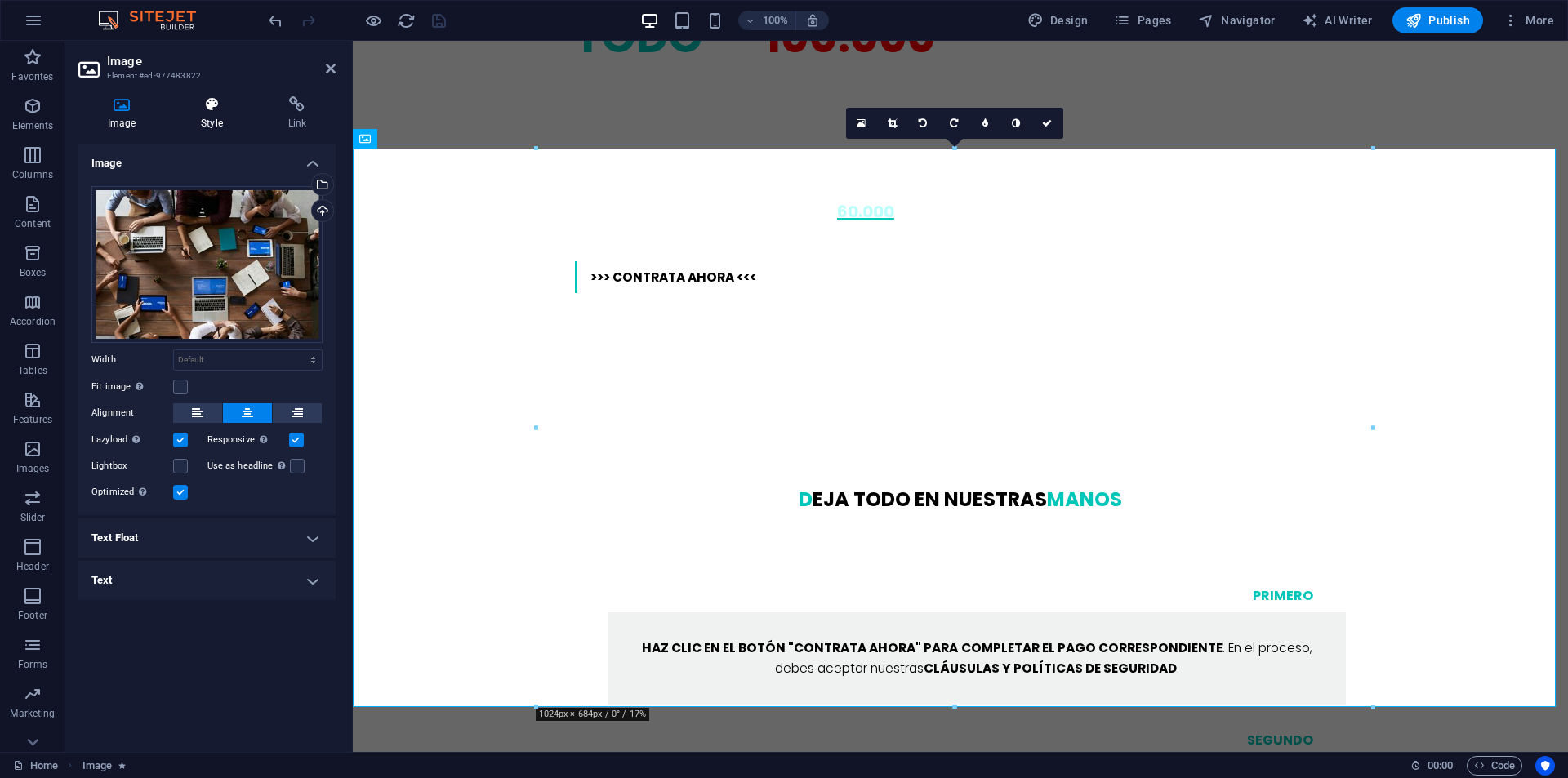
click at [214, 119] on h4 "Style" at bounding box center [214, 113] width 86 height 34
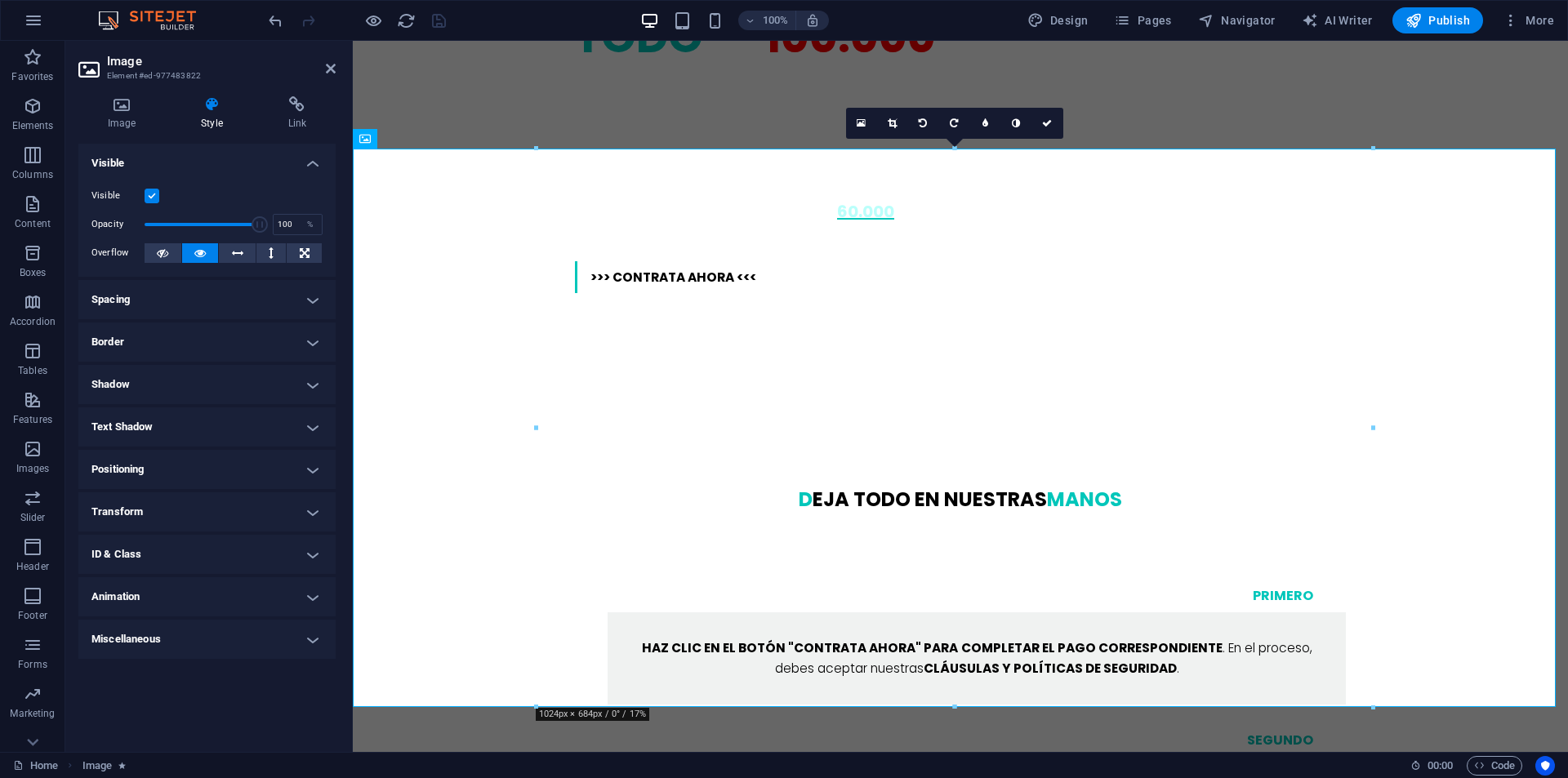
click at [106, 593] on h4 "Animation" at bounding box center [206, 597] width 257 height 39
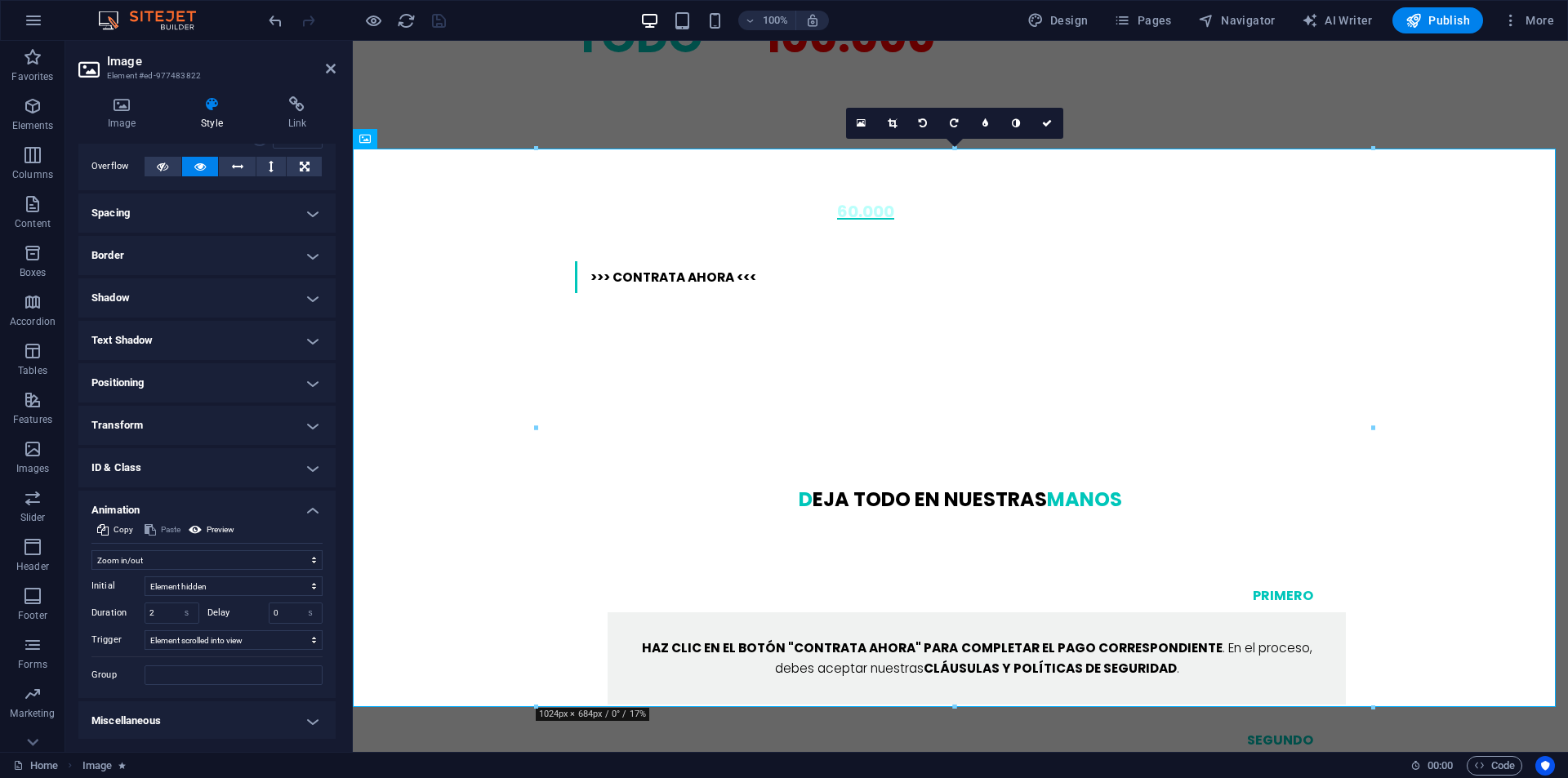
scroll to position [88, 0]
click at [211, 553] on select "Don't animate Show / Hide Slide up/down Zoom in/out Slide left to right Slide r…" at bounding box center [207, 558] width 231 height 19
click at [92, 549] on select "Don't animate Show / Hide Slide up/down Zoom in/out Slide left to right Slide r…" at bounding box center [207, 558] width 231 height 19
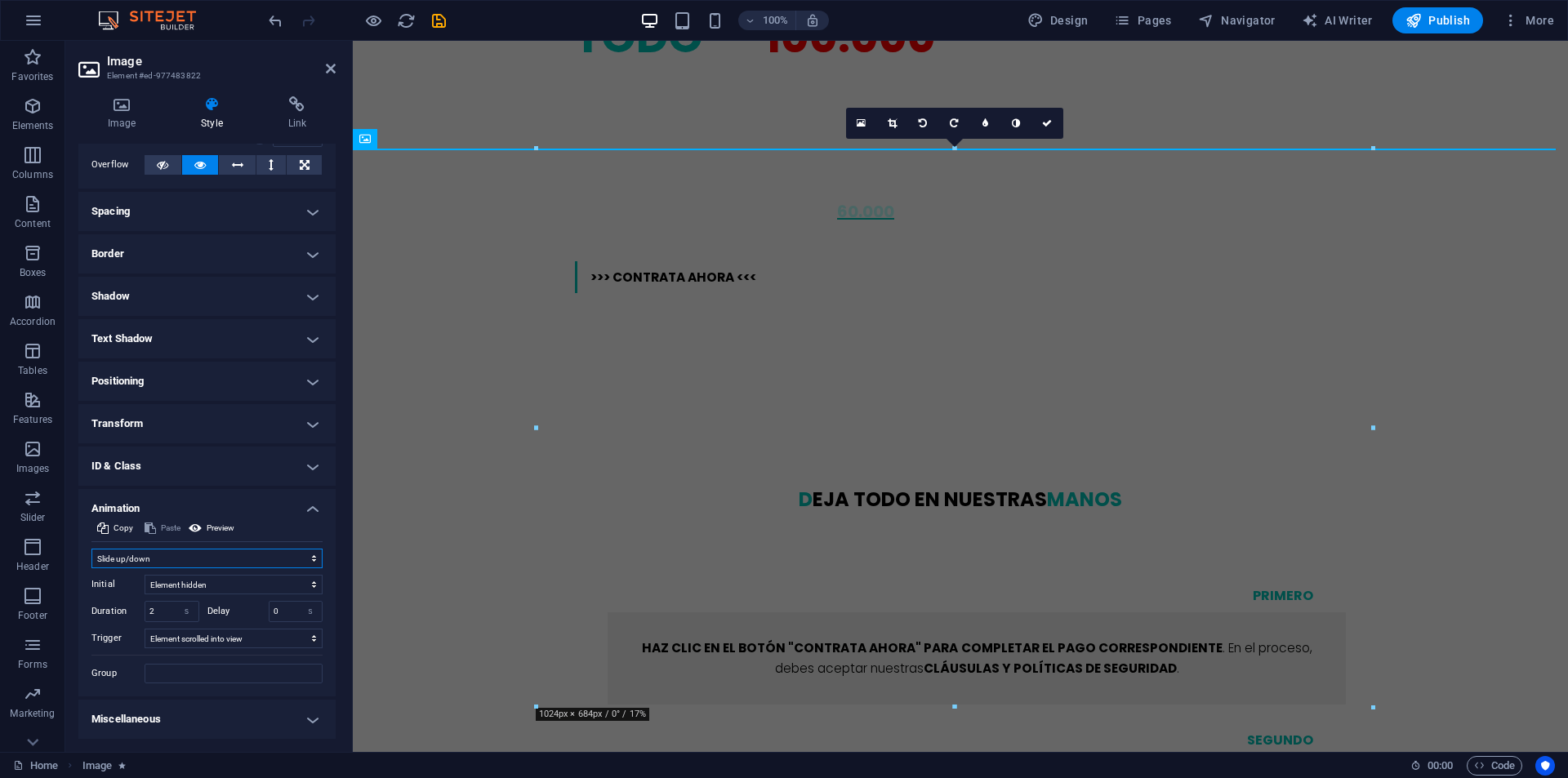
click at [158, 556] on select "Don't animate Show / Hide Slide up/down Zoom in/out Slide left to right Slide r…" at bounding box center [207, 558] width 231 height 19
click at [92, 549] on select "Don't animate Show / Hide Slide up/down Zoom in/out Slide left to right Slide r…" at bounding box center [207, 558] width 231 height 19
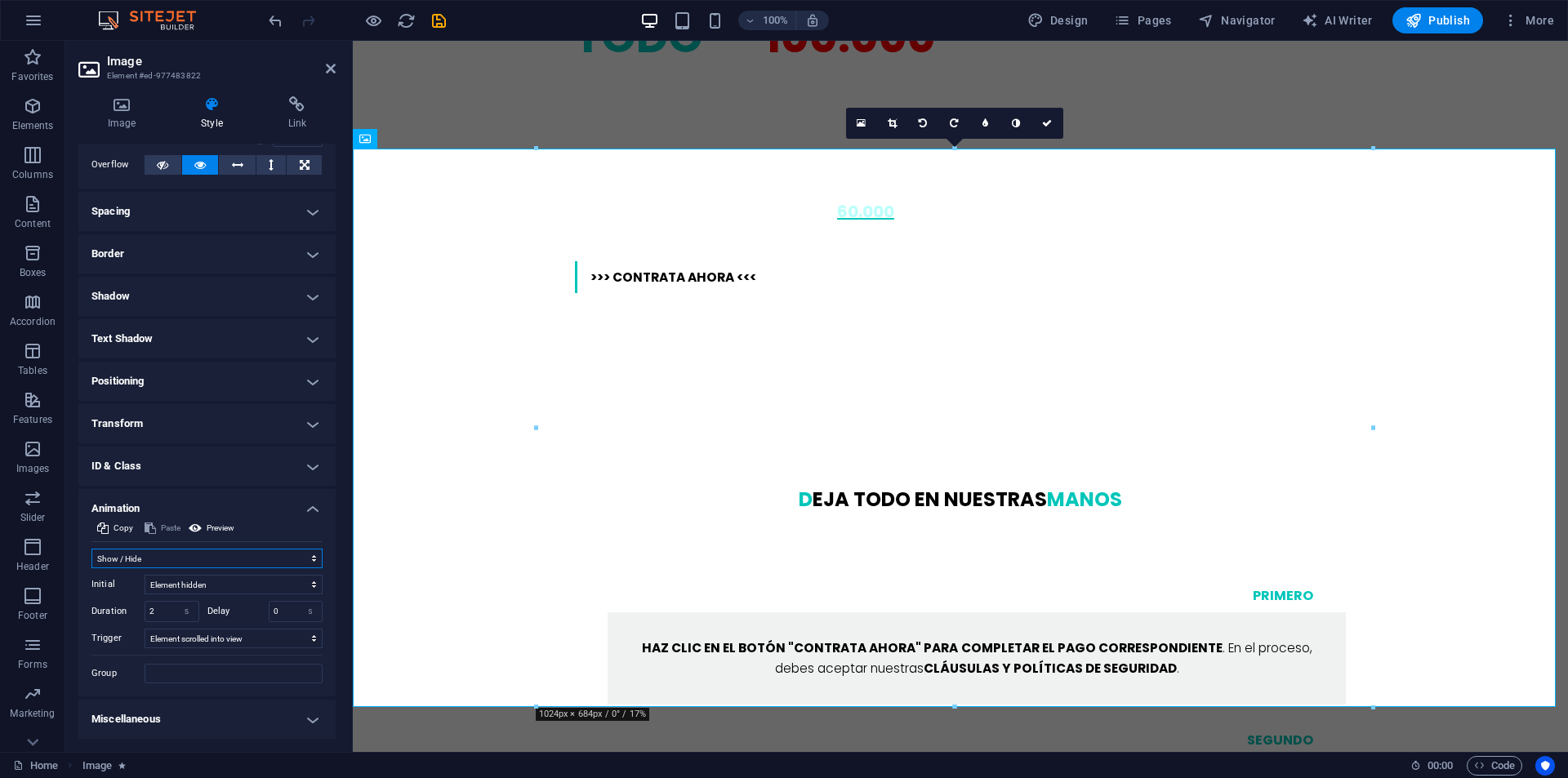
click at [176, 560] on select "Don't animate Show / Hide Slide up/down Zoom in/out Slide left to right Slide r…" at bounding box center [207, 558] width 231 height 19
click at [92, 567] on select "Don't animate Show / Hide Slide up/down Zoom in/out Slide left to right Slide r…" at bounding box center [207, 558] width 231 height 19
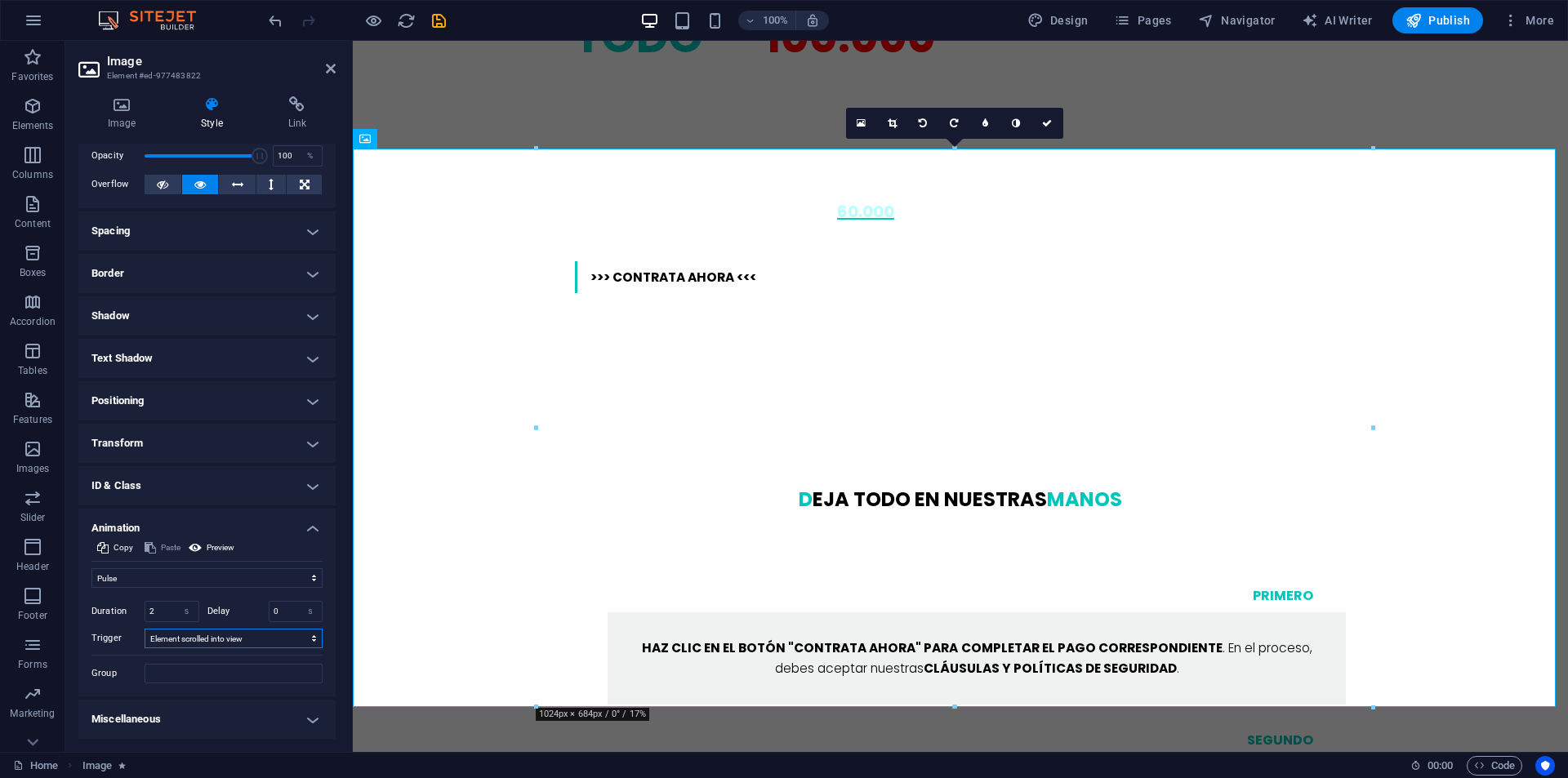
click at [197, 642] on select "No automatic trigger On page load Element scrolled into view" at bounding box center [234, 638] width 178 height 19
click at [222, 583] on select "Don't animate Show / Hide Slide up/down Zoom in/out Slide left to right Slide r…" at bounding box center [207, 577] width 231 height 19
click at [92, 568] on select "Don't animate Show / Hide Slide up/down Zoom in/out Slide left to right Slide r…" at bounding box center [207, 577] width 231 height 19
click at [181, 576] on select "Don't animate Show / Hide Slide up/down Zoom in/out Slide left to right Slide r…" at bounding box center [207, 577] width 231 height 19
click at [92, 568] on select "Don't animate Show / Hide Slide up/down Zoom in/out Slide left to right Slide r…" at bounding box center [207, 577] width 231 height 19
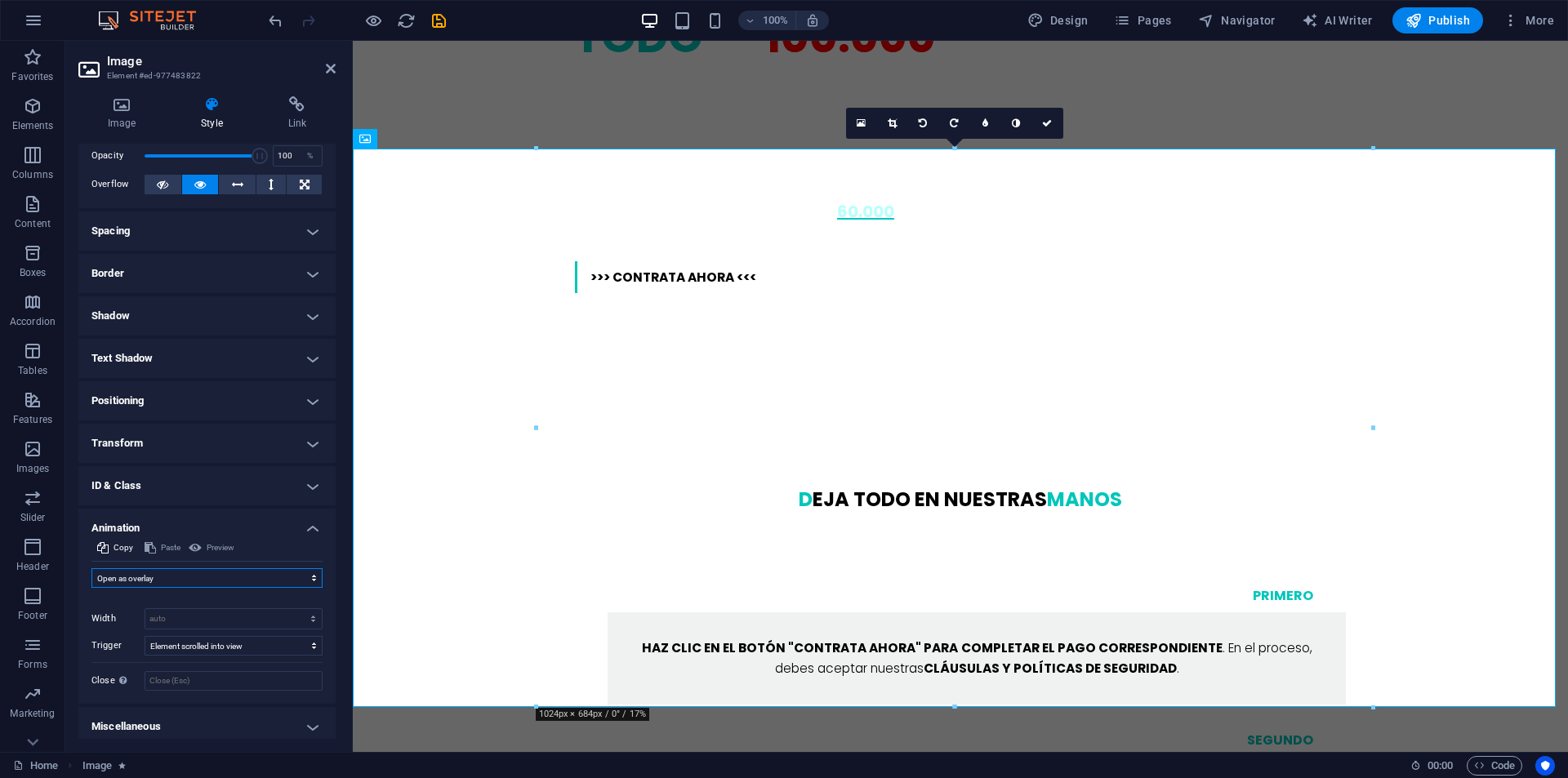
click at [180, 579] on select "Don't animate Show / Hide Slide up/down Zoom in/out Slide left to right Slide r…" at bounding box center [207, 577] width 231 height 19
click at [92, 568] on select "Don't animate Show / Hide Slide up/down Zoom in/out Slide left to right Slide r…" at bounding box center [207, 577] width 231 height 19
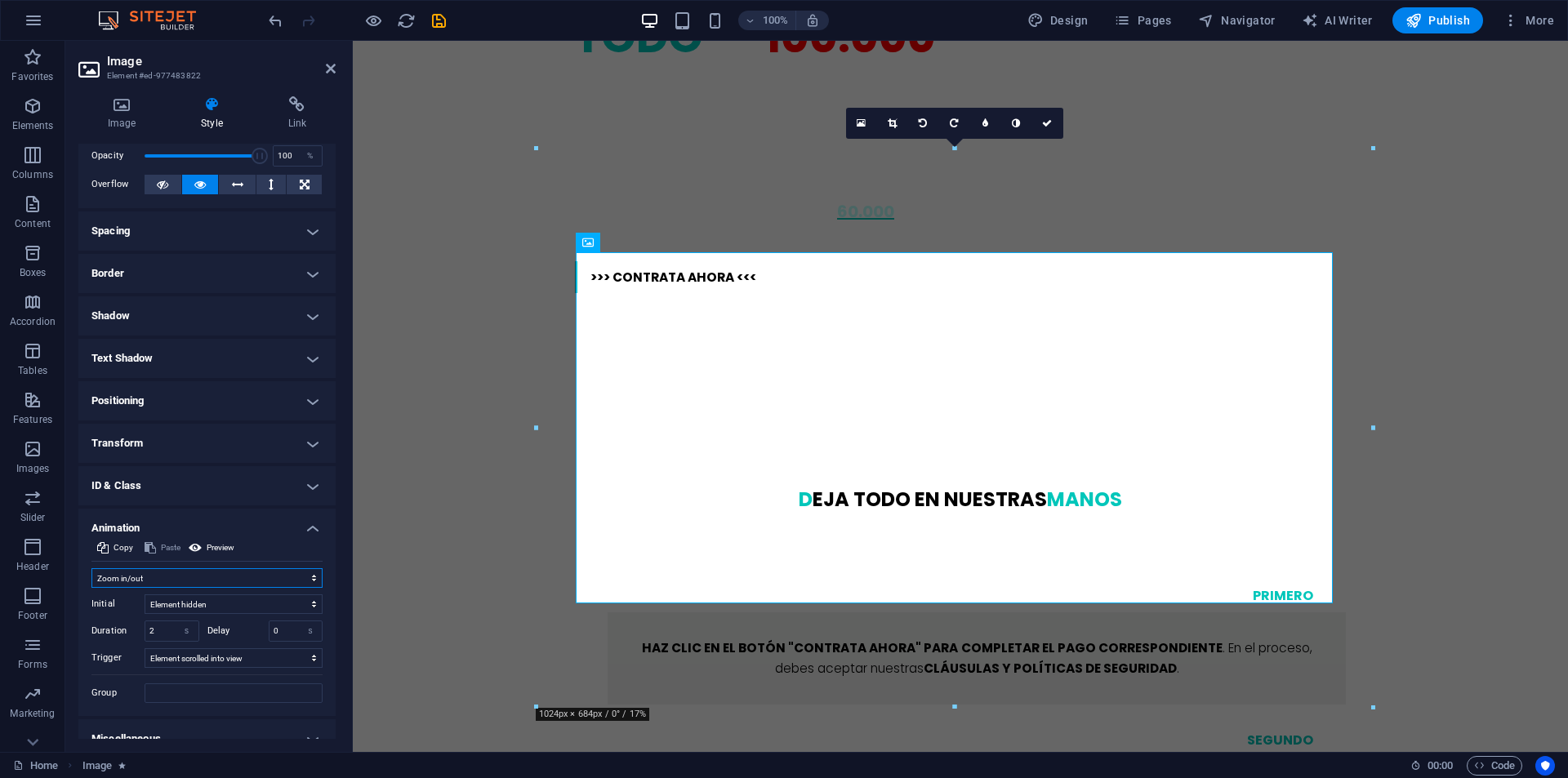
click at [144, 584] on select "Don't animate Show / Hide Slide up/down Zoom in/out Slide left to right Slide r…" at bounding box center [207, 577] width 231 height 19
click at [92, 568] on select "Don't animate Show / Hide Slide up/down Zoom in/out Slide left to right Slide r…" at bounding box center [207, 577] width 231 height 19
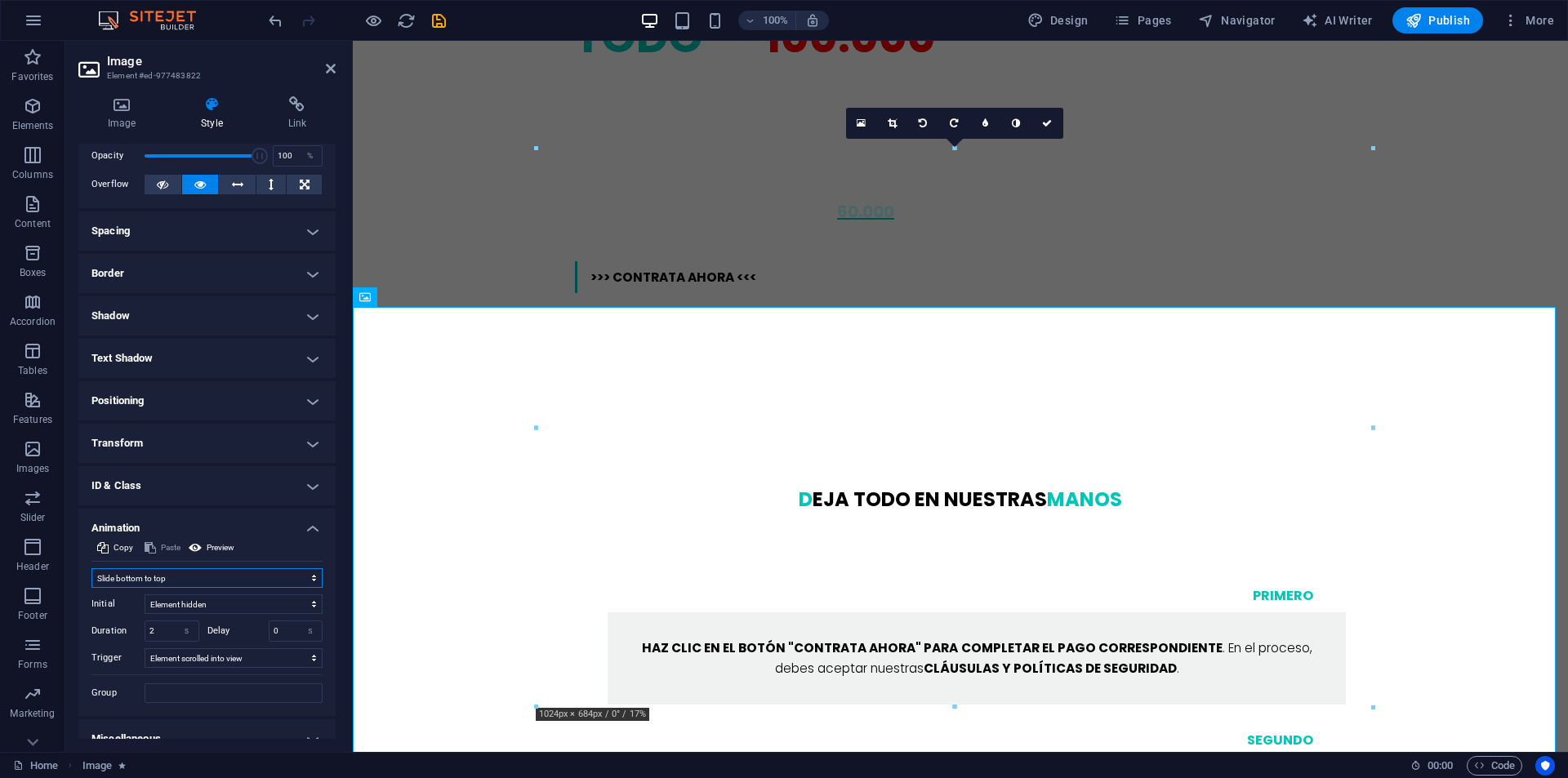
click at [193, 578] on select "Don't animate Show / Hide Slide up/down Zoom in/out Slide left to right Slide r…" at bounding box center [207, 577] width 231 height 19
select select "move-top-to-bottom"
click at [92, 568] on select "Don't animate Show / Hide Slide up/down Zoom in/out Slide left to right Slide r…" at bounding box center [207, 577] width 231 height 19
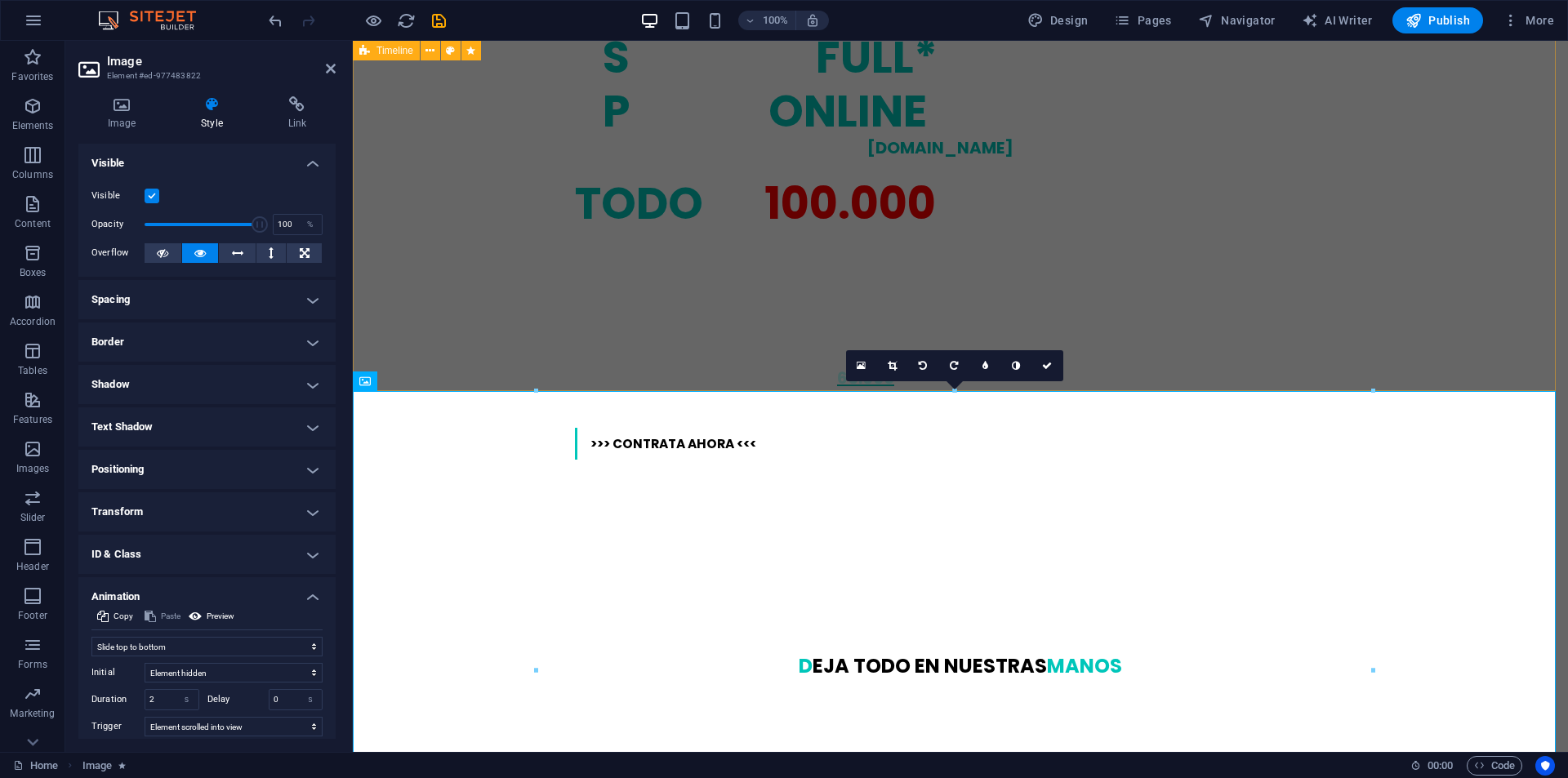
scroll to position [1306, 0]
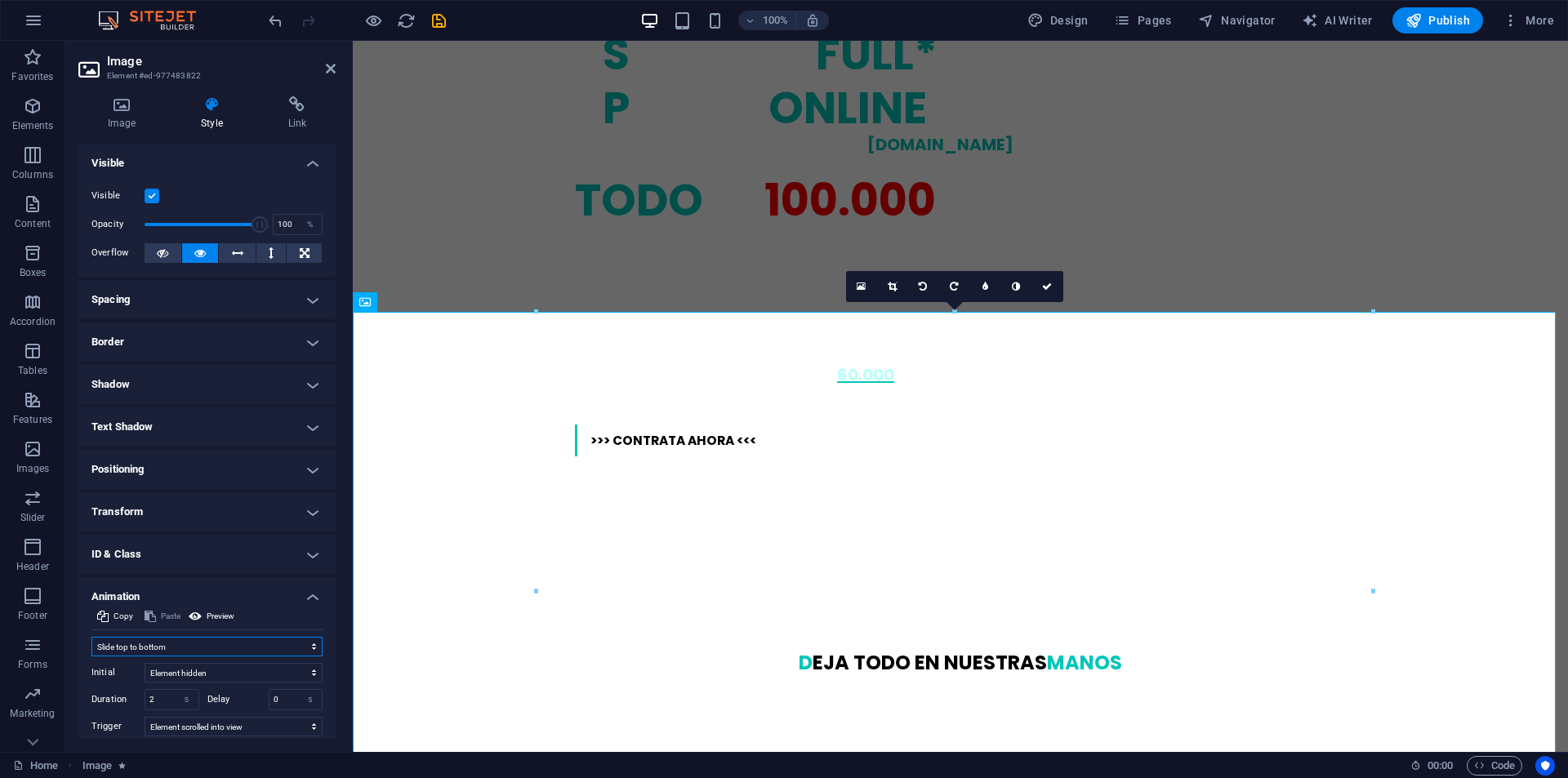
click at [176, 648] on select "Don't animate Show / Hide Slide up/down Zoom in/out Slide left to right Slide r…" at bounding box center [207, 646] width 231 height 19
click at [92, 637] on select "Don't animate Show / Hide Slide up/down Zoom in/out Slide left to right Slide r…" at bounding box center [207, 646] width 231 height 19
click at [153, 698] on input "2" at bounding box center [172, 699] width 53 height 19
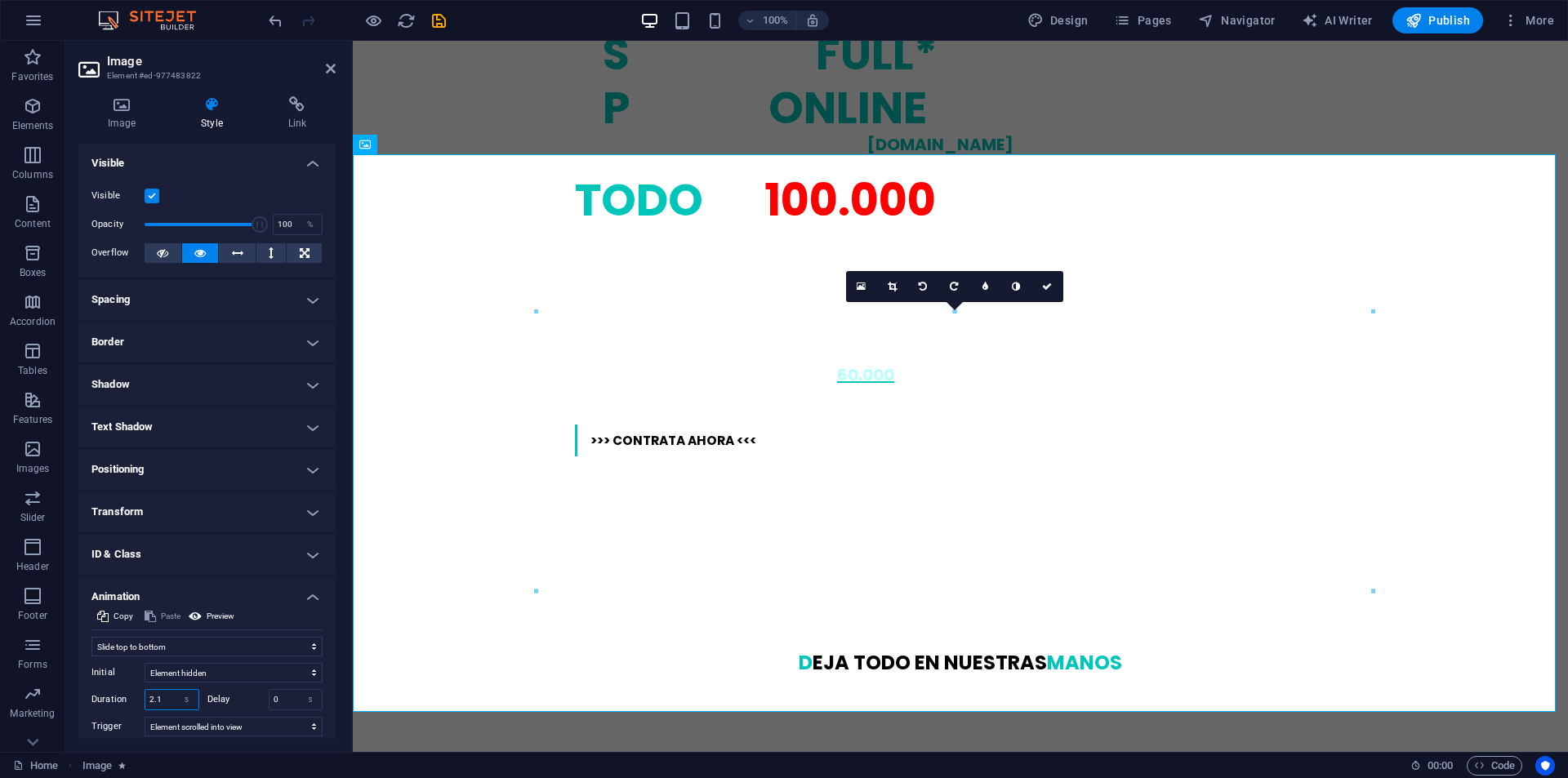
type input "2"
click at [203, 655] on select "Don't animate Show / Hide Slide up/down Zoom in/out Slide left to right Slide r…" at bounding box center [207, 646] width 231 height 19
click at [92, 637] on select "Don't animate Show / Hide Slide up/down Zoom in/out Slide left to right Slide r…" at bounding box center [207, 646] width 231 height 19
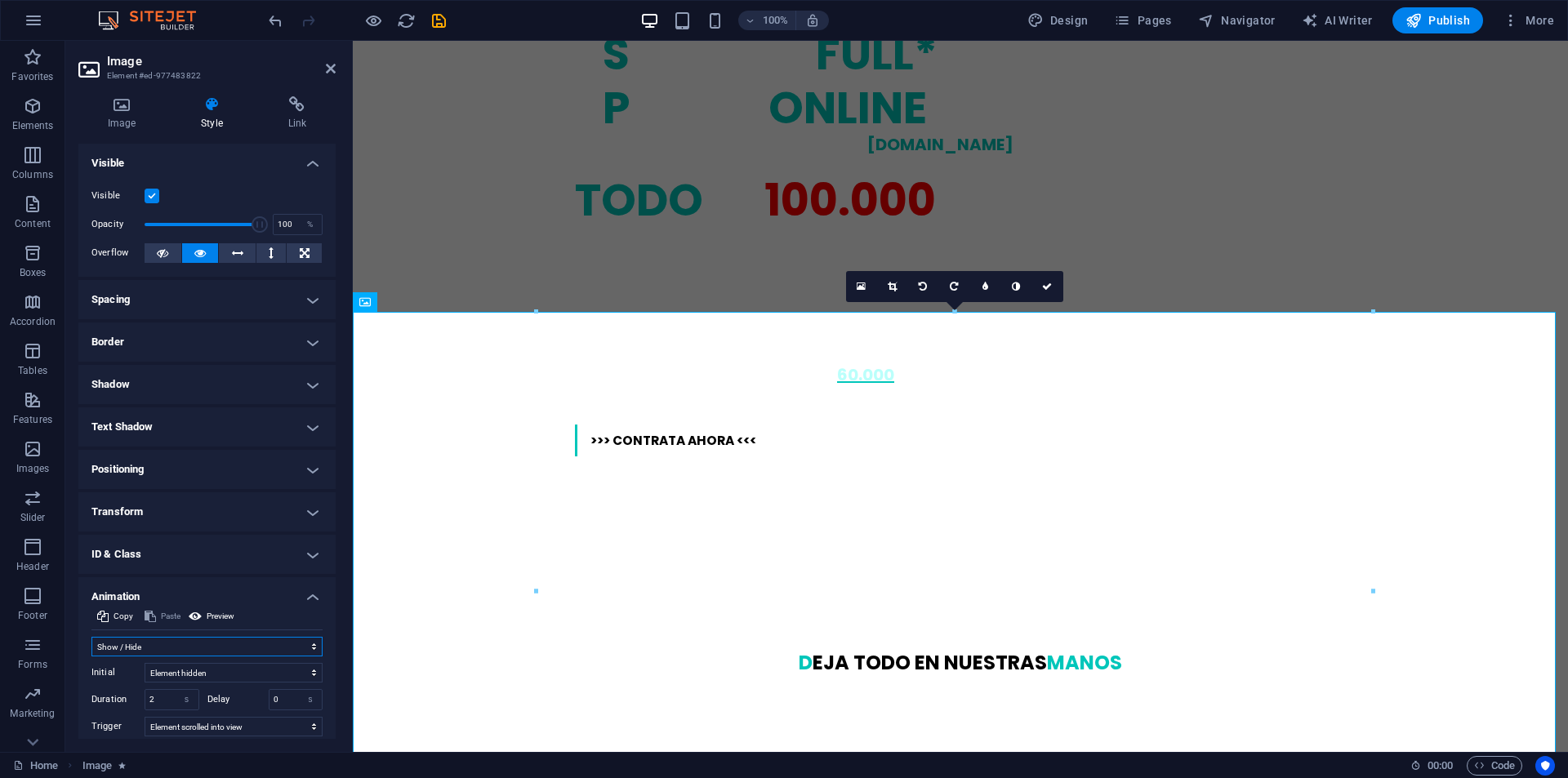
click at [236, 646] on select "Don't animate Show / Hide Slide up/down Zoom in/out Slide left to right Slide r…" at bounding box center [207, 646] width 231 height 19
click at [92, 637] on select "Don't animate Show / Hide Slide up/down Zoom in/out Slide left to right Slide r…" at bounding box center [207, 646] width 231 height 19
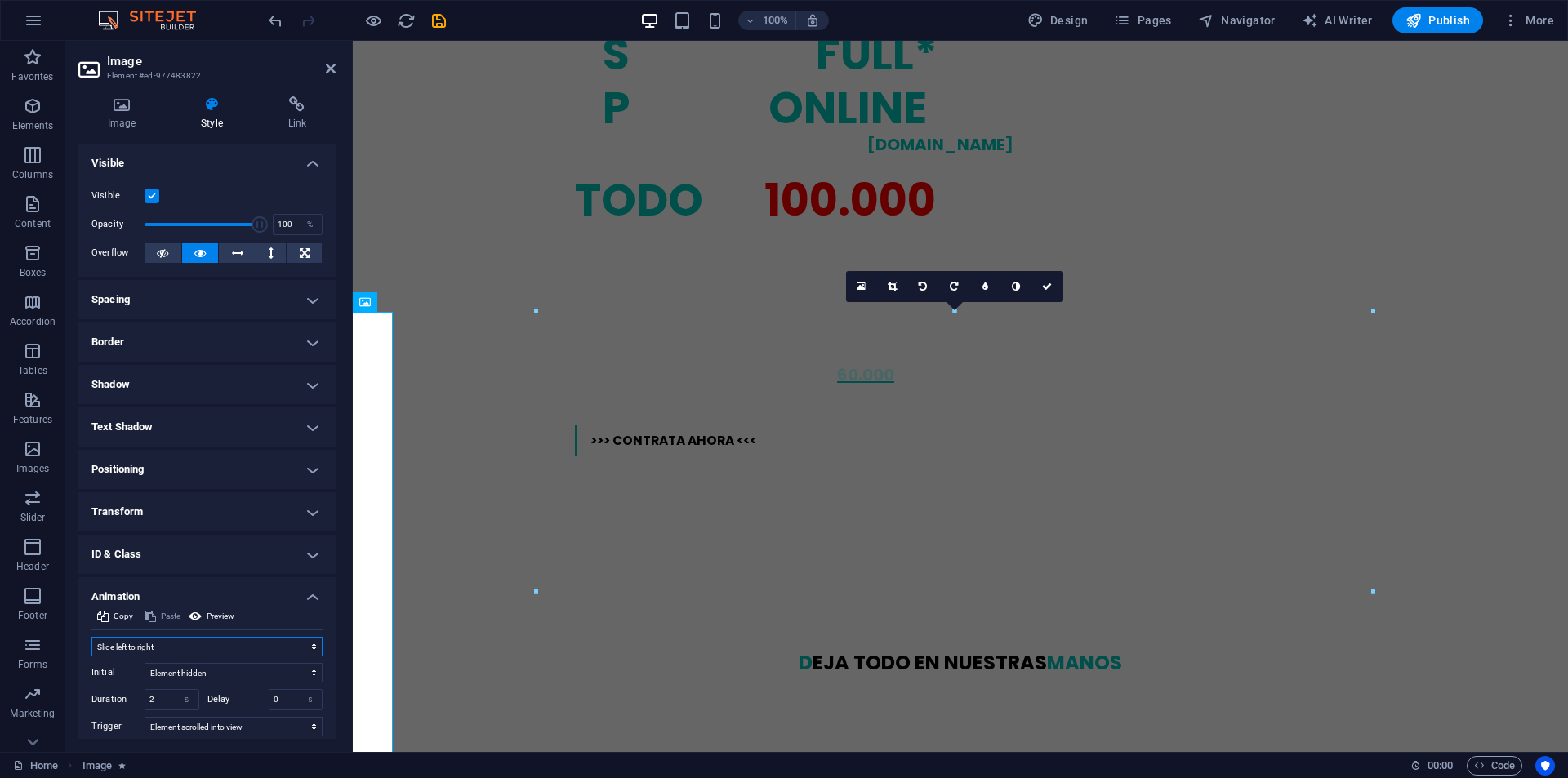
click at [154, 650] on select "Don't animate Show / Hide Slide up/down Zoom in/out Slide left to right Slide r…" at bounding box center [207, 646] width 231 height 19
click at [92, 637] on select "Don't animate Show / Hide Slide up/down Zoom in/out Slide left to right Slide r…" at bounding box center [207, 646] width 231 height 19
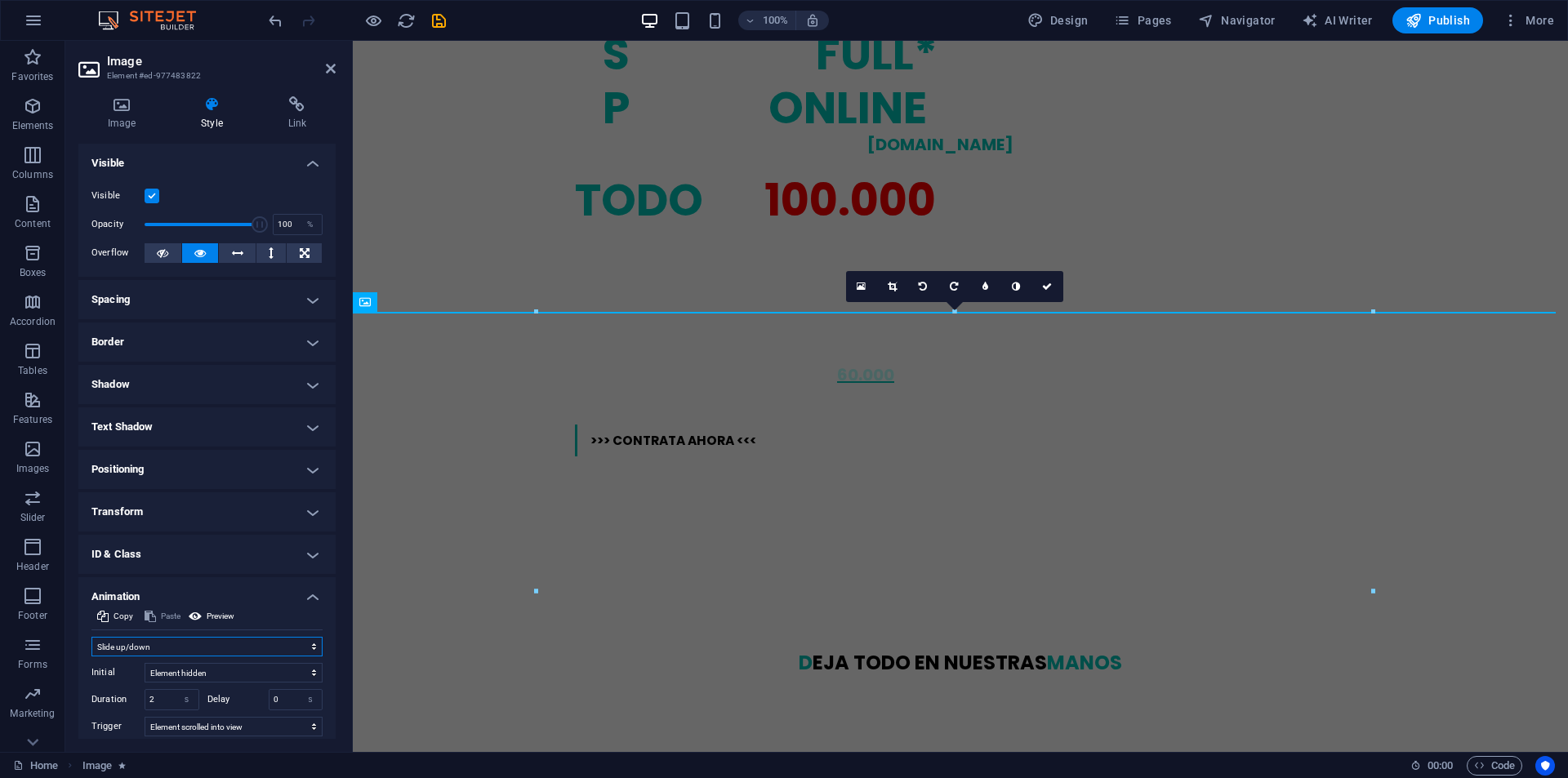
drag, startPoint x: 163, startPoint y: 643, endPoint x: 165, endPoint y: 659, distance: 16.1
click at [165, 658] on div "Don't animate Show / Hide Slide up/down Zoom in/out Slide left to right Slide r…" at bounding box center [207, 704] width 231 height 135
select select "fade"
click at [92, 637] on select "Don't animate Show / Hide Slide up/down Zoom in/out Slide left to right Slide r…" at bounding box center [207, 646] width 231 height 19
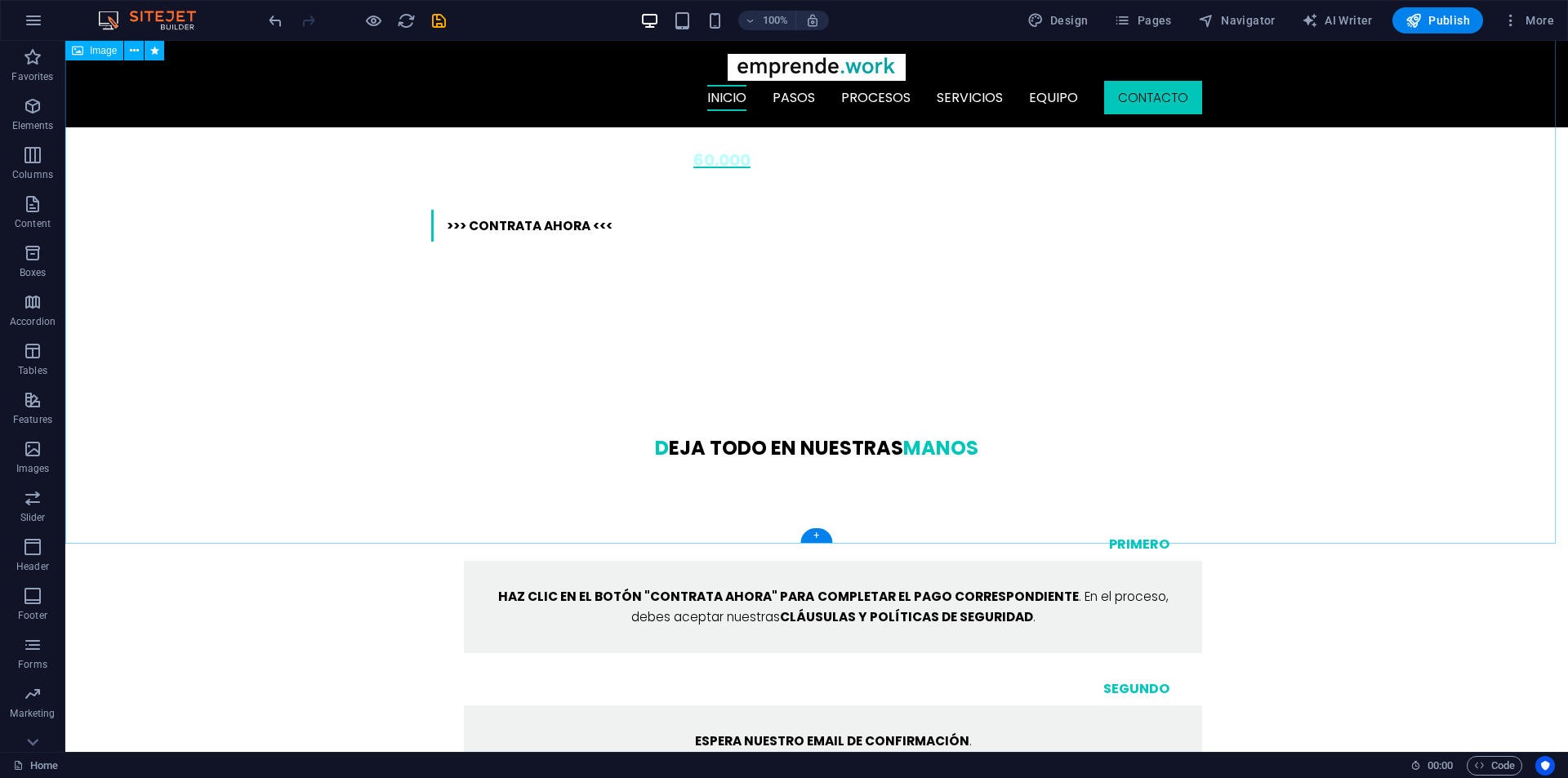
scroll to position [1388, 0]
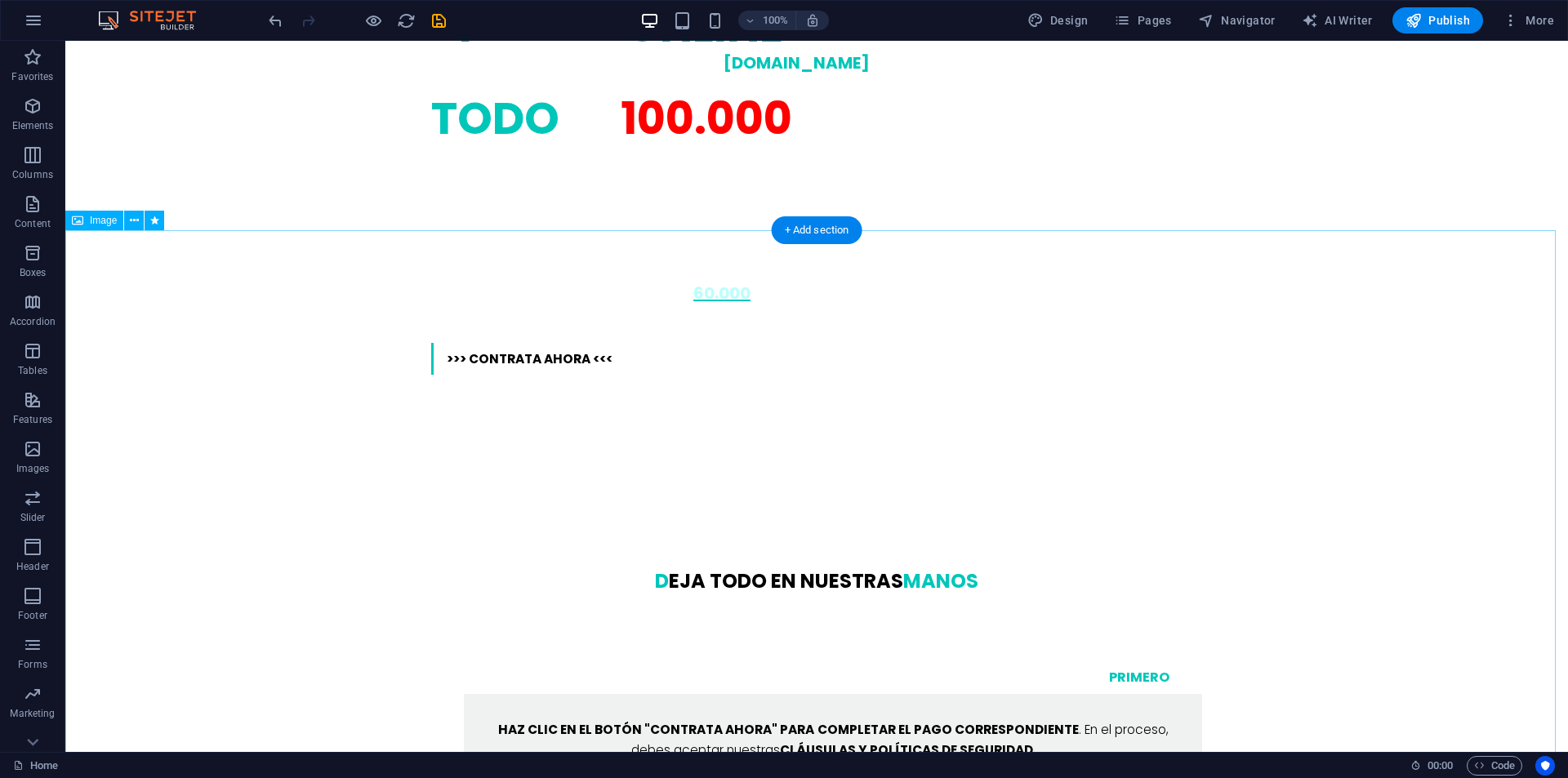
select select "fade"
select select "s"
select select "scroll"
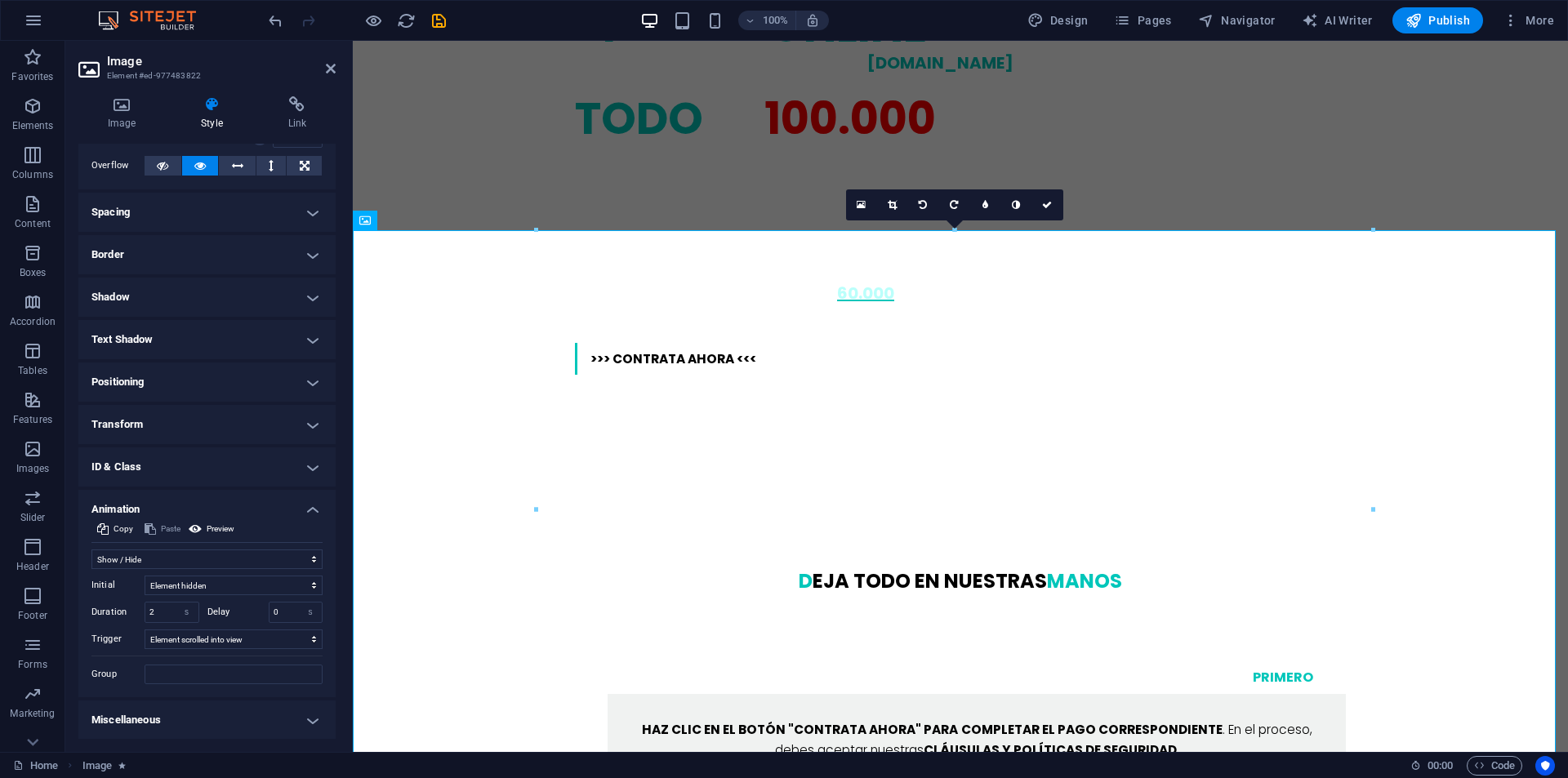
scroll to position [88, 0]
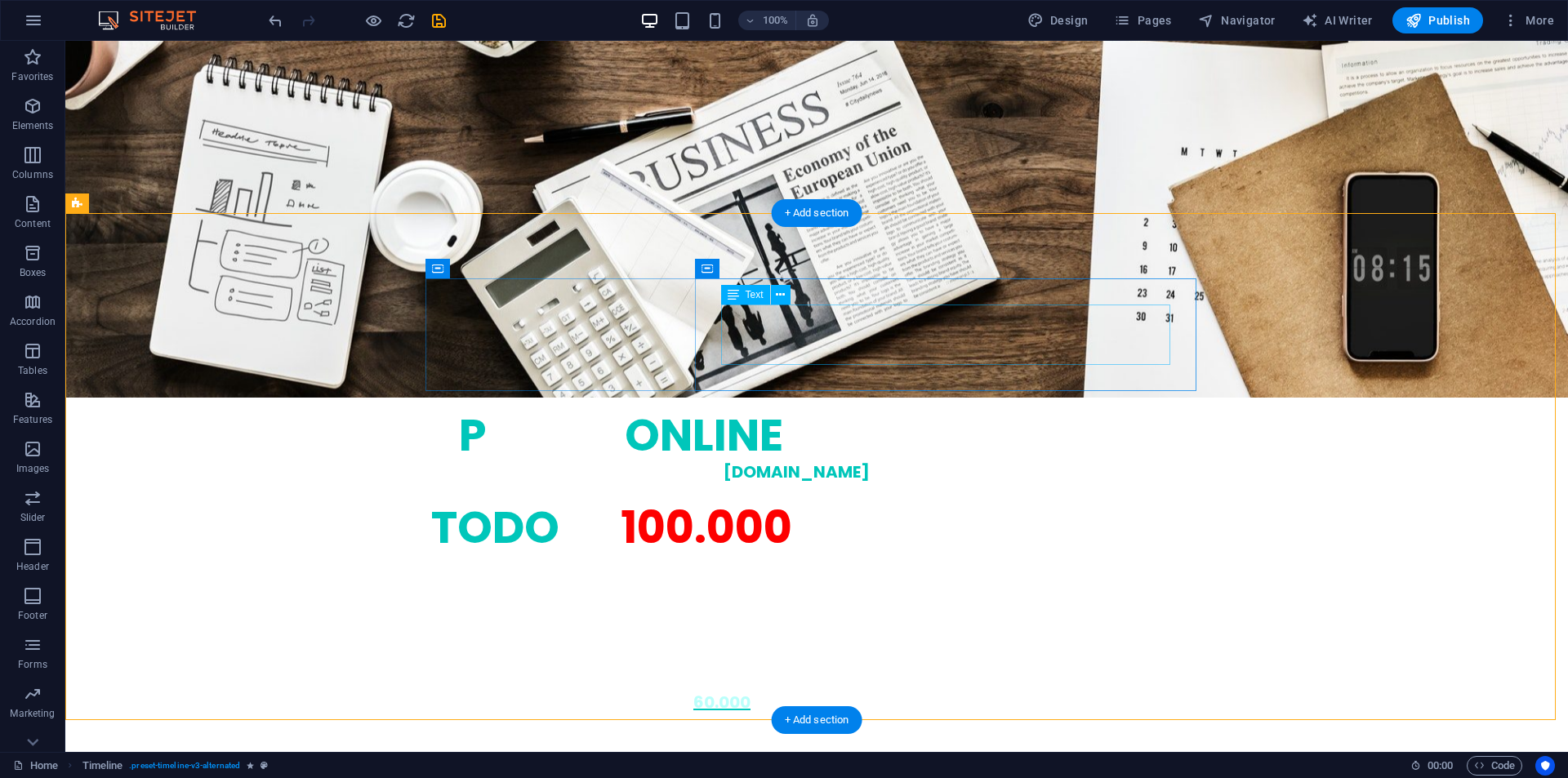
scroll to position [980, 0]
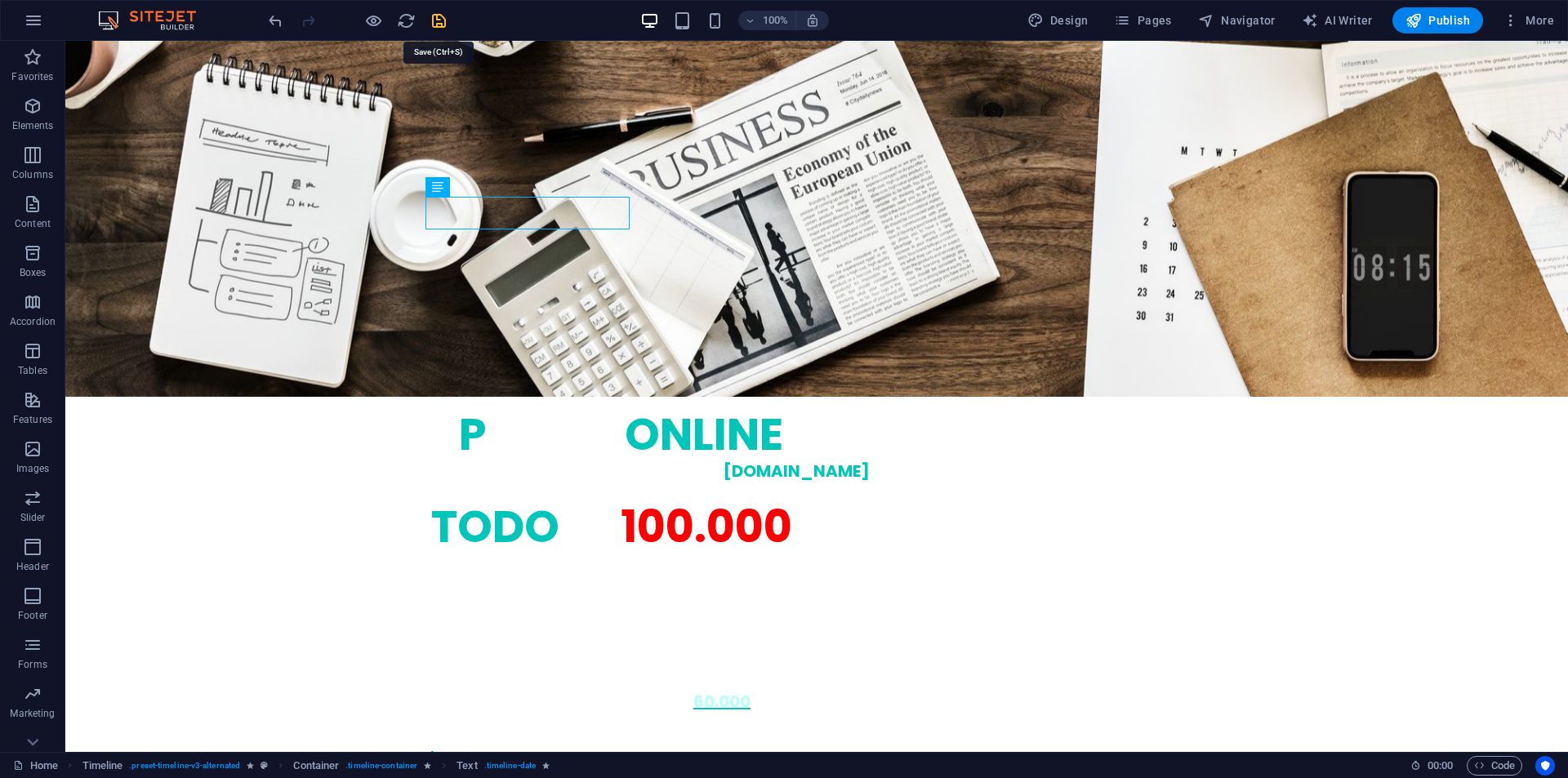
click at [435, 24] on icon "save" at bounding box center [439, 20] width 19 height 19
checkbox input "false"
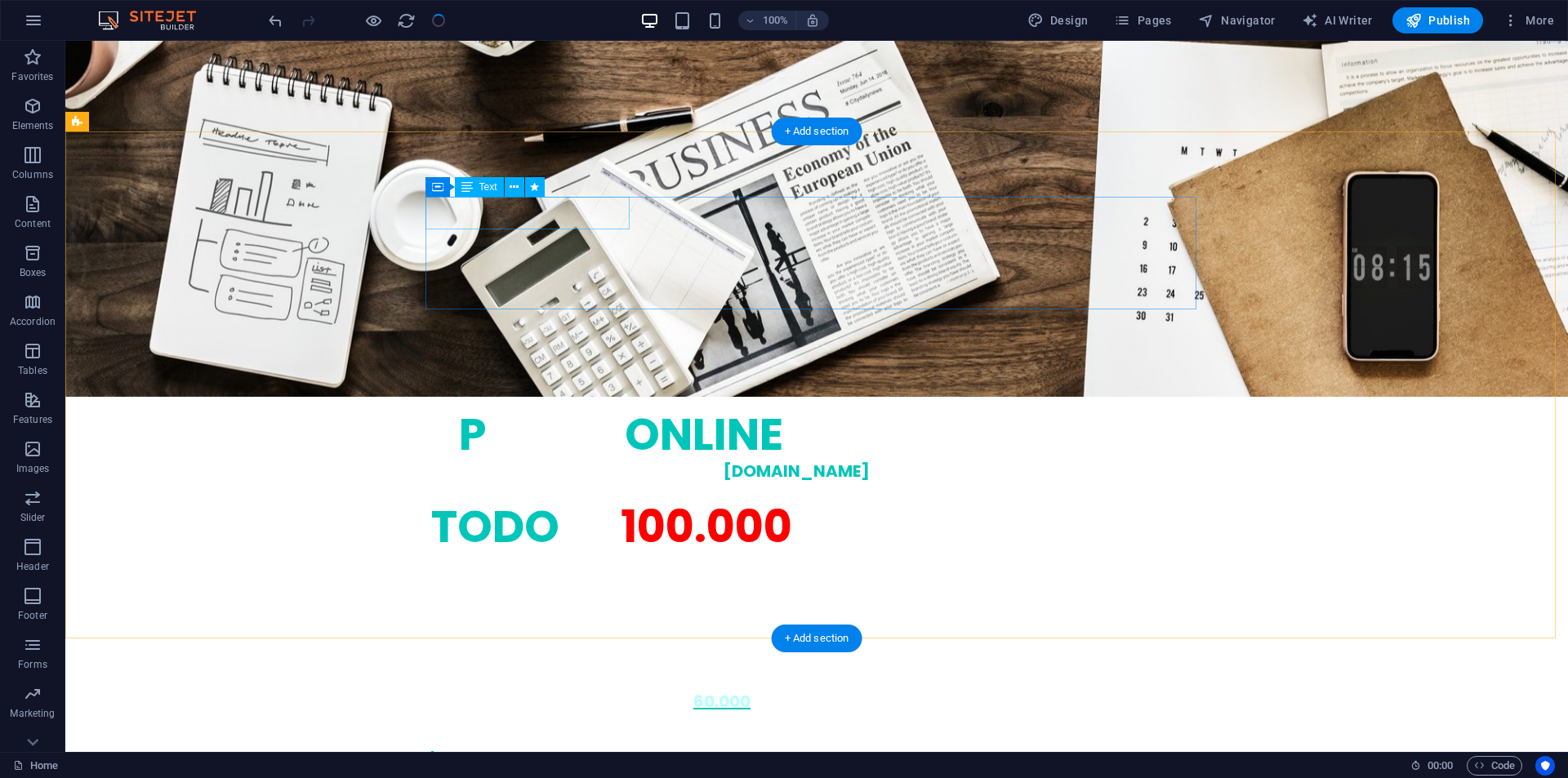
drag, startPoint x: 581, startPoint y: 215, endPoint x: 293, endPoint y: 215, distance: 288.0
select select "fade"
select select "s"
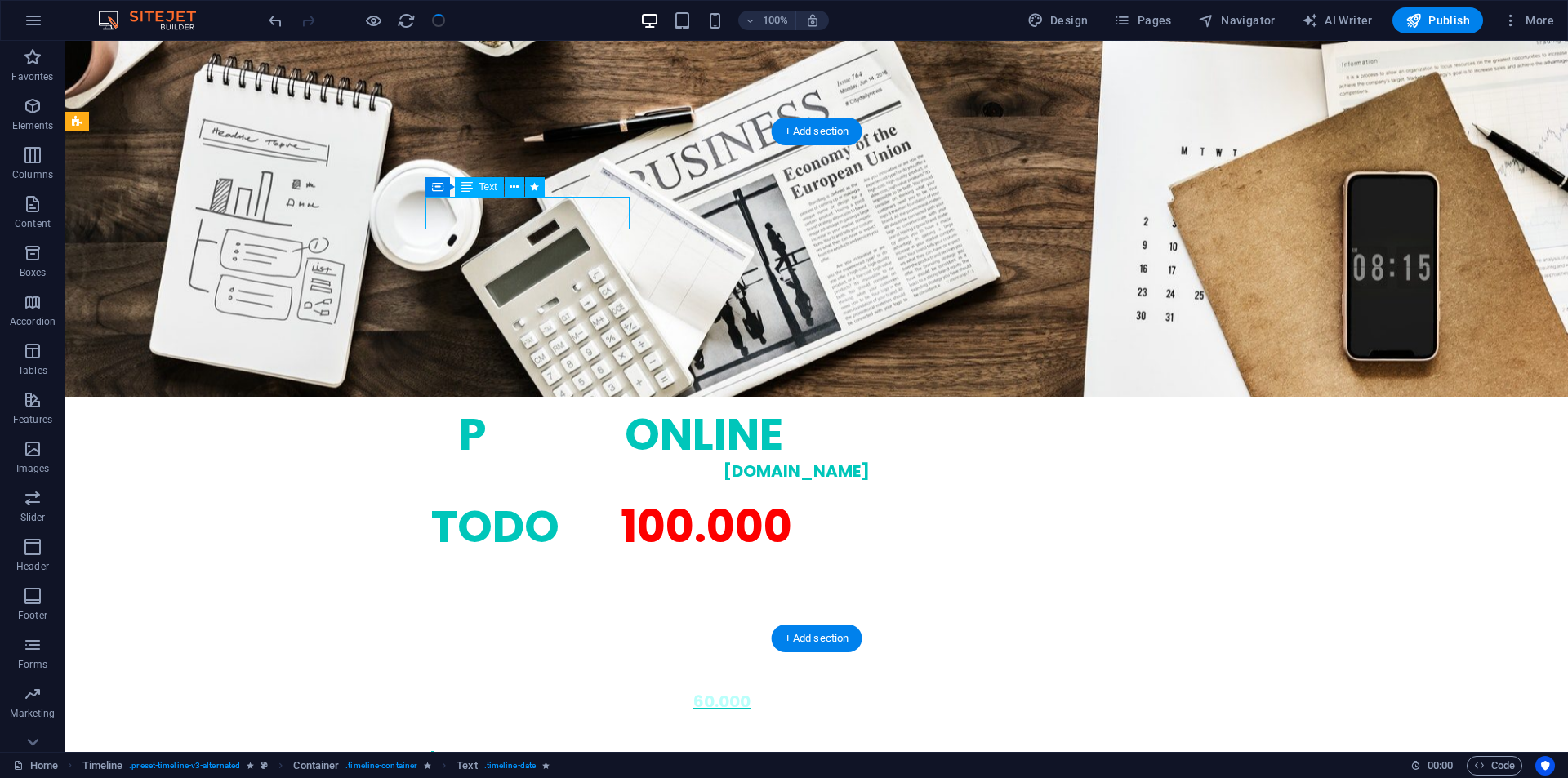
select select "s"
select select "scroll"
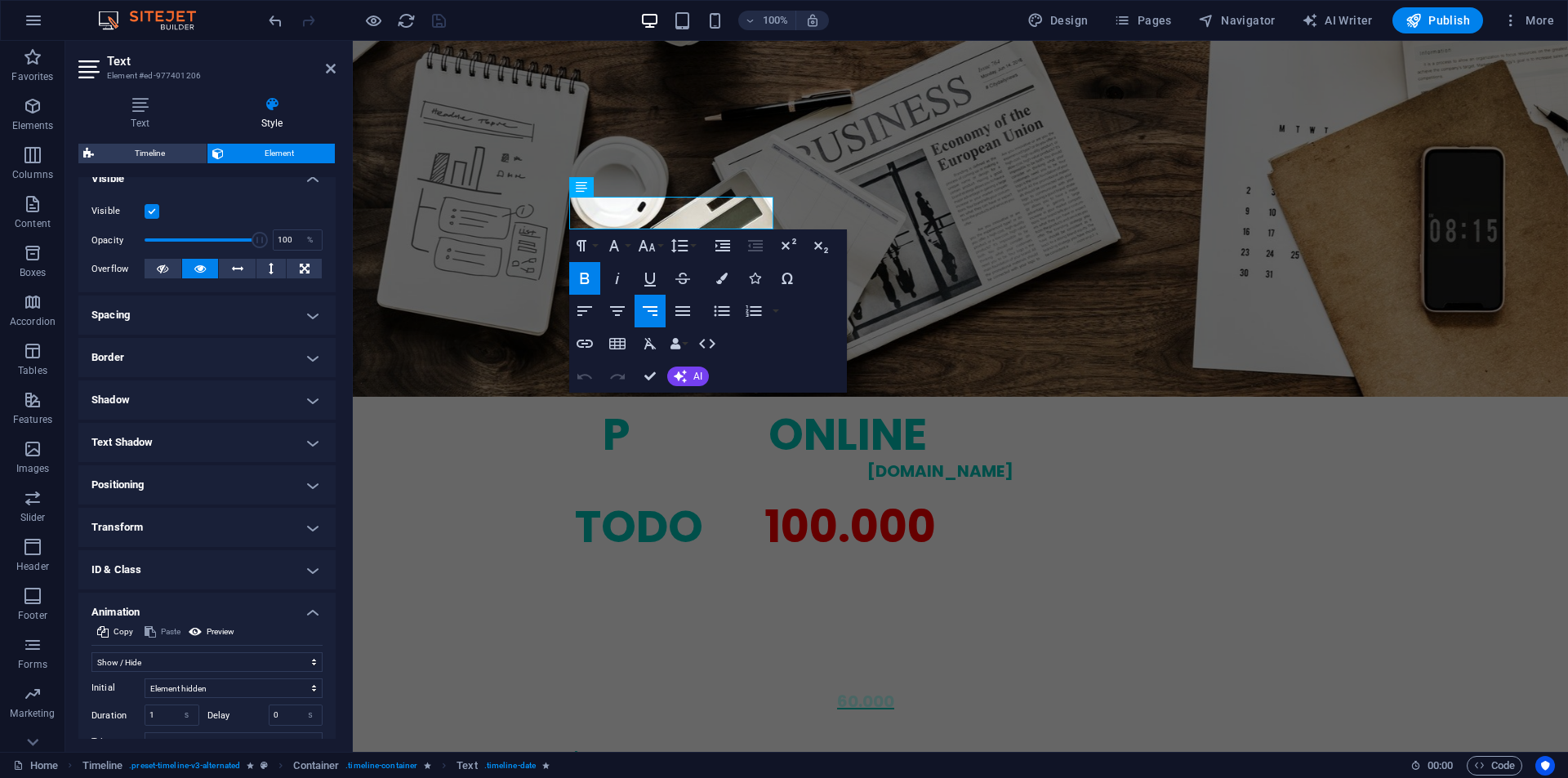
scroll to position [296, 0]
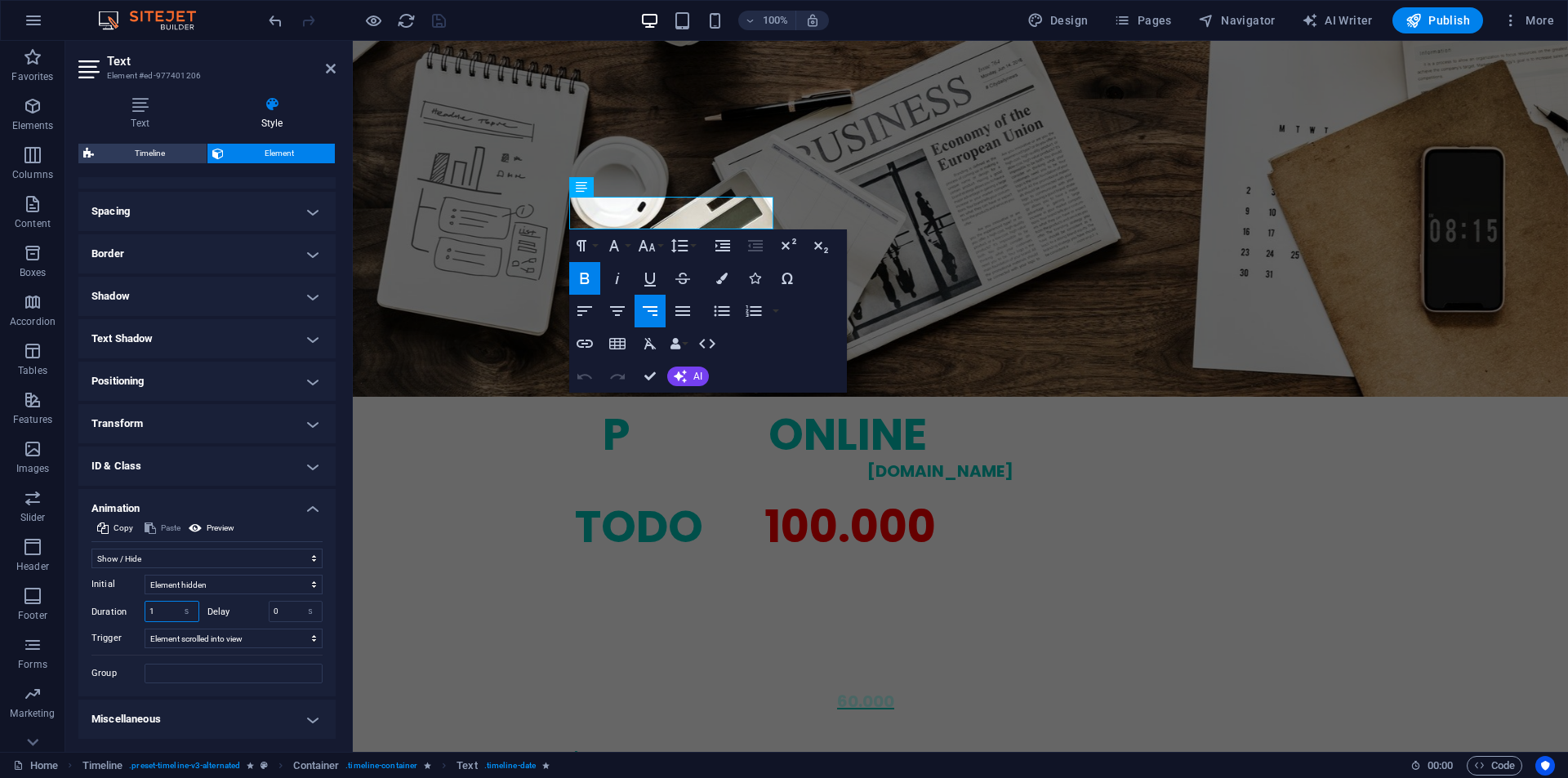
click at [156, 609] on input "1" at bounding box center [172, 611] width 53 height 19
click at [281, 616] on input "0" at bounding box center [295, 611] width 53 height 19
click at [281, 616] on input "0" at bounding box center [295, 611] width 53 height 19
type input "0.5"
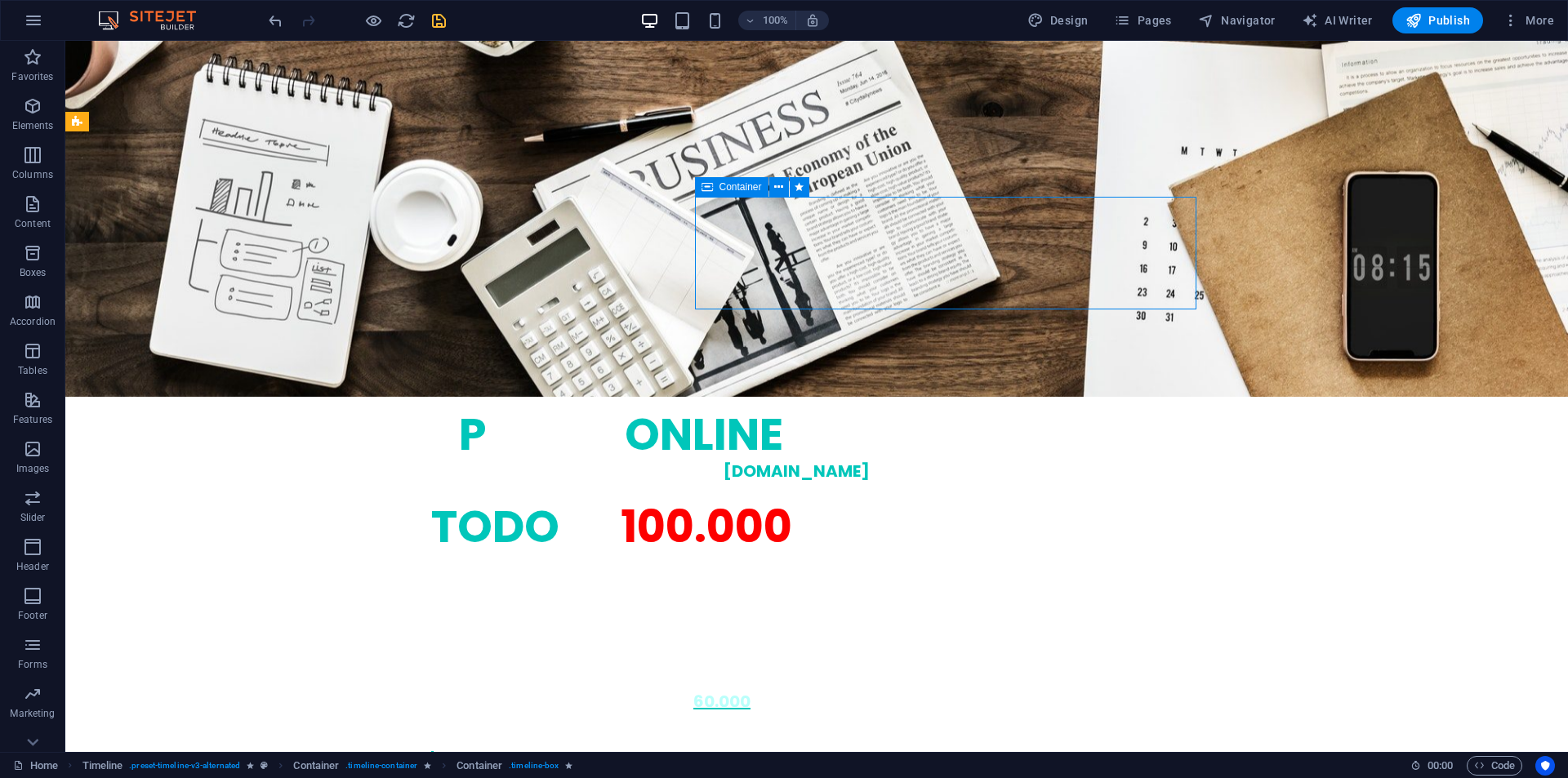
select select "fade"
select select "s"
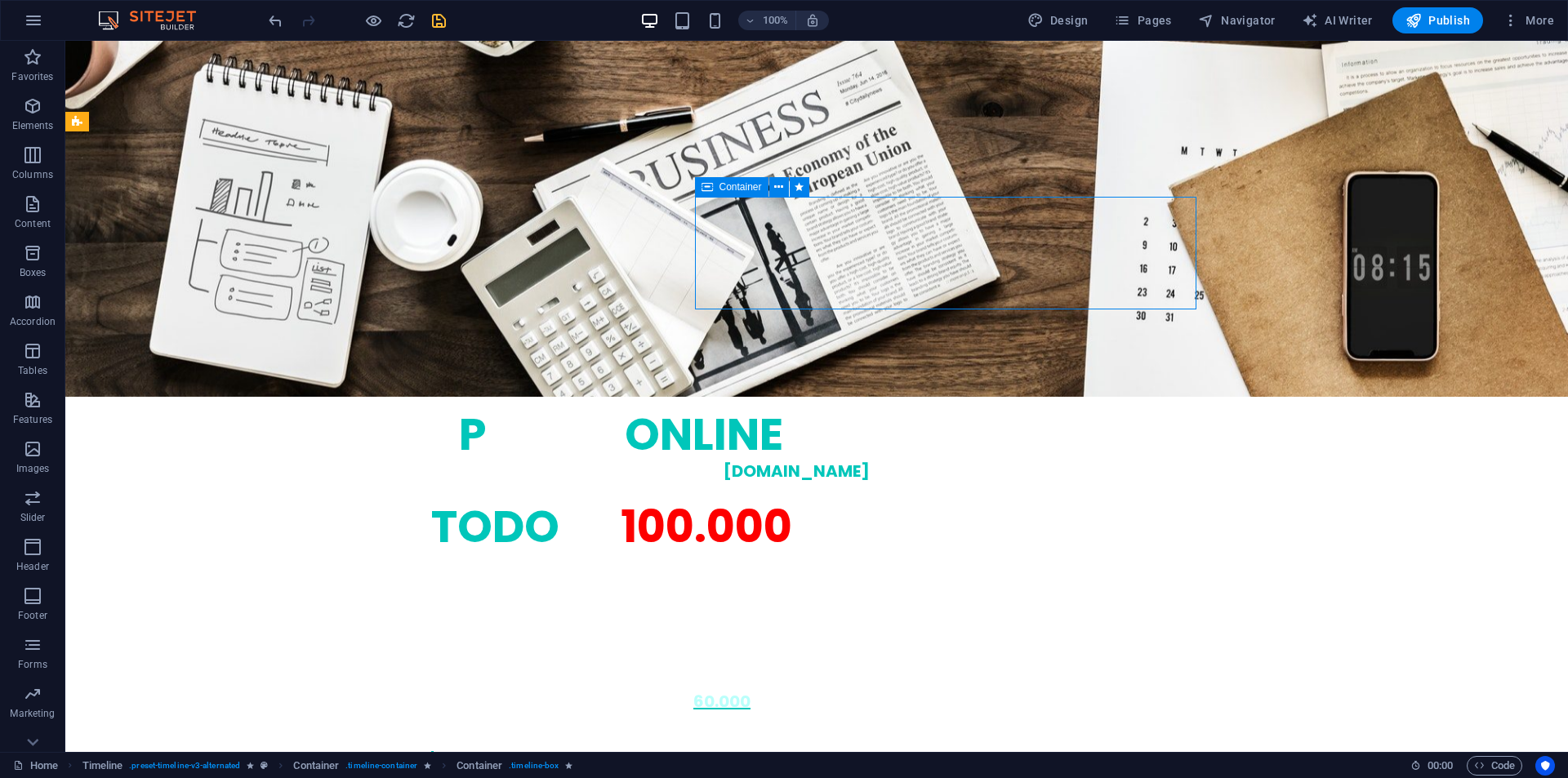
select select "scroll"
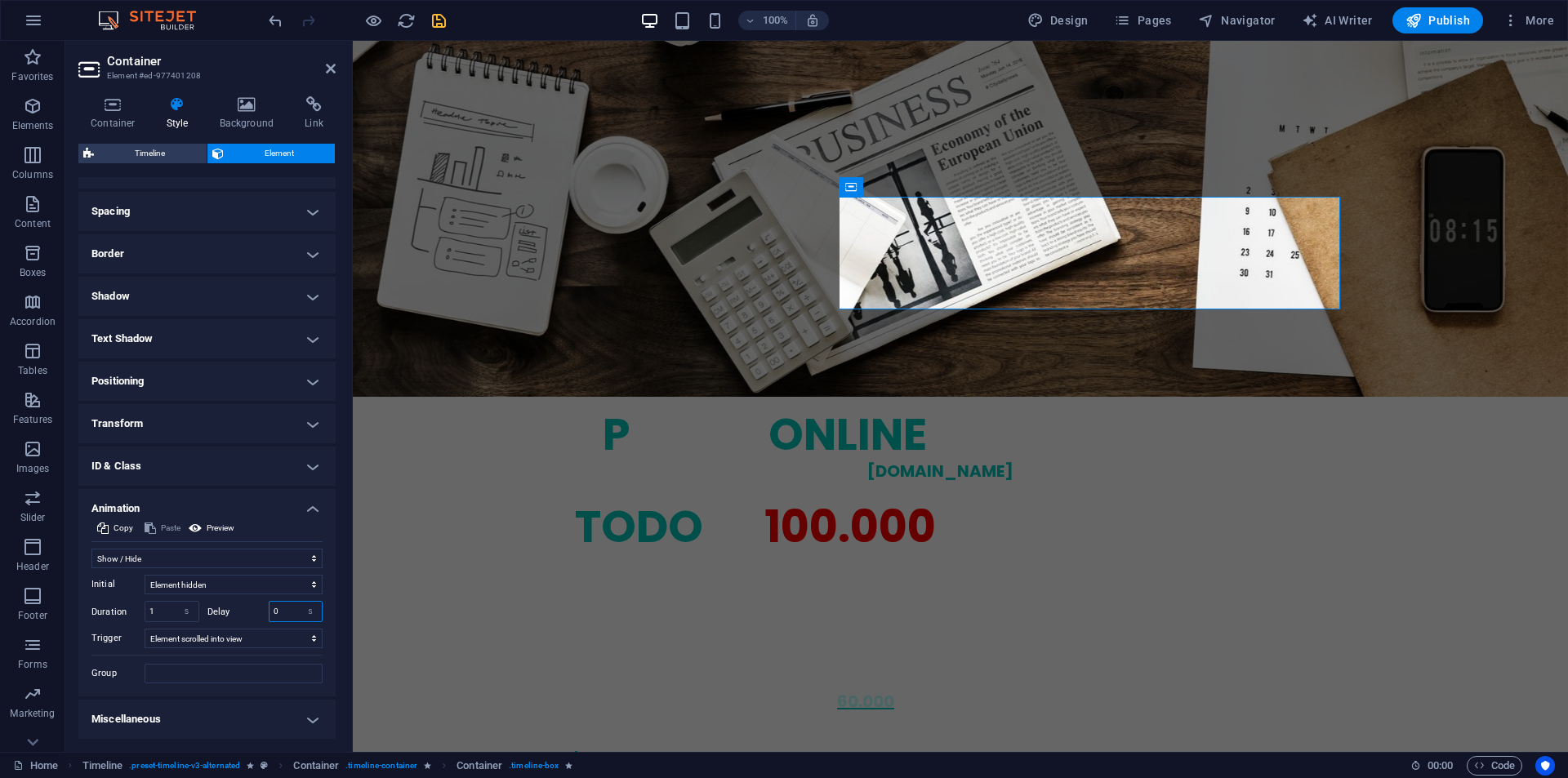
click at [281, 603] on input "0" at bounding box center [295, 611] width 53 height 19
type input "0.7"
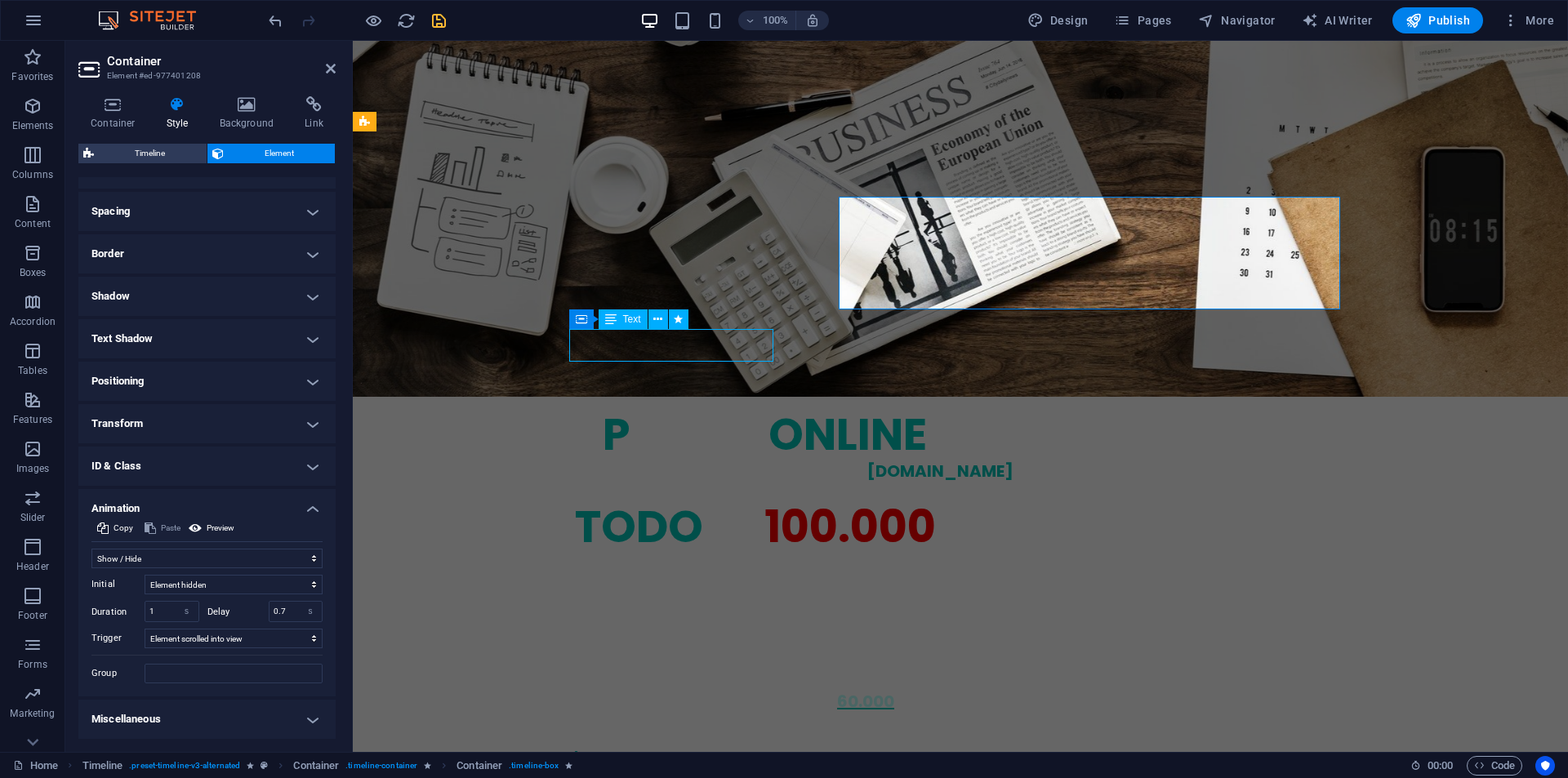
select select "fade"
select select "s"
select select "scroll"
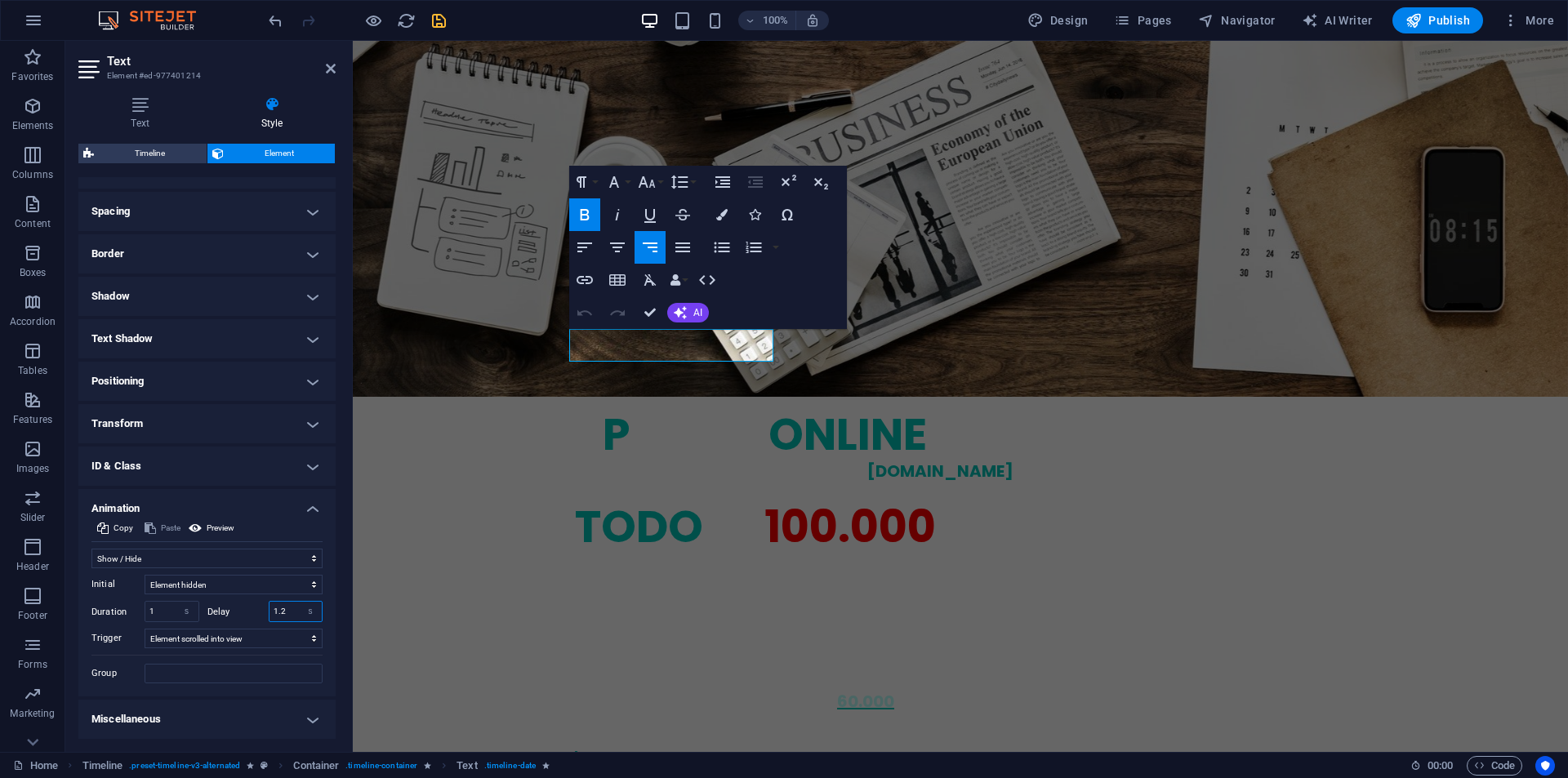
click at [278, 609] on input "1.2" at bounding box center [295, 611] width 53 height 19
click at [277, 608] on input "1.2" at bounding box center [295, 611] width 53 height 19
type input "0.9"
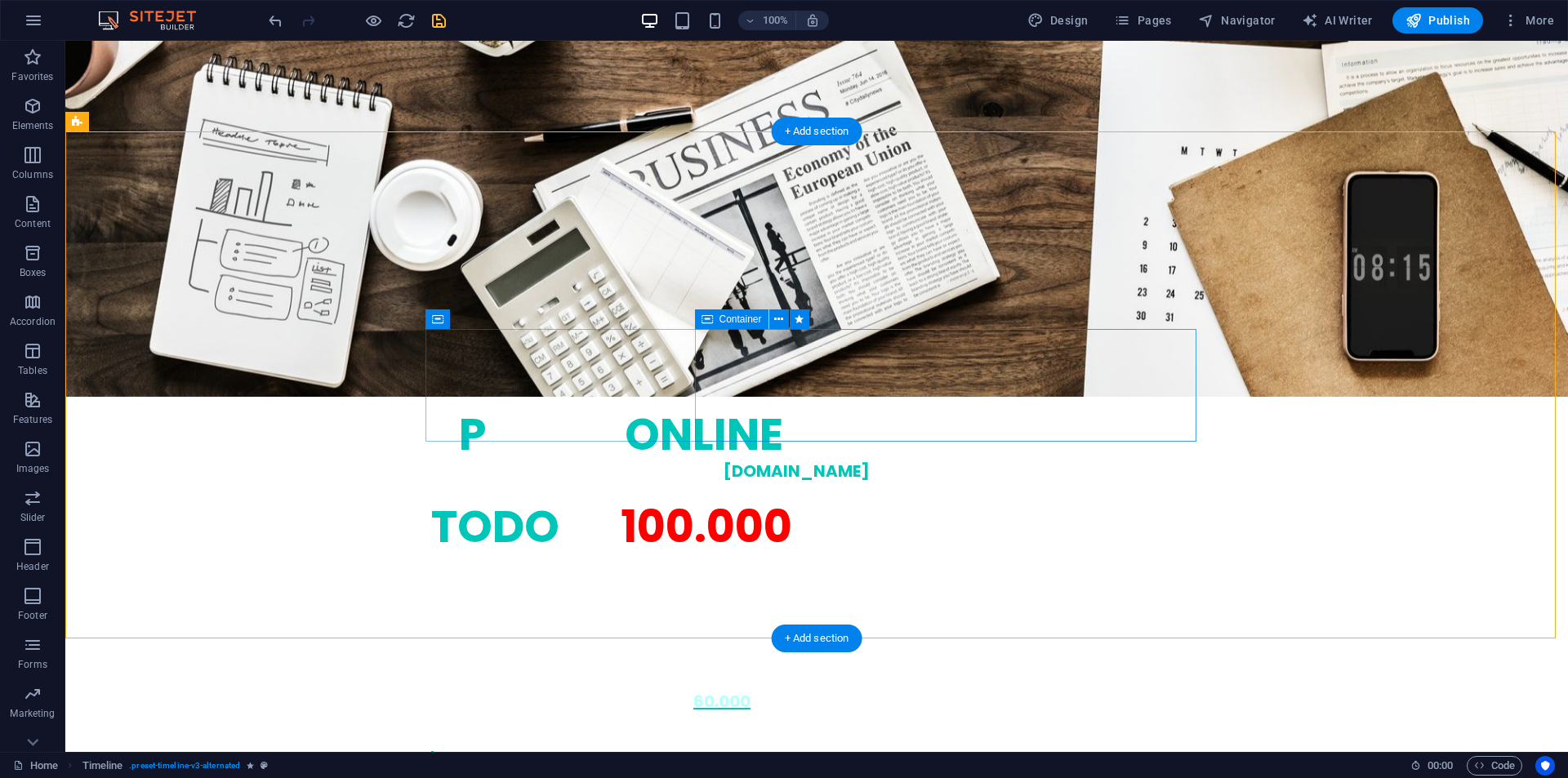
select select "fade"
select select "s"
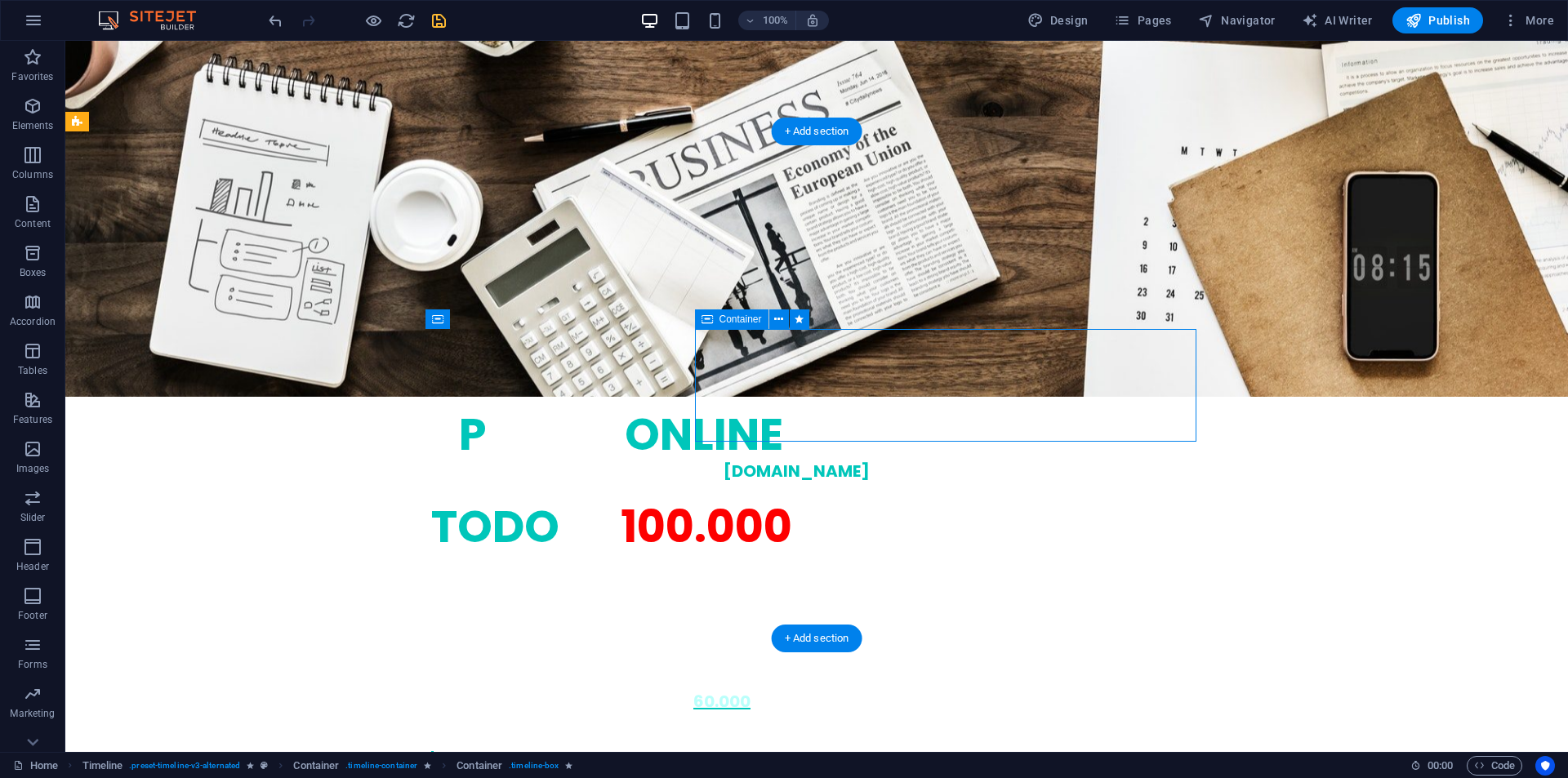
select select "scroll"
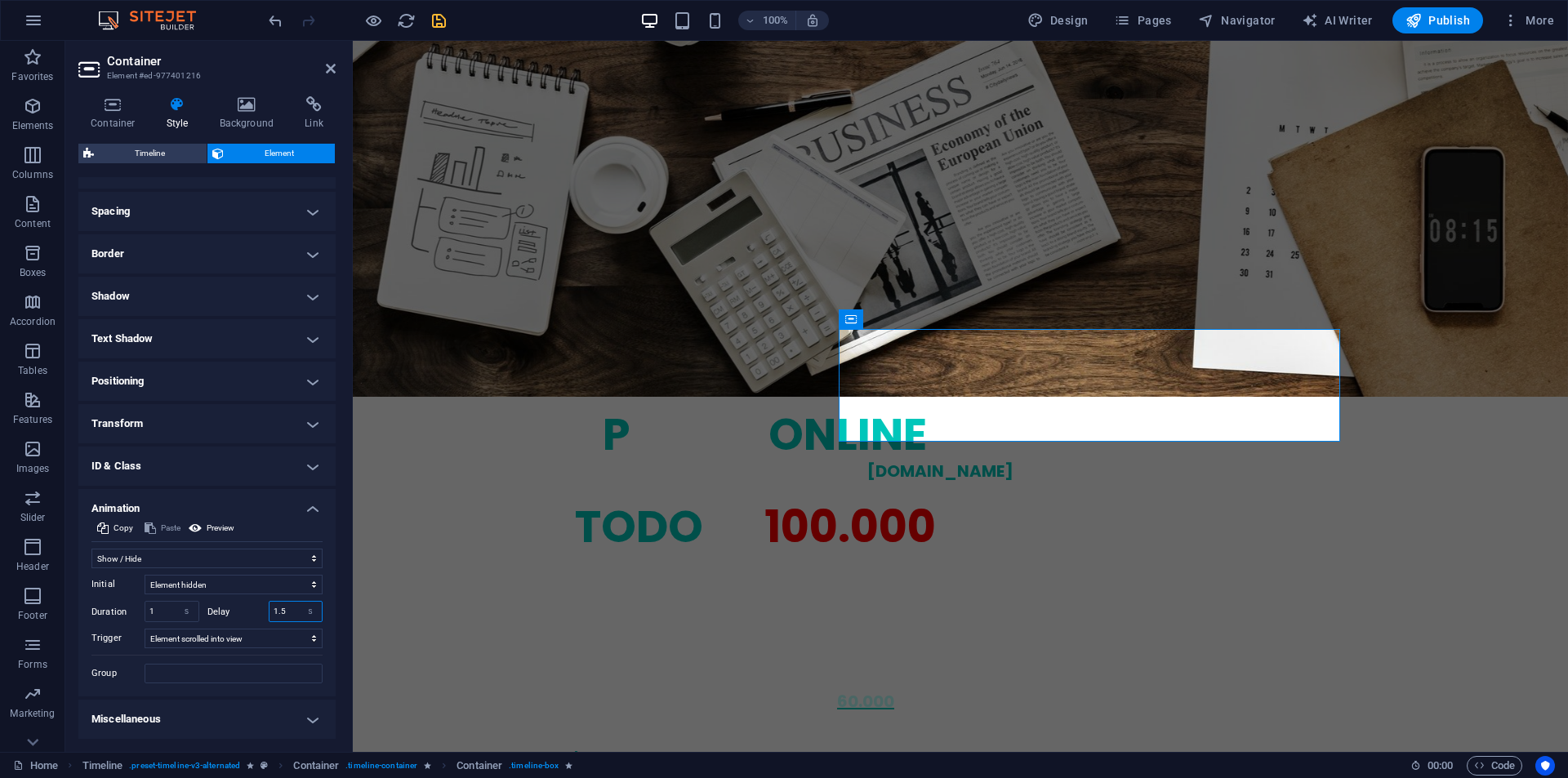
click at [285, 615] on input "1.5" at bounding box center [295, 611] width 53 height 19
type input "1.2"
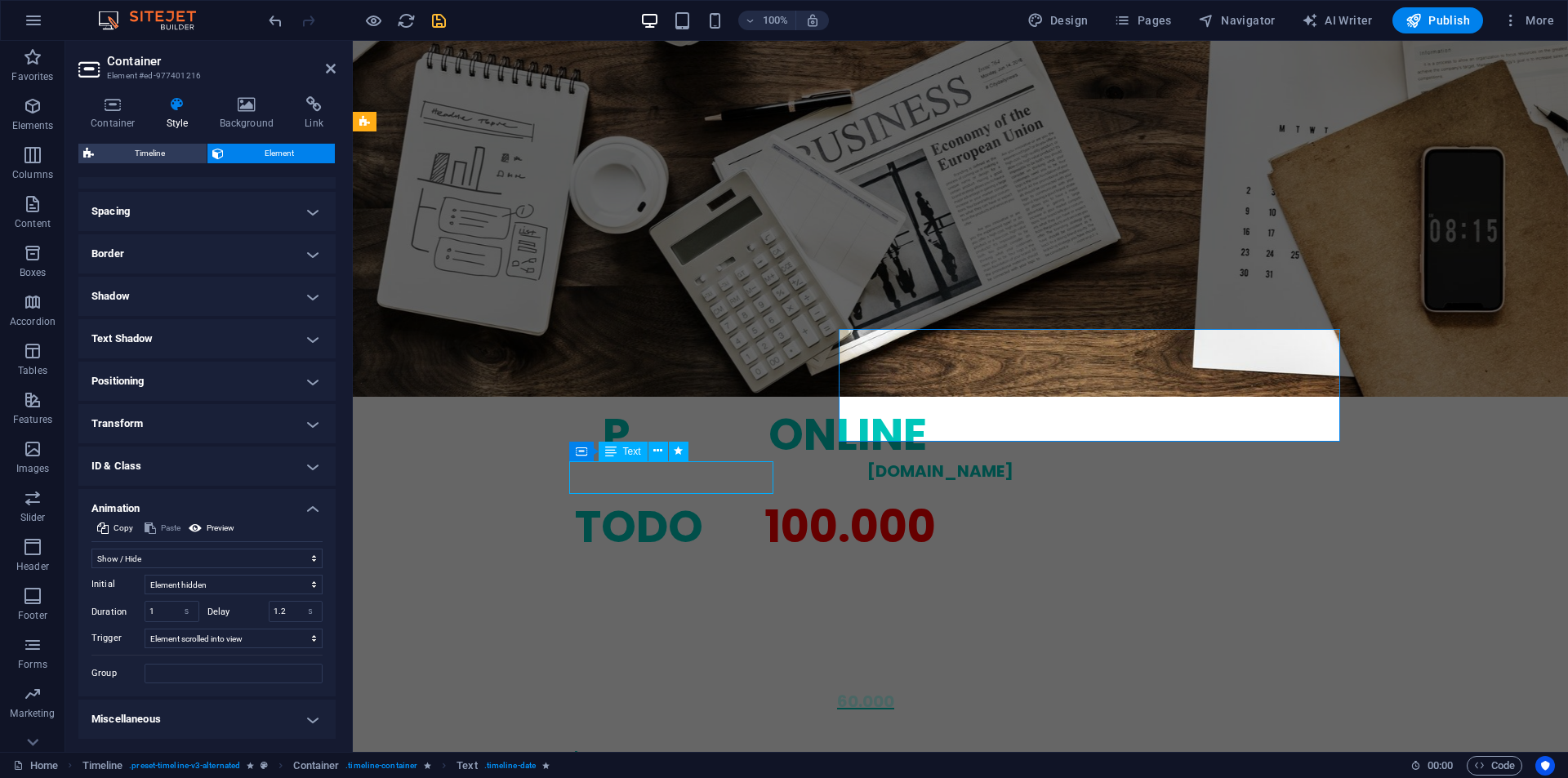
select select "fade"
select select "s"
select select "scroll"
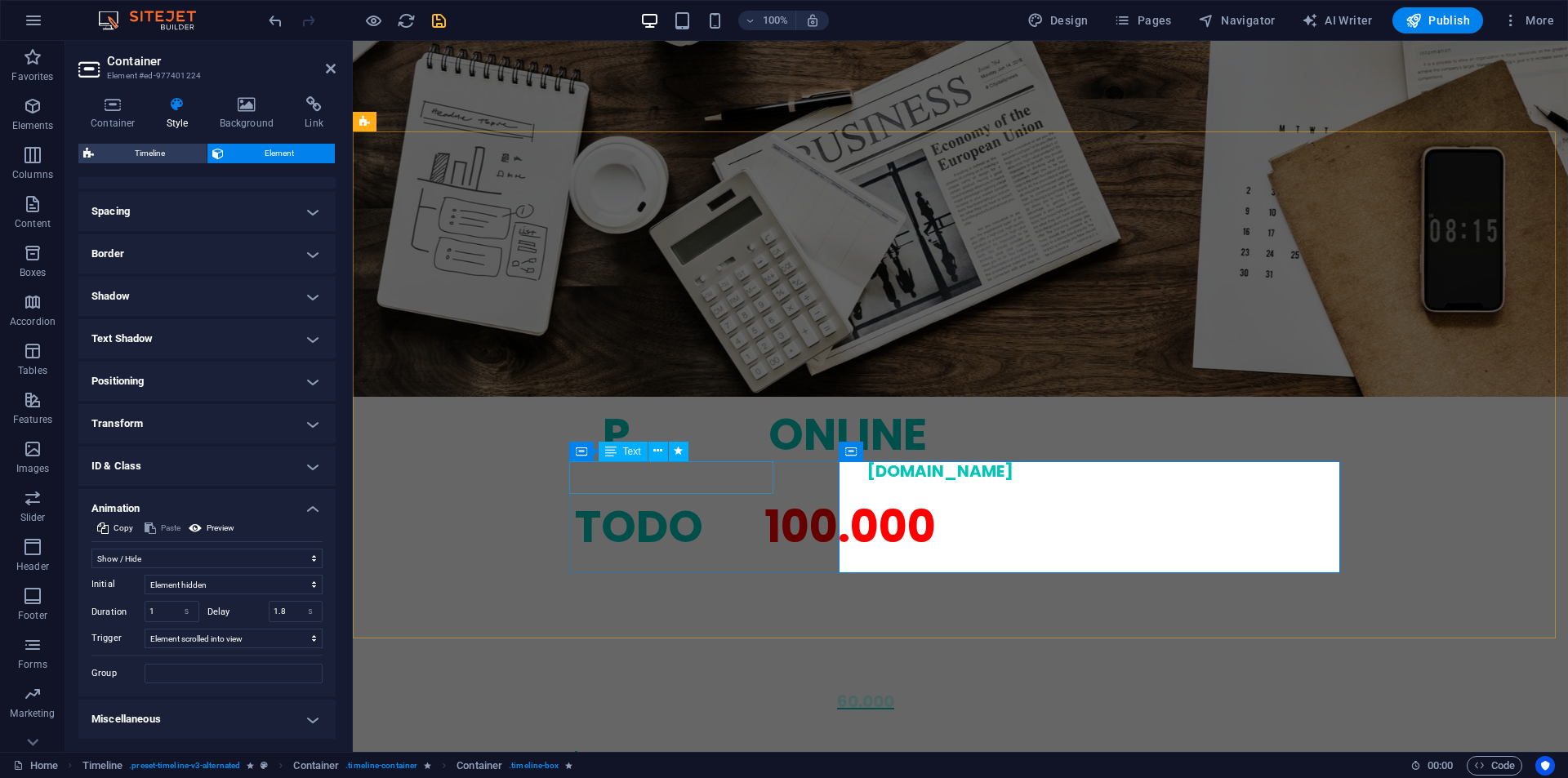
select select "fade"
select select "s"
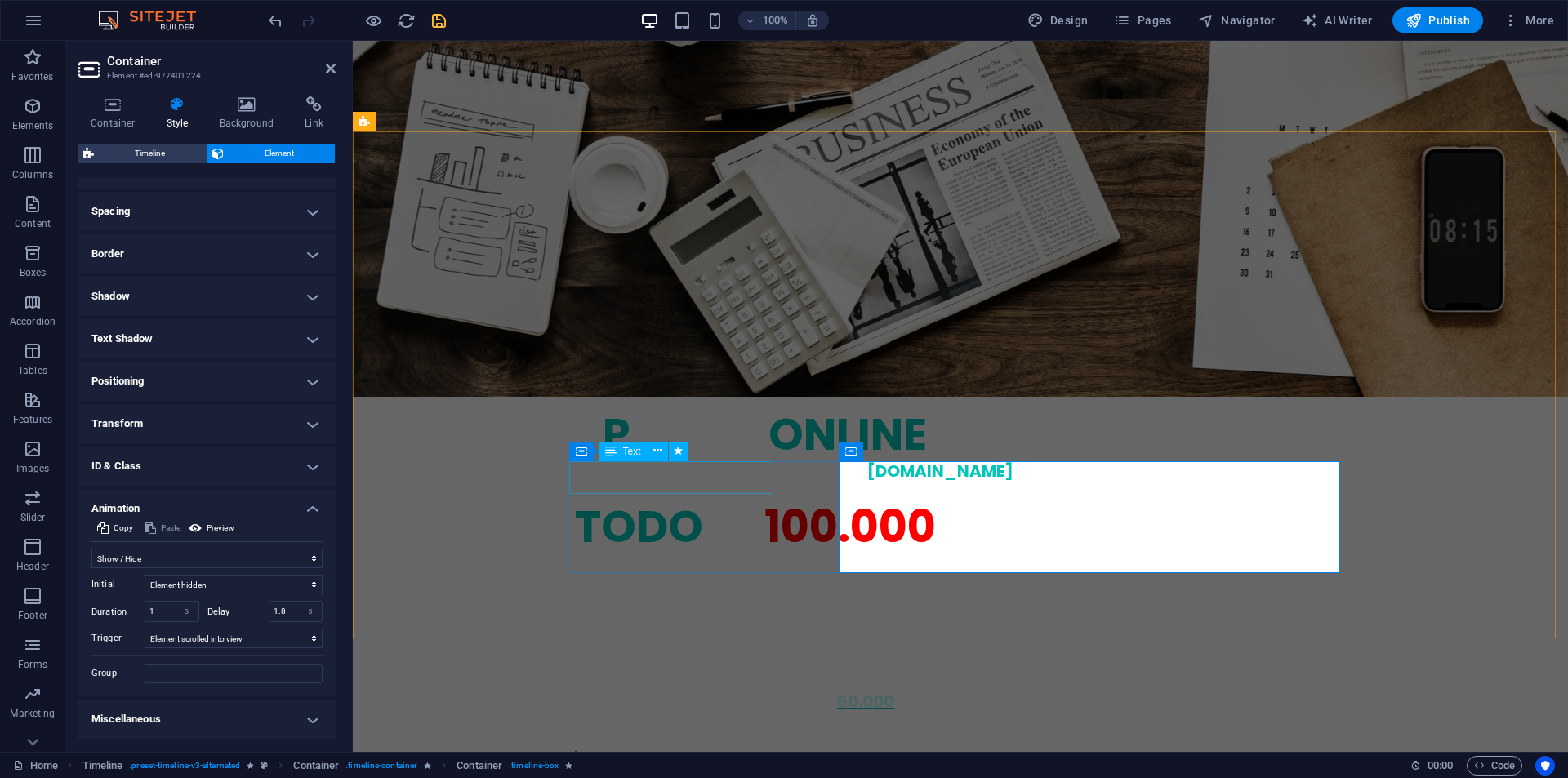
select select "scroll"
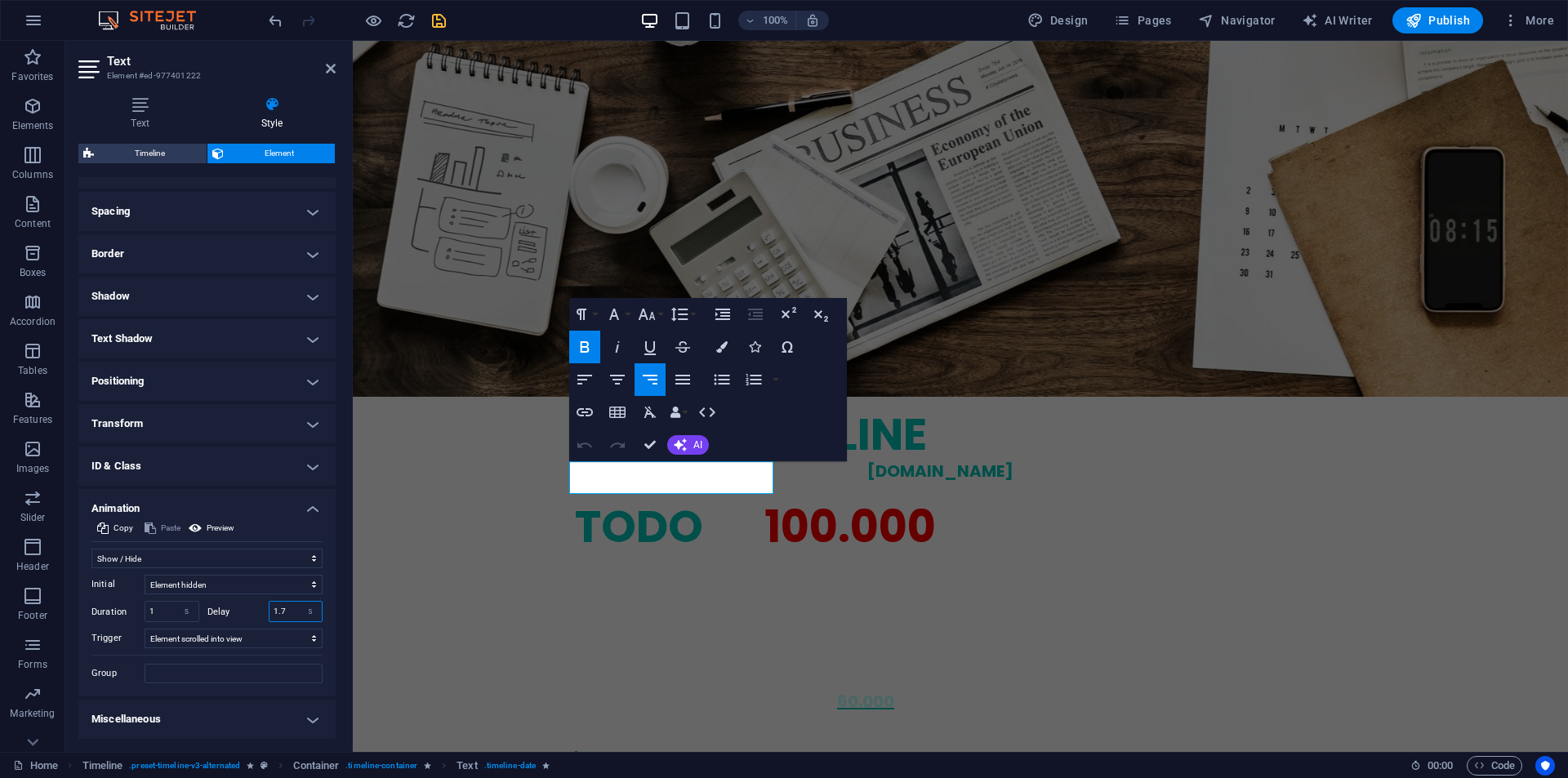
click at [295, 616] on input "1.7" at bounding box center [295, 611] width 53 height 19
type input "1.5"
select select "fade"
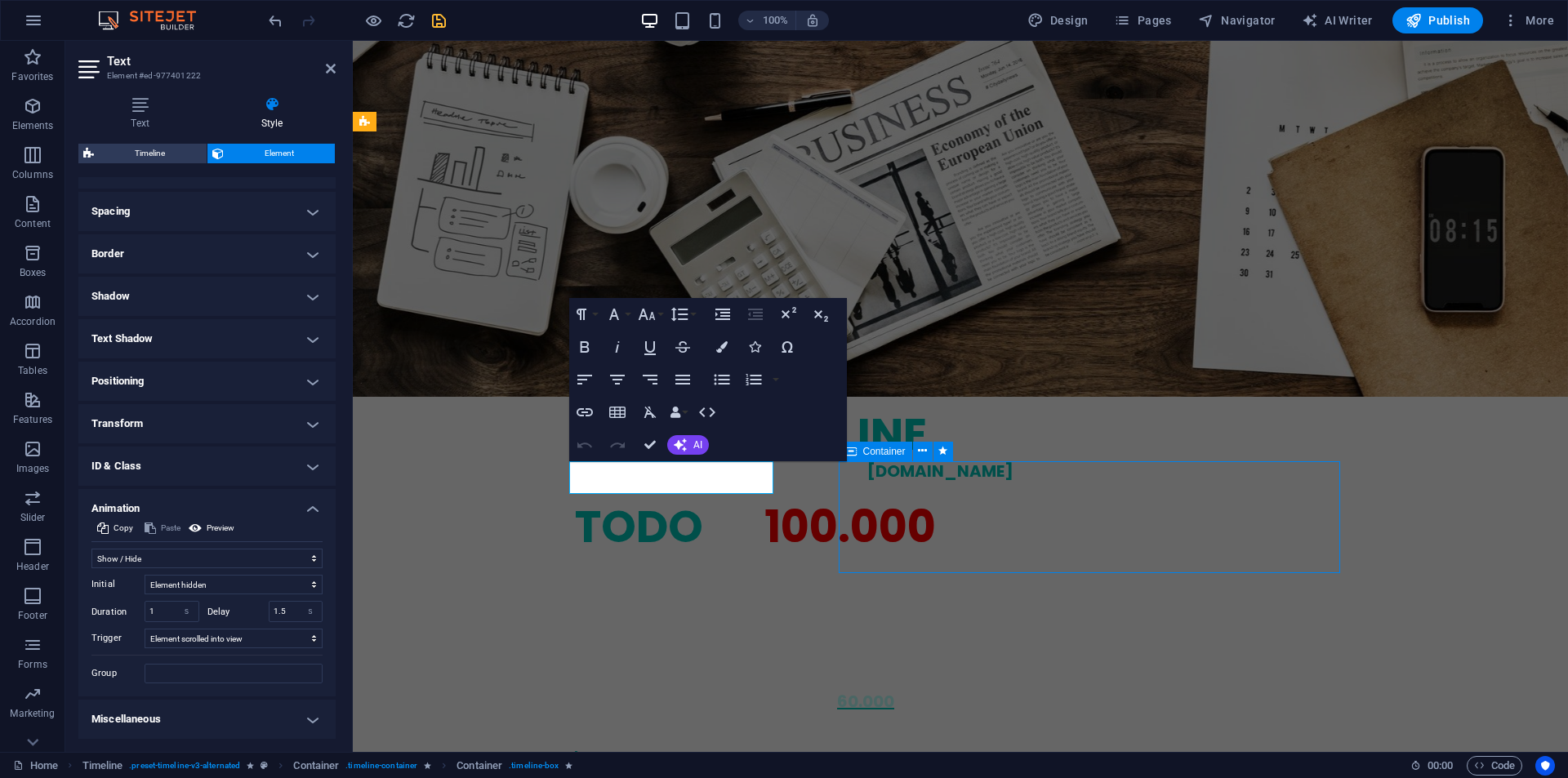
select select "s"
select select "scroll"
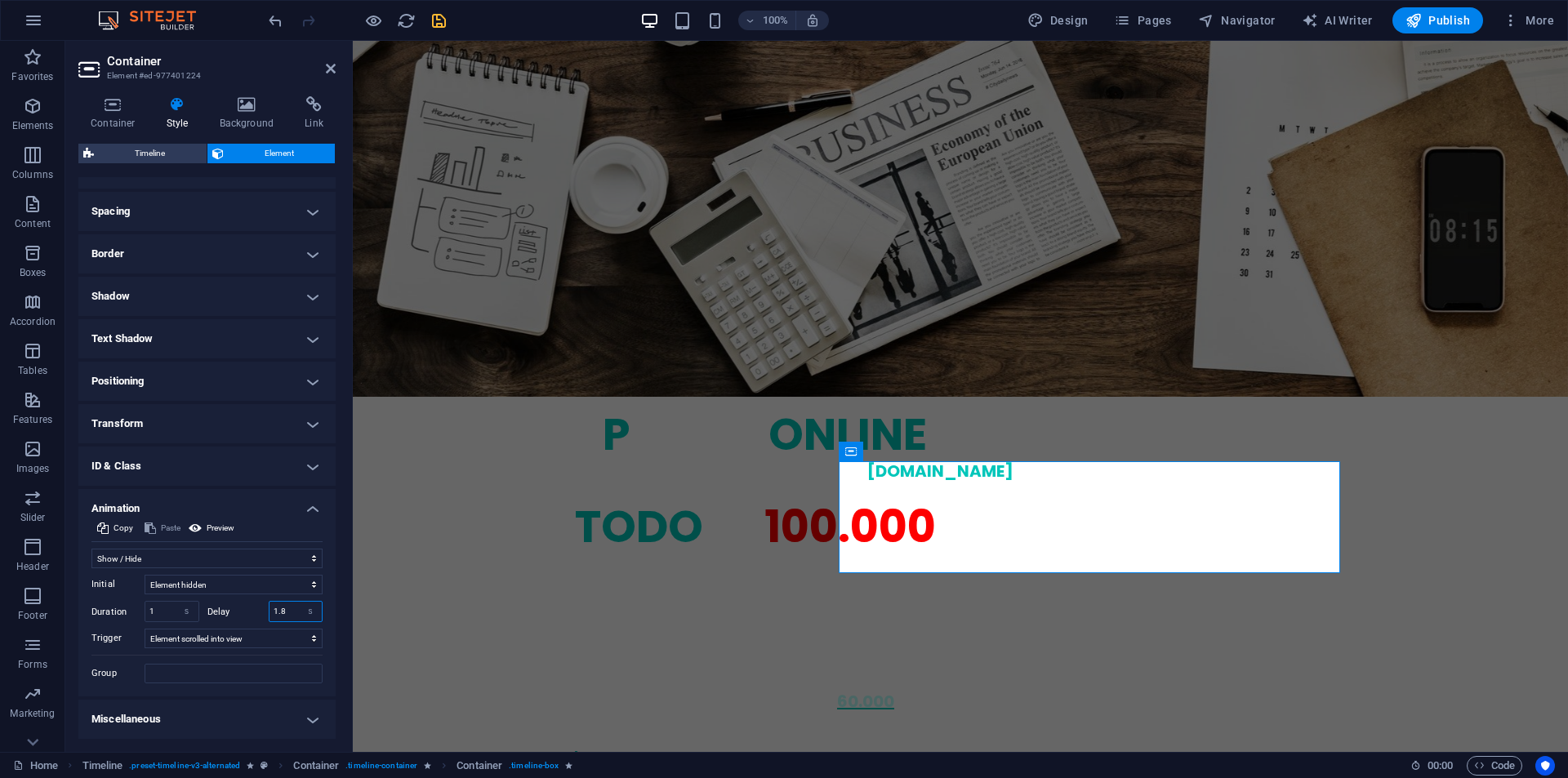
click at [288, 608] on input "1.8" at bounding box center [295, 611] width 53 height 19
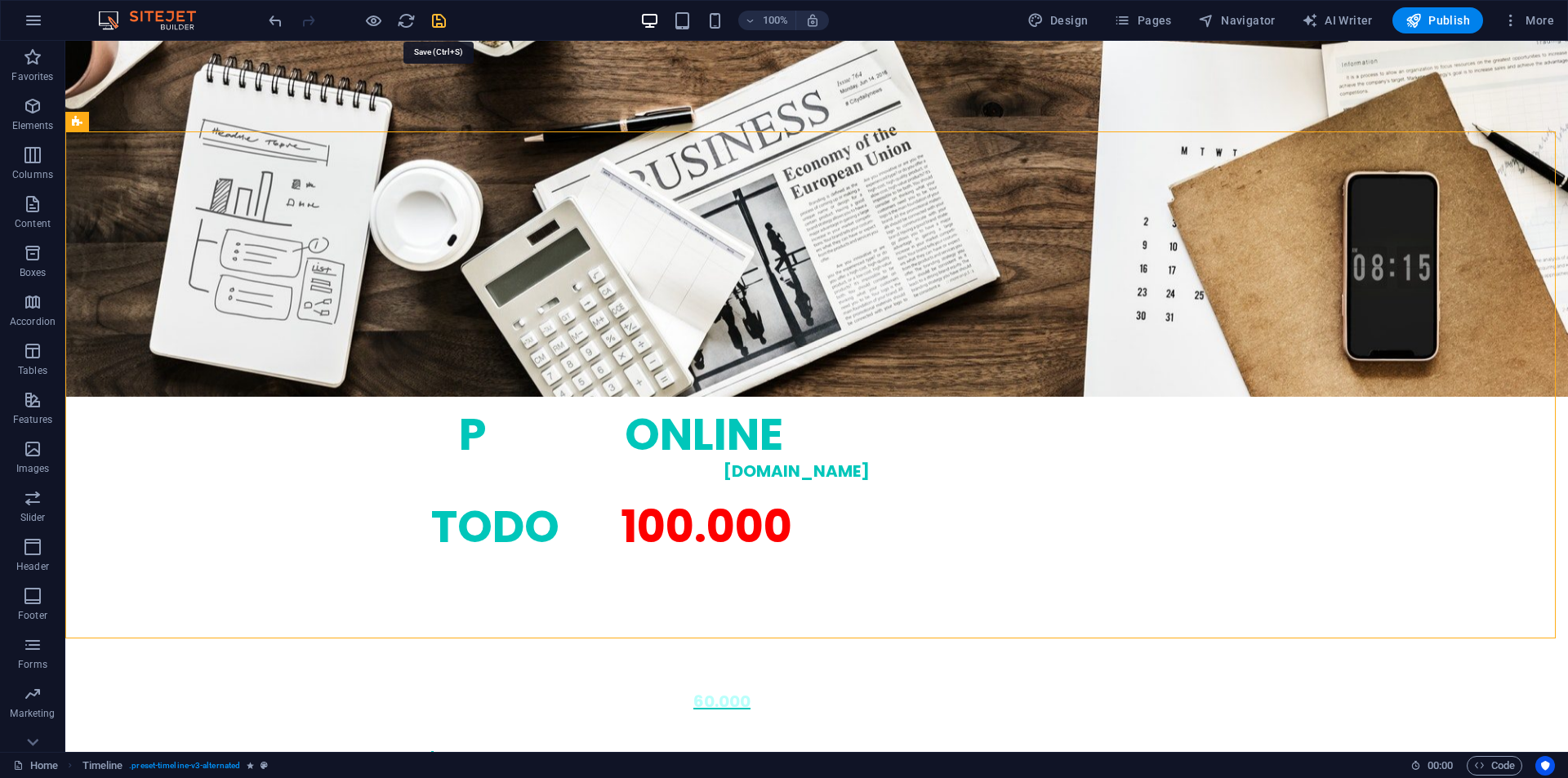
click at [435, 21] on icon "save" at bounding box center [439, 20] width 19 height 19
checkbox input "false"
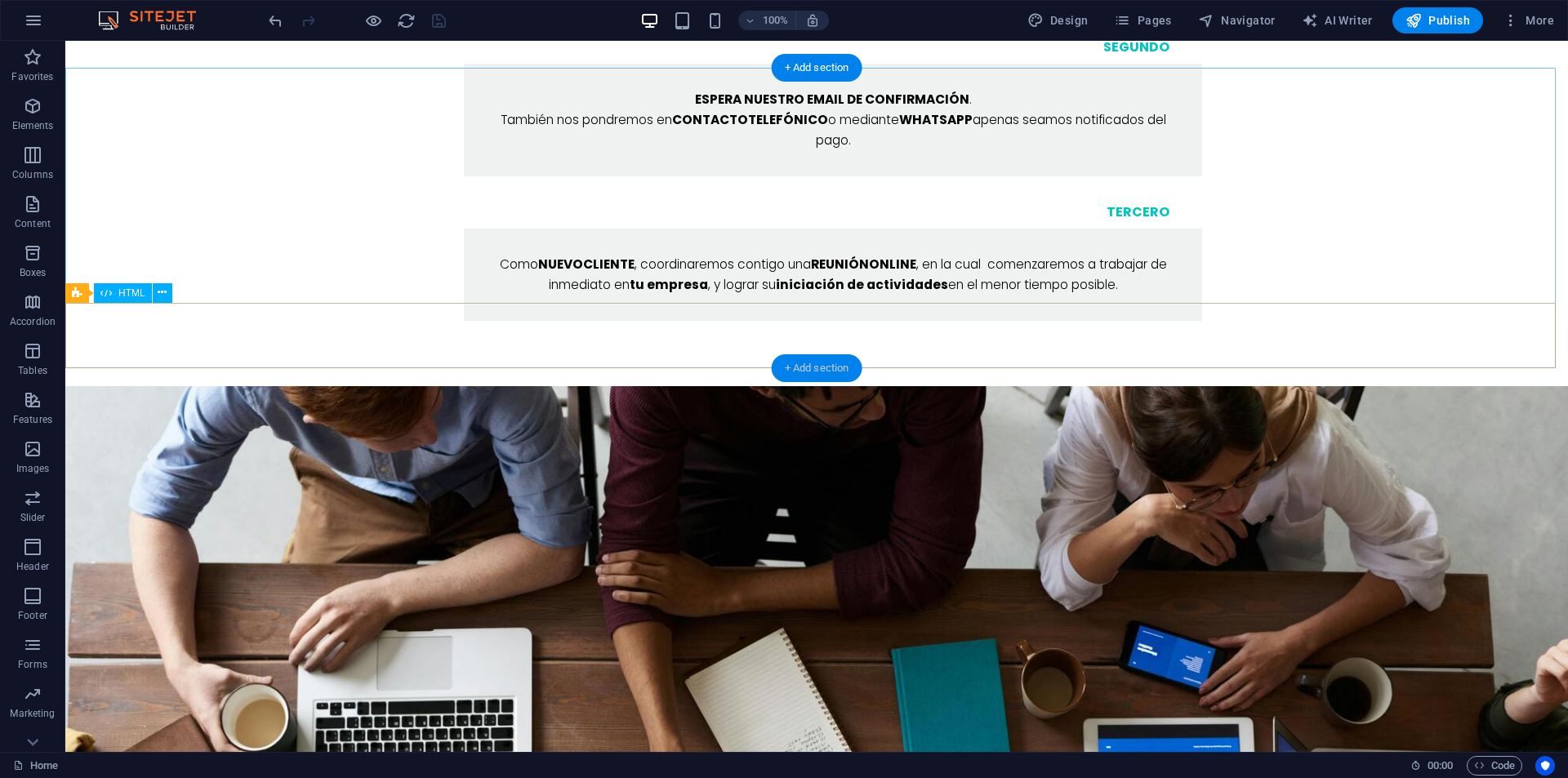
scroll to position [2205, 0]
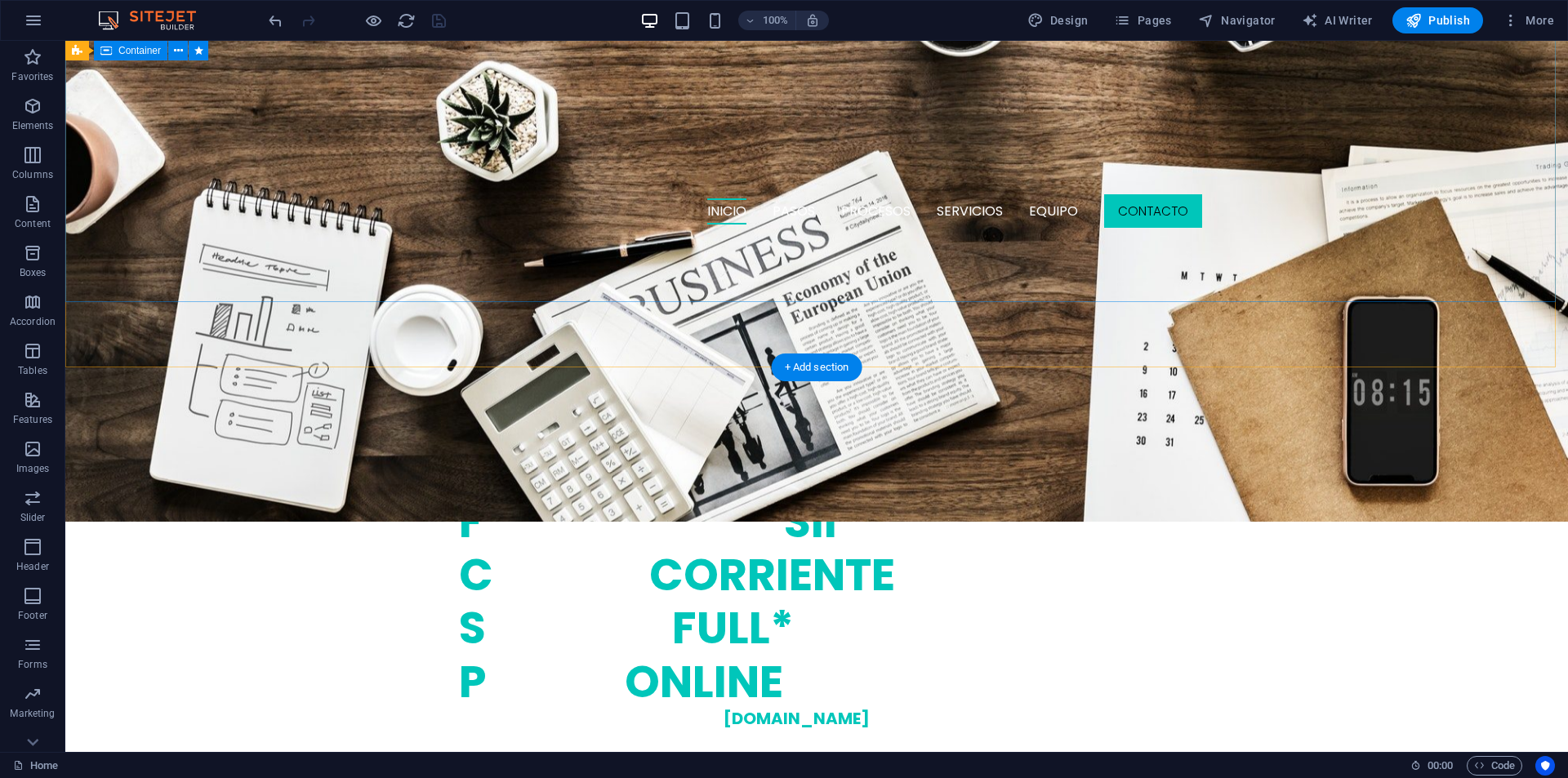
scroll to position [735, 0]
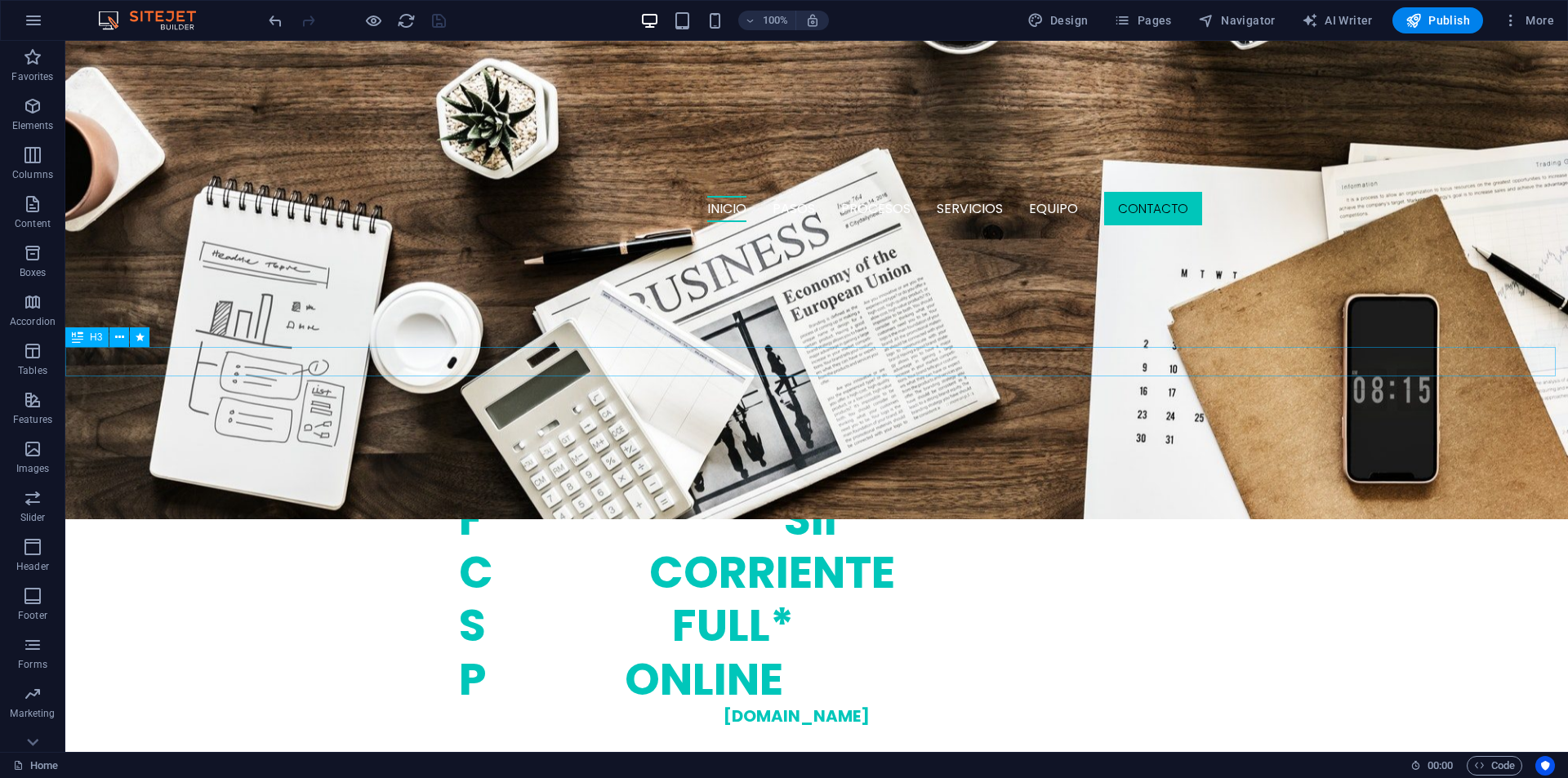
drag, startPoint x: 736, startPoint y: 357, endPoint x: 447, endPoint y: 357, distance: 289.0
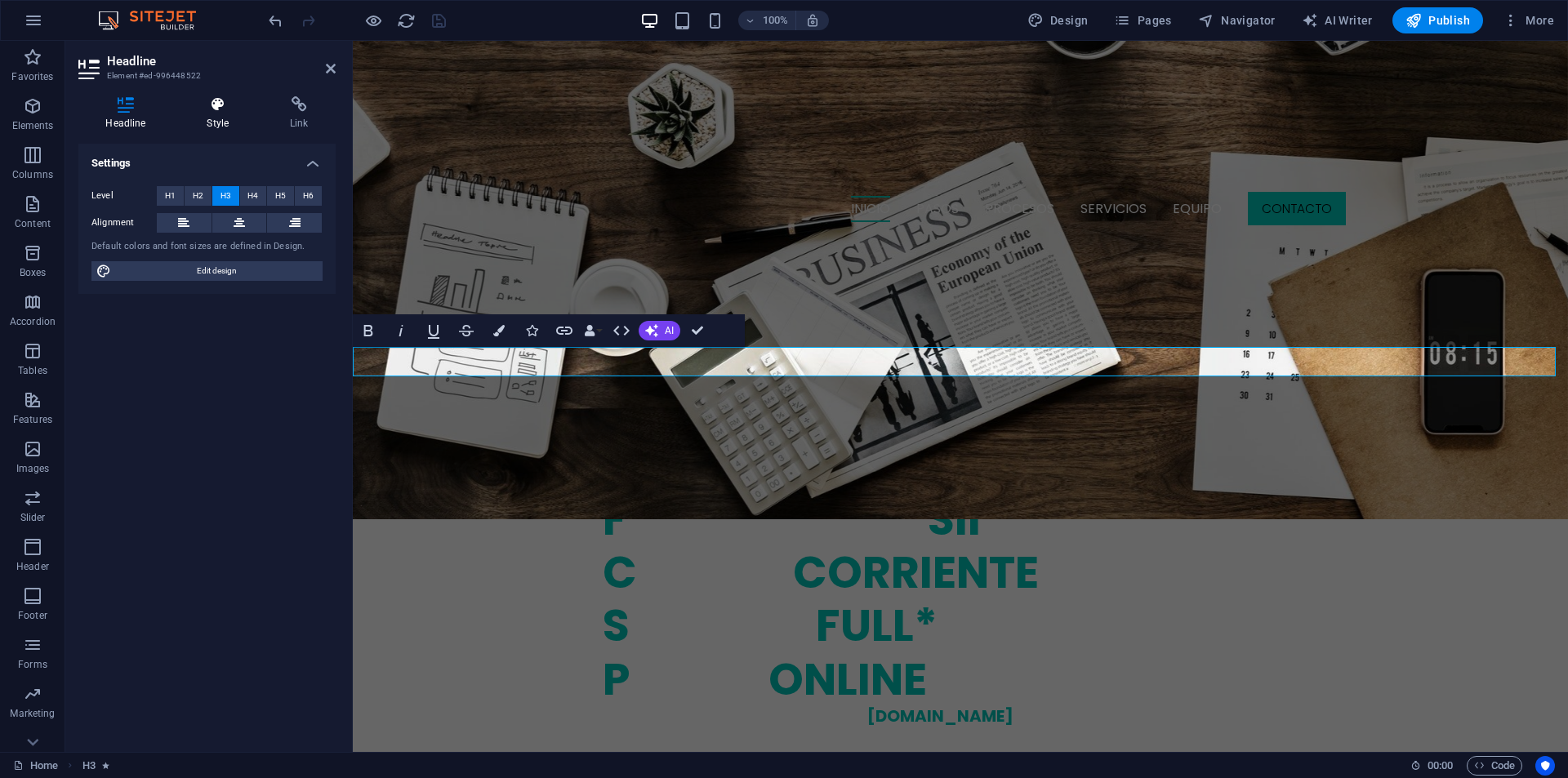
click at [233, 97] on icon at bounding box center [218, 105] width 77 height 17
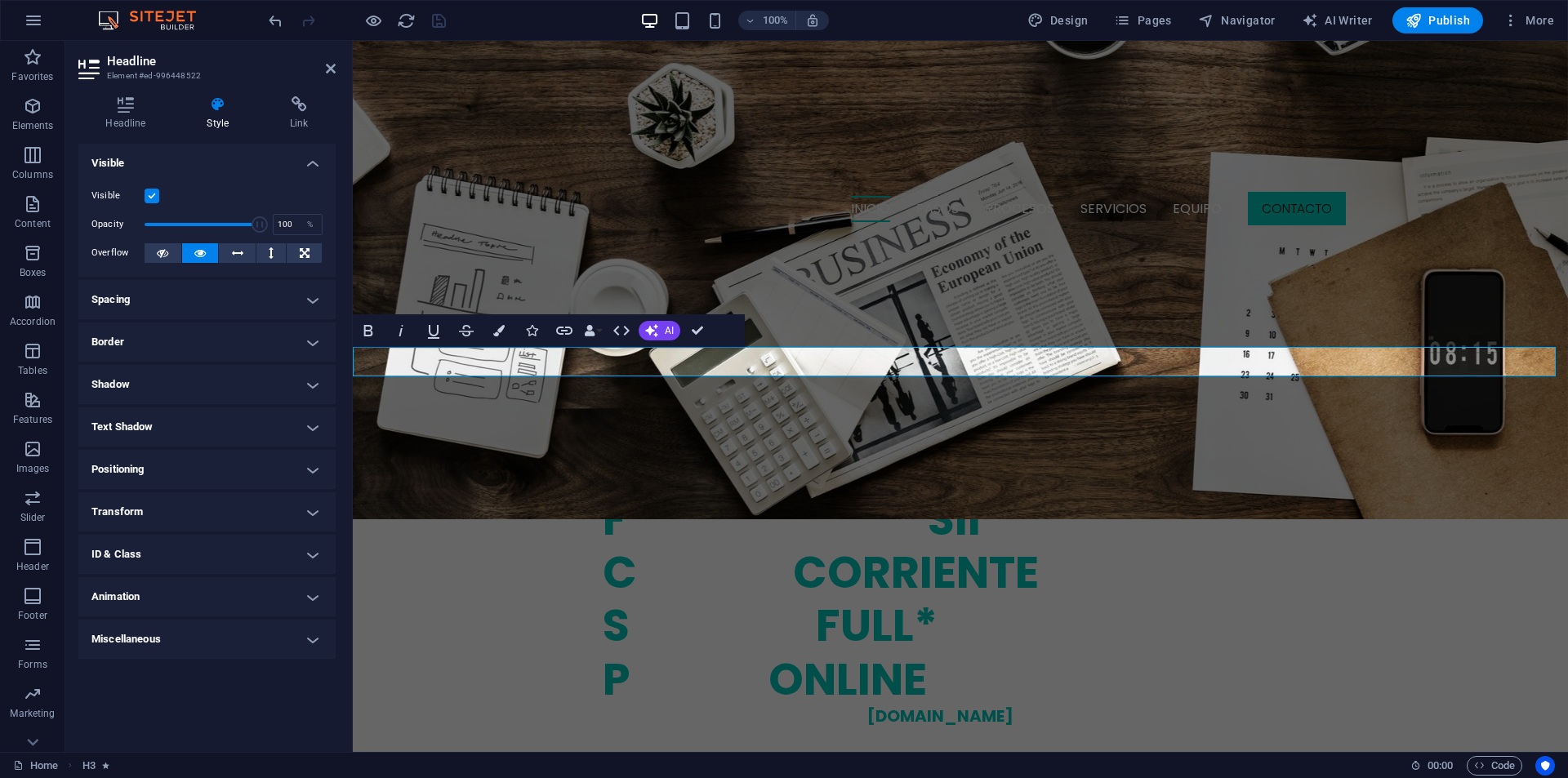
click at [96, 618] on ul "Layout How this element expands within the layout (Flexbox). Size Default auto …" at bounding box center [206, 401] width 257 height 515
click at [109, 609] on h4 "Animation" at bounding box center [206, 597] width 257 height 39
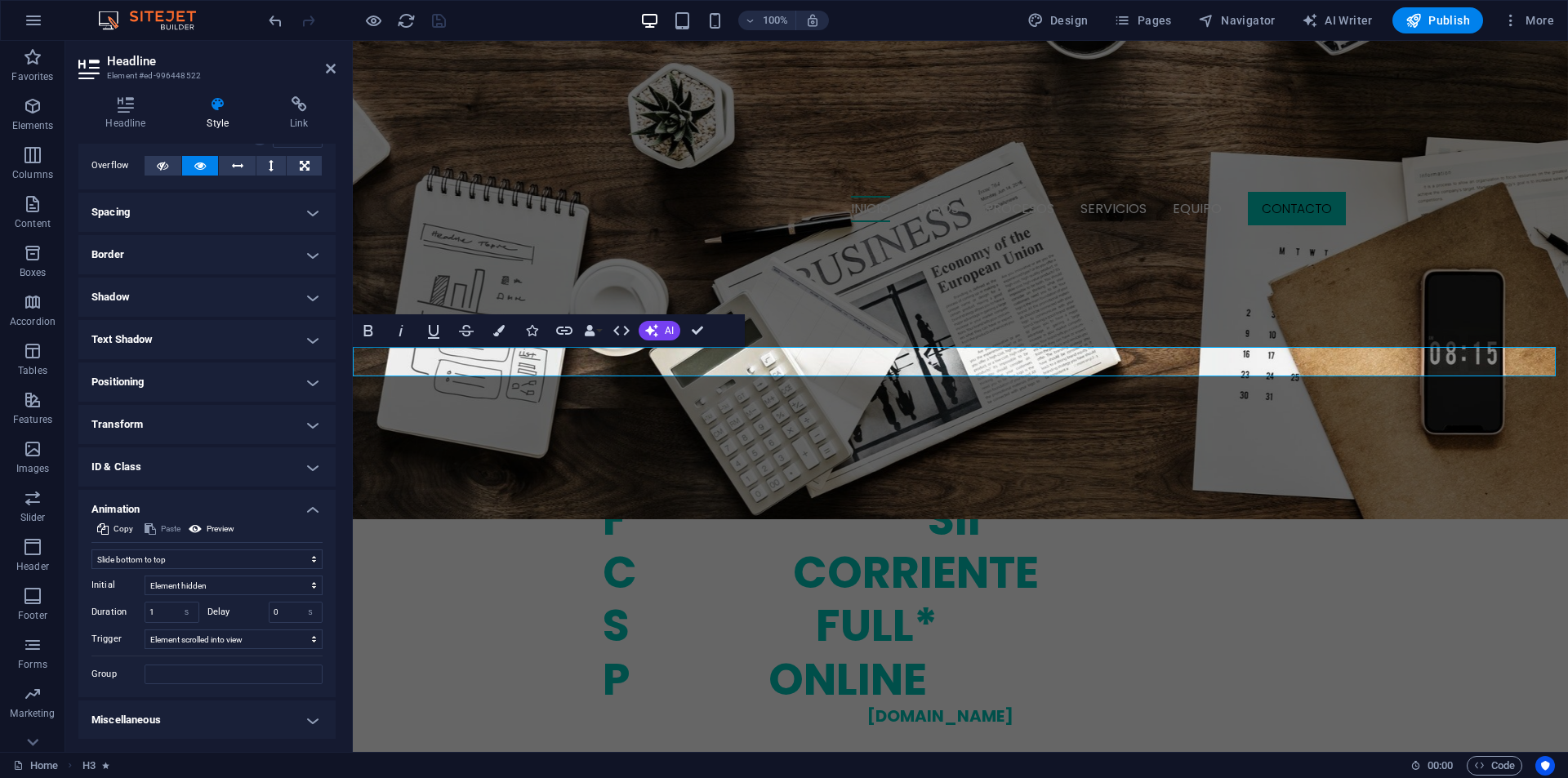
scroll to position [88, 0]
click at [253, 559] on select "Don't animate Show / Hide Slide up/down Zoom in/out Slide left to right Slide r…" at bounding box center [207, 558] width 231 height 19
click at [92, 549] on select "Don't animate Show / Hide Slide up/down Zoom in/out Slide left to right Slide r…" at bounding box center [207, 558] width 231 height 19
click at [159, 615] on input "1" at bounding box center [172, 611] width 53 height 19
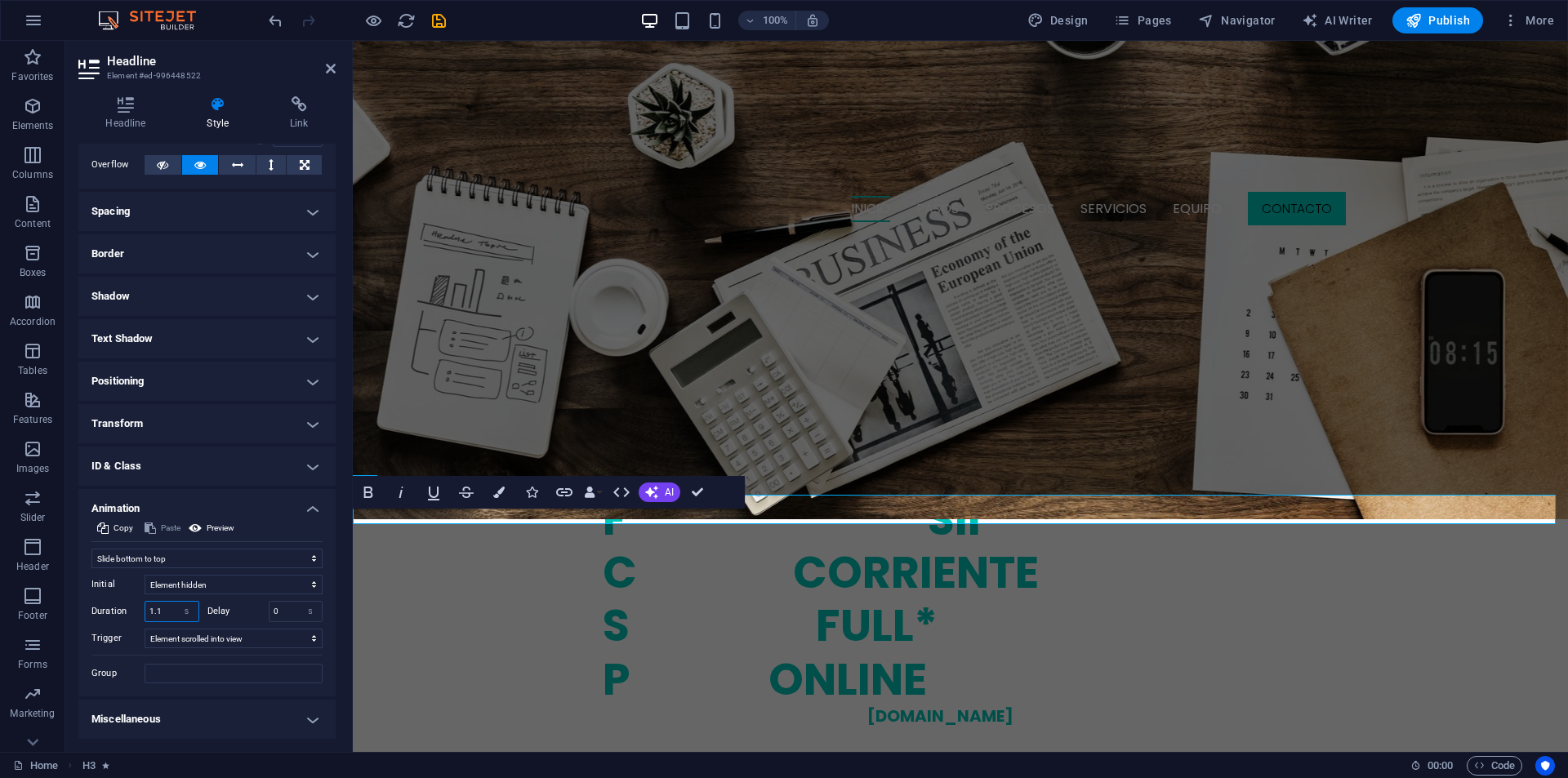
type input "1"
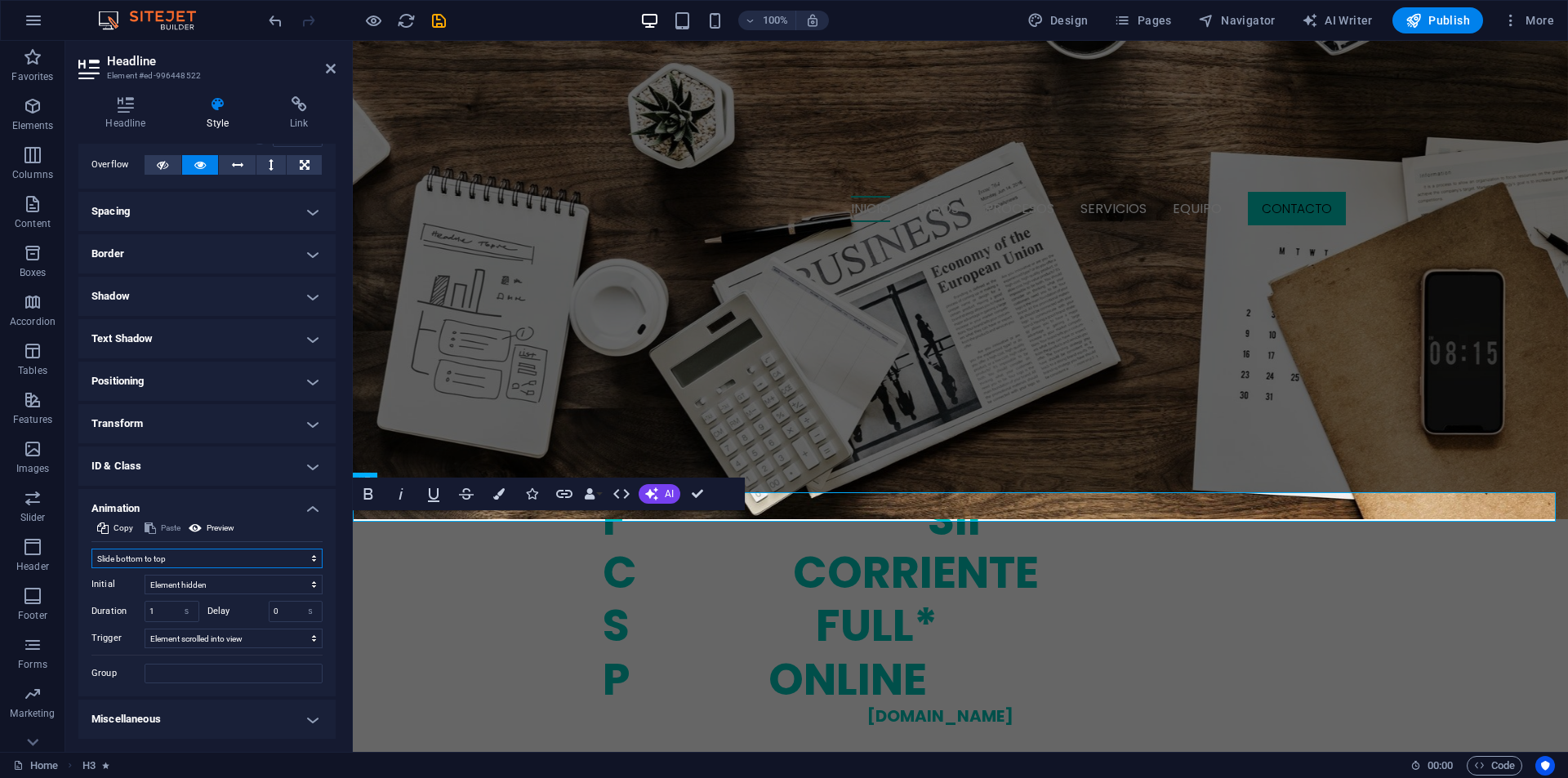
click at [240, 564] on select "Don't animate Show / Hide Slide up/down Zoom in/out Slide left to right Slide r…" at bounding box center [207, 558] width 231 height 19
click at [92, 549] on select "Don't animate Show / Hide Slide up/down Zoom in/out Slide left to right Slide r…" at bounding box center [207, 558] width 231 height 19
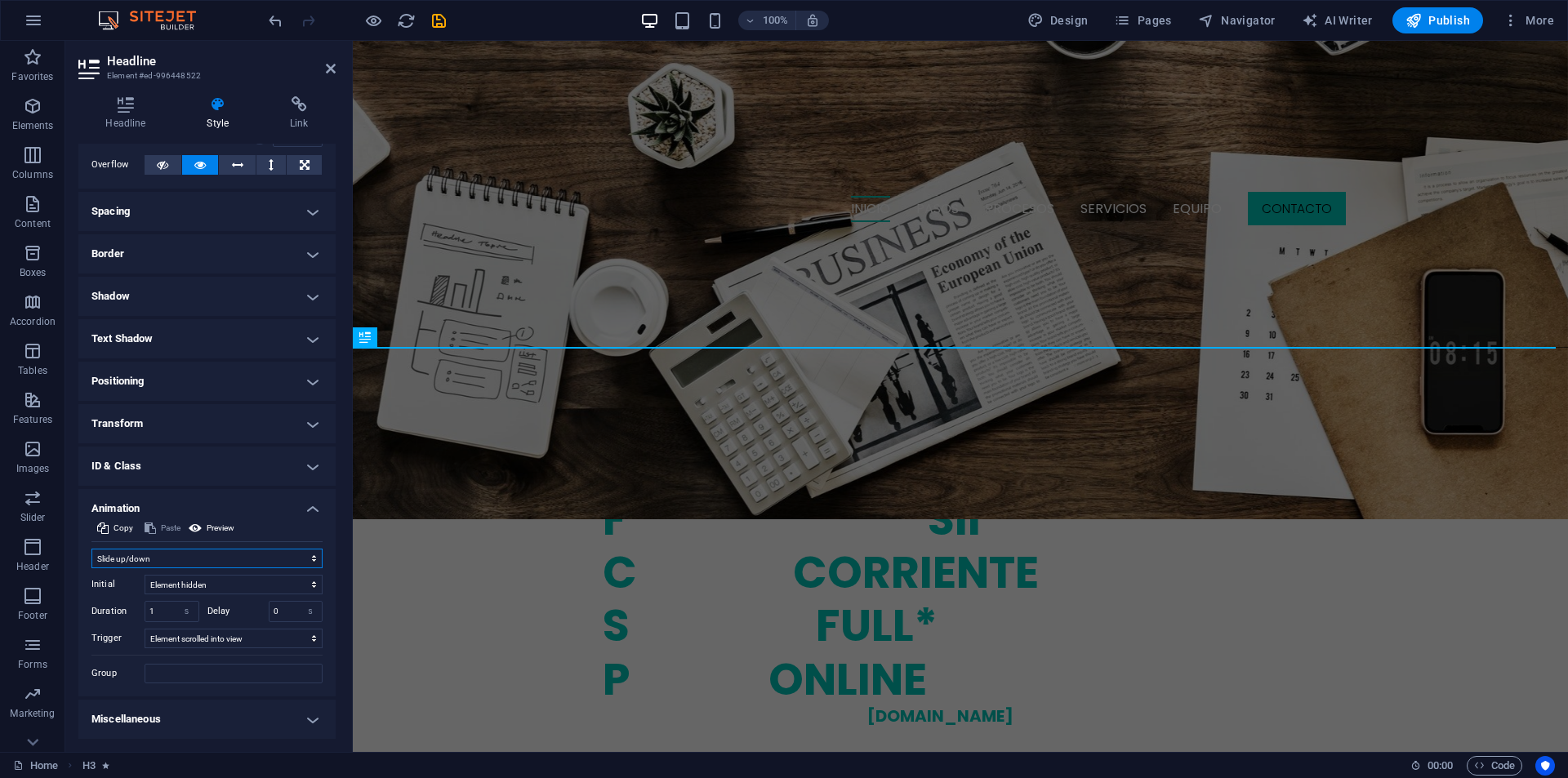
click at [173, 559] on select "Don't animate Show / Hide Slide up/down Zoom in/out Slide left to right Slide r…" at bounding box center [207, 558] width 231 height 19
click at [92, 549] on select "Don't animate Show / Hide Slide up/down Zoom in/out Slide left to right Slide r…" at bounding box center [207, 558] width 231 height 19
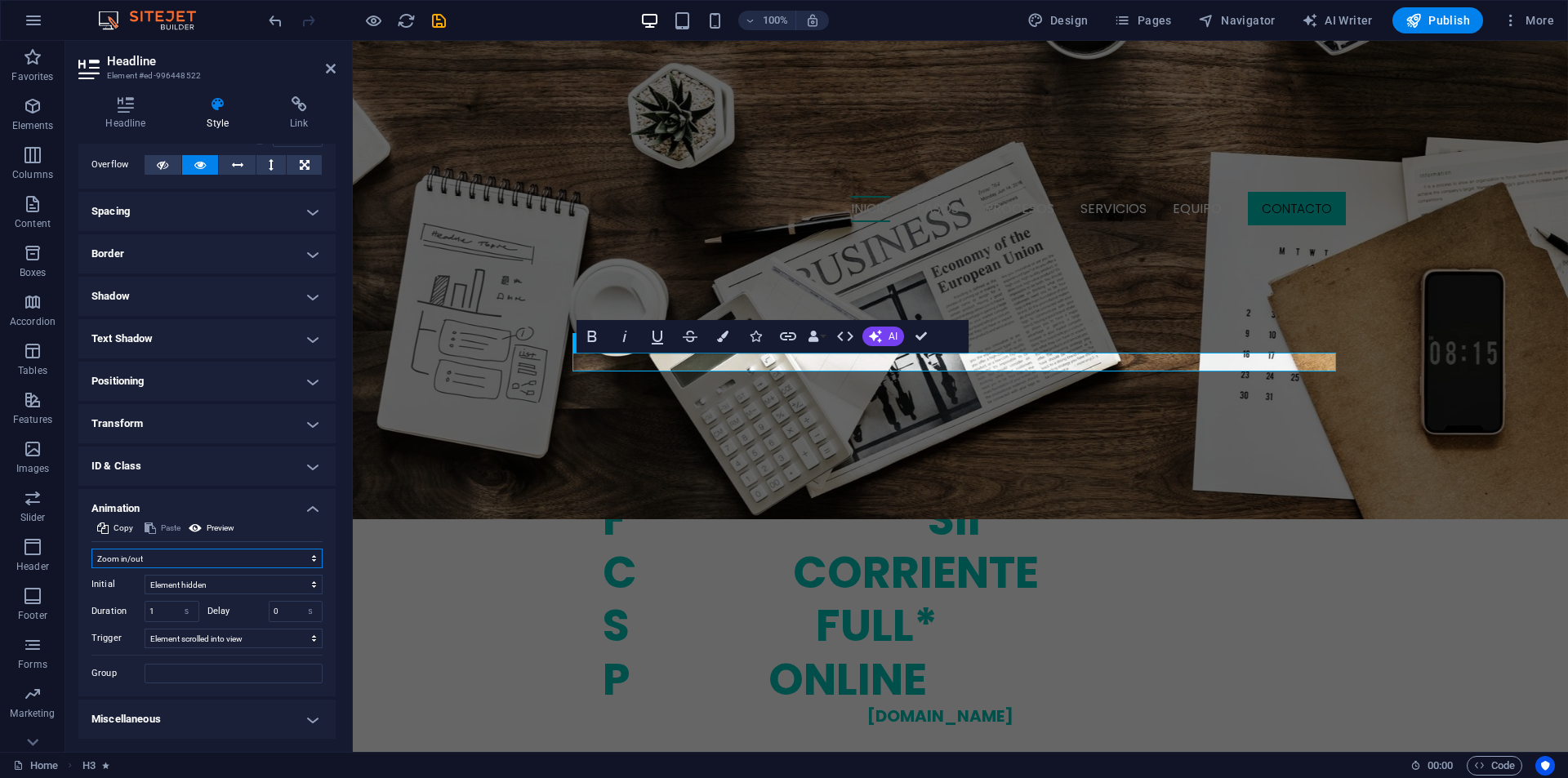
click at [188, 553] on select "Don't animate Show / Hide Slide up/down Zoom in/out Slide left to right Slide r…" at bounding box center [207, 558] width 231 height 19
select select "fade"
click at [92, 549] on select "Don't animate Show / Hide Slide up/down Zoom in/out Slide left to right Slide r…" at bounding box center [207, 558] width 231 height 19
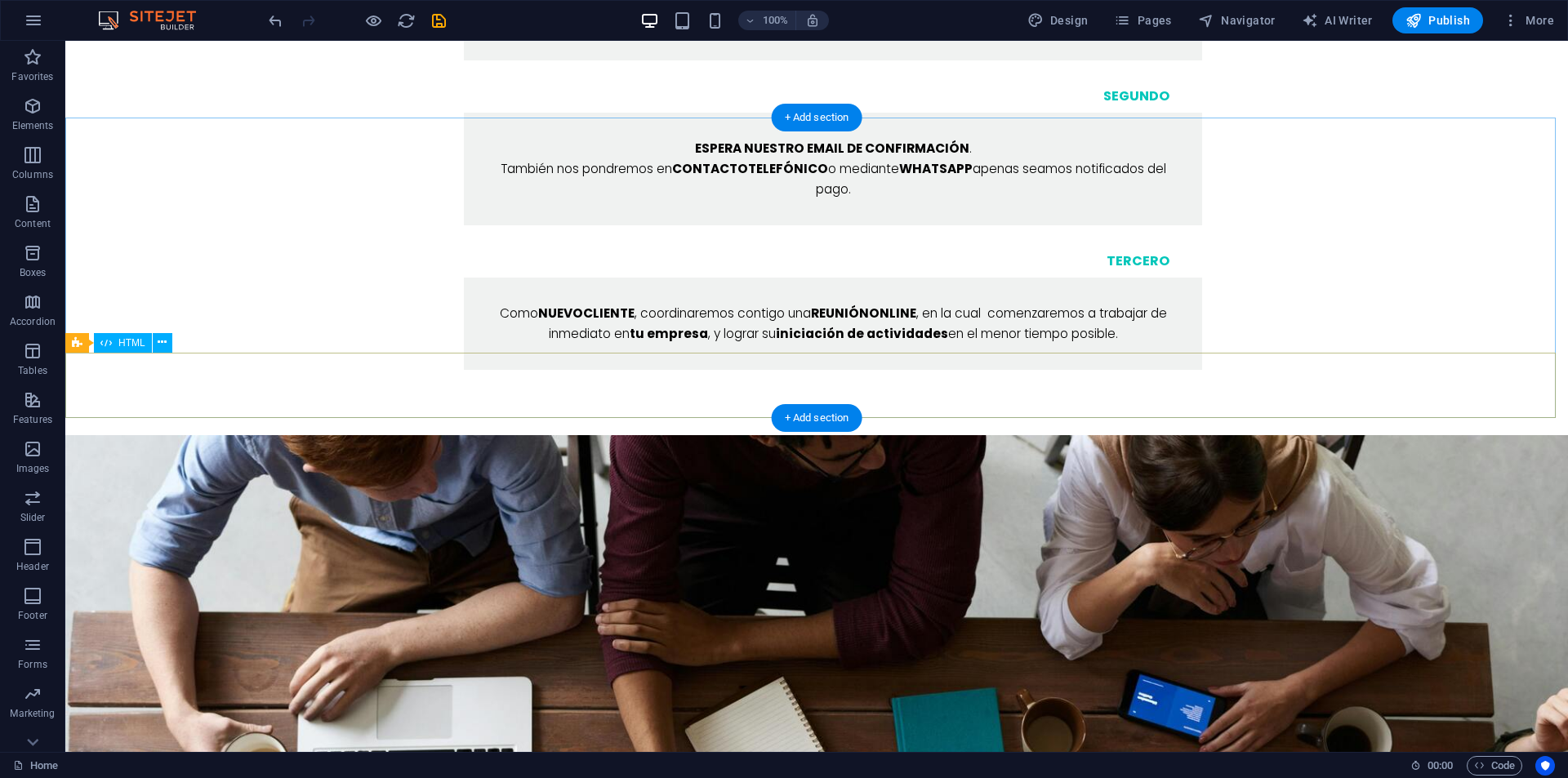
scroll to position [2123, 0]
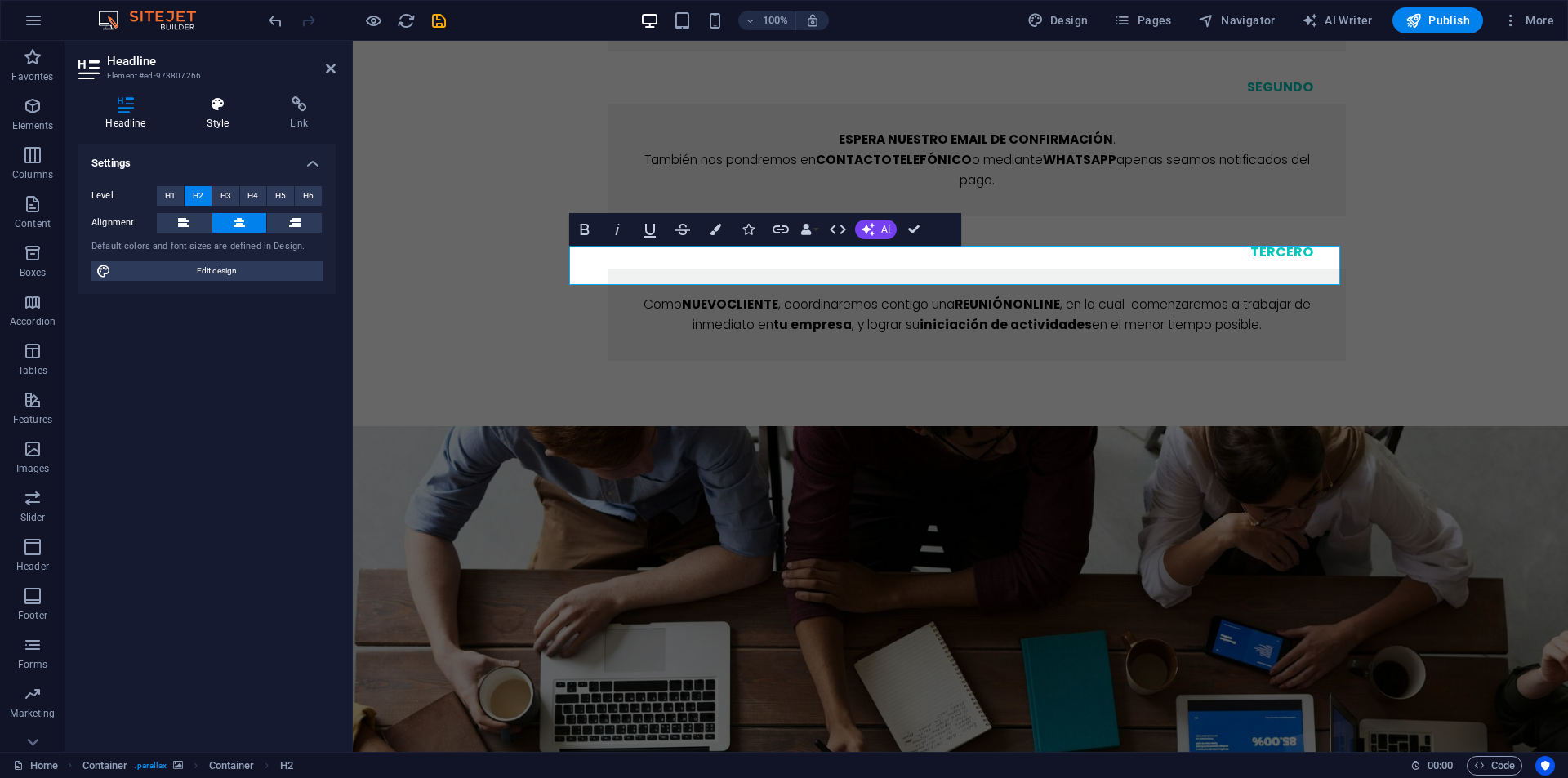
click at [226, 118] on h4 "Style" at bounding box center [222, 113] width 84 height 34
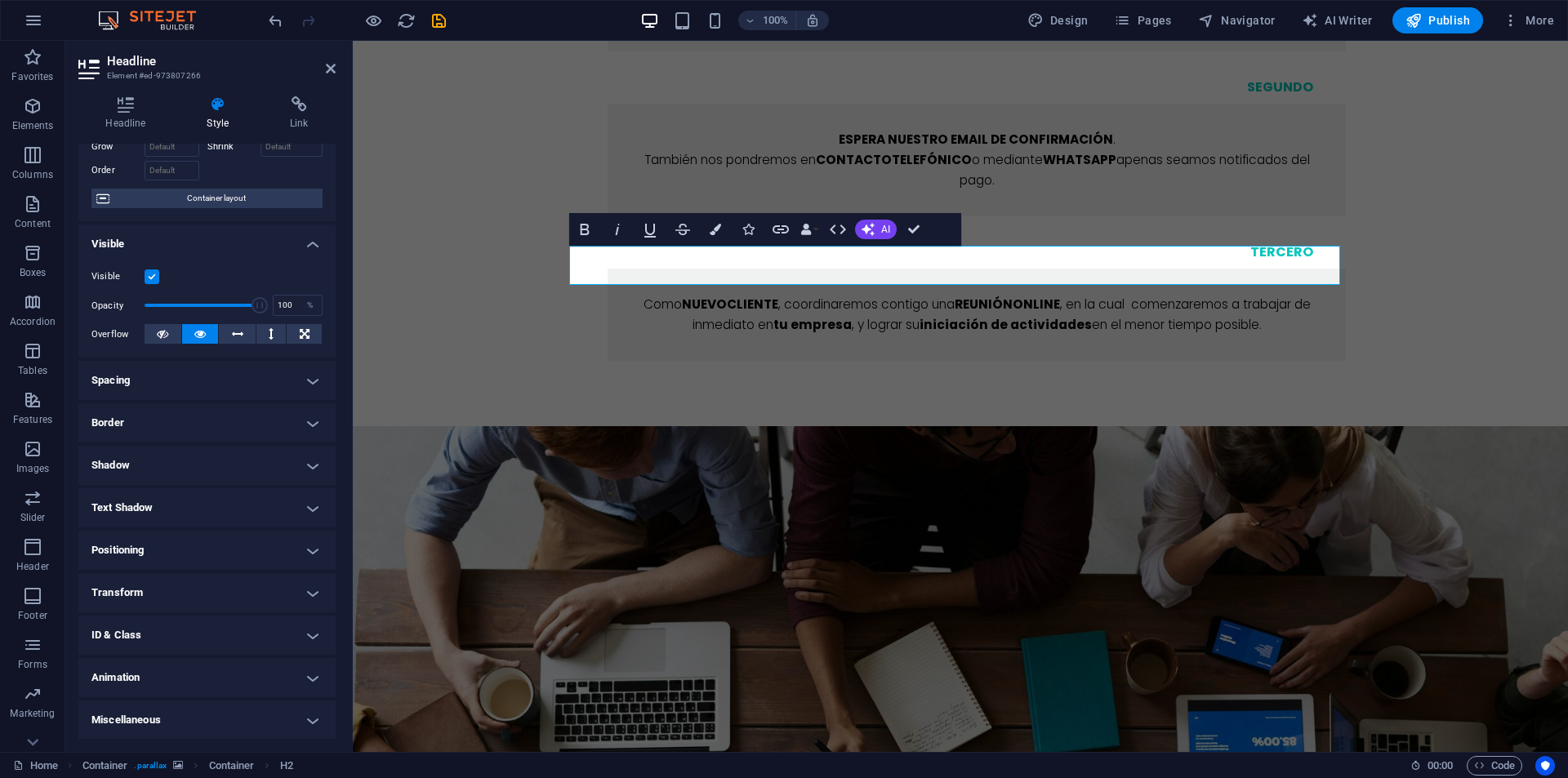
scroll to position [95, 0]
click at [146, 668] on h4 "Animation" at bounding box center [206, 677] width 257 height 39
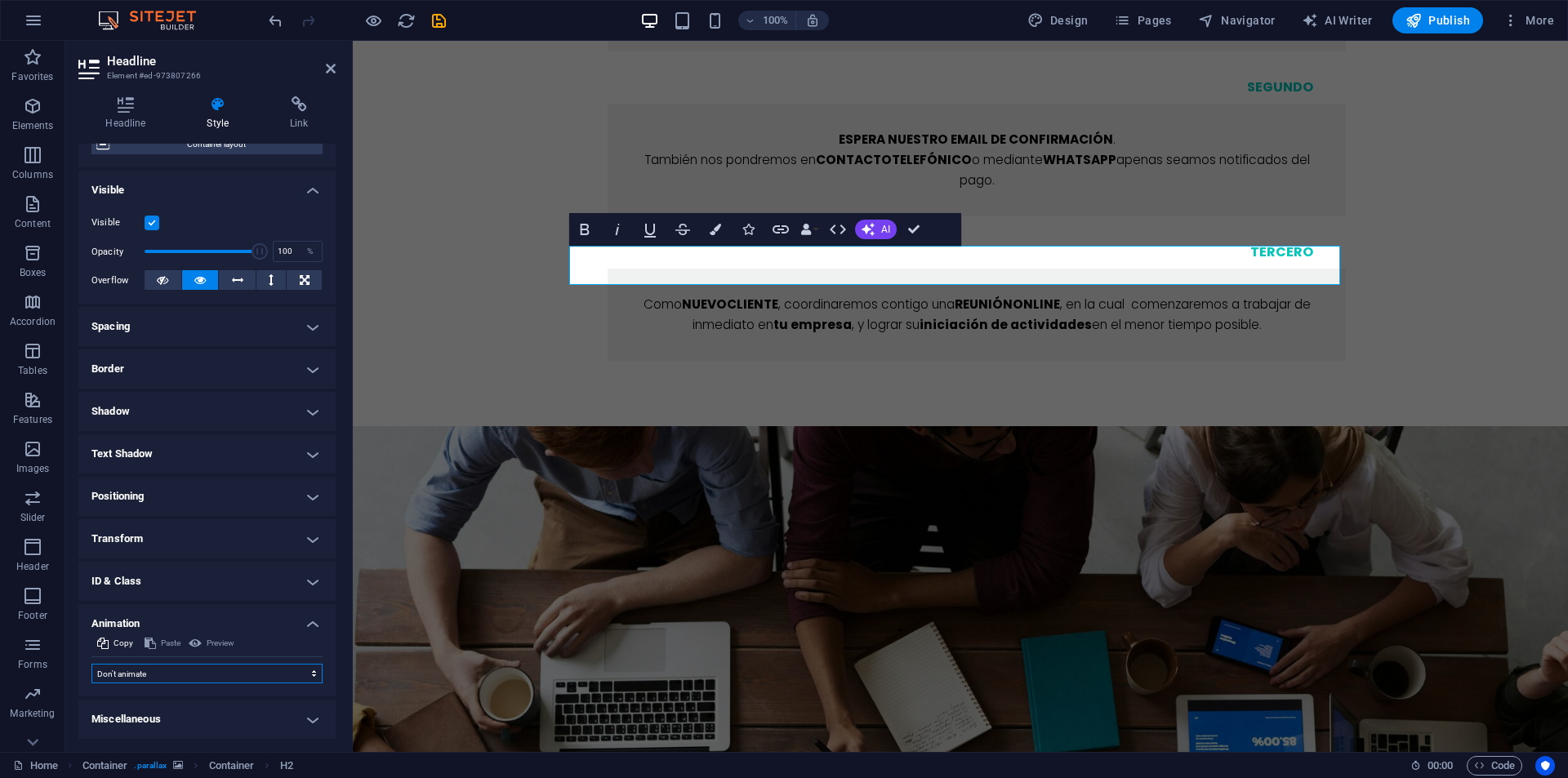
click at [153, 669] on select "Don't animate Show / Hide Slide up/down Zoom in/out Slide left to right Slide r…" at bounding box center [207, 673] width 231 height 19
select select "move-left-to-right"
click at [92, 664] on select "Don't animate Show / Hide Slide up/down Zoom in/out Slide left to right Slide r…" at bounding box center [207, 673] width 231 height 19
select select "scroll"
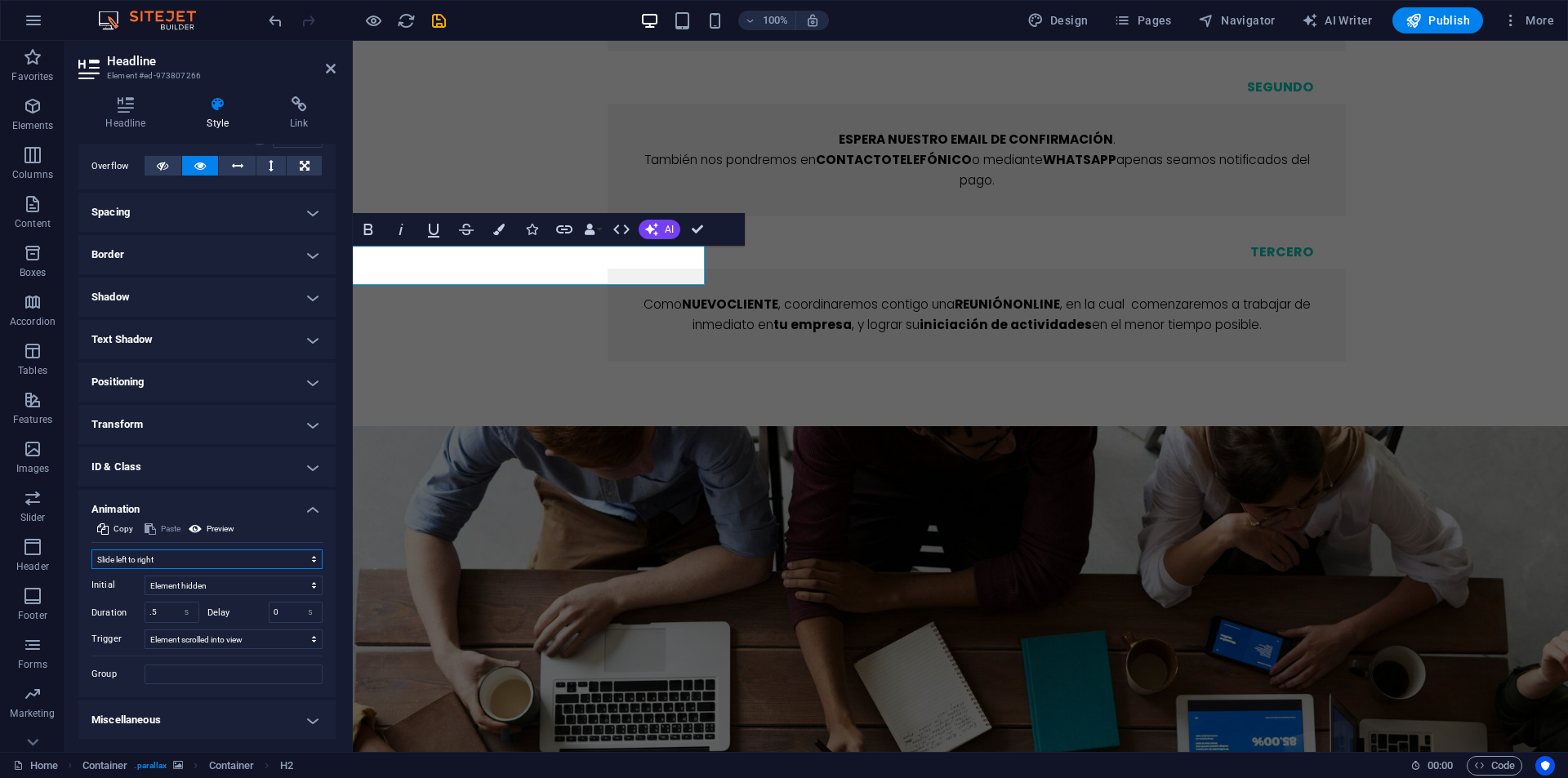
scroll to position [263, 0]
drag, startPoint x: 162, startPoint y: 614, endPoint x: 137, endPoint y: 611, distance: 25.2
click at [145, 616] on div ".5 s ms" at bounding box center [172, 611] width 55 height 21
type input "1.5"
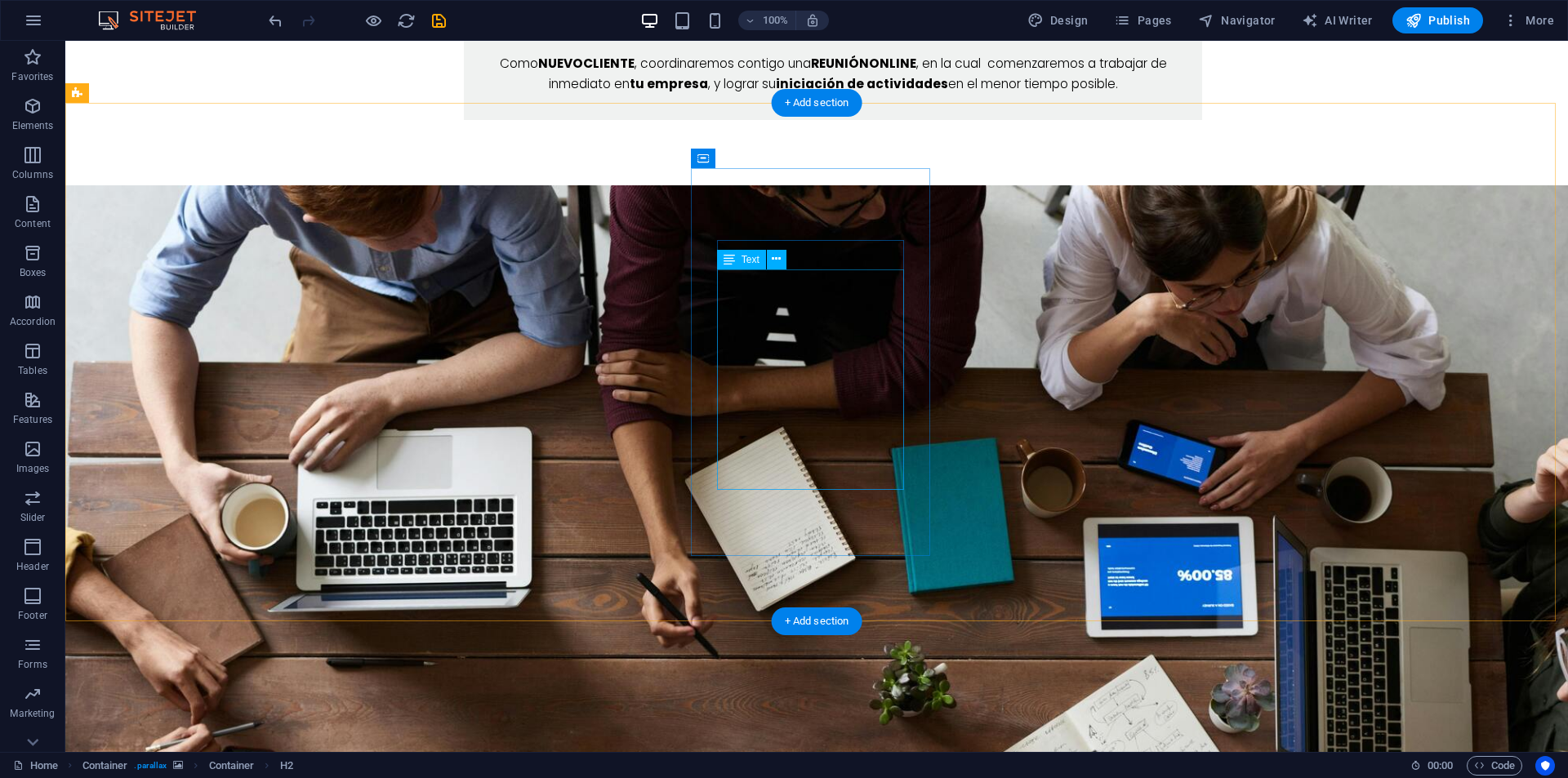
scroll to position [2450, 0]
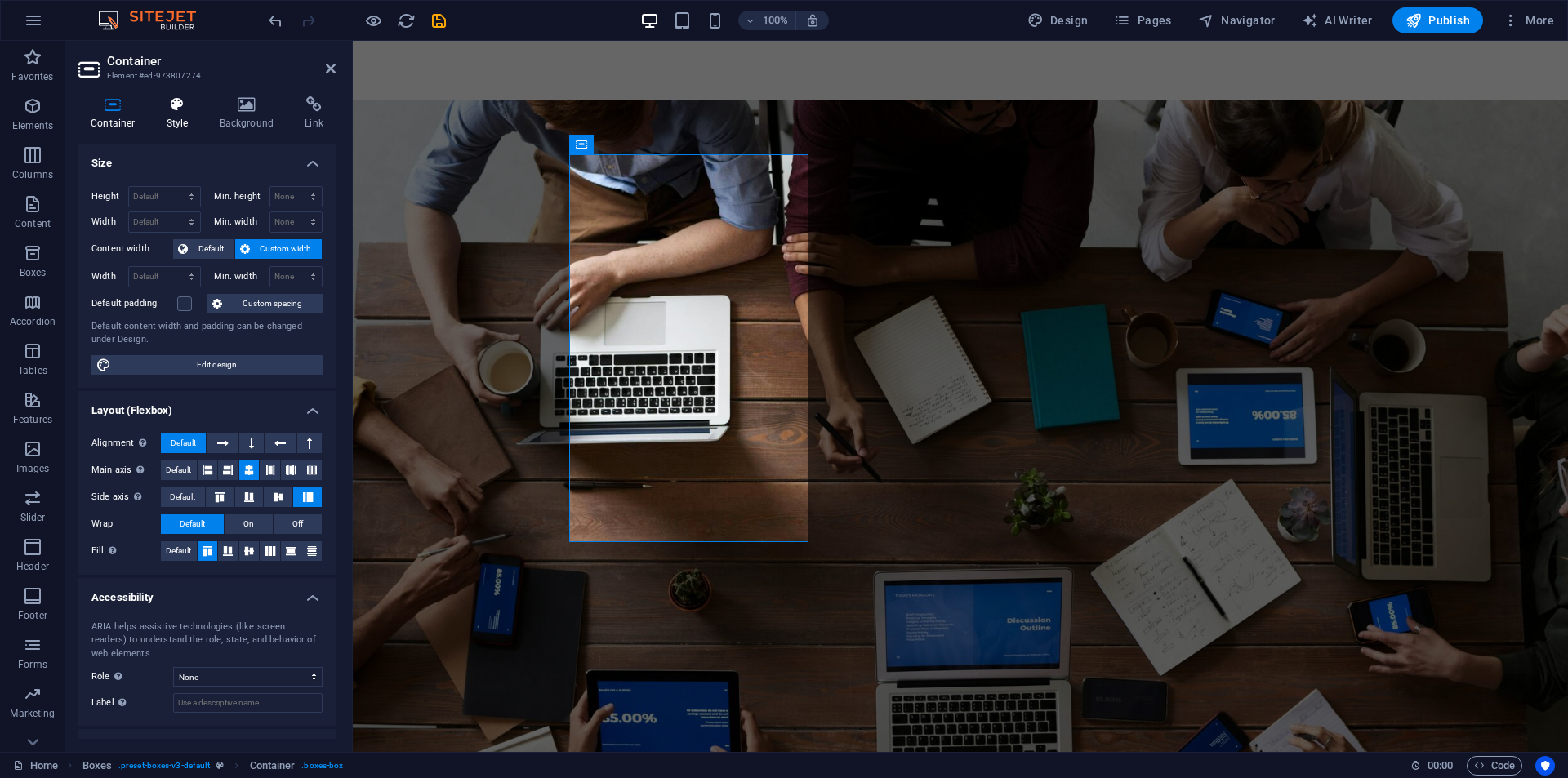
click at [177, 121] on h4 "Style" at bounding box center [180, 113] width 53 height 34
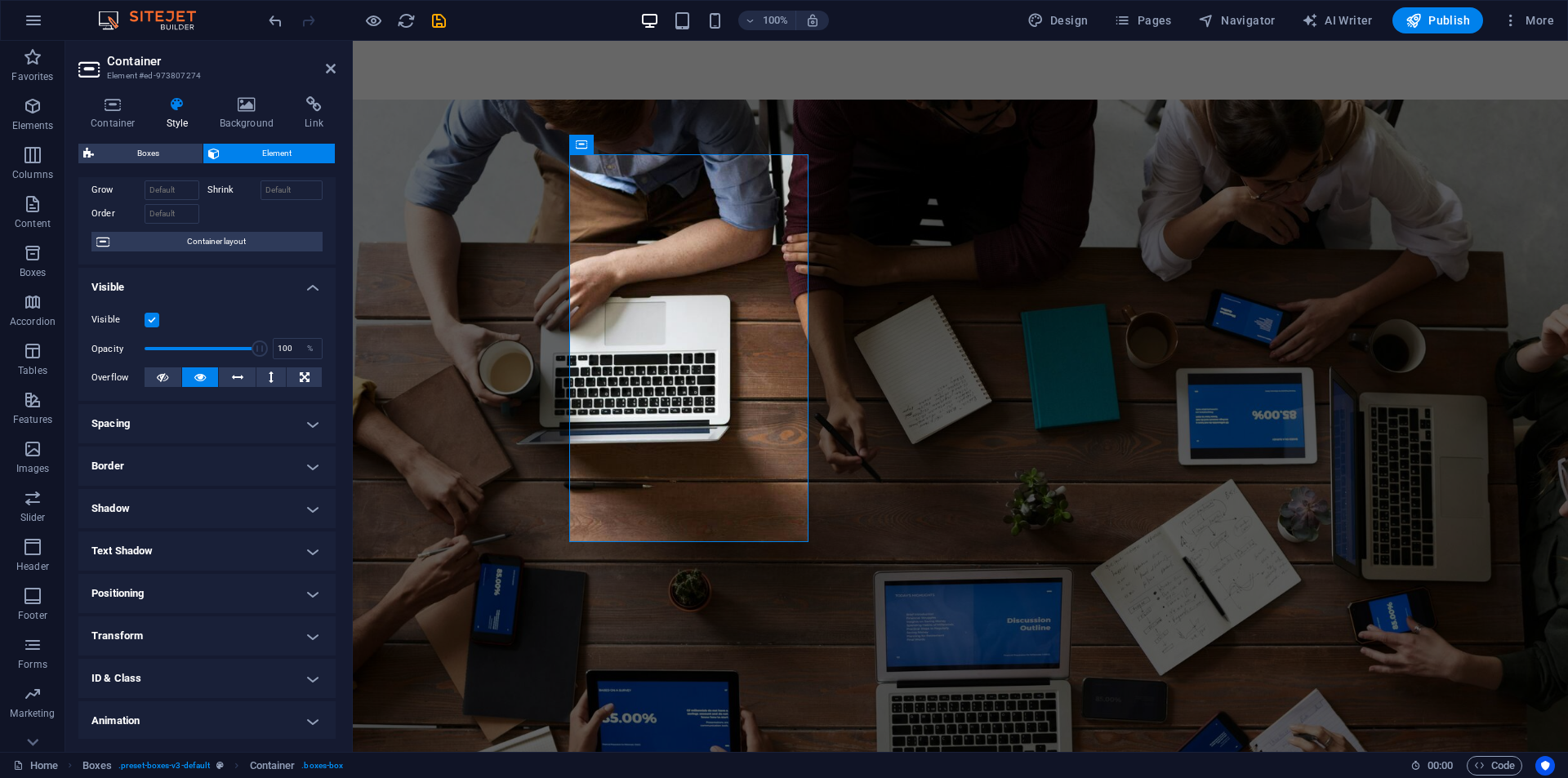
scroll to position [128, 0]
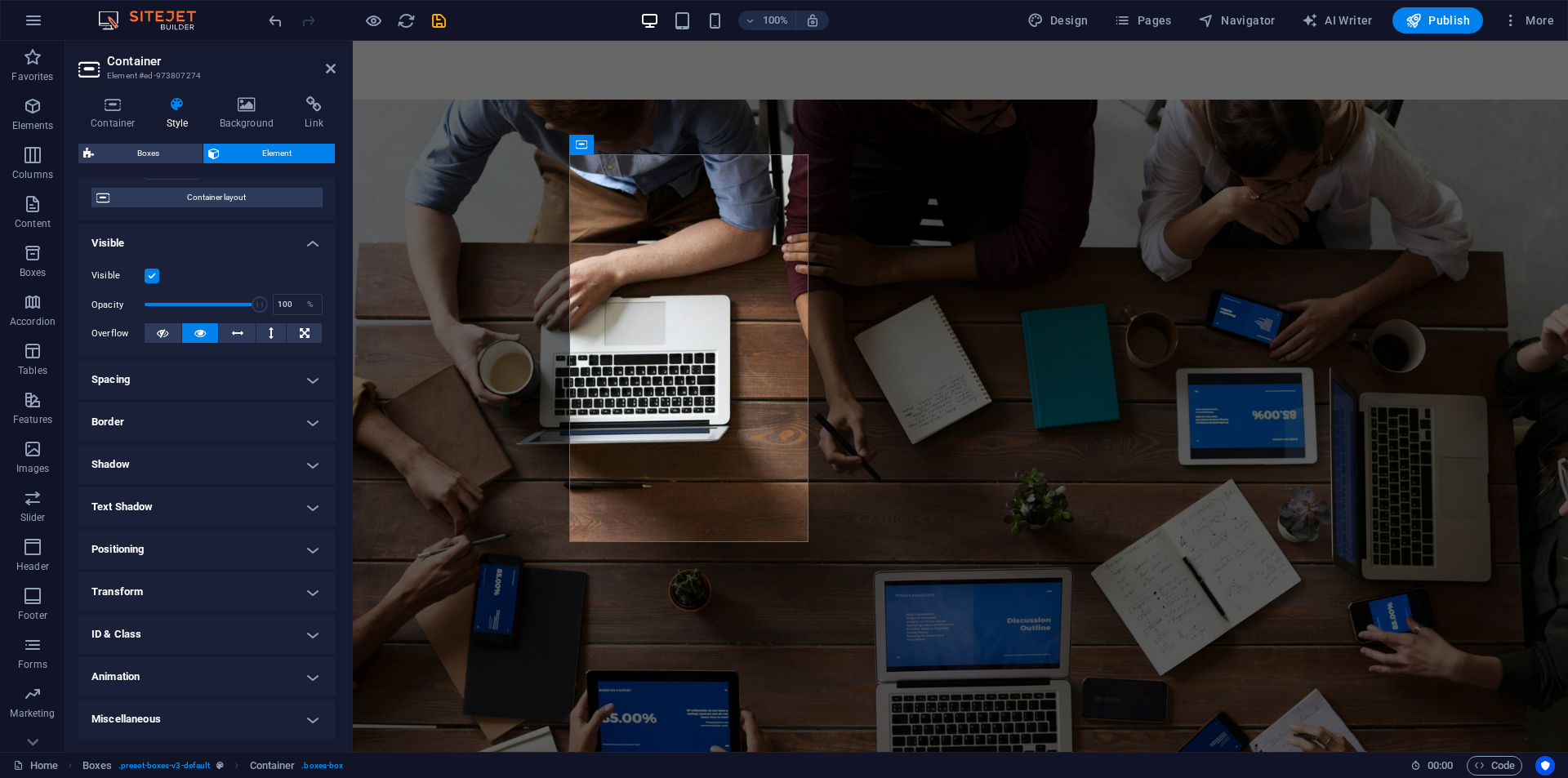
click at [129, 472] on h4 "Shadow" at bounding box center [206, 464] width 257 height 39
click at [240, 497] on span "Outside" at bounding box center [235, 497] width 28 height 19
type input "2"
type input "4"
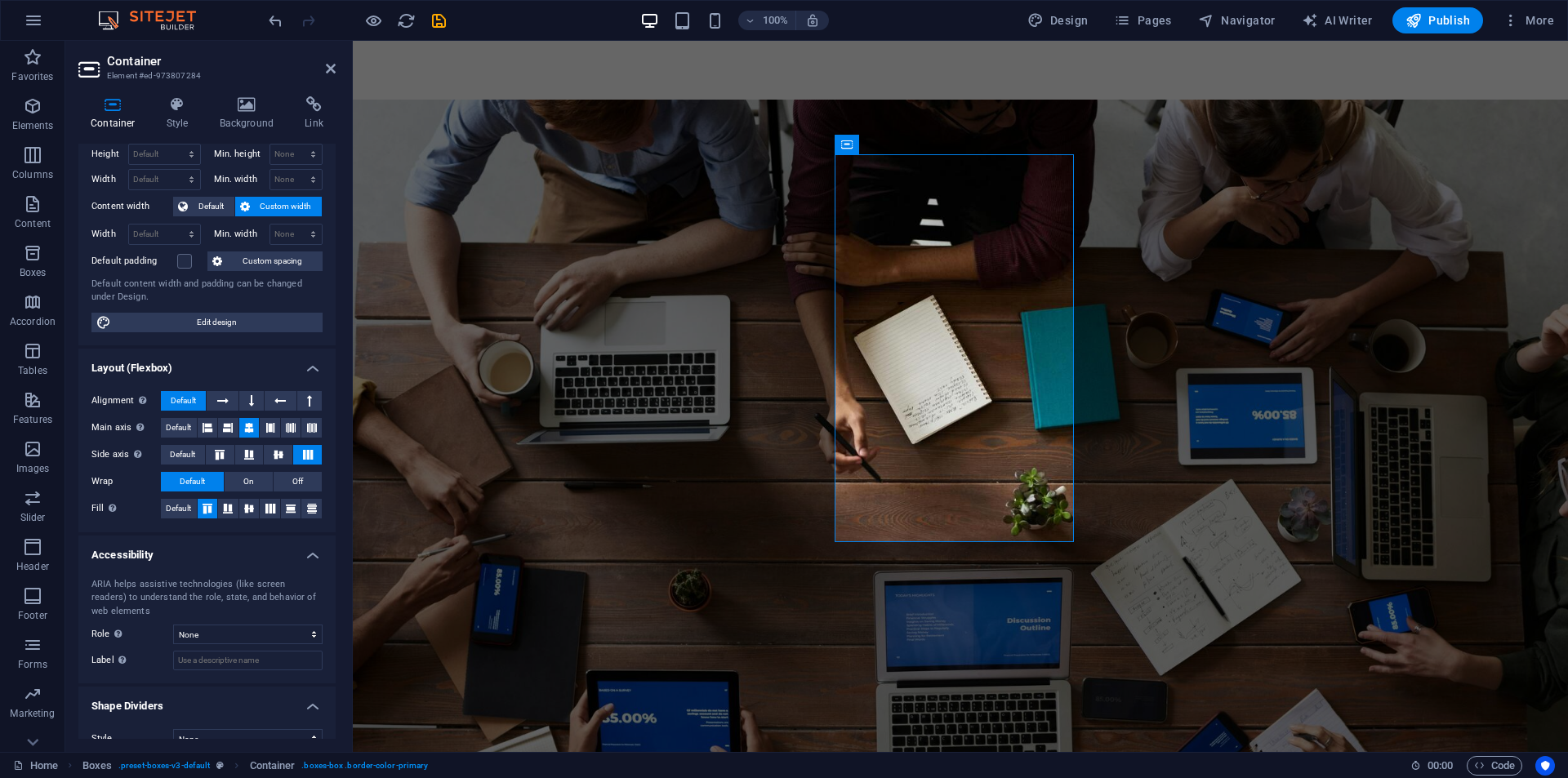
scroll to position [0, 0]
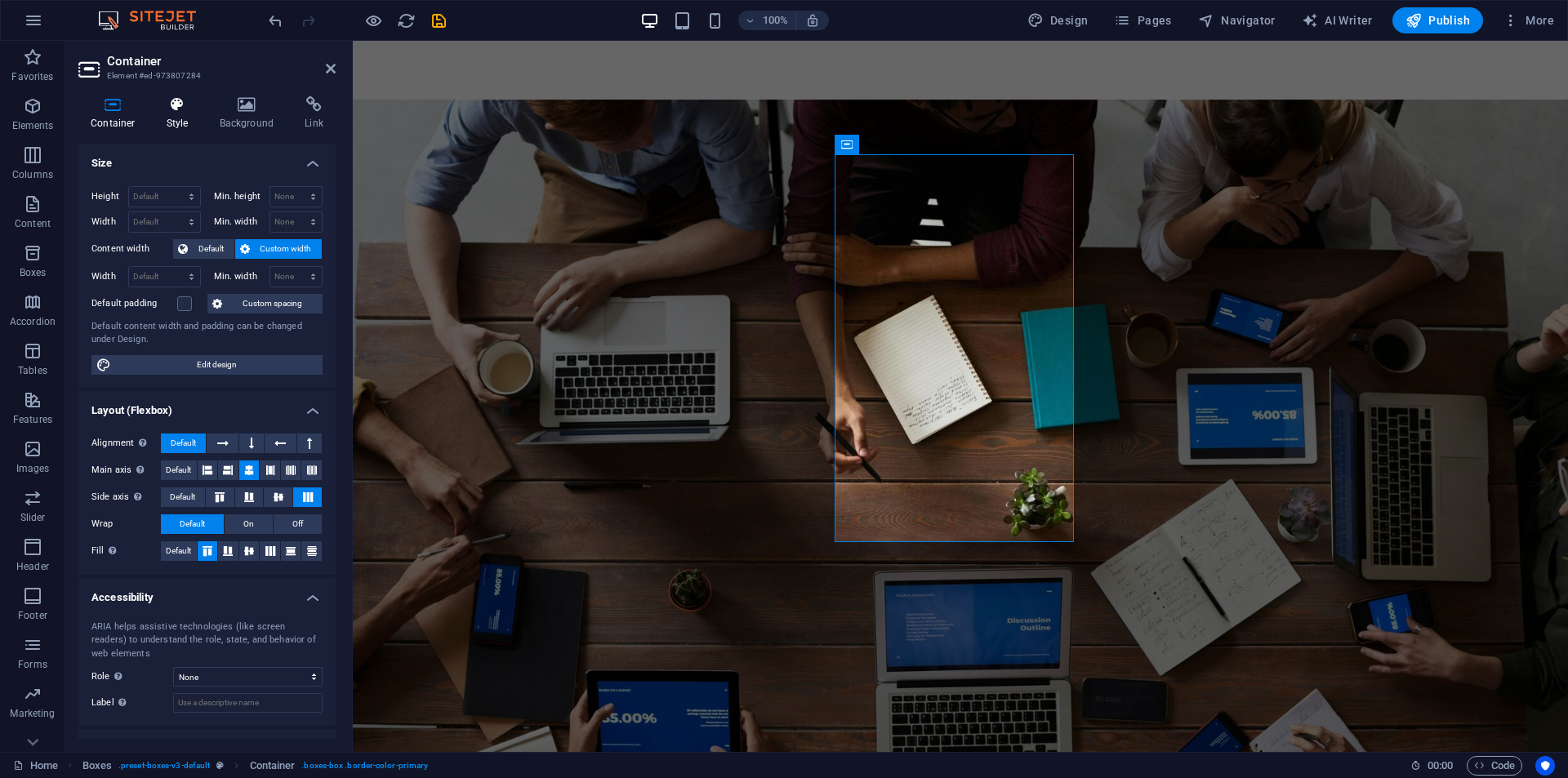
click at [178, 110] on icon at bounding box center [177, 105] width 46 height 17
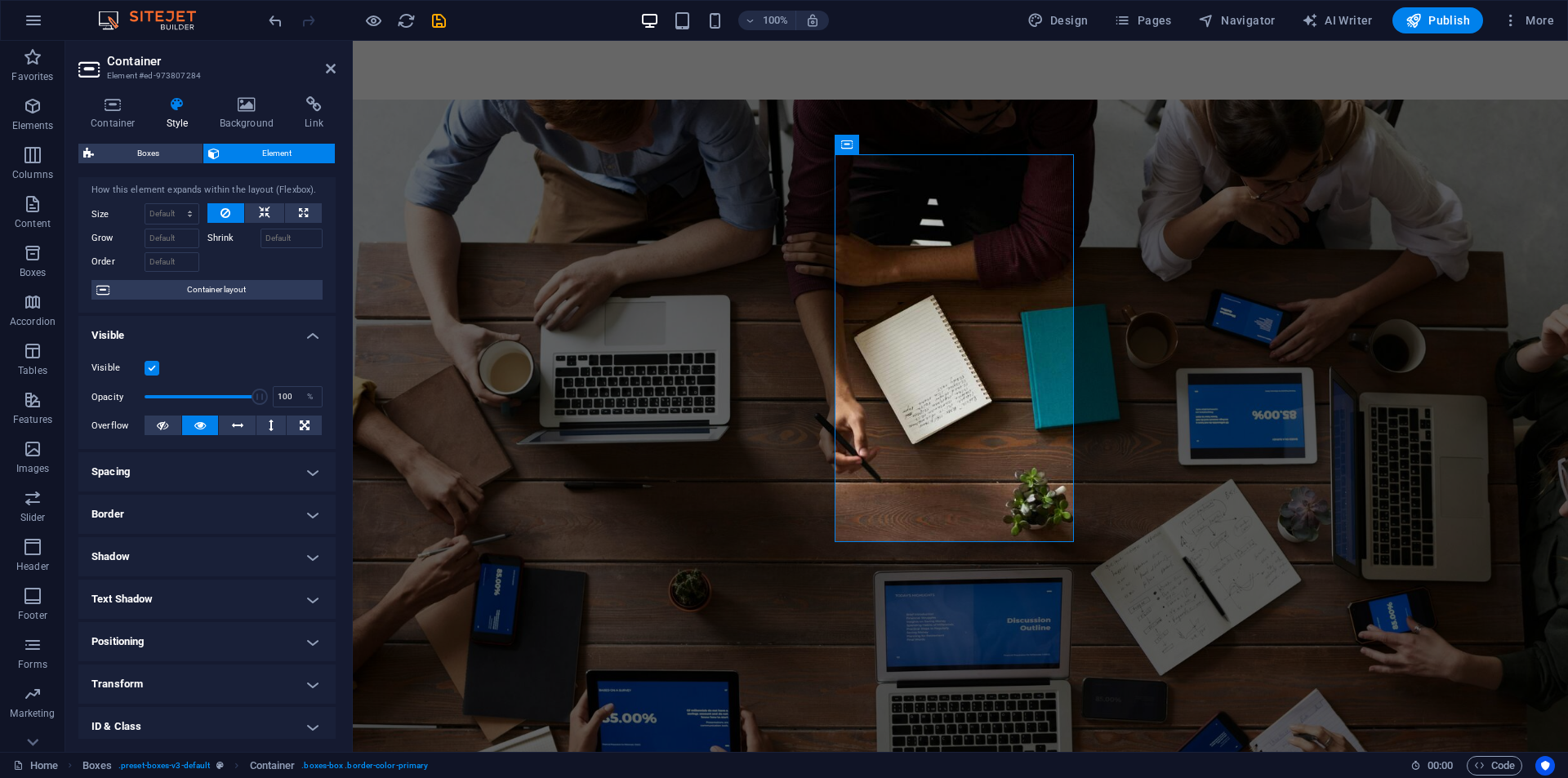
scroll to position [128, 0]
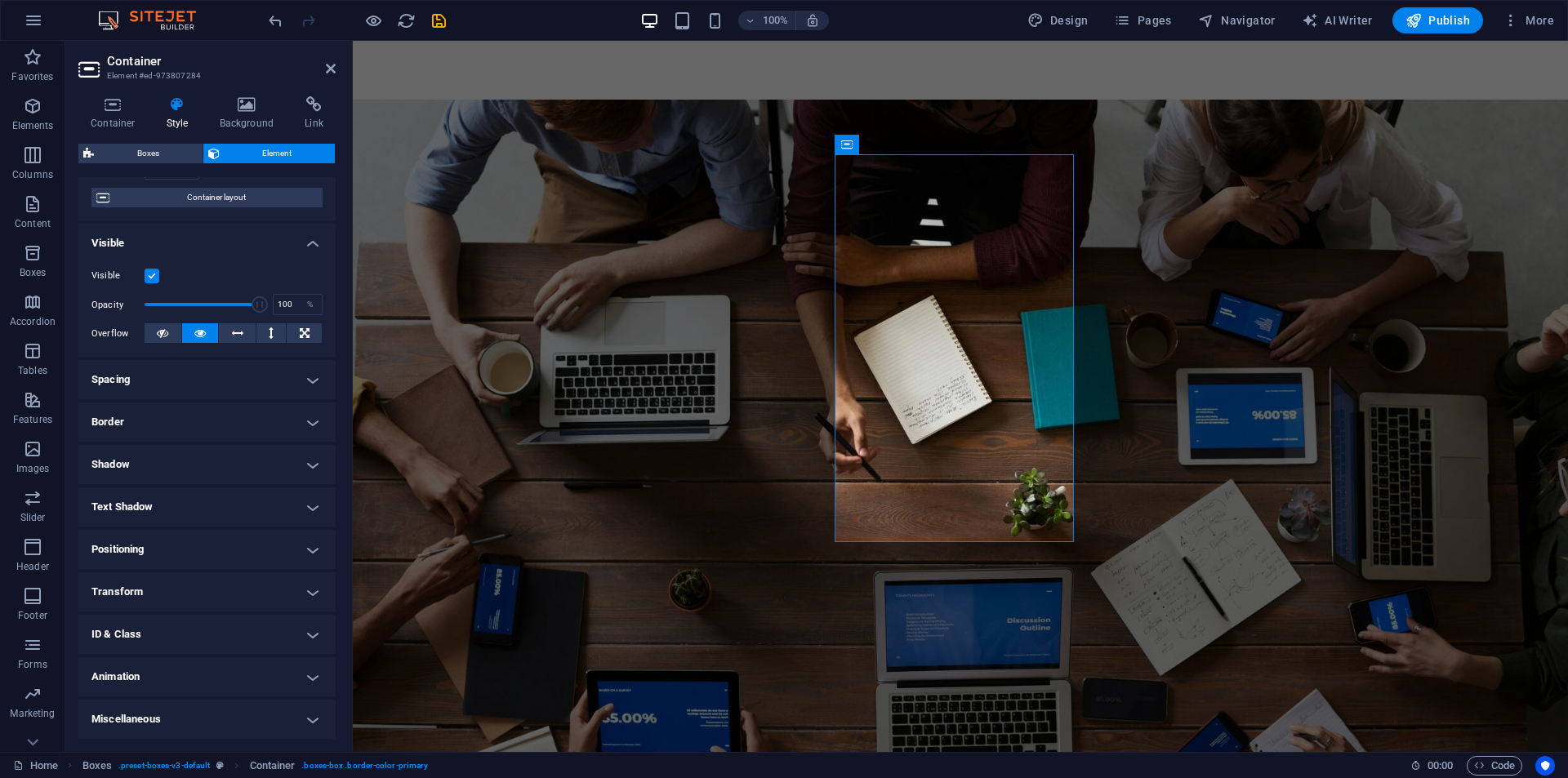
click at [123, 445] on h4 "Shadow" at bounding box center [206, 464] width 257 height 39
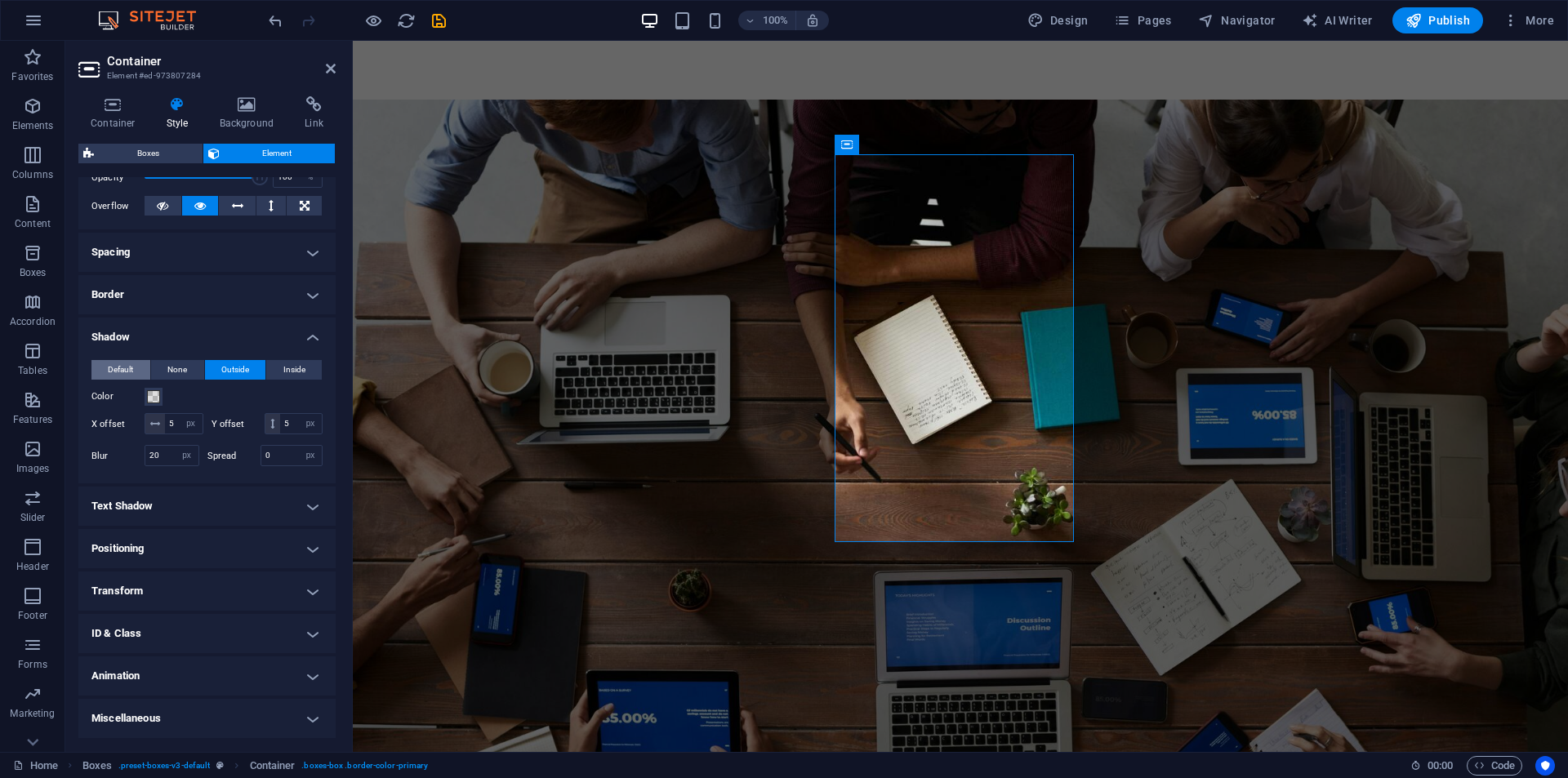
scroll to position [194, 0]
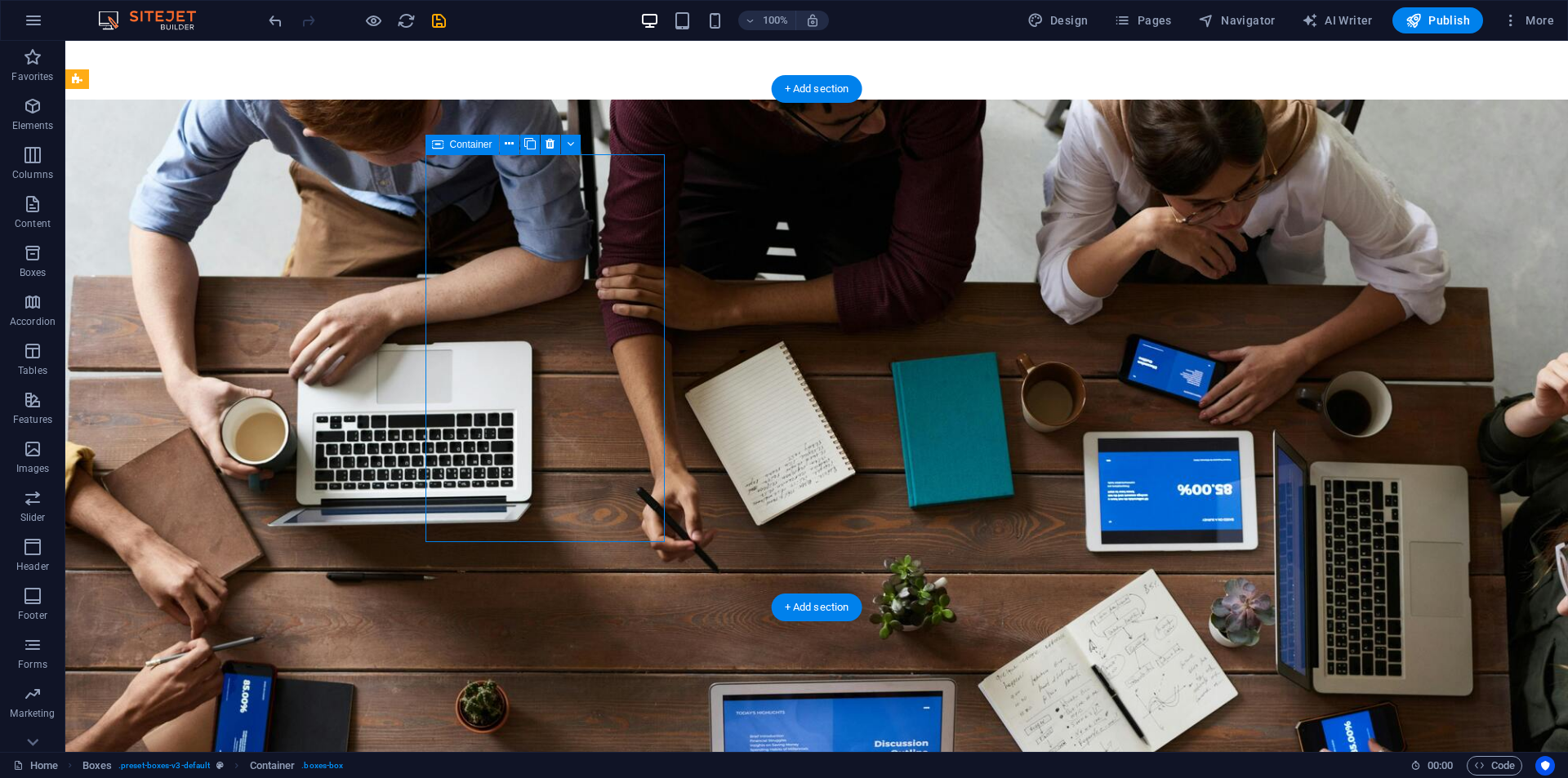
select select "px"
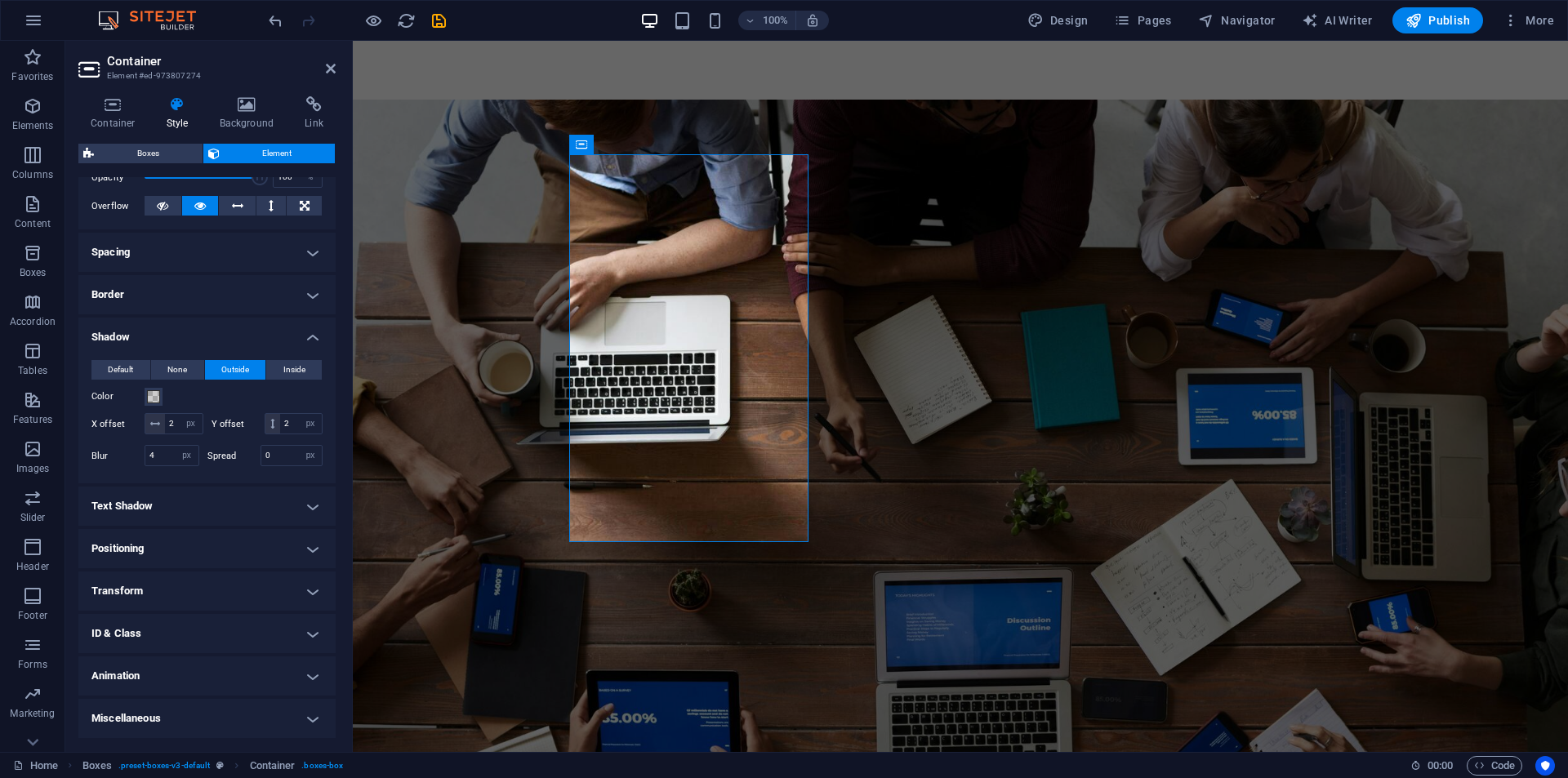
scroll to position [276, 0]
click at [212, 387] on div "Color" at bounding box center [207, 396] width 231 height 19
click at [193, 414] on input "2" at bounding box center [184, 423] width 37 height 19
type input "5"
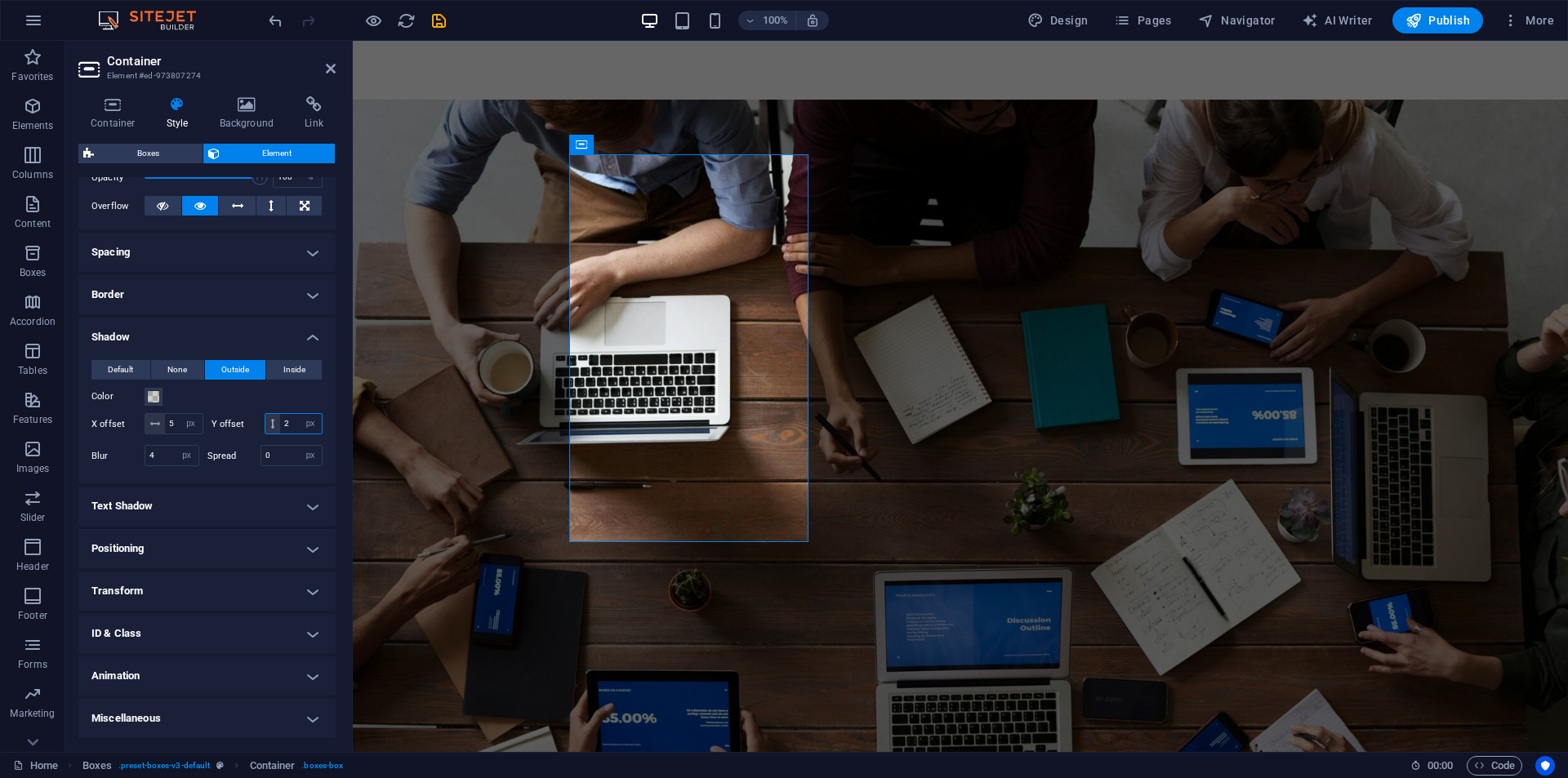
click at [280, 425] on input "2" at bounding box center [301, 423] width 42 height 19
type input "5"
drag, startPoint x: 162, startPoint y: 452, endPoint x: 125, endPoint y: 457, distance: 37.3
click at [128, 458] on div "Blur 4 px rem % vh vw" at bounding box center [146, 455] width 108 height 21
type input "20"
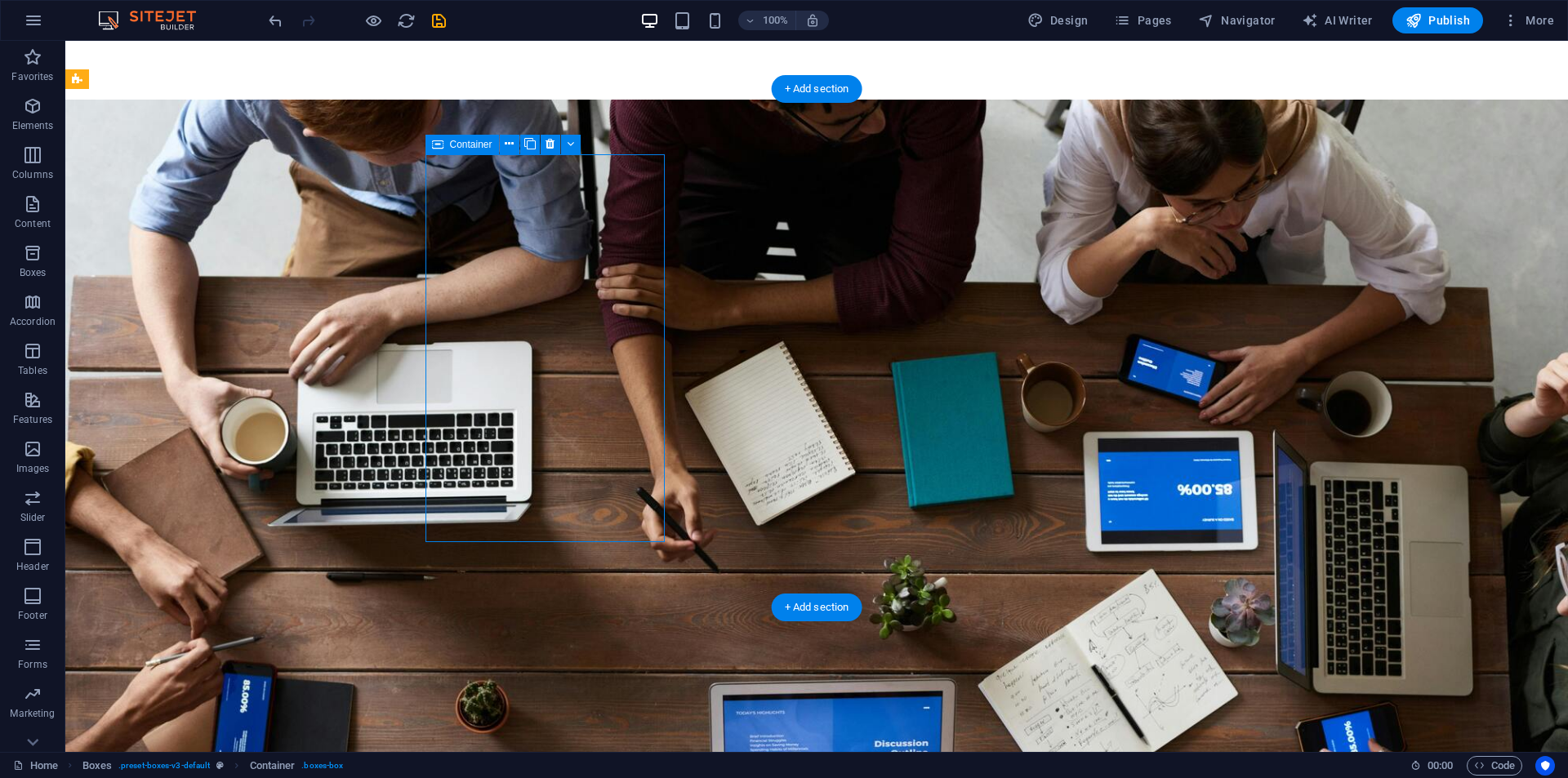
select select "px"
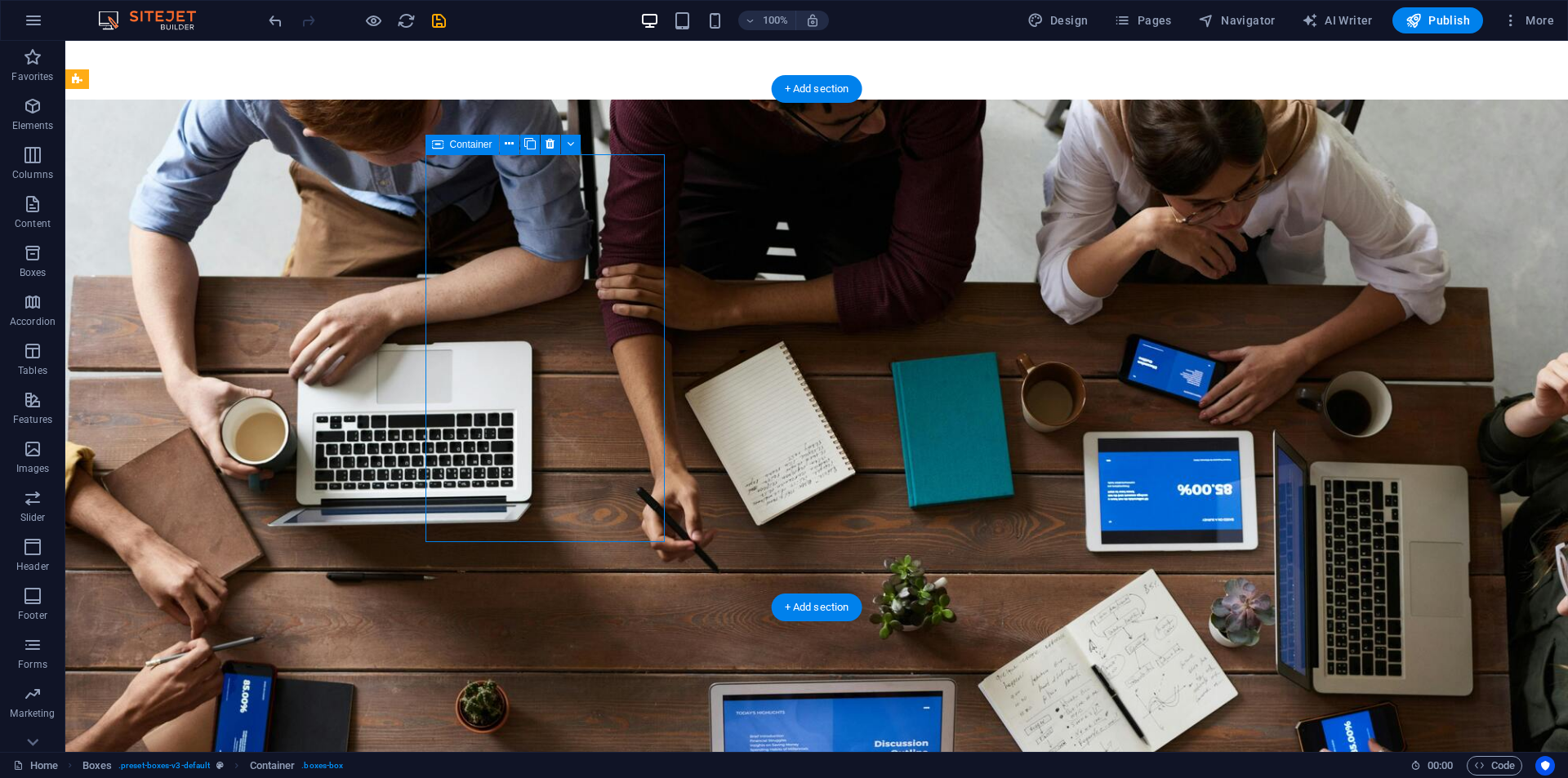
select select "px"
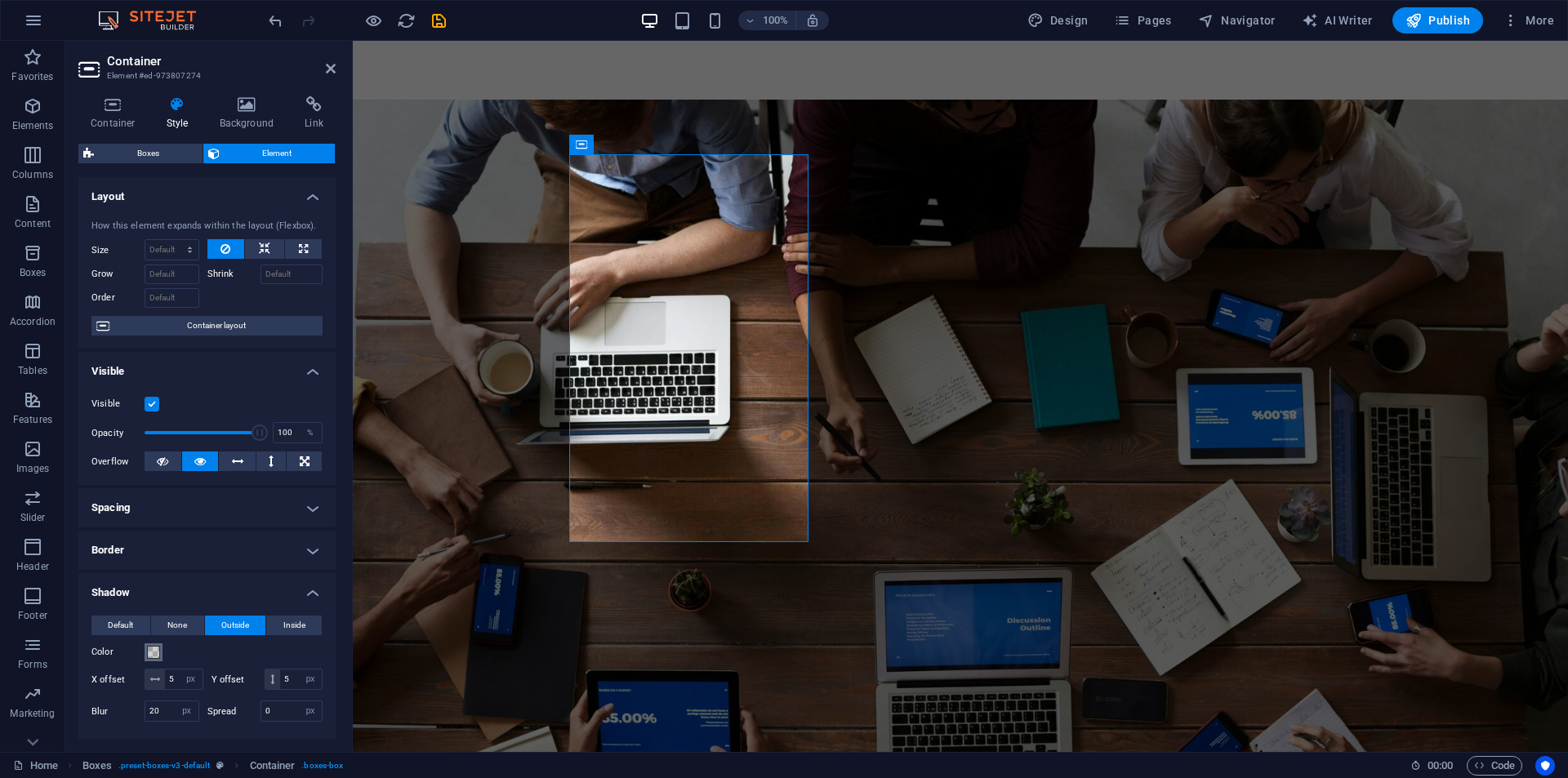
click at [155, 645] on button "Color" at bounding box center [153, 652] width 18 height 18
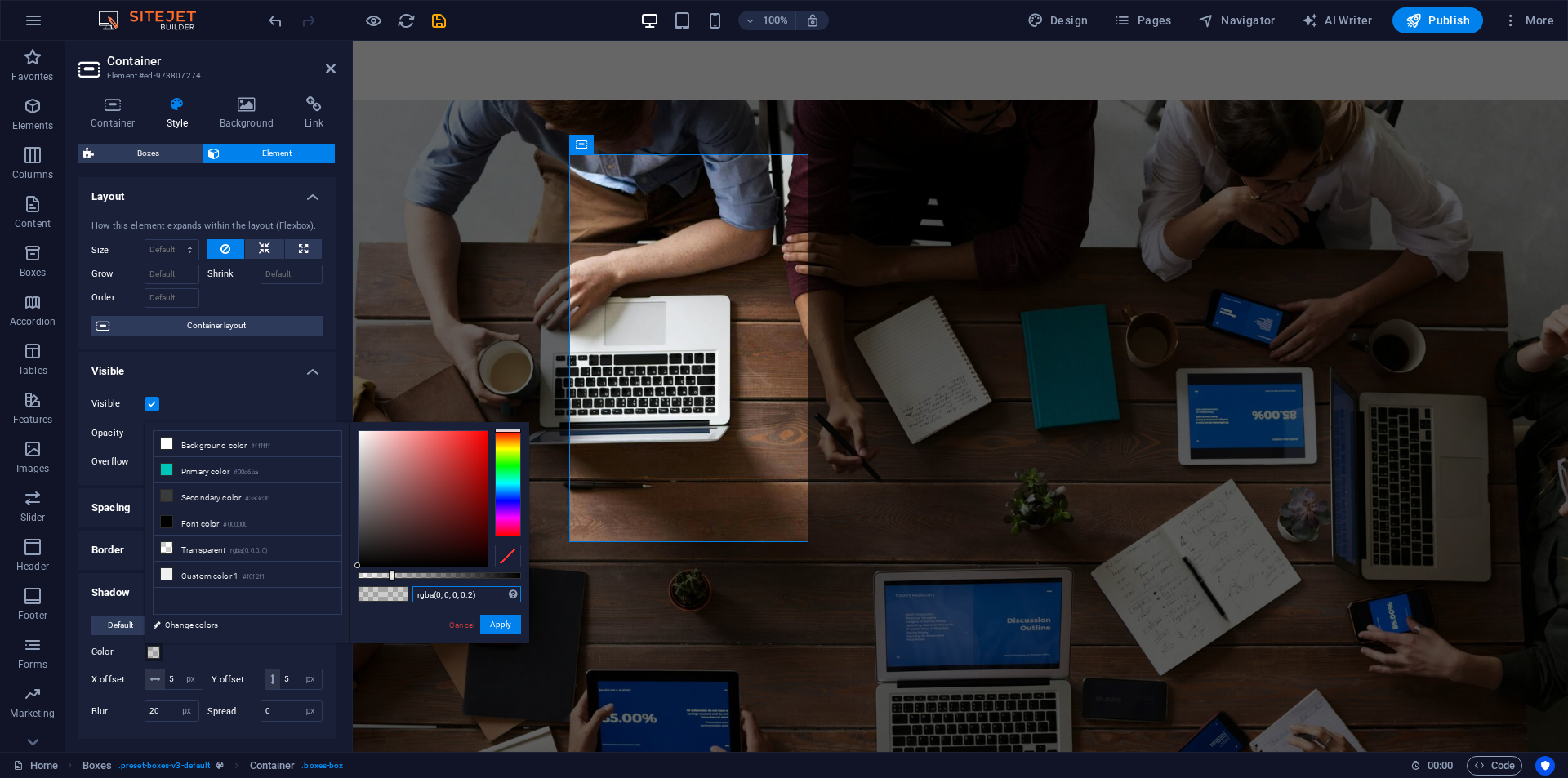
click at [443, 594] on input "rgba(0, 0, 0, 0.2)" at bounding box center [466, 595] width 109 height 17
click at [504, 632] on button "Apply" at bounding box center [500, 624] width 41 height 19
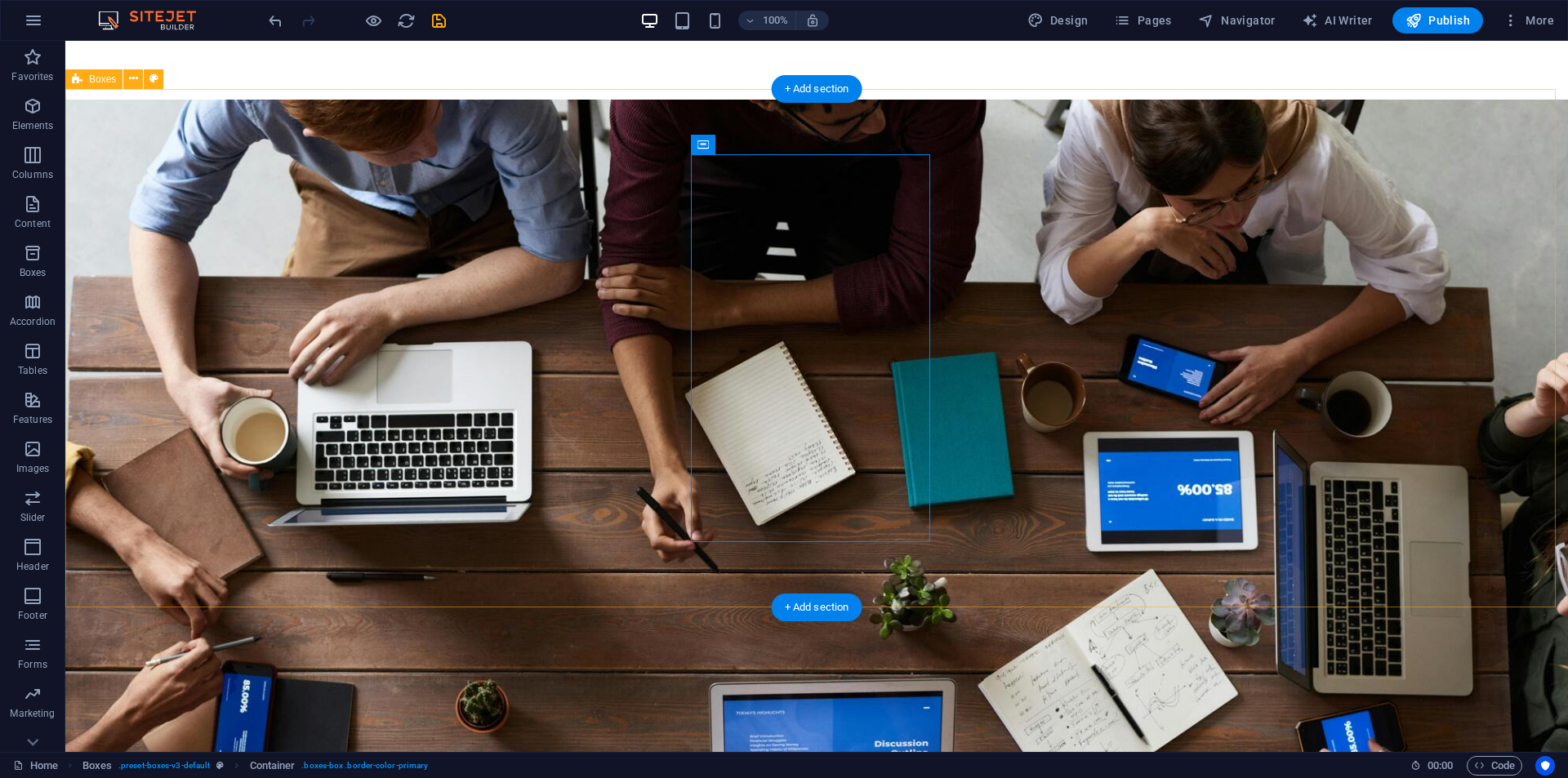
select select "px"
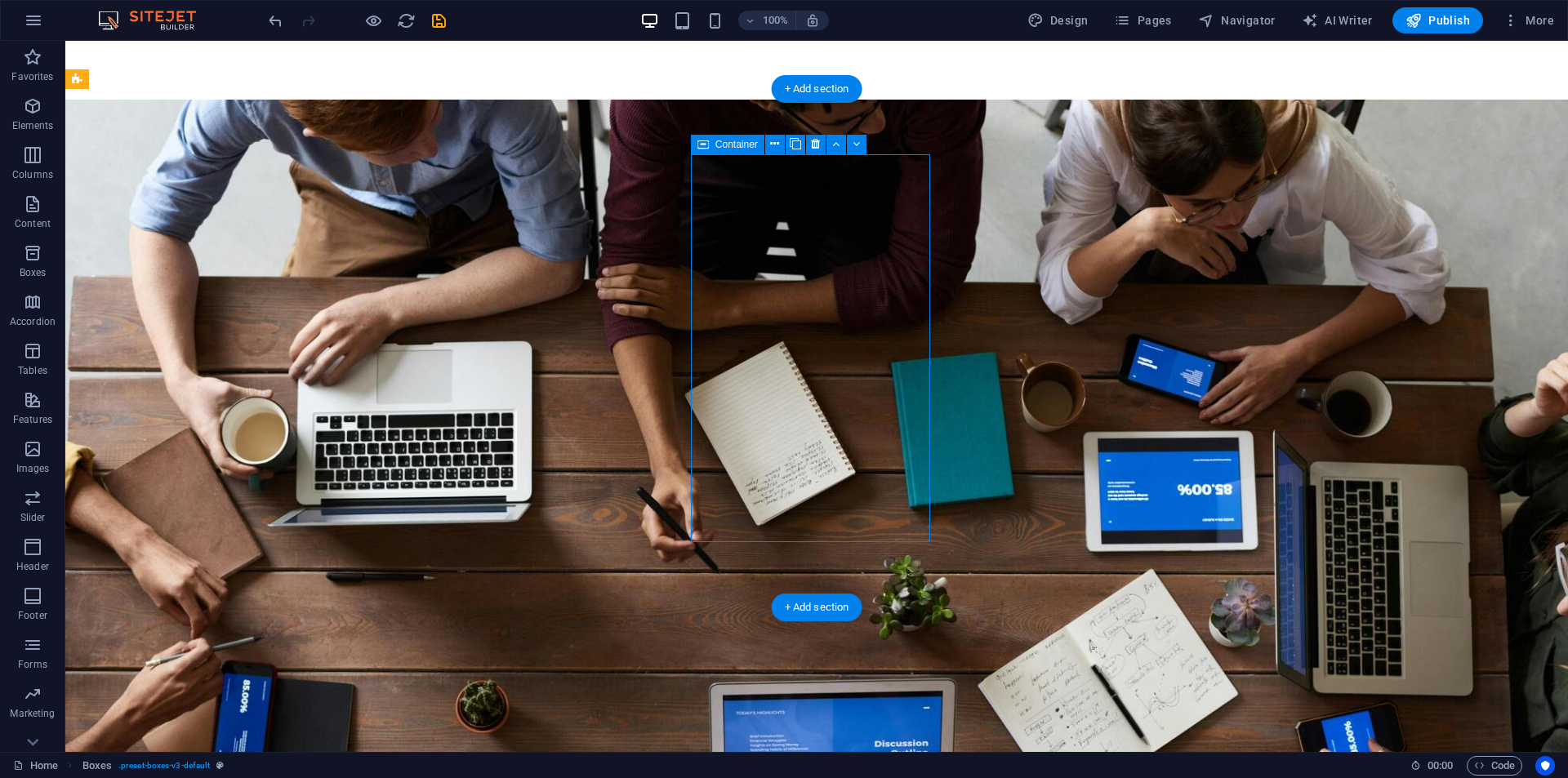
select select "px"
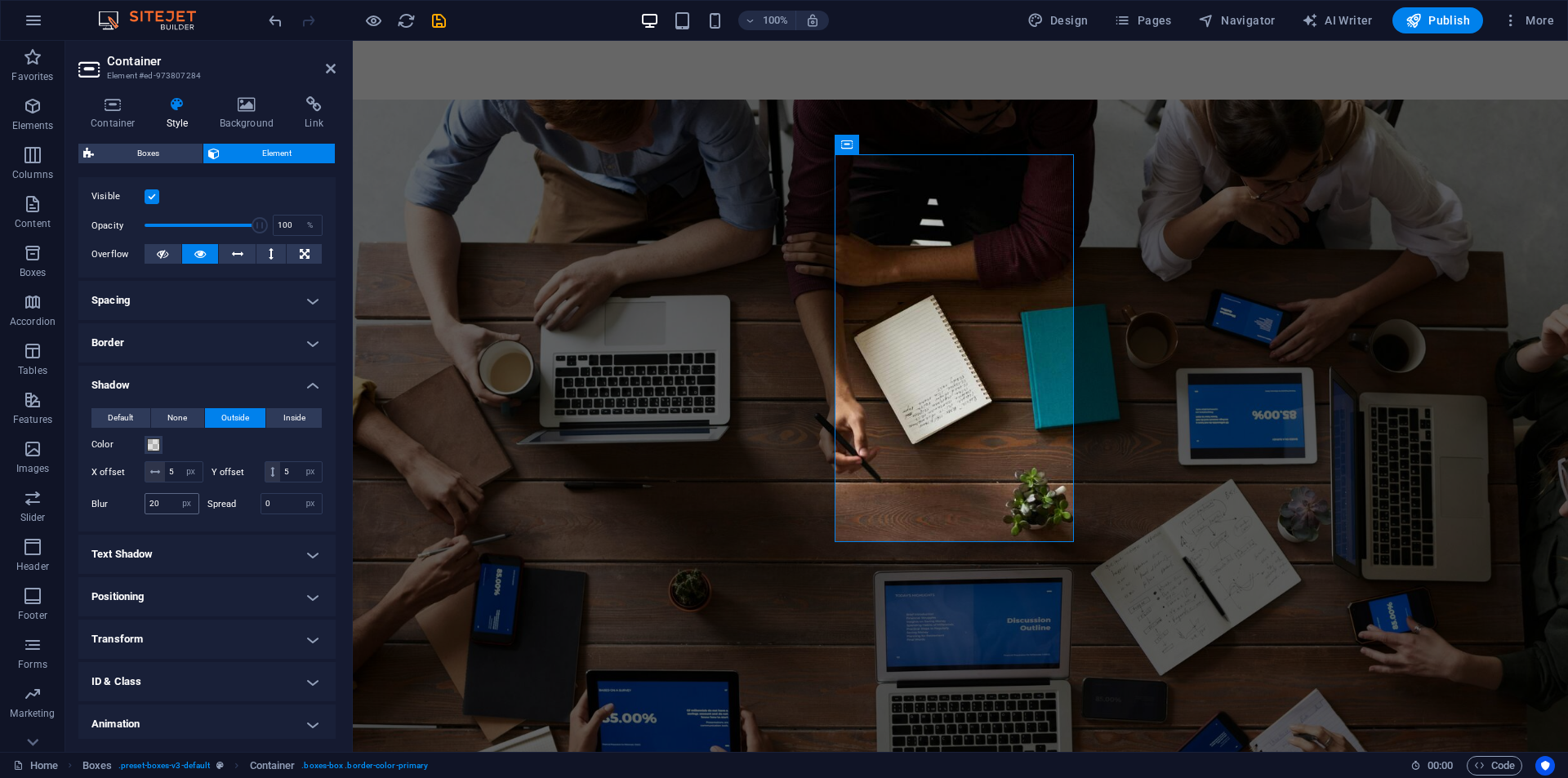
scroll to position [194, 0]
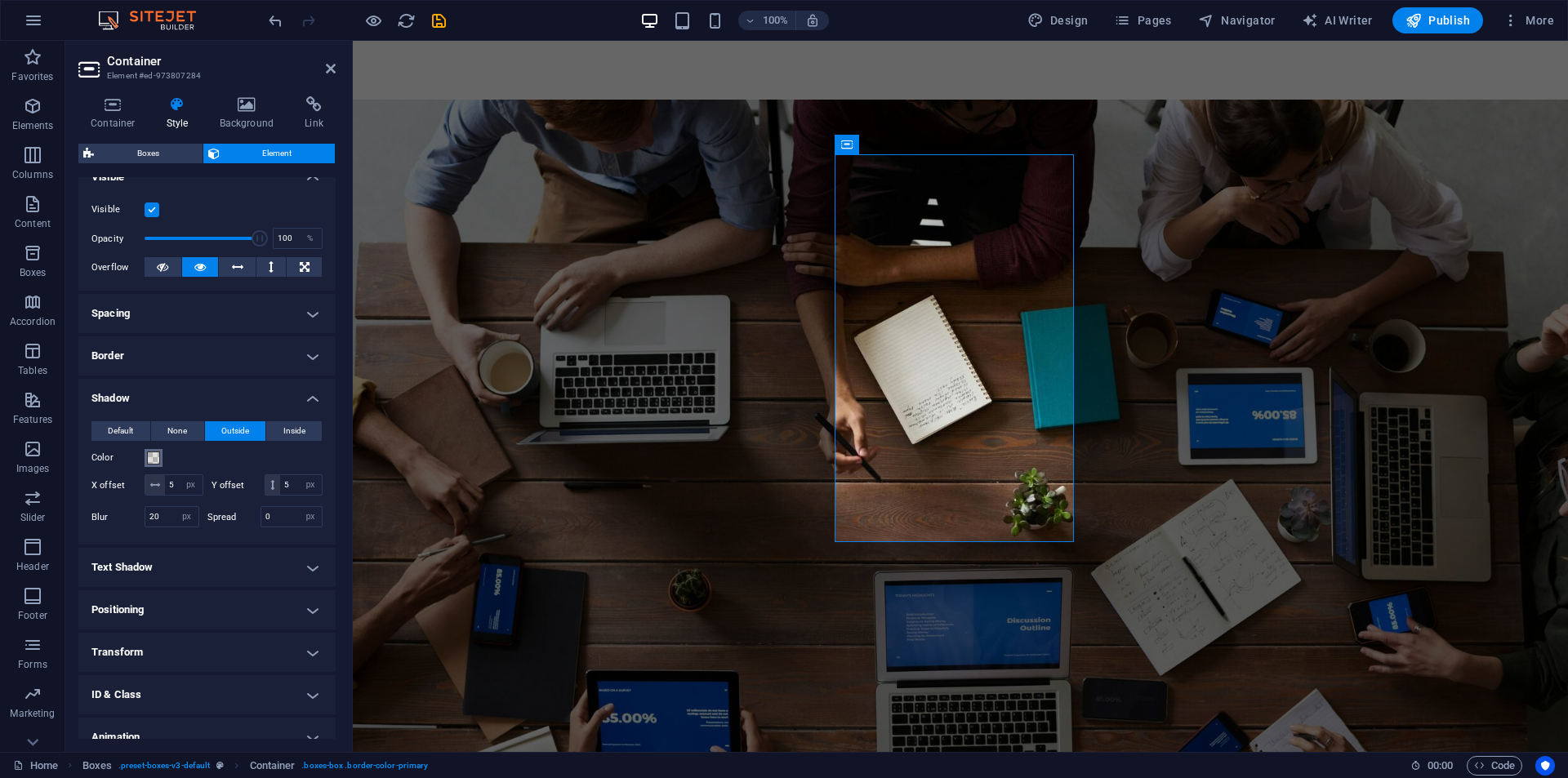
click at [153, 453] on span at bounding box center [153, 458] width 13 height 13
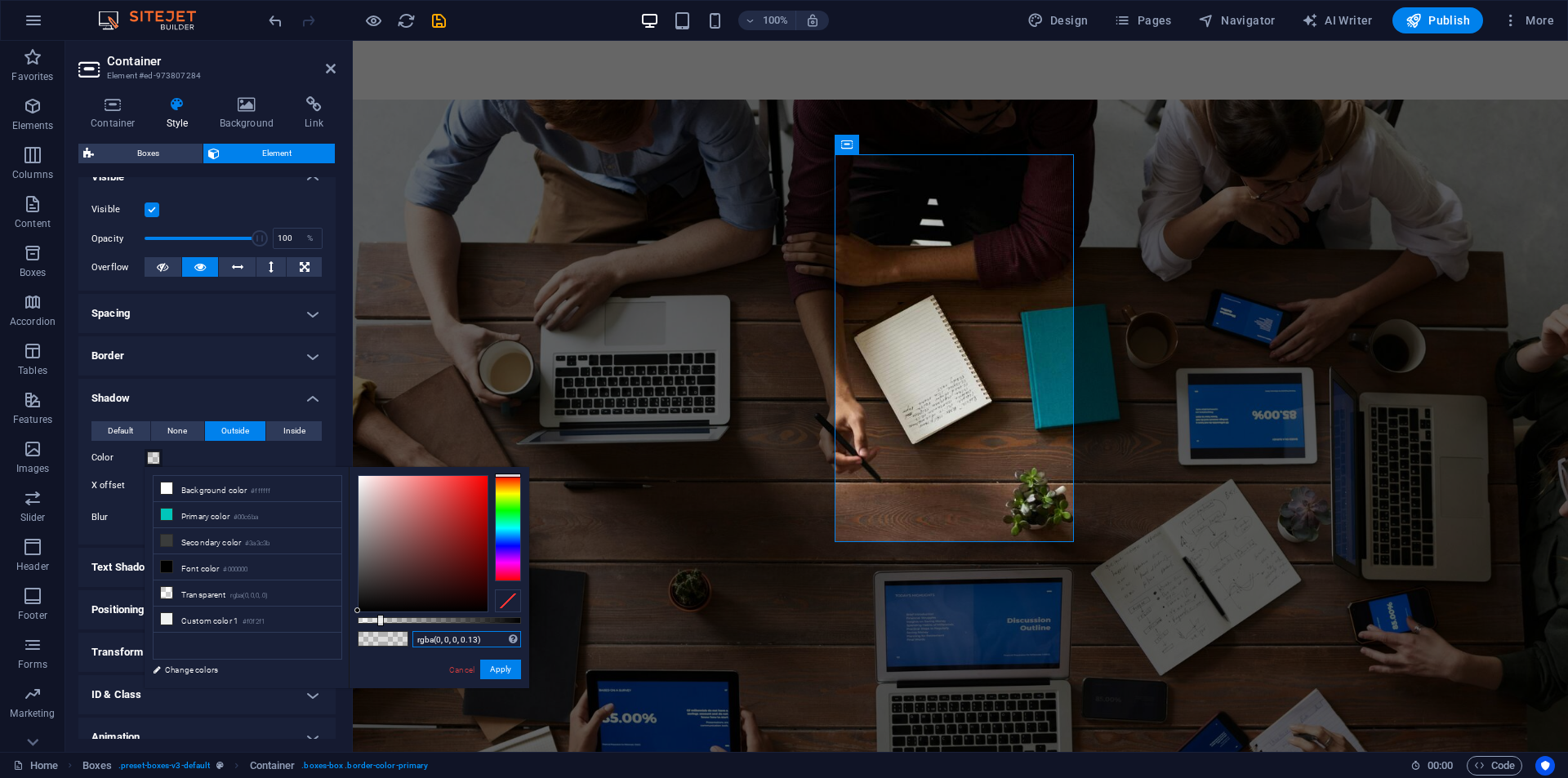
click at [474, 634] on input "rgba(0, 0, 0, 0.13)" at bounding box center [466, 640] width 109 height 17
click at [473, 636] on input "rgba(0, 0, 0, 0.13)" at bounding box center [466, 640] width 109 height 17
paste input "2"
type input "rgba(0, 0, 0, 0.2)"
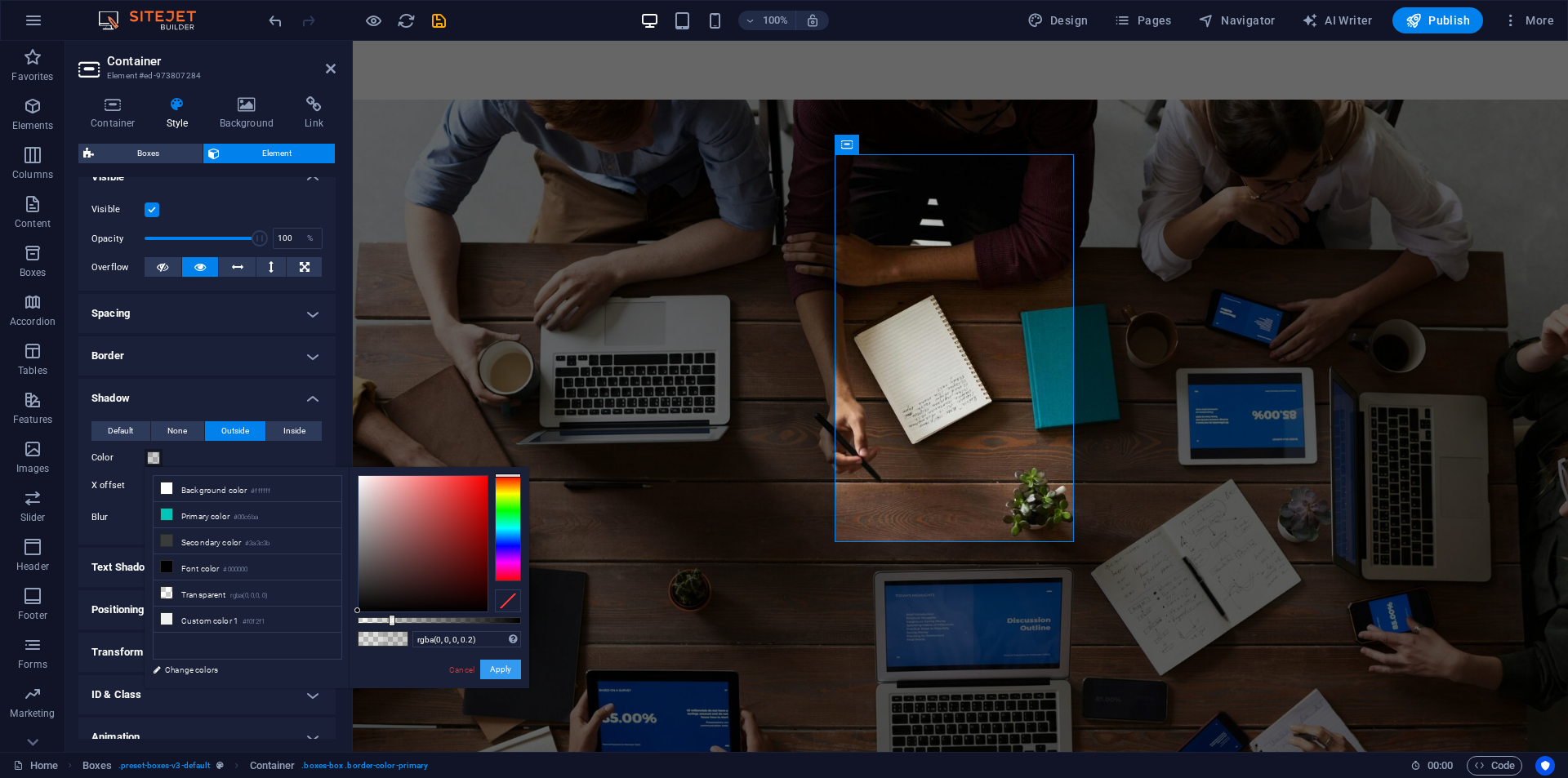
drag, startPoint x: 494, startPoint y: 670, endPoint x: 142, endPoint y: 629, distance: 354.4
click at [494, 670] on button "Apply" at bounding box center [500, 669] width 41 height 19
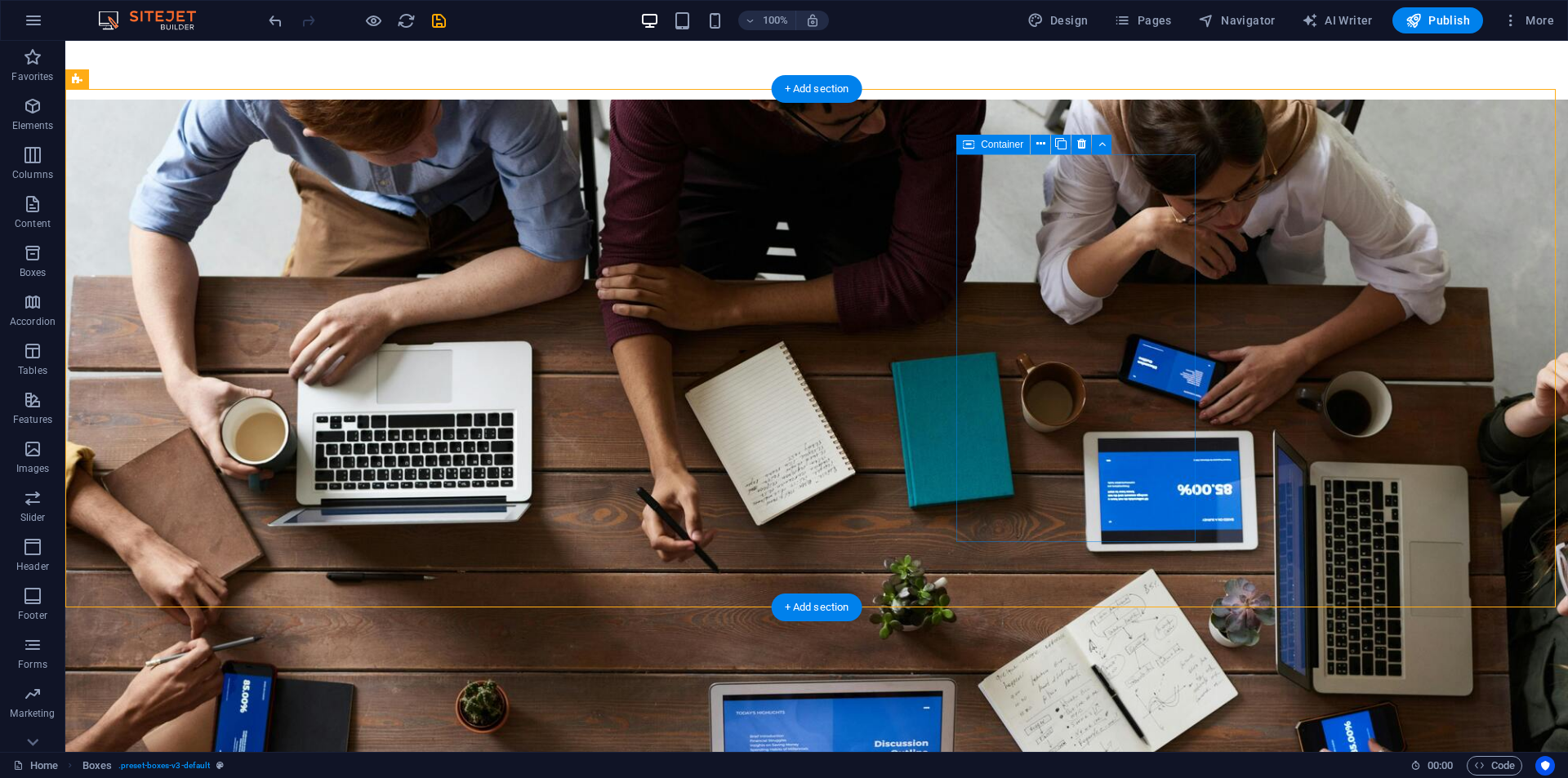
drag, startPoint x: 1177, startPoint y: 213, endPoint x: 1171, endPoint y: 201, distance: 13.4
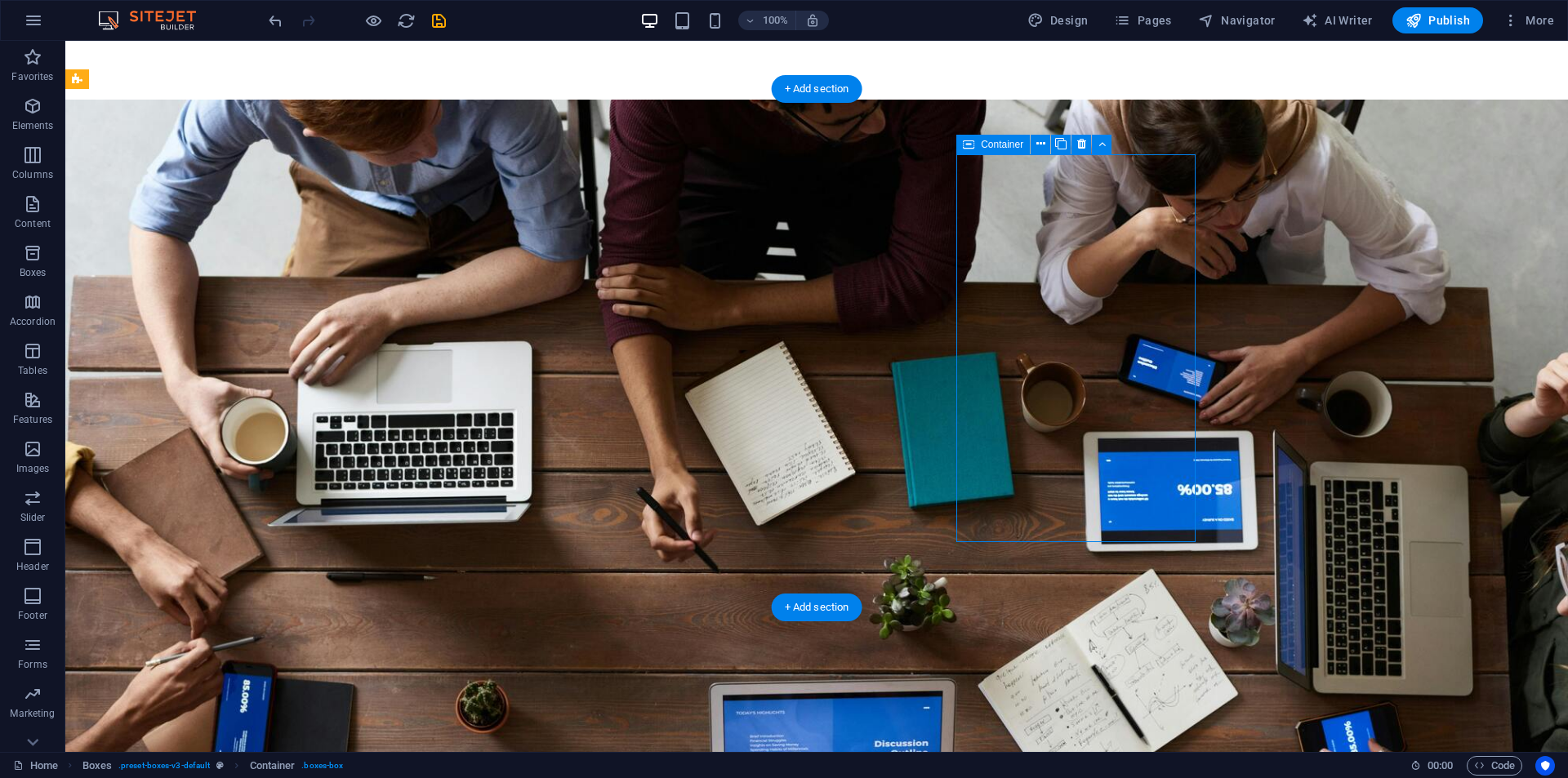
drag, startPoint x: 1171, startPoint y: 201, endPoint x: 1169, endPoint y: 179, distance: 22.1
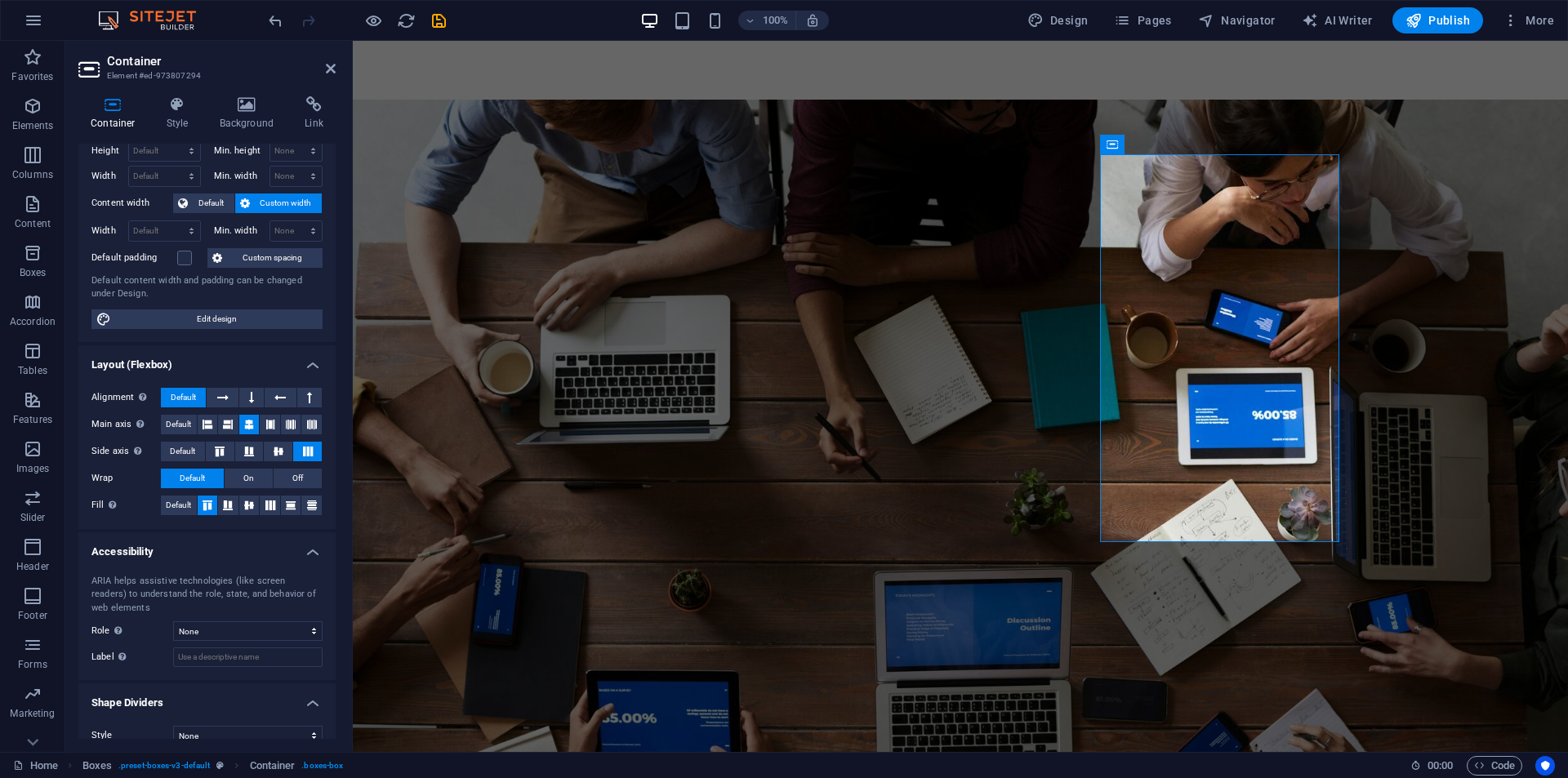
scroll to position [0, 0]
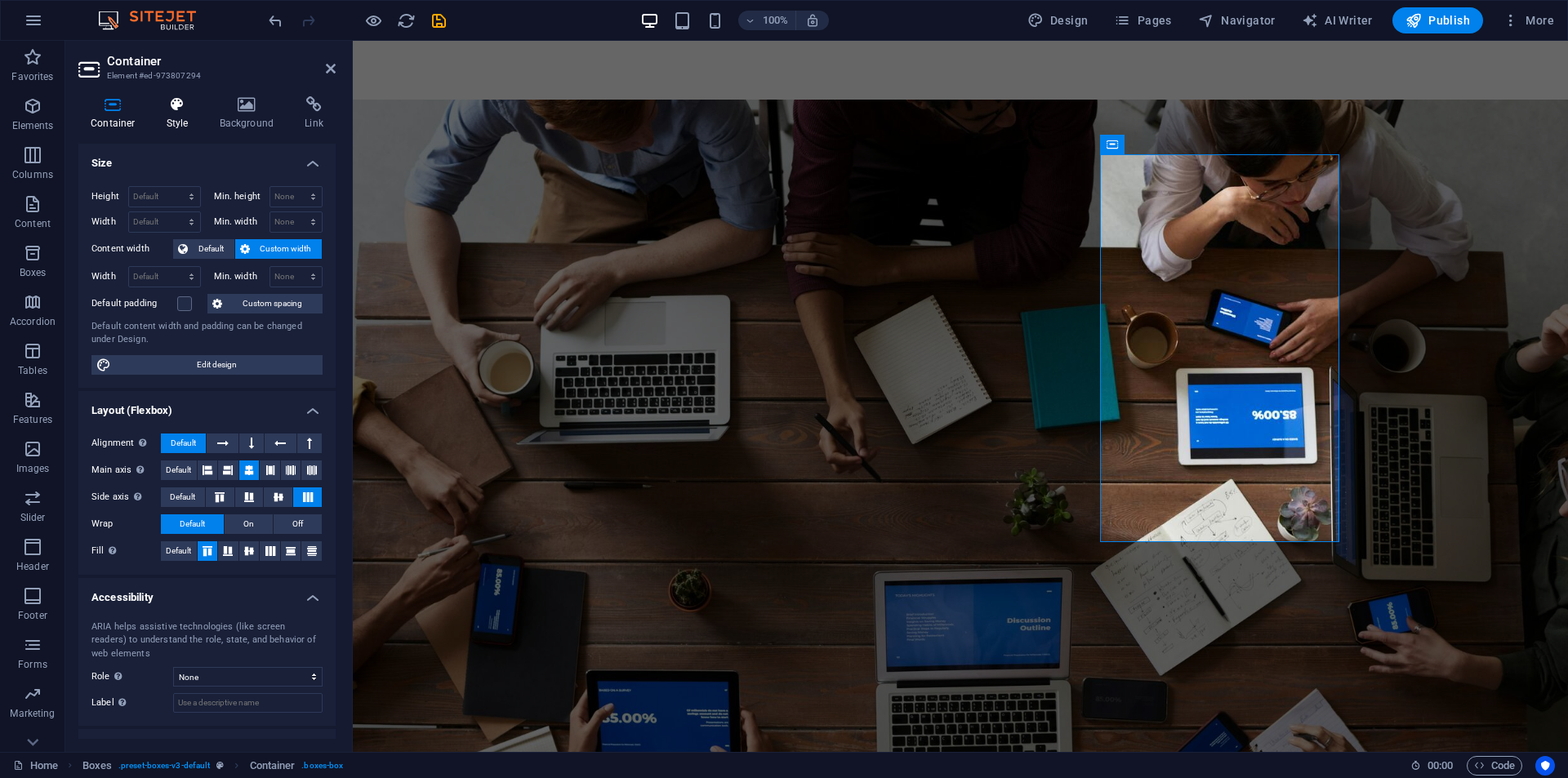
click at [193, 111] on icon at bounding box center [177, 105] width 46 height 17
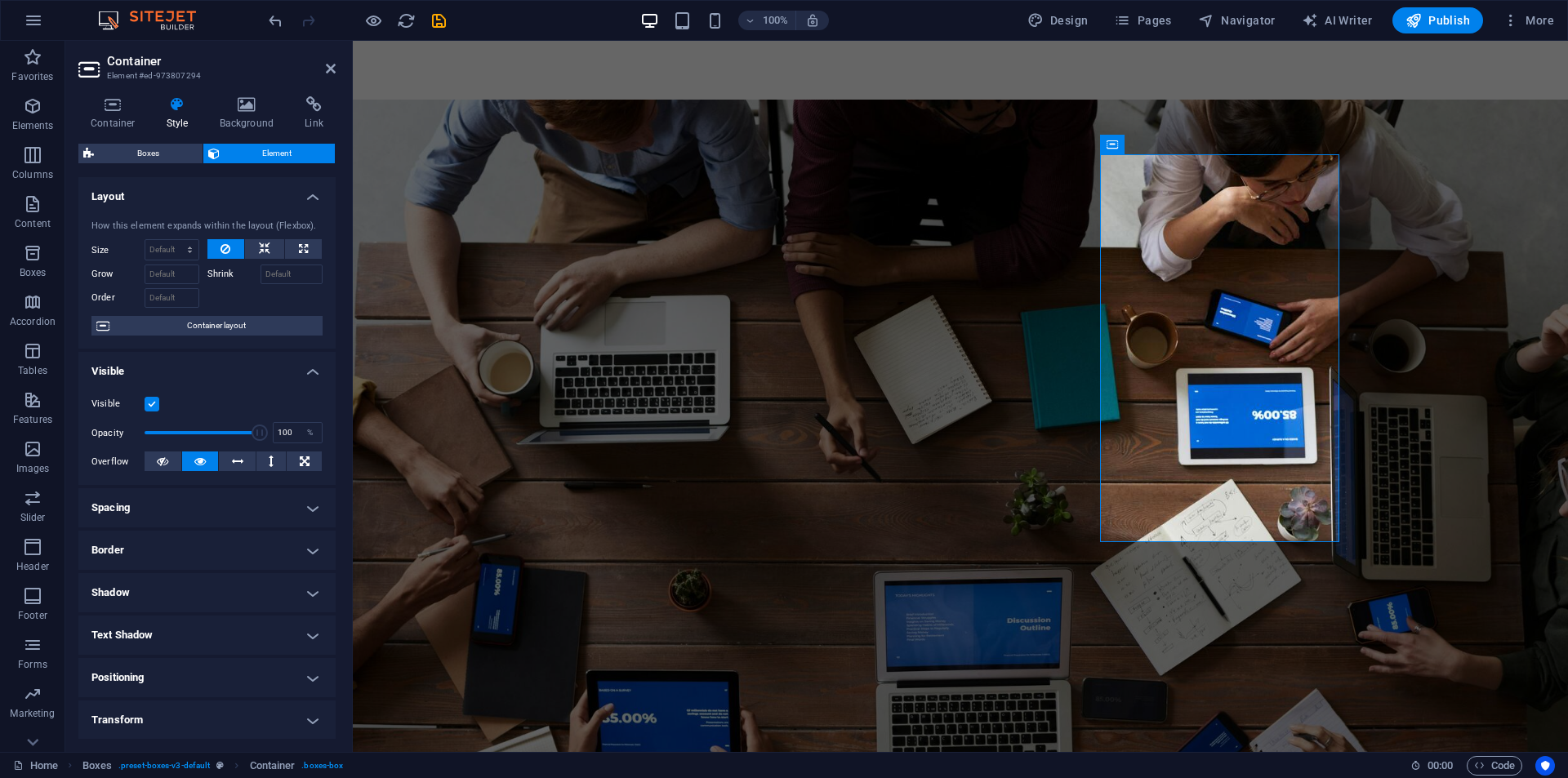
click at [122, 582] on h4 "Shadow" at bounding box center [206, 593] width 257 height 39
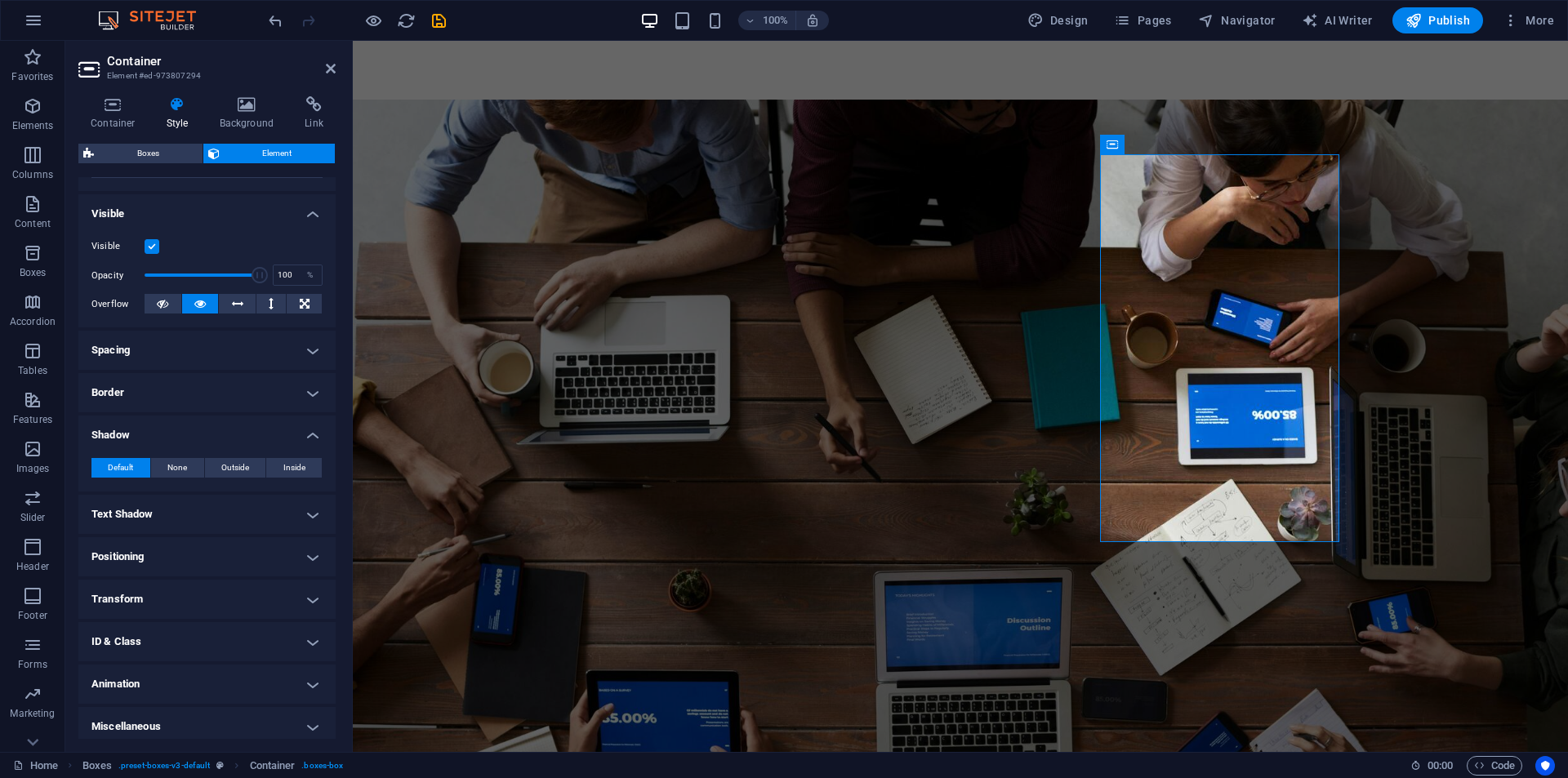
scroll to position [165, 0]
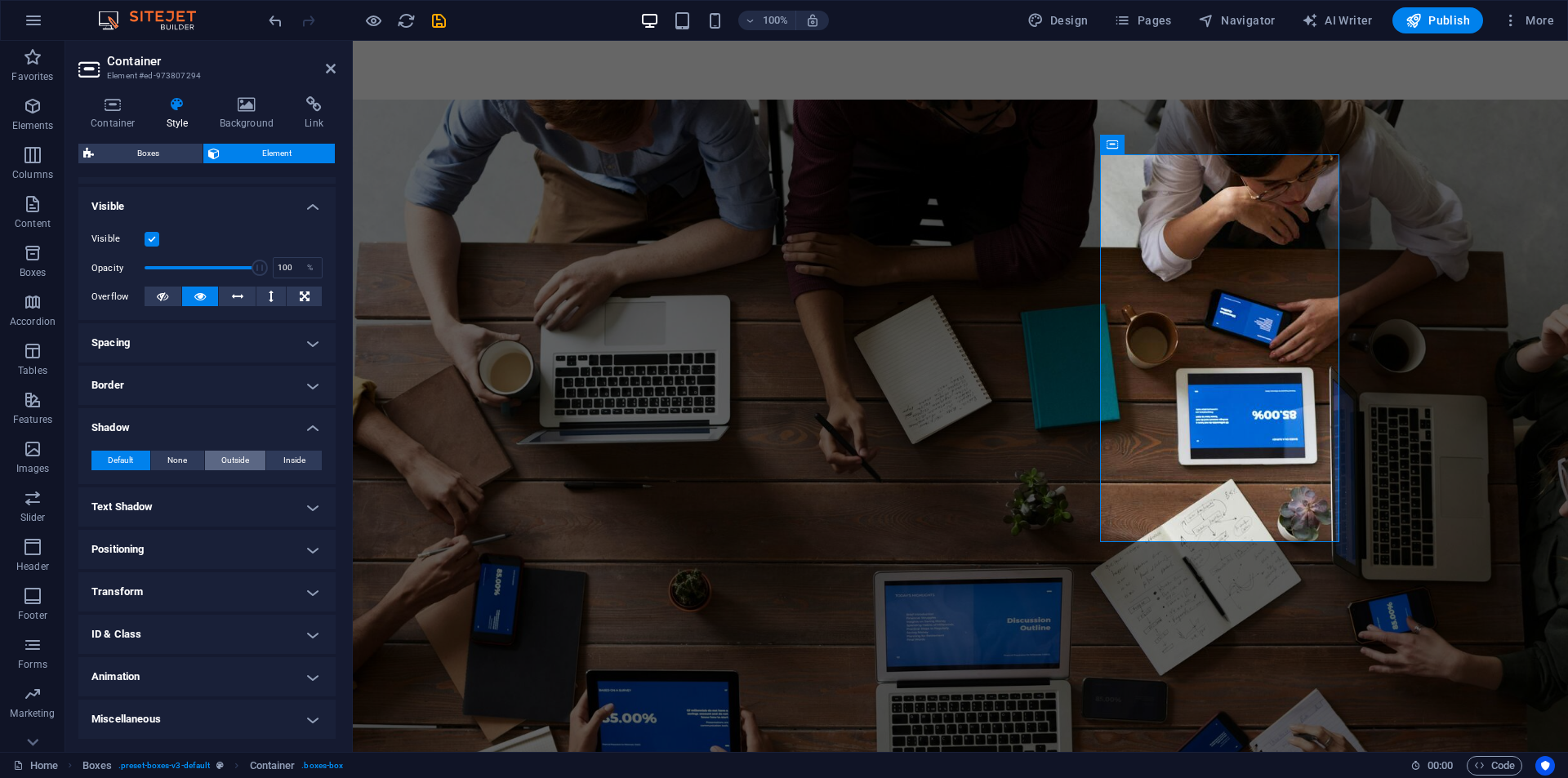
click at [231, 463] on span "Outside" at bounding box center [235, 460] width 28 height 19
type input "2"
type input "4"
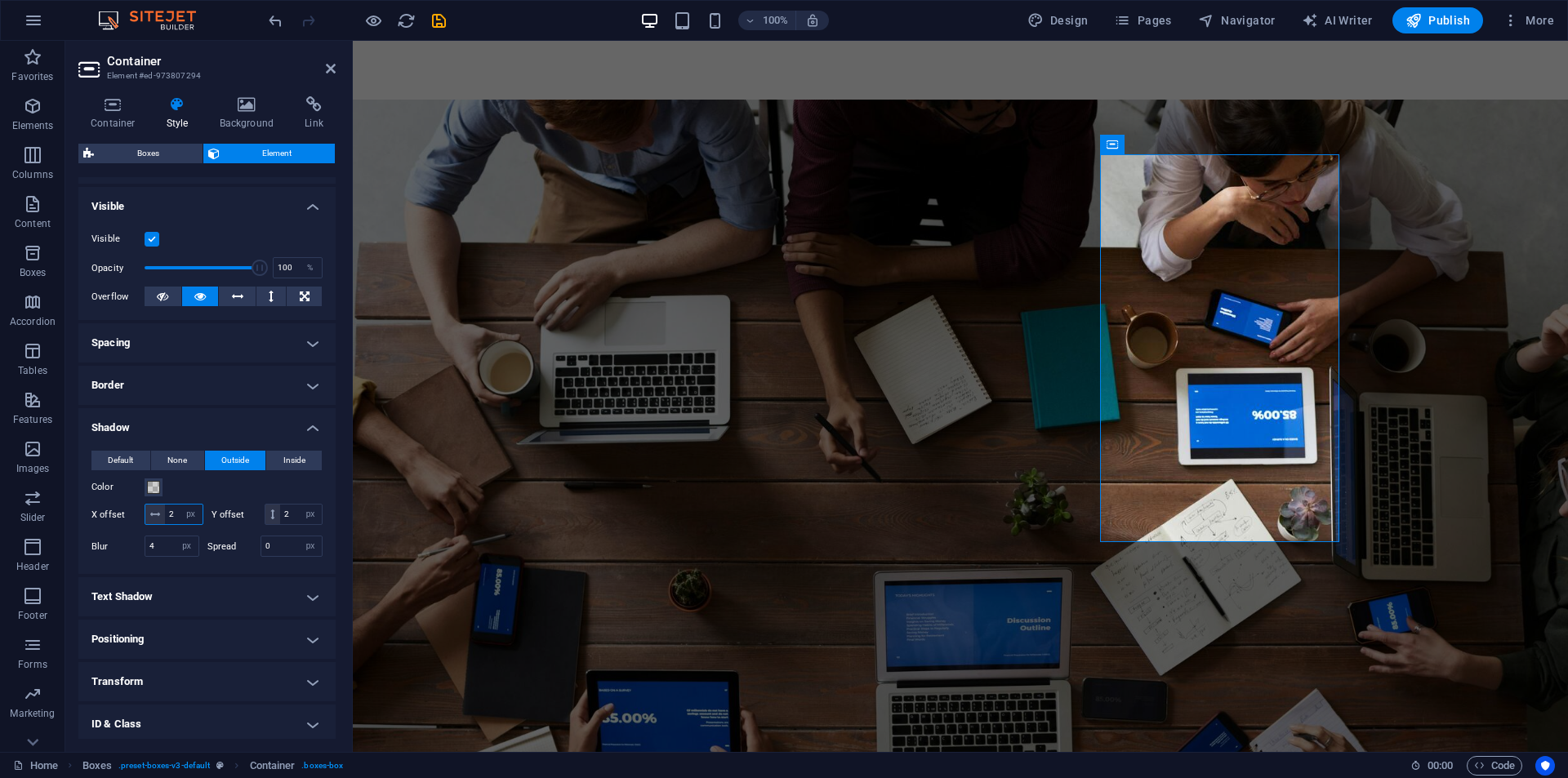
drag, startPoint x: 189, startPoint y: 510, endPoint x: 177, endPoint y: 512, distance: 12.2
click at [177, 512] on input "2" at bounding box center [184, 514] width 37 height 19
click at [154, 486] on span at bounding box center [153, 487] width 13 height 13
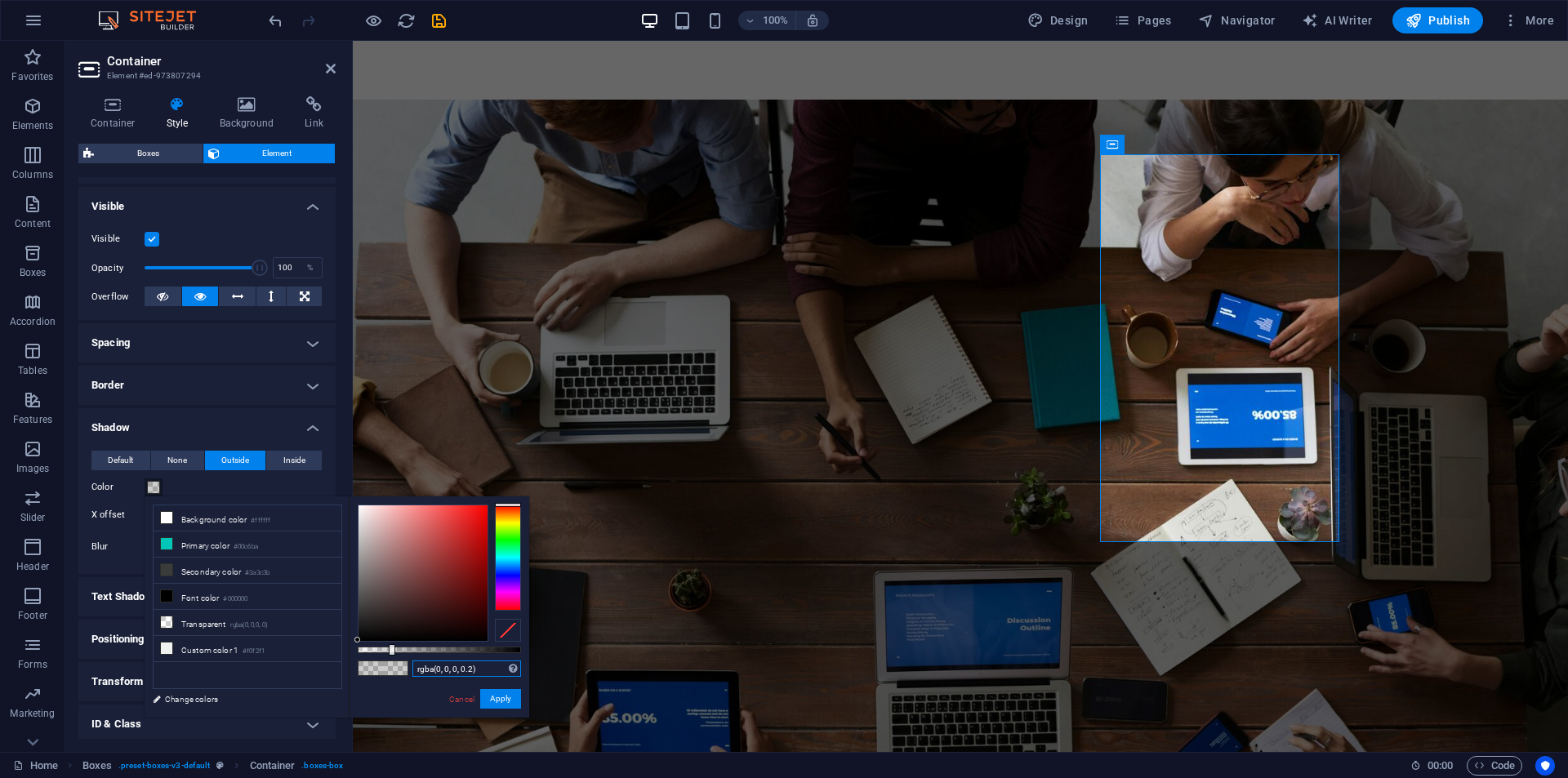
click at [445, 669] on input "rgba(0, 0, 0, 0.2)" at bounding box center [466, 669] width 109 height 17
click at [443, 675] on input "rgba(0, 0, 0, 0.2)" at bounding box center [466, 669] width 109 height 17
click at [445, 673] on input "rgba(0, 0, 0, 0.2)" at bounding box center [466, 669] width 109 height 17
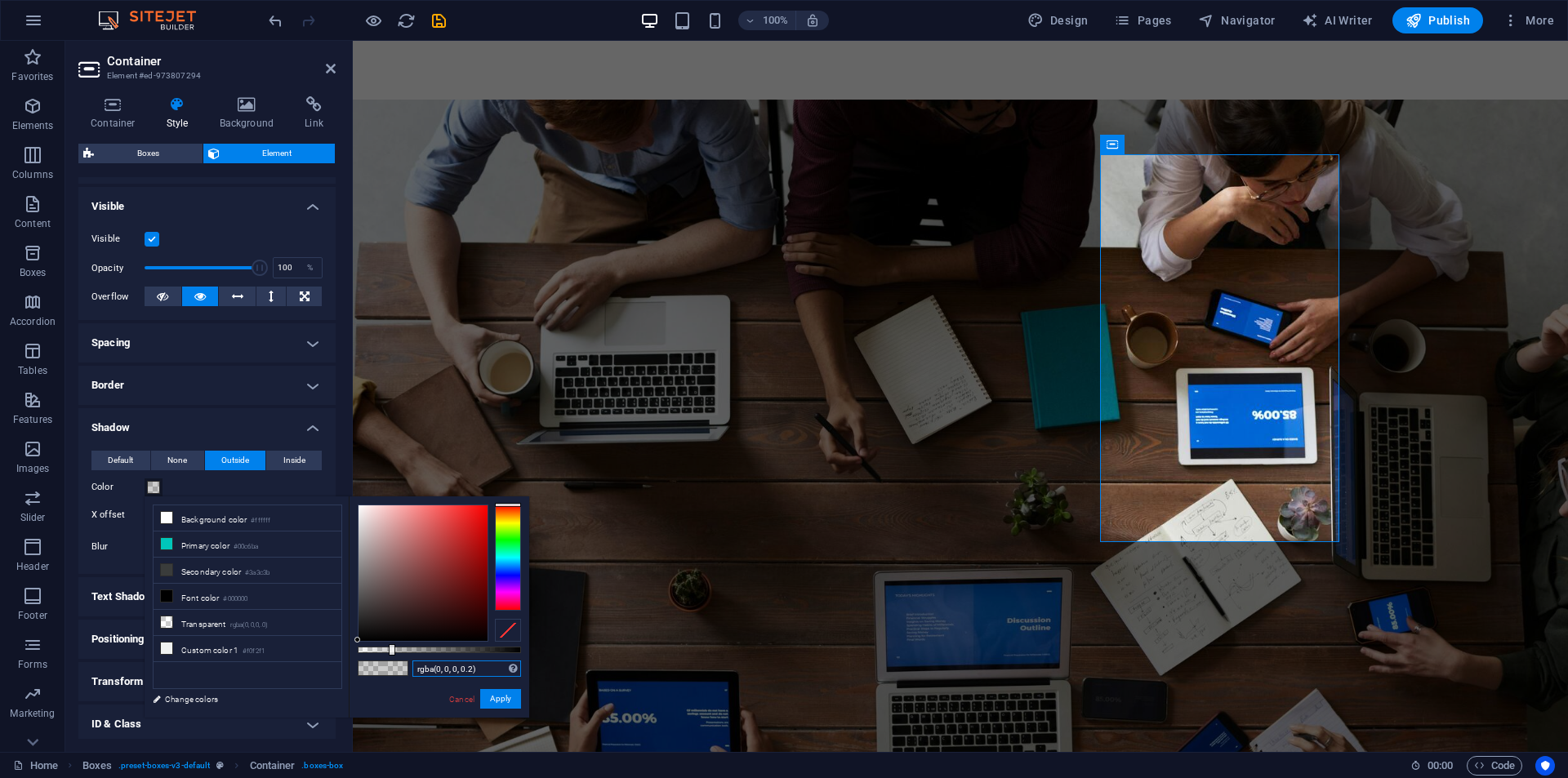
click at [445, 673] on input "rgba(0, 0, 0, 0.2)" at bounding box center [466, 669] width 109 height 17
drag, startPoint x: 494, startPoint y: 696, endPoint x: 66, endPoint y: 634, distance: 432.5
click at [494, 696] on button "Apply" at bounding box center [500, 698] width 41 height 19
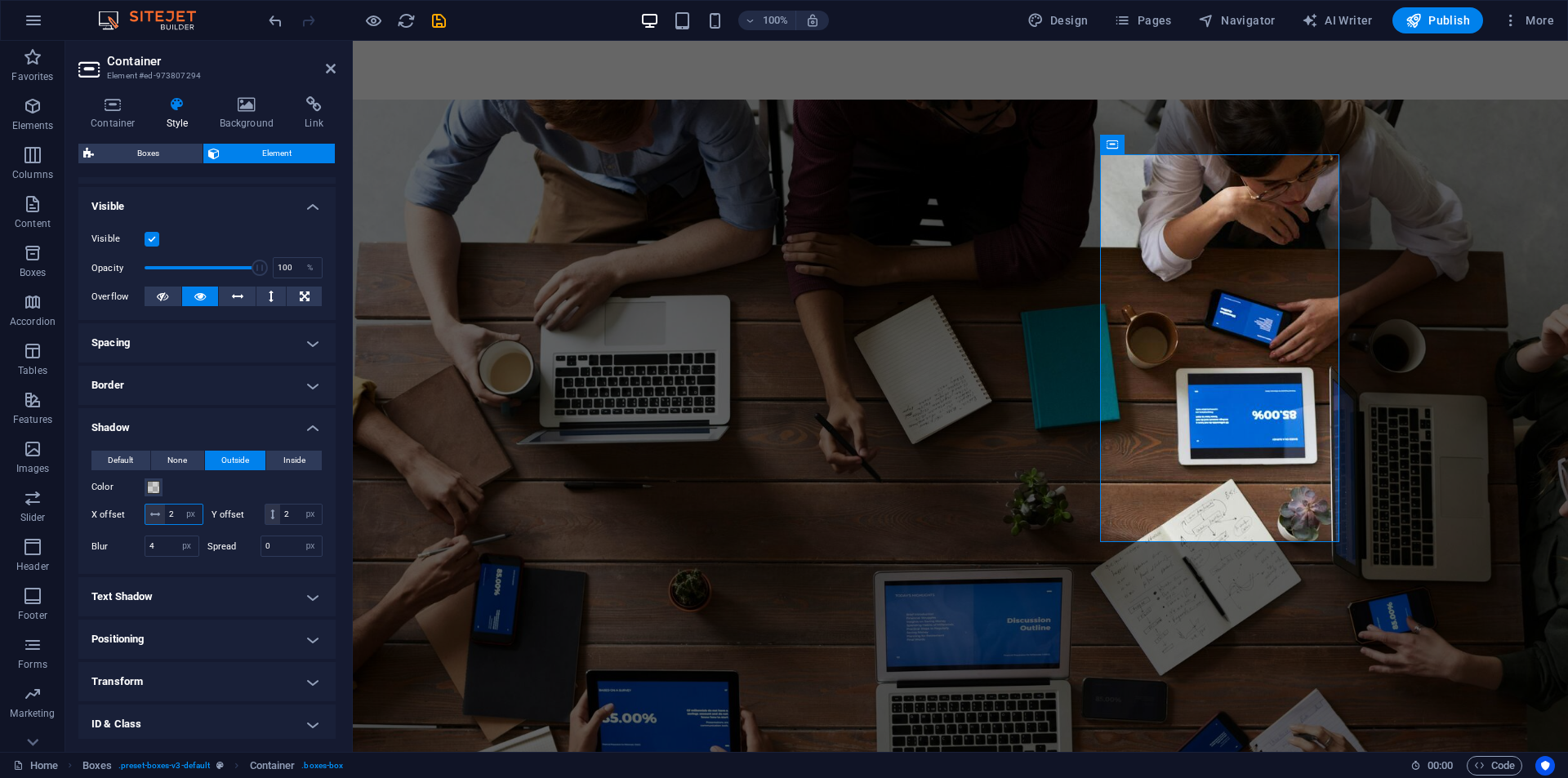
click at [187, 525] on input "2" at bounding box center [184, 514] width 37 height 19
drag, startPoint x: 187, startPoint y: 525, endPoint x: 165, endPoint y: 534, distance: 23.8
click at [184, 525] on div "X offset 2 px rem vh vw Y offset 2 px rem vh vw" at bounding box center [207, 514] width 231 height 21
type input "5"
drag, startPoint x: 190, startPoint y: 537, endPoint x: 139, endPoint y: 539, distance: 51.0
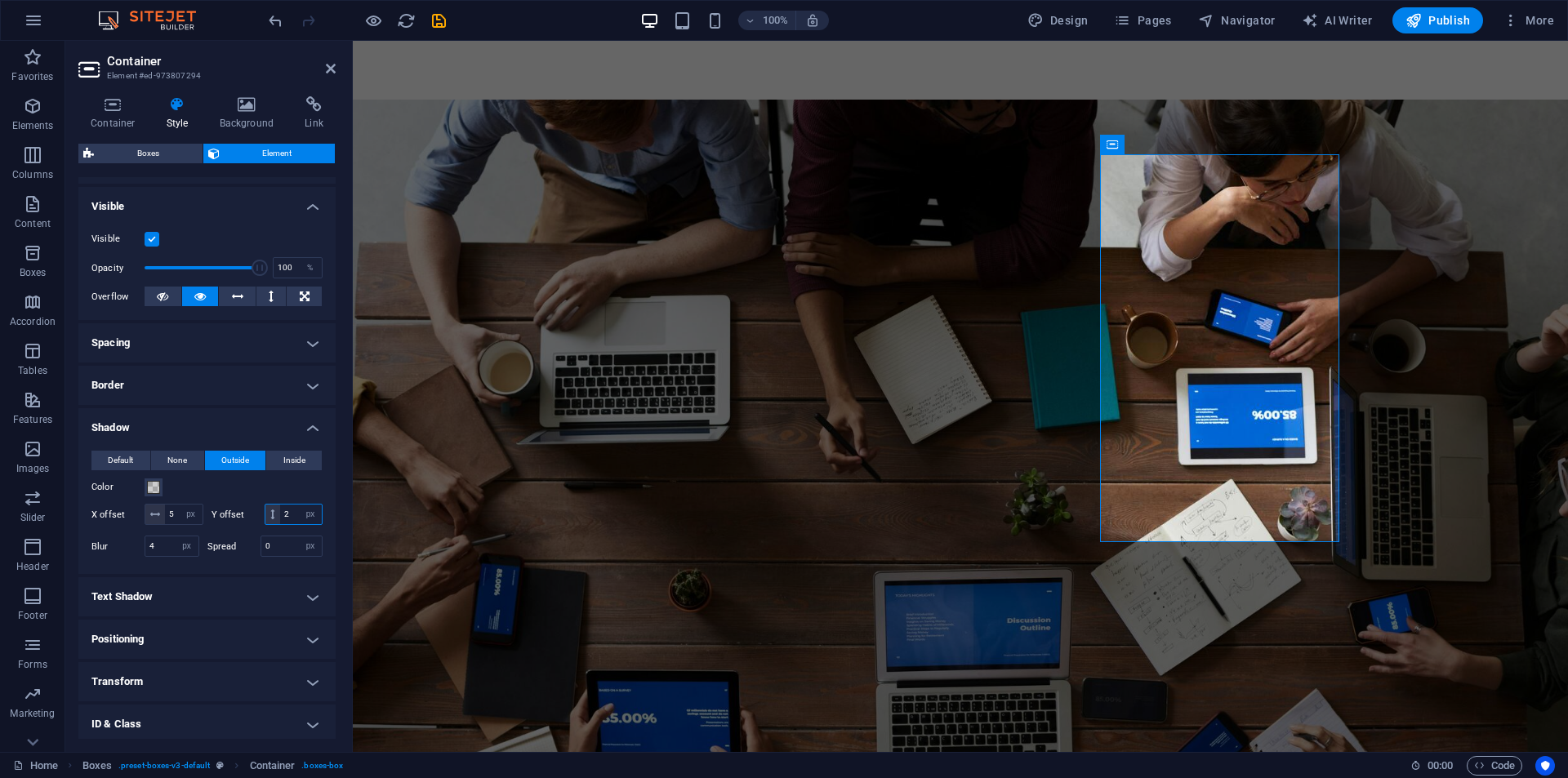
click at [212, 525] on div "Y offset 2 px rem vh vw" at bounding box center [267, 514] width 112 height 21
type input "5"
drag, startPoint x: 171, startPoint y: 559, endPoint x: 123, endPoint y: 566, distance: 48.5
click at [128, 557] on div "Blur 4 px rem % vh vw" at bounding box center [146, 546] width 108 height 21
type input "20"
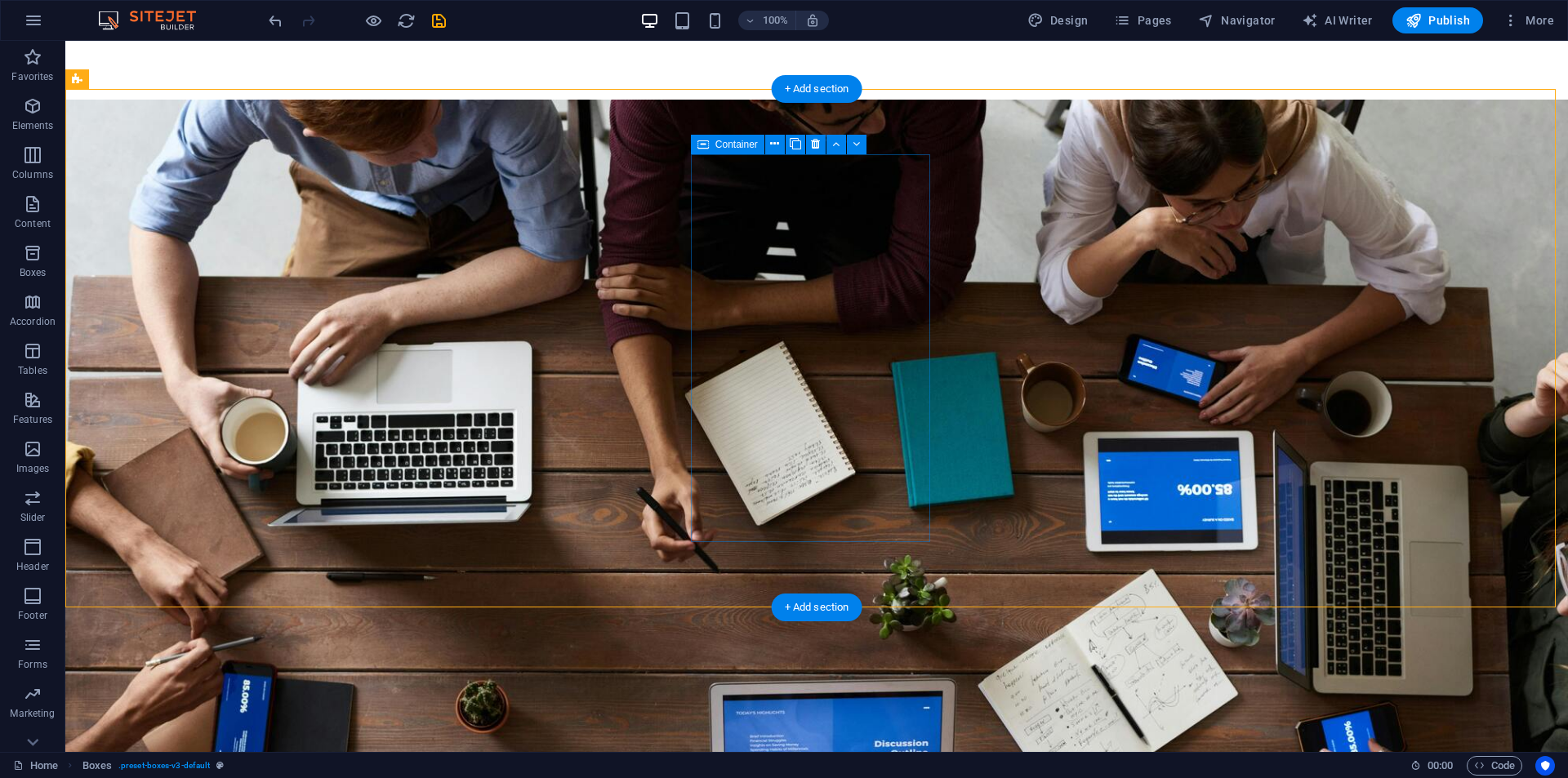
select select "px"
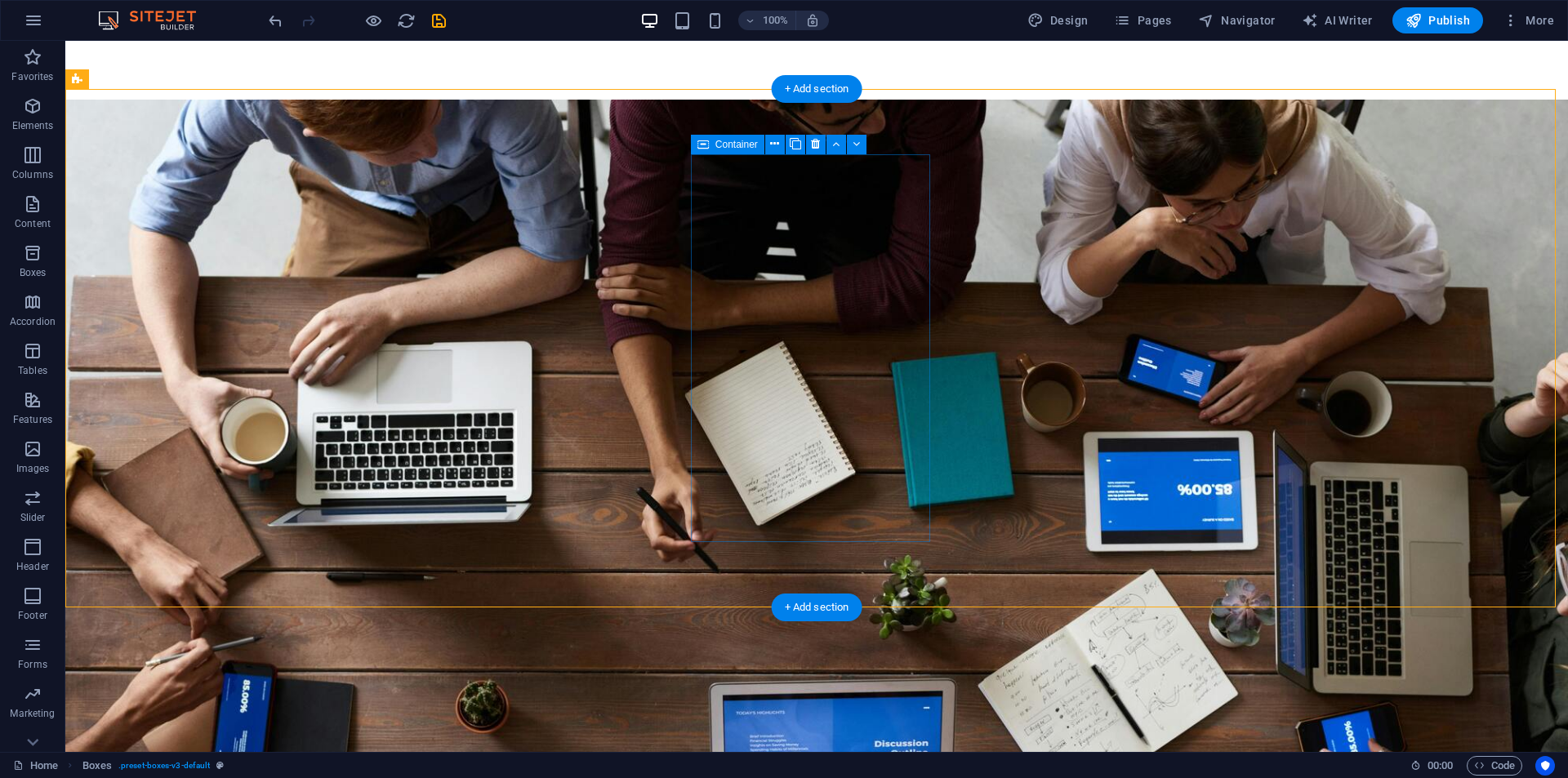
select select "px"
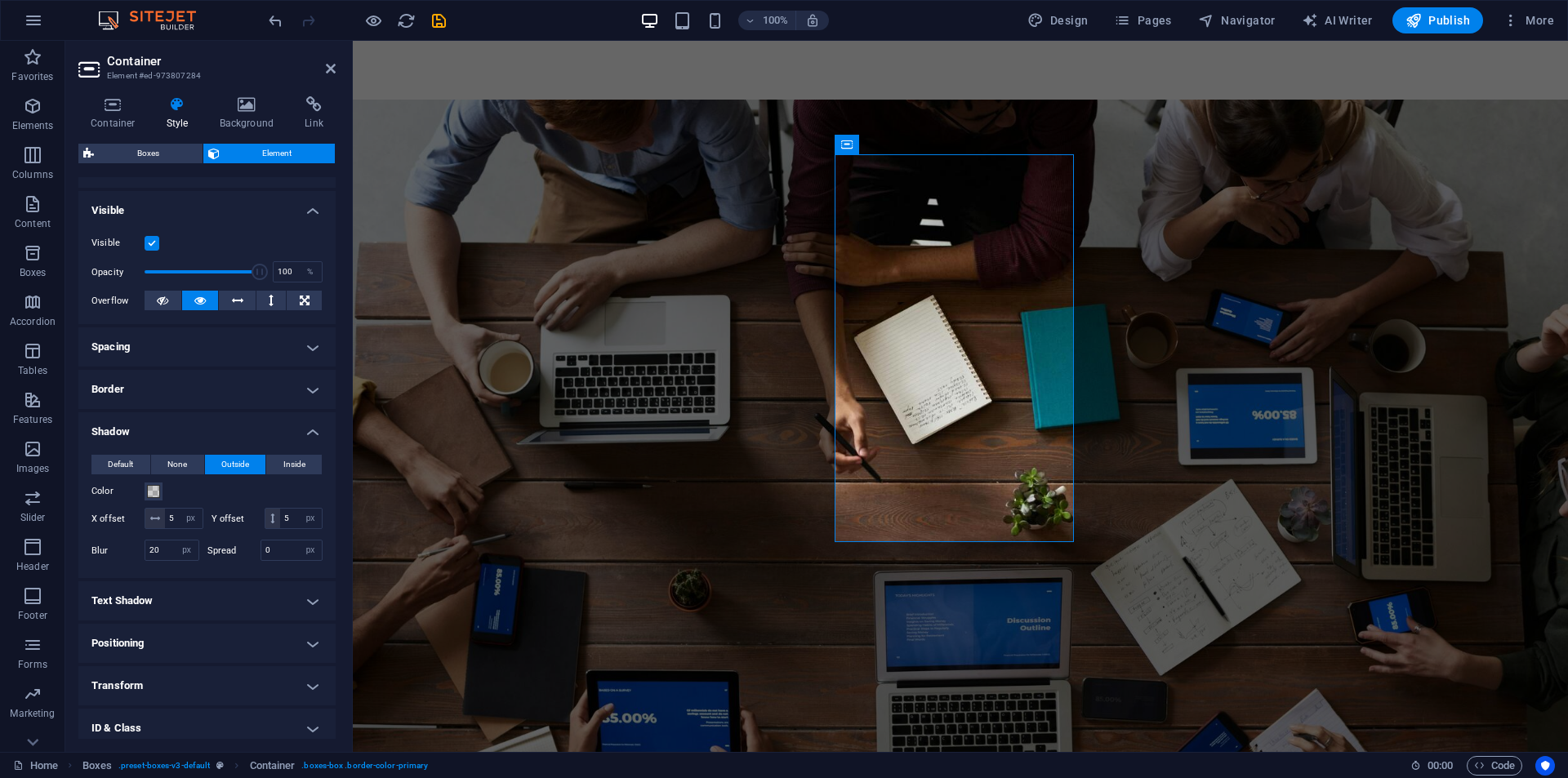
scroll to position [163, 0]
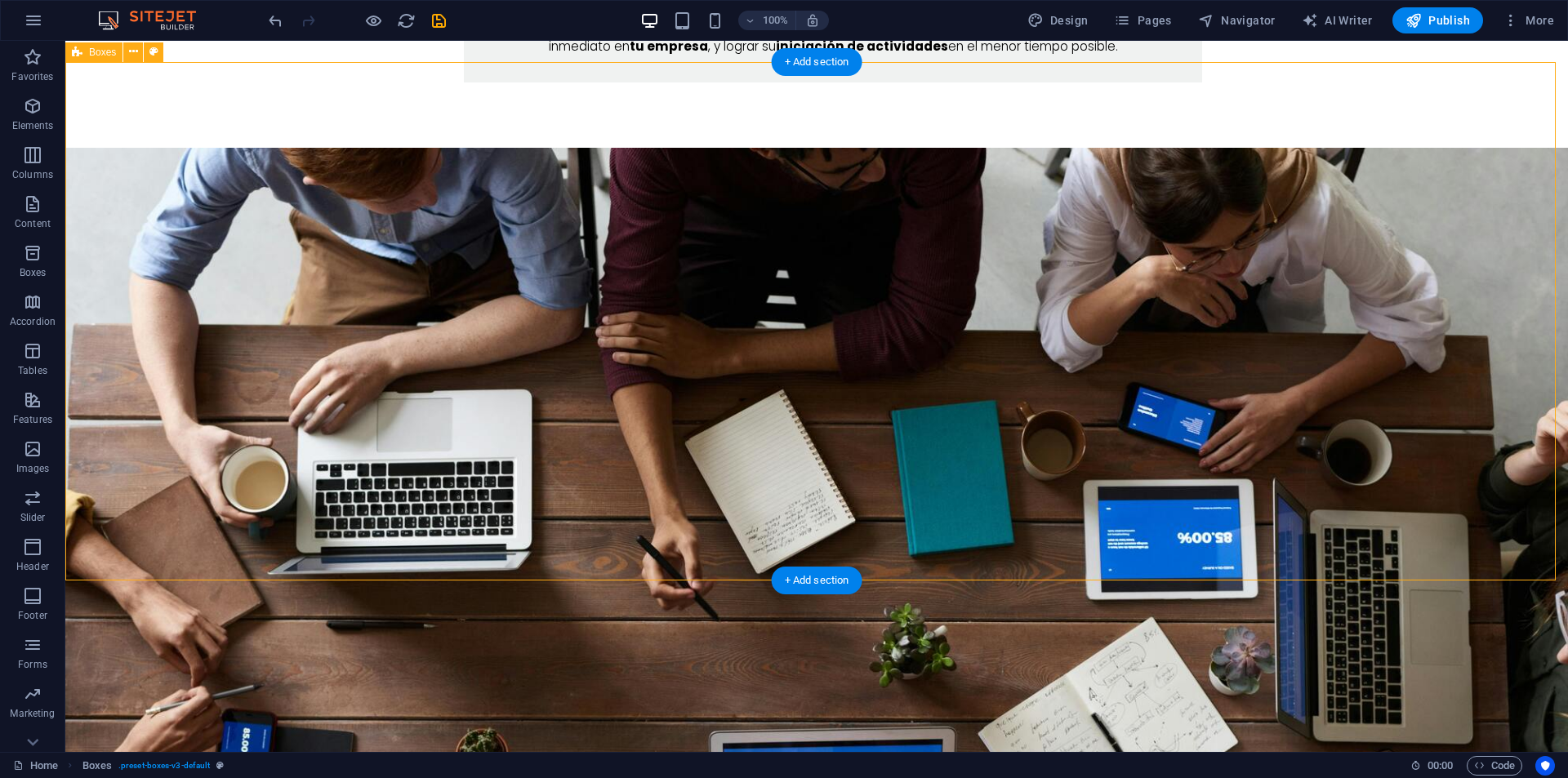
scroll to position [2532, 0]
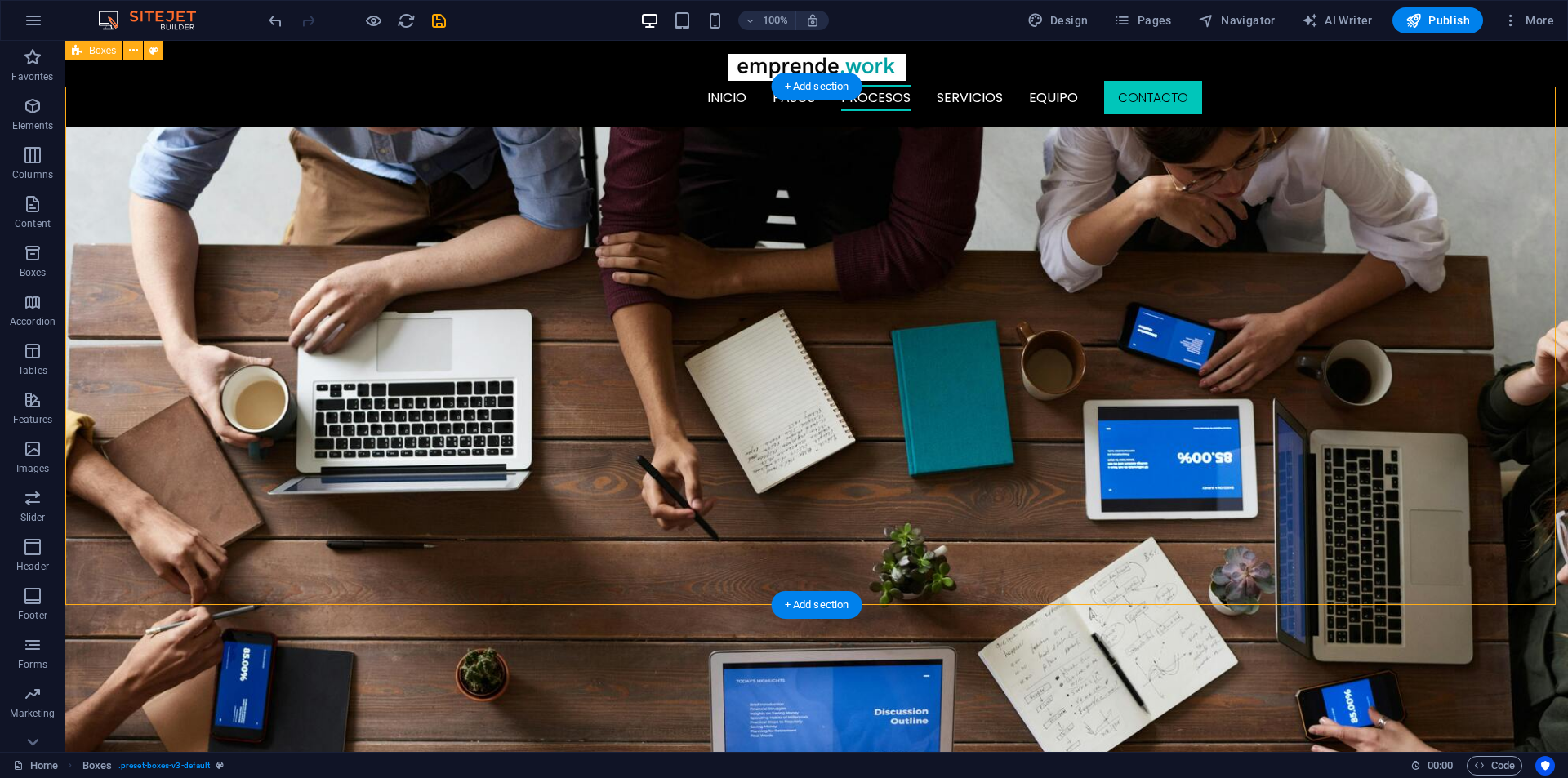
scroll to position [2450, 0]
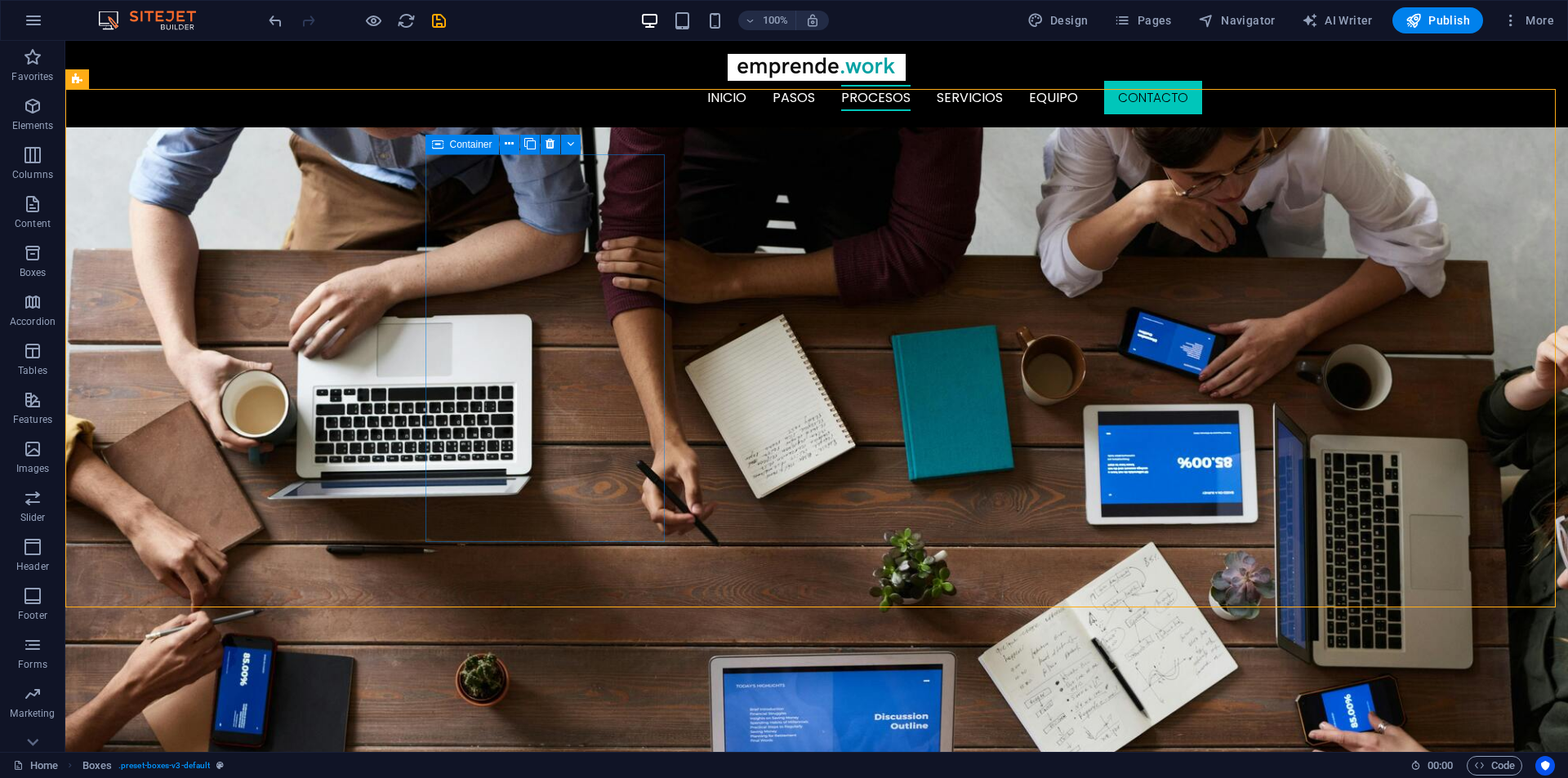
click at [445, 141] on div "Container" at bounding box center [461, 144] width 73 height 19
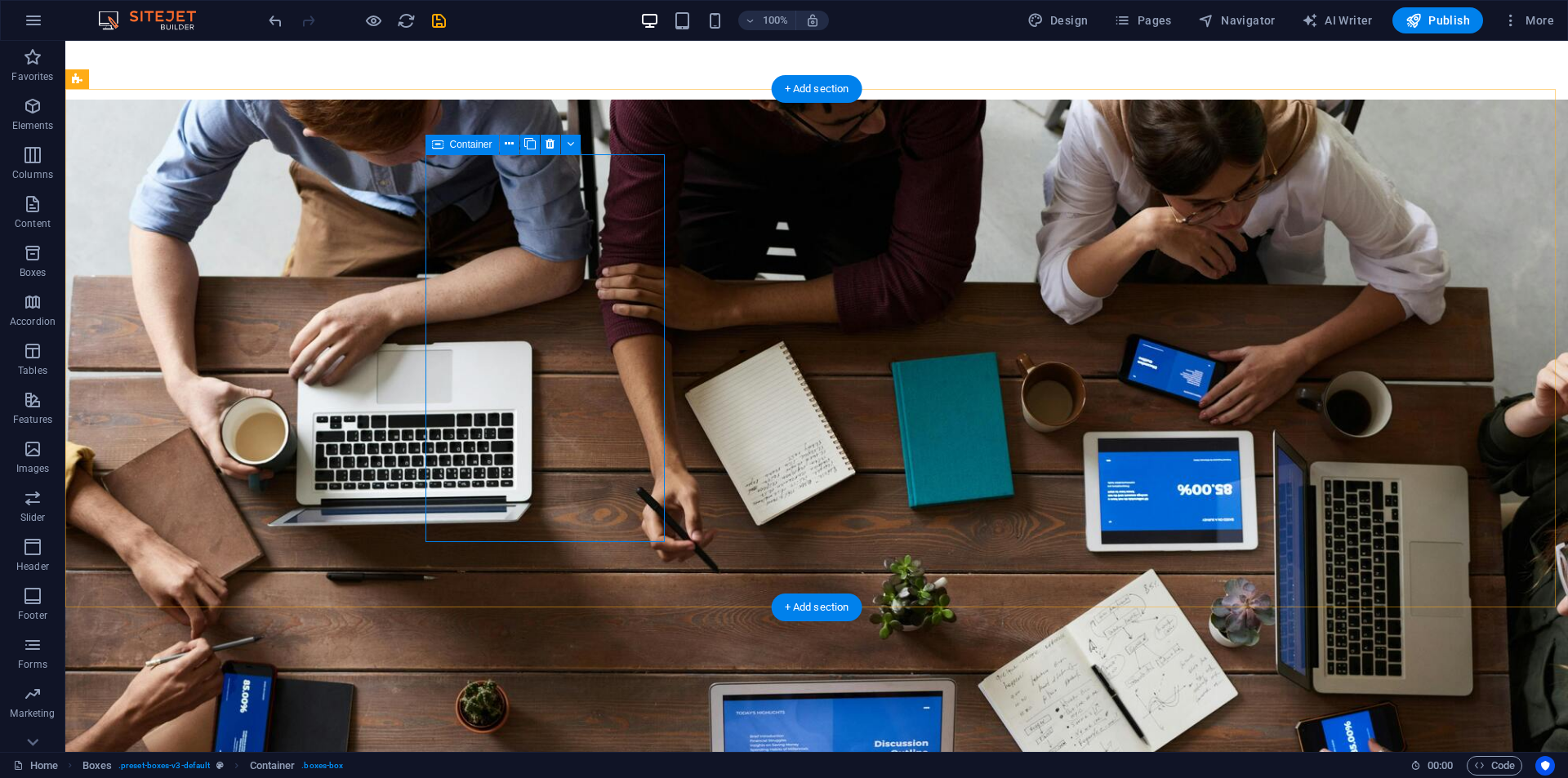
select select "px"
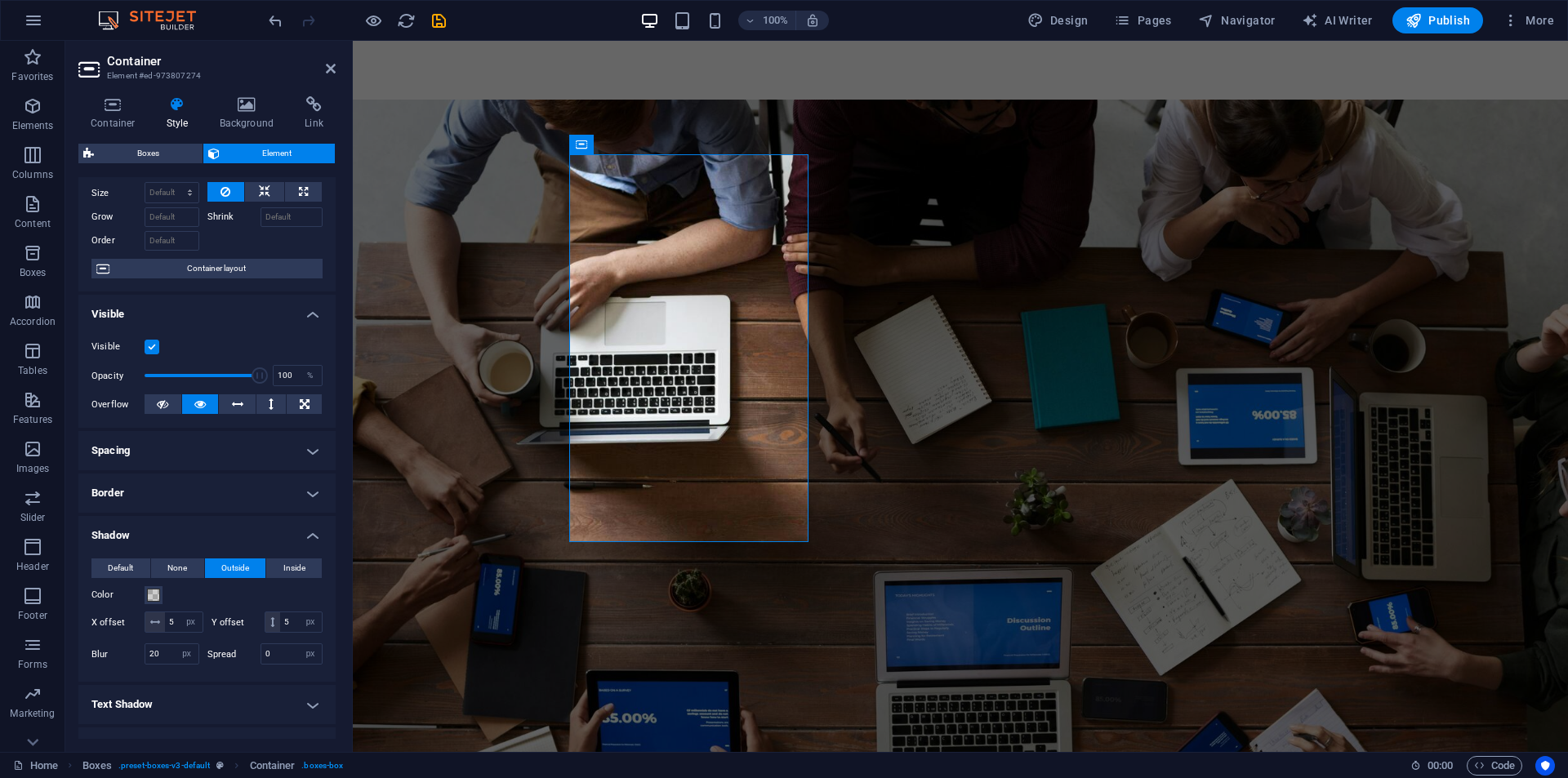
scroll to position [0, 0]
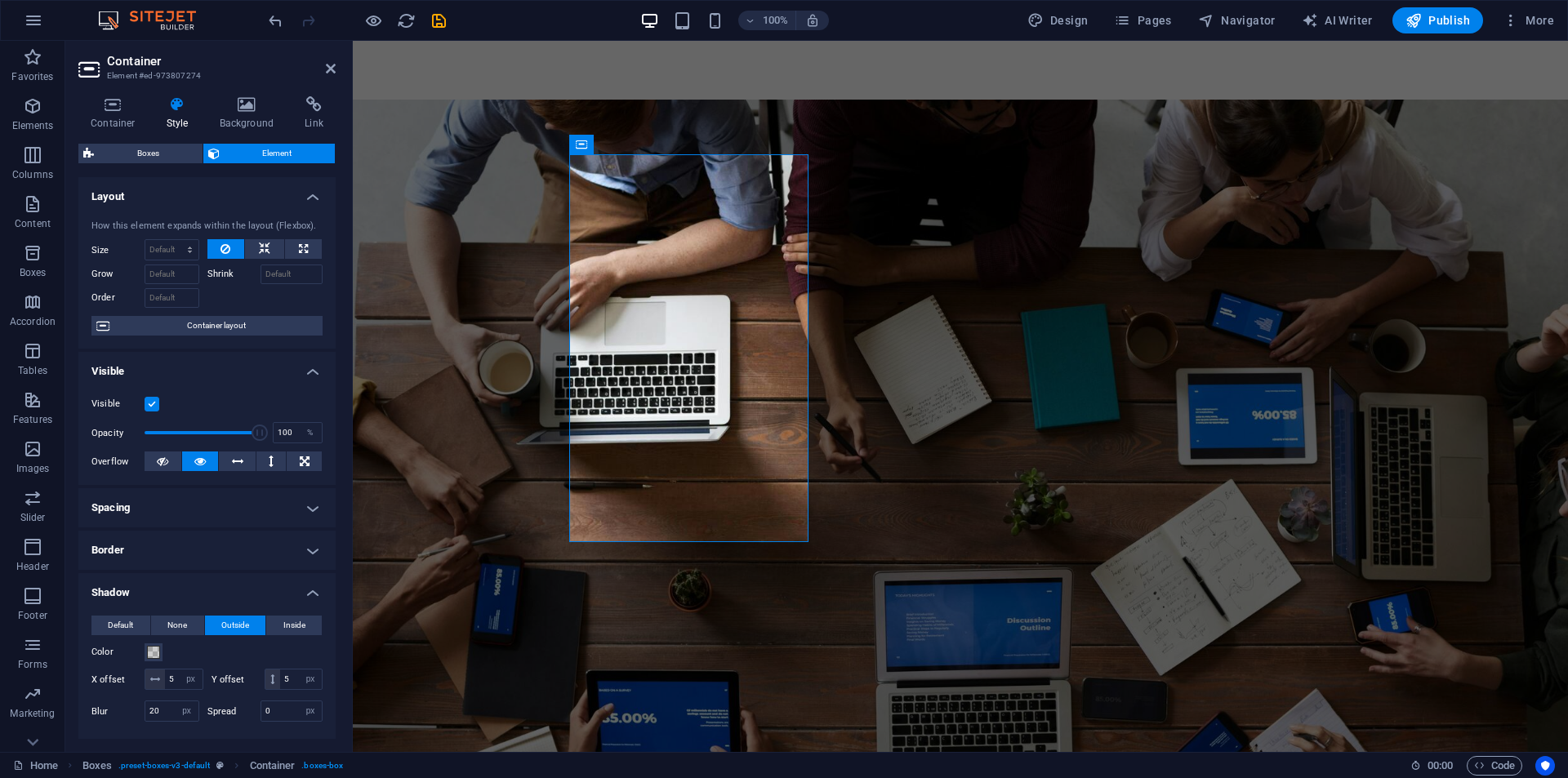
click at [183, 110] on icon at bounding box center [177, 105] width 46 height 17
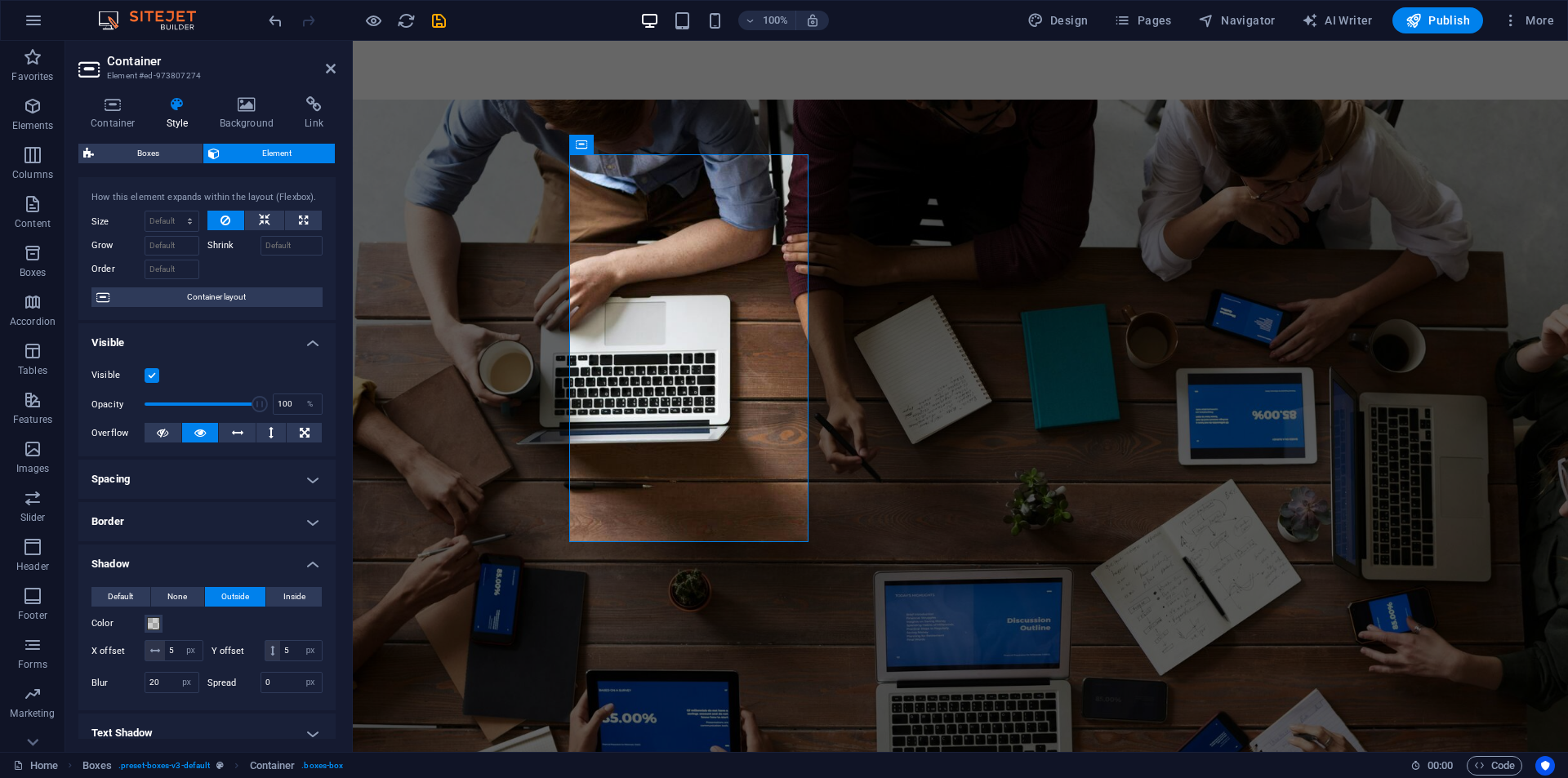
scroll to position [276, 0]
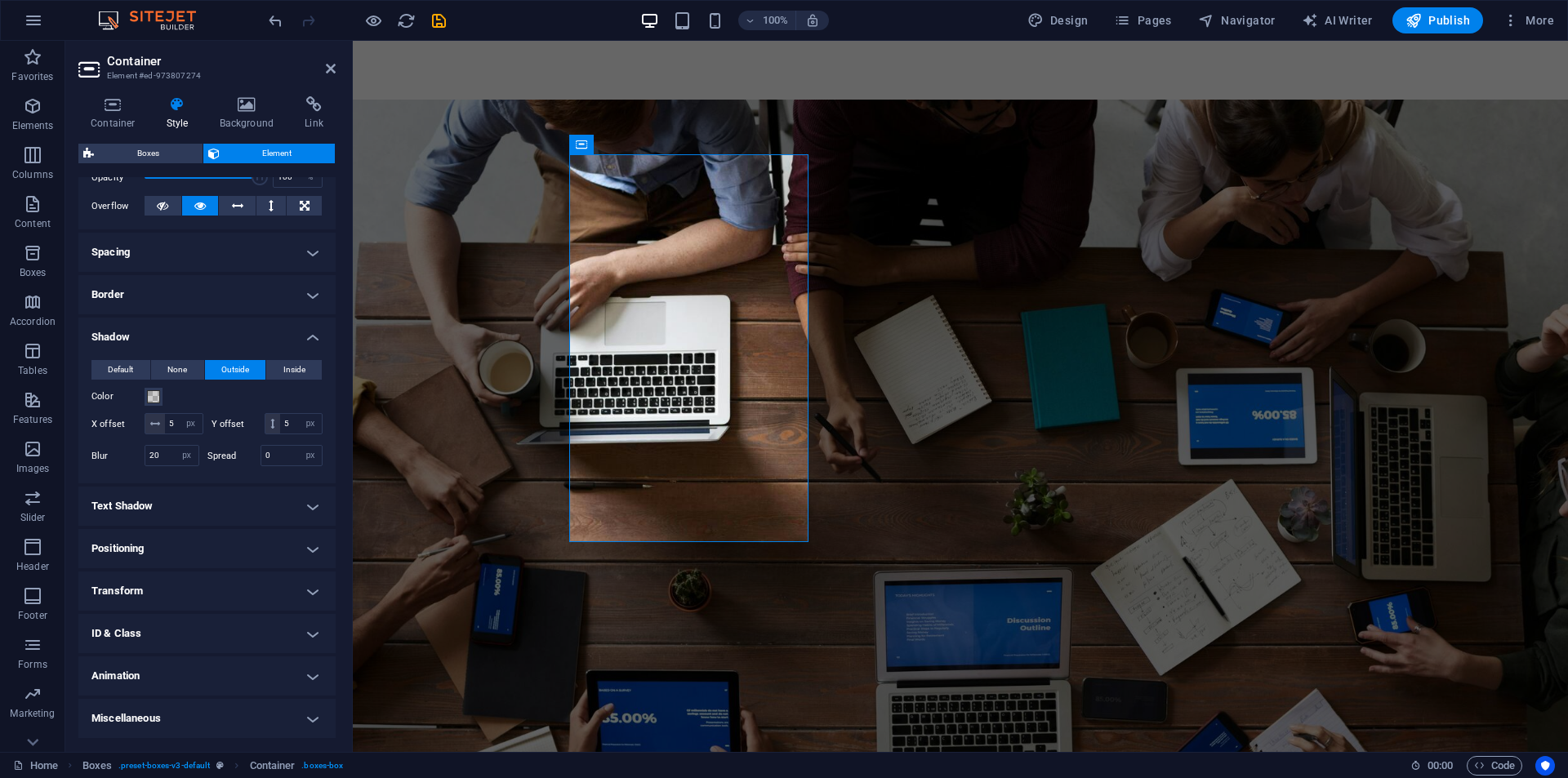
click at [181, 677] on h4 "Animation" at bounding box center [206, 676] width 257 height 39
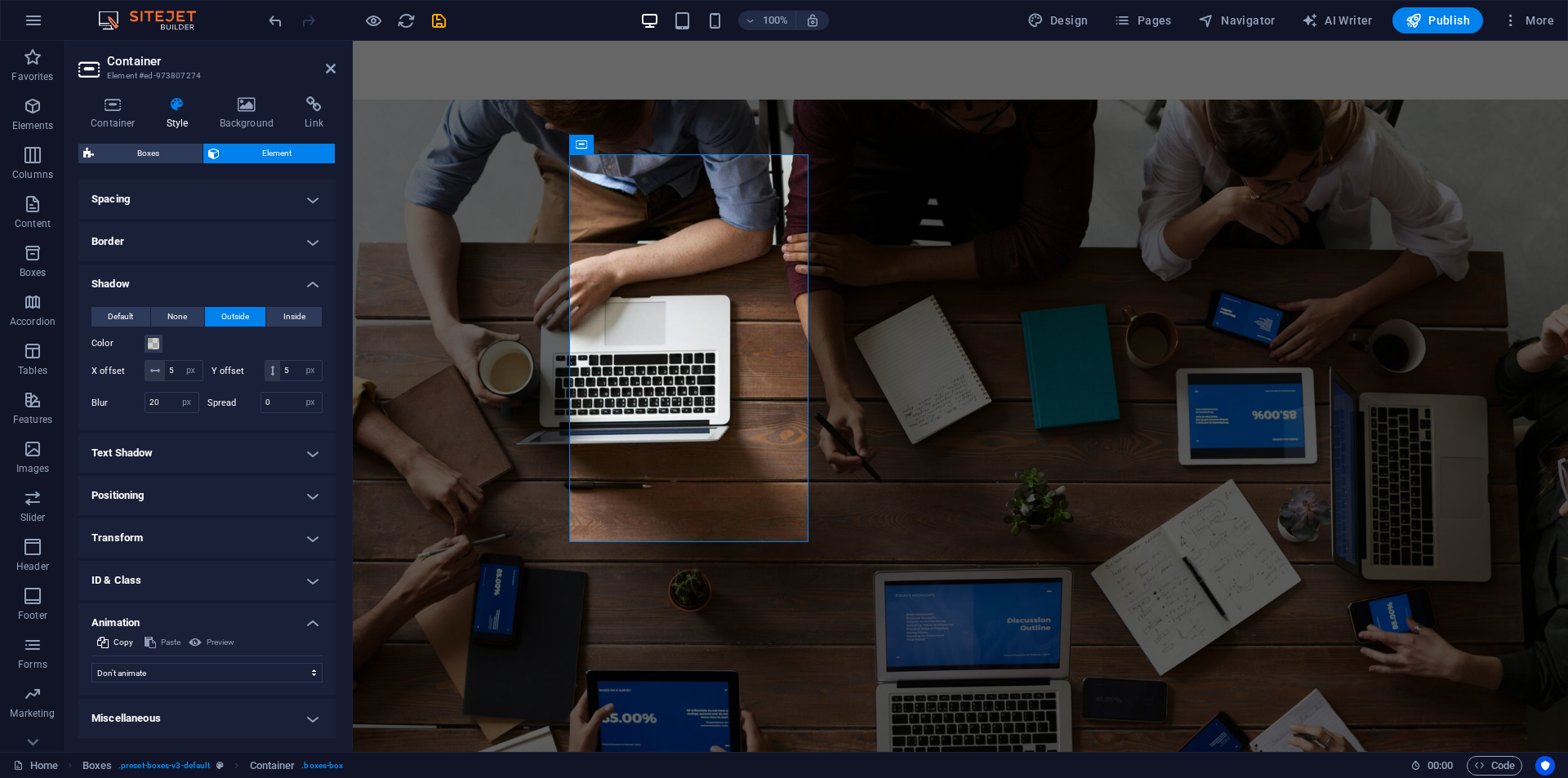
scroll to position [330, 0]
click at [193, 667] on select "Don't animate Show / Hide Slide up/down Zoom in/out Slide left to right Slide r…" at bounding box center [207, 672] width 231 height 19
select select "slide"
click at [92, 664] on select "Don't animate Show / Hide Slide up/down Zoom in/out Slide left to right Slide r…" at bounding box center [207, 672] width 231 height 19
select select "scroll"
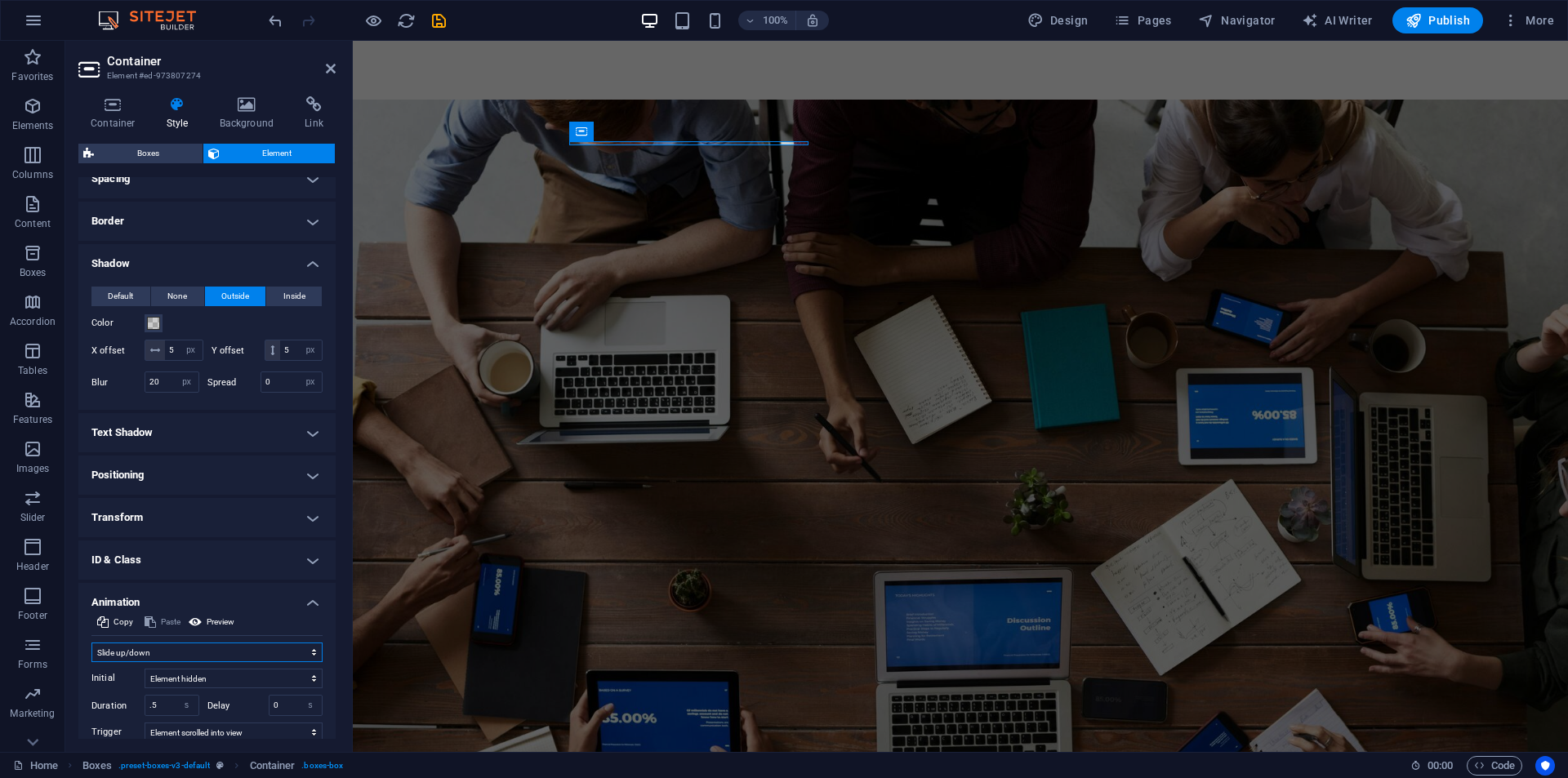
click at [247, 662] on select "Don't animate Show / Hide Slide up/down Zoom in/out Slide left to right Slide r…" at bounding box center [207, 652] width 231 height 19
click at [92, 662] on select "Don't animate Show / Hide Slide up/down Zoom in/out Slide left to right Slide r…" at bounding box center [207, 652] width 231 height 19
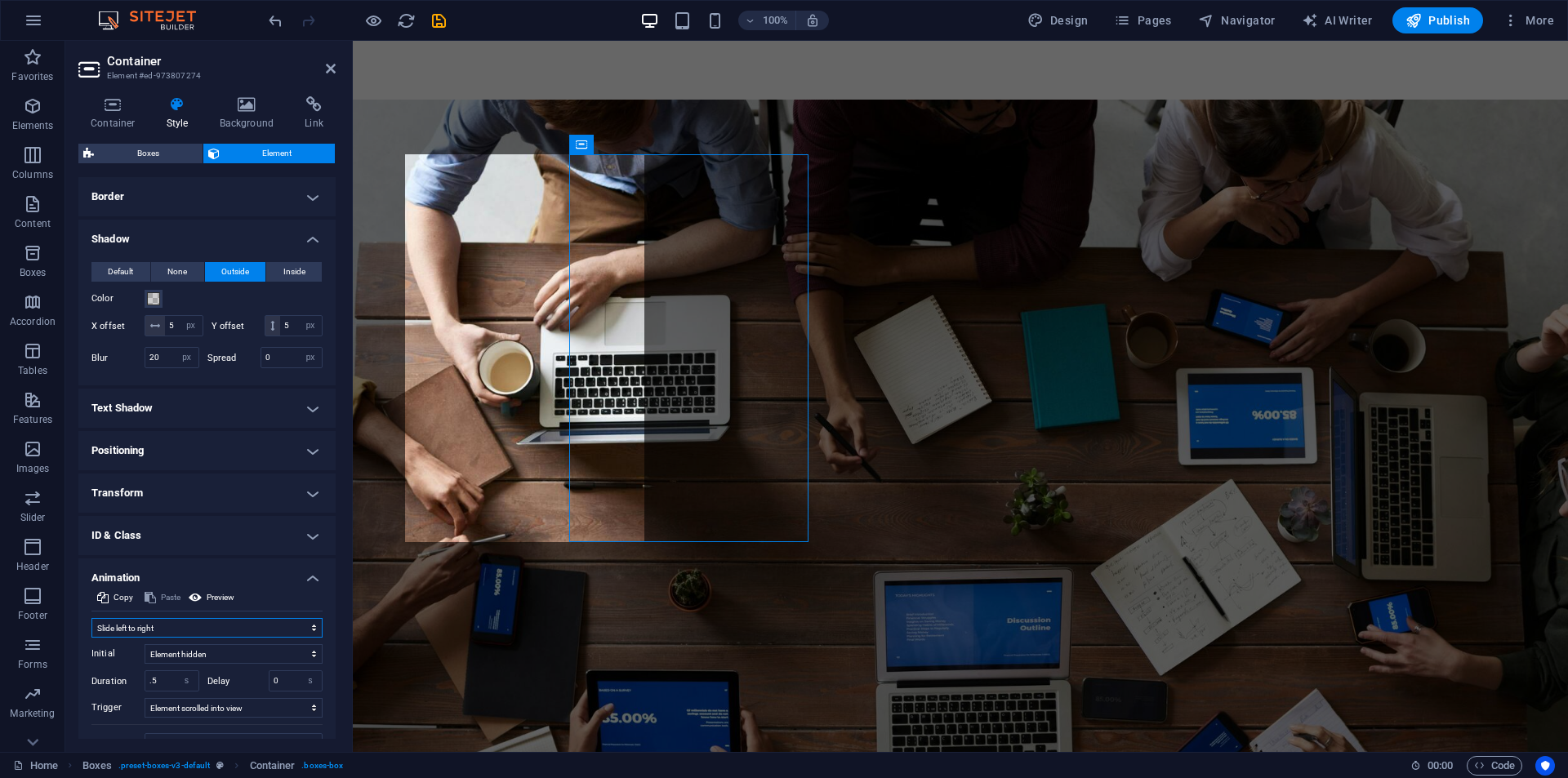
scroll to position [410, 0]
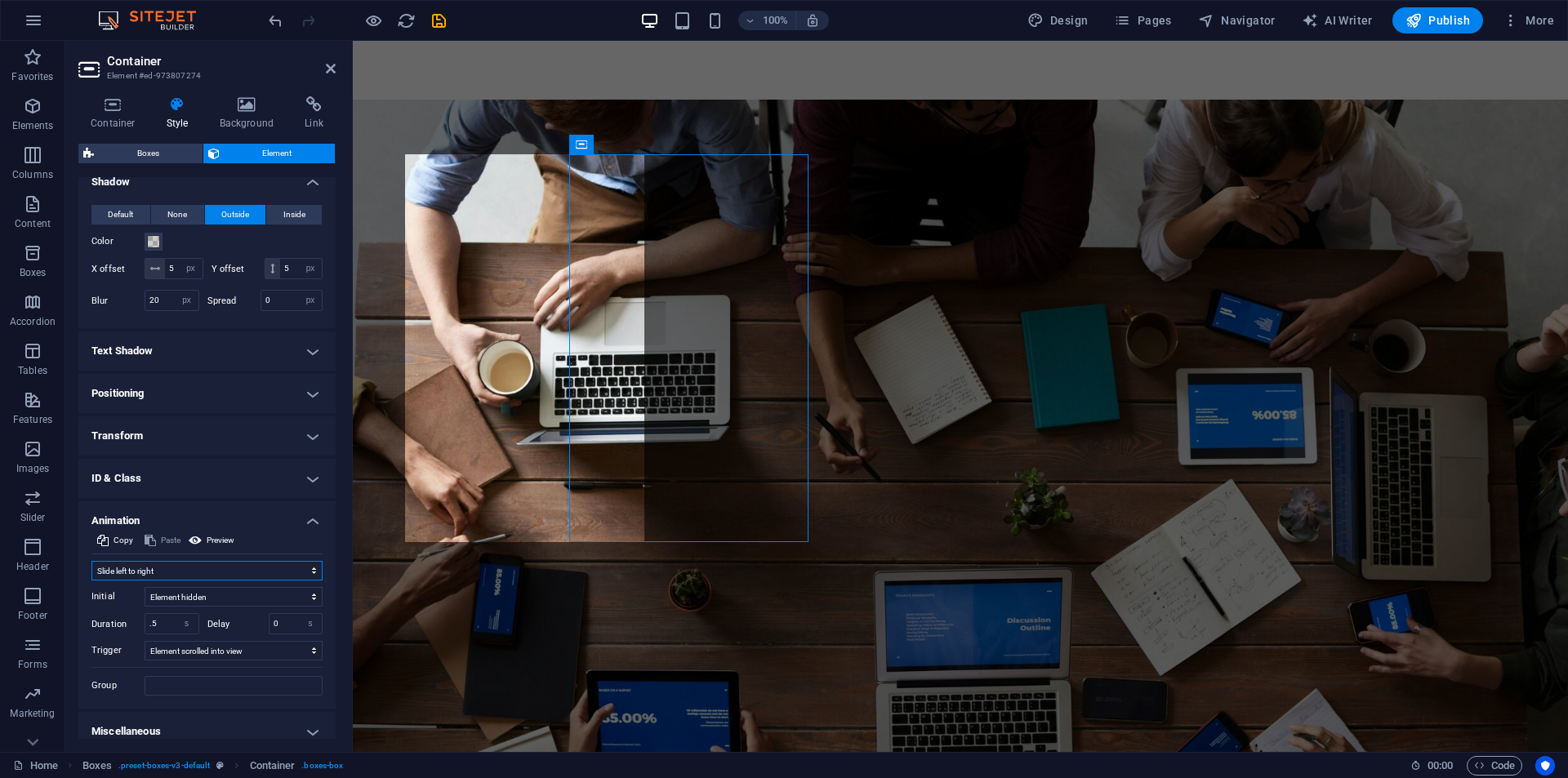
click at [214, 580] on select "Don't animate Show / Hide Slide up/down Zoom in/out Slide left to right Slide r…" at bounding box center [207, 570] width 231 height 19
select select "move-top-to-bottom"
click at [92, 580] on select "Don't animate Show / Hide Slide up/down Zoom in/out Slide left to right Slide r…" at bounding box center [207, 570] width 231 height 19
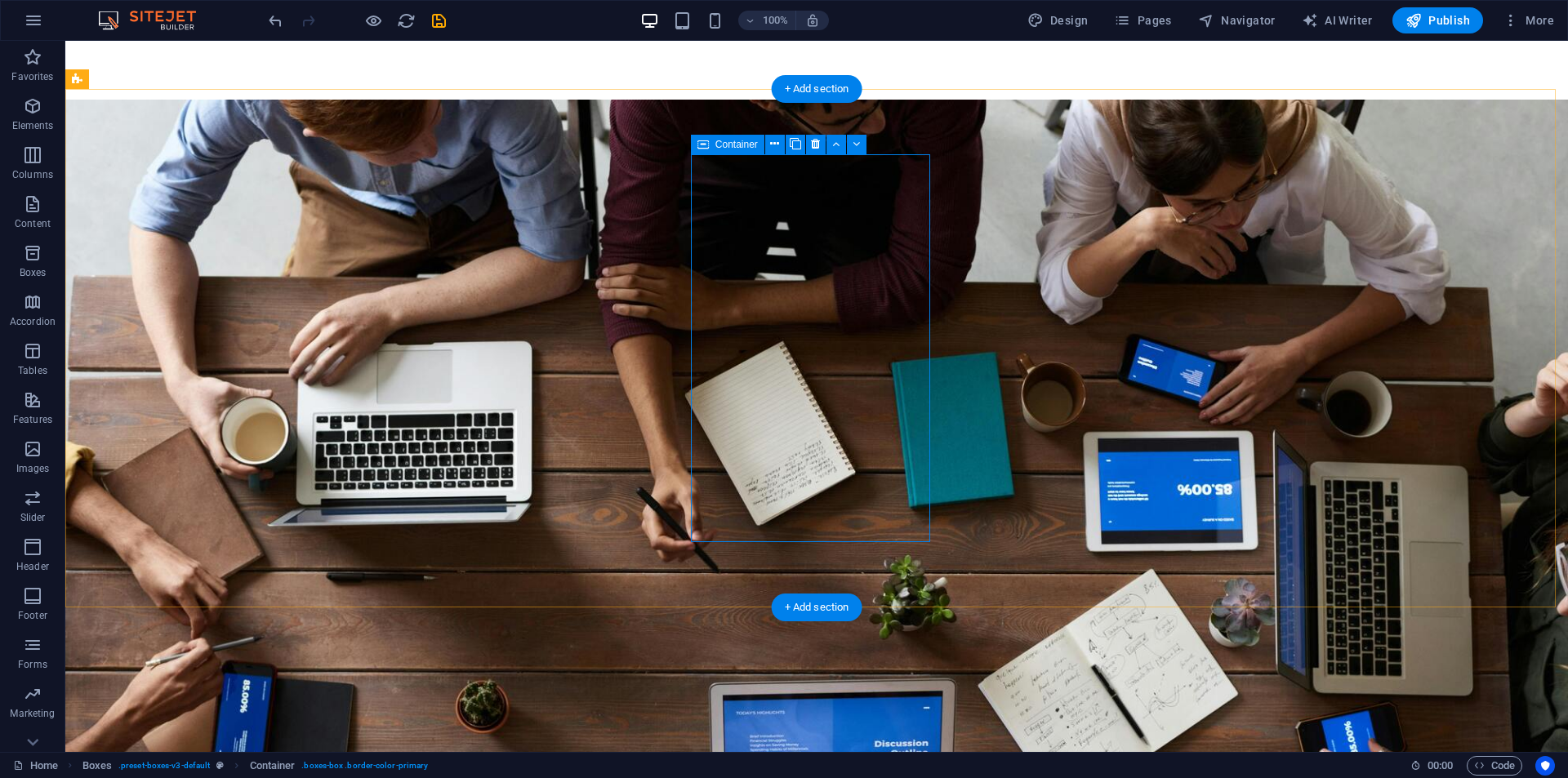
select select "px"
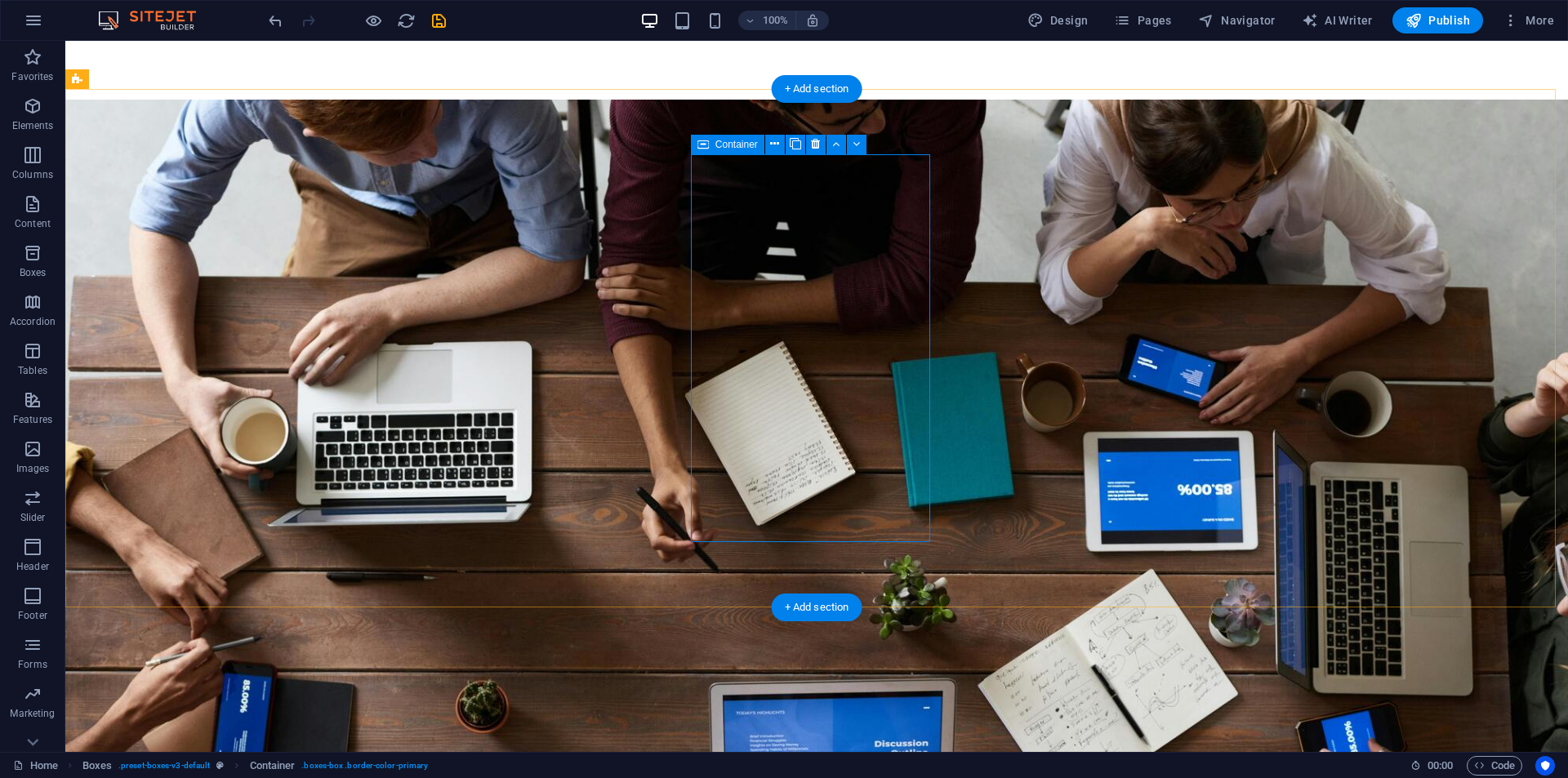
select select "px"
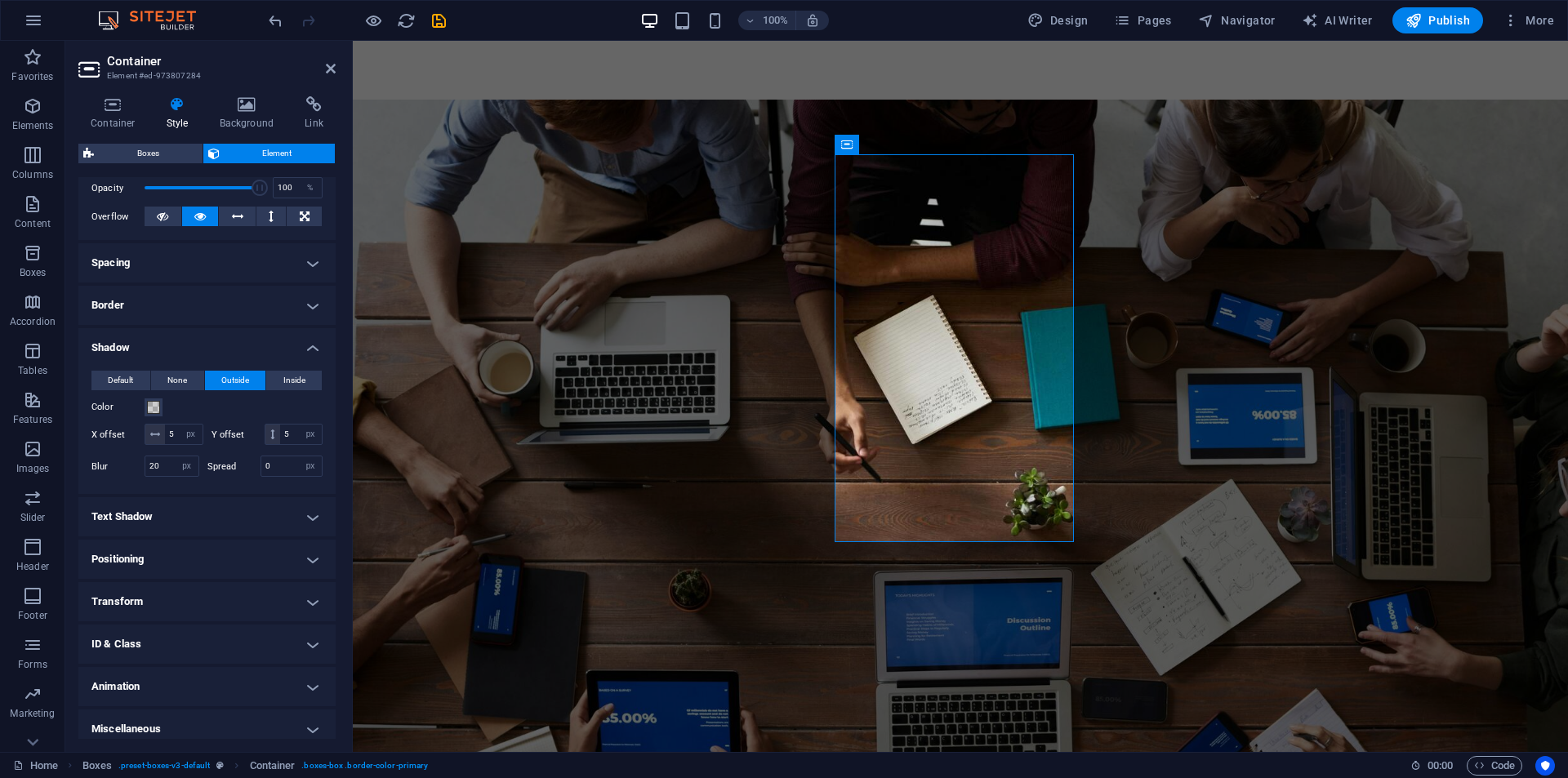
scroll to position [276, 0]
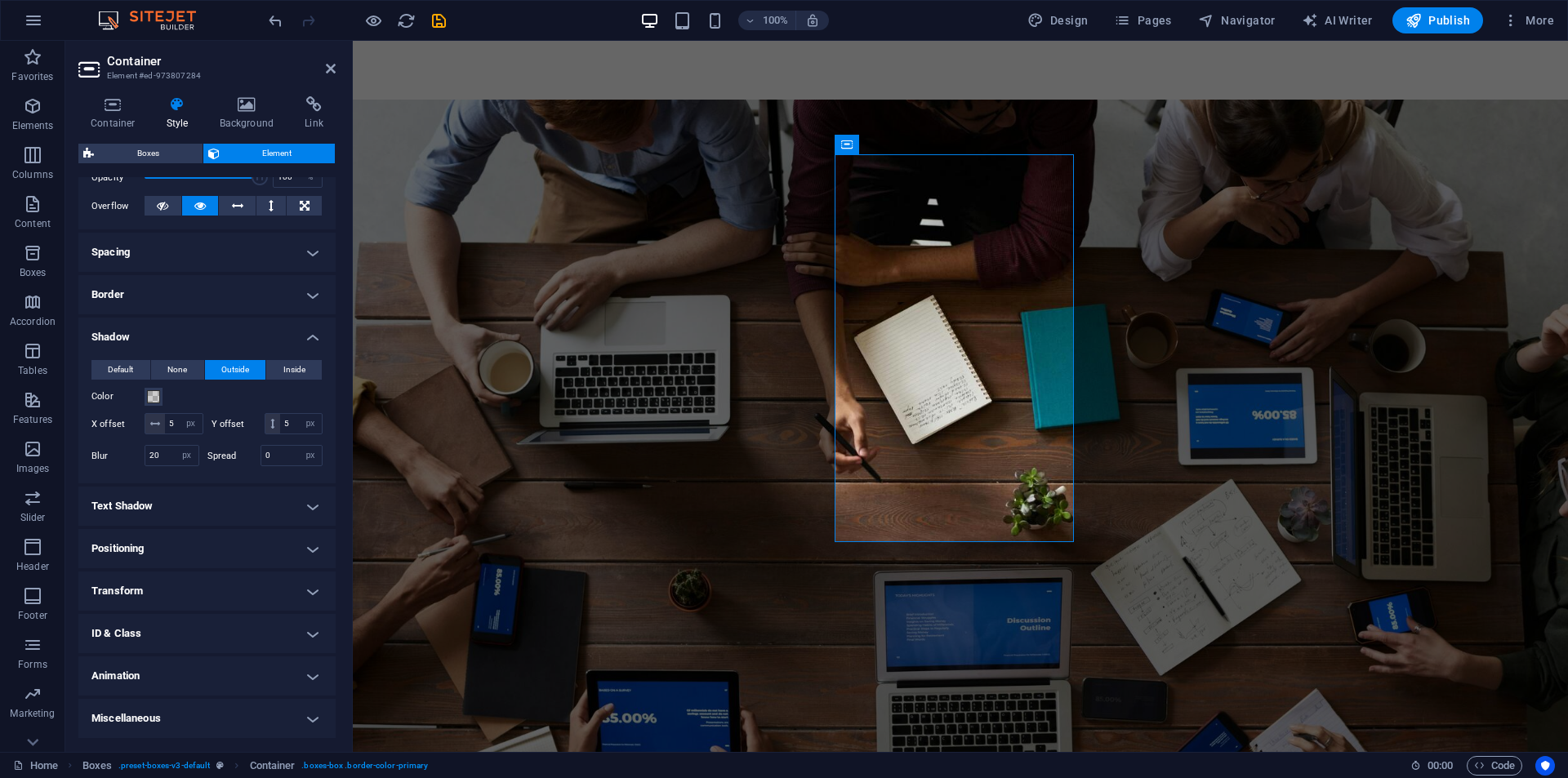
click at [177, 669] on h4 "Animation" at bounding box center [206, 676] width 257 height 39
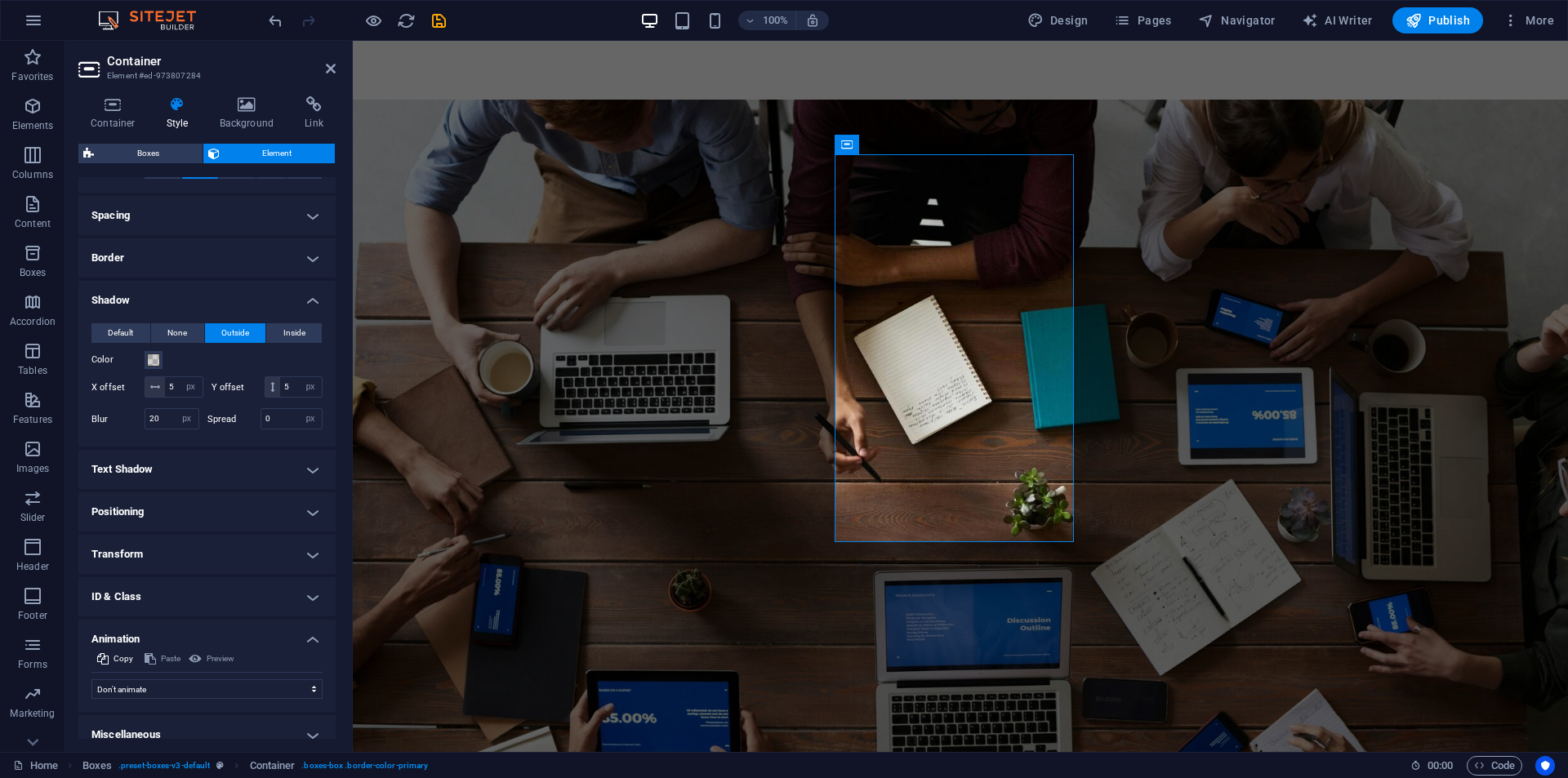
scroll to position [330, 0]
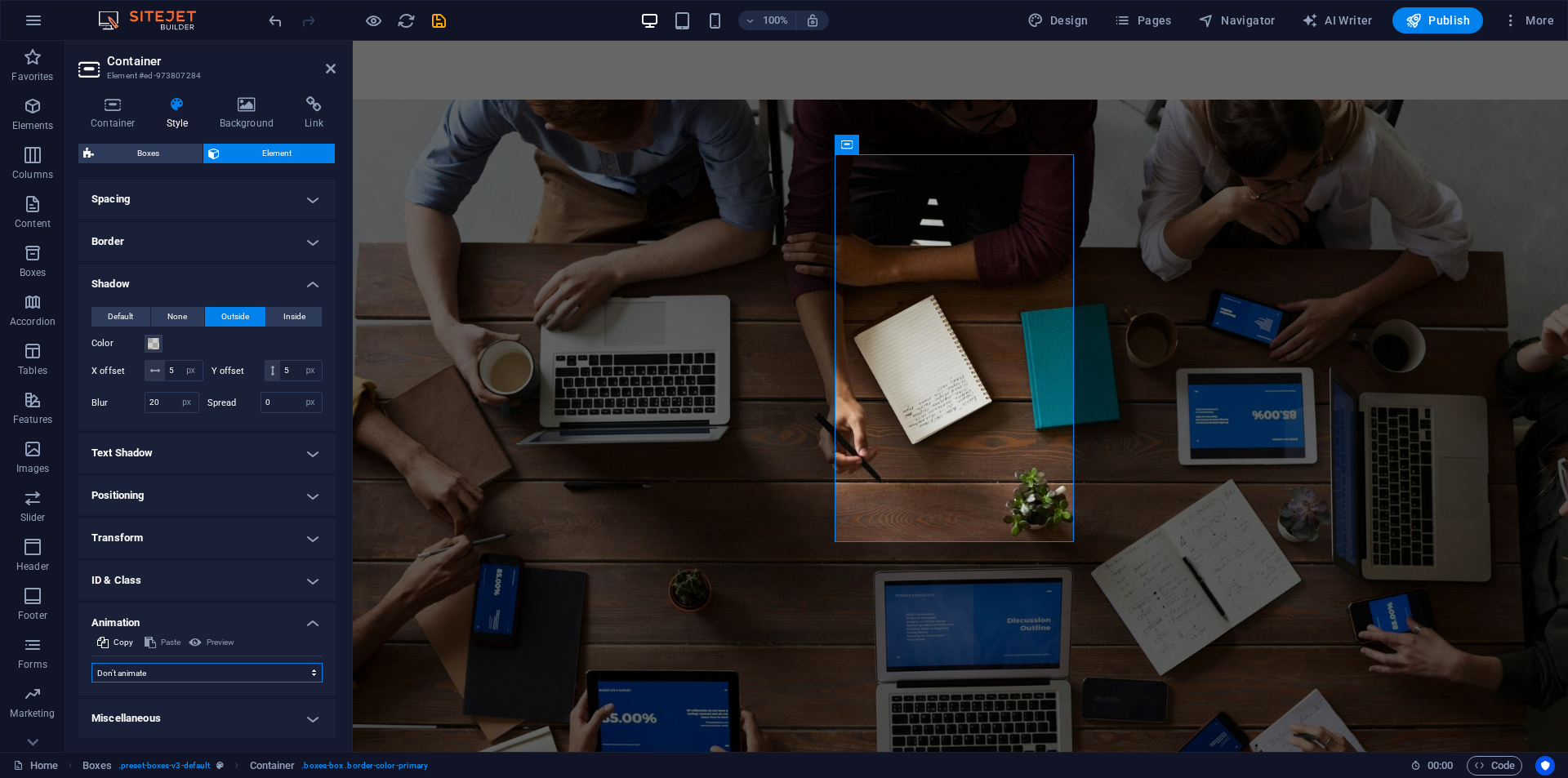
click at [180, 668] on select "Don't animate Show / Hide Slide up/down Zoom in/out Slide left to right Slide r…" at bounding box center [207, 672] width 231 height 19
select select "move-top-to-bottom"
click at [92, 664] on select "Don't animate Show / Hide Slide up/down Zoom in/out Slide left to right Slide r…" at bounding box center [207, 672] width 231 height 19
select select "scroll"
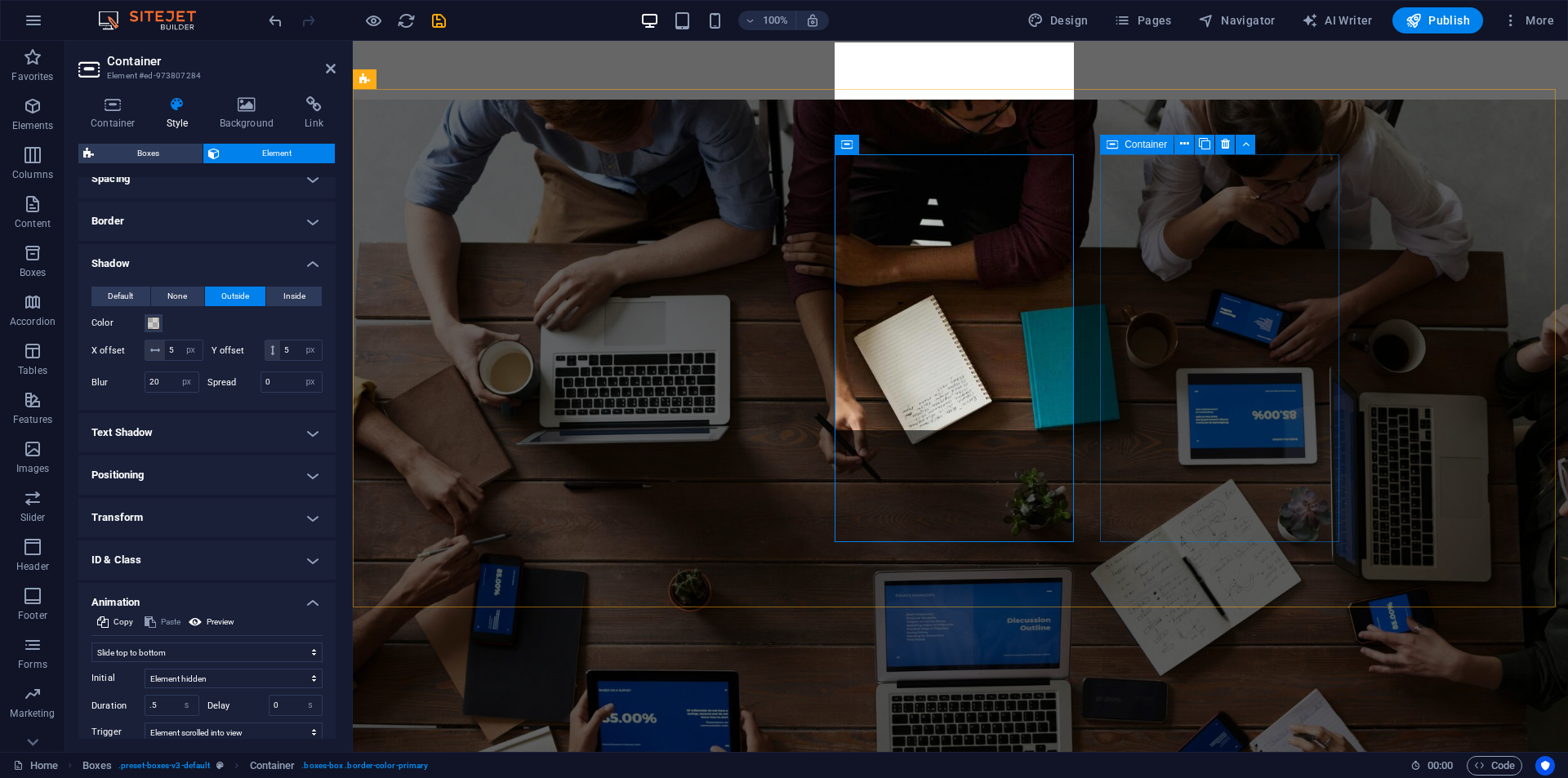
select select "px"
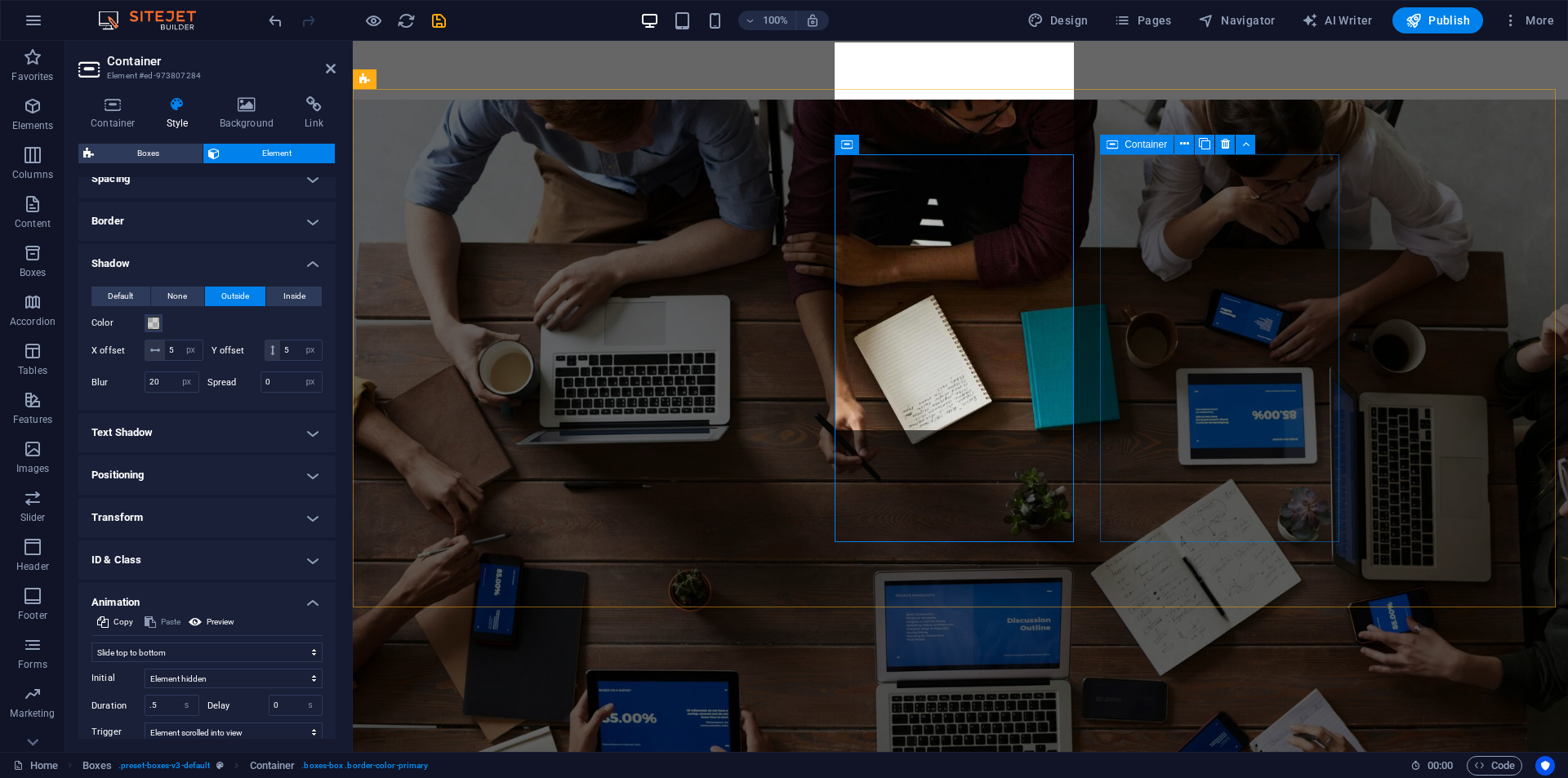
select select "px"
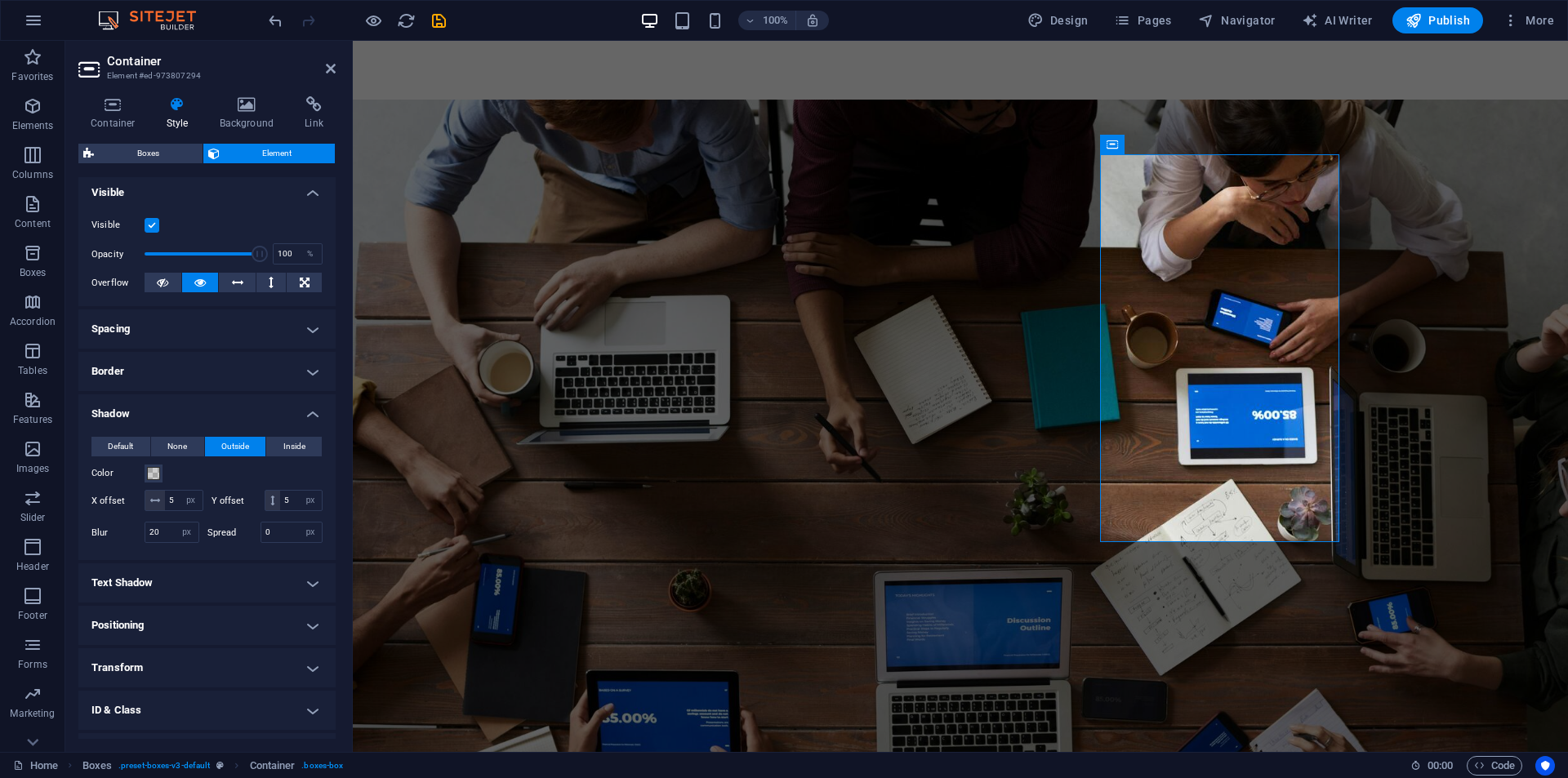
scroll to position [276, 0]
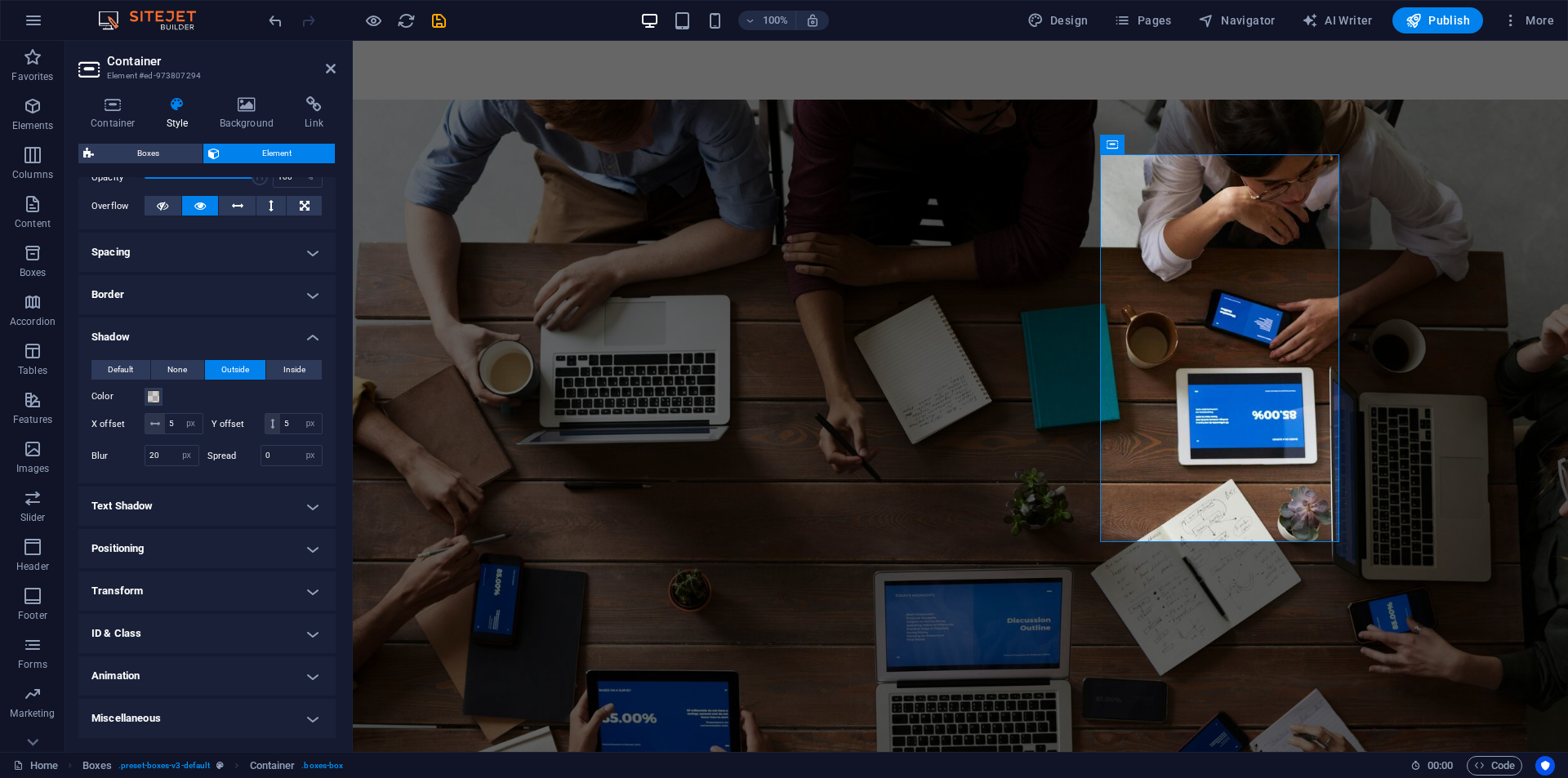
click at [162, 682] on h4 "Animation" at bounding box center [206, 676] width 257 height 39
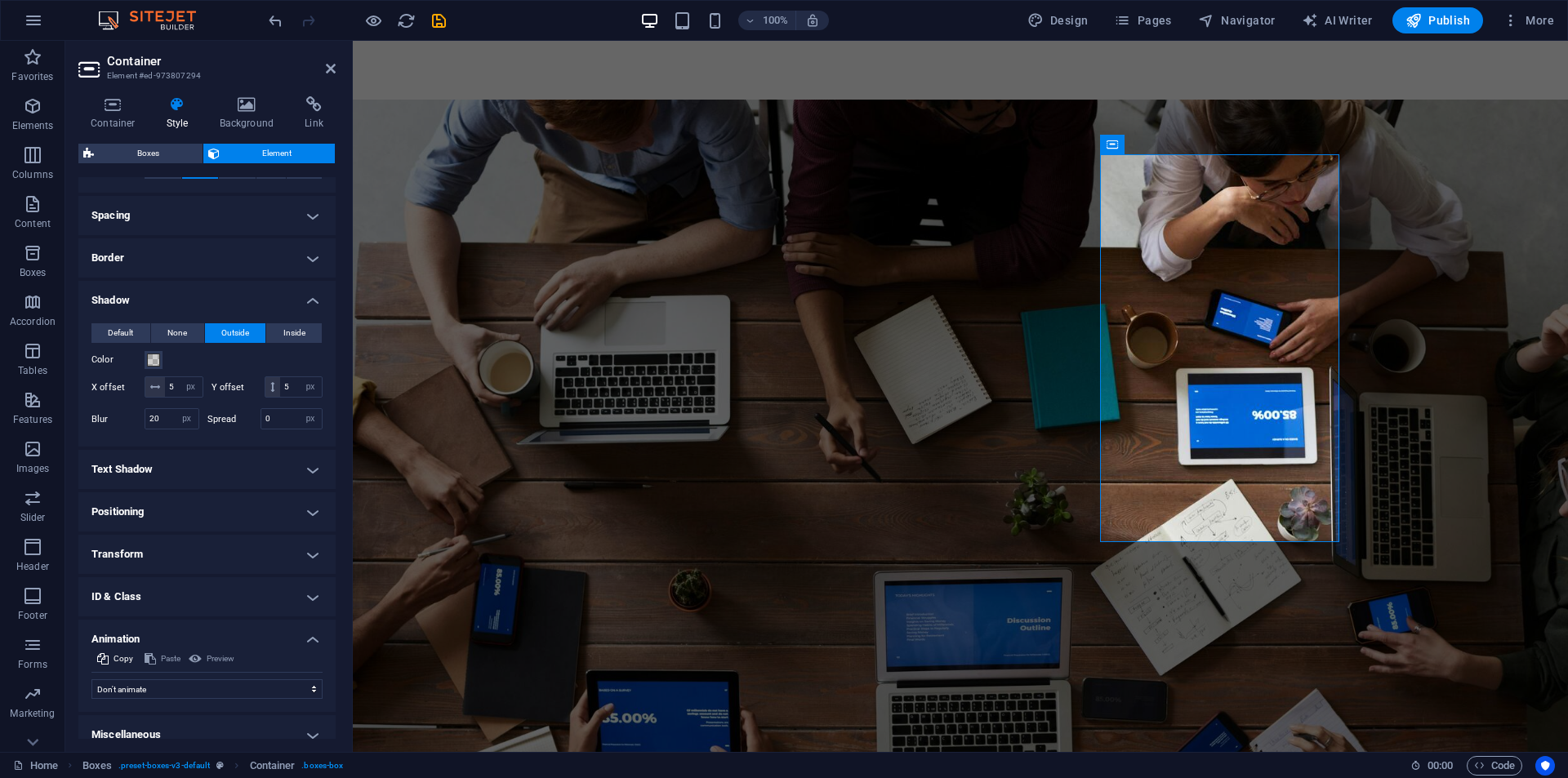
scroll to position [330, 0]
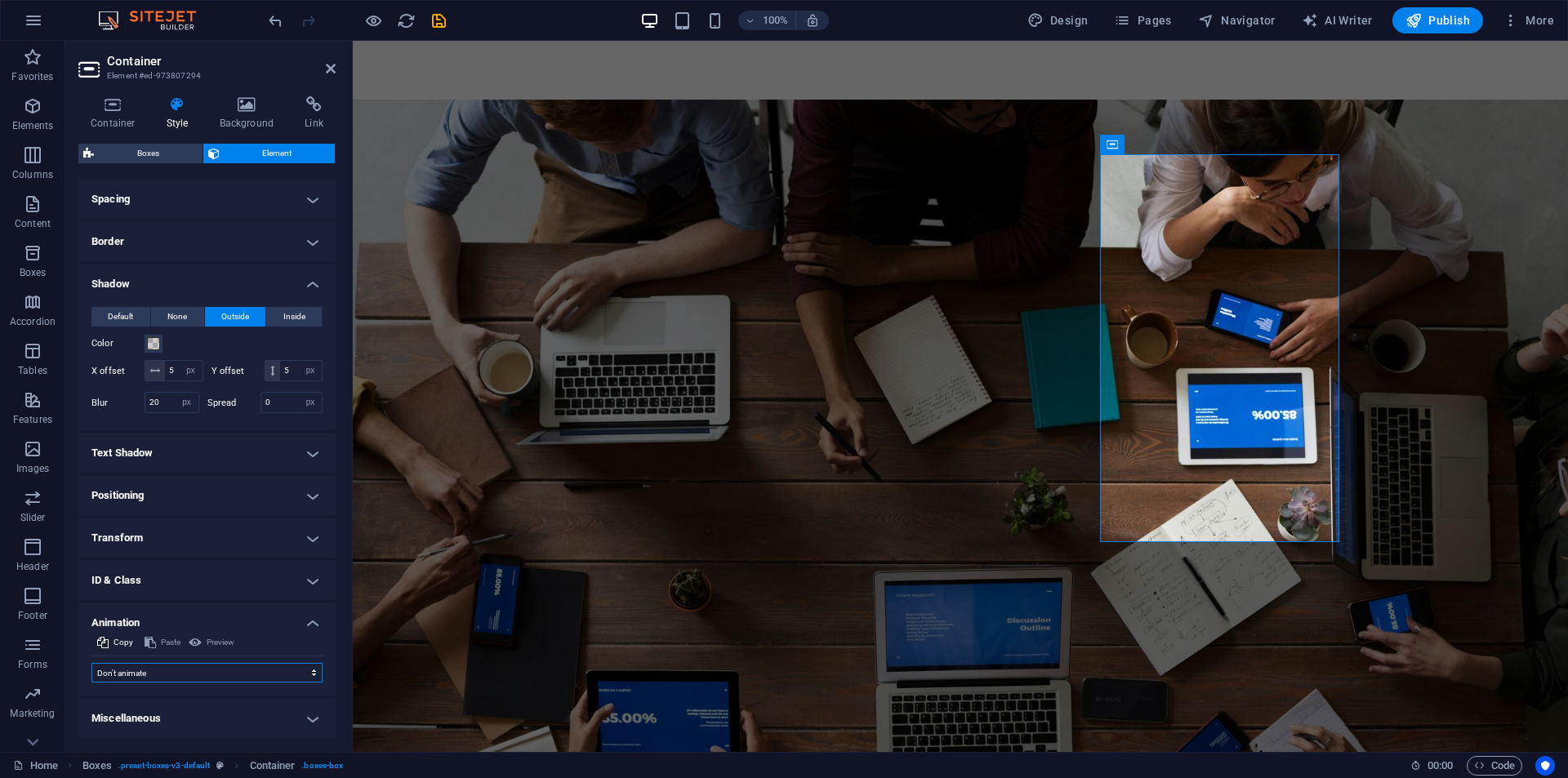
click at [162, 668] on select "Don't animate Show / Hide Slide up/down Zoom in/out Slide left to right Slide r…" at bounding box center [207, 672] width 231 height 19
select select "move-top-to-bottom"
click at [92, 664] on select "Don't animate Show / Hide Slide up/down Zoom in/out Slide left to right Slide r…" at bounding box center [207, 672] width 231 height 19
select select "scroll"
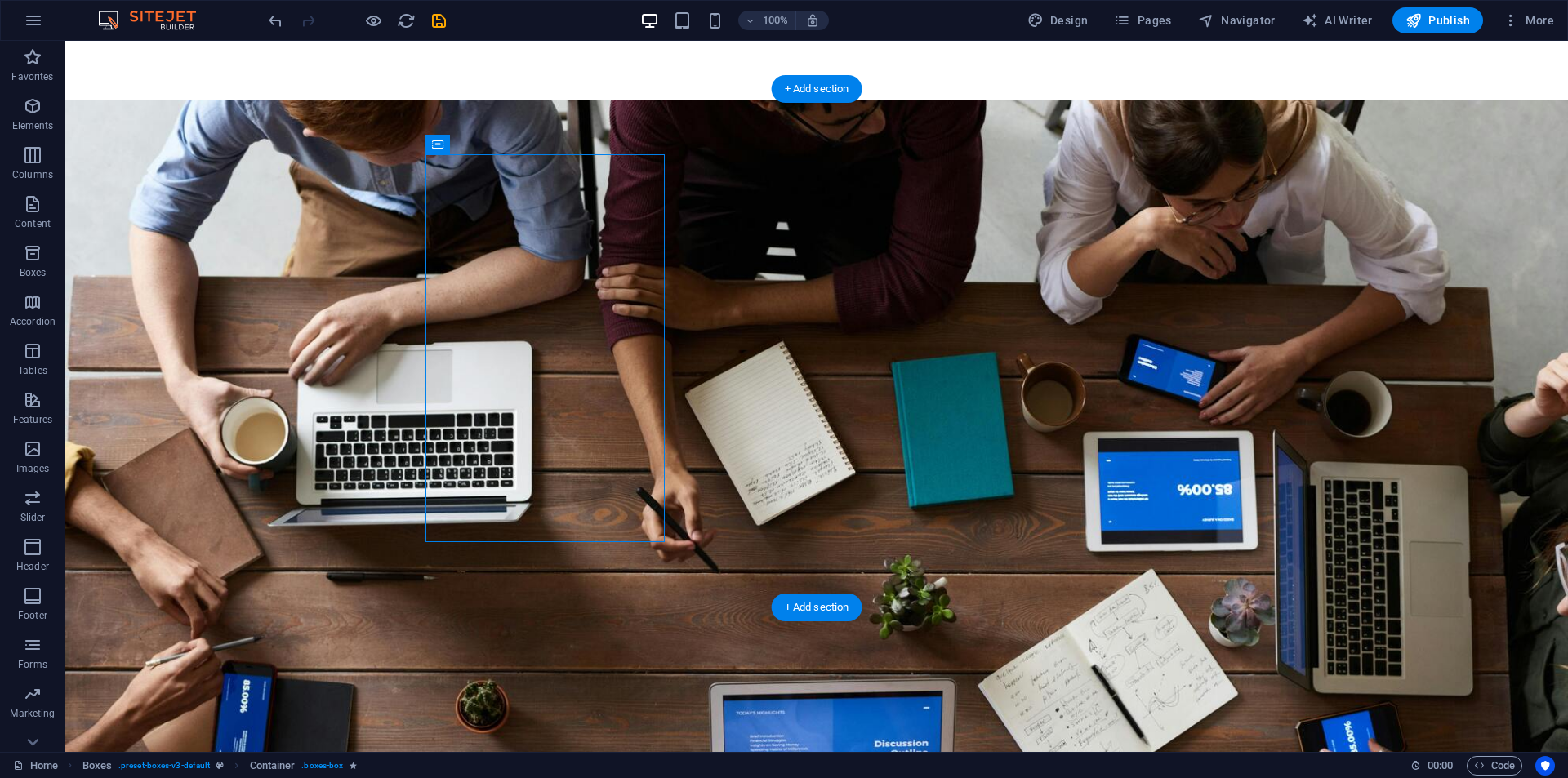
select select "px"
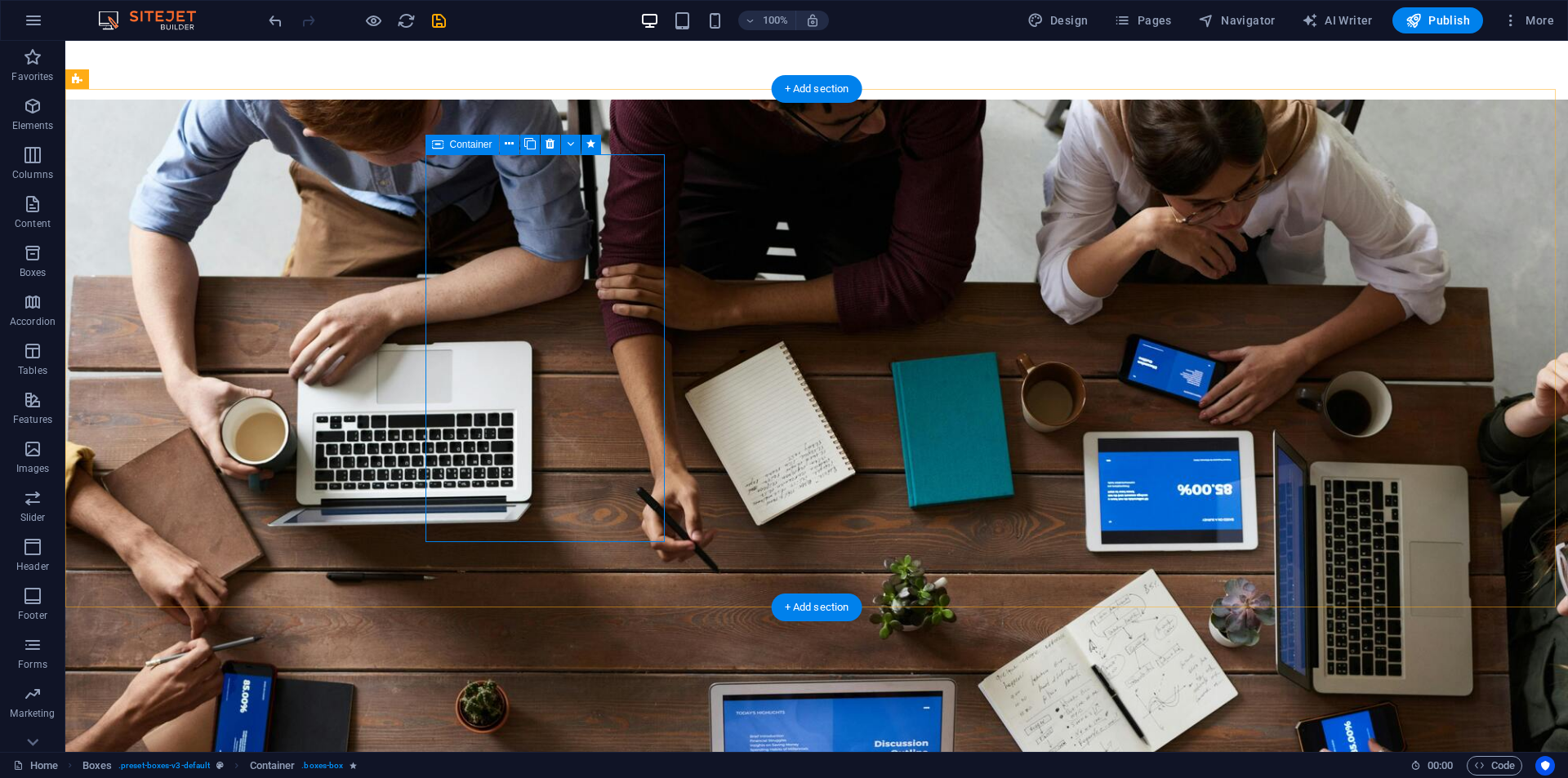
select select "px"
select select "move-top-to-bottom"
select select "s"
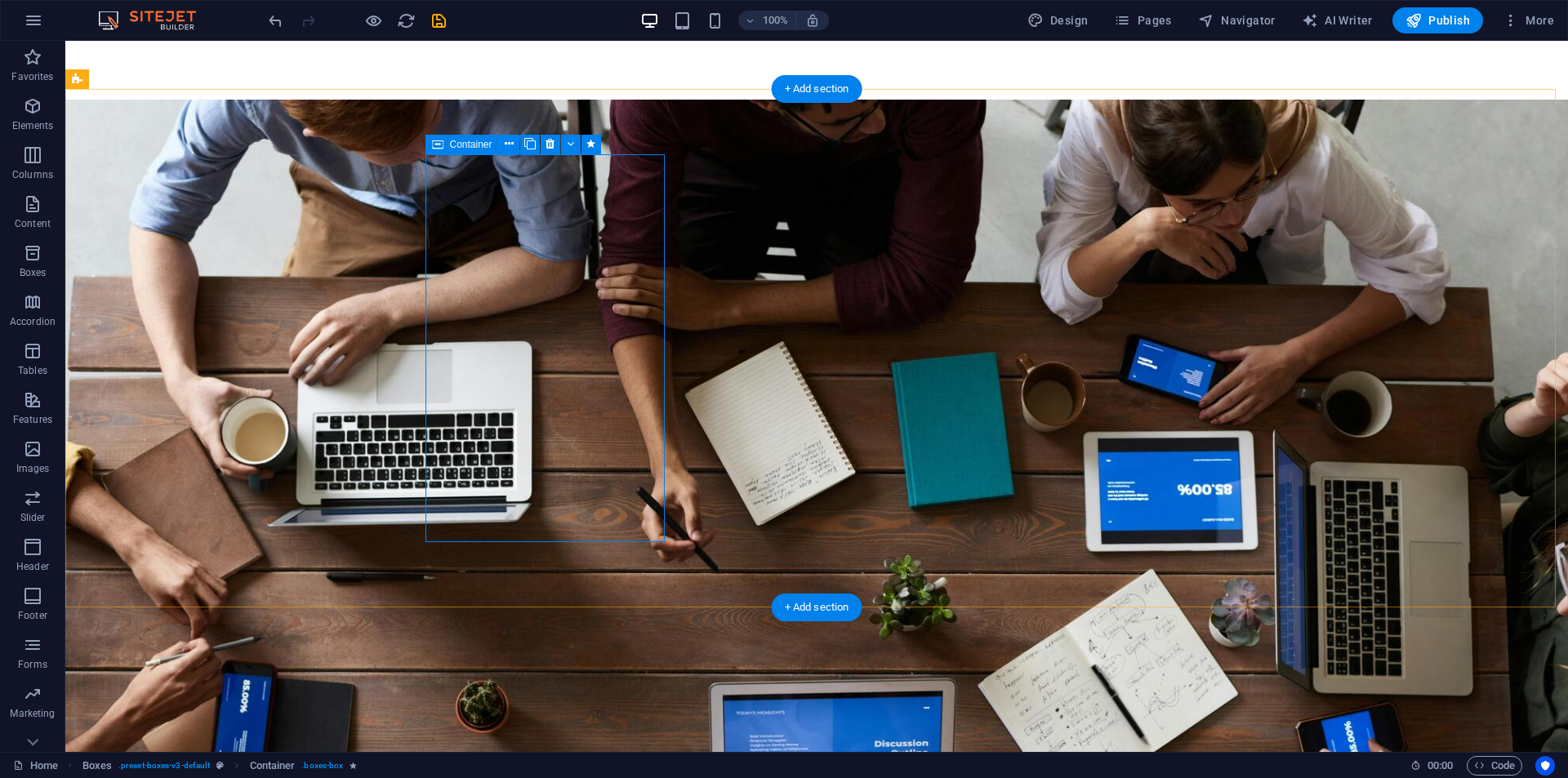
select select "s"
select select "scroll"
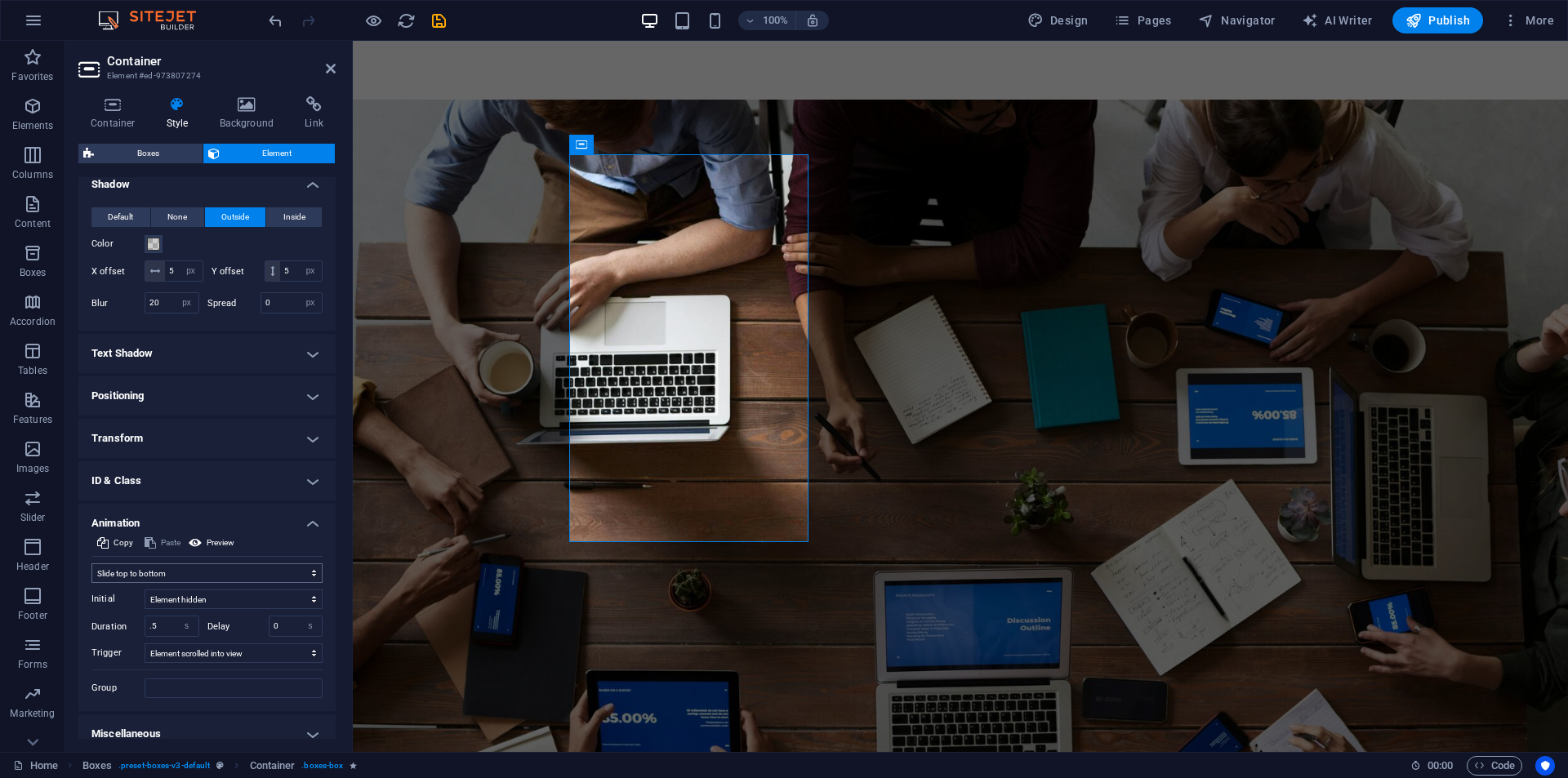
scroll to position [445, 0]
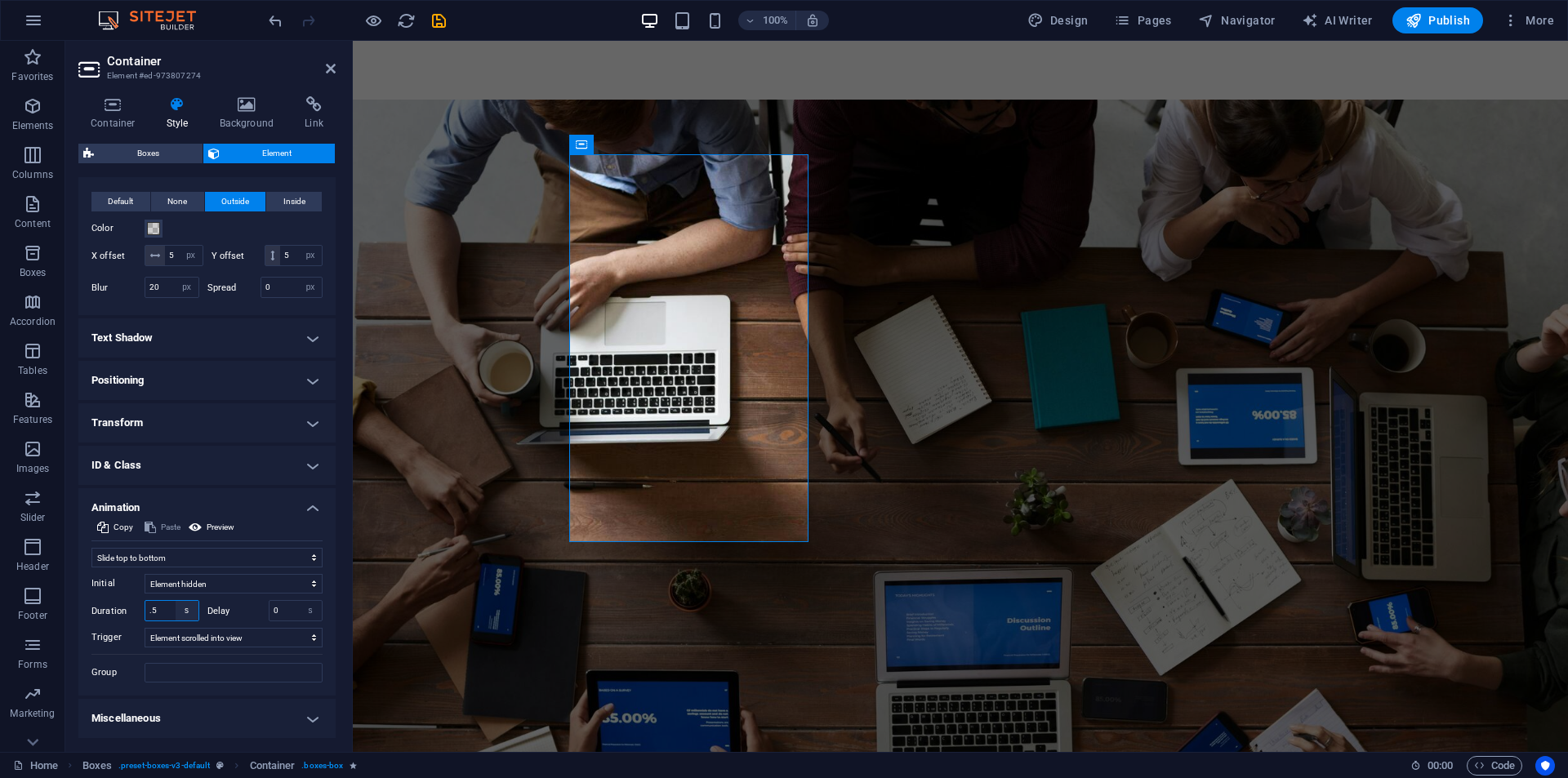
click at [175, 614] on select "s ms" at bounding box center [187, 610] width 23 height 19
click at [166, 614] on input ".5" at bounding box center [172, 610] width 53 height 19
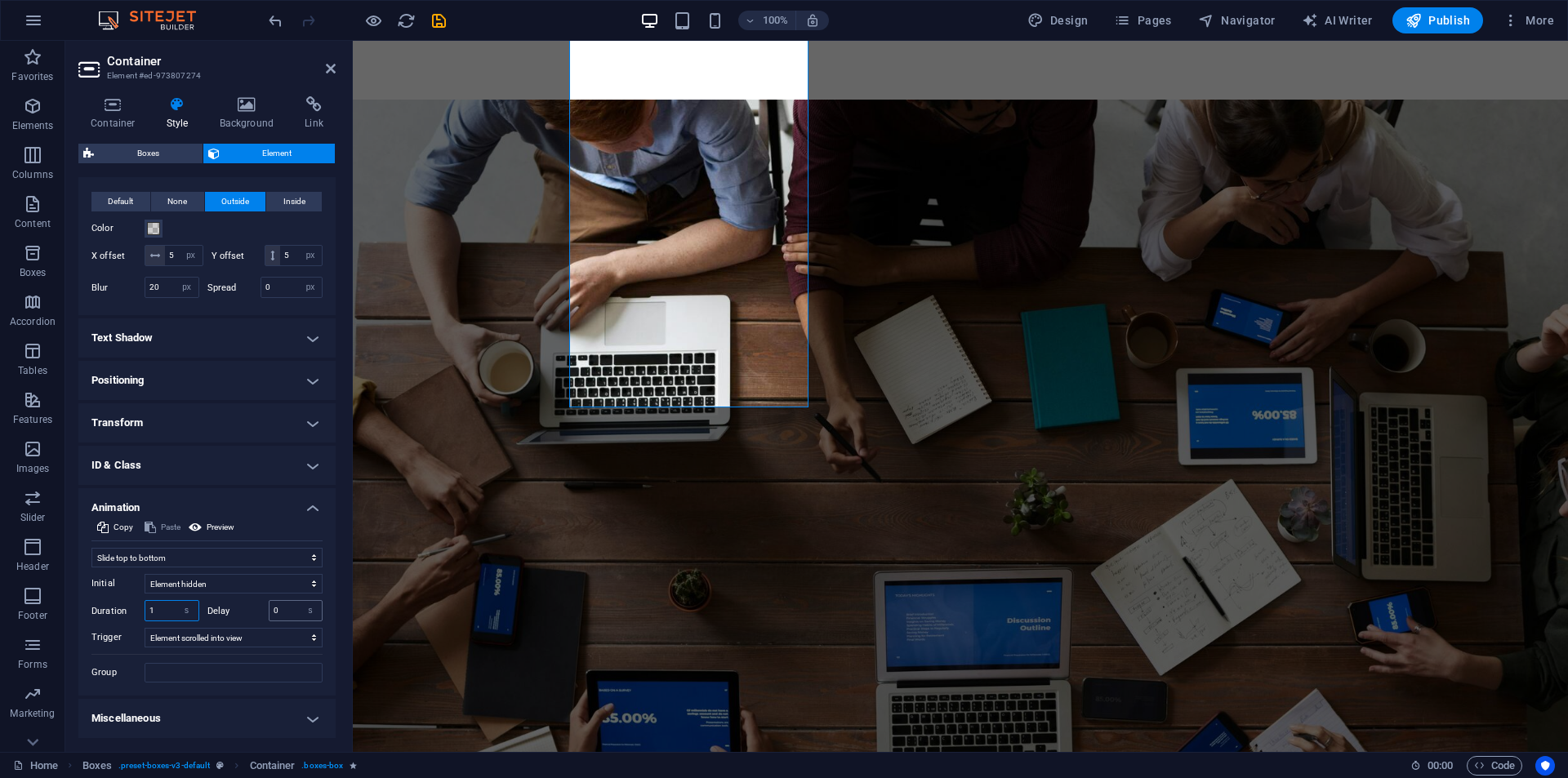
type input "1"
click at [278, 607] on input "0" at bounding box center [295, 610] width 53 height 19
click at [276, 607] on input "0" at bounding box center [295, 610] width 53 height 19
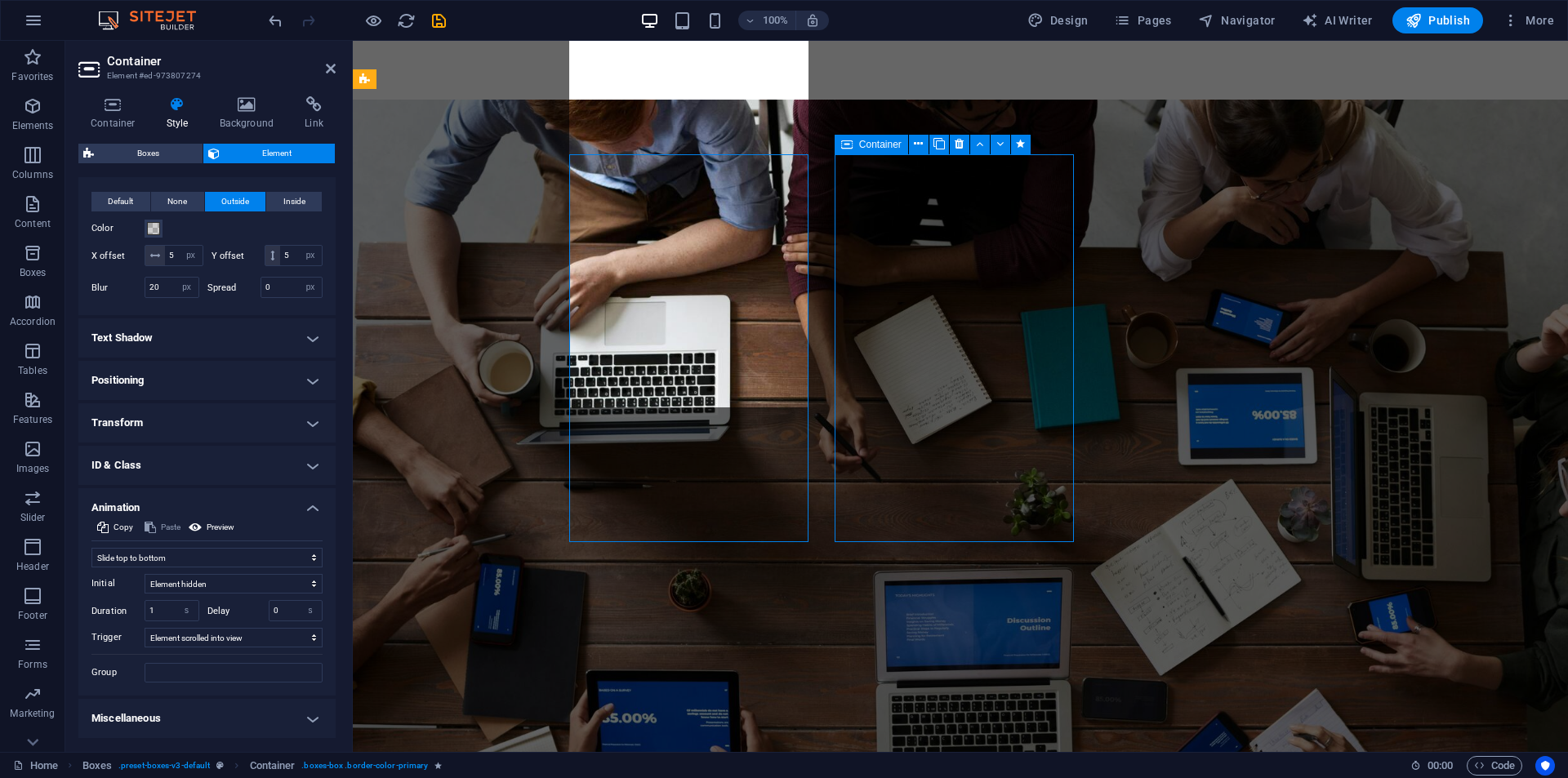
select select "px"
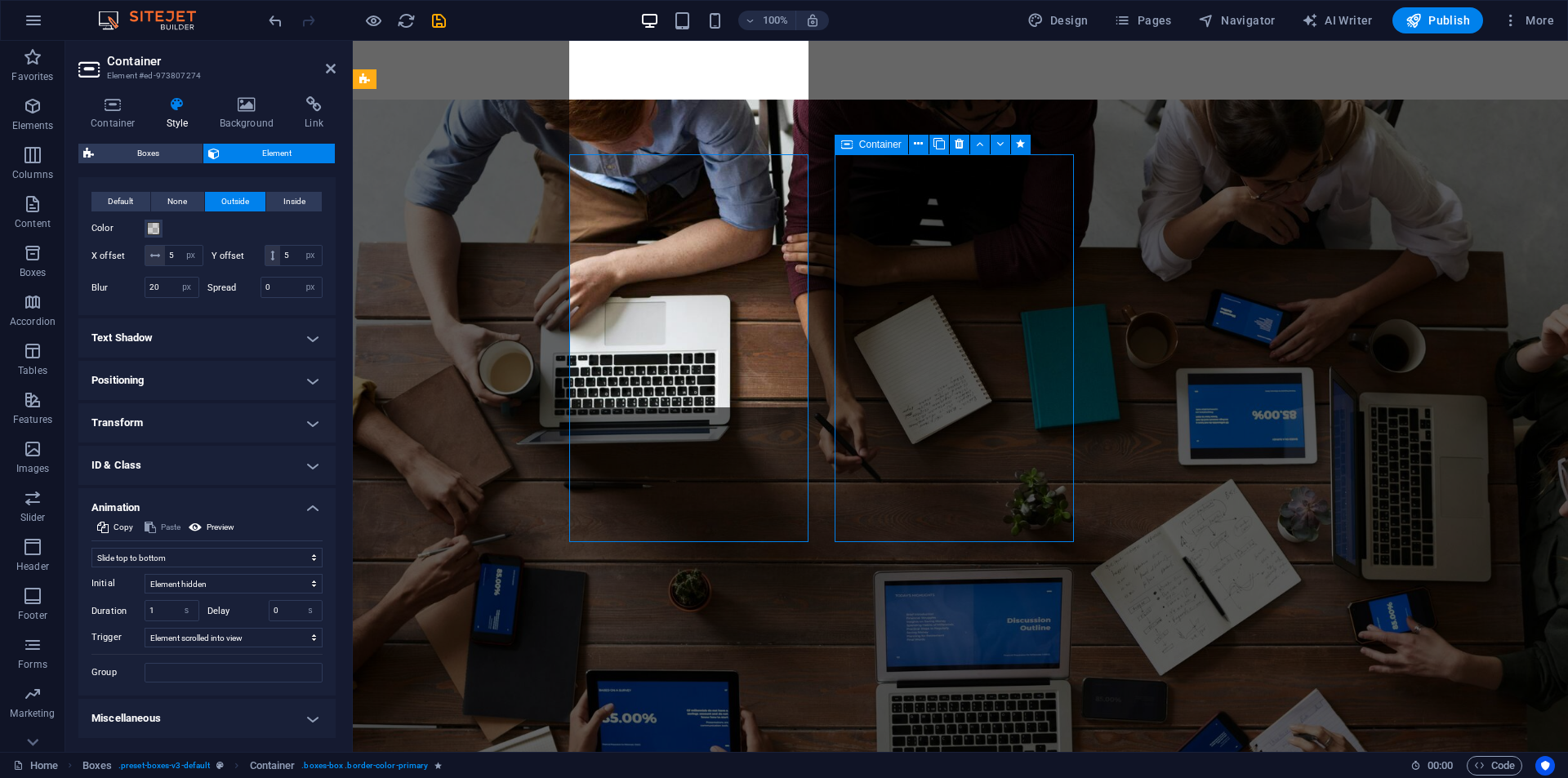
select select "move-top-to-bottom"
select select "s"
select select "scroll"
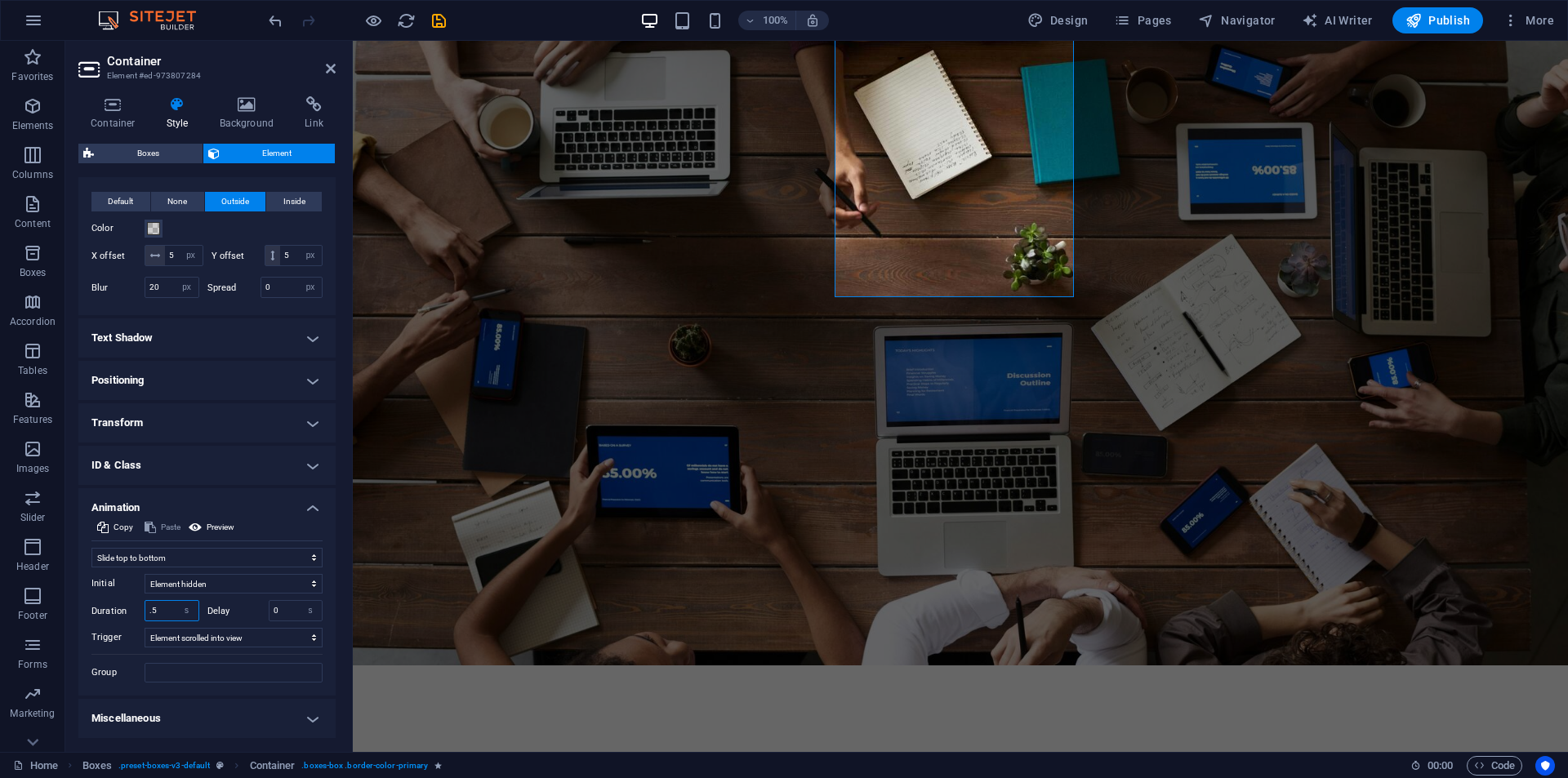
drag, startPoint x: 155, startPoint y: 606, endPoint x: 146, endPoint y: 608, distance: 9.2
click at [146, 608] on input ".5" at bounding box center [172, 610] width 53 height 19
type input "1"
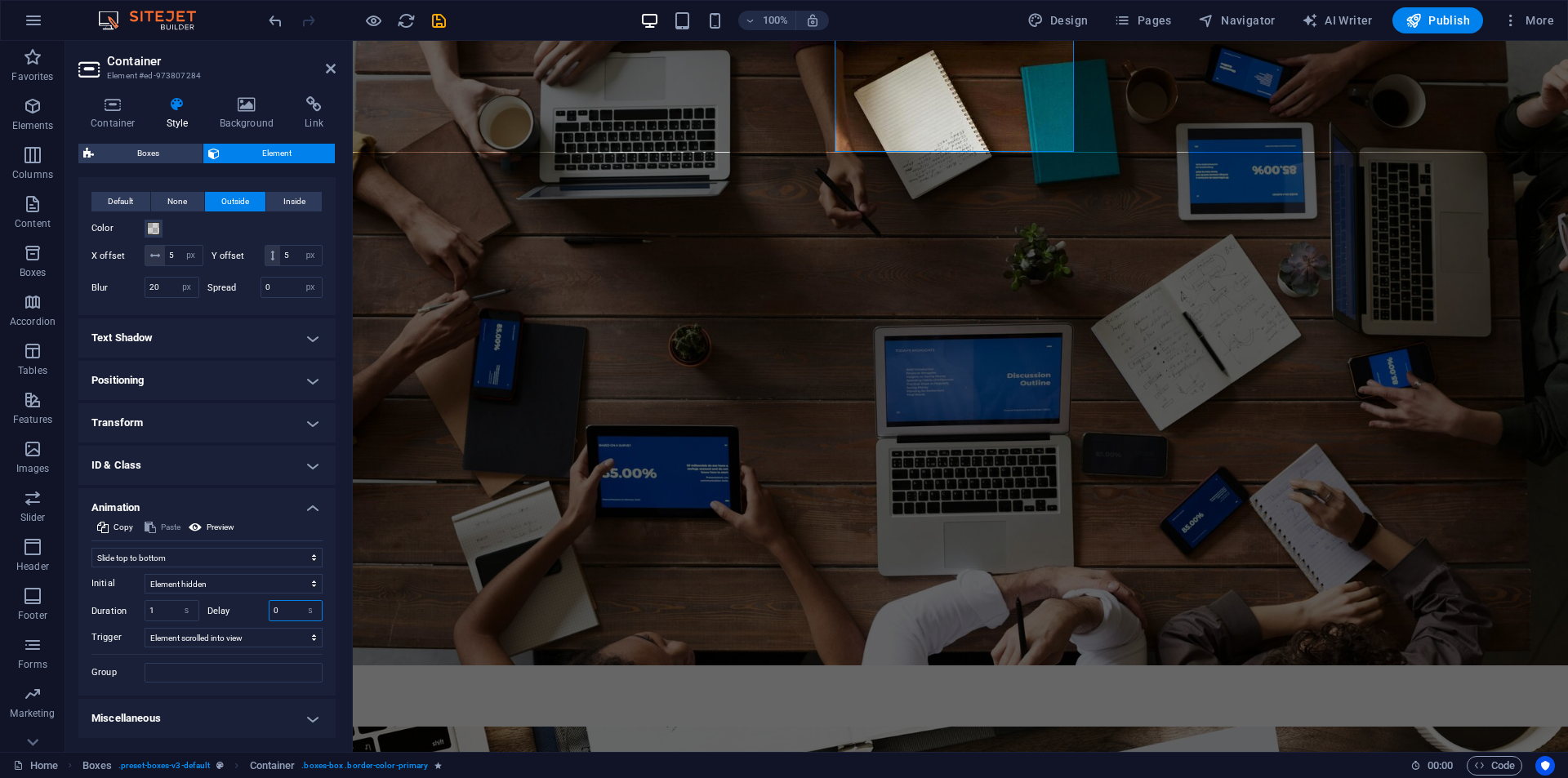
drag, startPoint x: 289, startPoint y: 609, endPoint x: 279, endPoint y: 612, distance: 10.4
click at [278, 613] on input "0" at bounding box center [295, 610] width 53 height 19
drag, startPoint x: 280, startPoint y: 611, endPoint x: 263, endPoint y: 612, distance: 17.0
click at [263, 612] on div "Delay 0 s ms" at bounding box center [265, 611] width 116 height 21
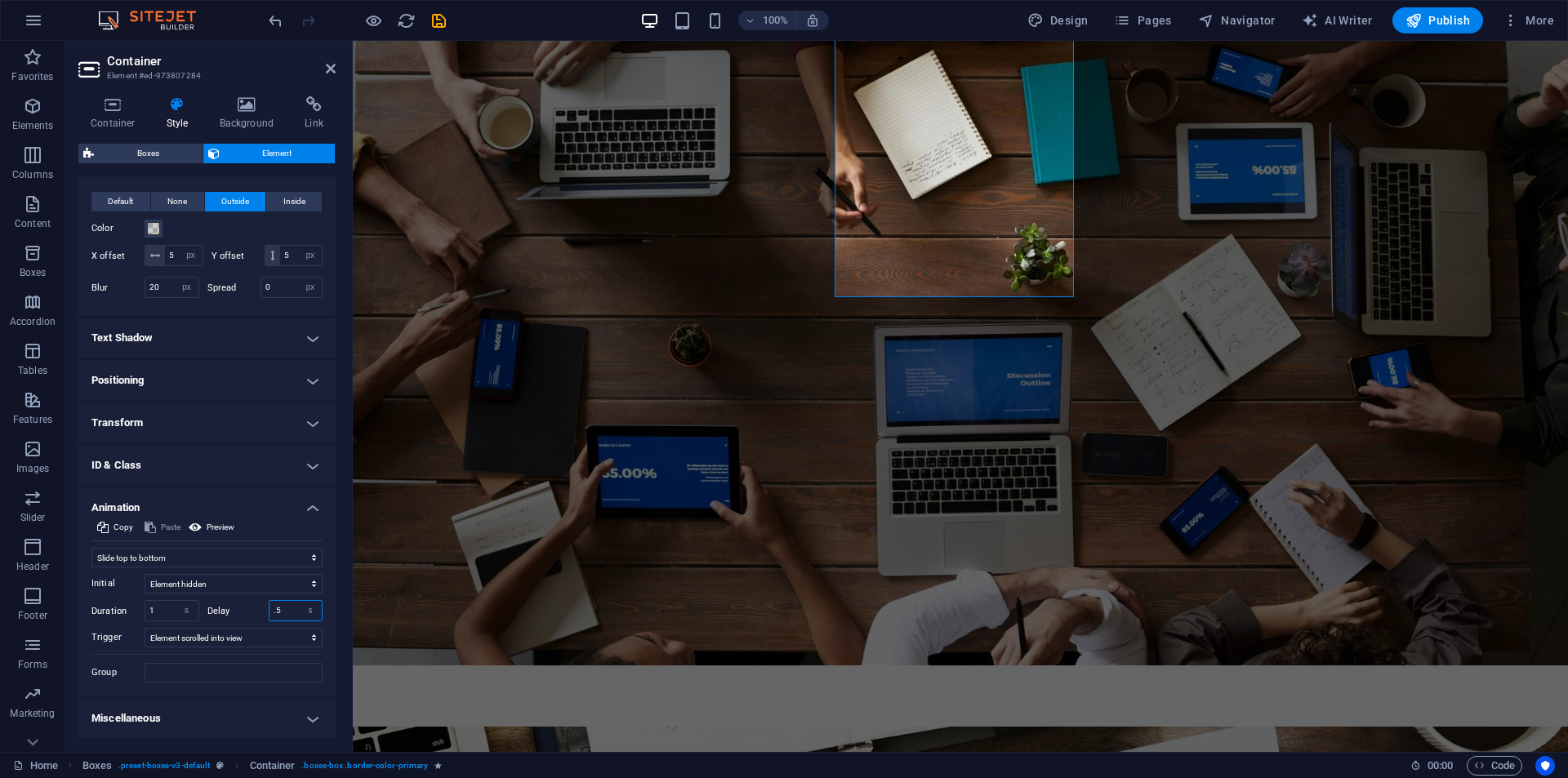
type input ".5"
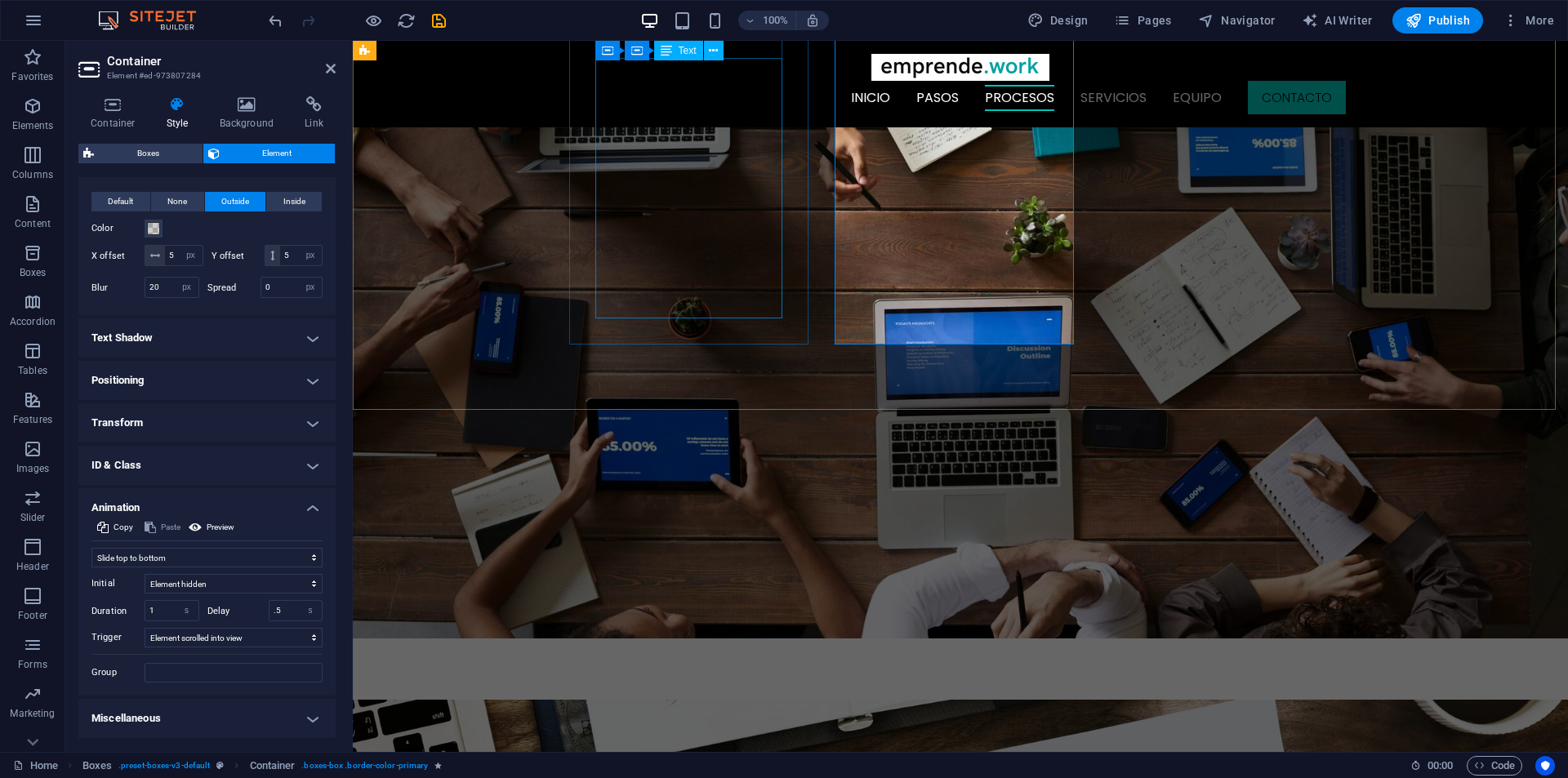
scroll to position [2450, 0]
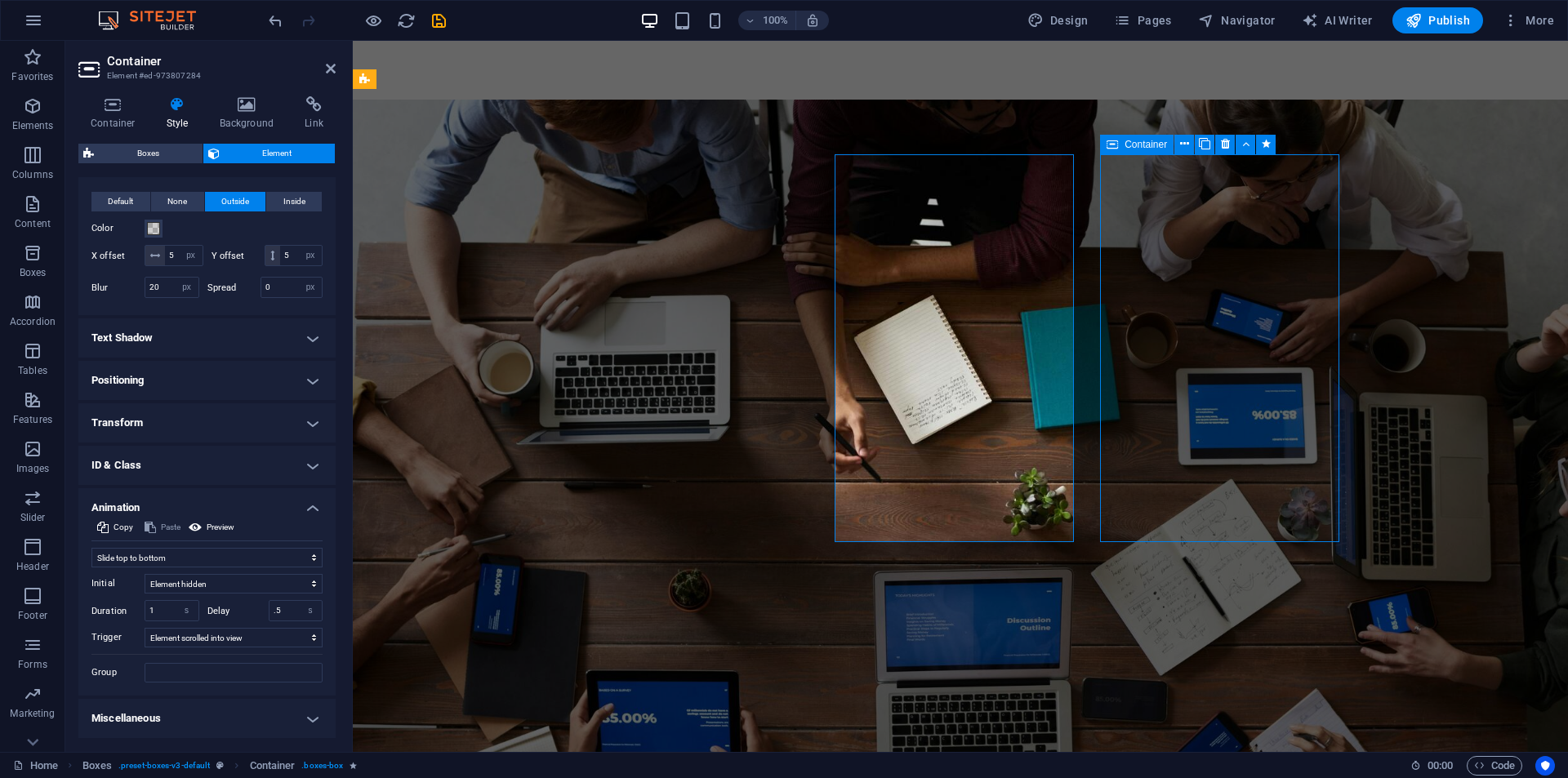
select select "px"
select select "move-top-to-bottom"
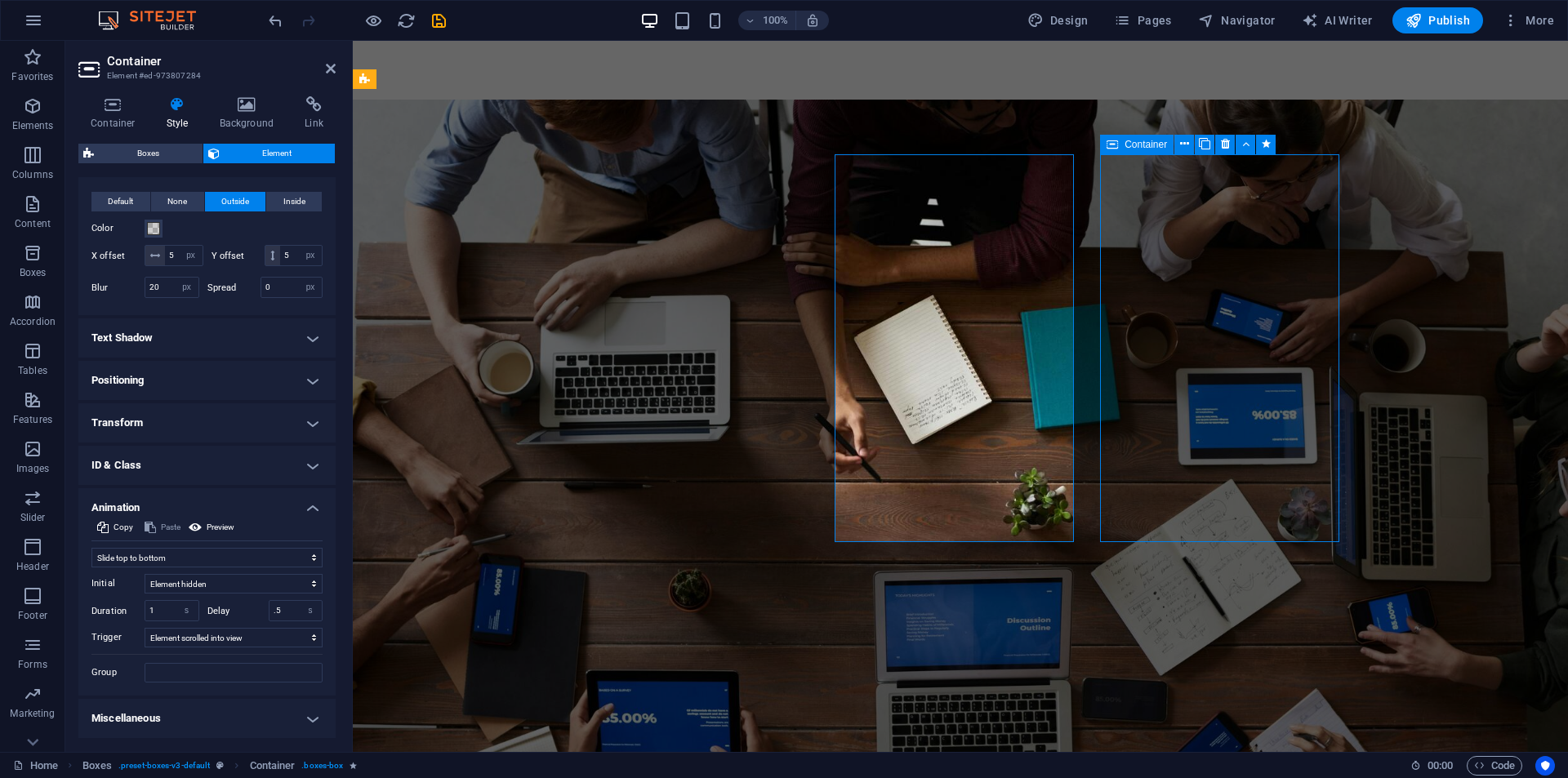
select select "s"
select select "scroll"
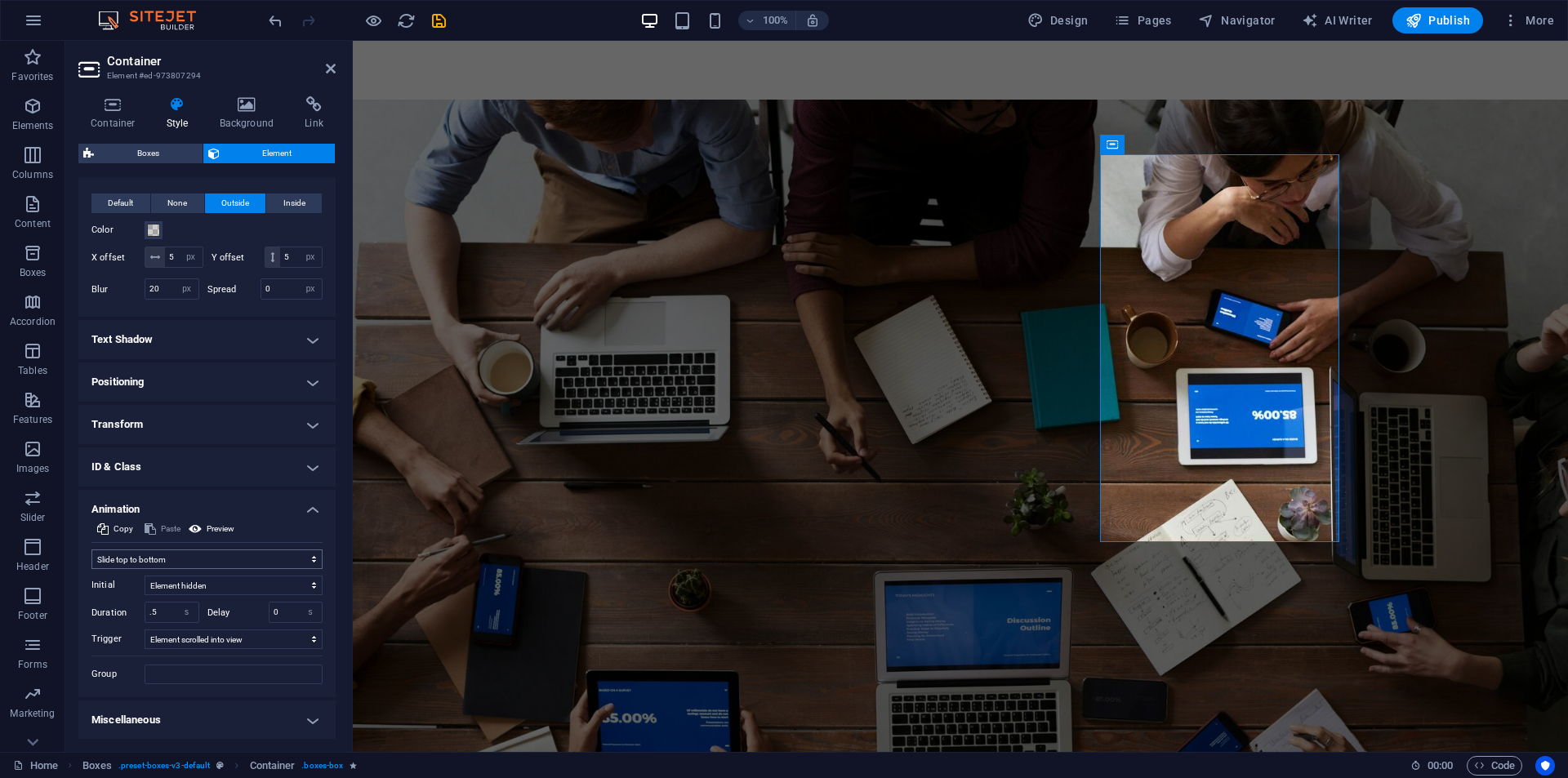
scroll to position [445, 0]
click at [155, 609] on input ".5" at bounding box center [172, 610] width 53 height 19
click at [152, 611] on input ".5" at bounding box center [172, 610] width 53 height 19
drag, startPoint x: 152, startPoint y: 611, endPoint x: 169, endPoint y: 610, distance: 17.0
click at [153, 611] on input ".5" at bounding box center [172, 610] width 53 height 19
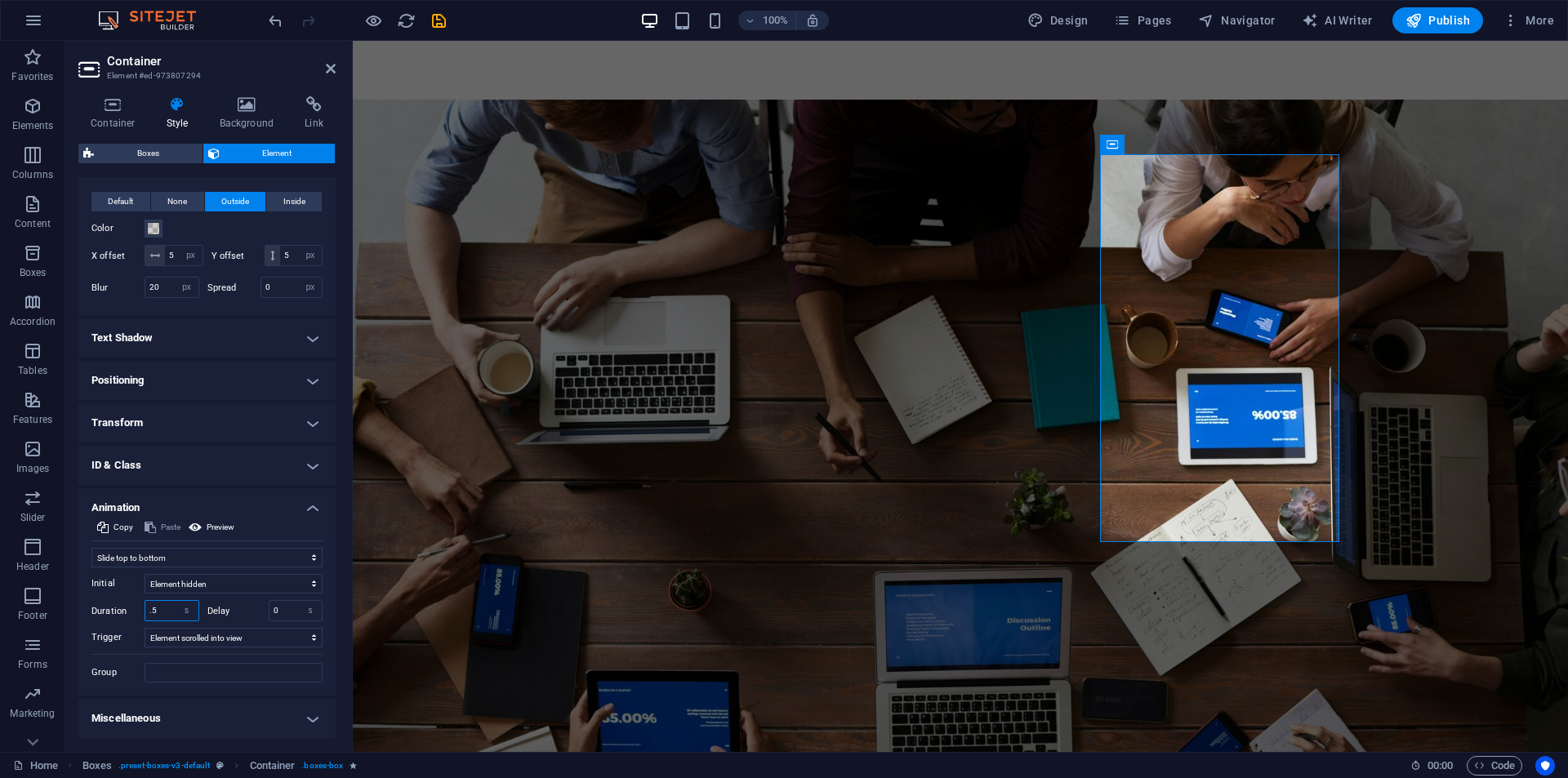
drag, startPoint x: 173, startPoint y: 607, endPoint x: 136, endPoint y: 609, distance: 37.1
click at [136, 609] on div "Duration .5 s ms" at bounding box center [146, 611] width 108 height 21
click at [157, 609] on input ".5" at bounding box center [172, 610] width 53 height 19
drag, startPoint x: 158, startPoint y: 609, endPoint x: 130, endPoint y: 609, distance: 28.0
click at [130, 609] on div "Duration .5 s ms" at bounding box center [146, 611] width 108 height 21
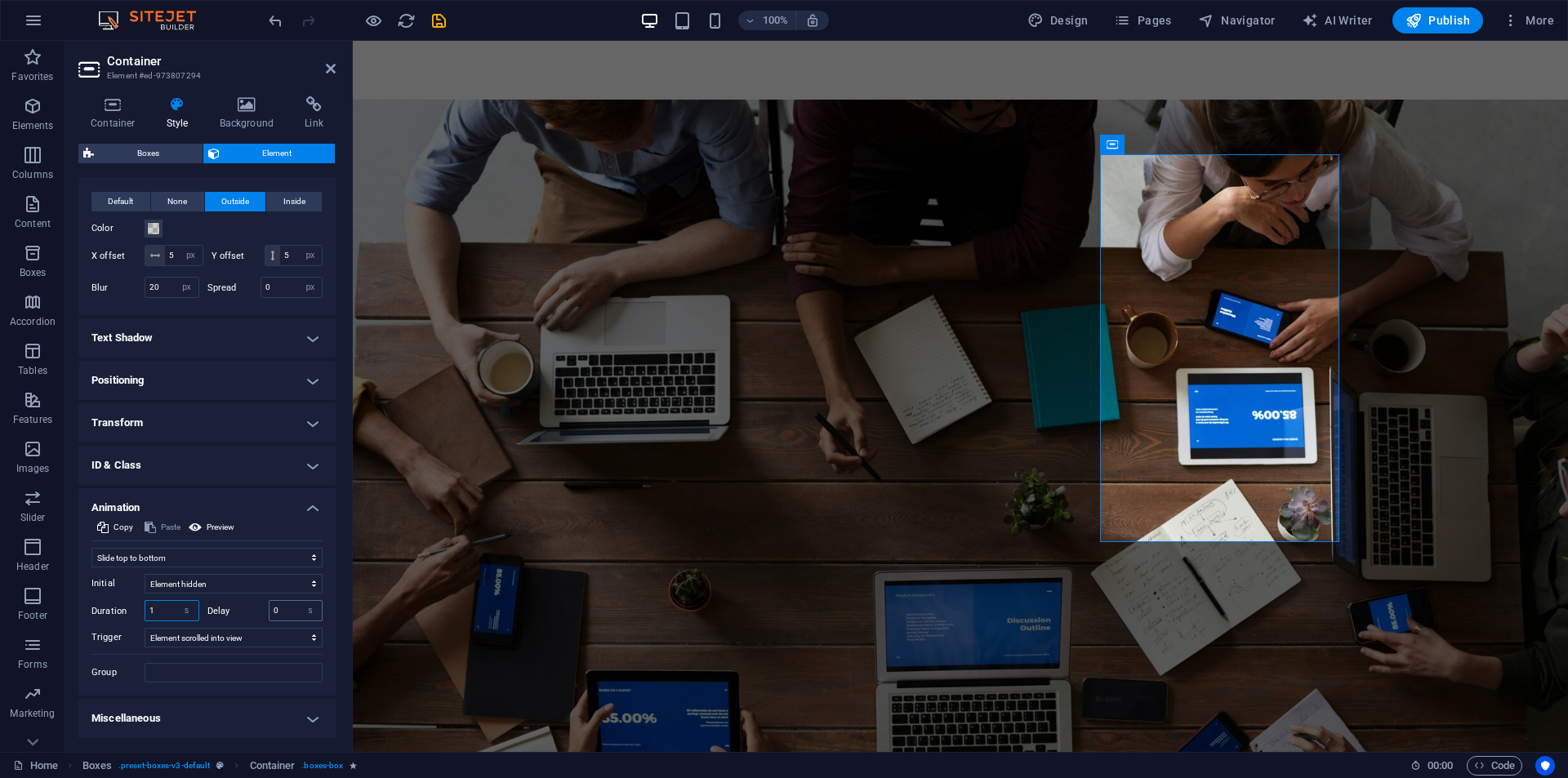
type input "1"
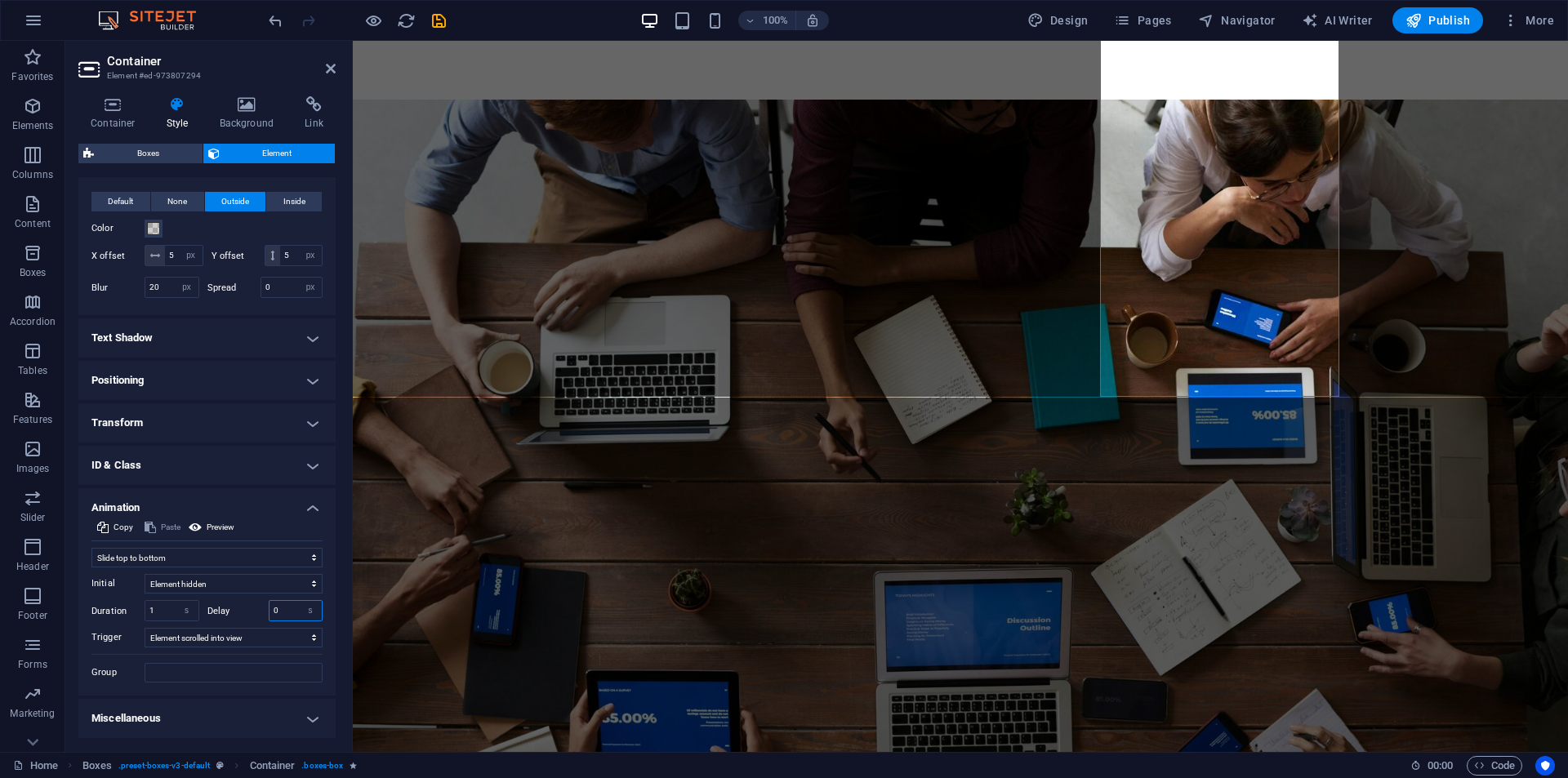
drag, startPoint x: 271, startPoint y: 607, endPoint x: 261, endPoint y: 607, distance: 10.0
click at [261, 607] on div "Delay 0 s ms" at bounding box center [265, 611] width 116 height 21
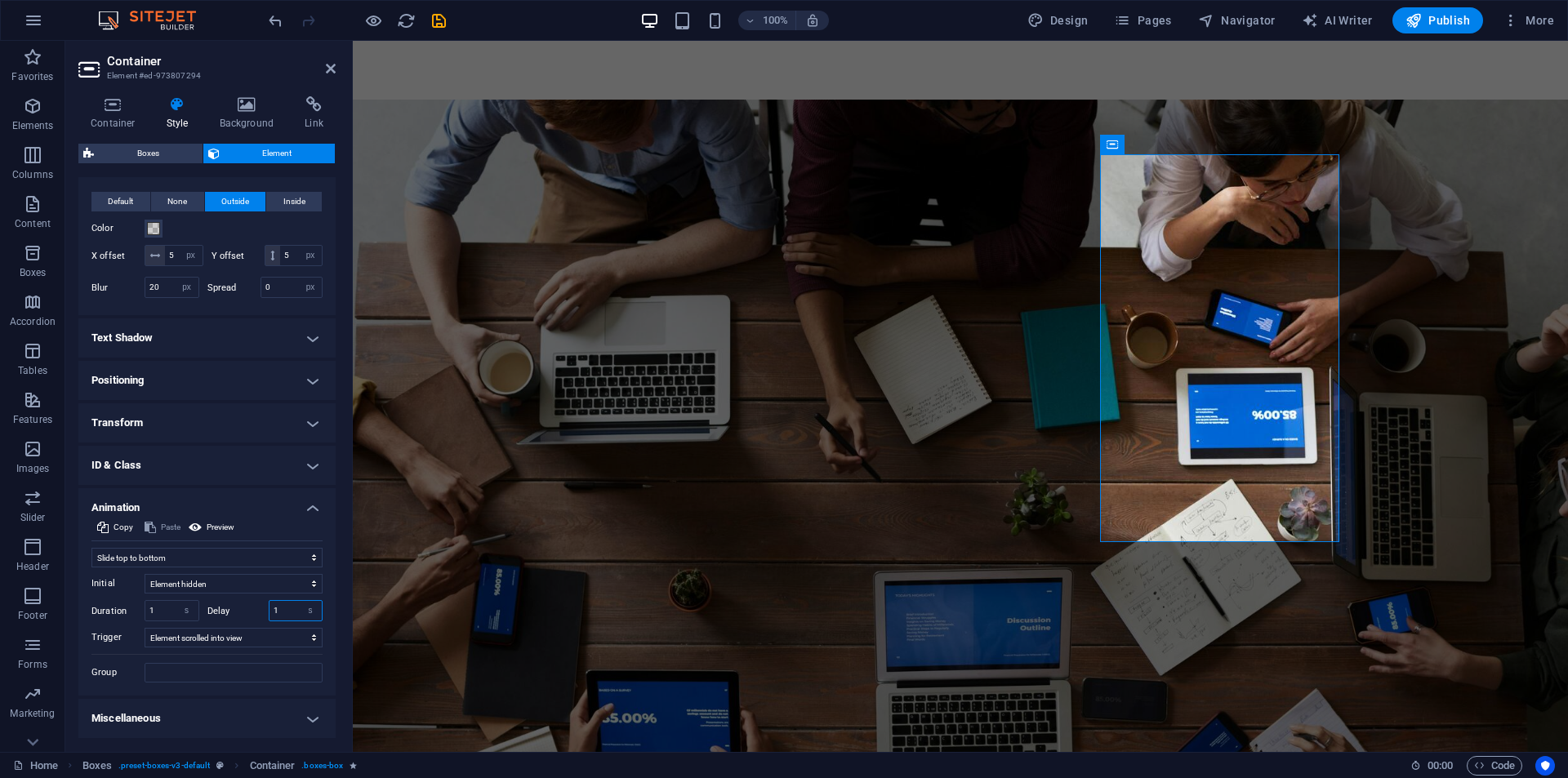
type input "1"
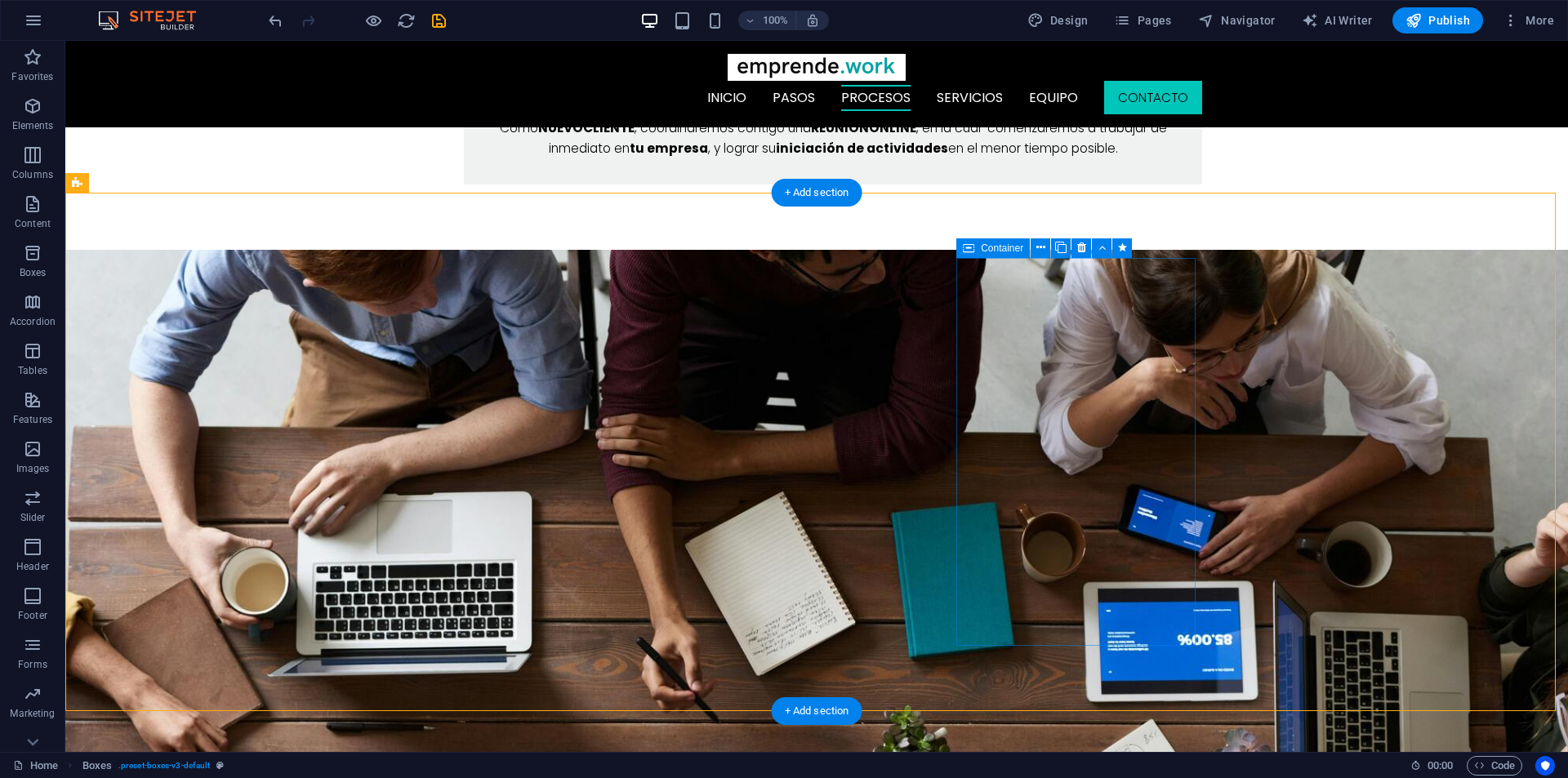
scroll to position [2042, 0]
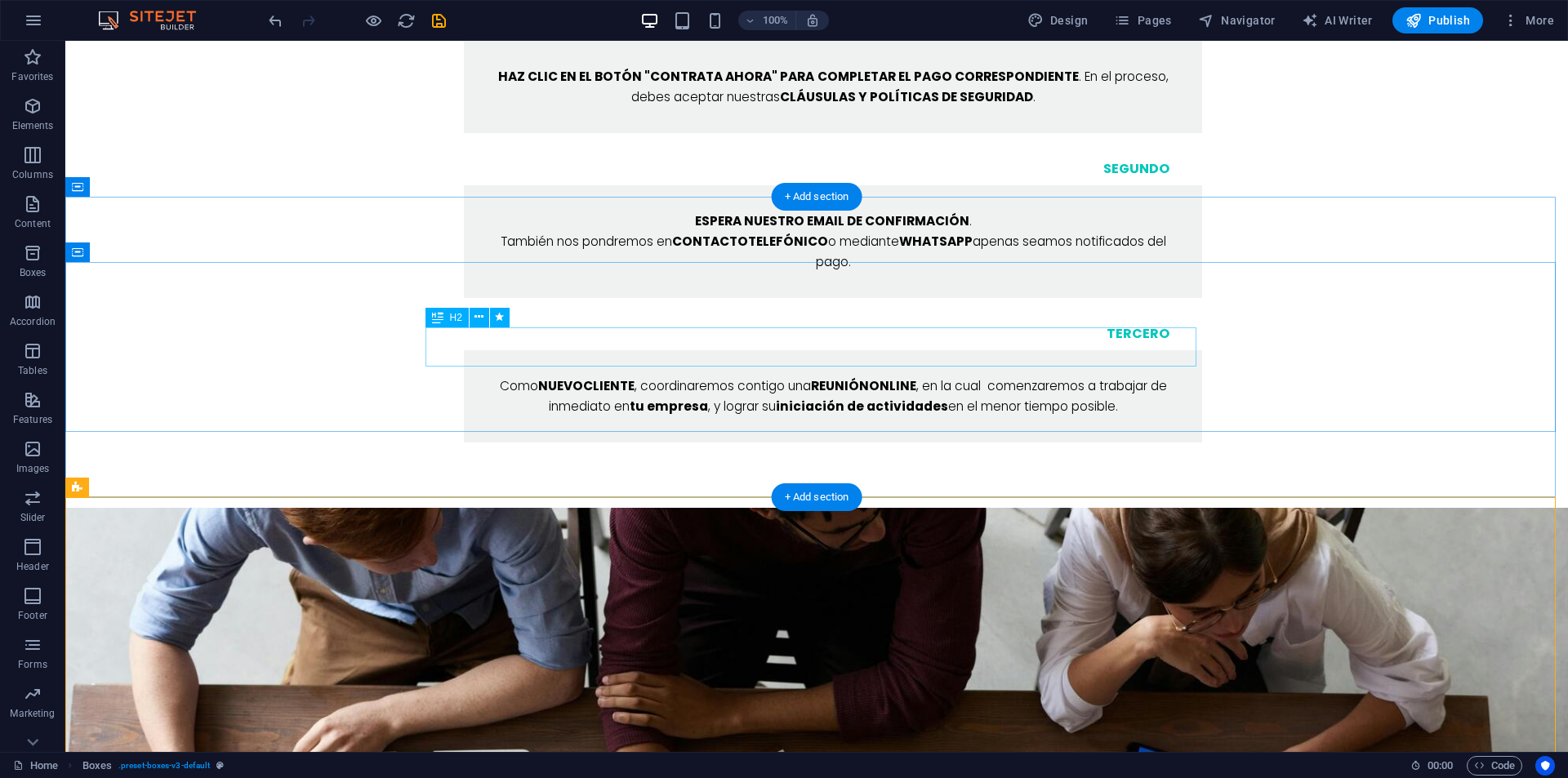
select select "move-left-to-right"
select select "s"
select select "scroll"
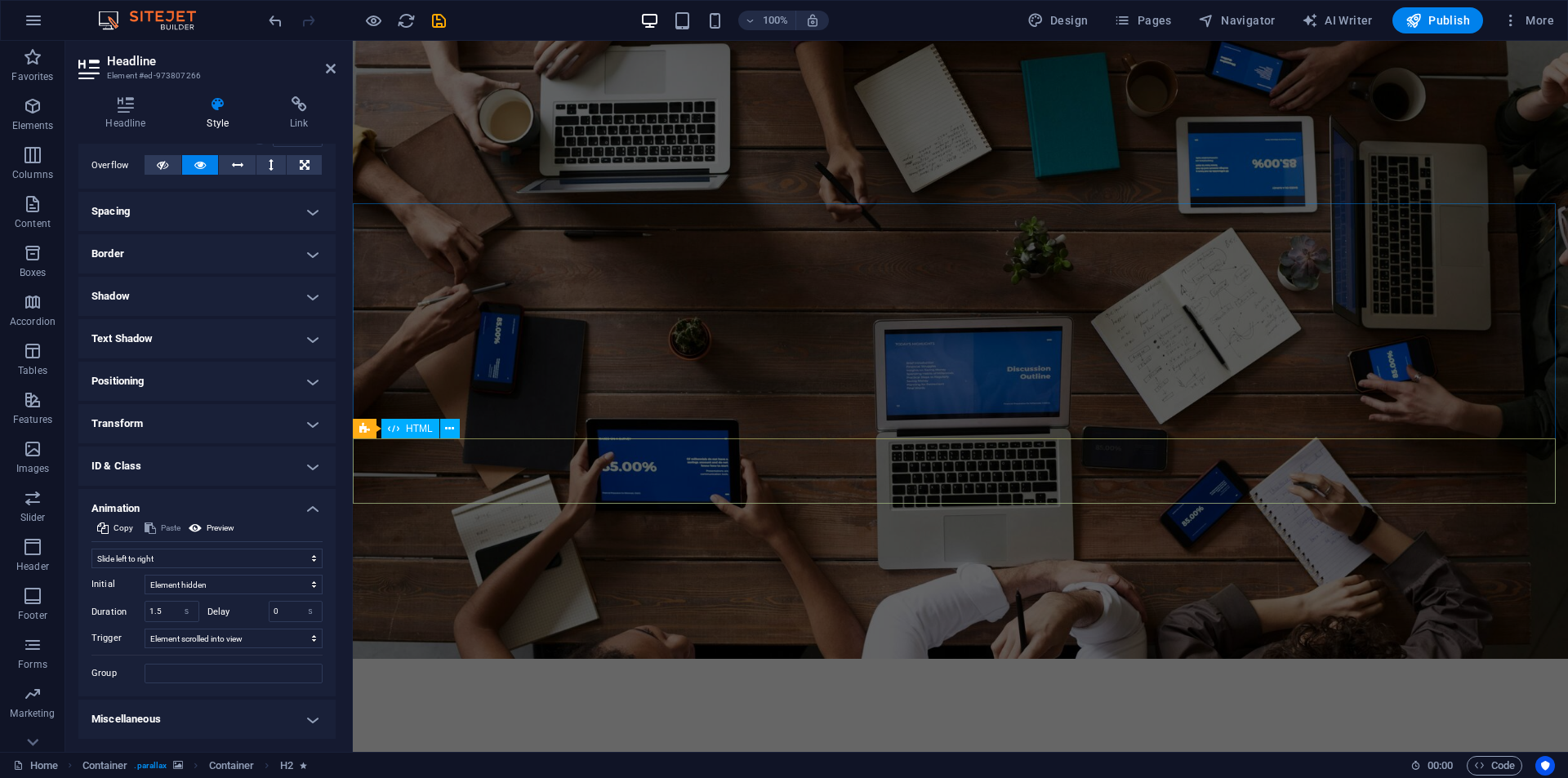
scroll to position [2859, 0]
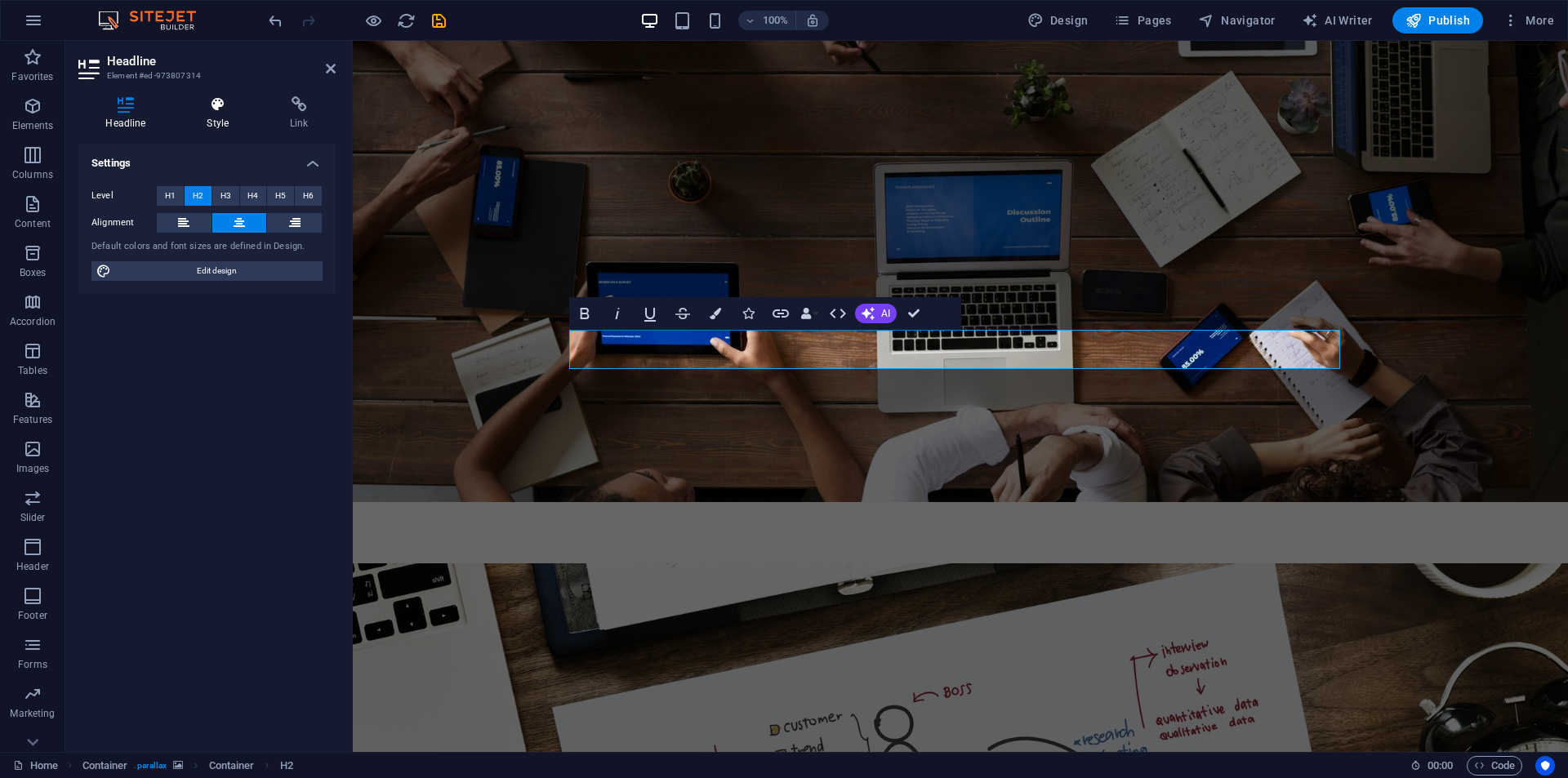
click at [215, 112] on h4 "Style" at bounding box center [222, 113] width 84 height 34
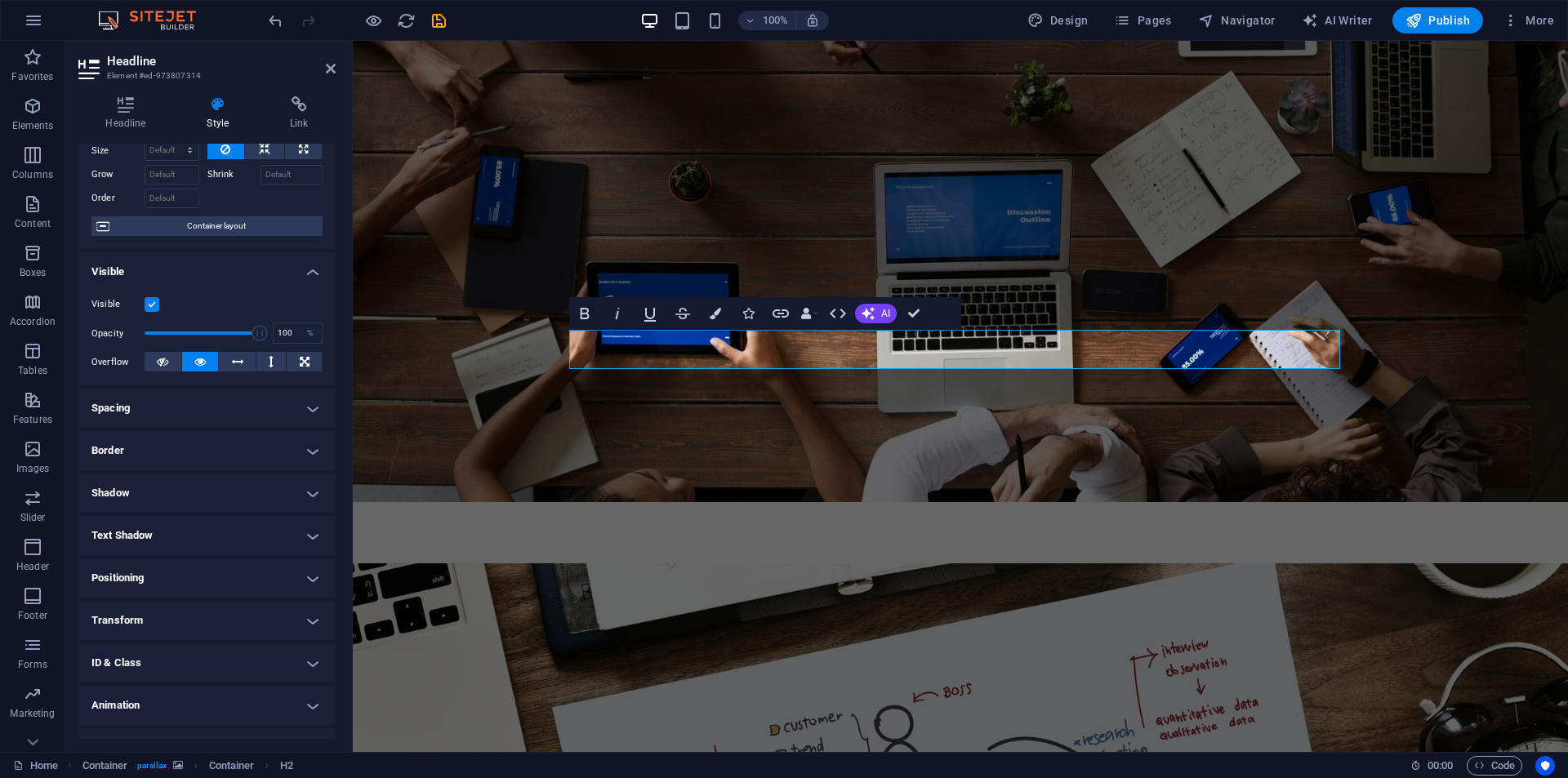
scroll to position [95, 0]
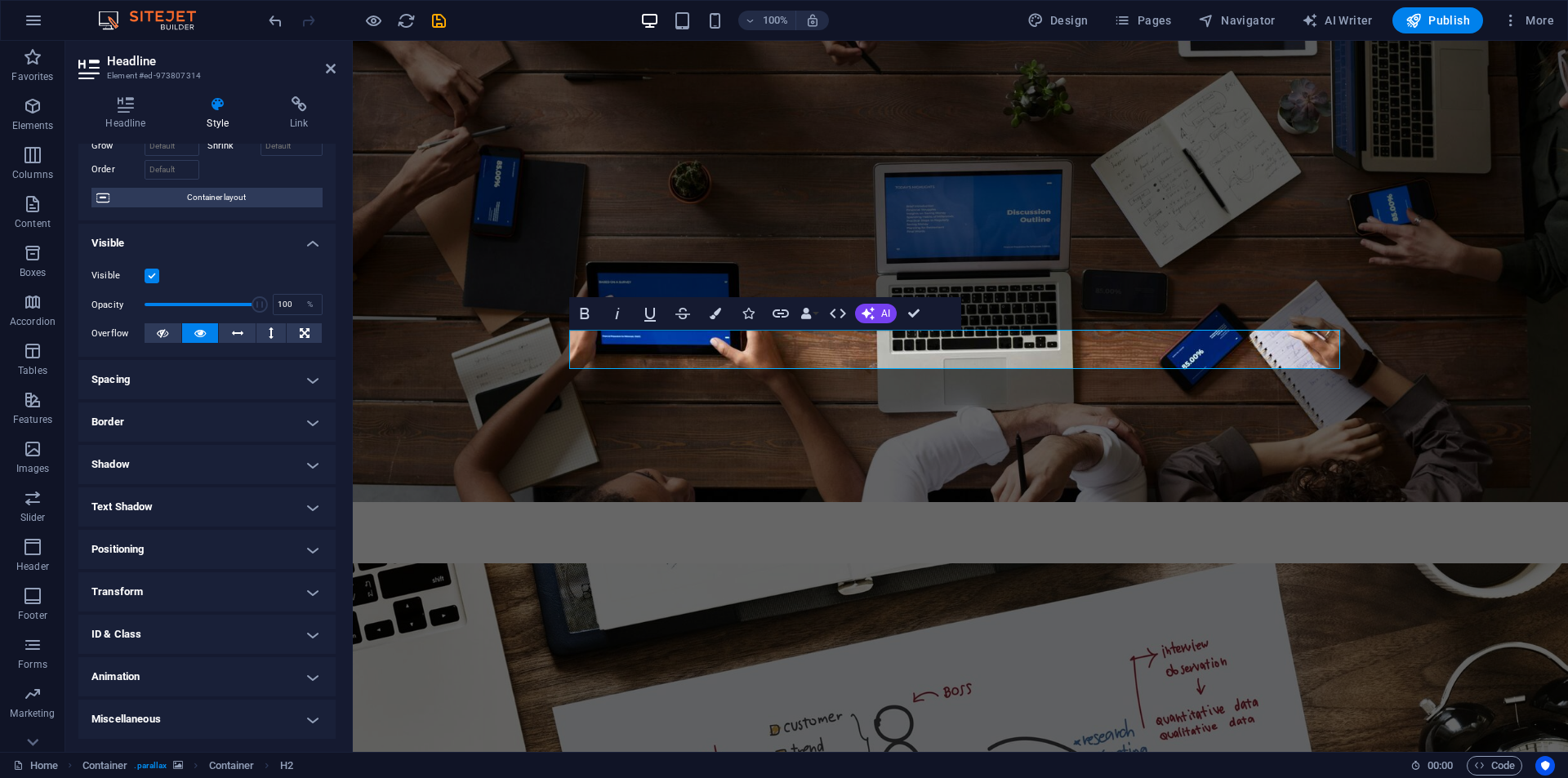
click at [171, 663] on h4 "Animation" at bounding box center [206, 677] width 257 height 39
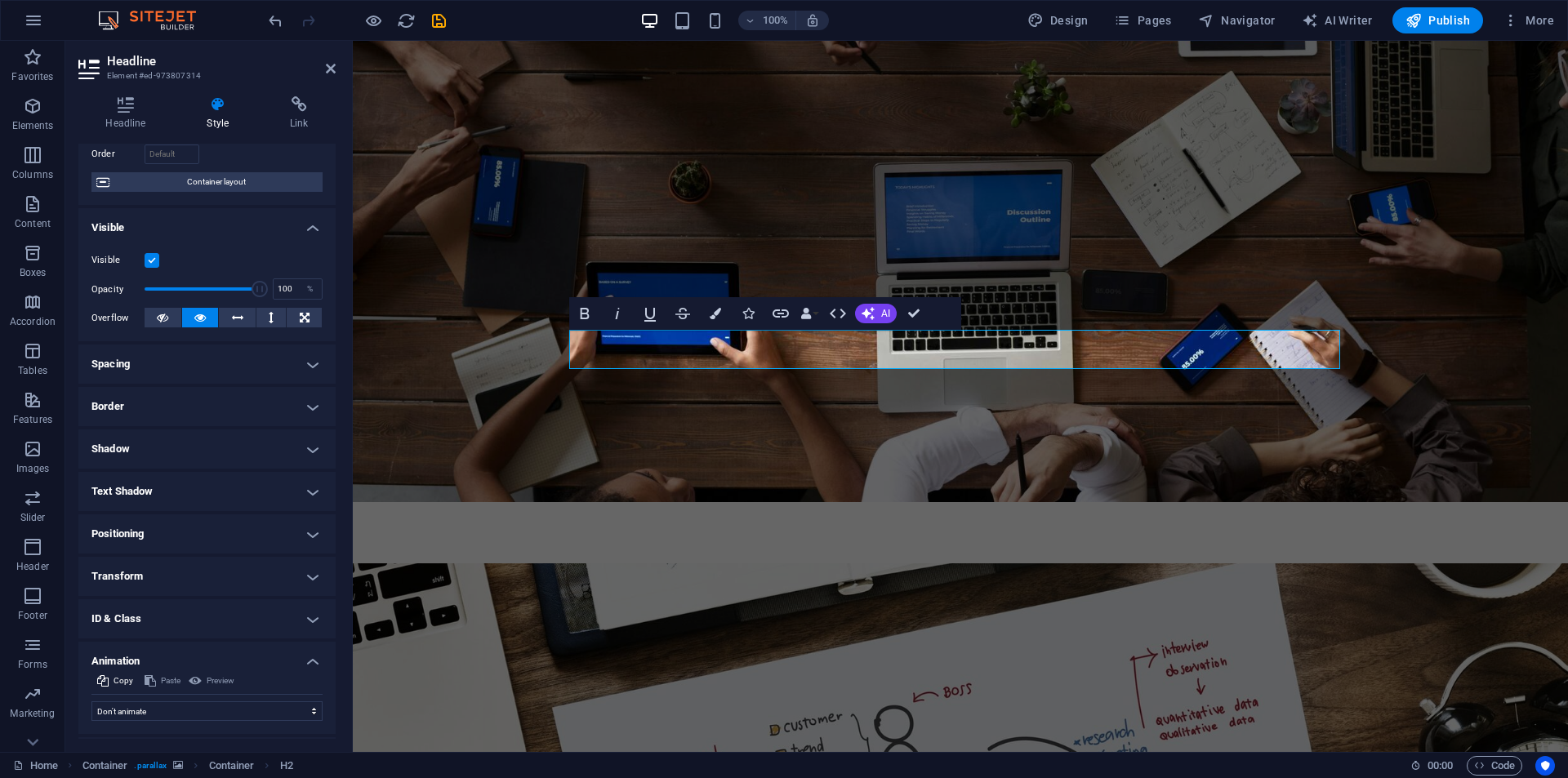
scroll to position [148, 0]
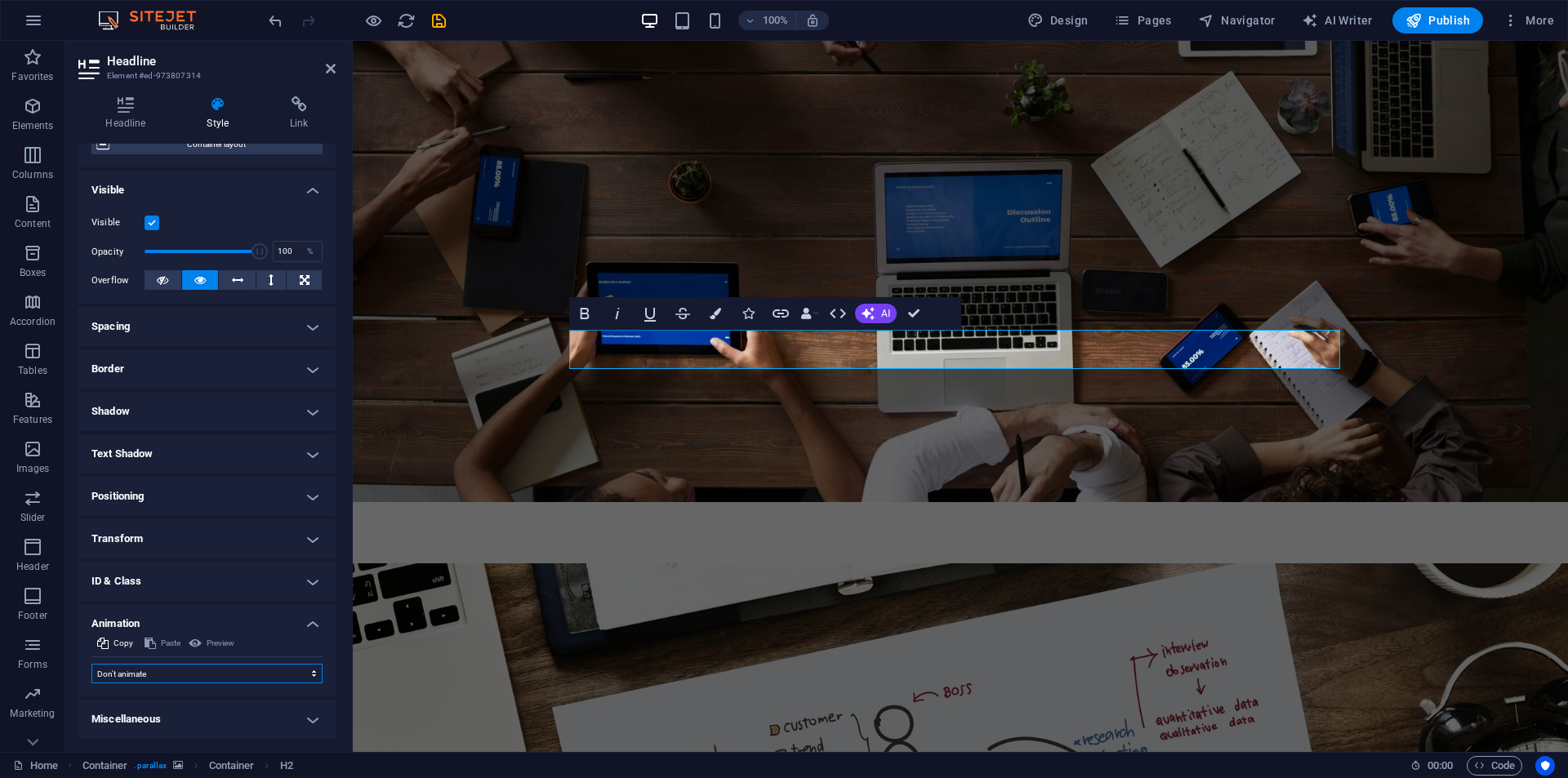
click at [162, 664] on select "Don't animate Show / Hide Slide up/down Zoom in/out Slide left to right Slide r…" at bounding box center [207, 673] width 231 height 19
select select "move-right-to-left"
click at [92, 664] on select "Don't animate Show / Hide Slide up/down Zoom in/out Slide left to right Slide r…" at bounding box center [207, 673] width 231 height 19
select select "scroll"
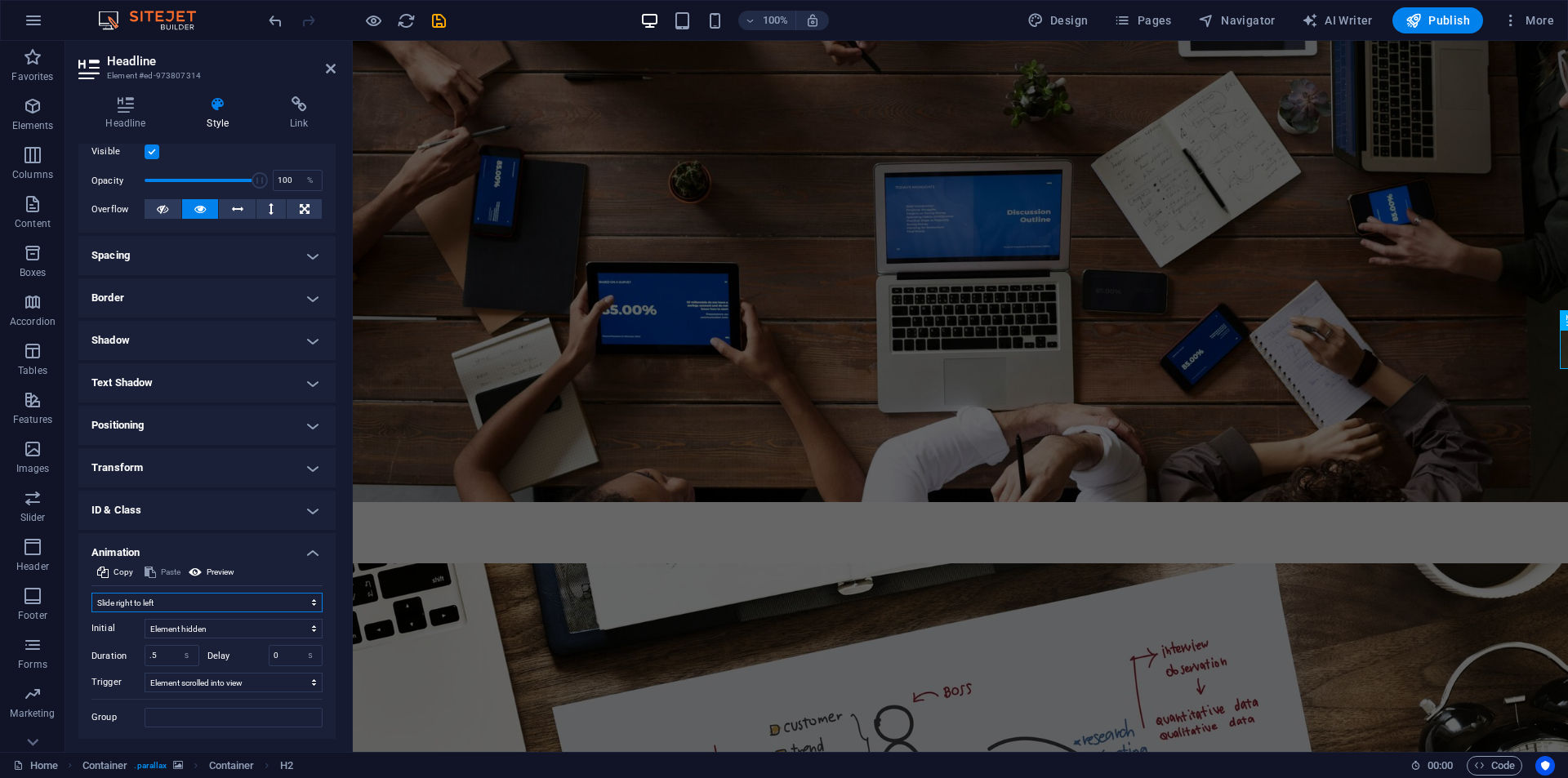
scroll to position [263, 0]
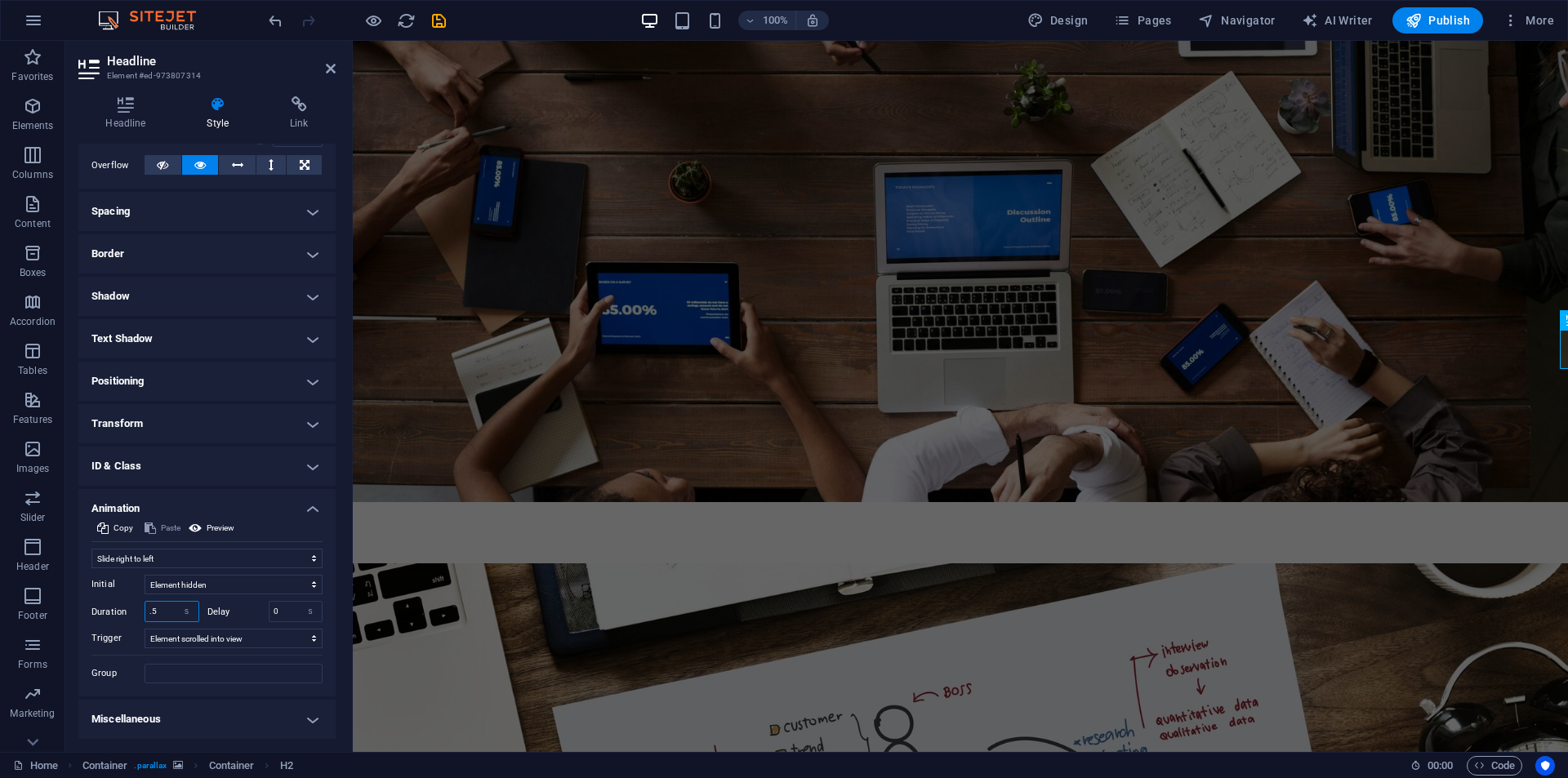
click at [172, 604] on input ".5" at bounding box center [172, 611] width 53 height 19
click at [595, 325] on span "H2" at bounding box center [600, 320] width 12 height 10
type input "1"
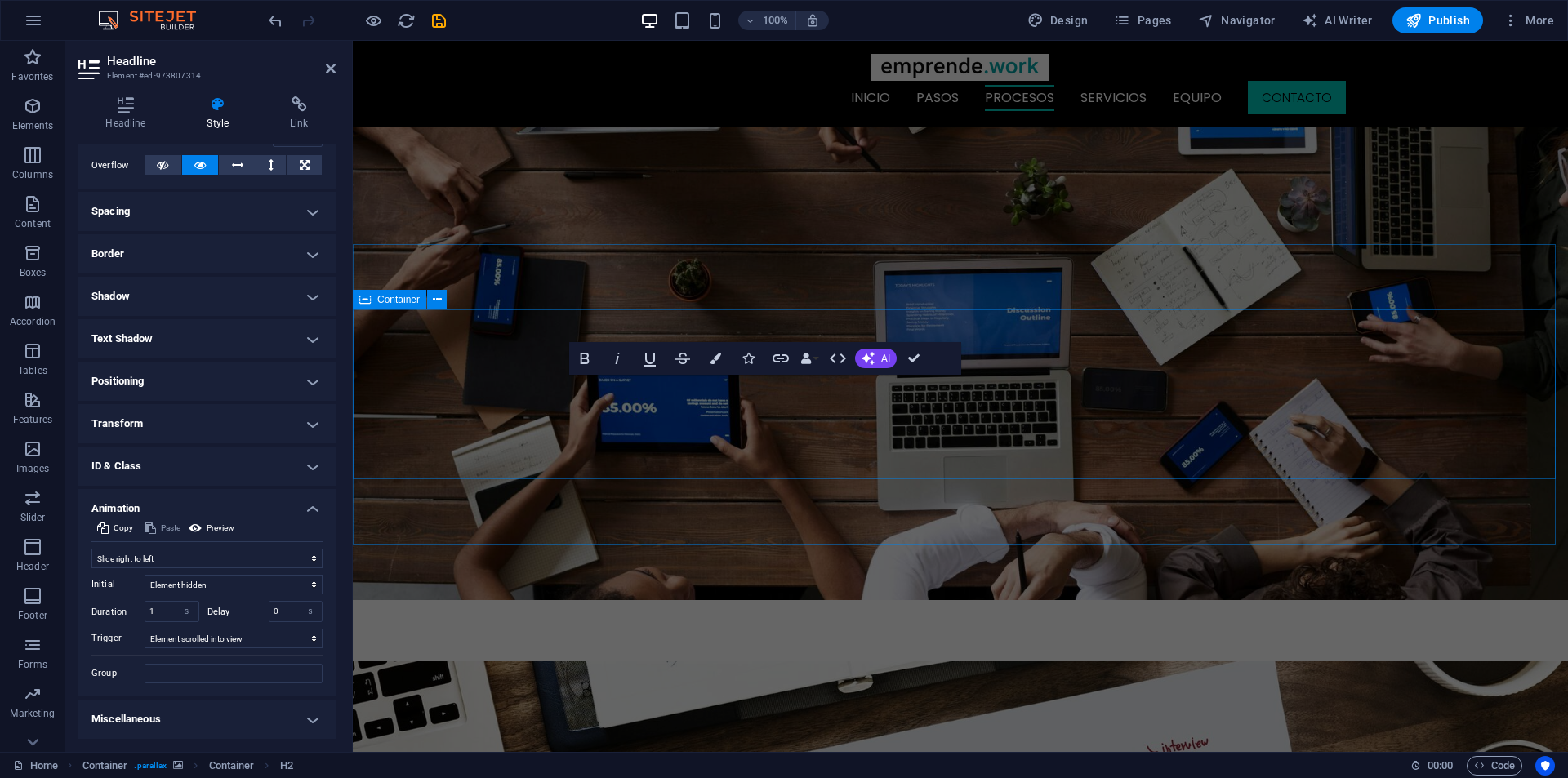
scroll to position [2695, 0]
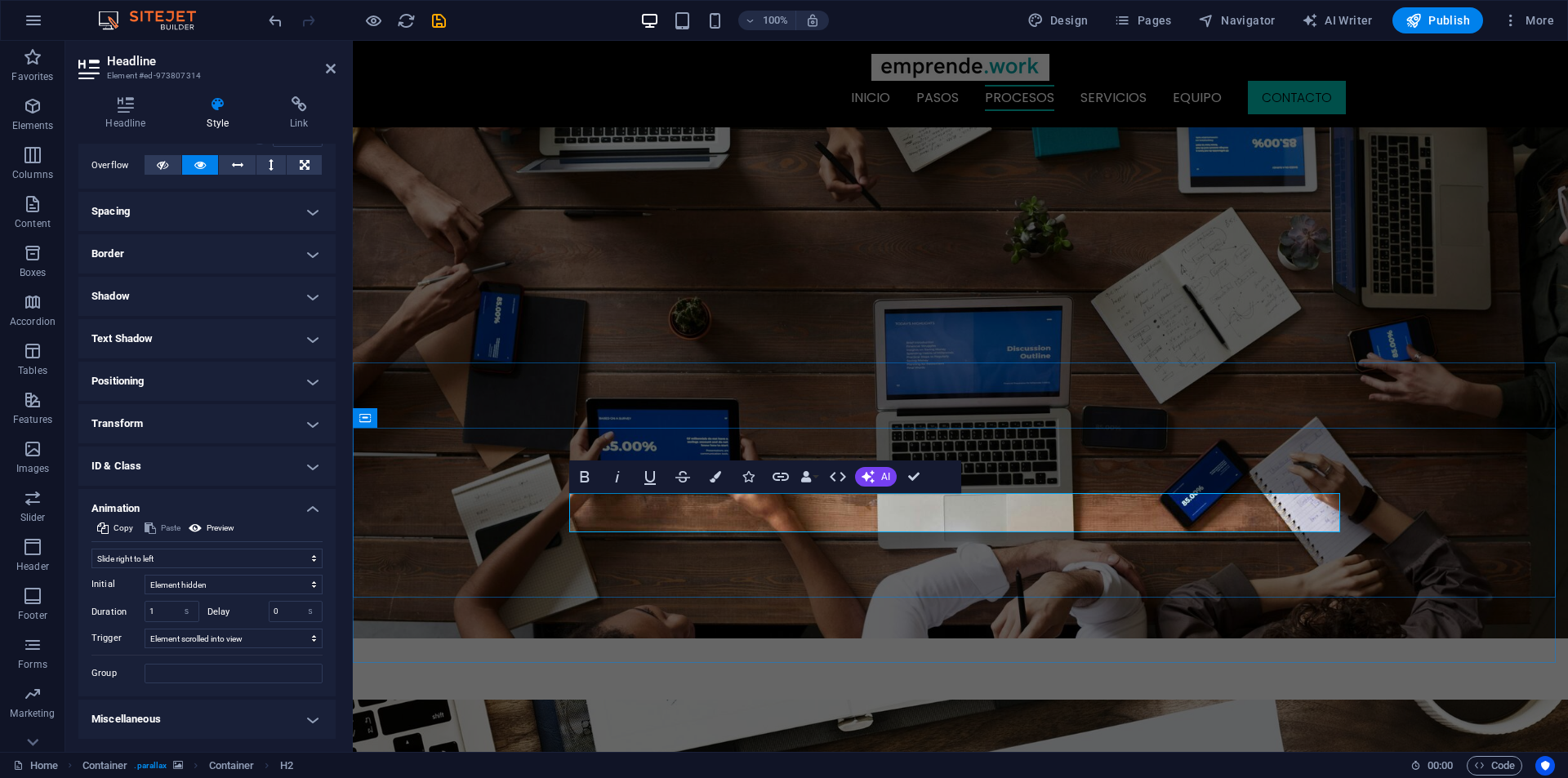
drag, startPoint x: 919, startPoint y: 482, endPoint x: 859, endPoint y: 443, distance: 71.6
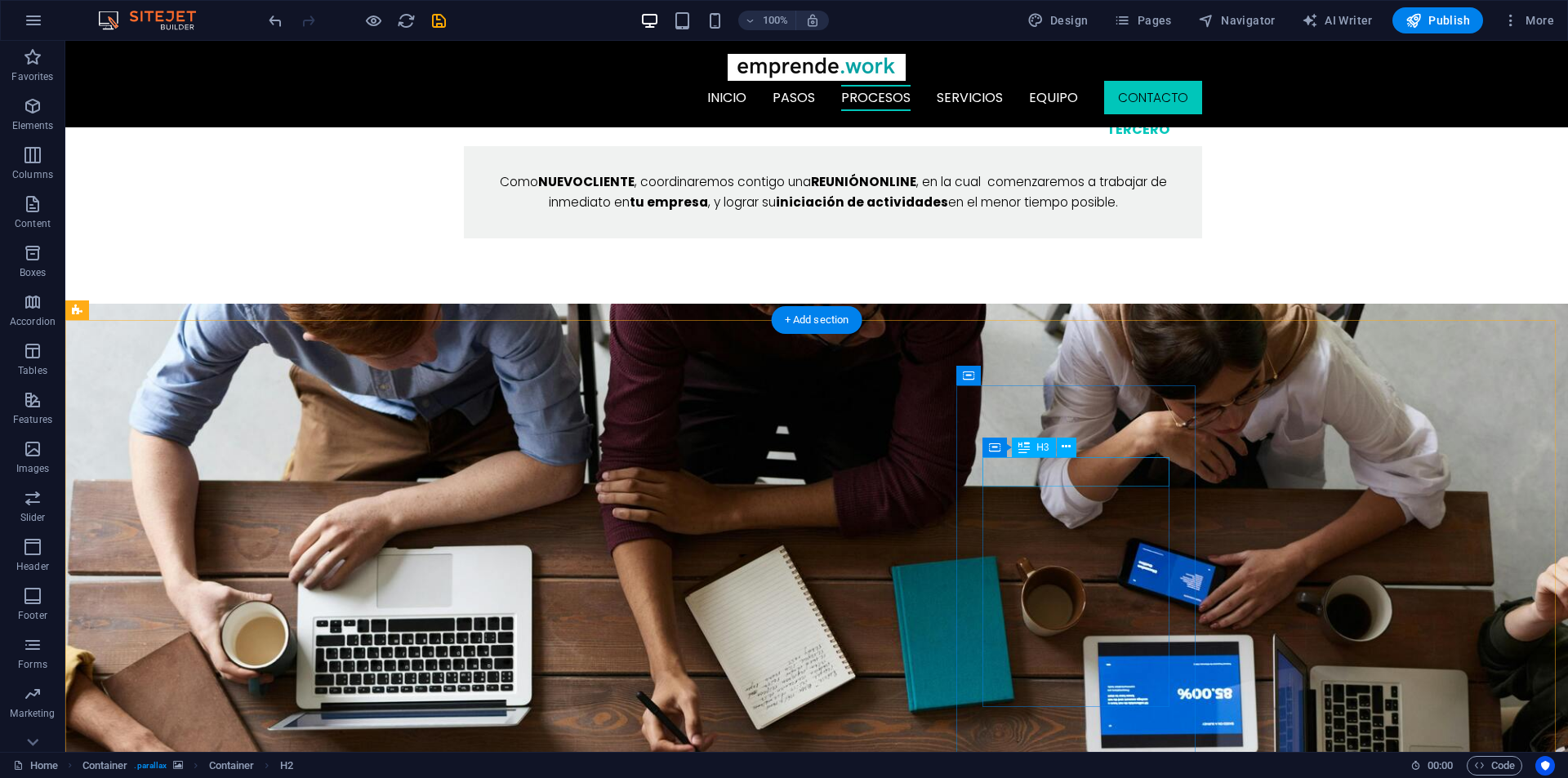
scroll to position [2123, 0]
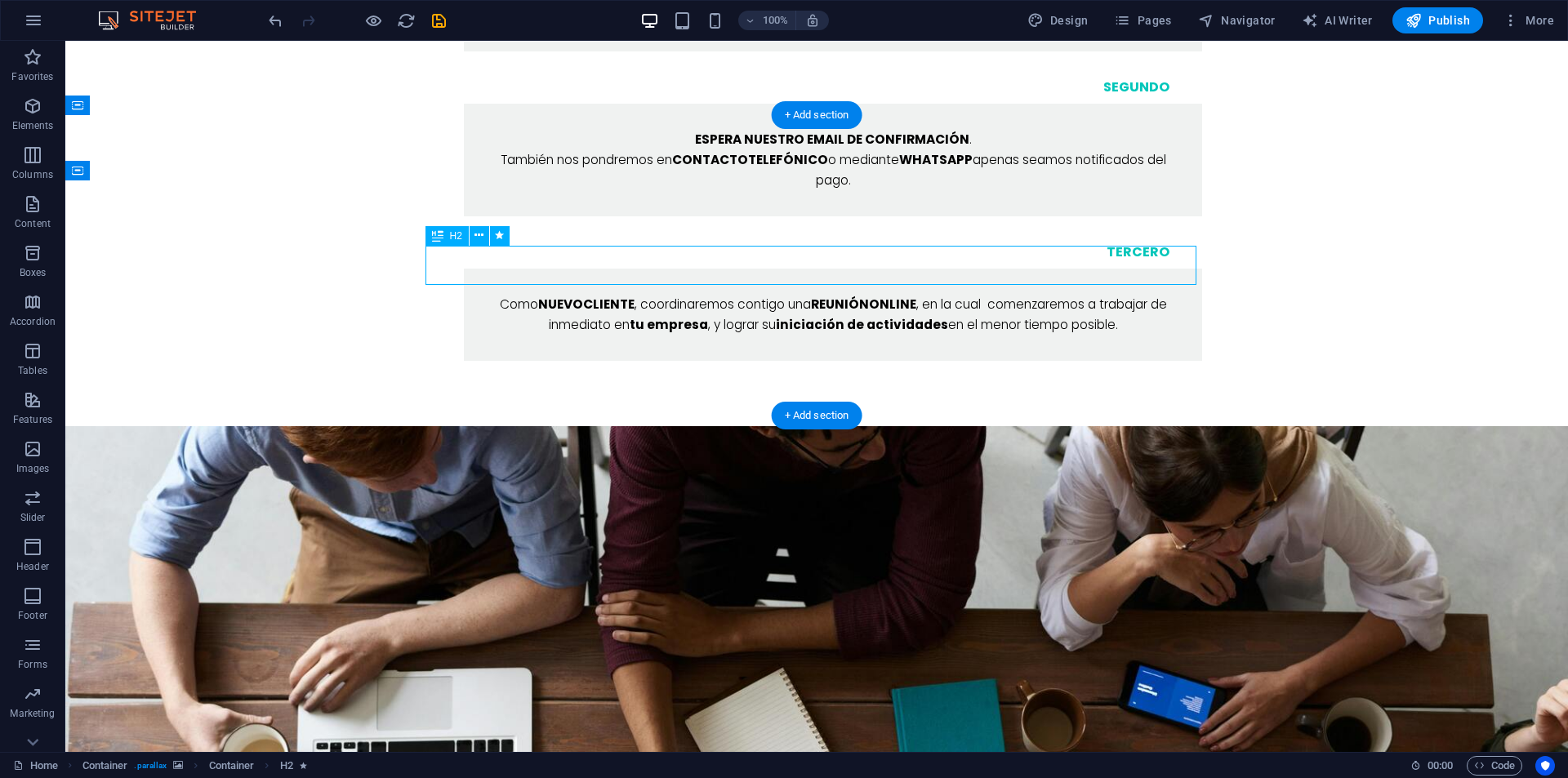
select select "move-left-to-right"
select select "s"
select select "scroll"
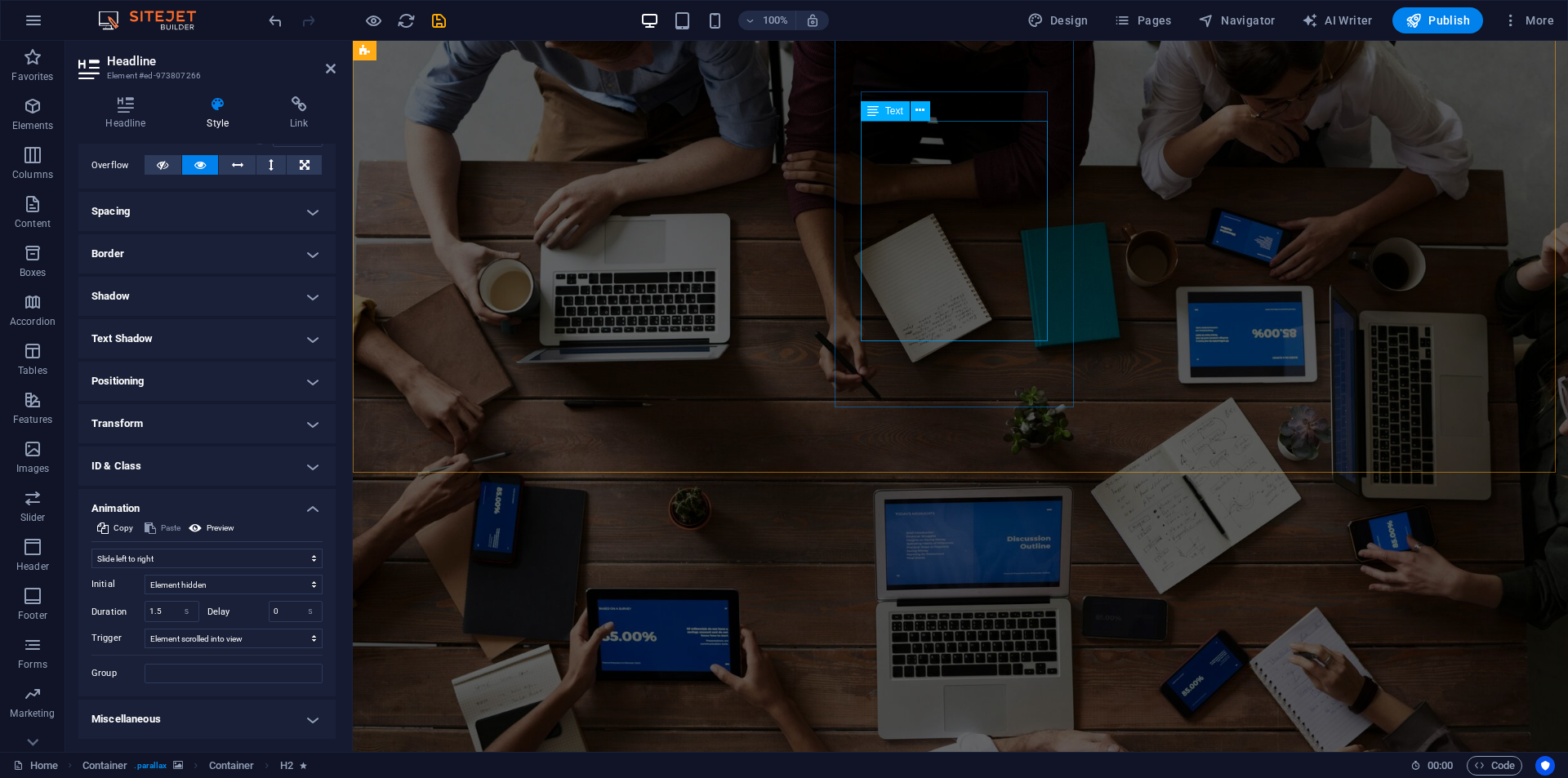
scroll to position [2940, 0]
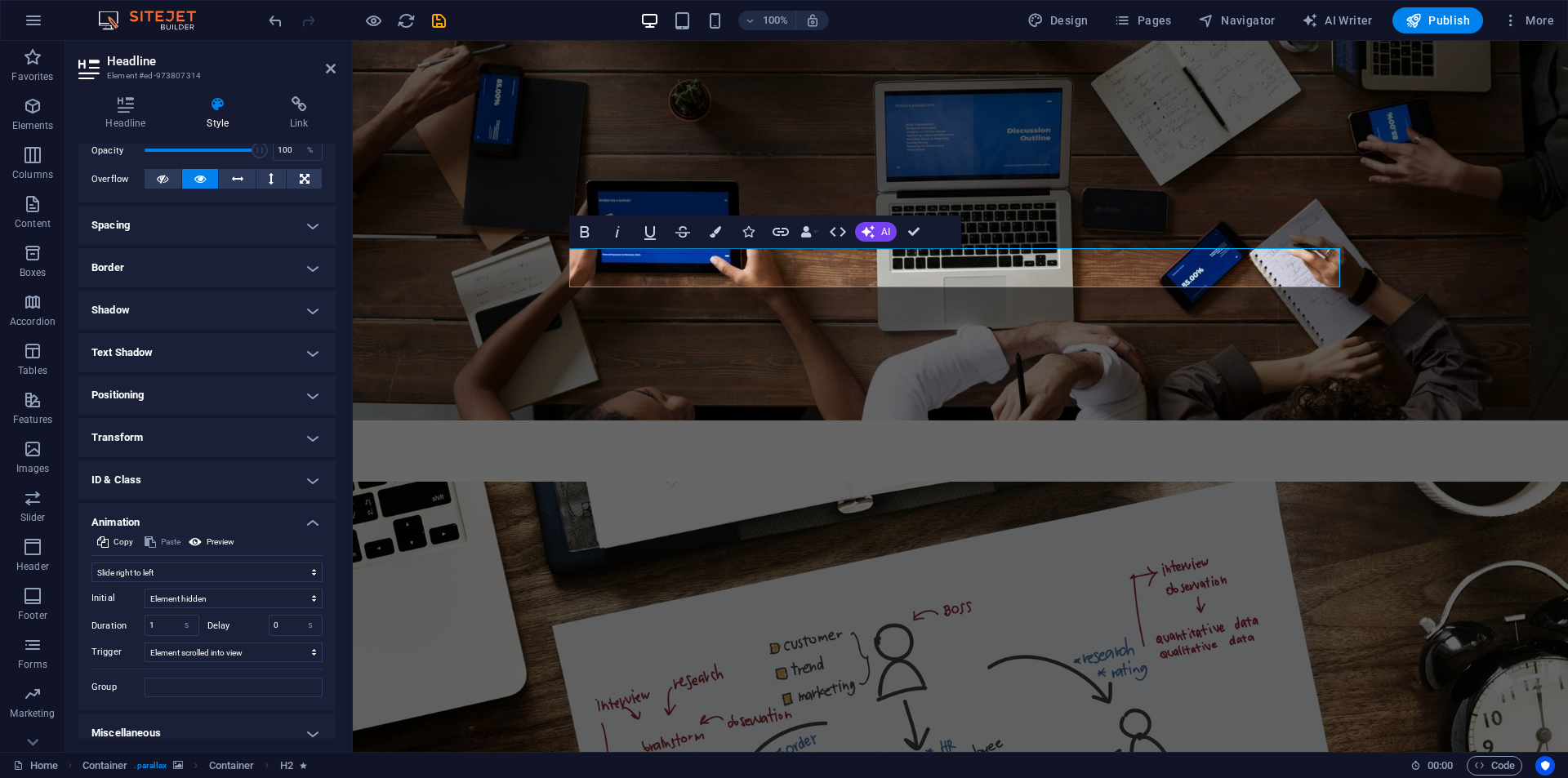
scroll to position [263, 0]
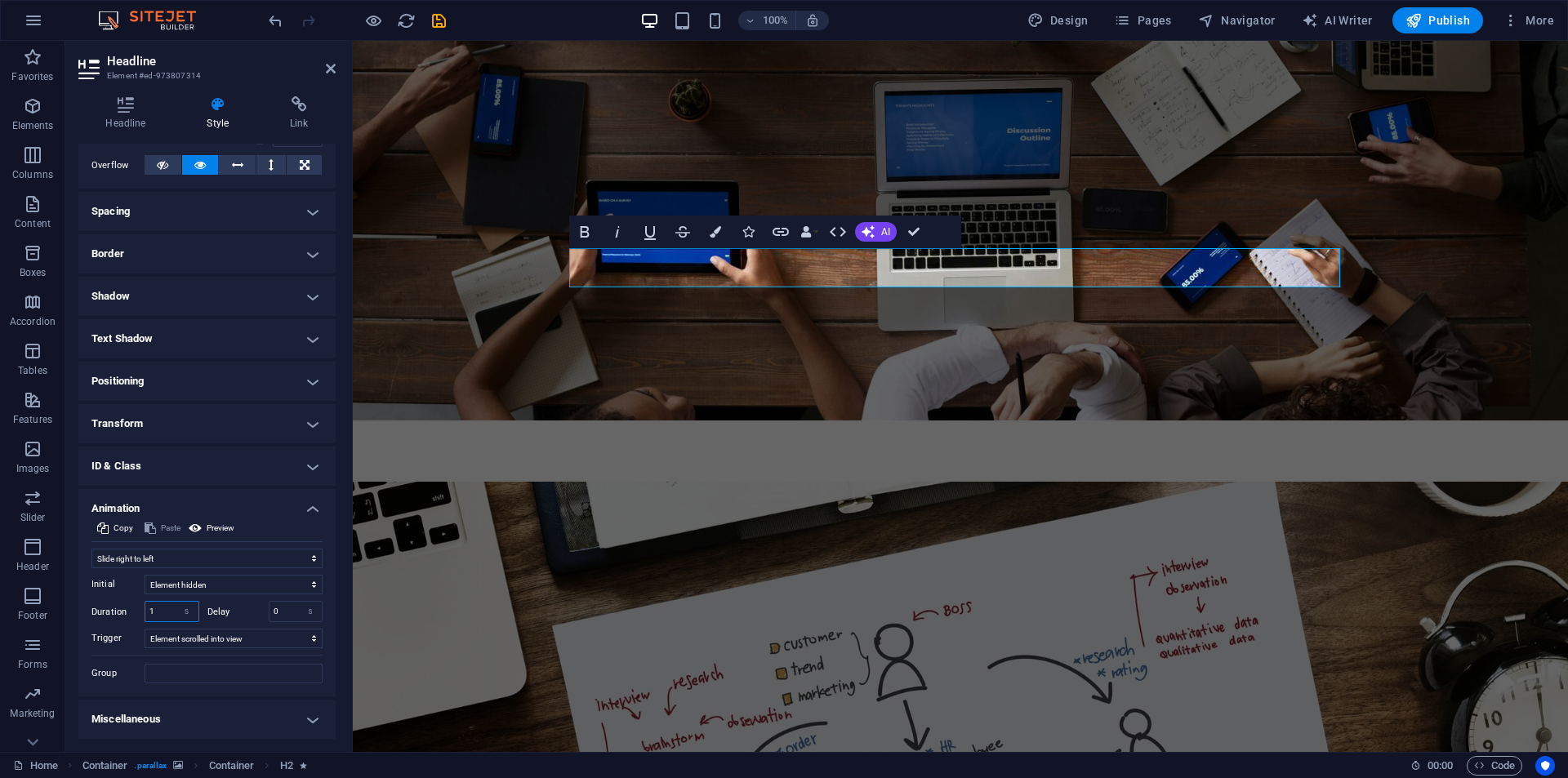
click at [157, 609] on input "1" at bounding box center [172, 611] width 53 height 19
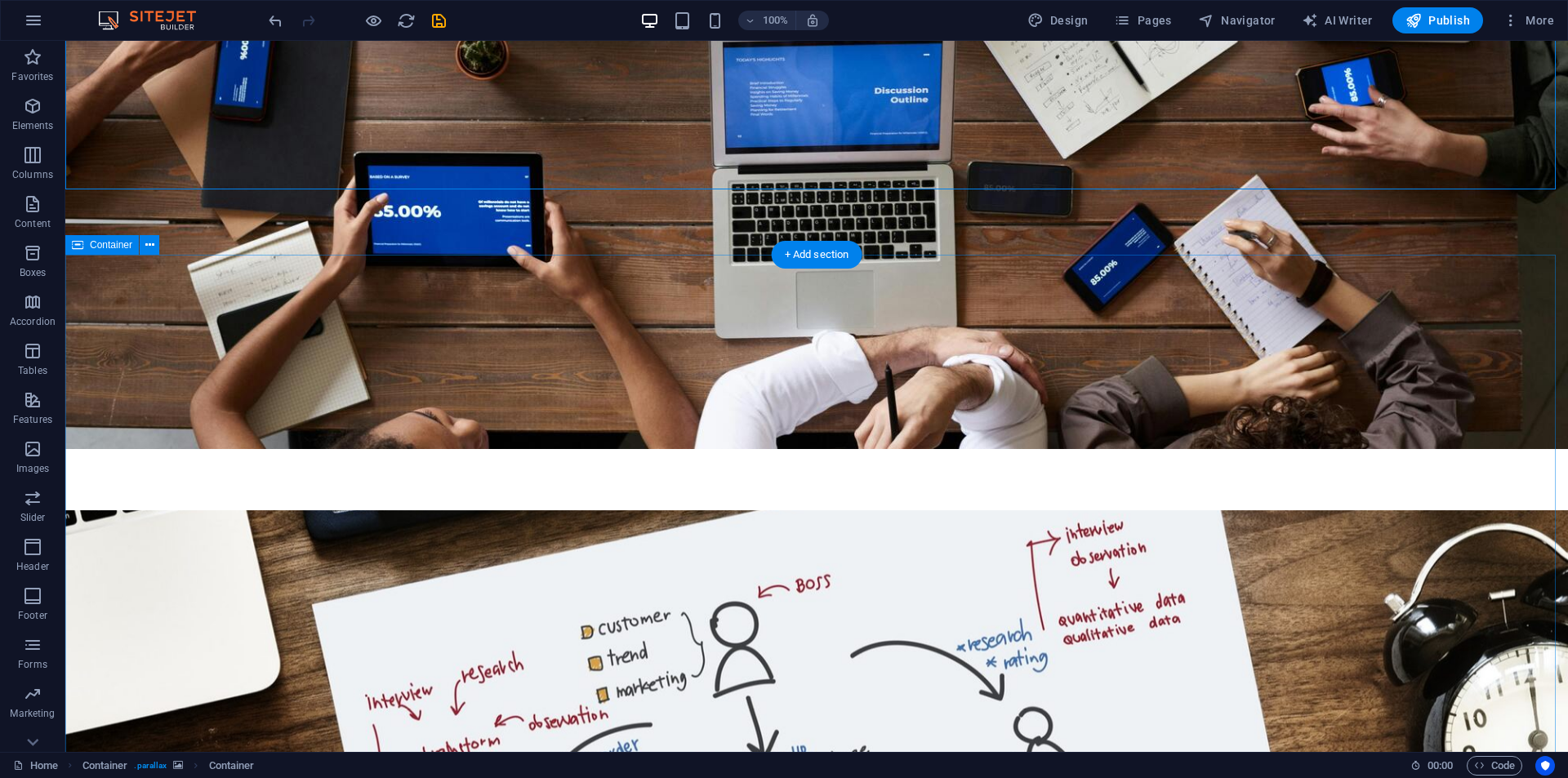
scroll to position [3185, 0]
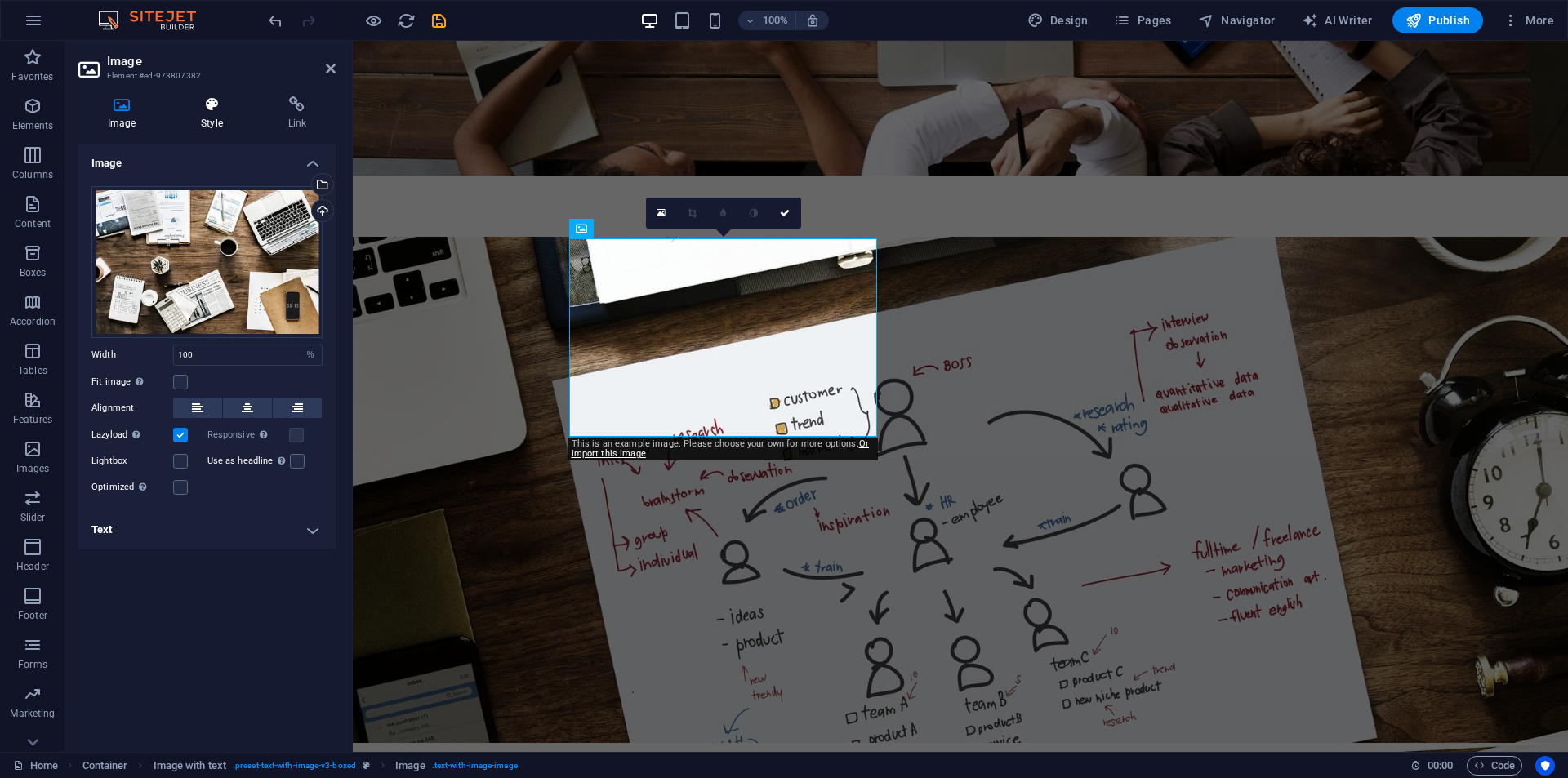
click at [228, 118] on h4 "Style" at bounding box center [214, 113] width 86 height 34
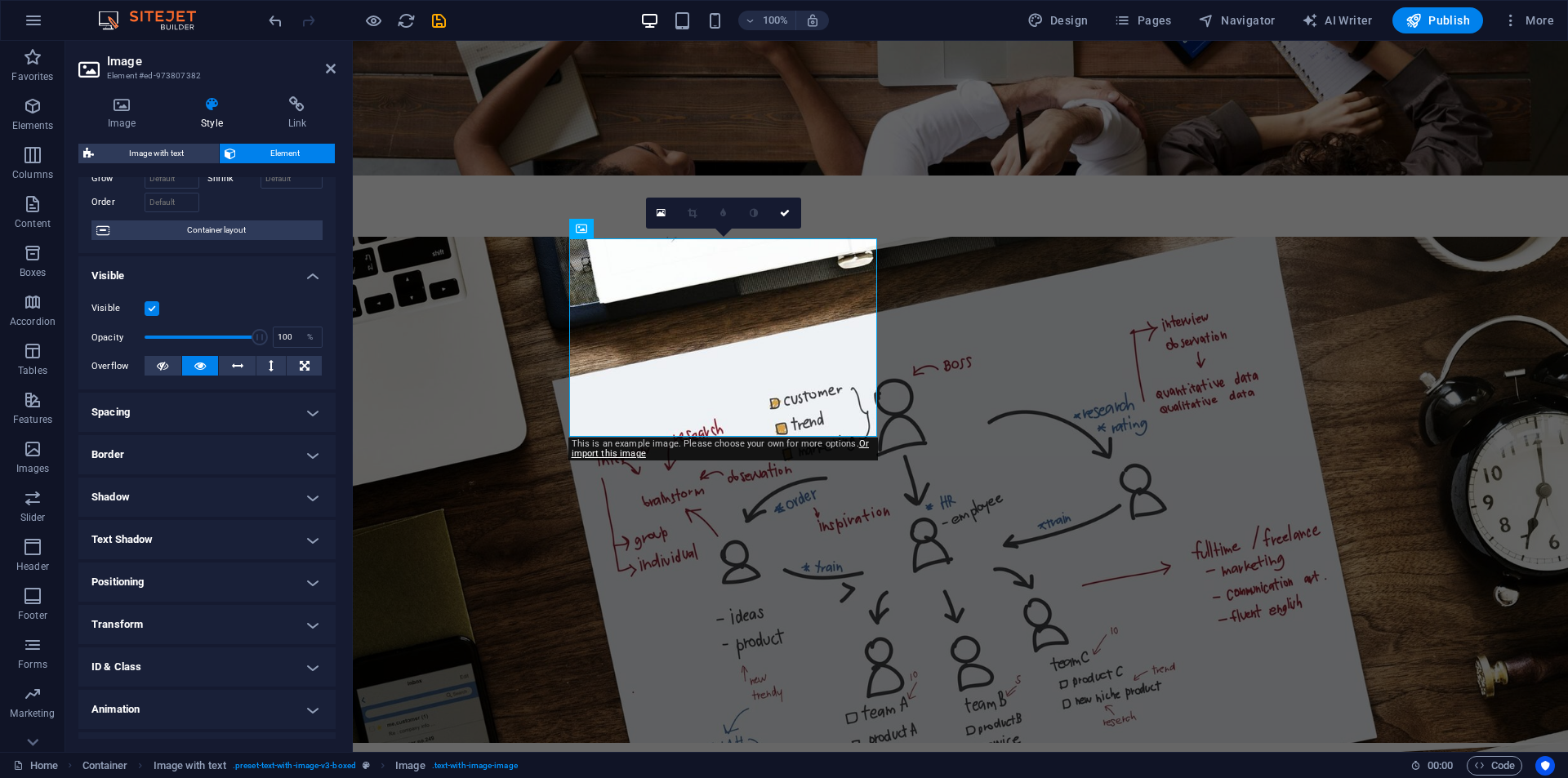
scroll to position [128, 0]
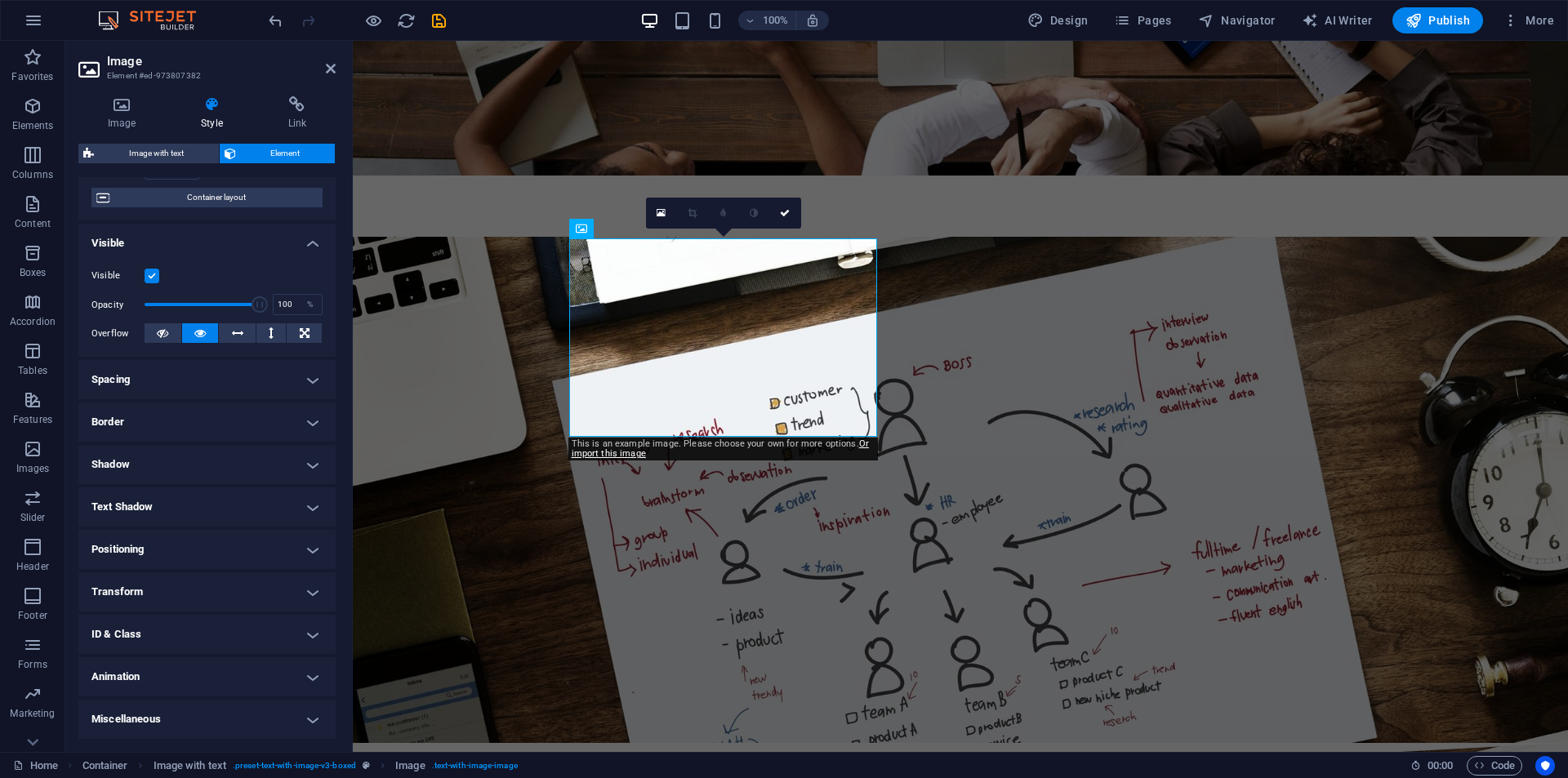
click at [163, 698] on ul "Layout How this element expands within the layout (Flexbox). Size Default auto …" at bounding box center [206, 395] width 257 height 691
click at [158, 667] on h4 "Animation" at bounding box center [206, 677] width 257 height 39
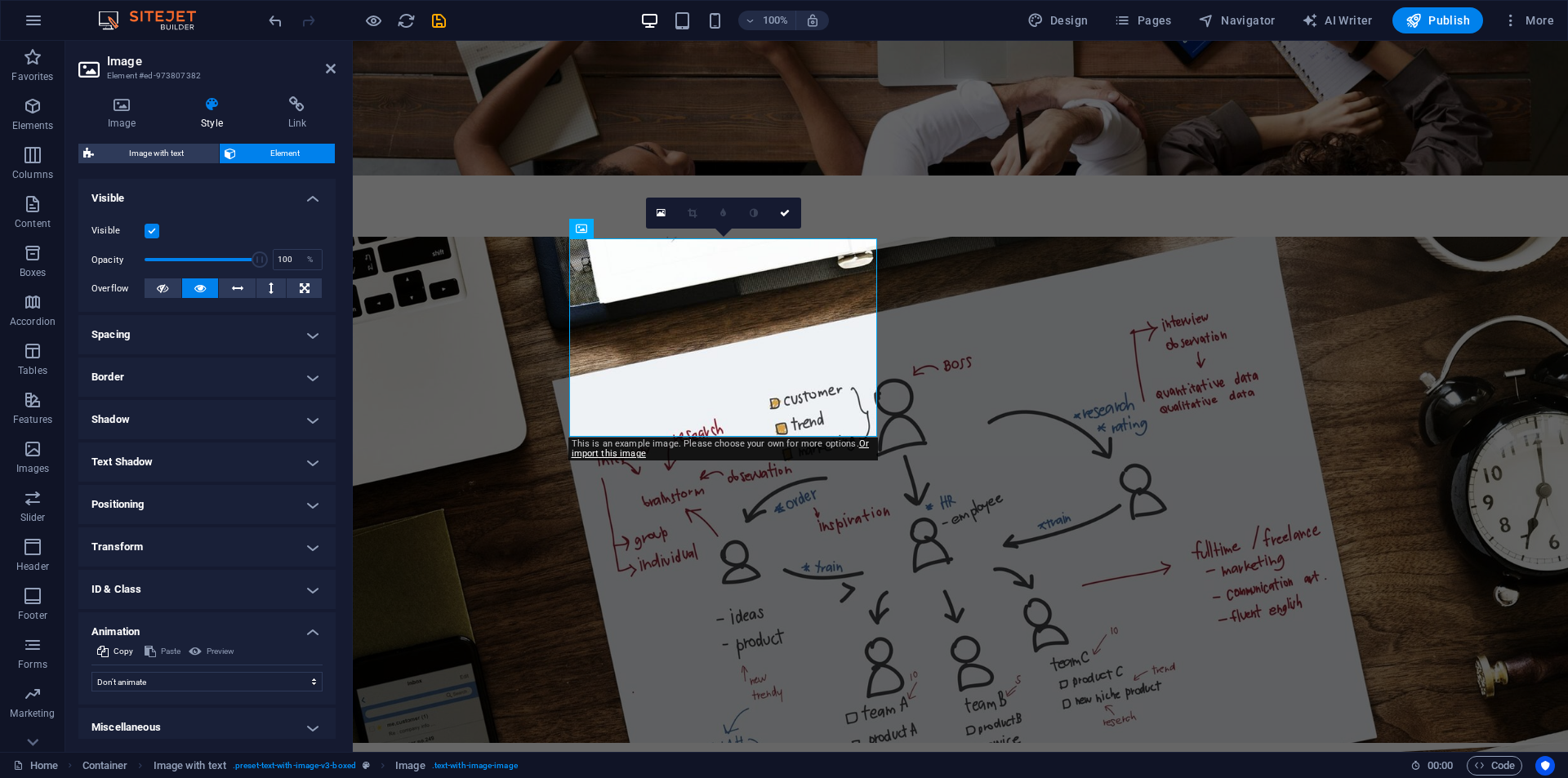
scroll to position [181, 0]
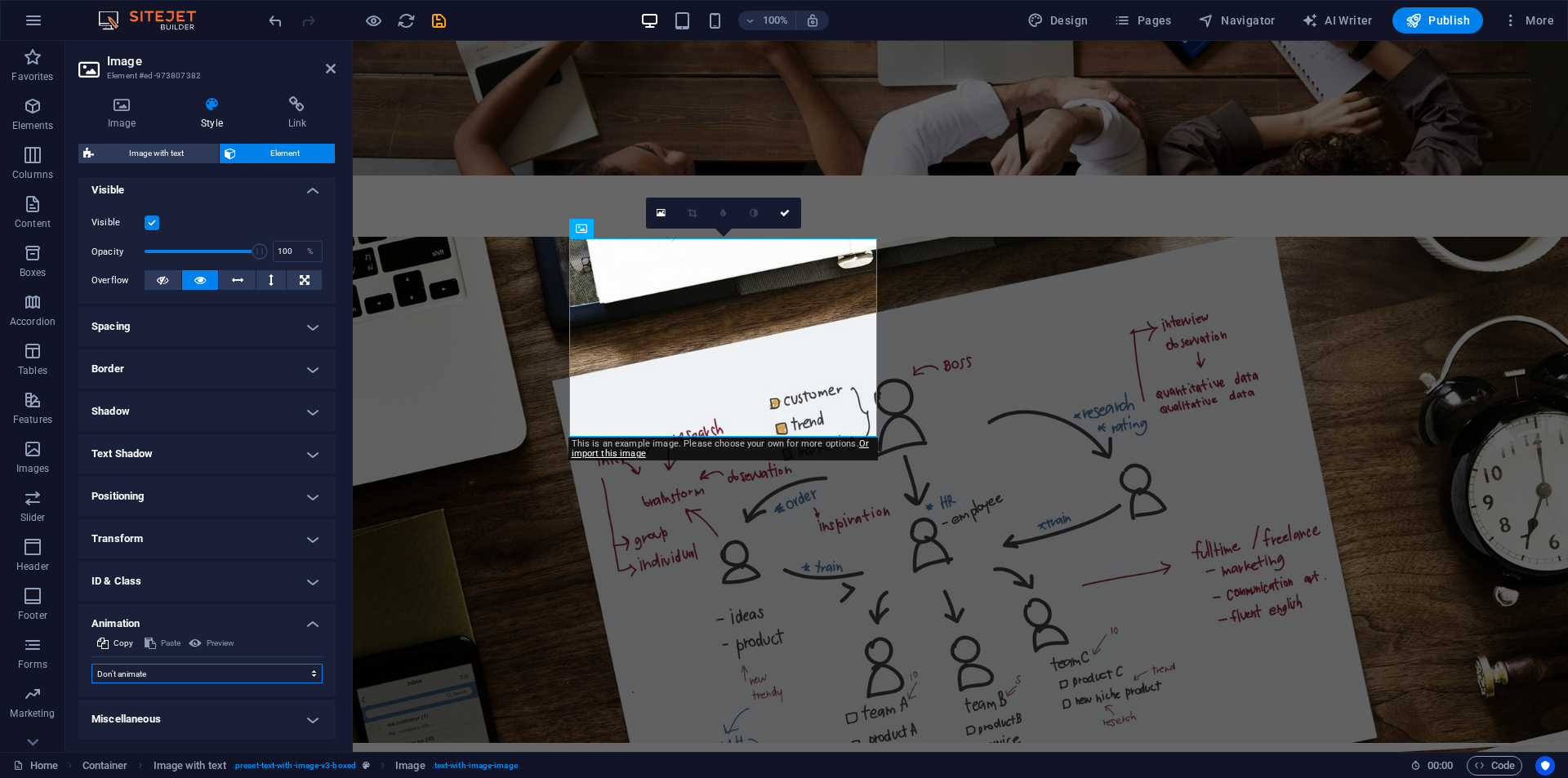
click at [158, 667] on select "Don't animate Show / Hide Slide up/down Zoom in/out Slide left to right Slide r…" at bounding box center [207, 673] width 231 height 19
click at [92, 664] on select "Don't animate Show / Hide Slide up/down Zoom in/out Slide left to right Slide r…" at bounding box center [207, 673] width 231 height 19
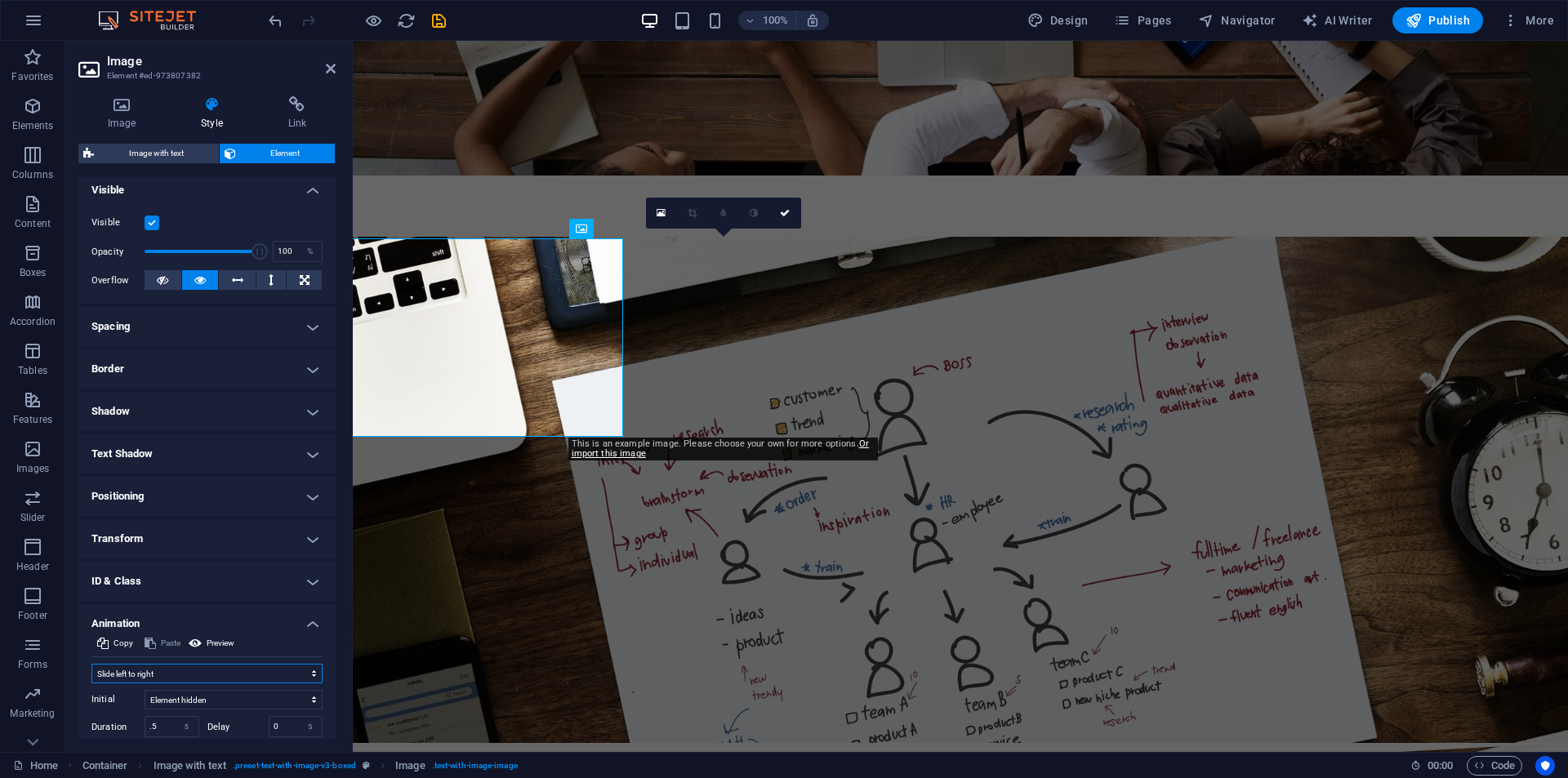
click at [151, 679] on select "Don't animate Show / Hide Slide up/down Zoom in/out Slide left to right Slide r…" at bounding box center [207, 673] width 231 height 19
click at [92, 664] on select "Don't animate Show / Hide Slide up/down Zoom in/out Slide left to right Slide r…" at bounding box center [207, 673] width 231 height 19
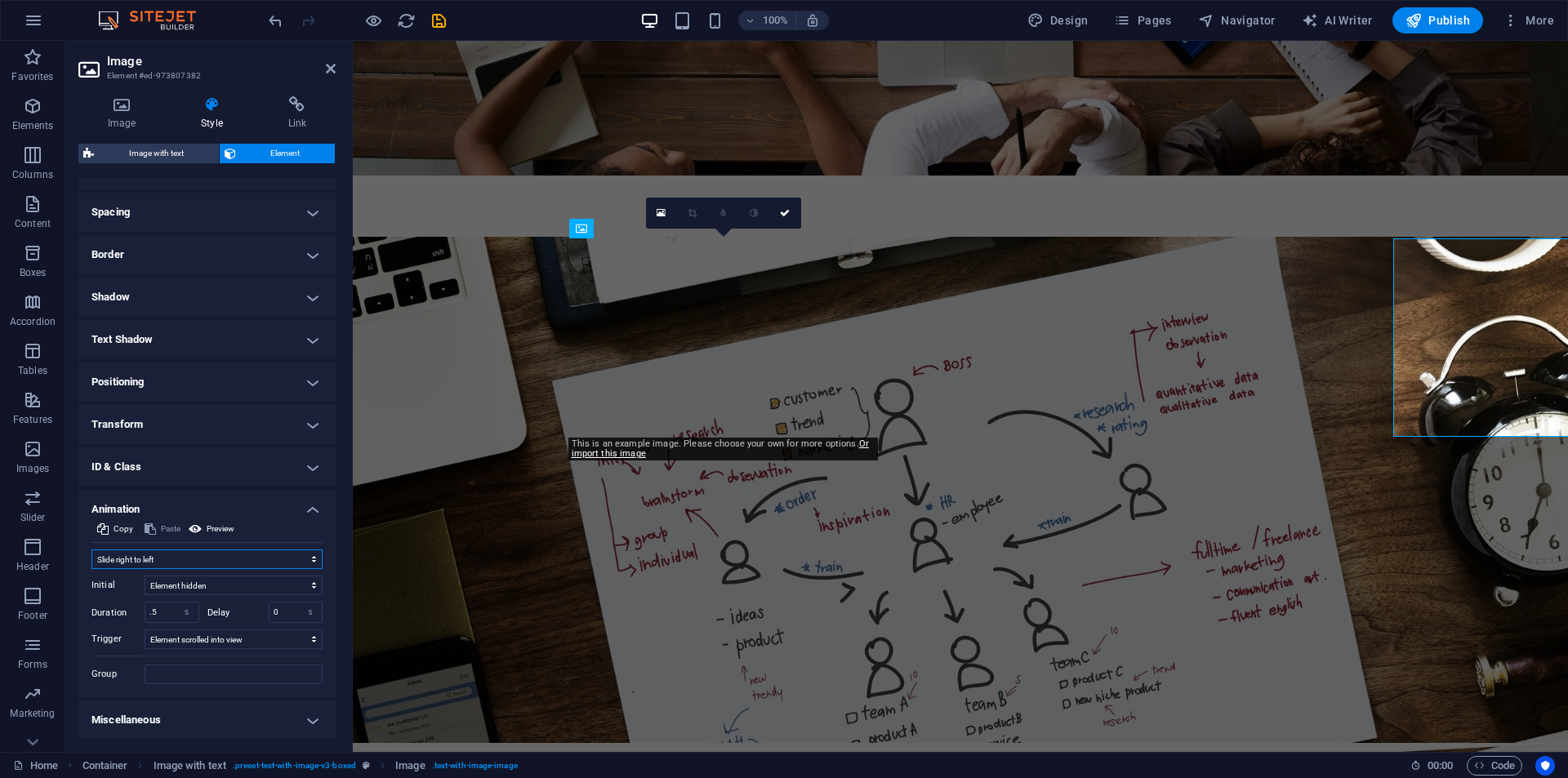
scroll to position [296, 0]
drag, startPoint x: 160, startPoint y: 609, endPoint x: 140, endPoint y: 615, distance: 20.9
click at [140, 615] on div "Duration .5 s ms" at bounding box center [146, 611] width 108 height 21
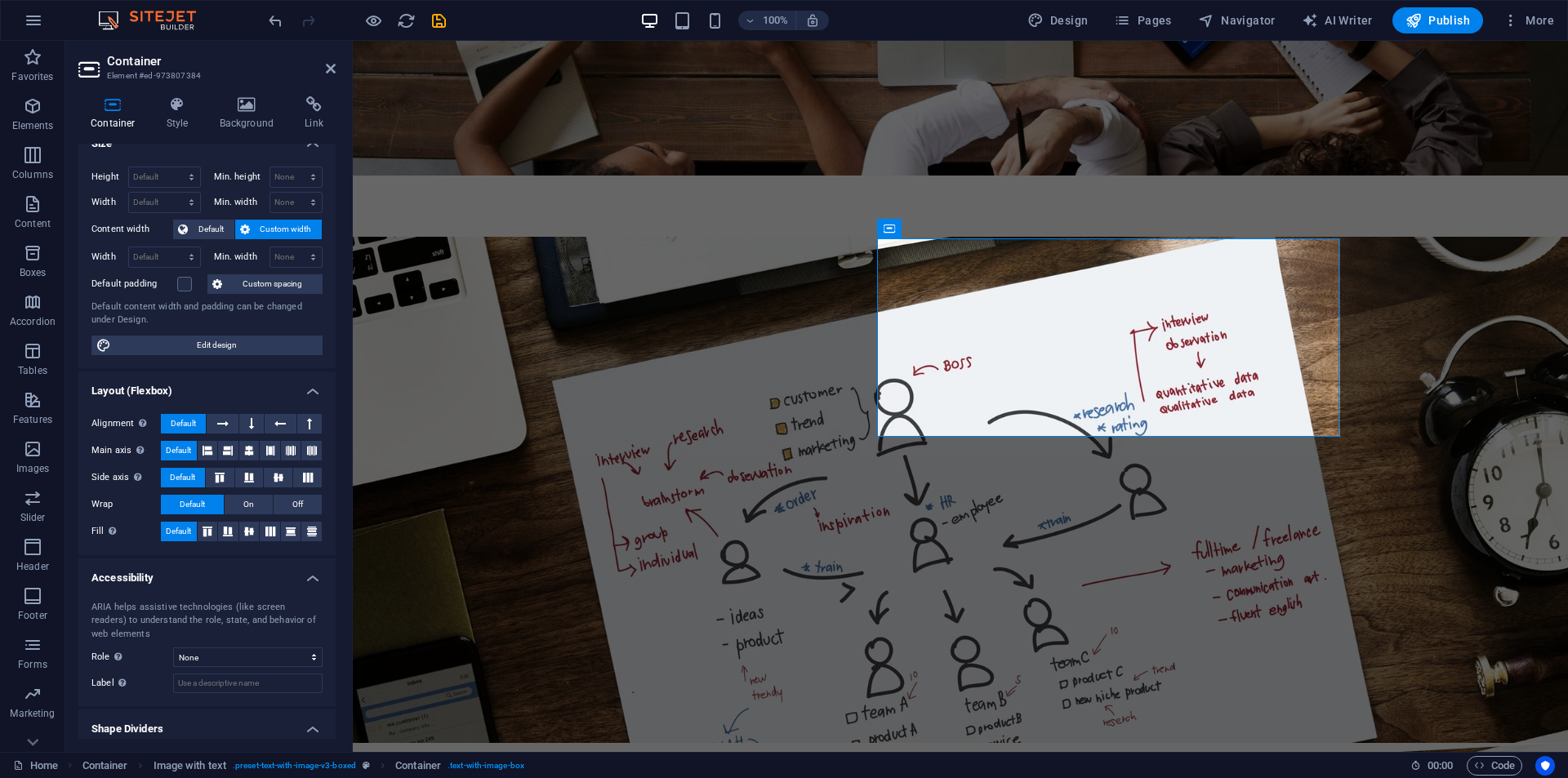
scroll to position [65, 0]
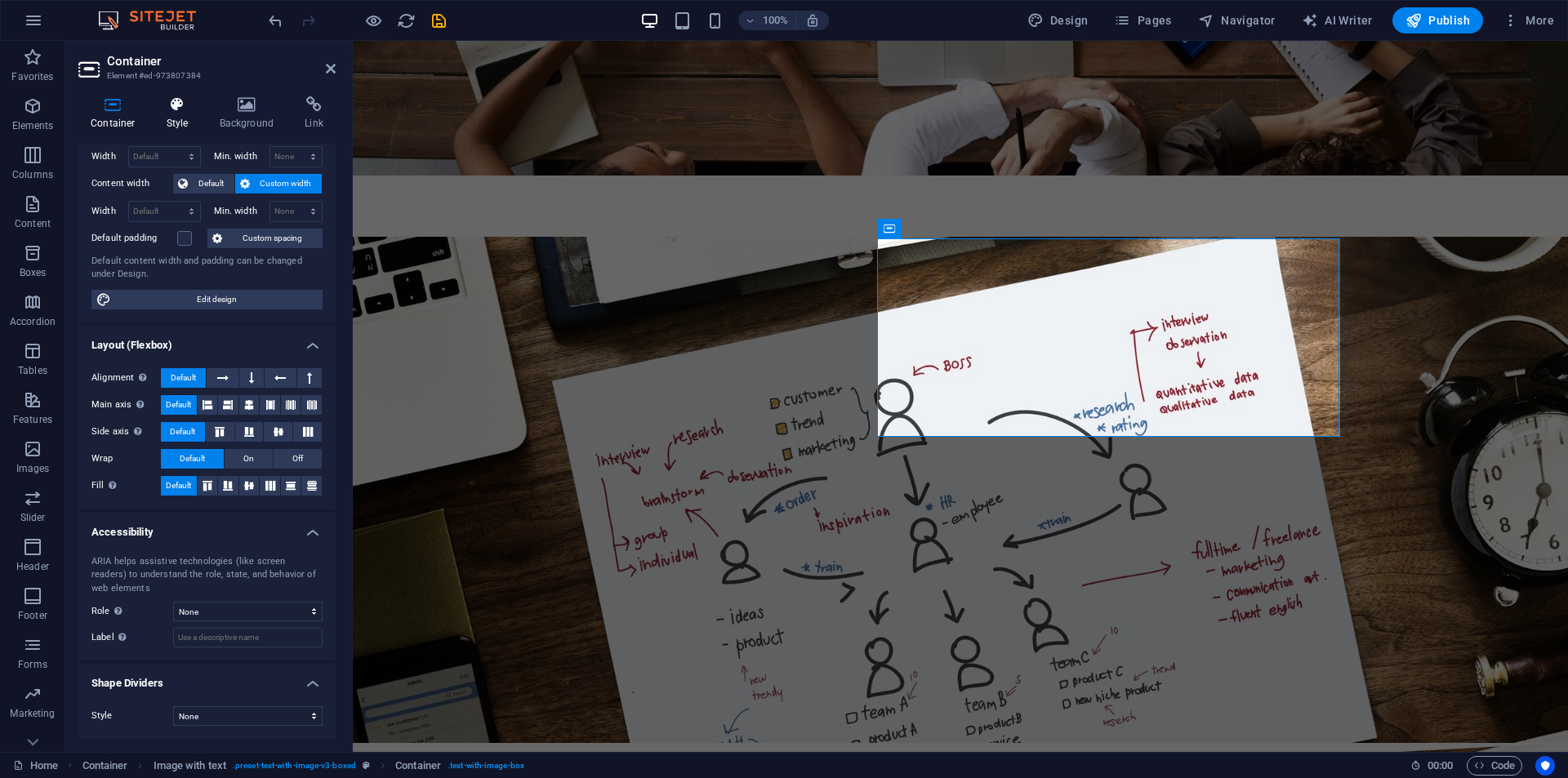
click at [166, 117] on h4 "Style" at bounding box center [180, 113] width 53 height 34
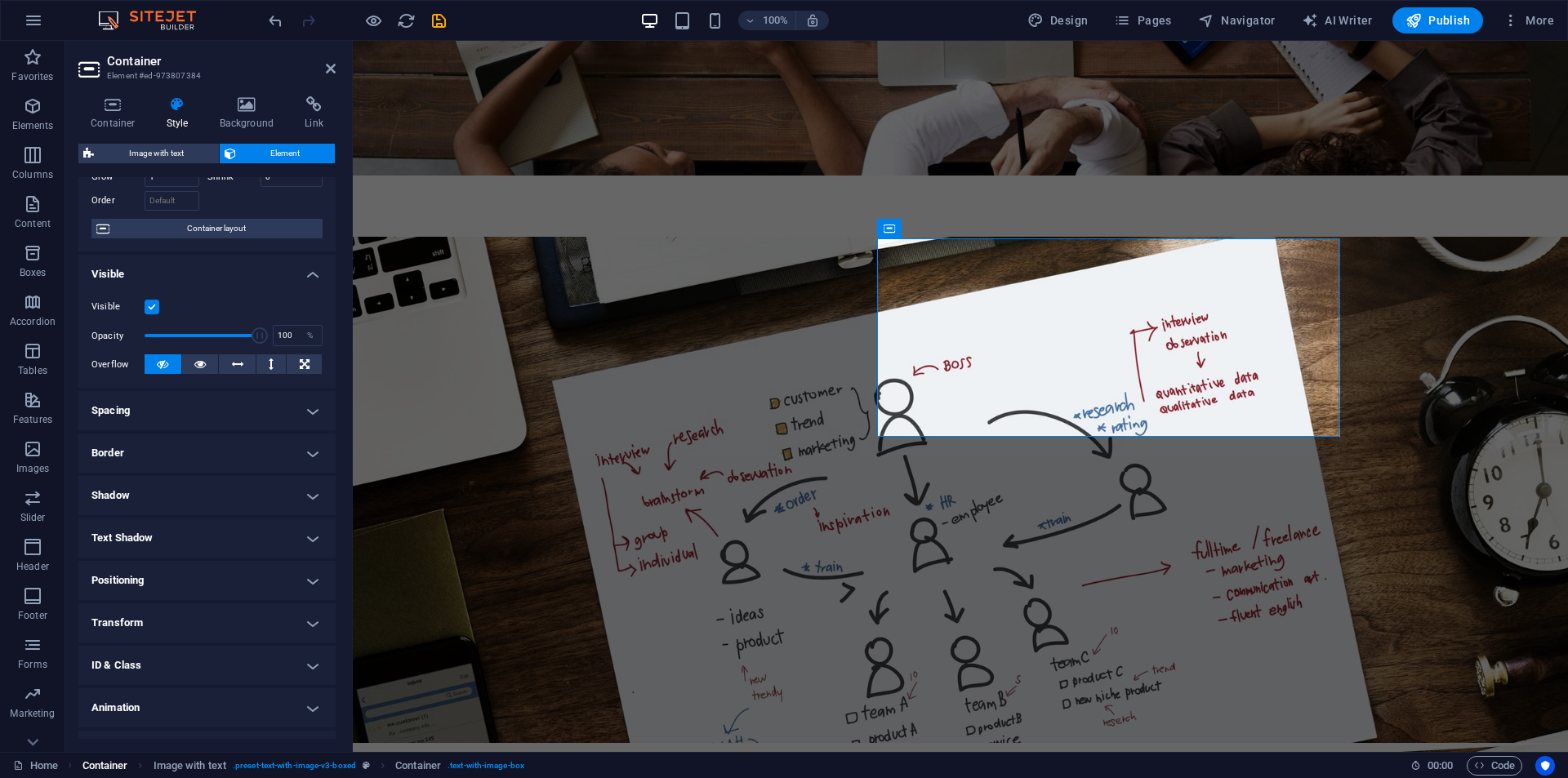
scroll to position [128, 0]
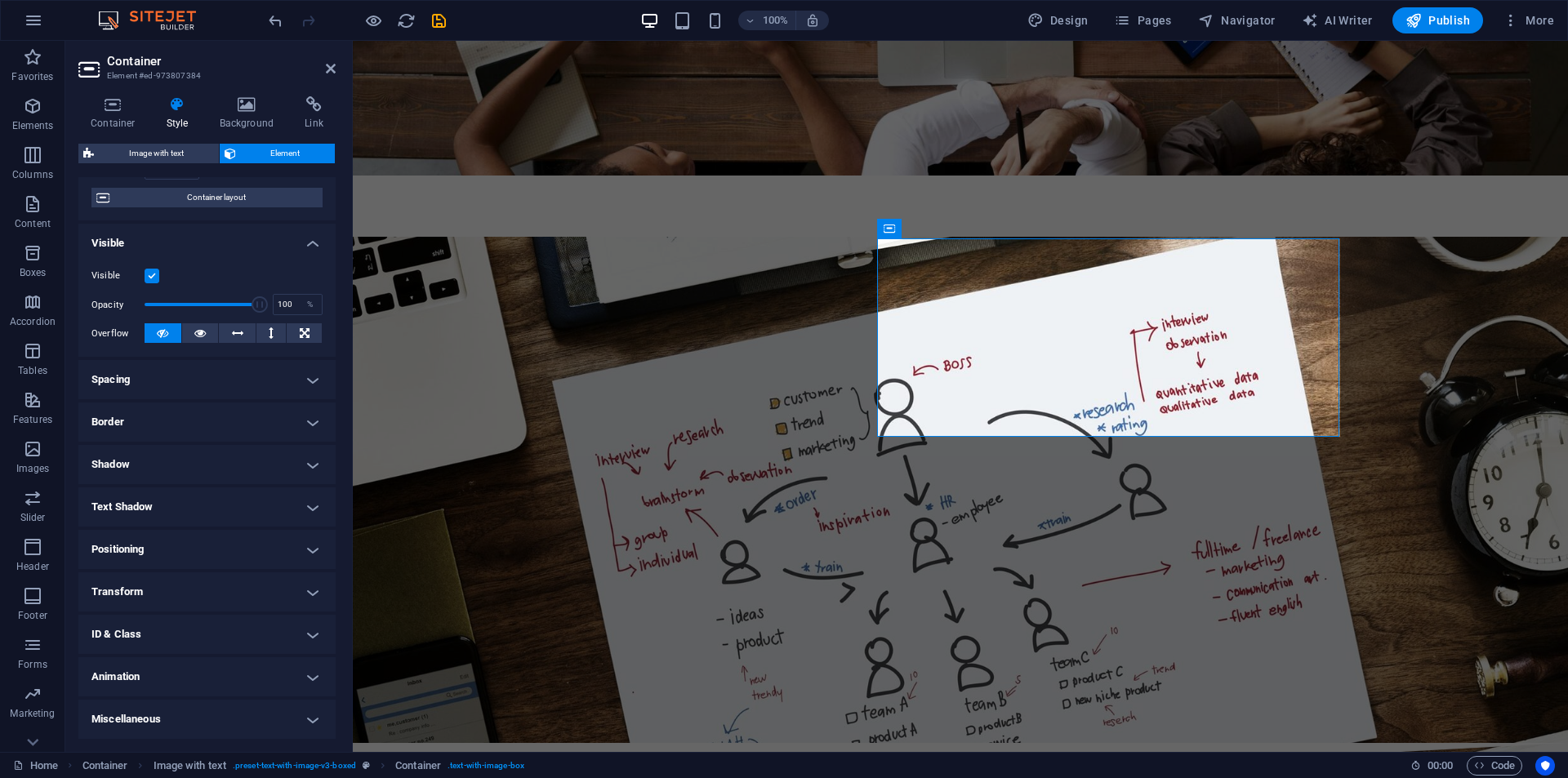
click at [134, 677] on h4 "Animation" at bounding box center [206, 677] width 257 height 39
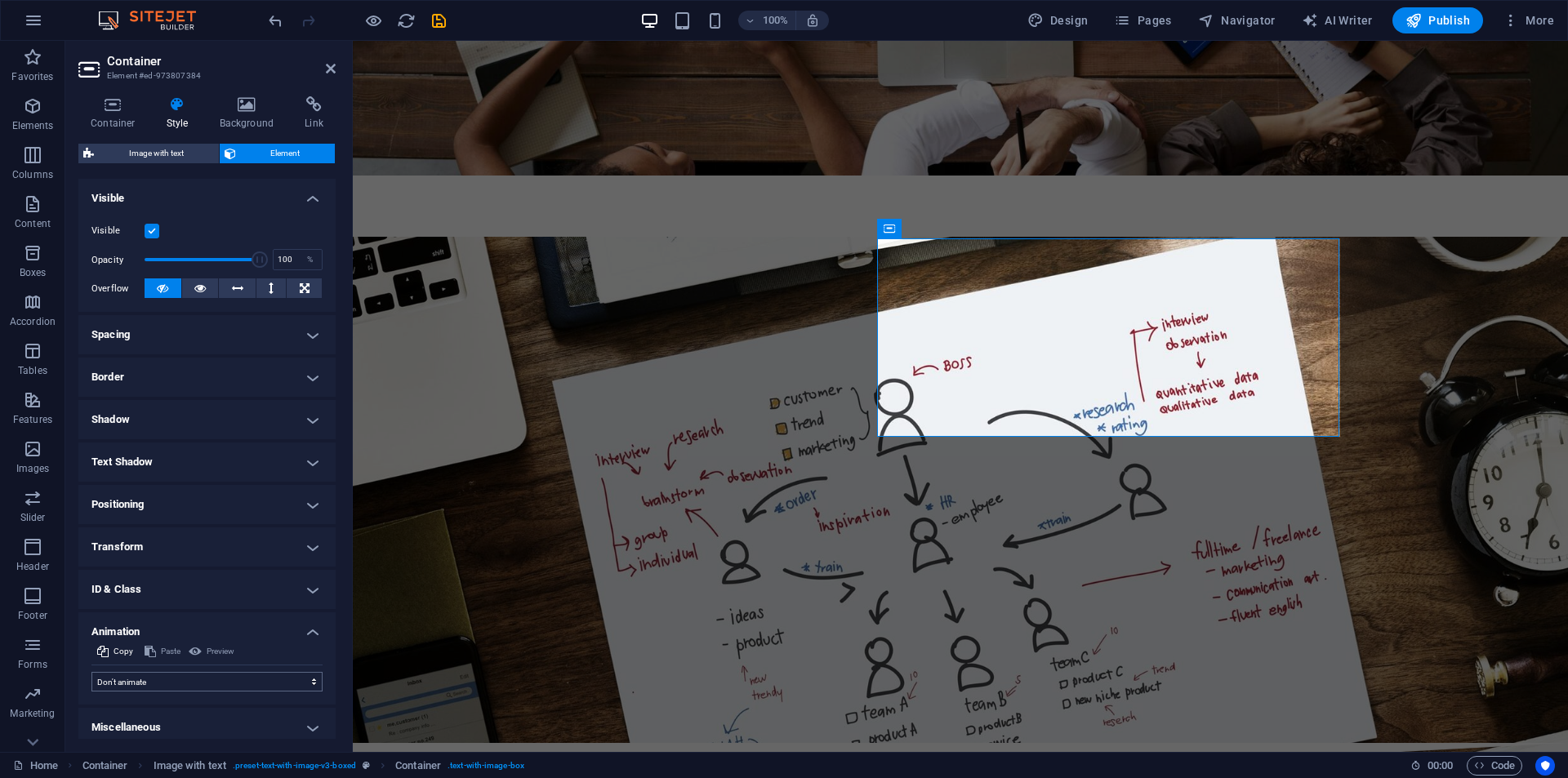
scroll to position [181, 0]
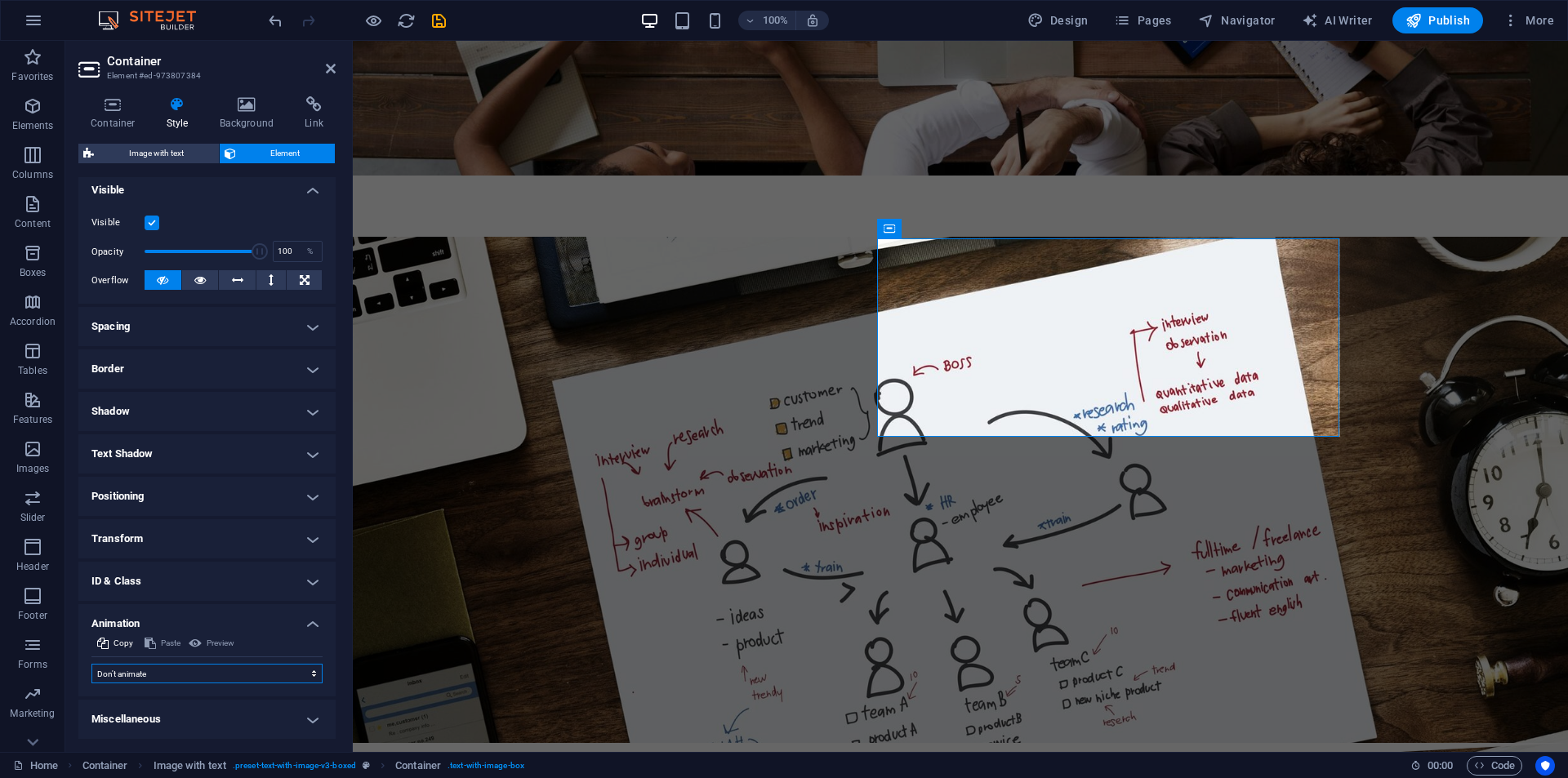
click at [135, 672] on select "Don't animate Show / Hide Slide up/down Zoom in/out Slide left to right Slide r…" at bounding box center [207, 673] width 231 height 19
click at [92, 664] on select "Don't animate Show / Hide Slide up/down Zoom in/out Slide left to right Slide r…" at bounding box center [207, 673] width 231 height 19
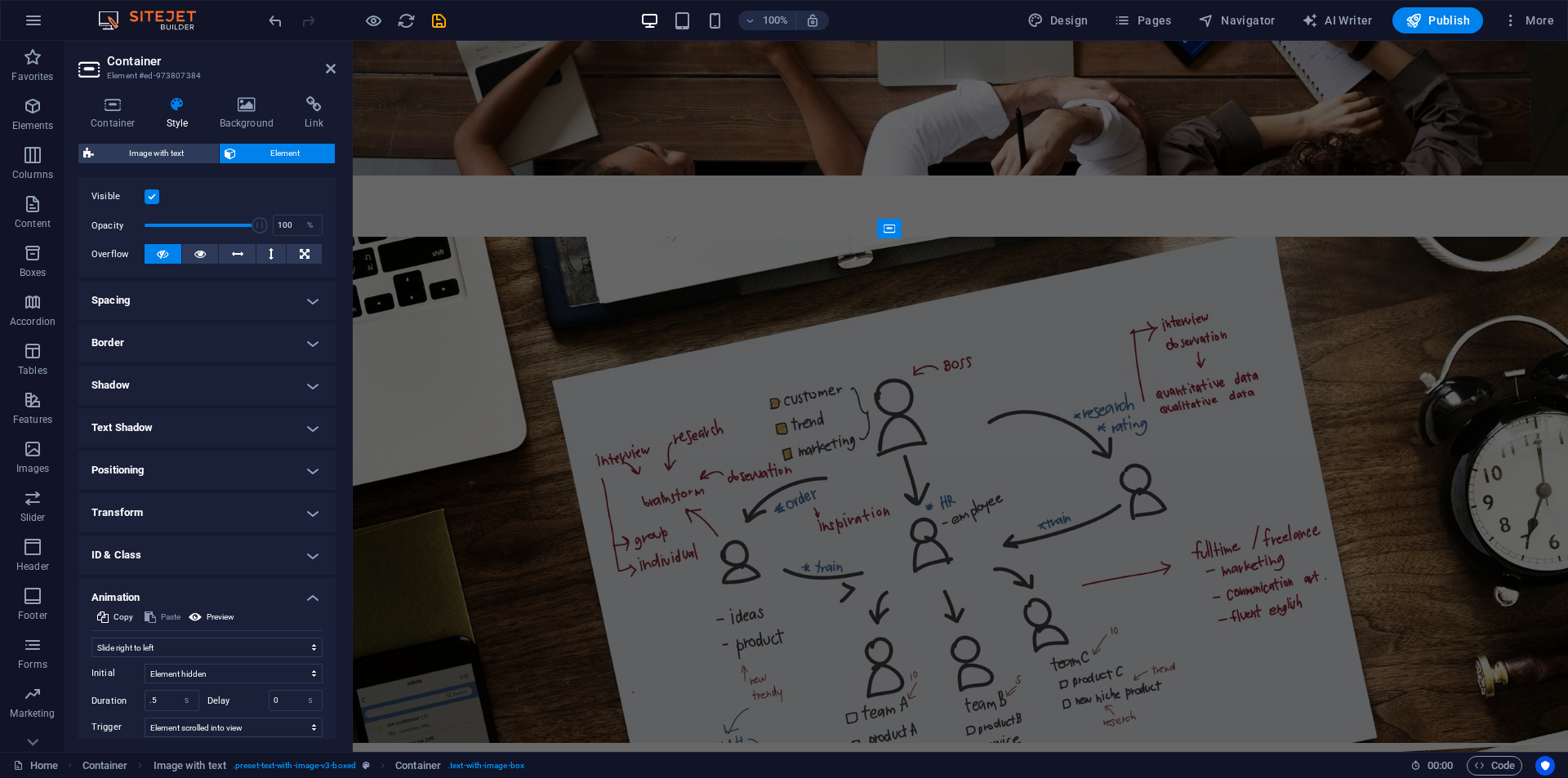
scroll to position [296, 0]
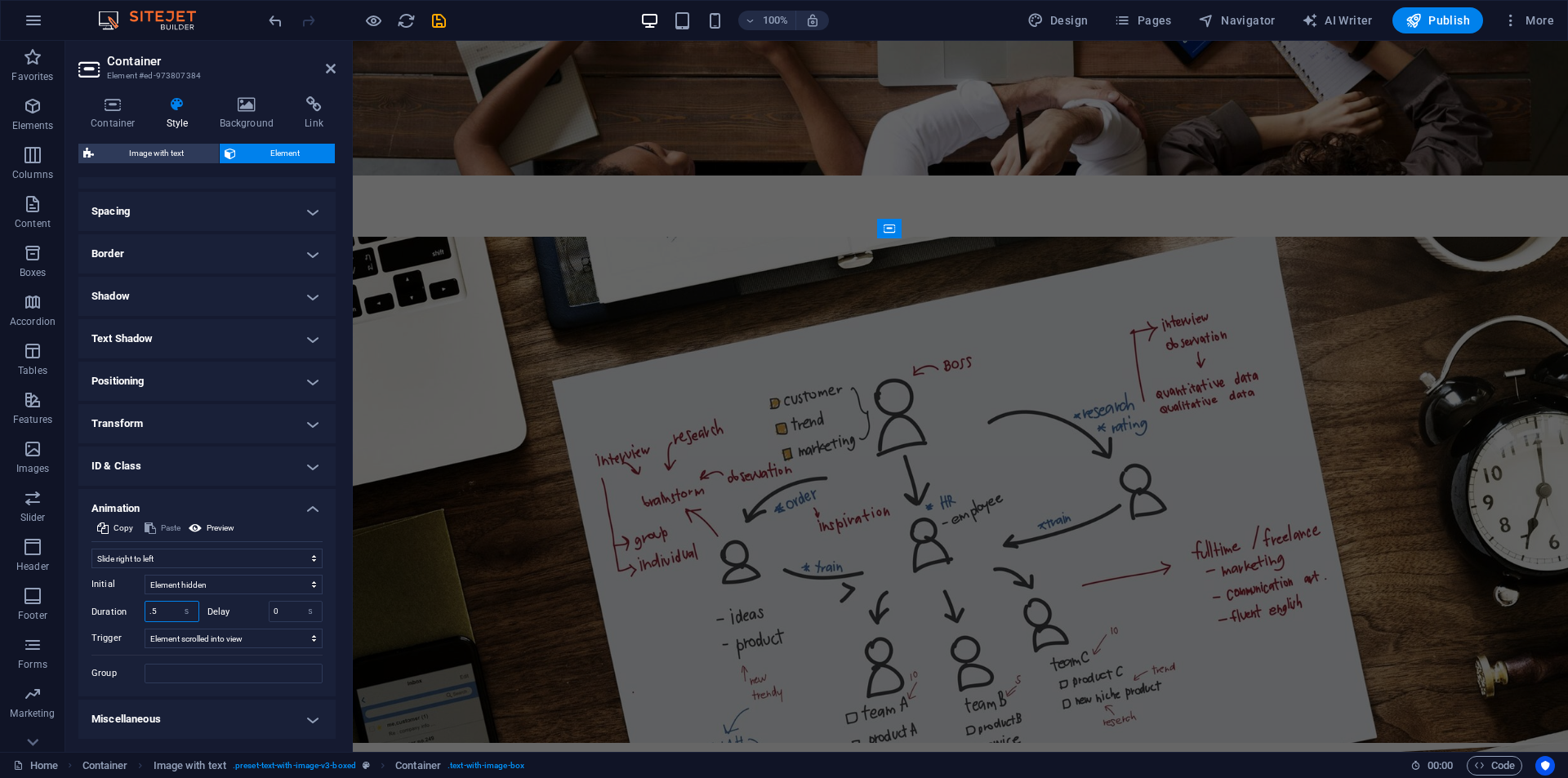
drag, startPoint x: 165, startPoint y: 612, endPoint x: 143, endPoint y: 616, distance: 22.4
click at [143, 616] on div "Duration .5 s ms" at bounding box center [146, 611] width 108 height 21
drag, startPoint x: 289, startPoint y: 605, endPoint x: 270, endPoint y: 605, distance: 19.0
click at [270, 605] on input "0" at bounding box center [295, 611] width 53 height 19
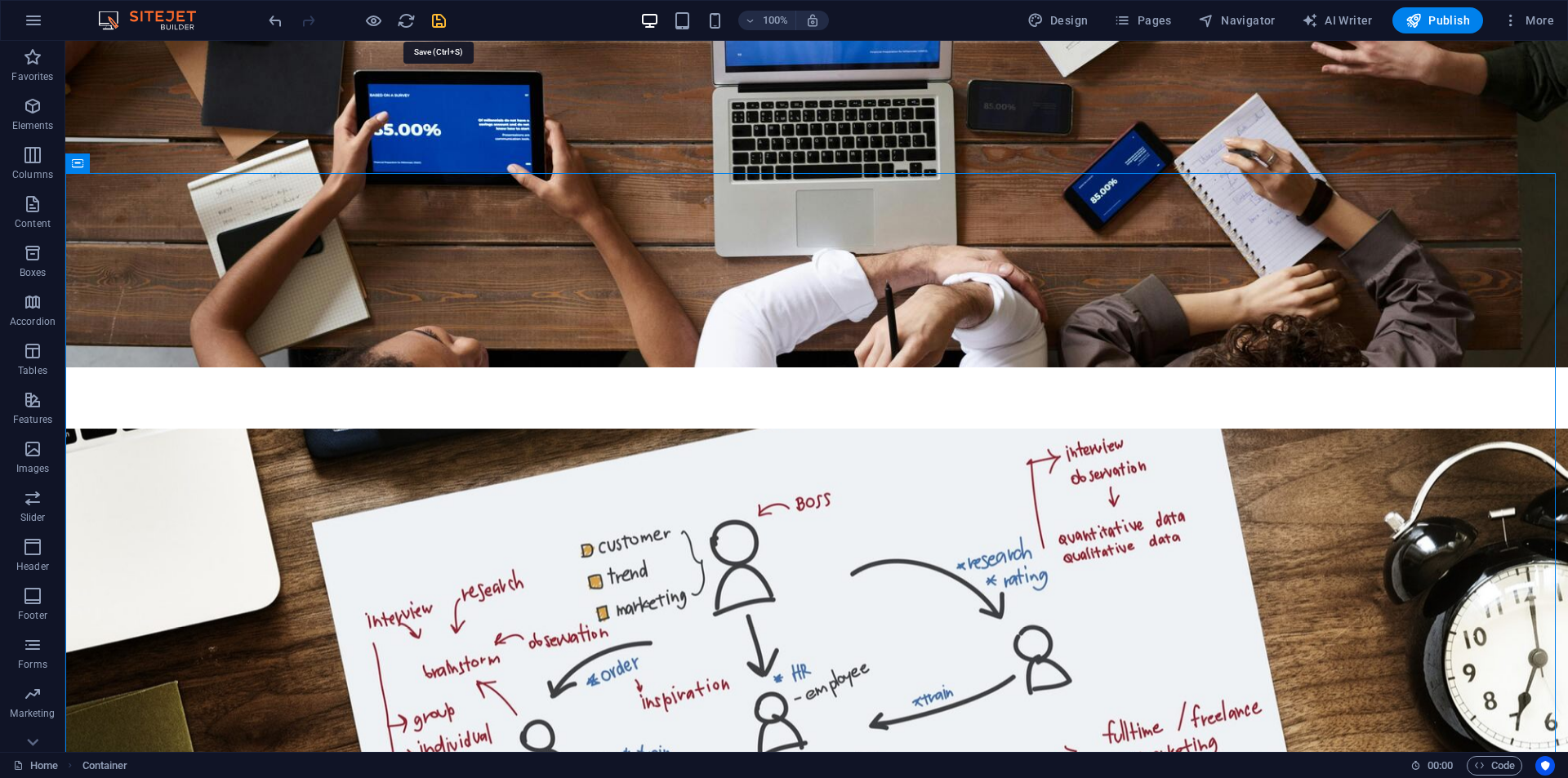
click at [437, 17] on icon "save" at bounding box center [439, 20] width 19 height 19
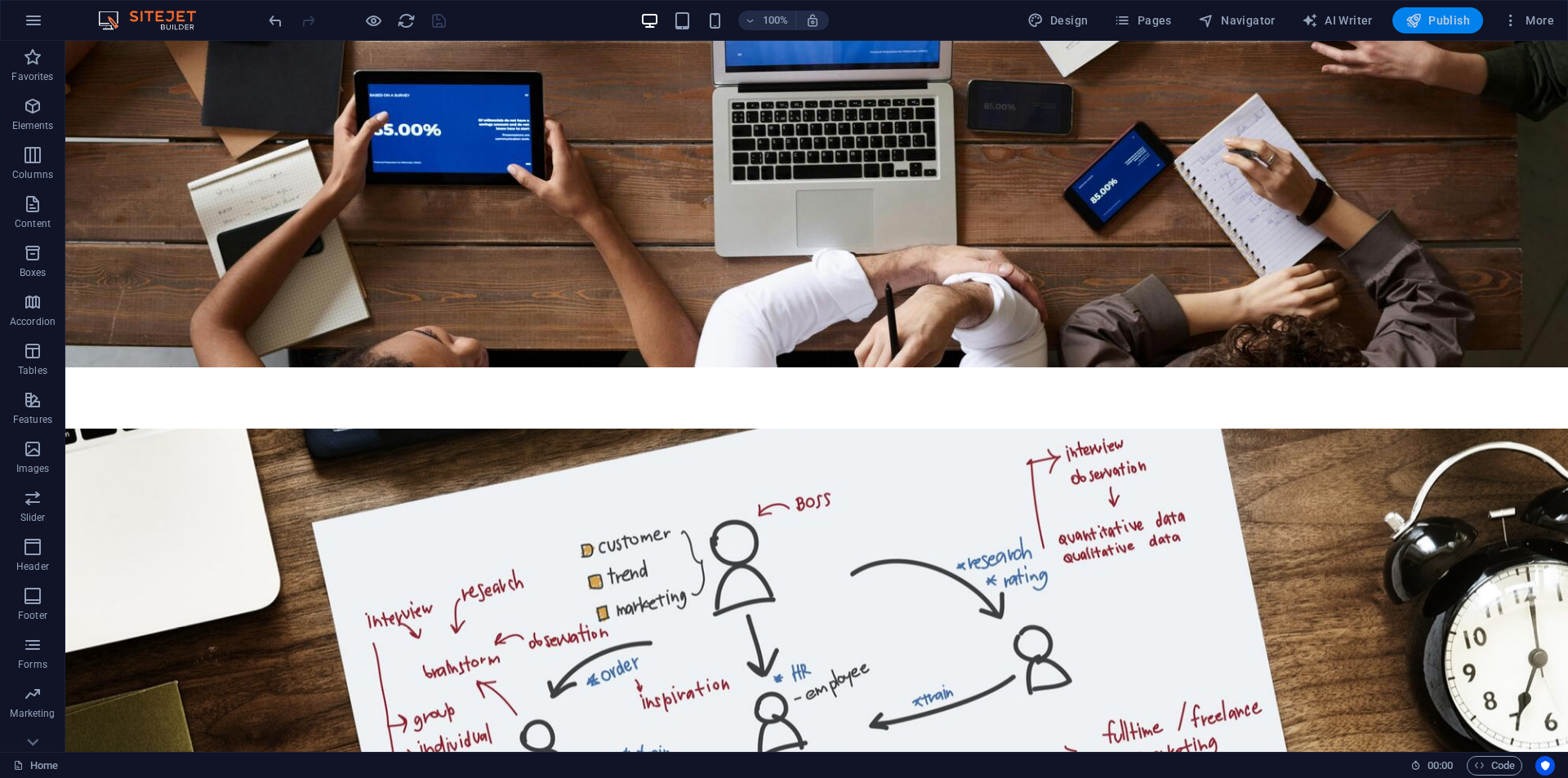
click at [1427, 30] on button "Publish" at bounding box center [1438, 20] width 91 height 26
